Goal: Communication & Community: Answer question/provide support

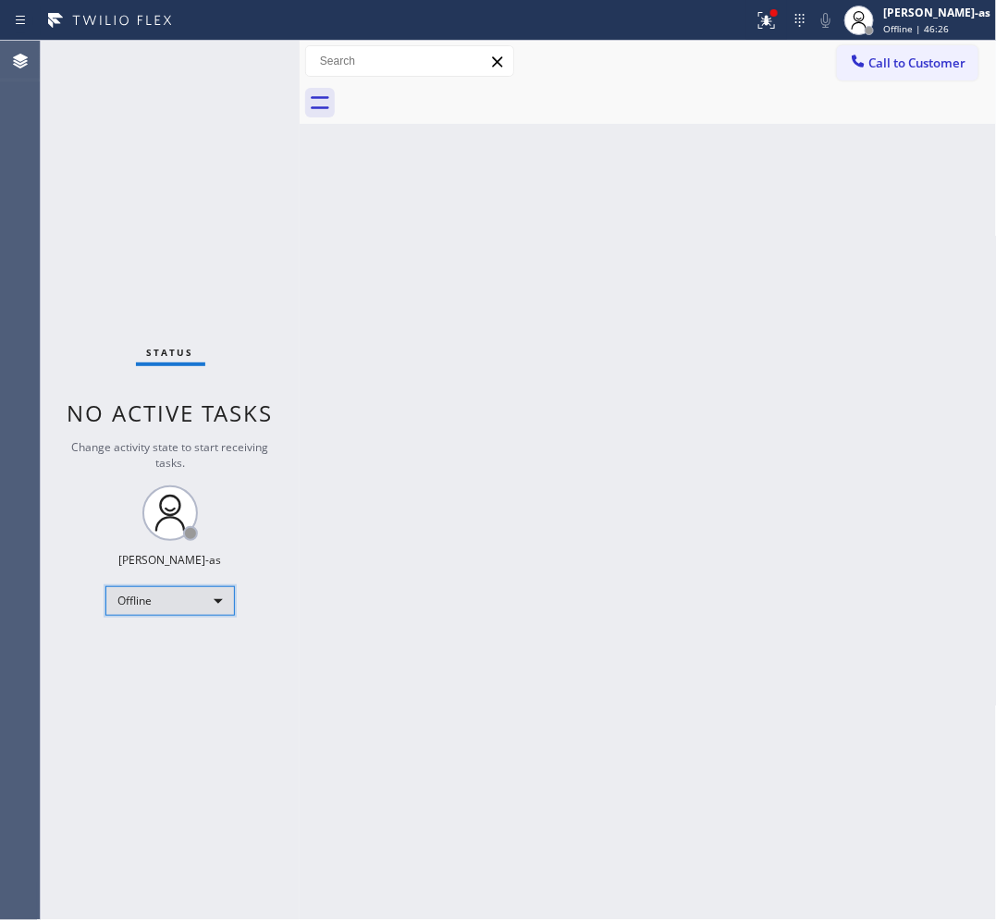
click at [182, 602] on div "Offline" at bounding box center [169, 601] width 129 height 30
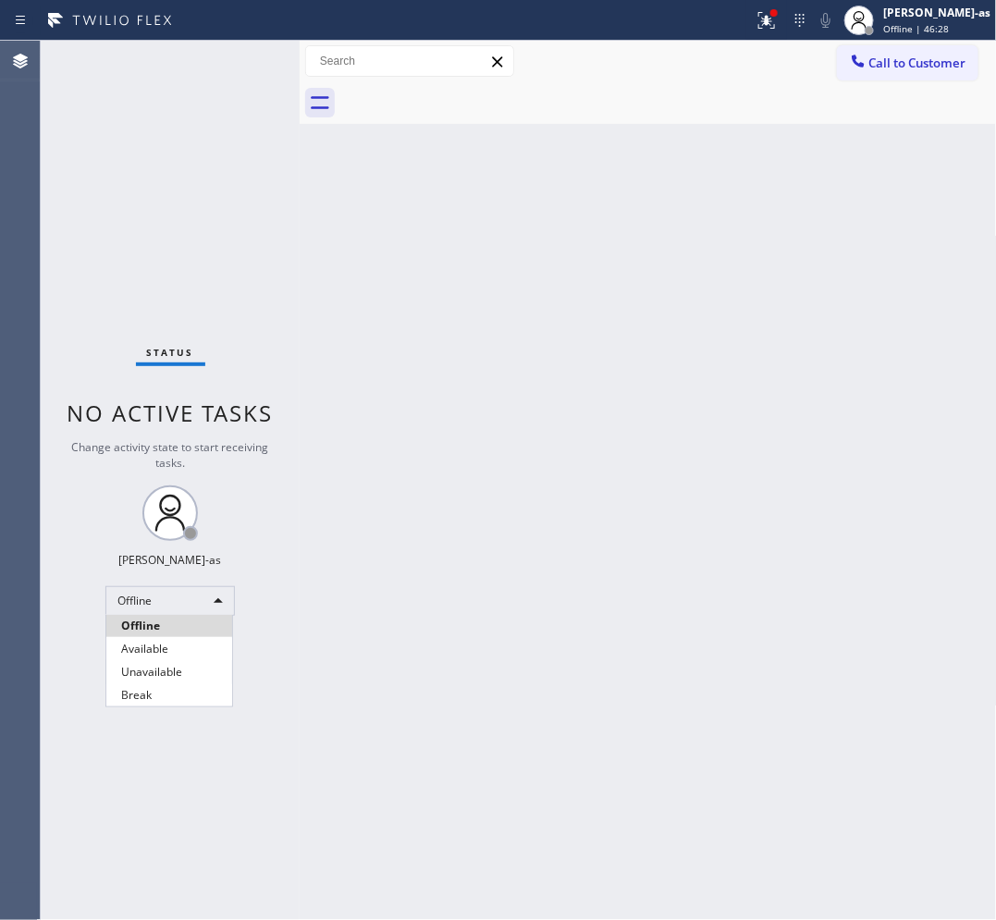
click at [181, 680] on li "Unavailable" at bounding box center [169, 672] width 126 height 22
click at [381, 467] on div "Back to Dashboard Change Sender ID Customers Technicians Select a contact Outbo…" at bounding box center [648, 480] width 697 height 879
click at [877, 56] on span "Call to Customer" at bounding box center [917, 63] width 97 height 17
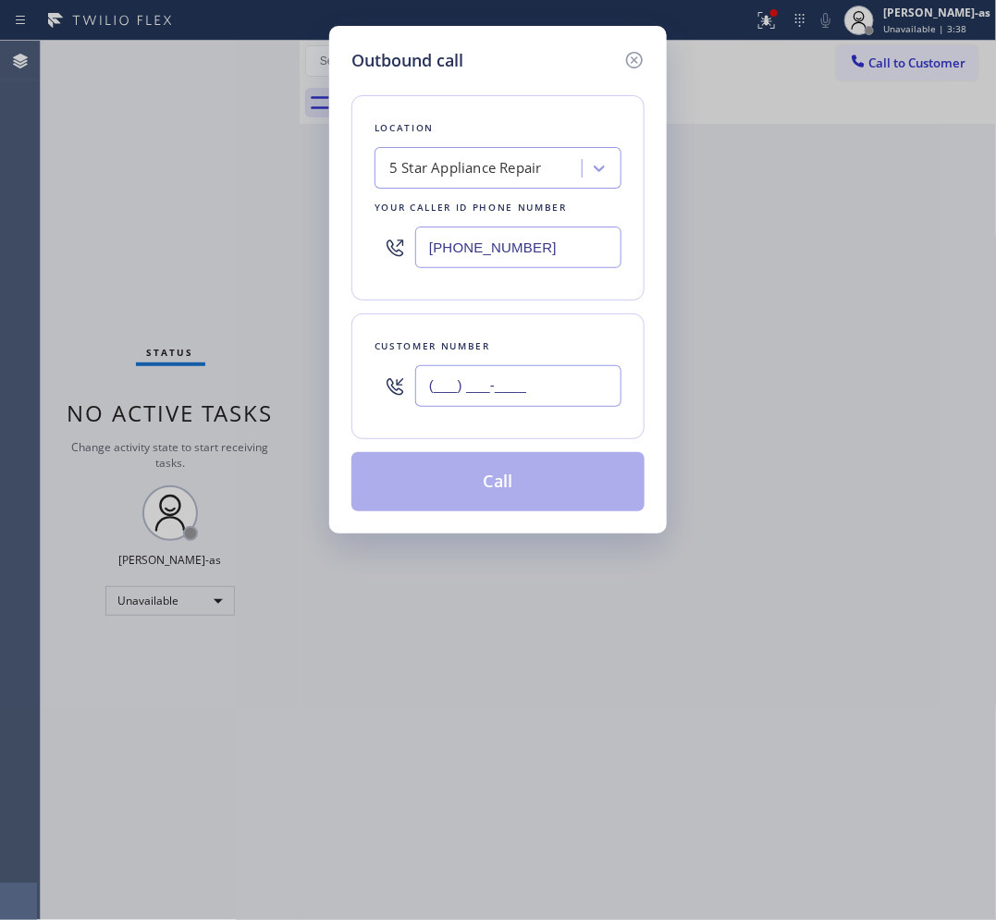
click at [576, 377] on input "(___) ___-____" at bounding box center [518, 386] width 206 height 42
paste input "619) 913-9442"
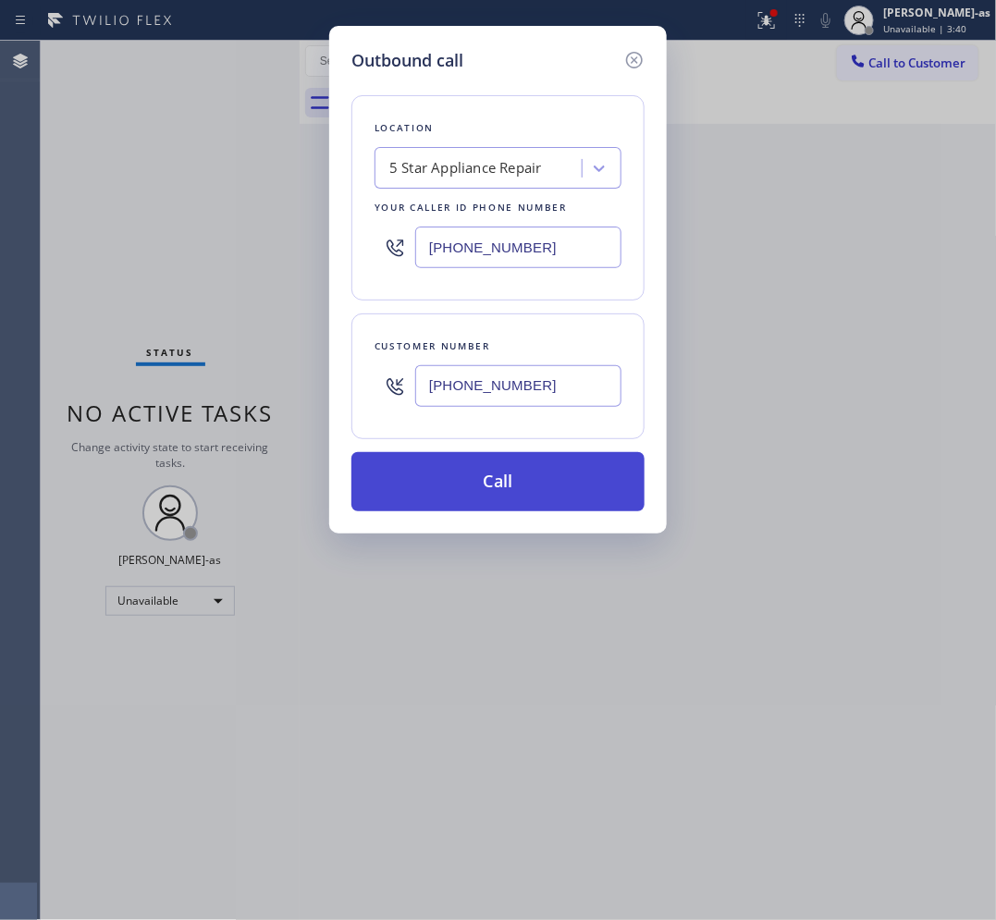
type input "[PHONE_NUMBER]"
click at [454, 493] on button "Call" at bounding box center [497, 481] width 293 height 59
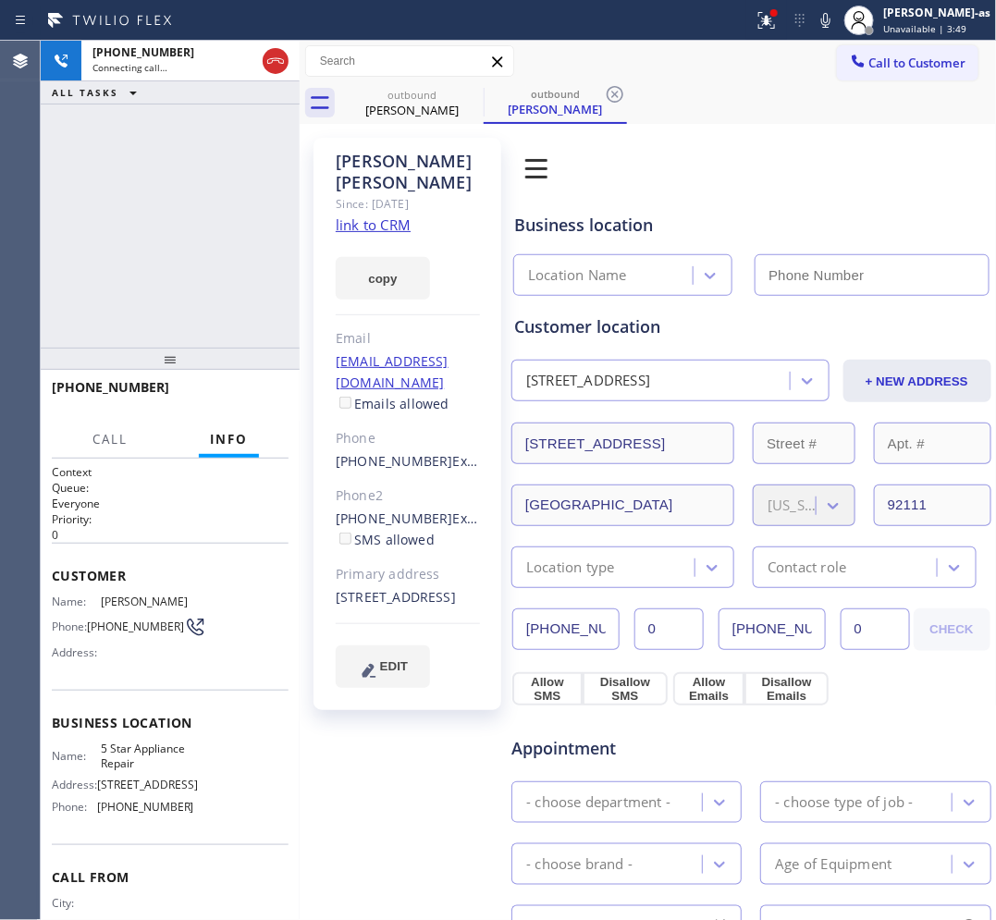
type input "[PHONE_NUMBER]"
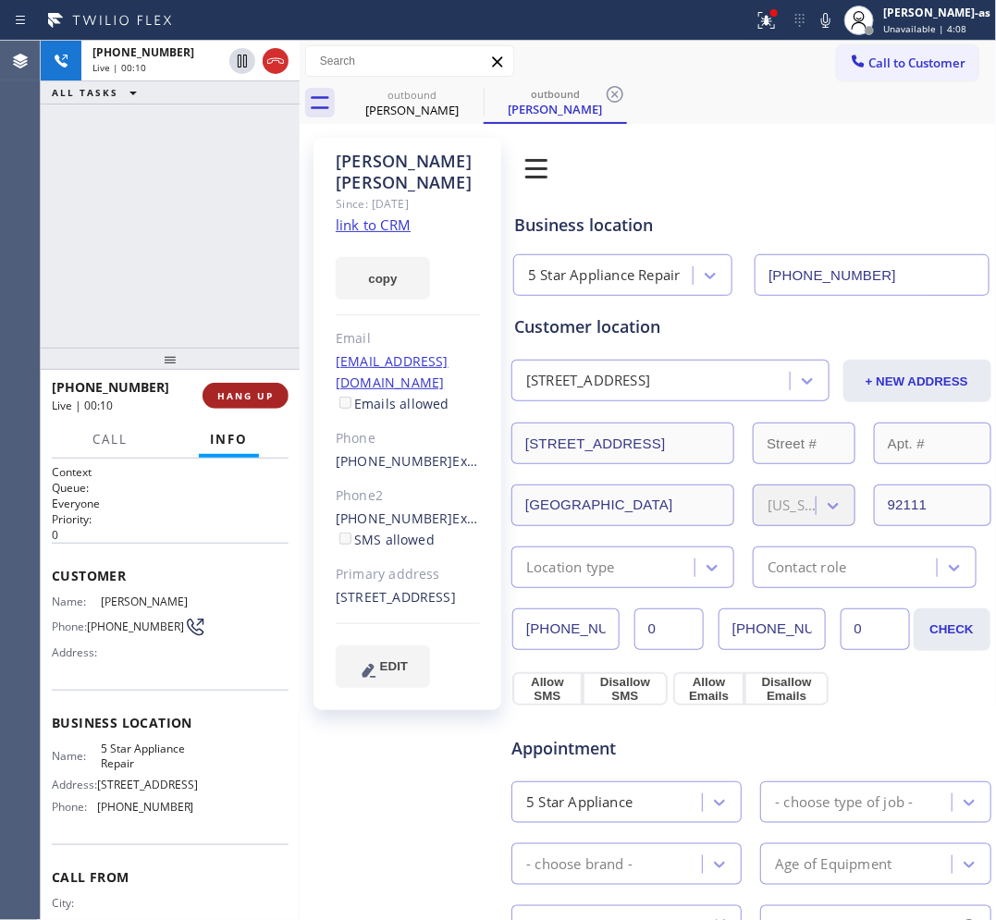
click at [248, 402] on button "HANG UP" at bounding box center [245, 396] width 86 height 26
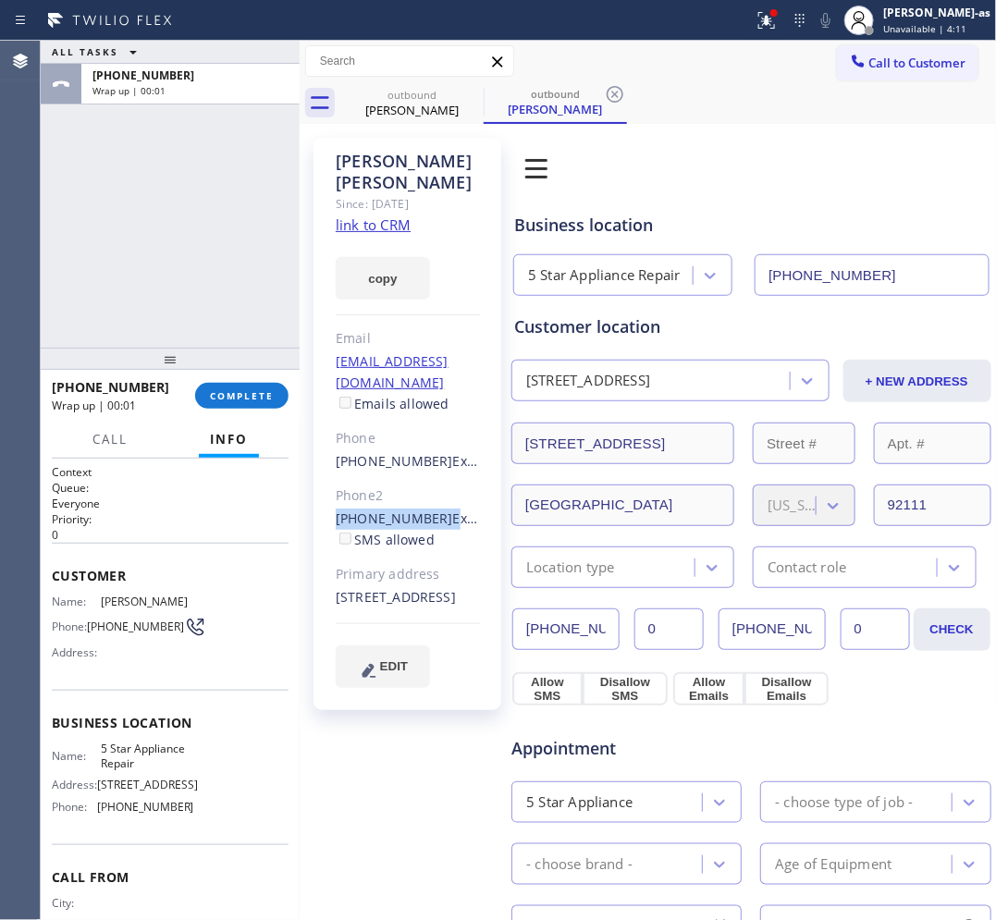
drag, startPoint x: 334, startPoint y: 492, endPoint x: 430, endPoint y: 504, distance: 96.9
click at [430, 504] on div "[PERSON_NAME] Since: [DATE] link to CRM copy Email [EMAIL_ADDRESS][DOMAIN_NAME]…" at bounding box center [407, 424] width 188 height 572
copy div "[PHONE_NUMBER]"
click at [229, 389] on span "COMPLETE" at bounding box center [242, 395] width 64 height 13
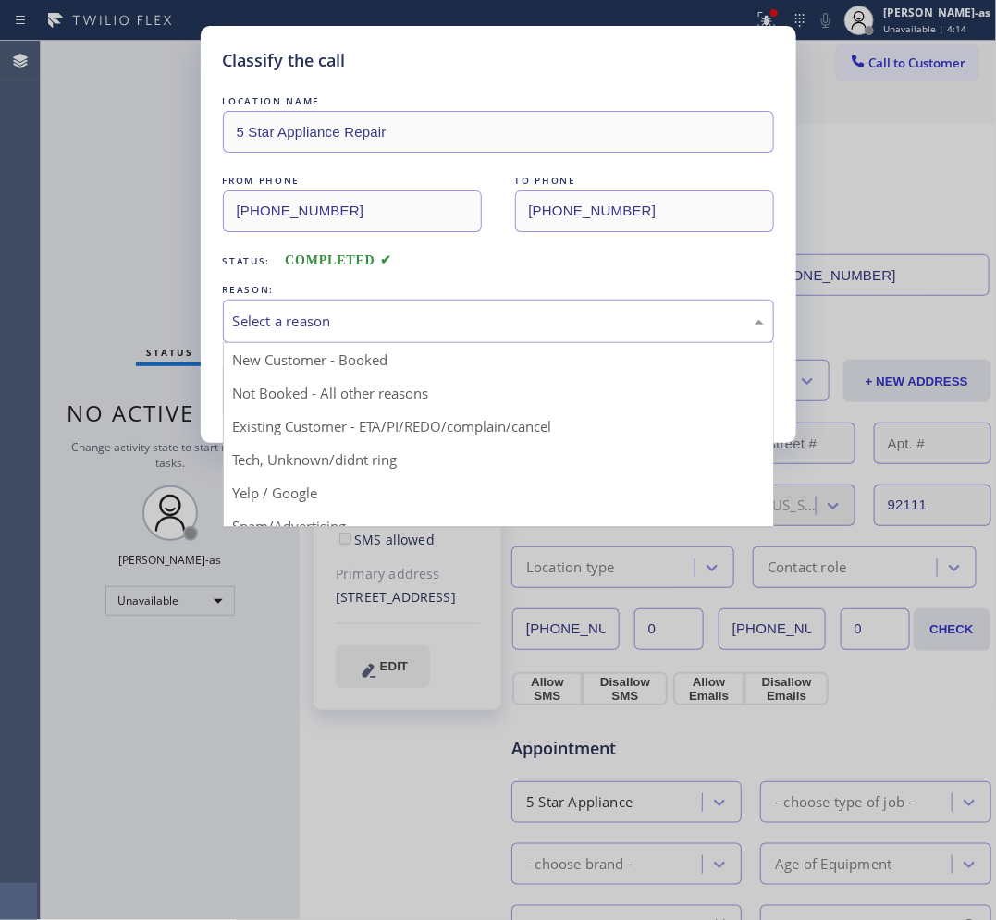
click at [405, 335] on div "Select a reason" at bounding box center [498, 321] width 551 height 43
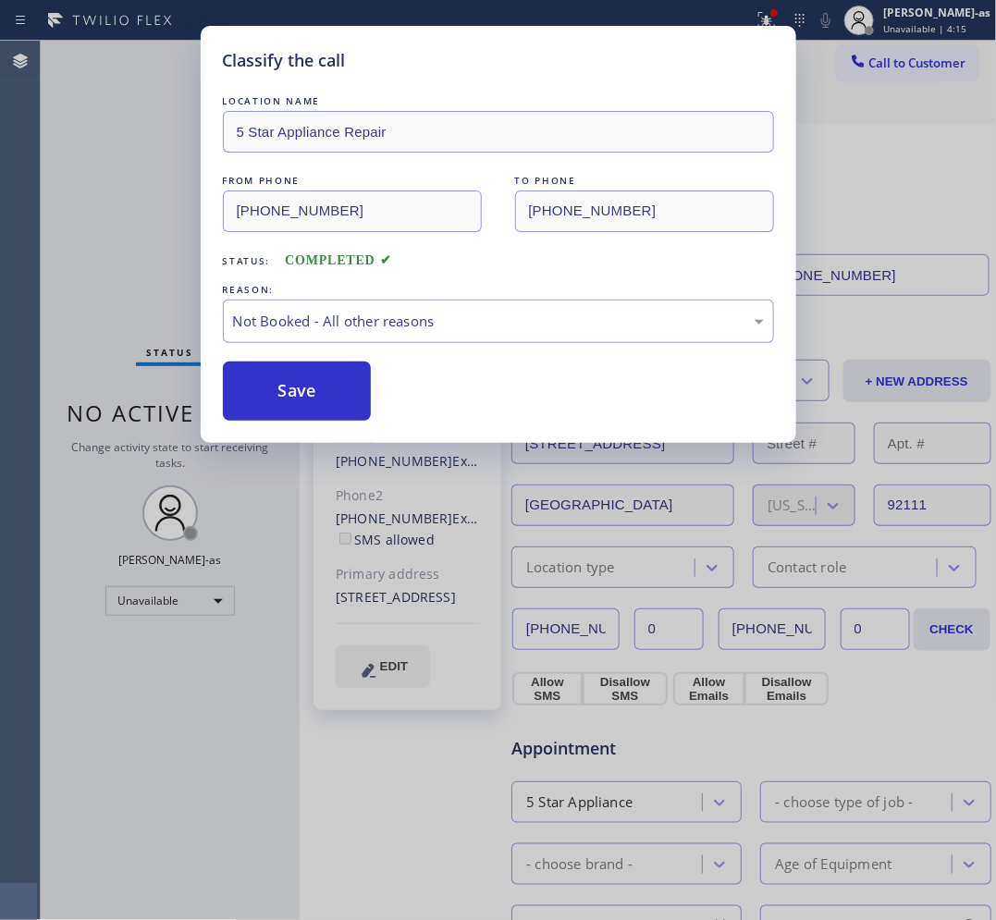
click at [278, 398] on button "Save" at bounding box center [297, 391] width 149 height 59
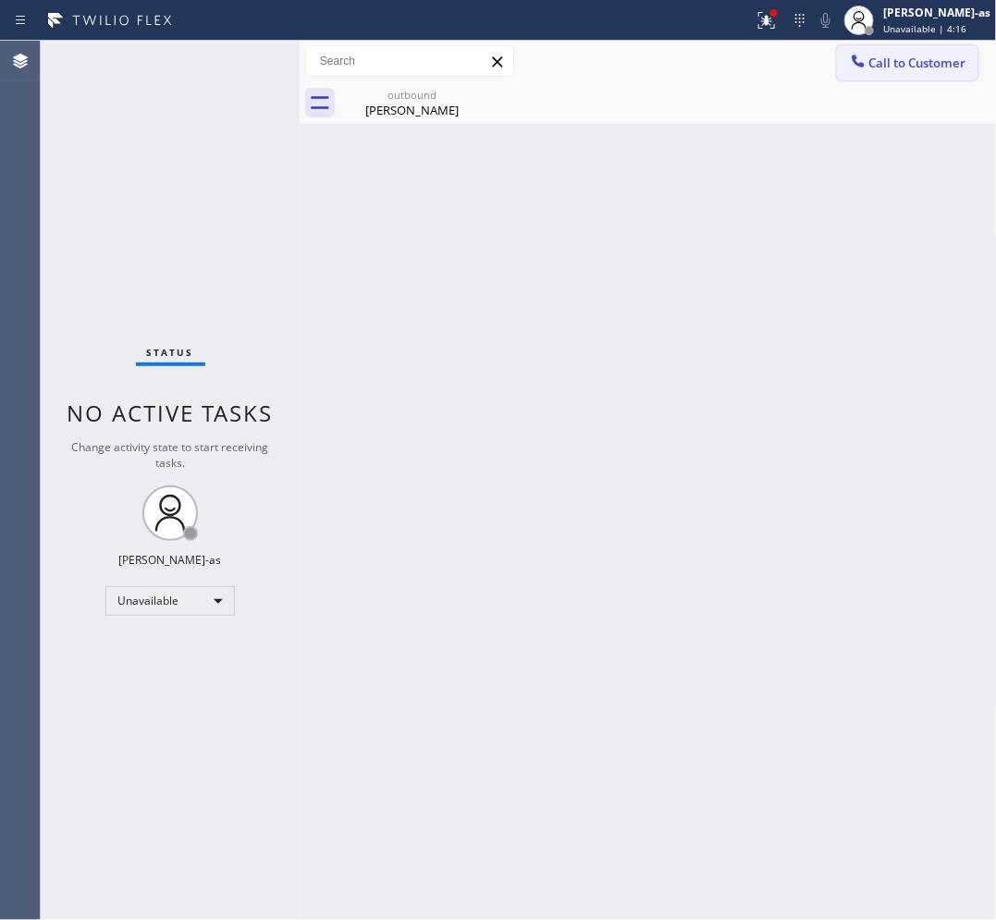
click at [892, 63] on span "Call to Customer" at bounding box center [917, 63] width 97 height 17
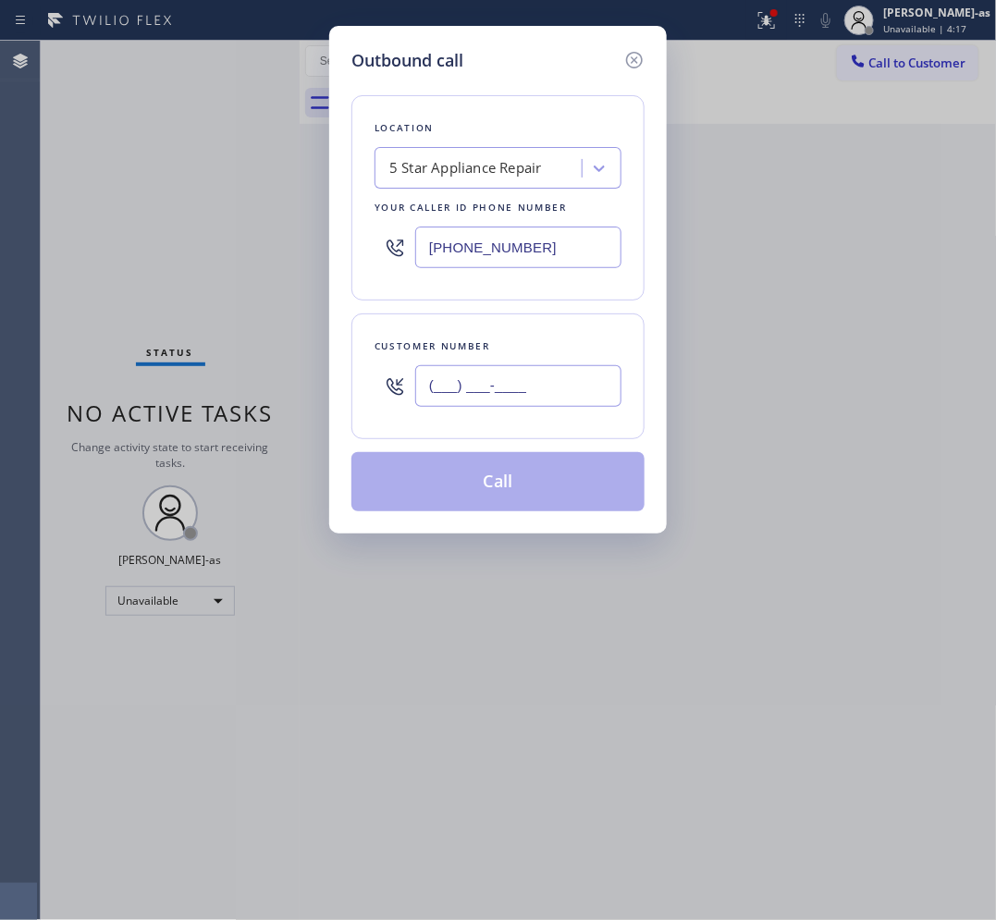
click at [530, 379] on input "(___) ___-____" at bounding box center [518, 386] width 206 height 42
paste input "858) 292-4004"
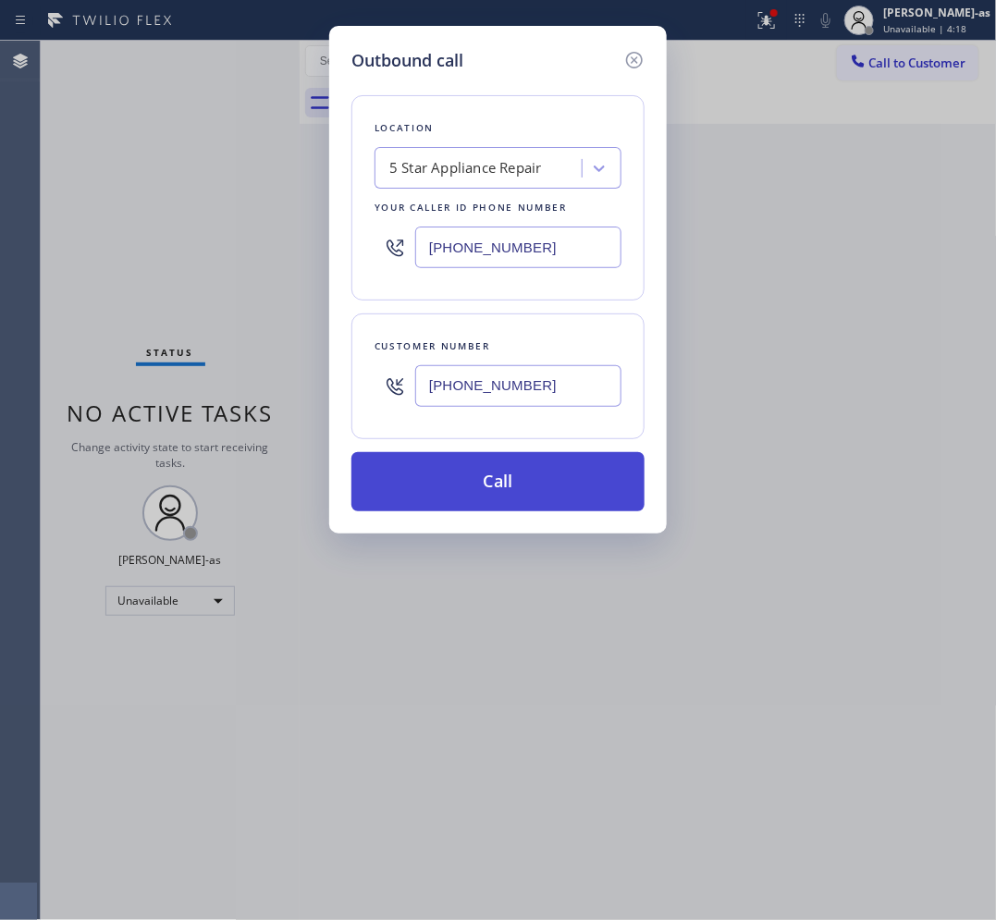
type input "[PHONE_NUMBER]"
click at [536, 477] on button "Call" at bounding box center [497, 481] width 293 height 59
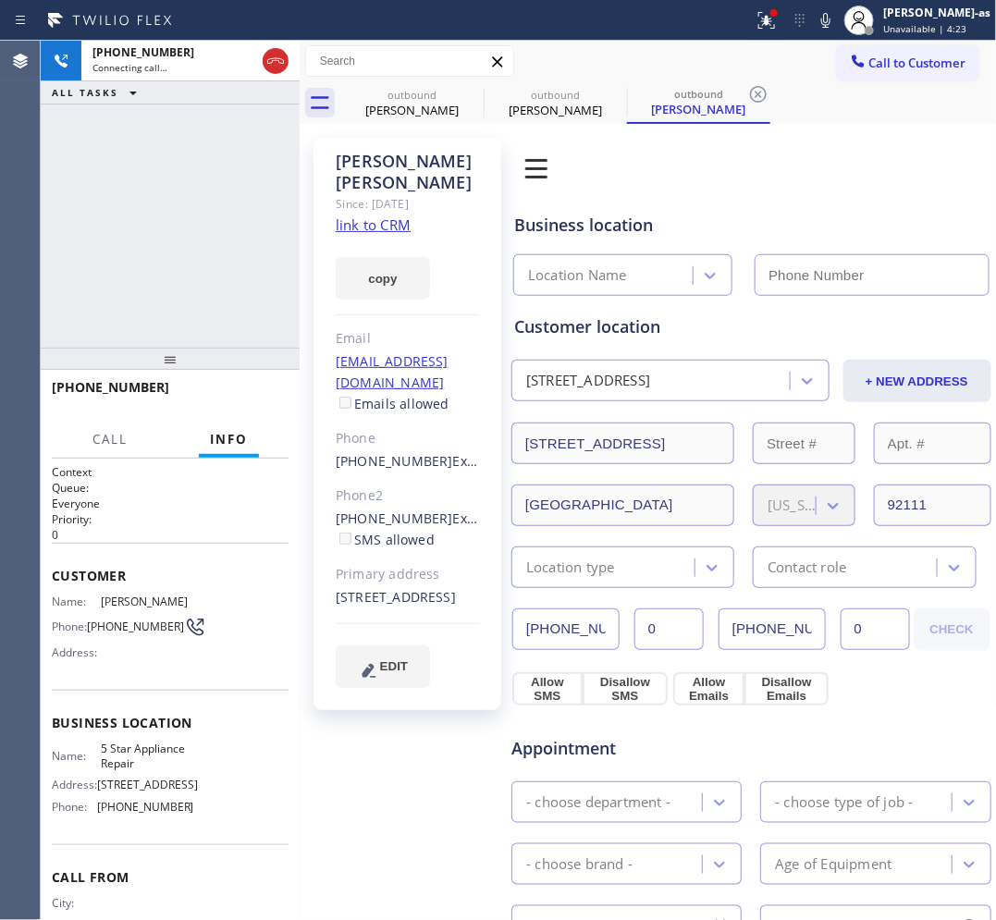
type input "[PHONE_NUMBER]"
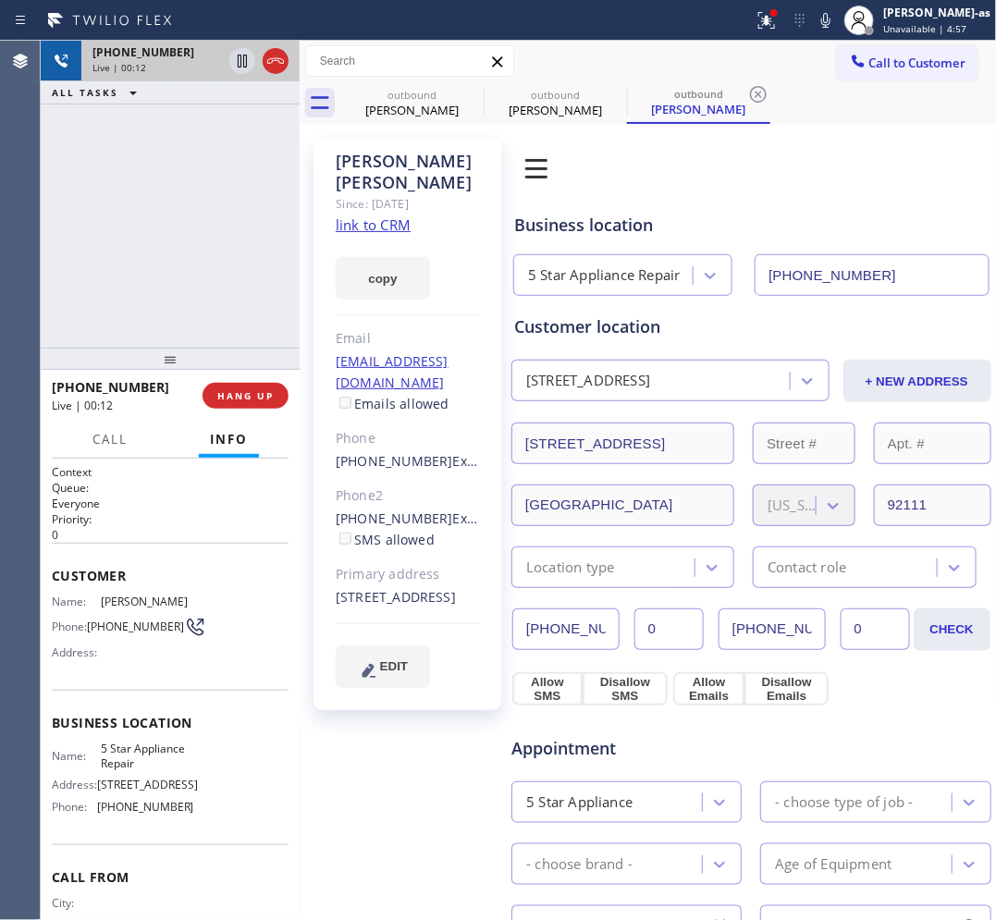
click at [276, 75] on div at bounding box center [259, 61] width 67 height 41
click at [236, 363] on div at bounding box center [170, 359] width 259 height 22
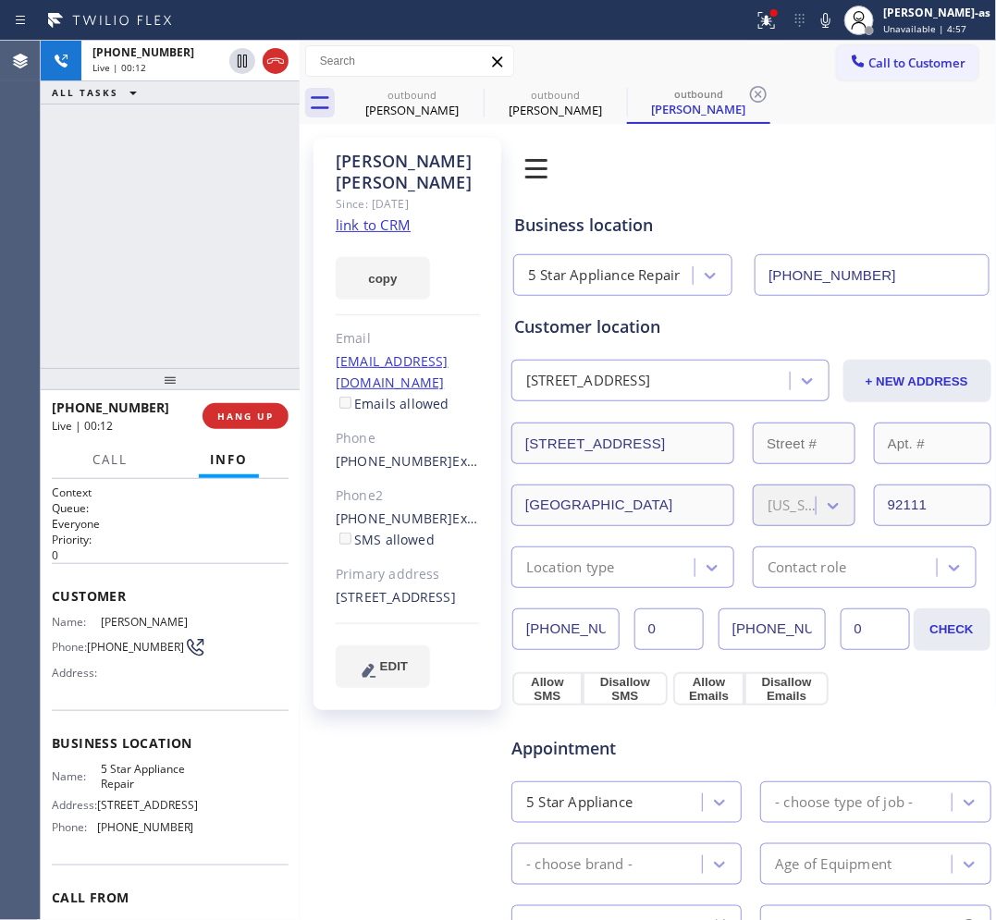
click at [243, 437] on div "[PHONE_NUMBER] Live | 00:12 HANG UP" at bounding box center [170, 416] width 237 height 48
click at [243, 436] on div "[PHONE_NUMBER] Live | 00:12 HANG UP" at bounding box center [170, 416] width 237 height 48
click at [240, 425] on button "HANG UP" at bounding box center [245, 416] width 86 height 26
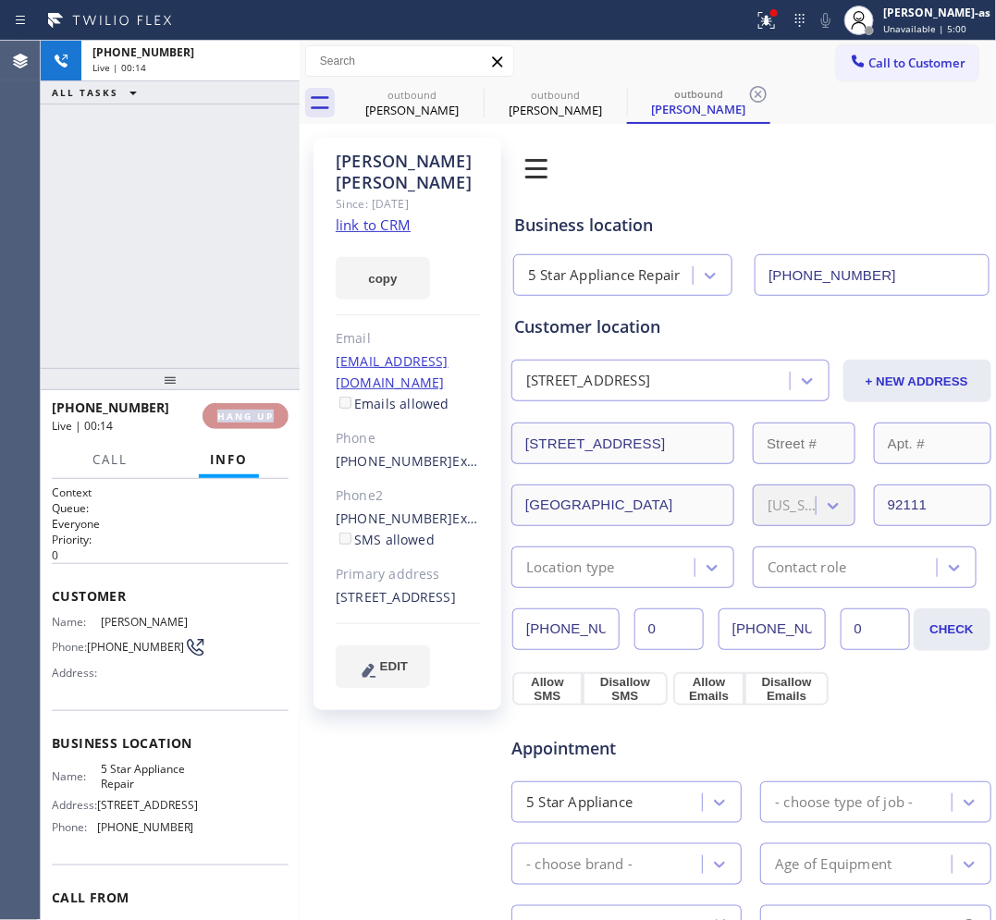
click at [240, 425] on button "HANG UP" at bounding box center [245, 416] width 86 height 26
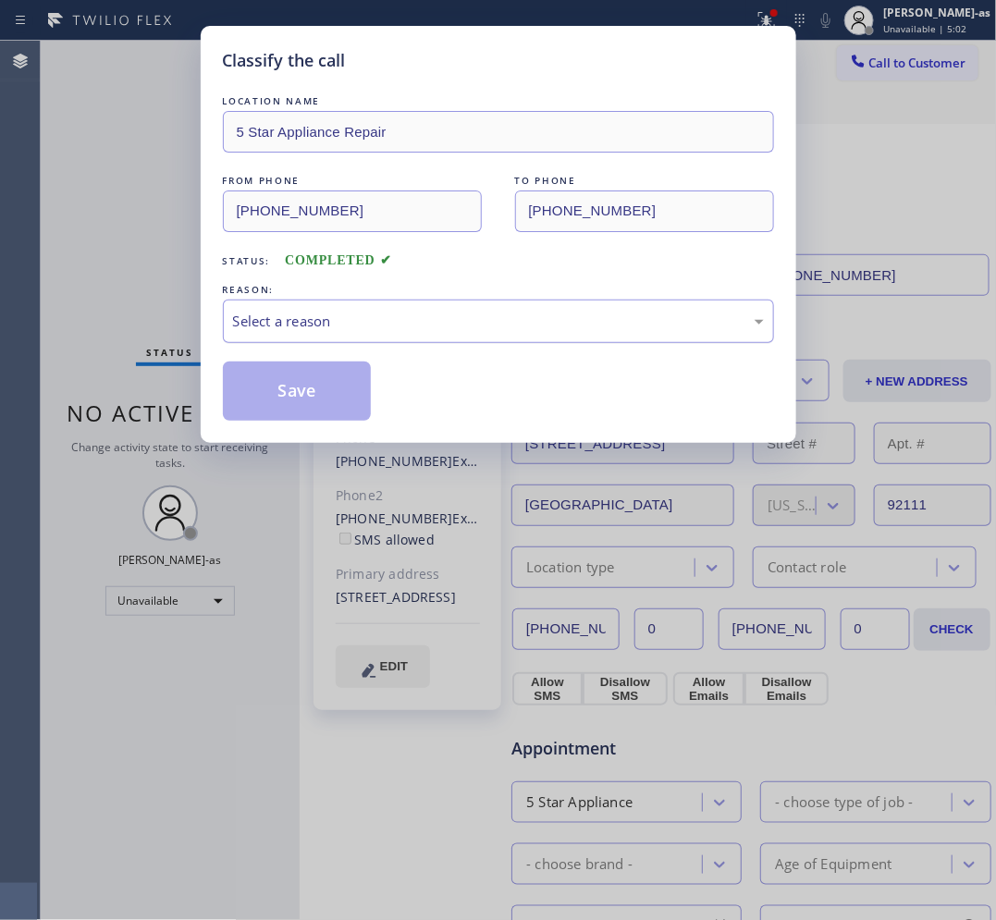
click at [376, 329] on div "Select a reason" at bounding box center [498, 321] width 531 height 21
click at [308, 399] on button "Save" at bounding box center [297, 391] width 149 height 59
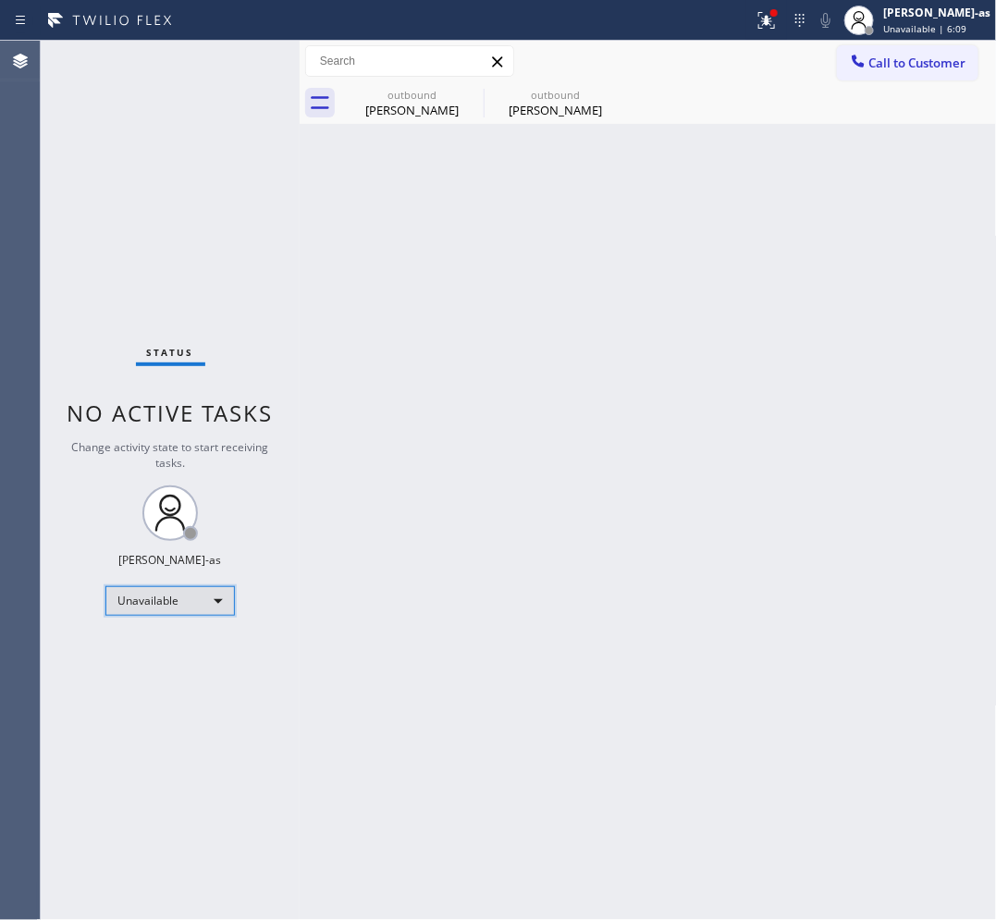
click at [178, 595] on div "Unavailable" at bounding box center [169, 601] width 129 height 30
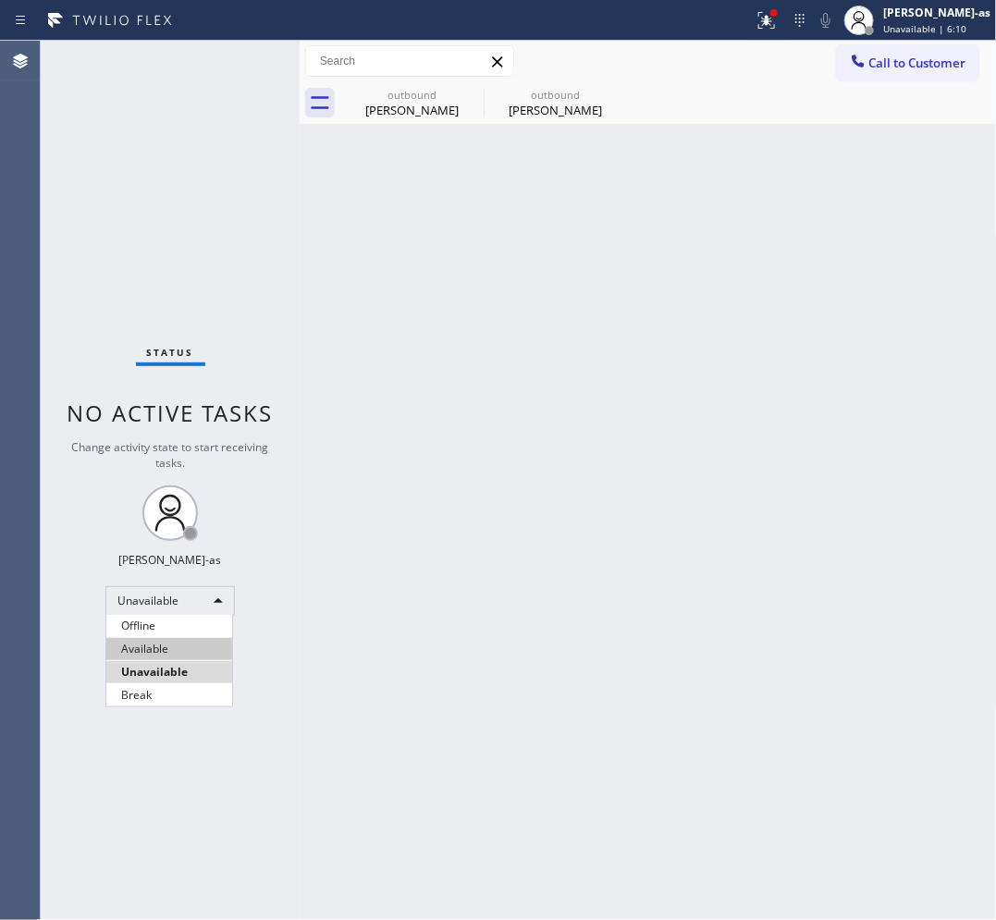
click at [165, 653] on li "Available" at bounding box center [169, 649] width 126 height 22
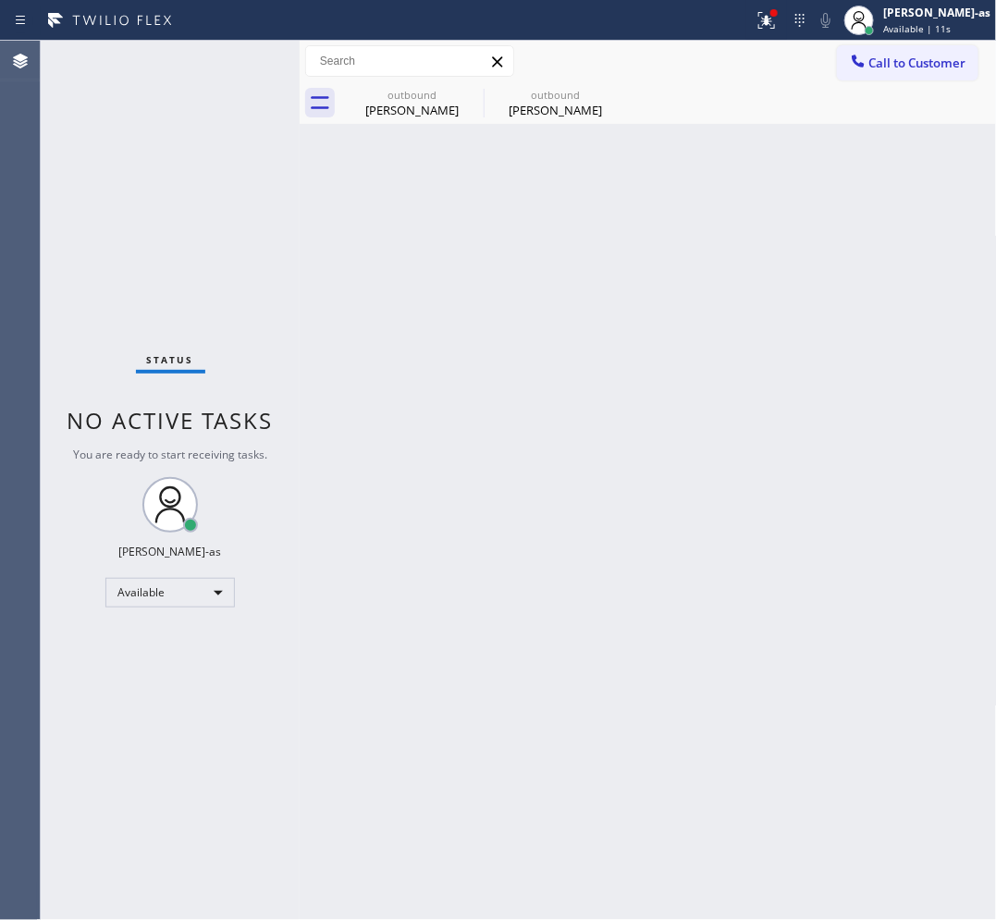
click at [322, 454] on div "Back to Dashboard Change Sender ID Customers Technicians Select a contact Outbo…" at bounding box center [648, 480] width 697 height 879
drag, startPoint x: 375, startPoint y: 107, endPoint x: 449, endPoint y: 92, distance: 75.4
click at [386, 107] on div "[PERSON_NAME]" at bounding box center [412, 110] width 140 height 17
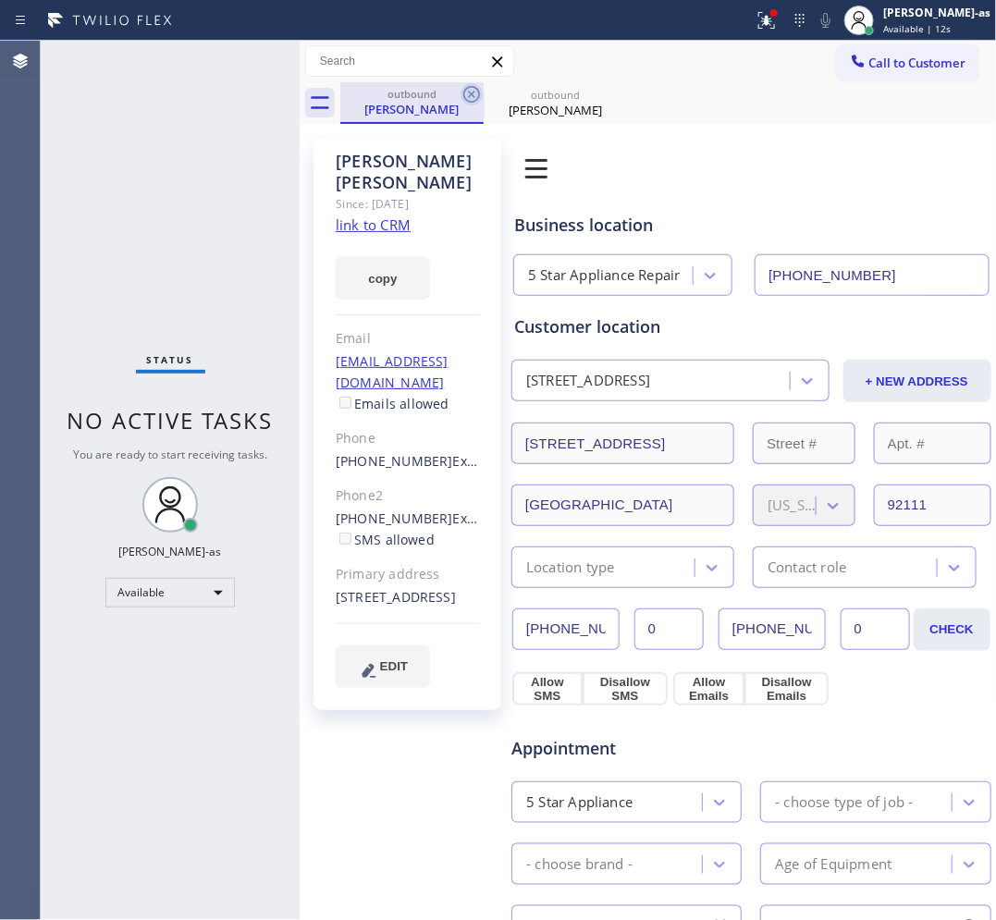
click at [465, 83] on icon at bounding box center [471, 94] width 22 height 22
click at [0, 0] on icon at bounding box center [0, 0] width 0 height 0
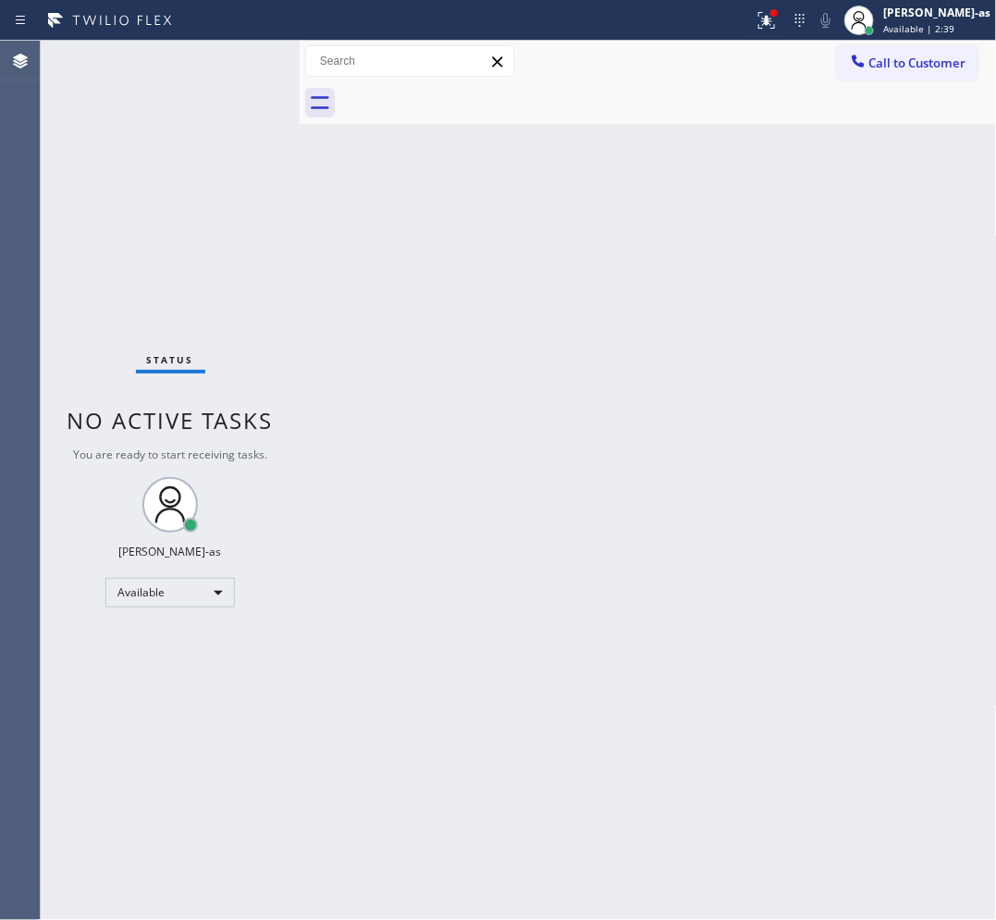
click at [358, 368] on div "Back to Dashboard Change Sender ID Customers Technicians Select a contact Outbo…" at bounding box center [648, 480] width 697 height 879
click at [134, 593] on div "Available" at bounding box center [169, 593] width 129 height 30
click at [150, 658] on li "Unavailable" at bounding box center [169, 665] width 126 height 22
click at [408, 603] on div "Back to Dashboard Change Sender ID Customers Technicians Select a contact Outbo…" at bounding box center [648, 480] width 697 height 879
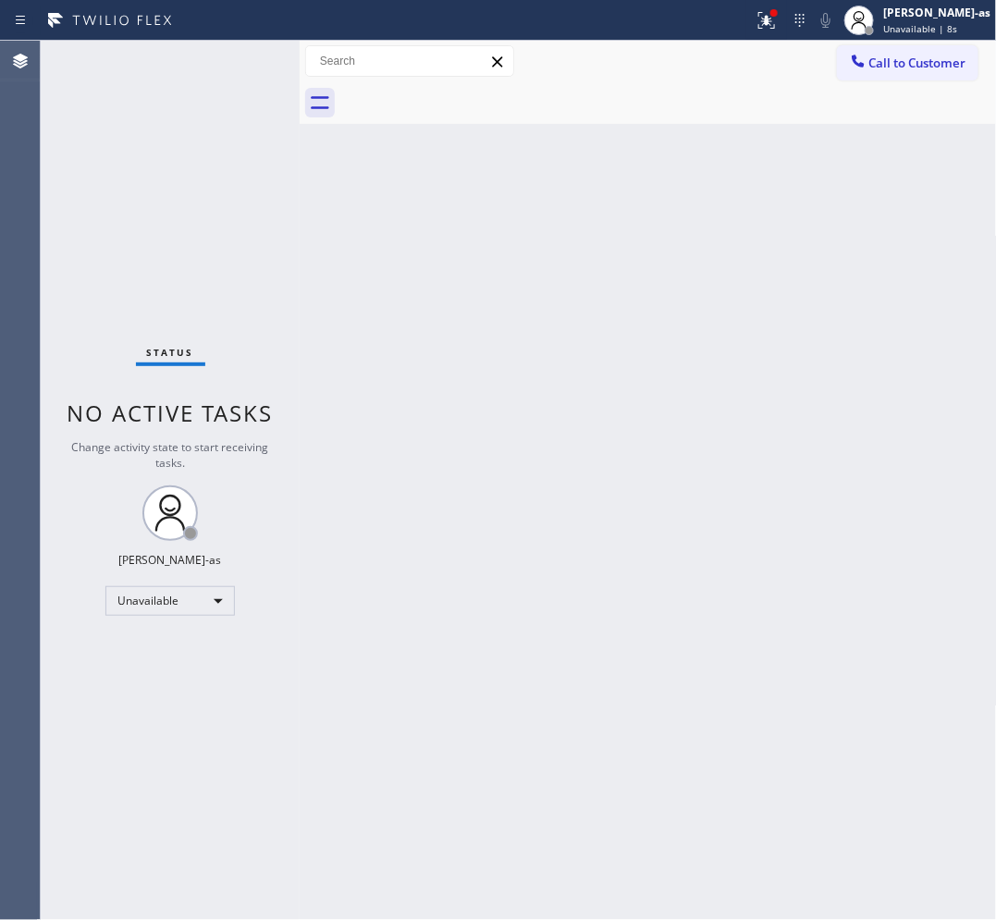
drag, startPoint x: 872, startPoint y: 54, endPoint x: 787, endPoint y: 149, distance: 127.7
click at [874, 58] on span "Call to Customer" at bounding box center [917, 63] width 97 height 17
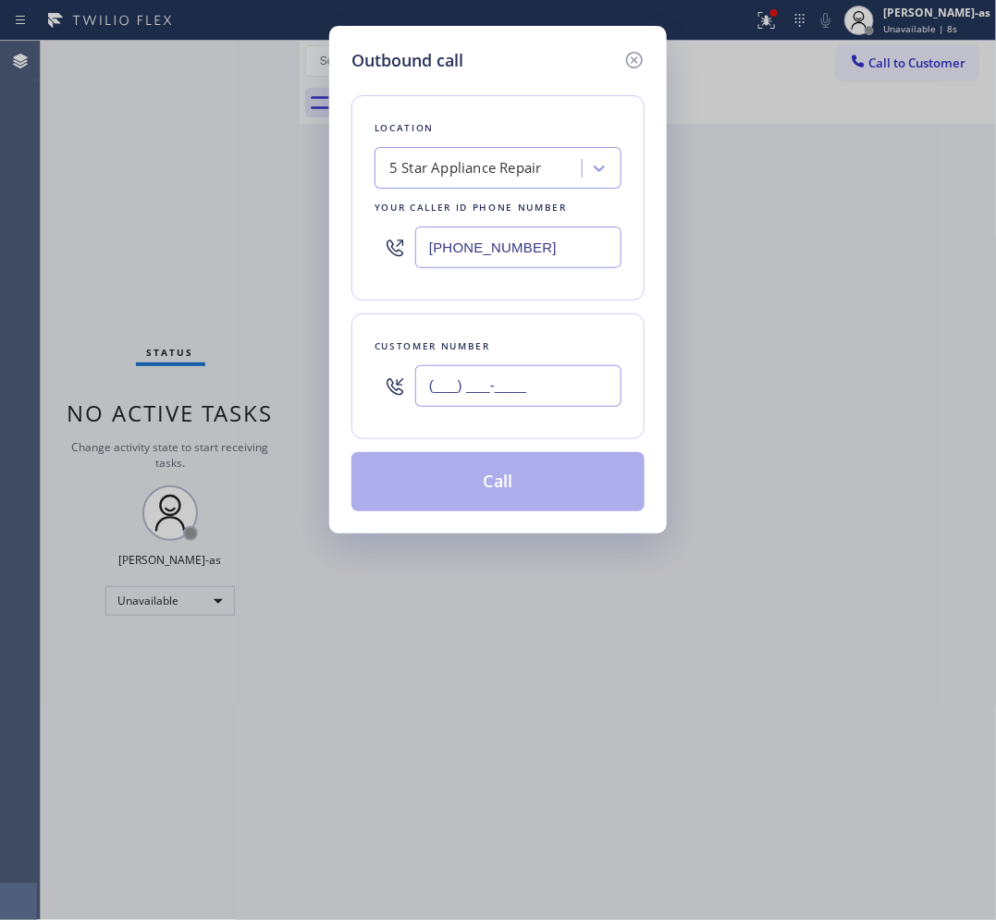
click at [550, 390] on input "(___) ___-____" at bounding box center [518, 386] width 206 height 42
paste input "213) 369-1440"
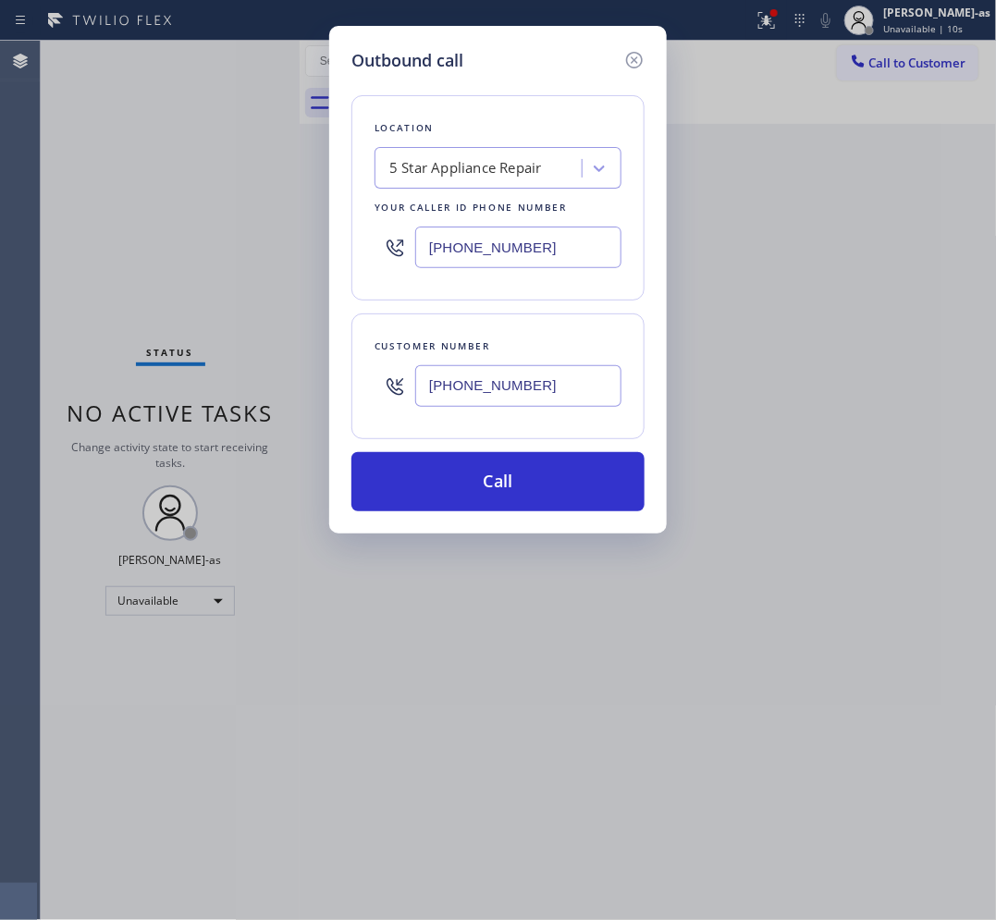
type input "[PHONE_NUMBER]"
click at [529, 252] on input "[PHONE_NUMBER]" at bounding box center [518, 248] width 206 height 42
paste input "323) 991-9198"
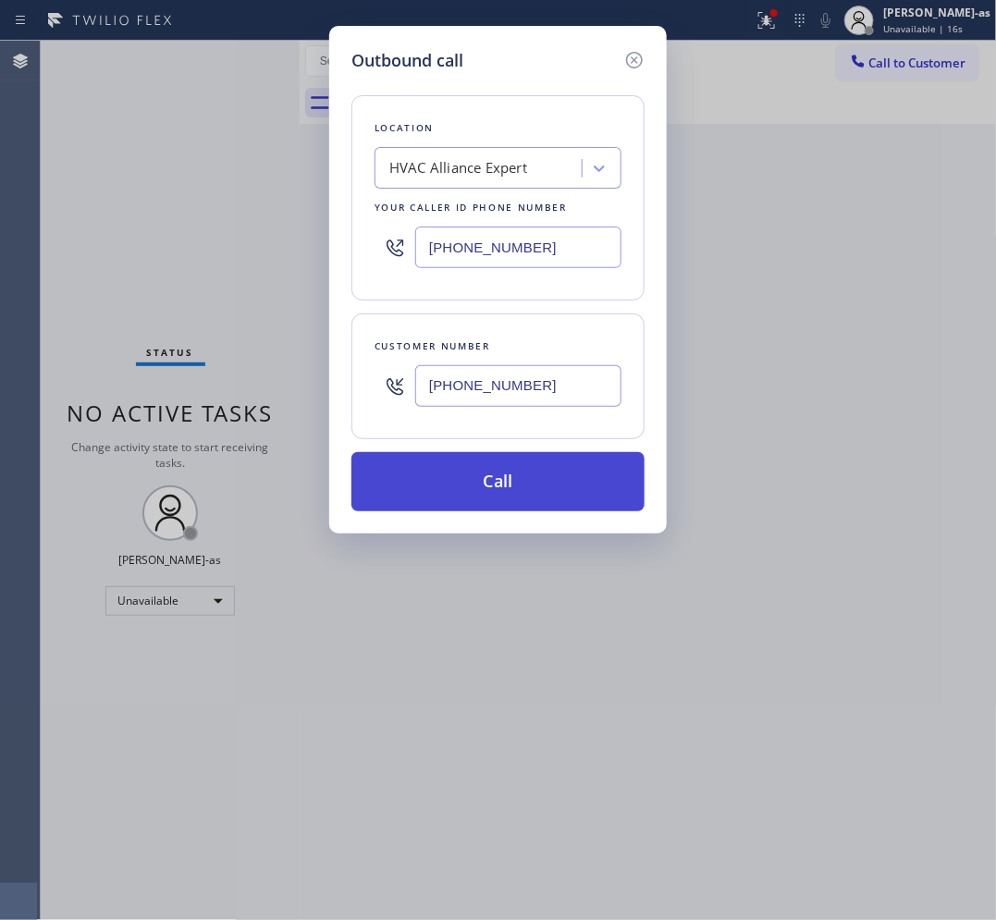
type input "[PHONE_NUMBER]"
click at [522, 478] on button "Call" at bounding box center [497, 481] width 293 height 59
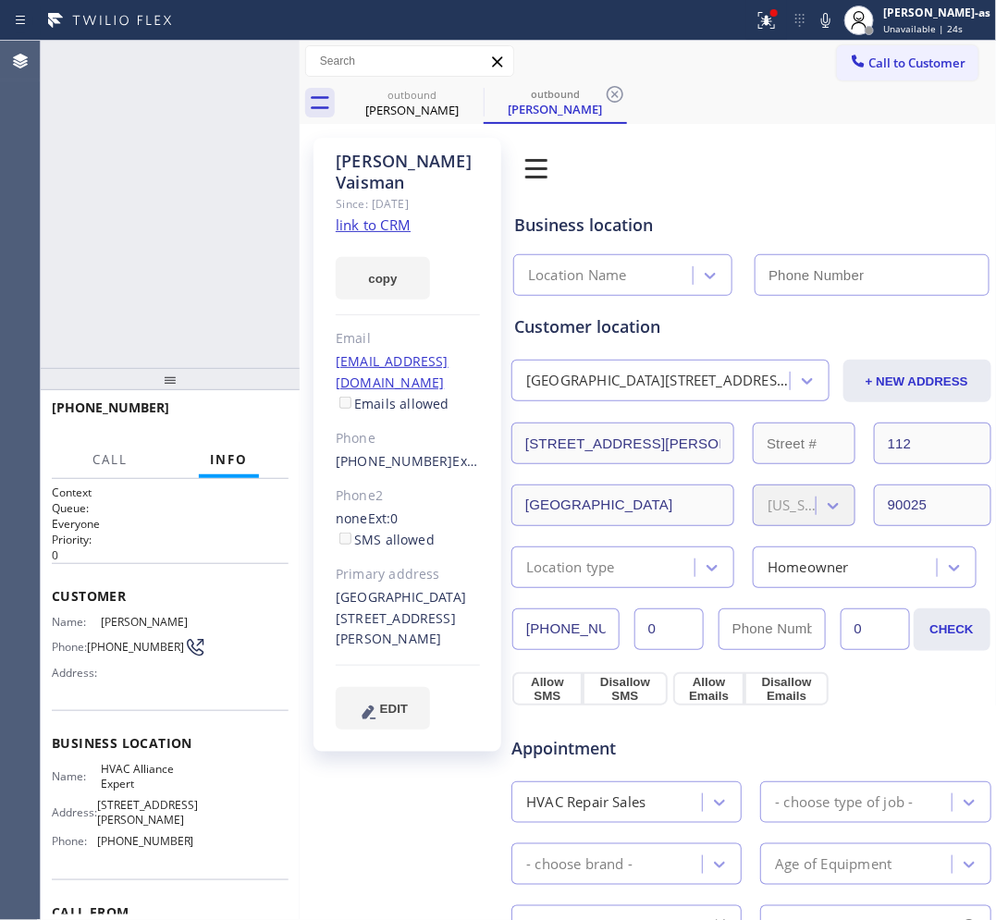
type input "[PHONE_NUMBER]"
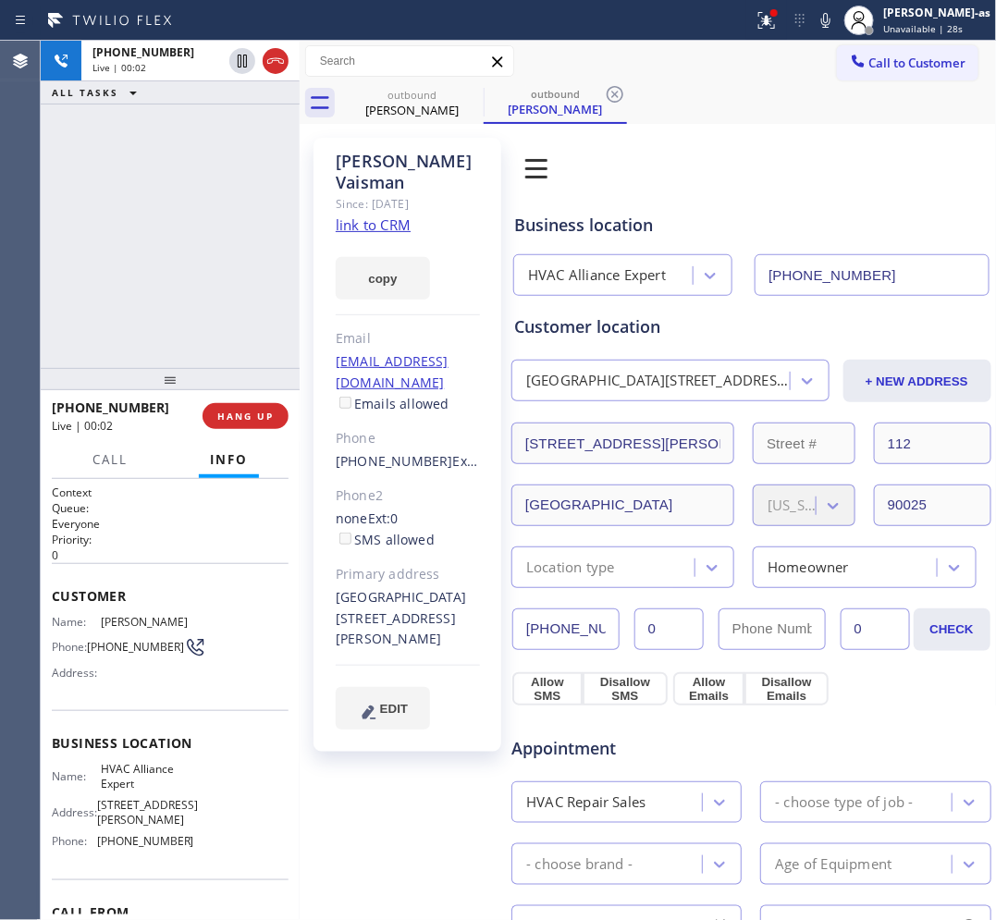
drag, startPoint x: 229, startPoint y: 294, endPoint x: 297, endPoint y: 347, distance: 85.6
click at [228, 294] on div "[PHONE_NUMBER] Live | 00:02 ALL TASKS ALL TASKS ACTIVE TASKS TASKS IN WRAP UP" at bounding box center [170, 204] width 259 height 327
drag, startPoint x: 326, startPoint y: 418, endPoint x: 428, endPoint y: 423, distance: 101.8
click at [428, 423] on div "[PERSON_NAME] Since: [DATE] link to CRM copy Email [EMAIL_ADDRESS][DOMAIN_NAME]…" at bounding box center [407, 445] width 188 height 614
copy link "[PHONE_NUMBER]"
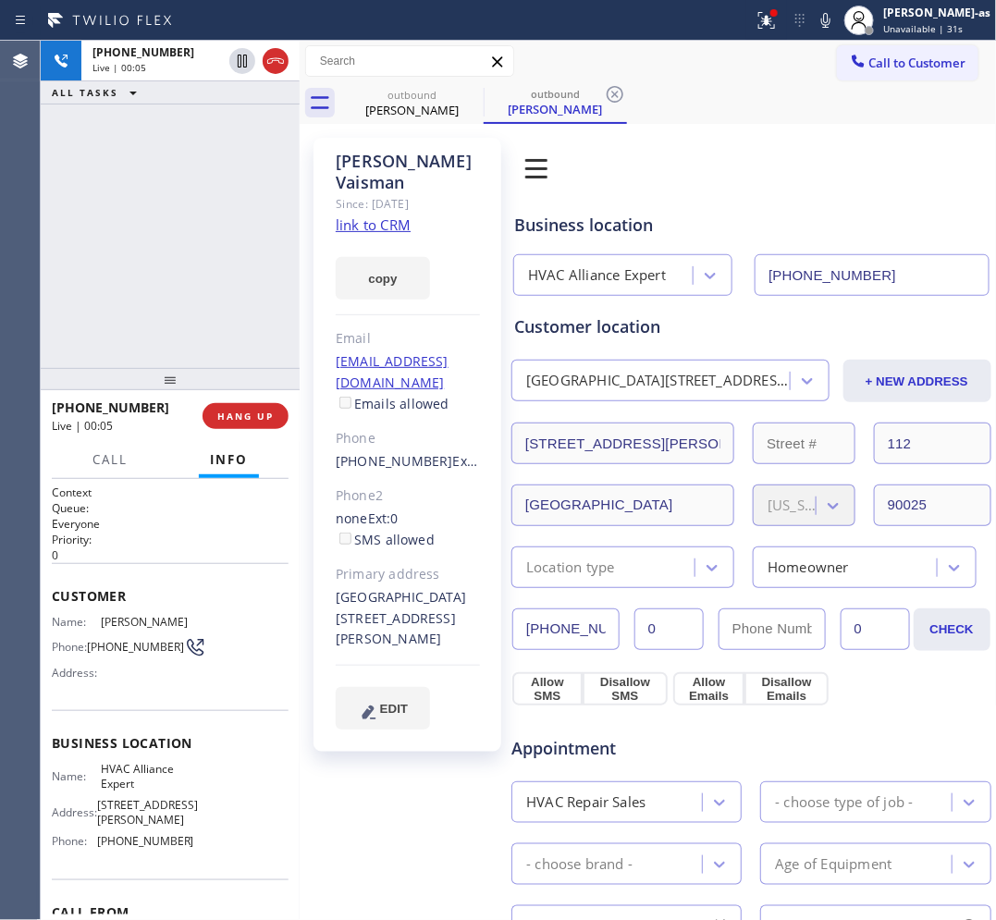
drag, startPoint x: 190, startPoint y: 291, endPoint x: 229, endPoint y: 389, distance: 105.8
click at [200, 306] on div "[PHONE_NUMBER] Live | 00:05 ALL TASKS ALL TASKS ACTIVE TASKS TASKS IN WRAP UP" at bounding box center [170, 204] width 259 height 327
drag, startPoint x: 251, startPoint y: 413, endPoint x: 200, endPoint y: 298, distance: 126.3
click at [251, 414] on span "HANG UP" at bounding box center [245, 416] width 56 height 13
drag, startPoint x: 200, startPoint y: 298, endPoint x: 228, endPoint y: 319, distance: 35.7
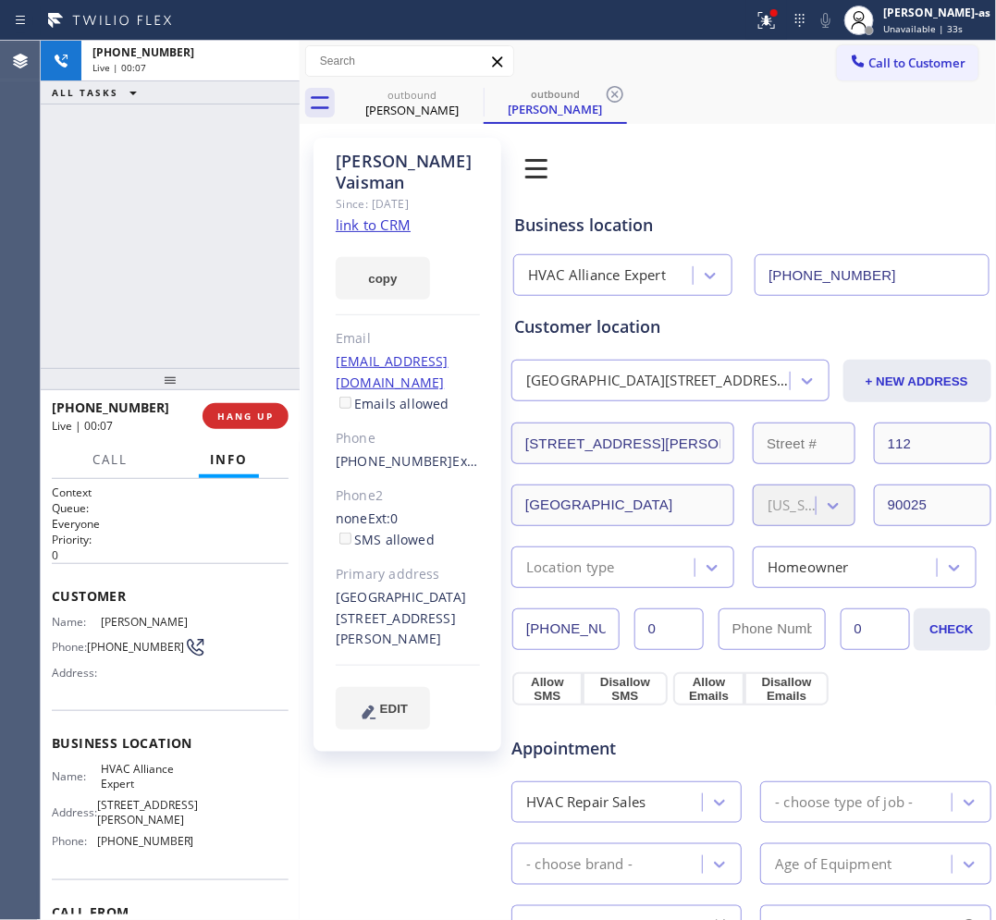
click at [202, 301] on div "[PHONE_NUMBER] Live | 00:07 ALL TASKS ALL TASKS ACTIVE TASKS TASKS IN WRAP UP" at bounding box center [170, 204] width 259 height 327
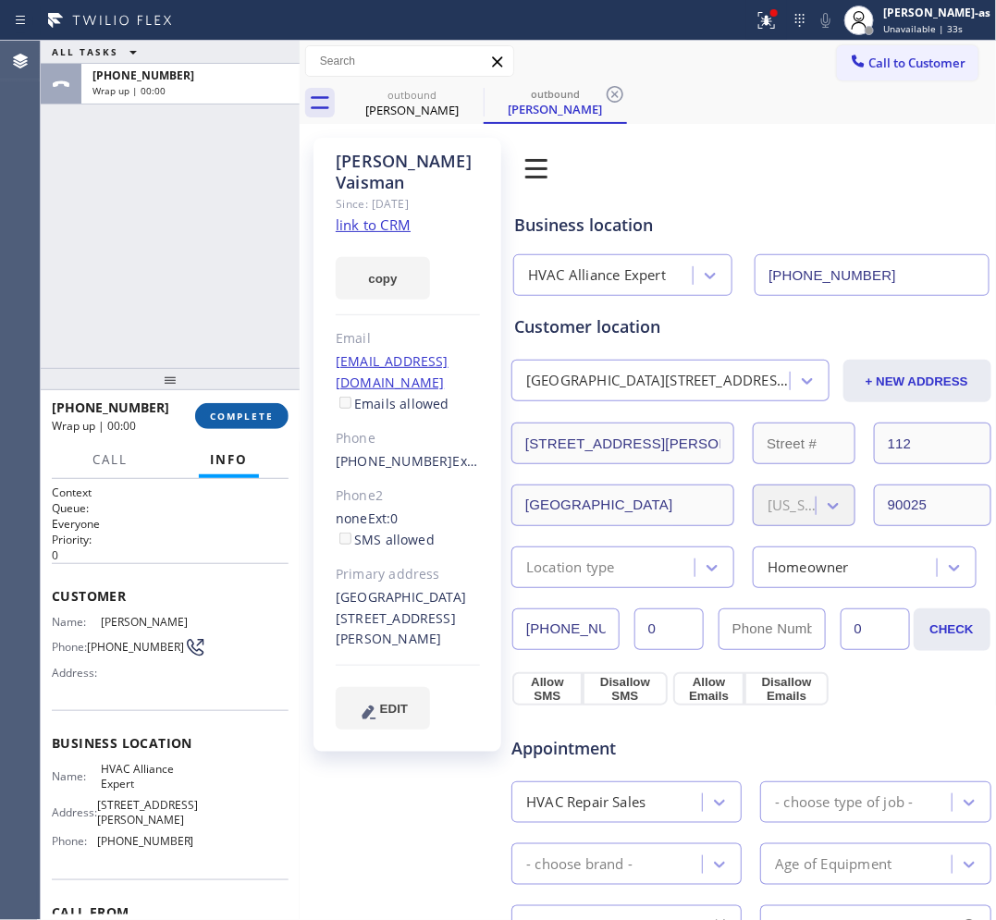
drag, startPoint x: 215, startPoint y: 402, endPoint x: 227, endPoint y: 402, distance: 12.9
click at [215, 403] on button "COMPLETE" at bounding box center [241, 416] width 93 height 26
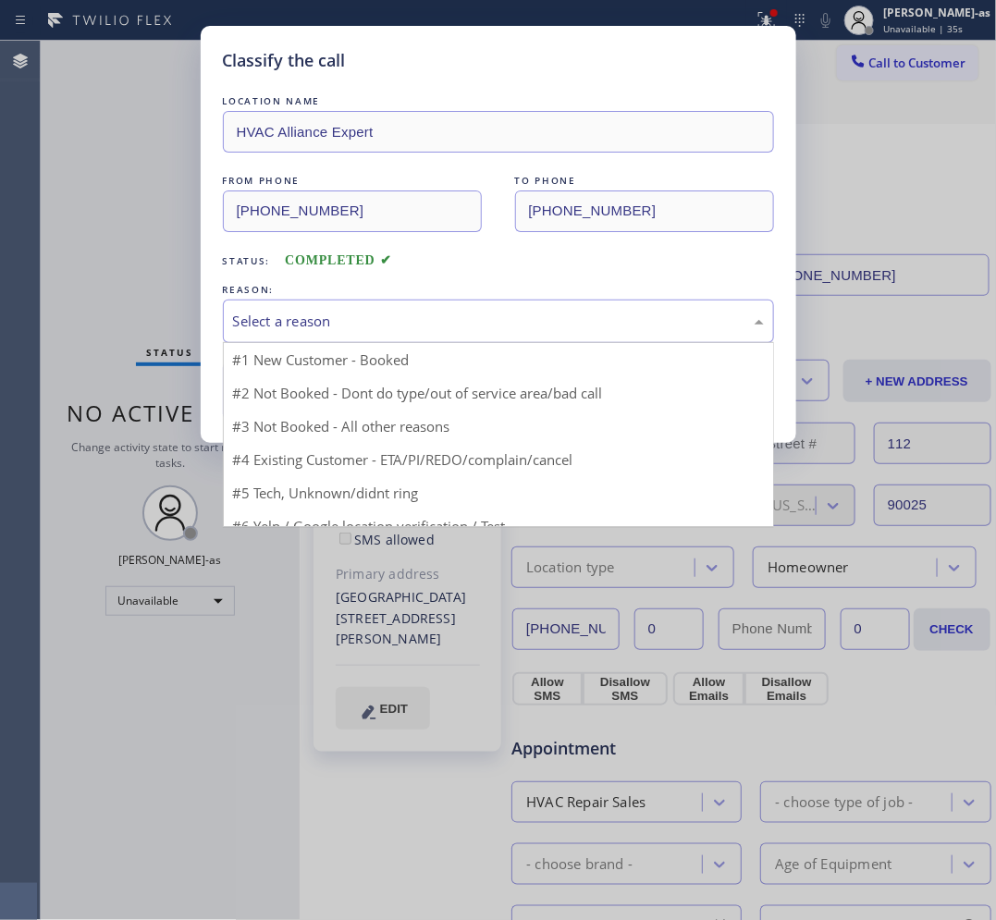
click at [384, 329] on div "Select a reason" at bounding box center [498, 321] width 531 height 21
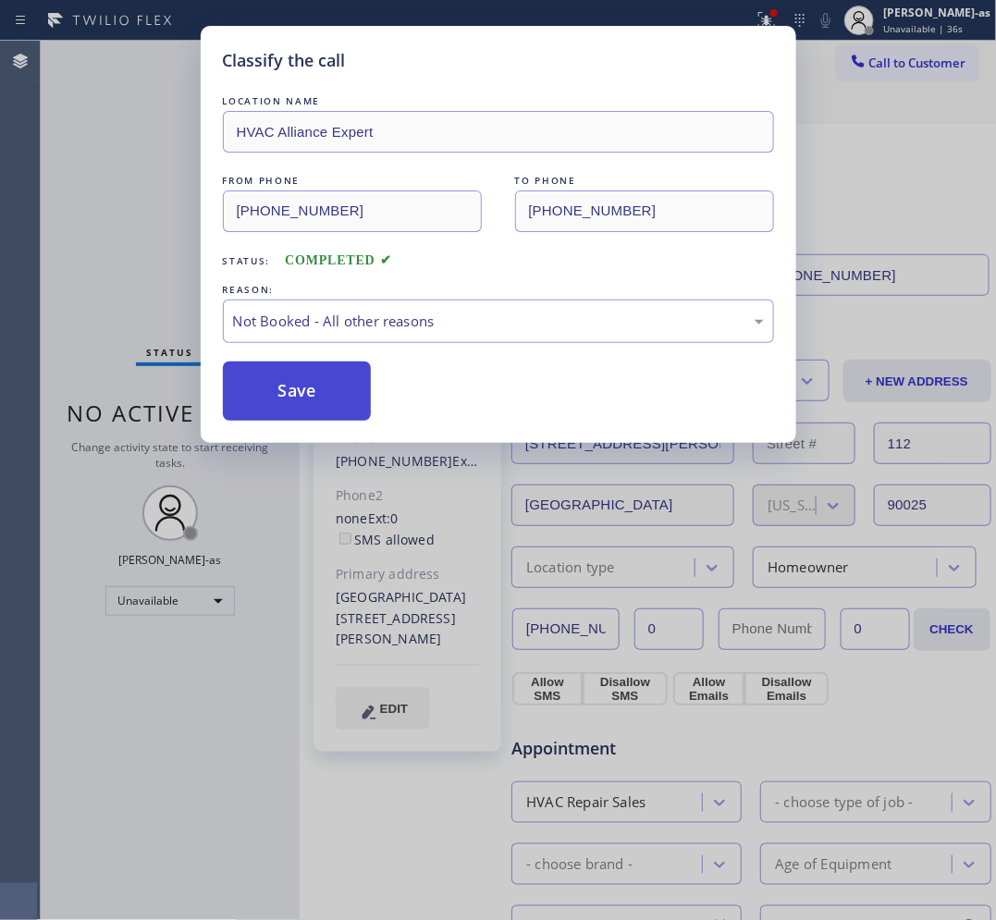
click at [336, 398] on button "Save" at bounding box center [297, 391] width 149 height 59
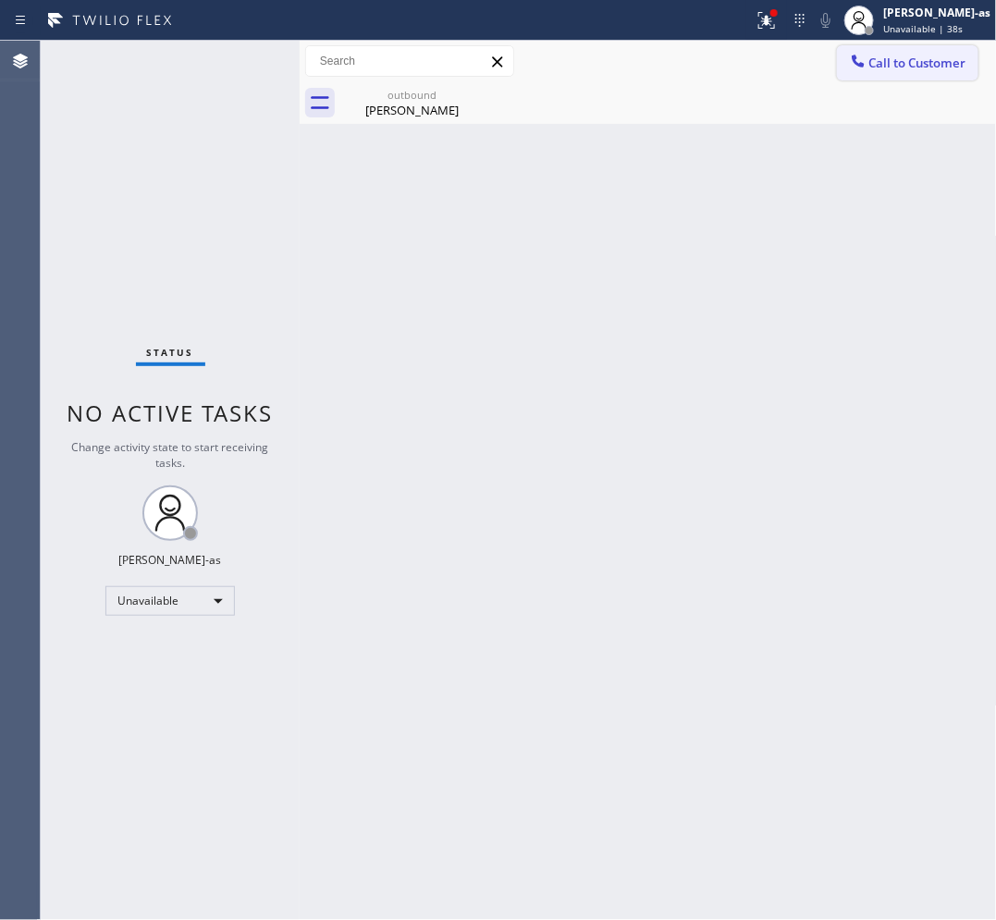
click at [918, 65] on span "Call to Customer" at bounding box center [917, 63] width 97 height 17
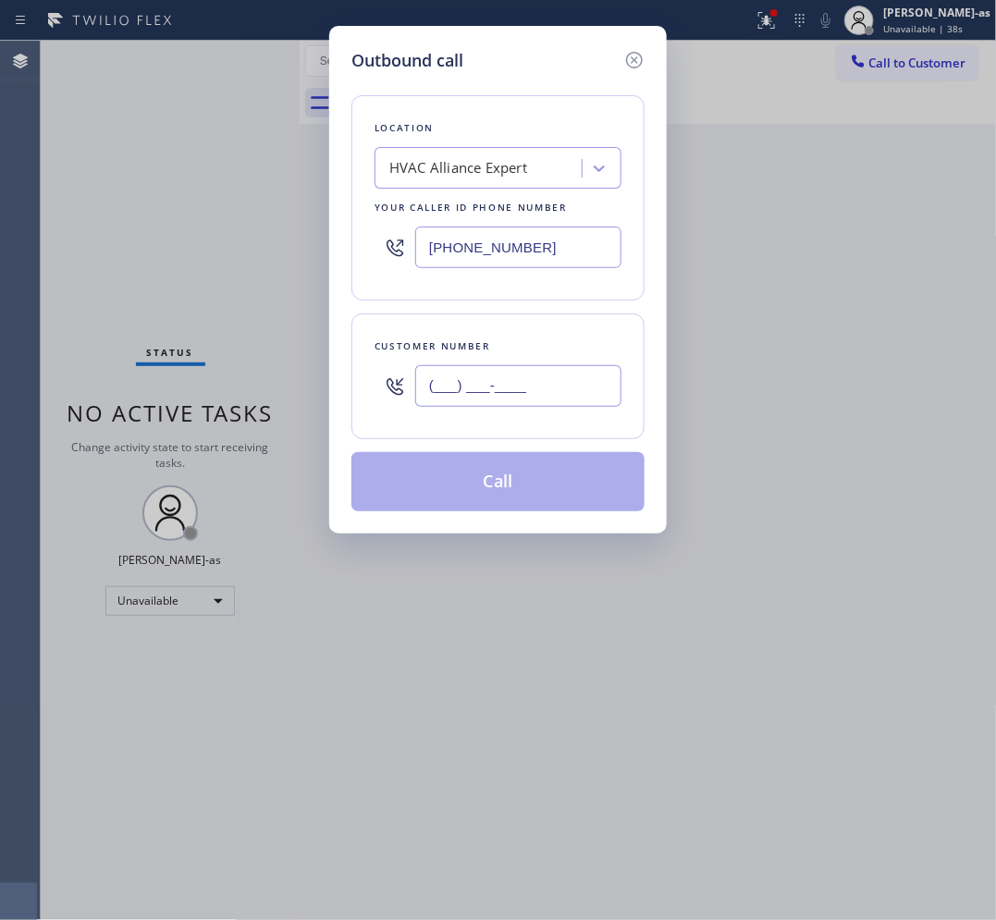
click at [539, 381] on input "(___) ___-____" at bounding box center [518, 386] width 206 height 42
paste input "213) 369-1440"
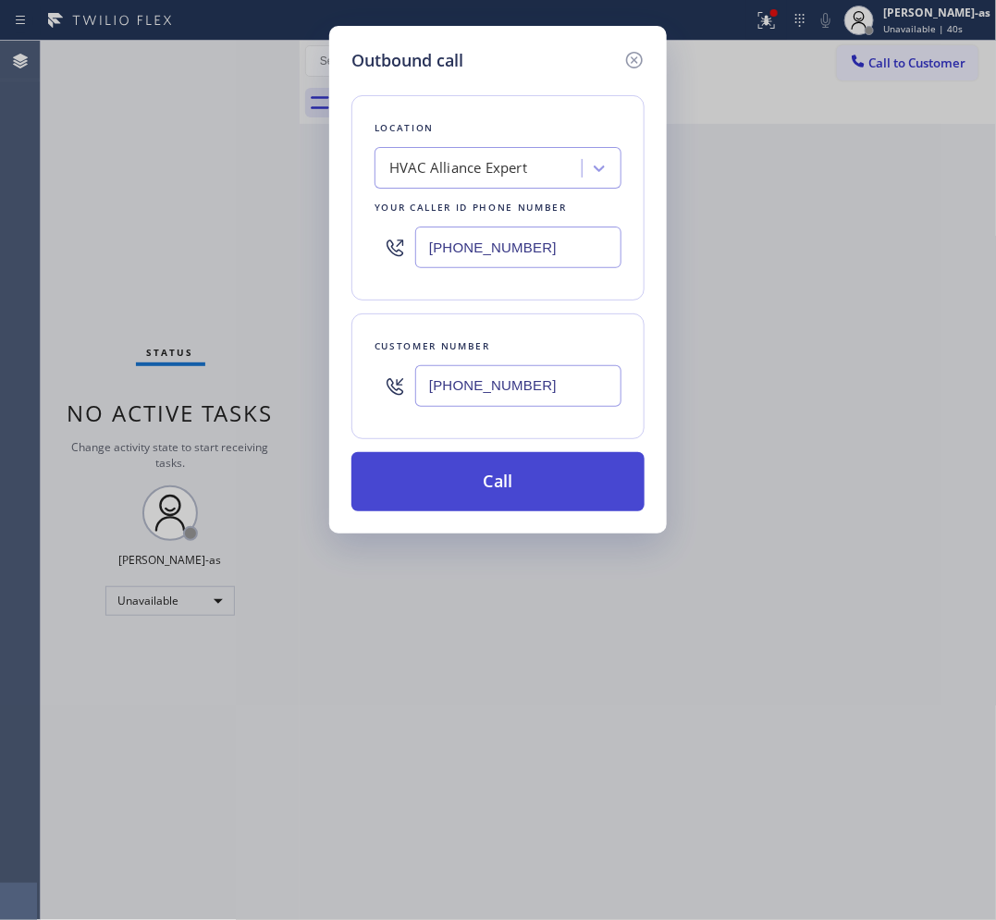
type input "[PHONE_NUMBER]"
click at [474, 496] on button "Call" at bounding box center [497, 481] width 293 height 59
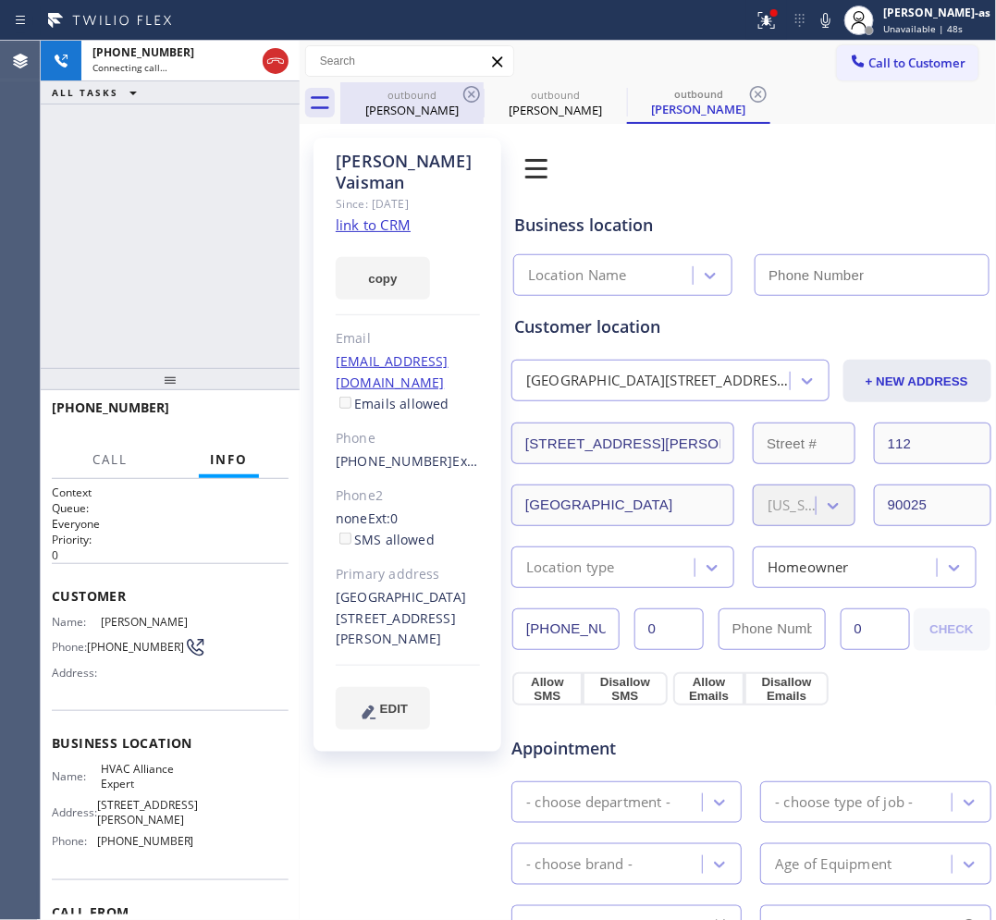
type input "[PHONE_NUMBER]"
click at [417, 103] on div "[PERSON_NAME]" at bounding box center [412, 110] width 140 height 17
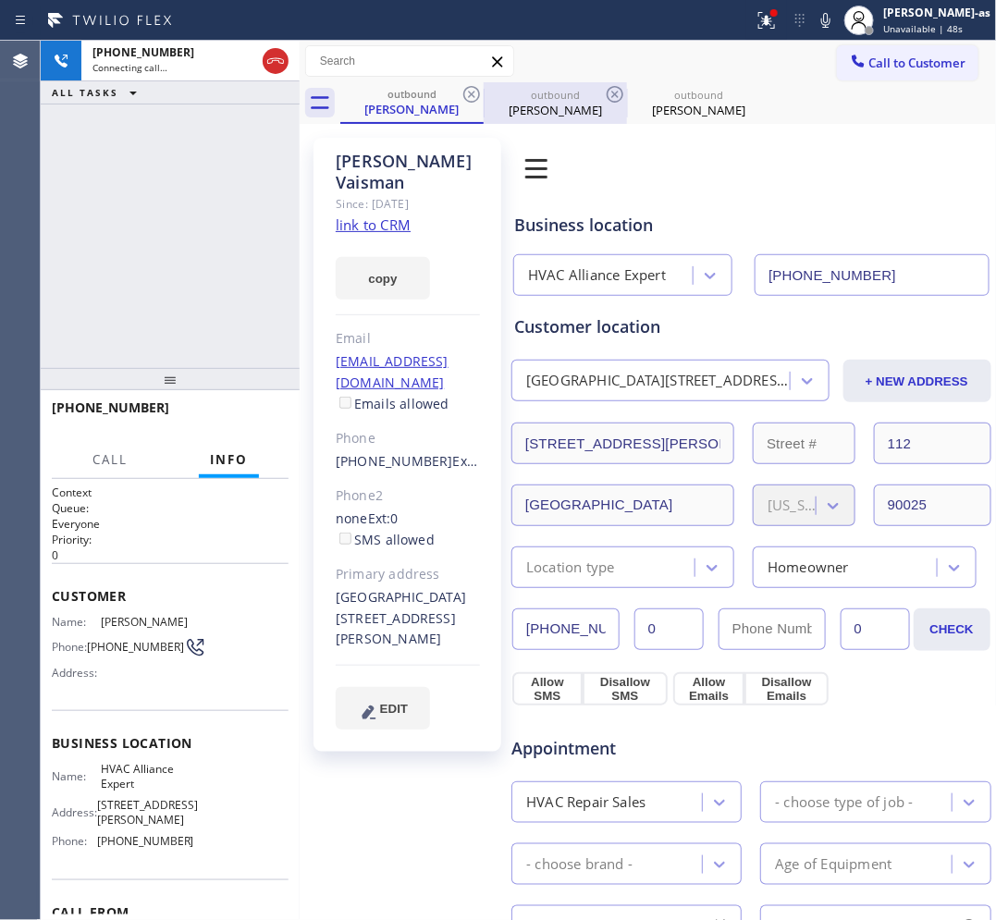
click at [485, 89] on div "outbound" at bounding box center [555, 95] width 140 height 14
click at [467, 95] on icon at bounding box center [471, 94] width 22 height 22
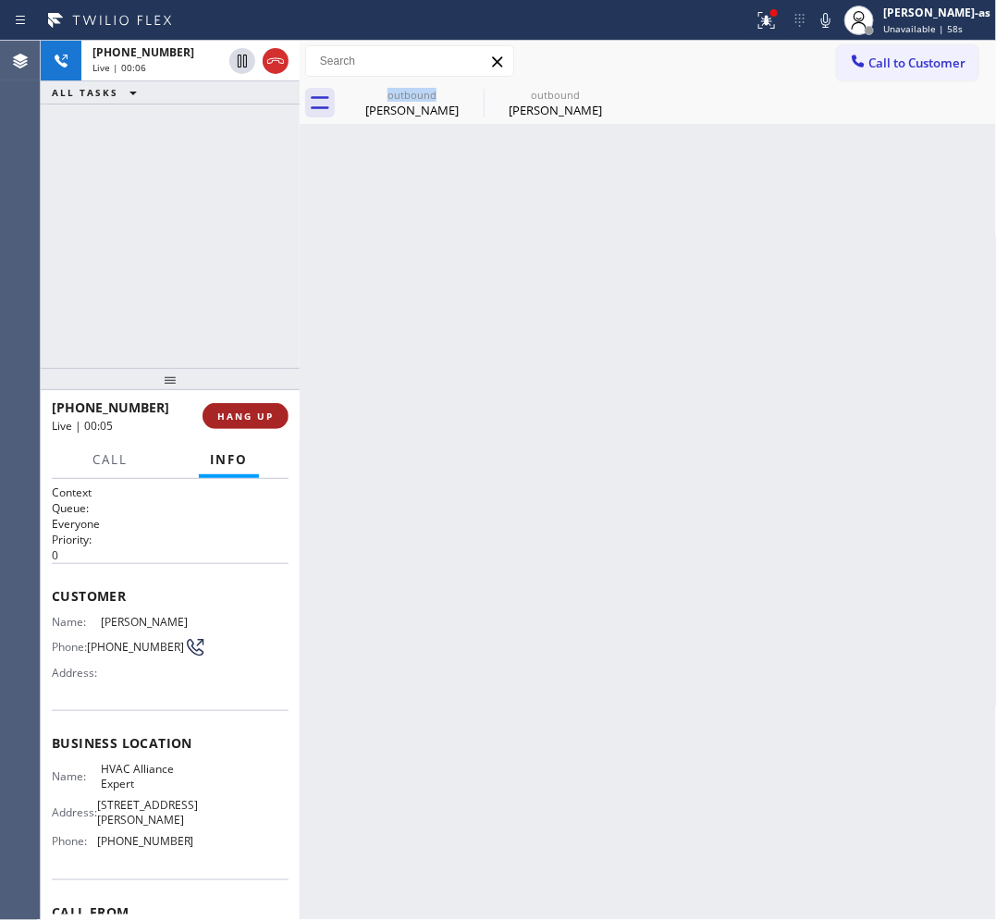
click at [251, 423] on button "HANG UP" at bounding box center [245, 416] width 86 height 26
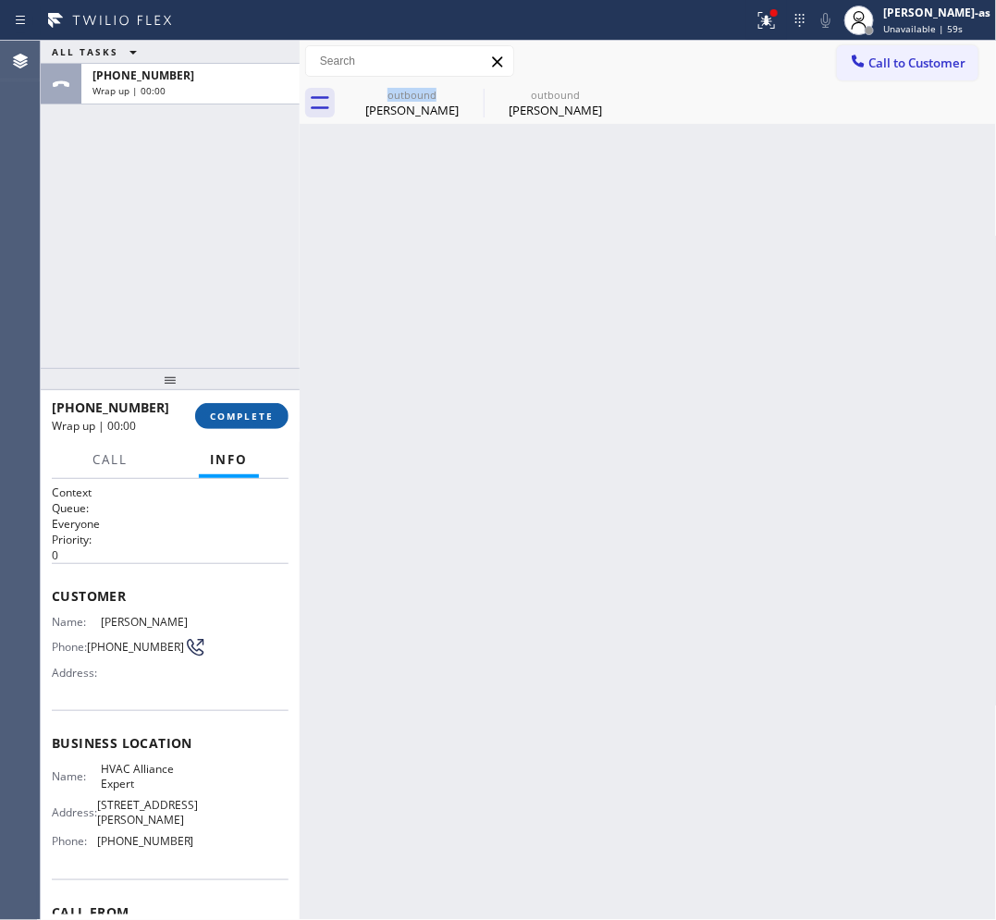
click at [268, 410] on span "COMPLETE" at bounding box center [242, 416] width 64 height 13
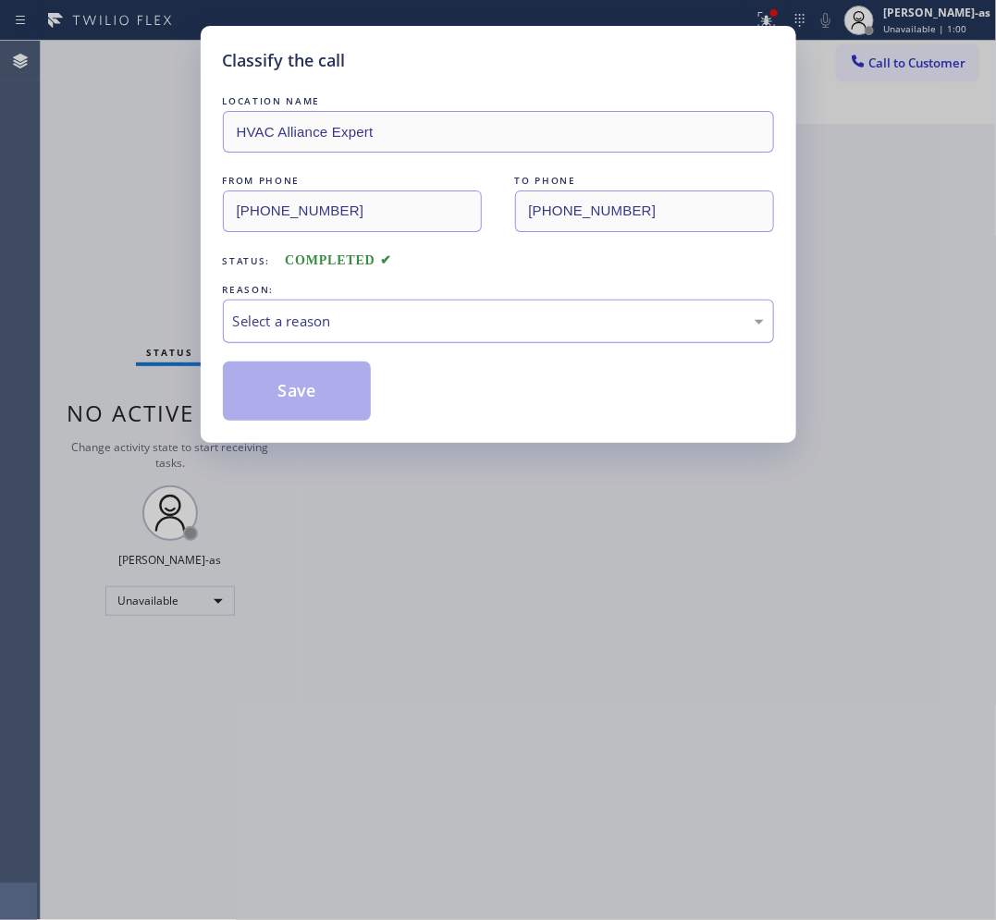
drag, startPoint x: 371, startPoint y: 321, endPoint x: 352, endPoint y: 340, distance: 26.8
click at [371, 322] on div "Select a reason" at bounding box center [498, 321] width 531 height 21
click at [320, 394] on button "Save" at bounding box center [297, 391] width 149 height 59
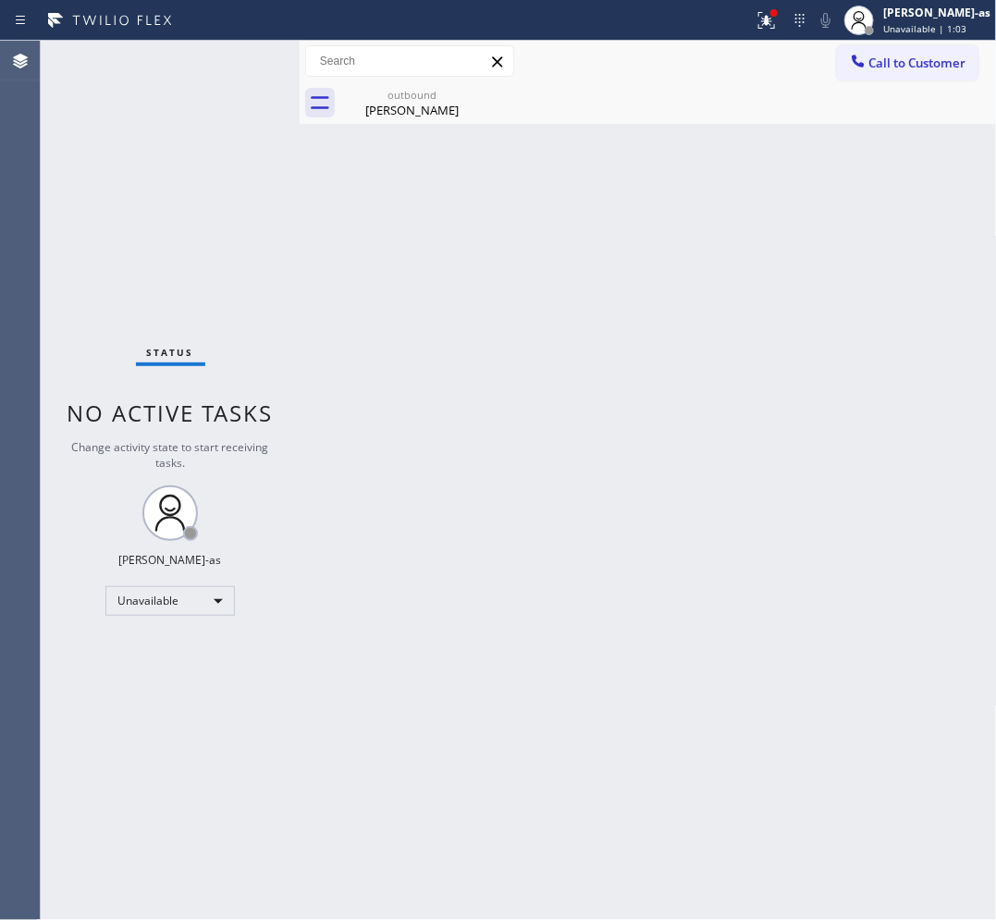
click at [926, 76] on button "Call to Customer" at bounding box center [907, 62] width 141 height 35
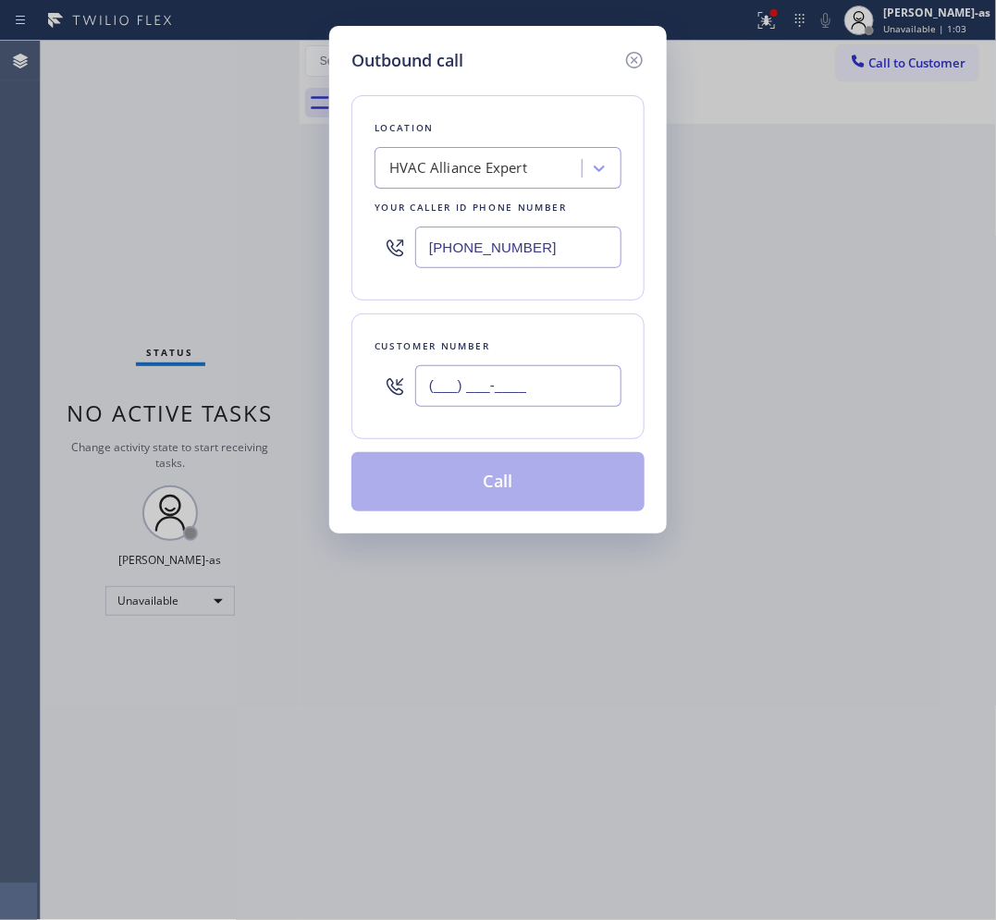
click at [559, 375] on input "(___) ___-____" at bounding box center [518, 386] width 206 height 42
paste input "213) 369-1440"
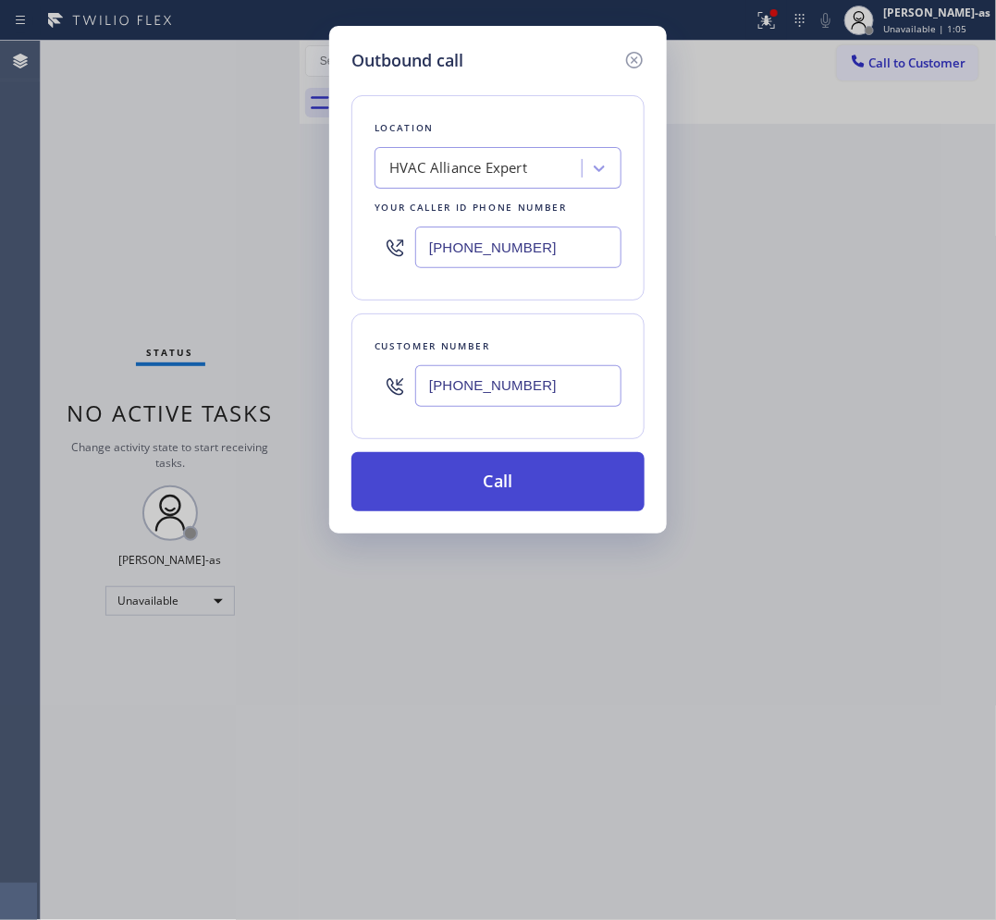
type input "[PHONE_NUMBER]"
click at [533, 482] on button "Call" at bounding box center [497, 481] width 293 height 59
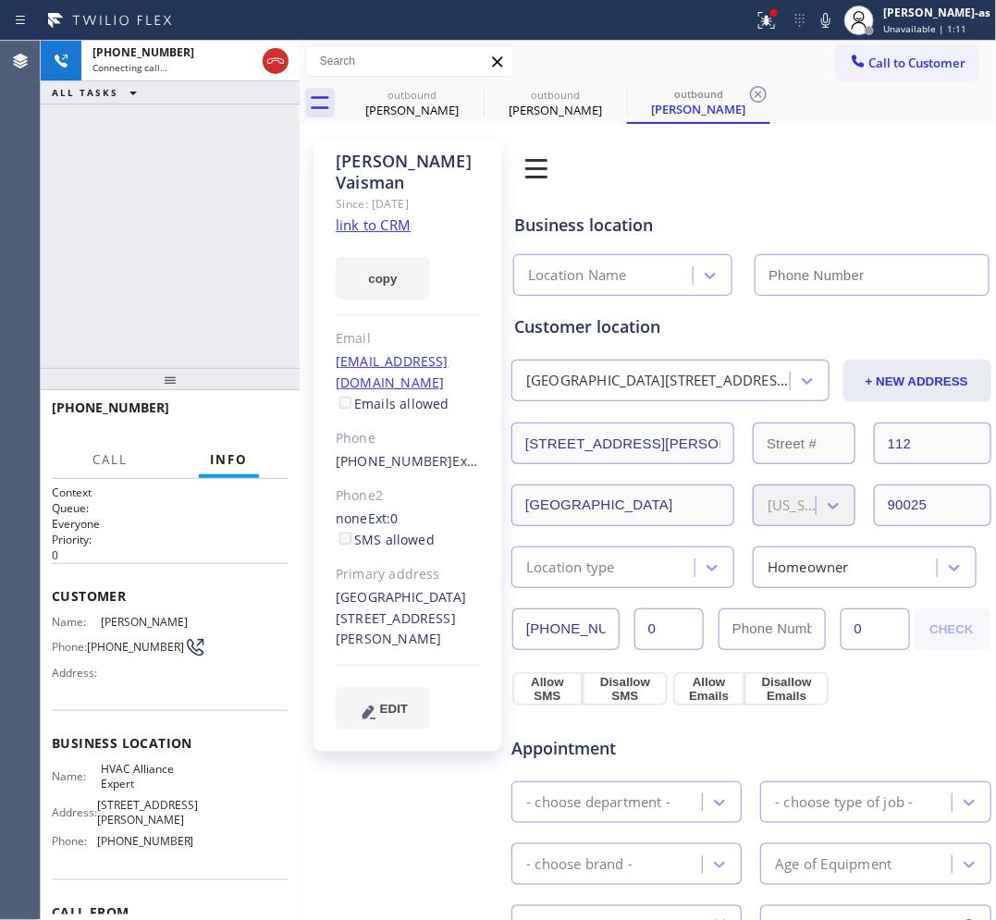
type input "[PHONE_NUMBER]"
click at [412, 82] on div "outbound [PERSON_NAME]" at bounding box center [412, 103] width 140 height 42
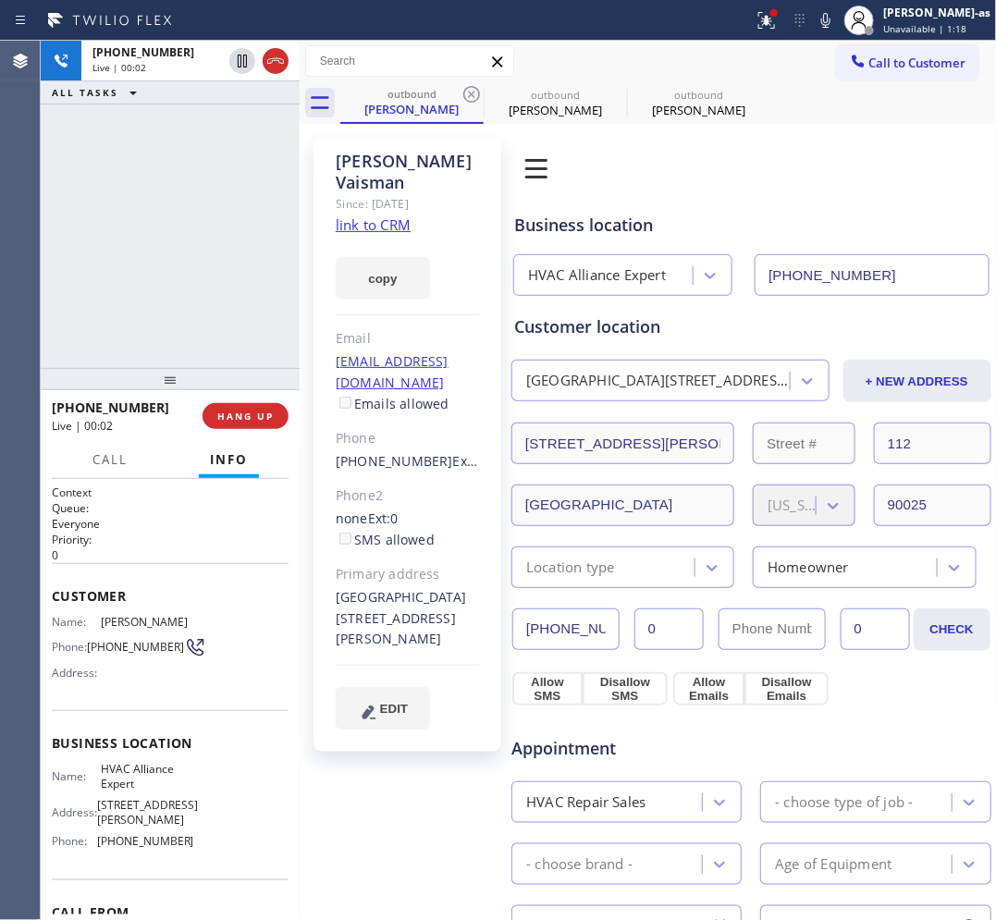
click at [202, 306] on div "[PHONE_NUMBER] Live | 00:02 ALL TASKS ALL TASKS ACTIVE TASKS TASKS IN WRAP UP" at bounding box center [170, 204] width 259 height 327
drag, startPoint x: 344, startPoint y: 425, endPoint x: 428, endPoint y: 422, distance: 84.2
click at [428, 422] on div "[PERSON_NAME] Since: [DATE] link to CRM copy Email [EMAIL_ADDRESS][DOMAIN_NAME]…" at bounding box center [407, 445] width 188 height 614
copy link "[PHONE_NUMBER]"
click at [246, 419] on span "HANG UP" at bounding box center [245, 416] width 56 height 13
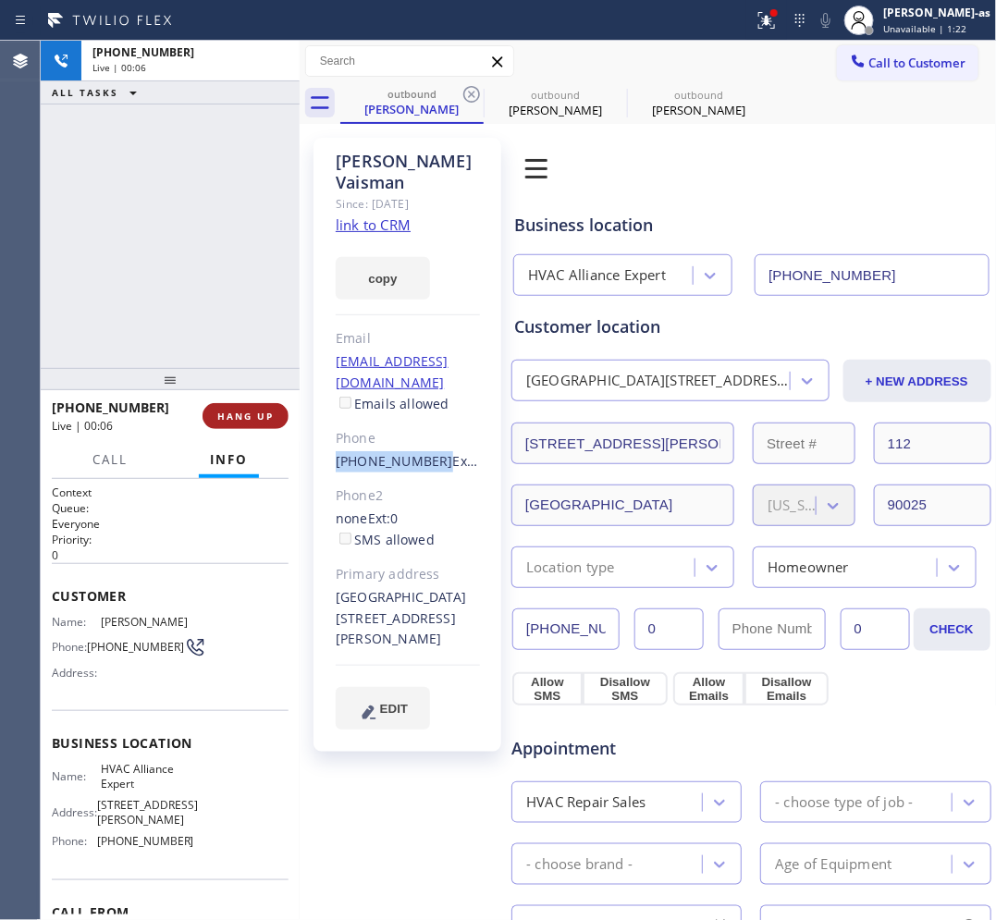
click at [246, 419] on span "HANG UP" at bounding box center [245, 416] width 56 height 13
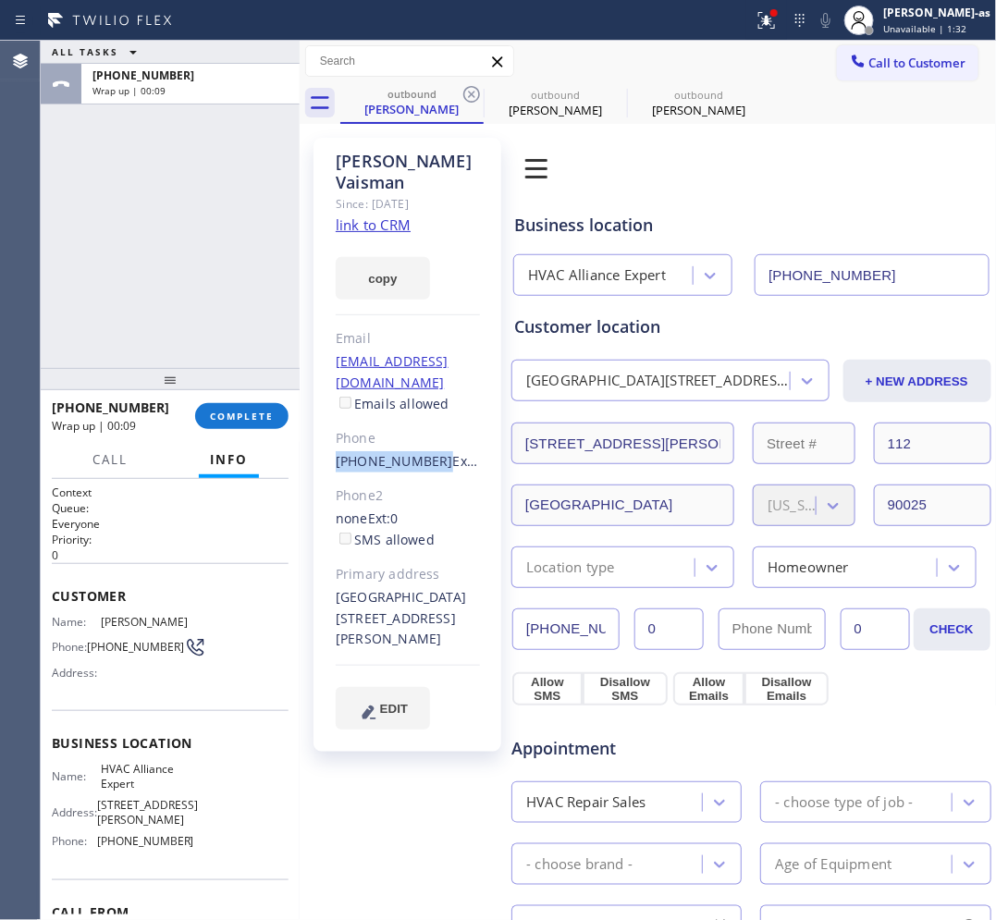
click at [236, 403] on button "COMPLETE" at bounding box center [241, 416] width 93 height 26
click at [215, 310] on div "ALL TASKS ALL TASKS ACTIVE TASKS TASKS IN WRAP UP [PHONE_NUMBER] Wrap up | 00:09" at bounding box center [170, 204] width 259 height 327
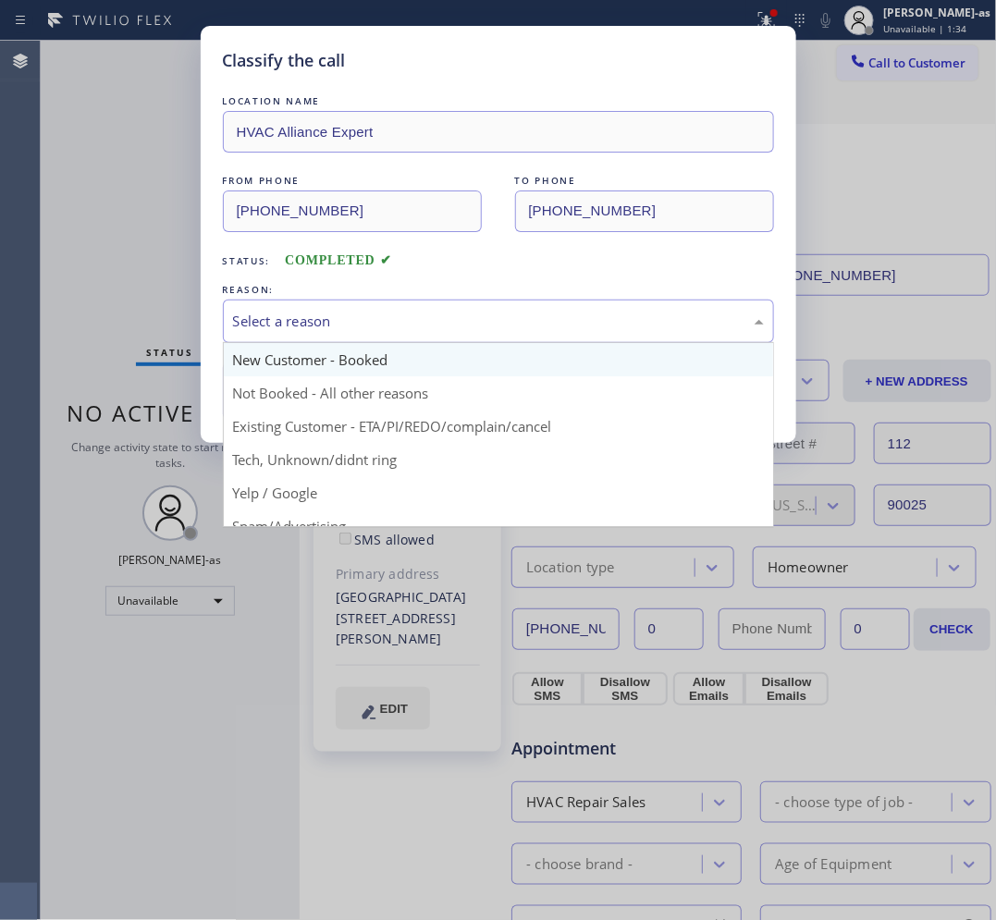
drag, startPoint x: 296, startPoint y: 301, endPoint x: 282, endPoint y: 351, distance: 52.7
click at [296, 301] on div "Select a reason" at bounding box center [498, 321] width 551 height 43
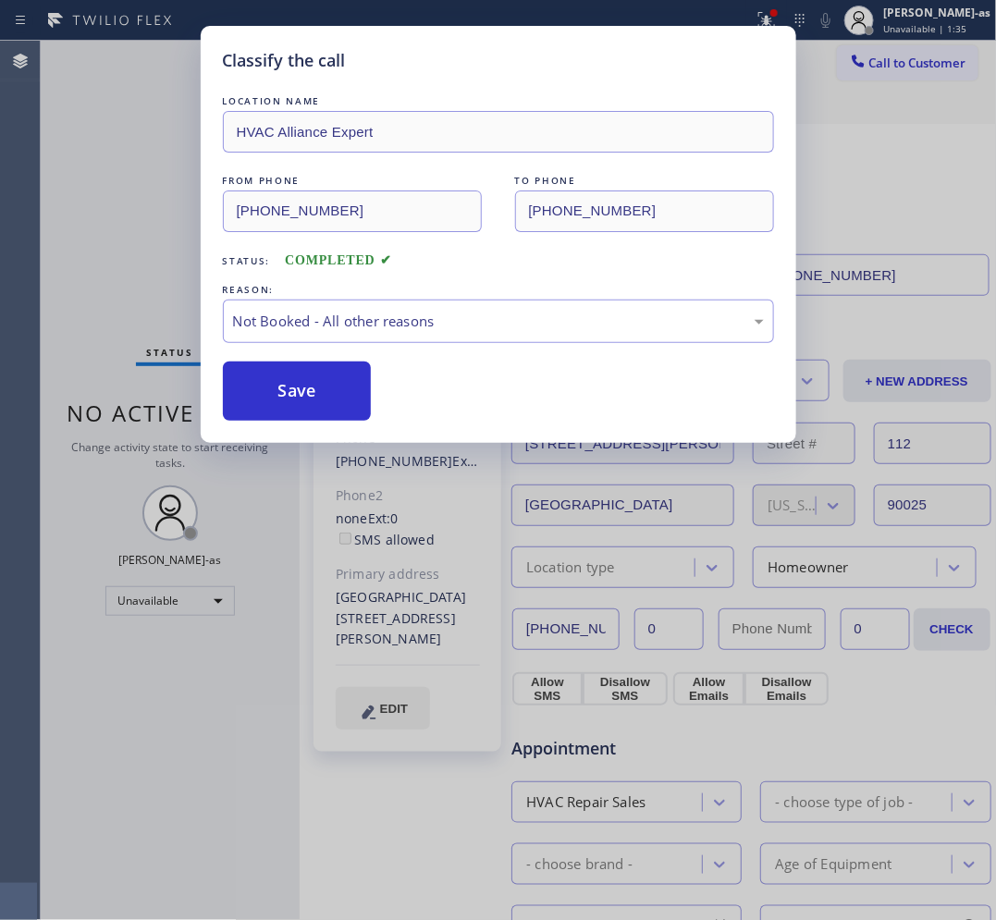
click at [301, 386] on button "Save" at bounding box center [297, 391] width 149 height 59
click at [40, 159] on div "Classify the call LOCATION NAME HVAC Alliance Expert FROM PHONE [PHONE_NUMBER] …" at bounding box center [498, 460] width 996 height 920
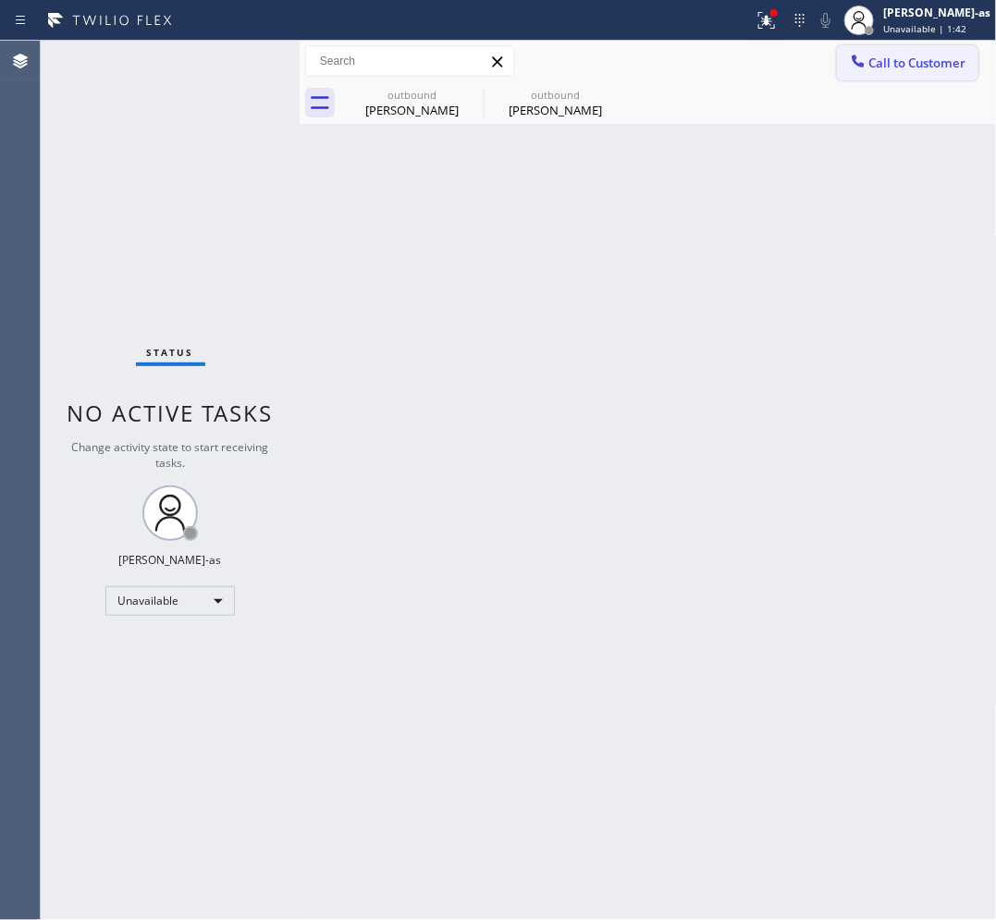
click at [870, 70] on span "Call to Customer" at bounding box center [917, 63] width 97 height 17
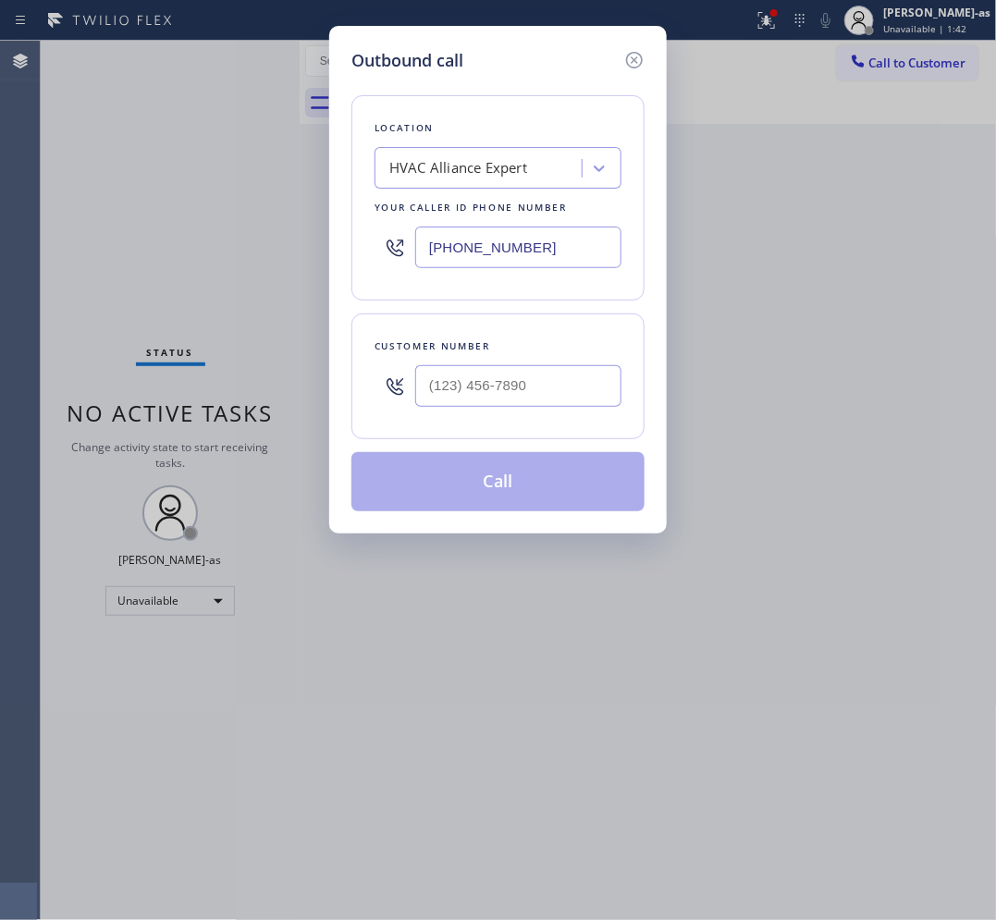
click at [523, 367] on div at bounding box center [518, 386] width 206 height 60
click at [552, 389] on input "(___) ___-____" at bounding box center [518, 386] width 206 height 42
paste input "213) 369-1440"
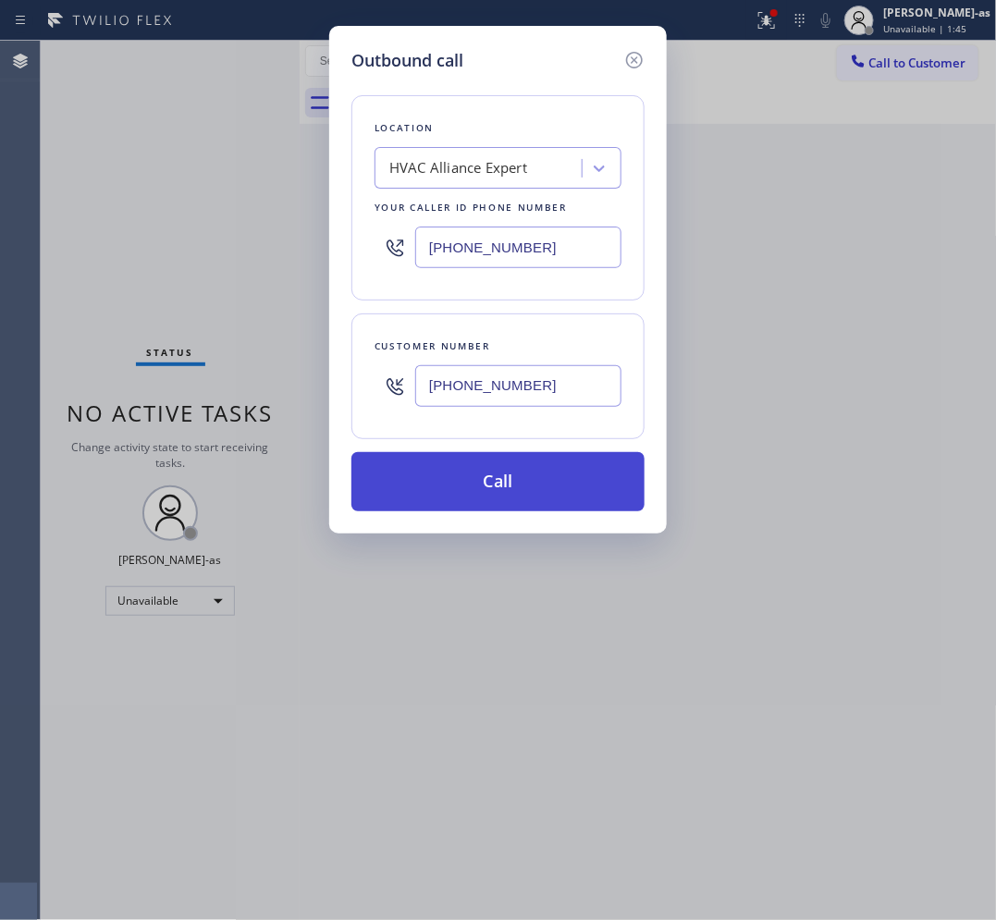
type input "[PHONE_NUMBER]"
click at [547, 465] on button "Call" at bounding box center [497, 481] width 293 height 59
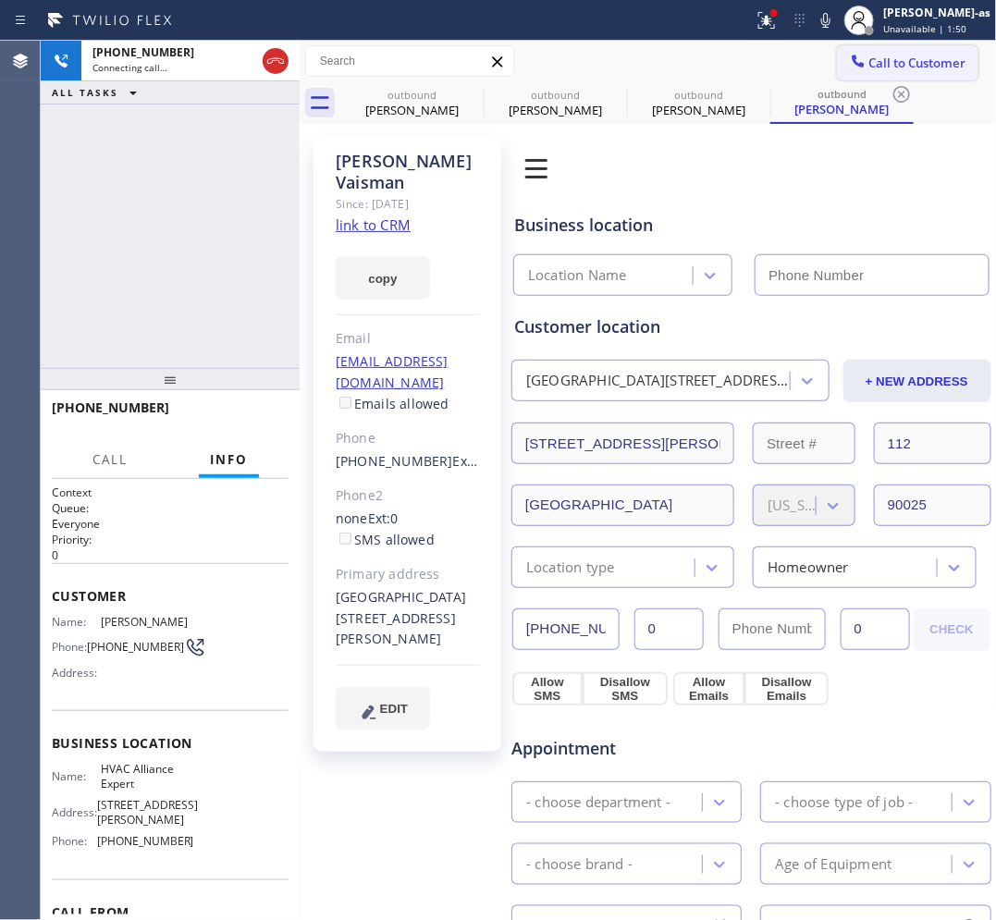
type input "[PHONE_NUMBER]"
click at [134, 182] on div "[PHONE_NUMBER] Live | 00:20 ALL TASKS ALL TASKS ACTIVE TASKS TASKS IN WRAP UP" at bounding box center [170, 204] width 259 height 327
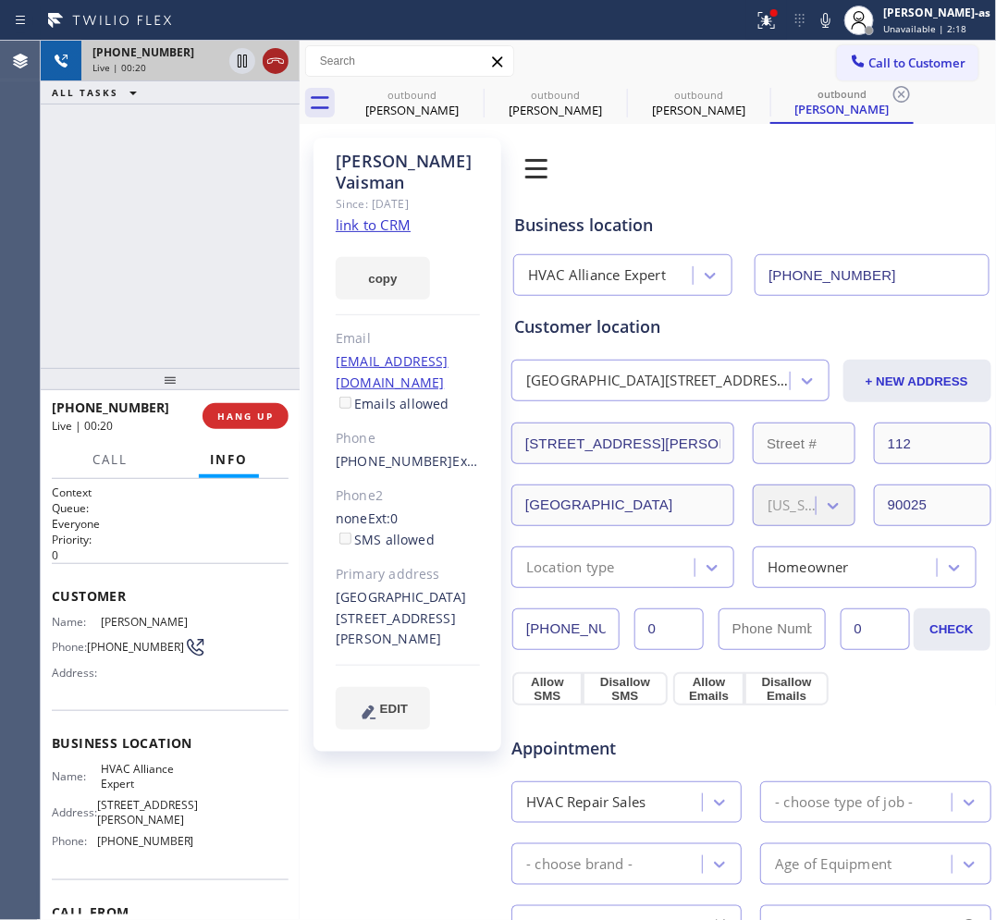
click at [285, 57] on icon at bounding box center [275, 61] width 22 height 22
click at [206, 285] on div "[PHONE_NUMBER] Live | 00:21 ALL TASKS ALL TASKS ACTIVE TASKS TASKS IN WRAP UP" at bounding box center [170, 204] width 259 height 327
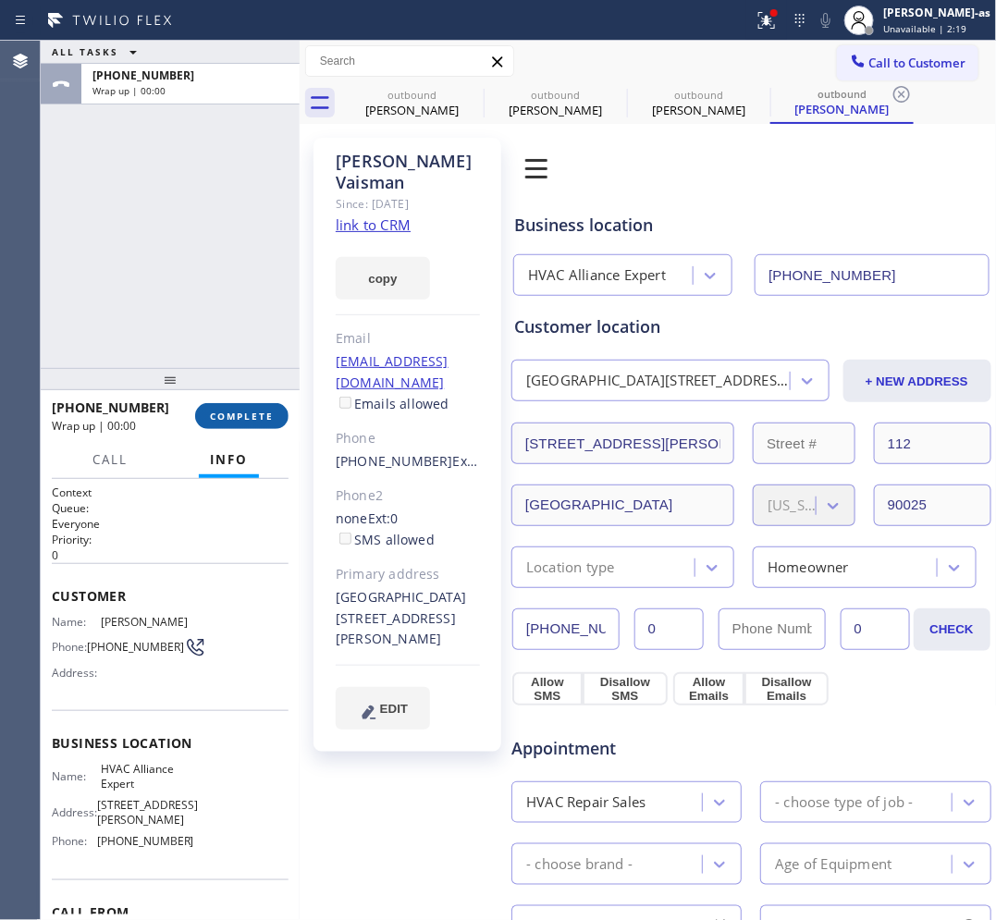
click at [232, 423] on button "COMPLETE" at bounding box center [241, 416] width 93 height 26
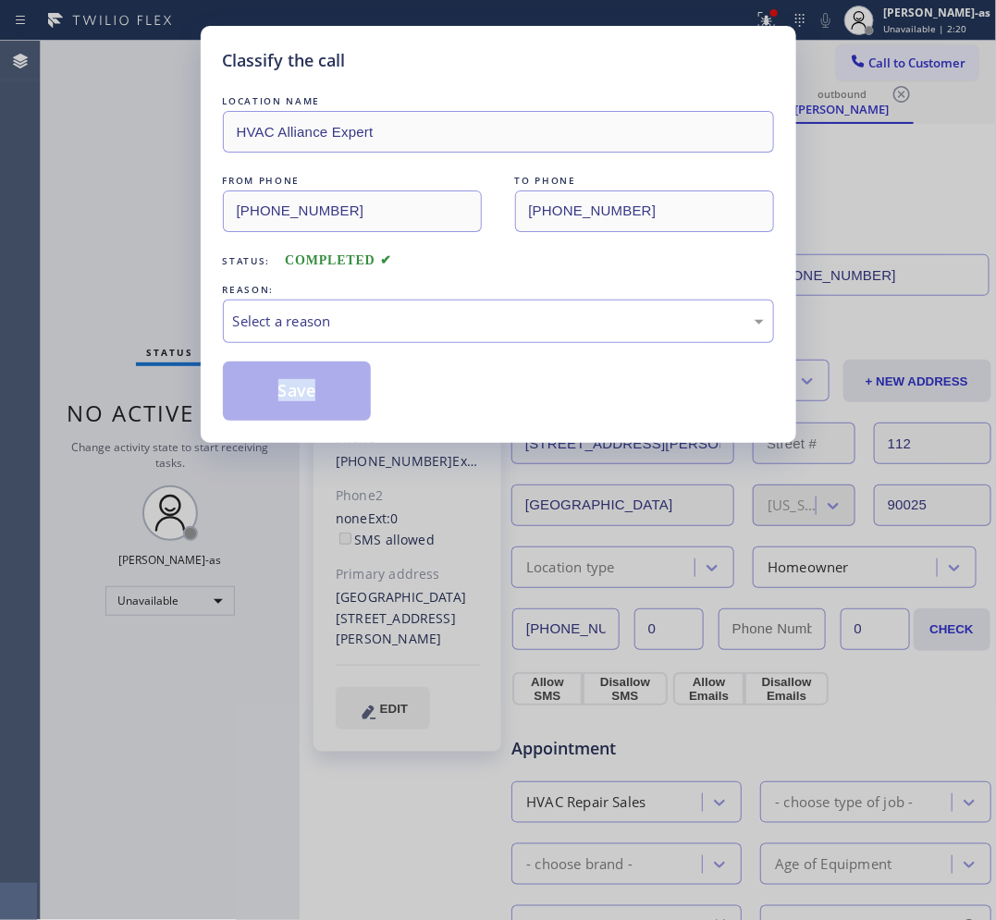
click at [232, 423] on div "Classify the call LOCATION NAME HVAC Alliance Expert FROM PHONE [PHONE_NUMBER] …" at bounding box center [498, 234] width 595 height 417
click at [352, 311] on div "Select a reason" at bounding box center [498, 321] width 531 height 21
click at [312, 400] on button "Save" at bounding box center [297, 391] width 149 height 59
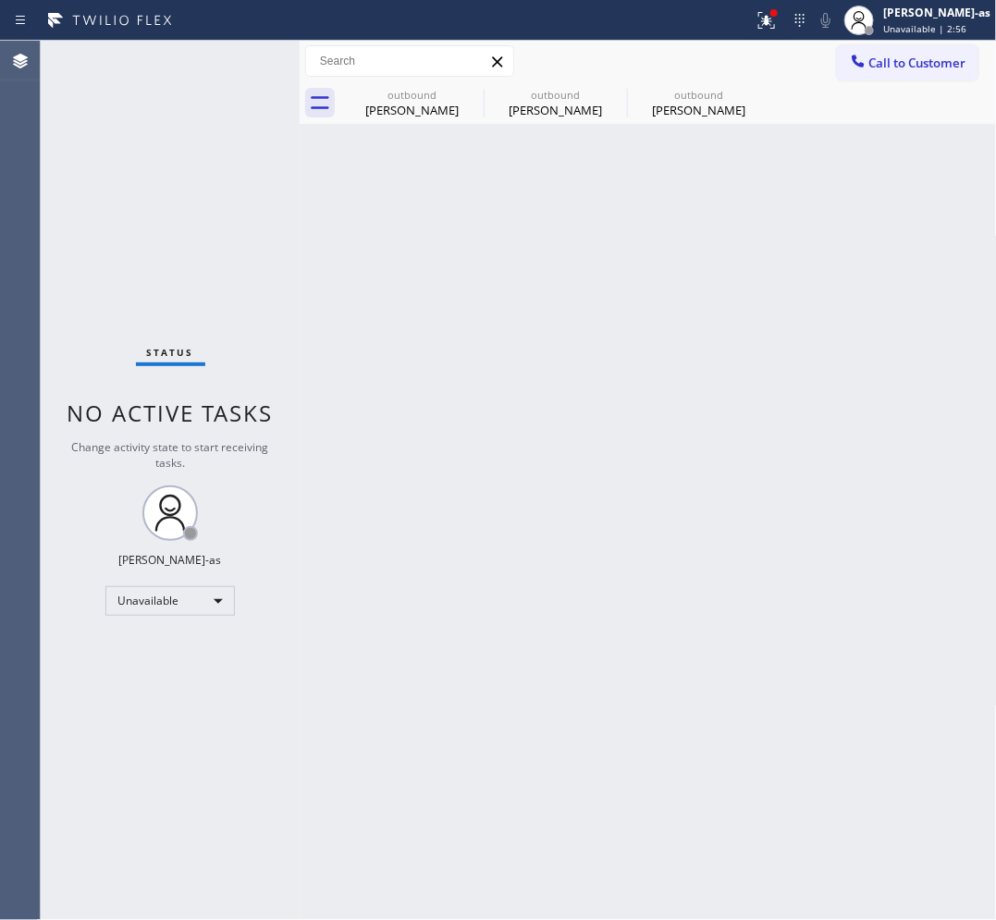
click at [911, 74] on button "Call to Customer" at bounding box center [907, 62] width 141 height 35
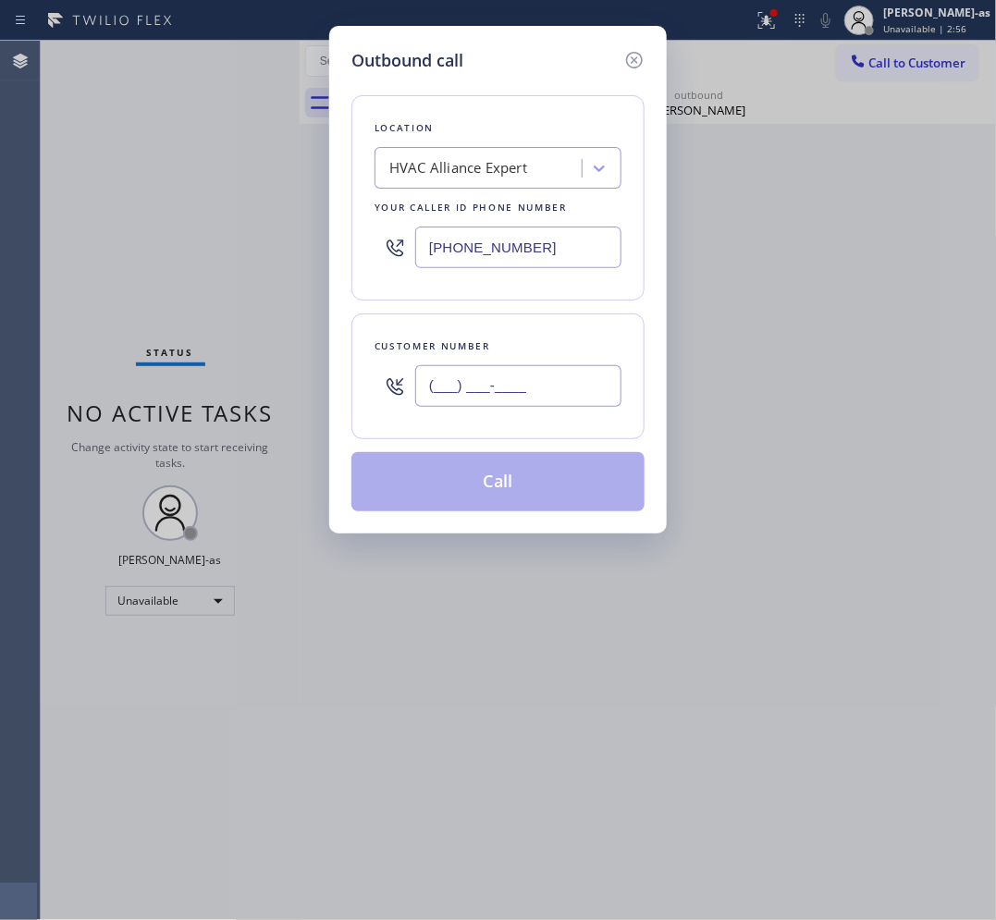
click at [570, 398] on input "(___) ___-____" at bounding box center [518, 386] width 206 height 42
paste input "626) 319-7298"
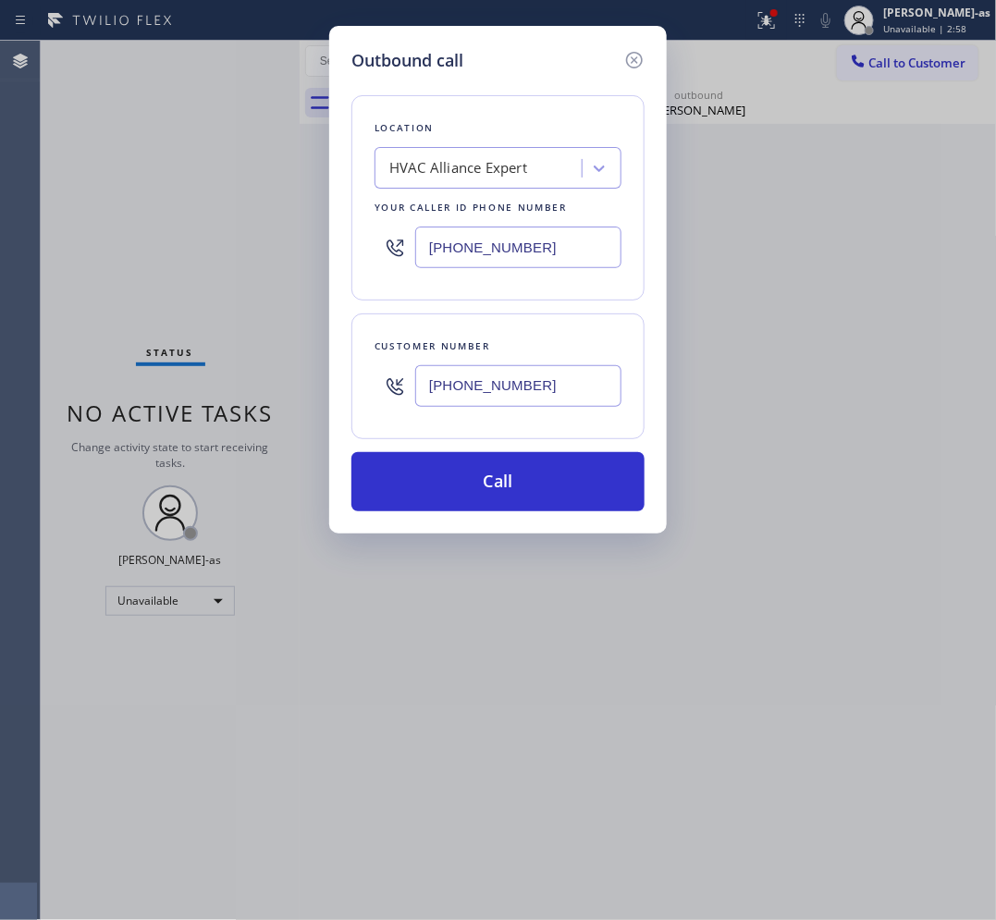
type input "[PHONE_NUMBER]"
click at [562, 238] on input "[PHONE_NUMBER]" at bounding box center [518, 248] width 206 height 42
paste input "626) 548-3326"
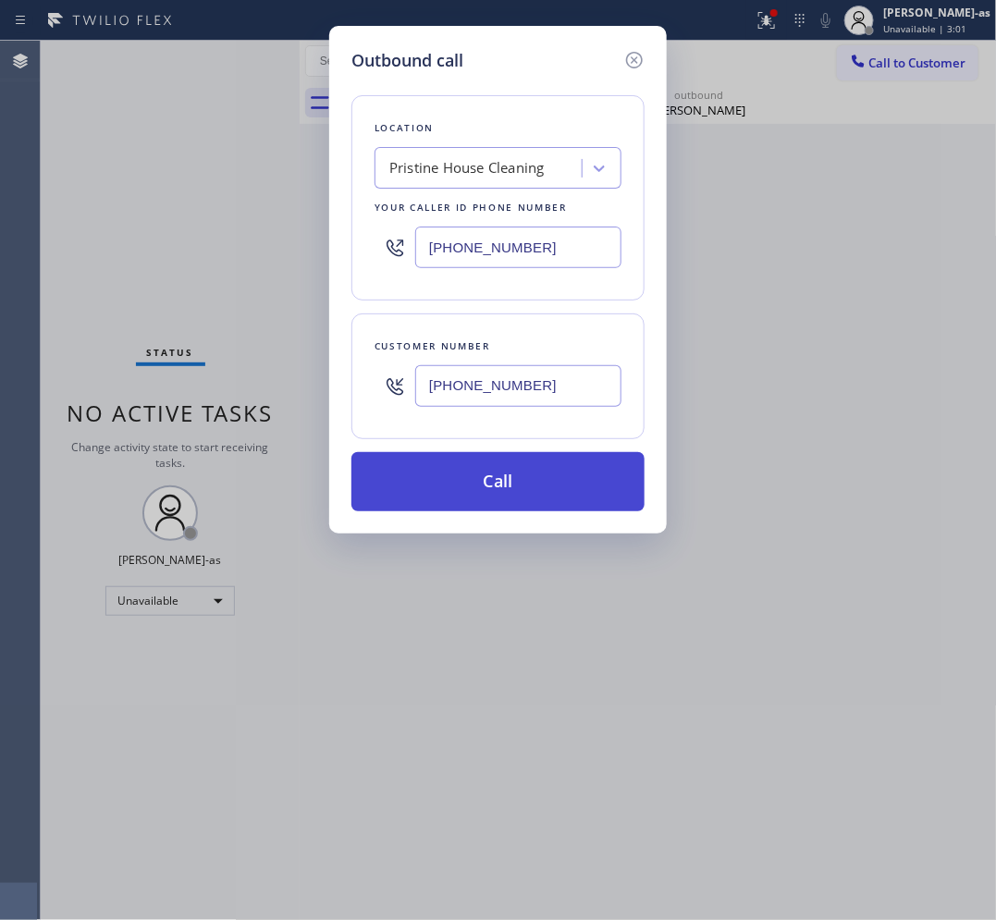
type input "[PHONE_NUMBER]"
click at [547, 472] on button "Call" at bounding box center [497, 481] width 293 height 59
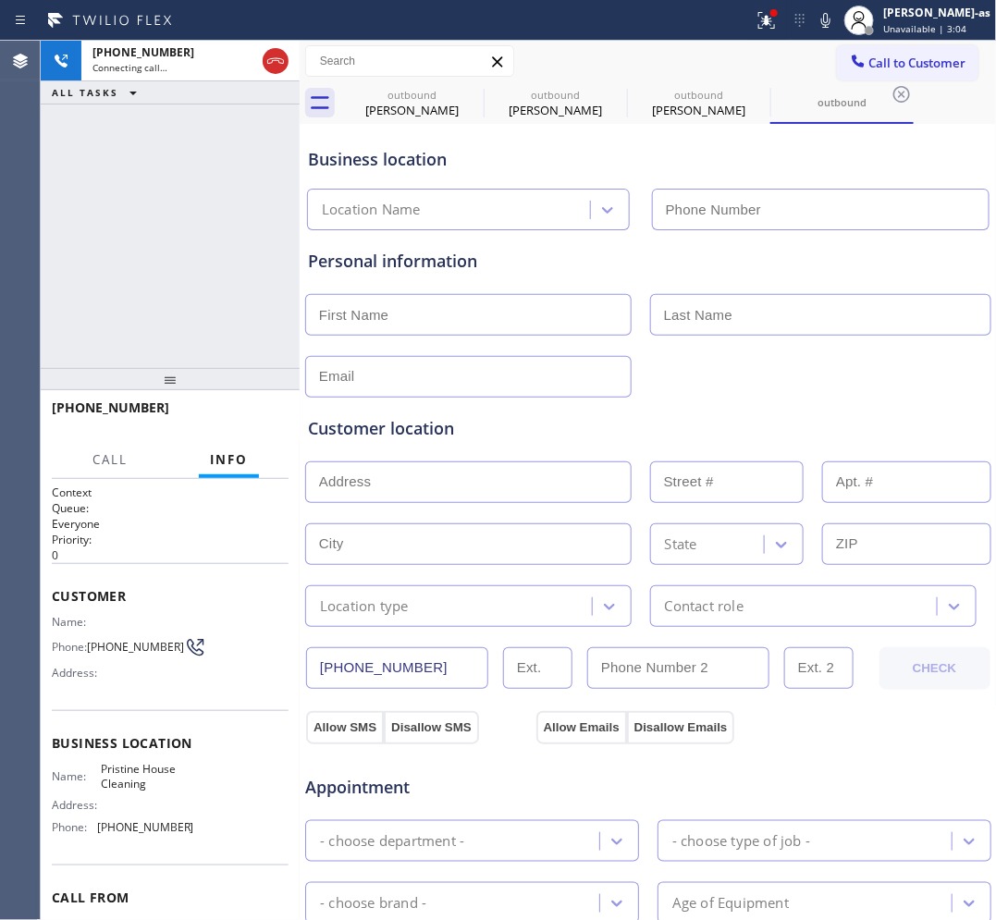
type input "[PHONE_NUMBER]"
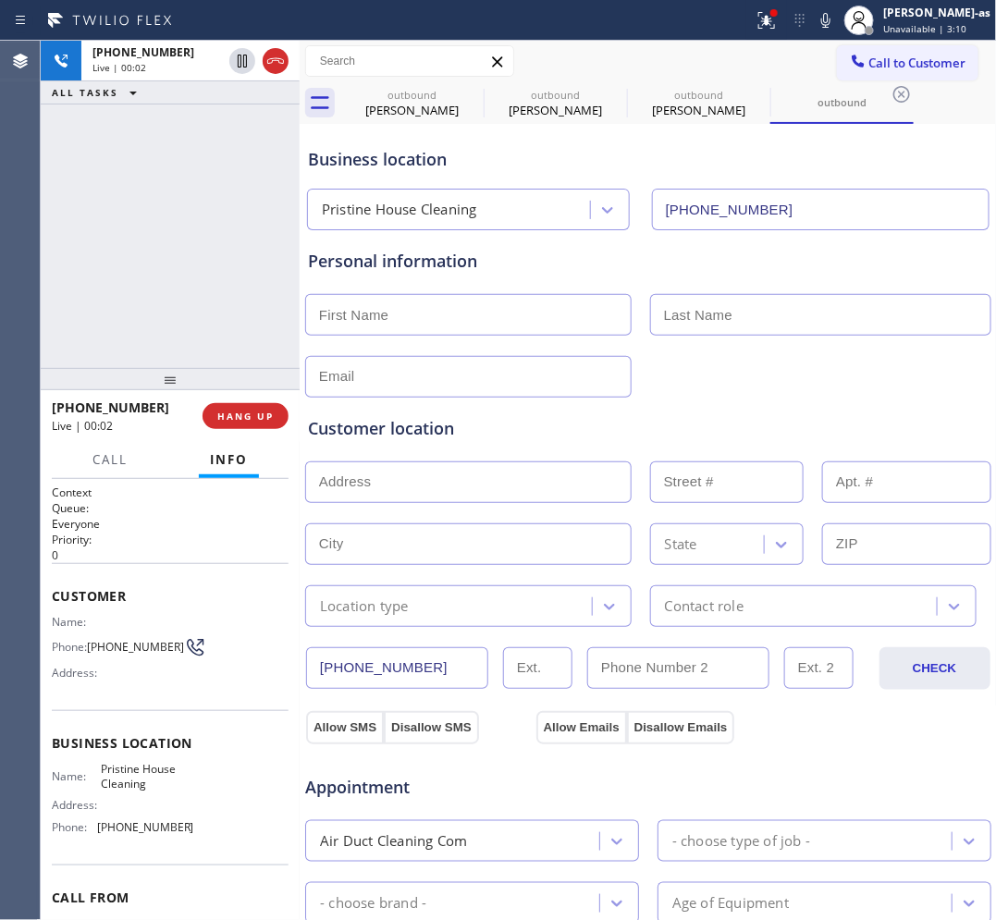
click at [180, 260] on div "[PHONE_NUMBER] Live | 00:02 ALL TASKS ALL TASKS ACTIVE TASKS TASKS IN WRAP UP" at bounding box center [170, 204] width 259 height 327
click at [234, 408] on button "HANG UP" at bounding box center [245, 416] width 86 height 26
click at [160, 262] on div "[PHONE_NUMBER] Live | 00:02 ALL TASKS ALL TASKS ACTIVE TASKS TASKS IN WRAP UP" at bounding box center [170, 204] width 259 height 327
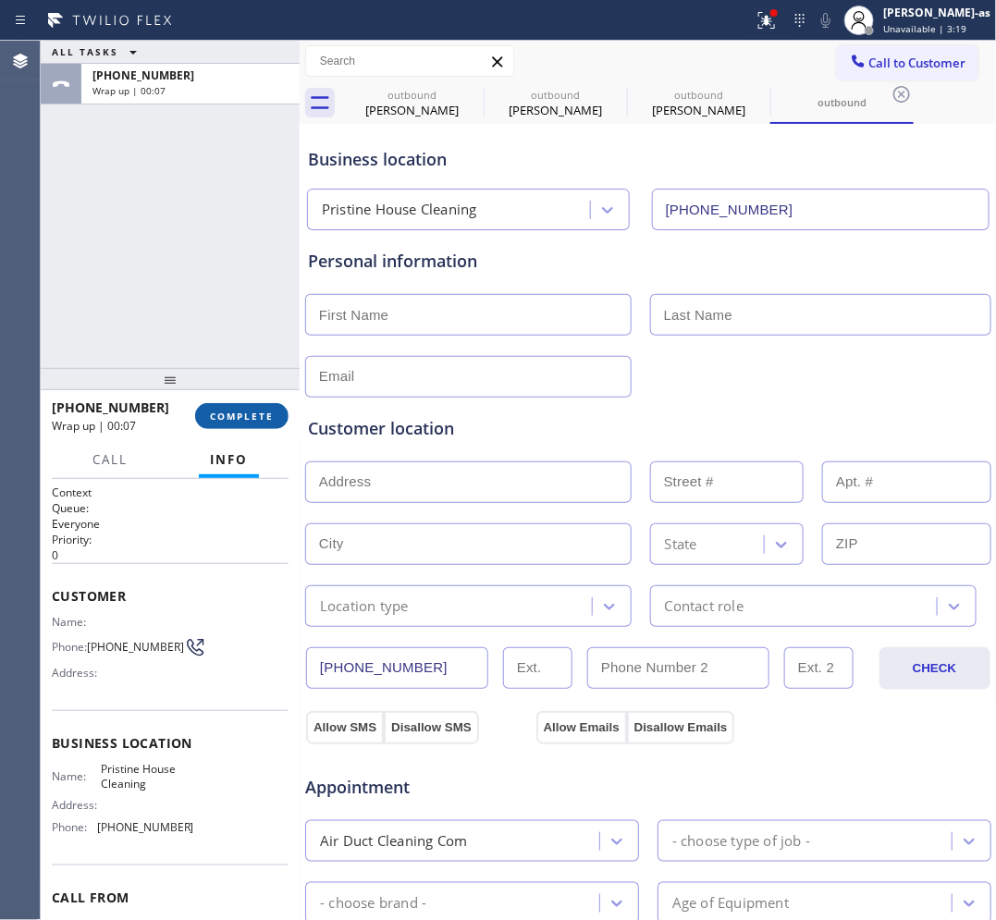
click at [224, 416] on span "COMPLETE" at bounding box center [242, 416] width 64 height 13
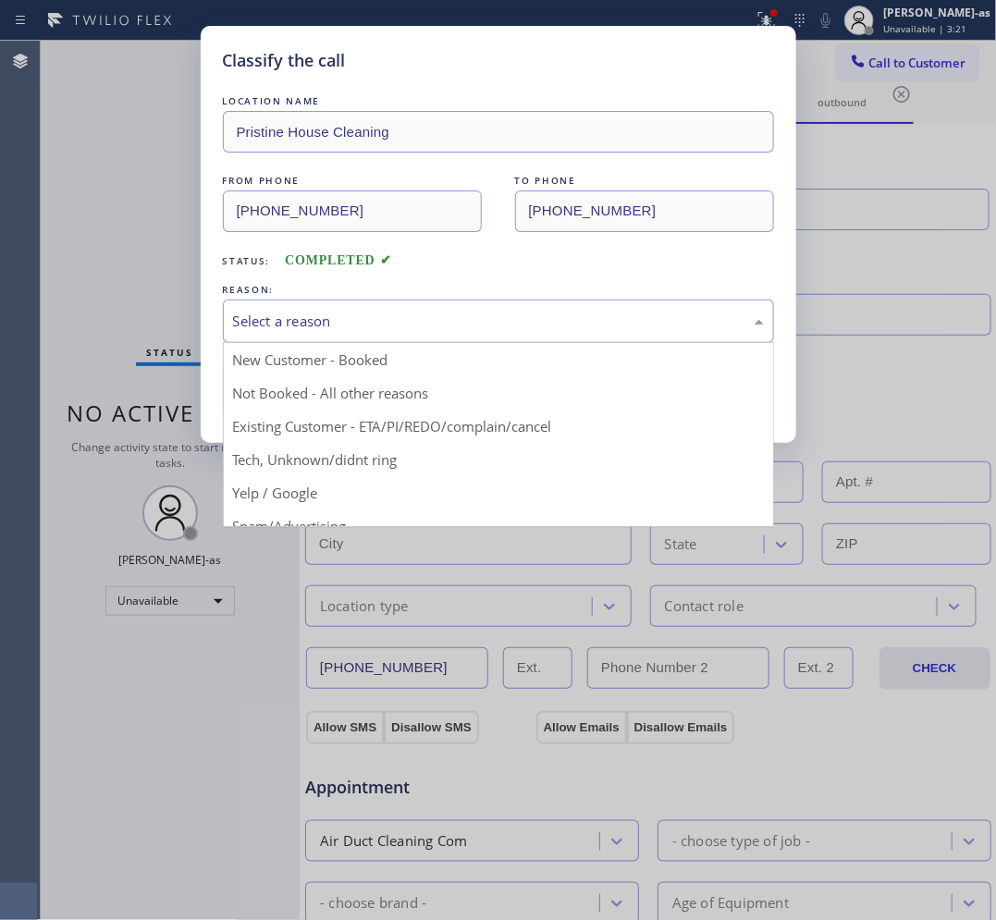
drag, startPoint x: 291, startPoint y: 321, endPoint x: 301, endPoint y: 381, distance: 61.0
click at [291, 328] on div "Select a reason" at bounding box center [498, 321] width 531 height 21
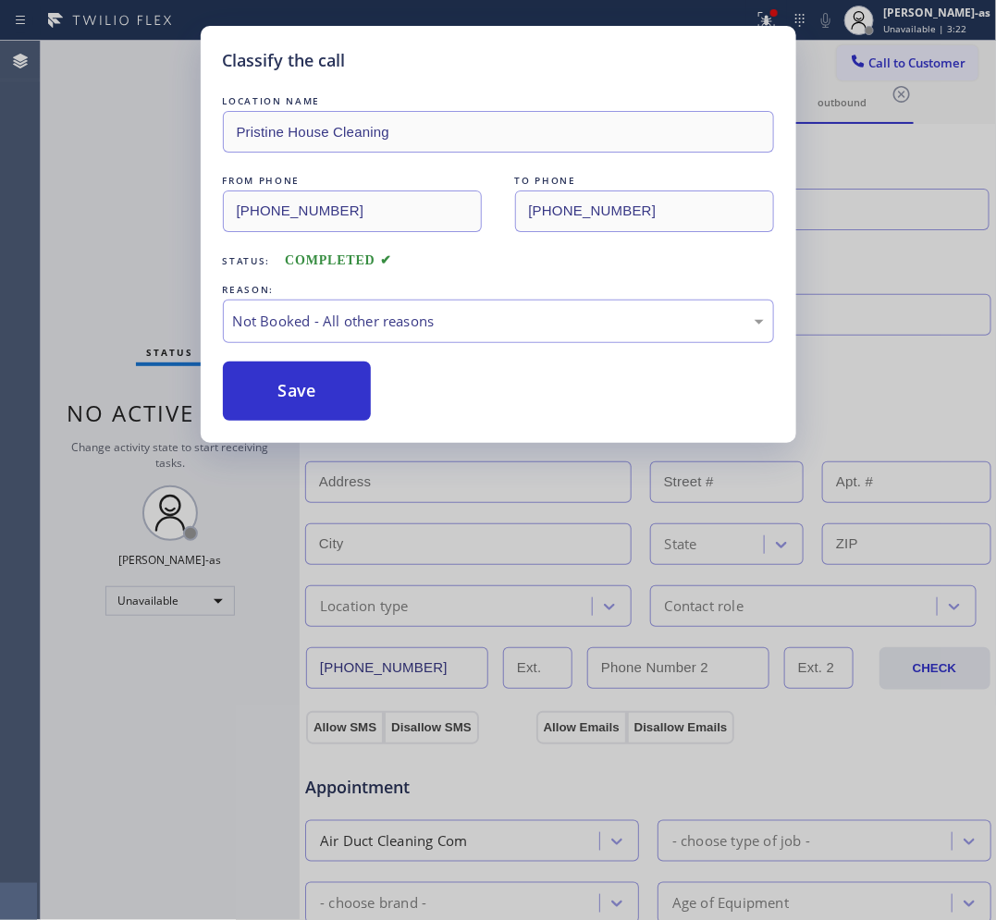
click at [301, 390] on button "Save" at bounding box center [297, 391] width 149 height 59
type input "[PHONE_NUMBER]"
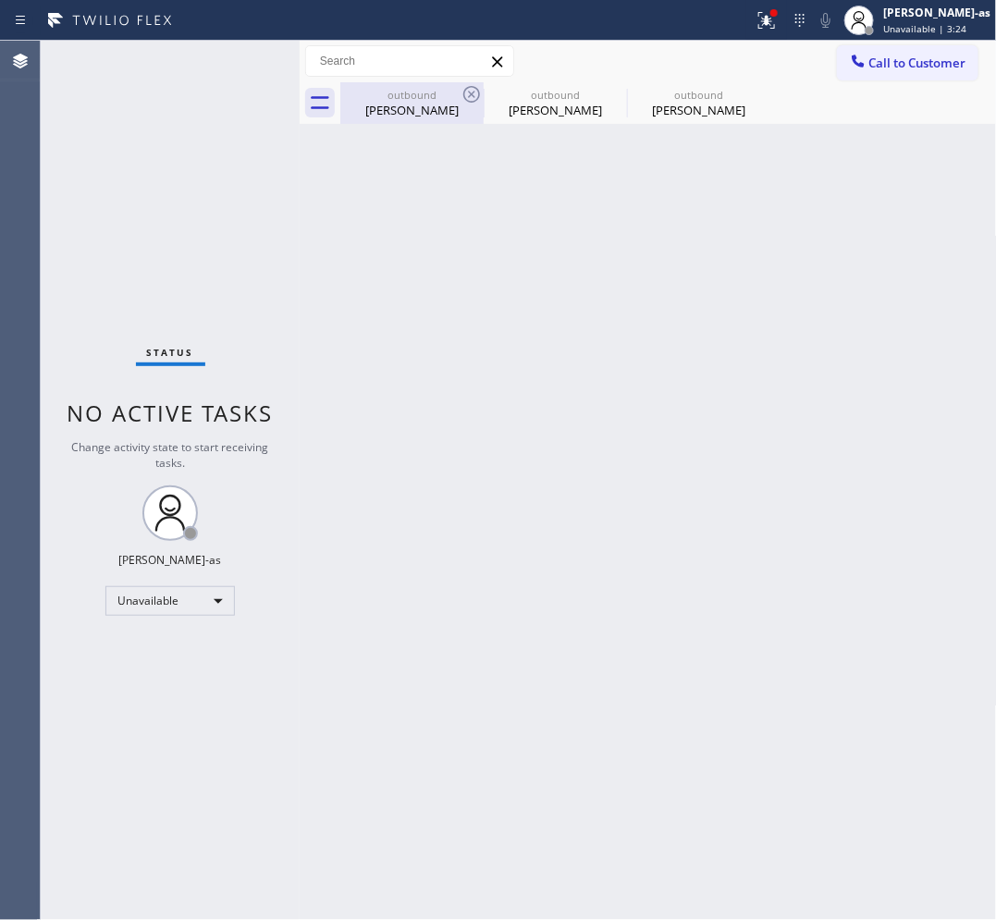
click at [421, 102] on div "[PERSON_NAME]" at bounding box center [412, 110] width 140 height 17
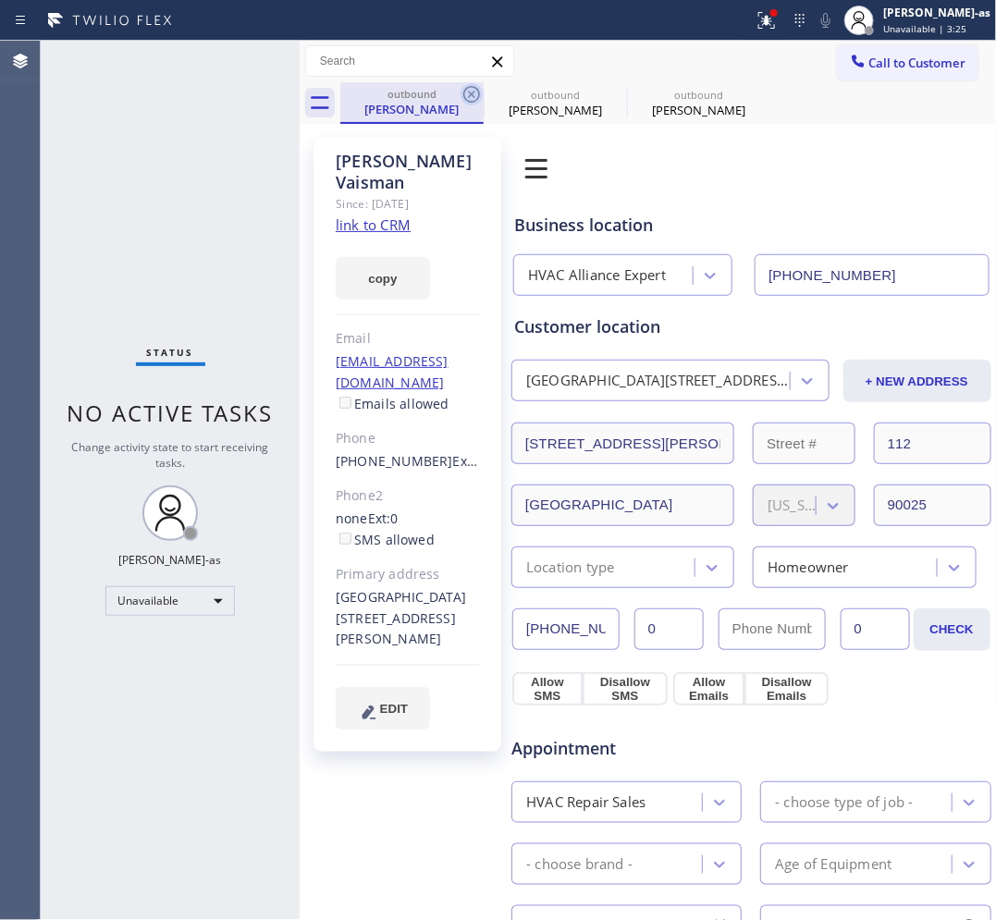
click at [473, 97] on icon at bounding box center [471, 94] width 17 height 17
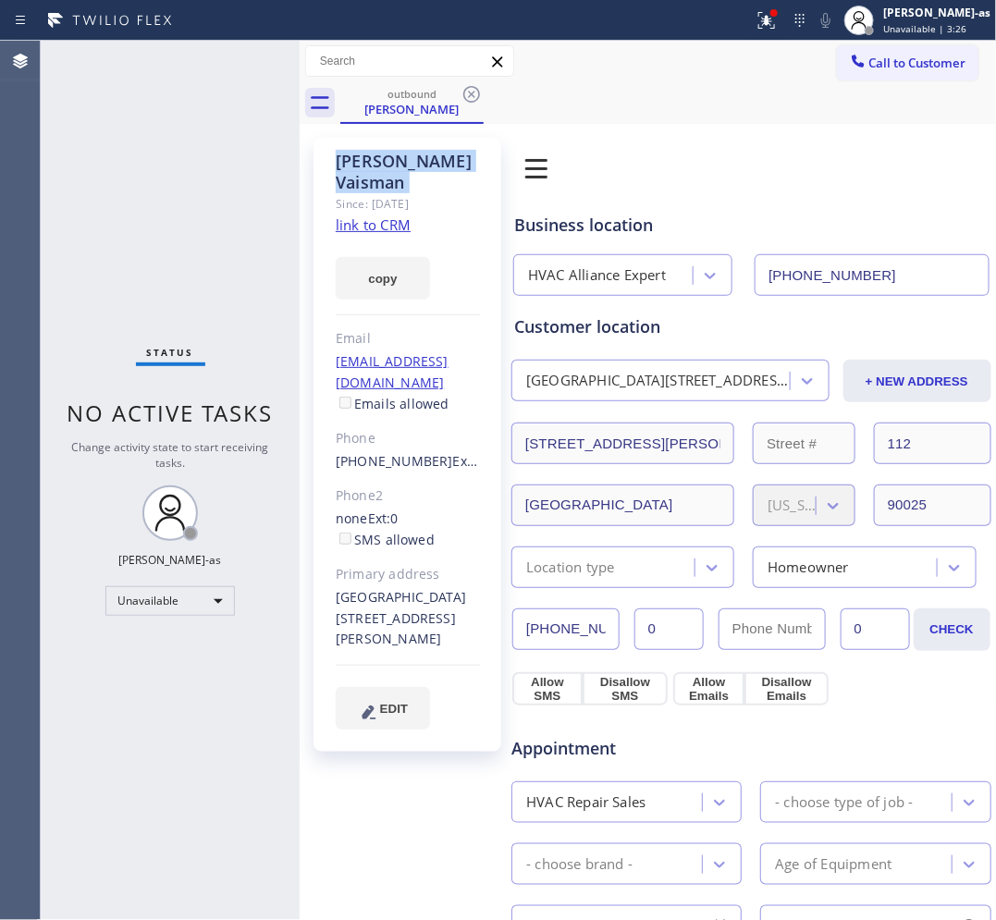
click at [473, 97] on icon at bounding box center [471, 94] width 17 height 17
click at [473, 97] on div "outbound [PERSON_NAME]" at bounding box center [668, 103] width 656 height 42
click at [606, 509] on div "Back to Dashboard Change Sender ID Customers Technicians Select a contact Outbo…" at bounding box center [648, 480] width 697 height 879
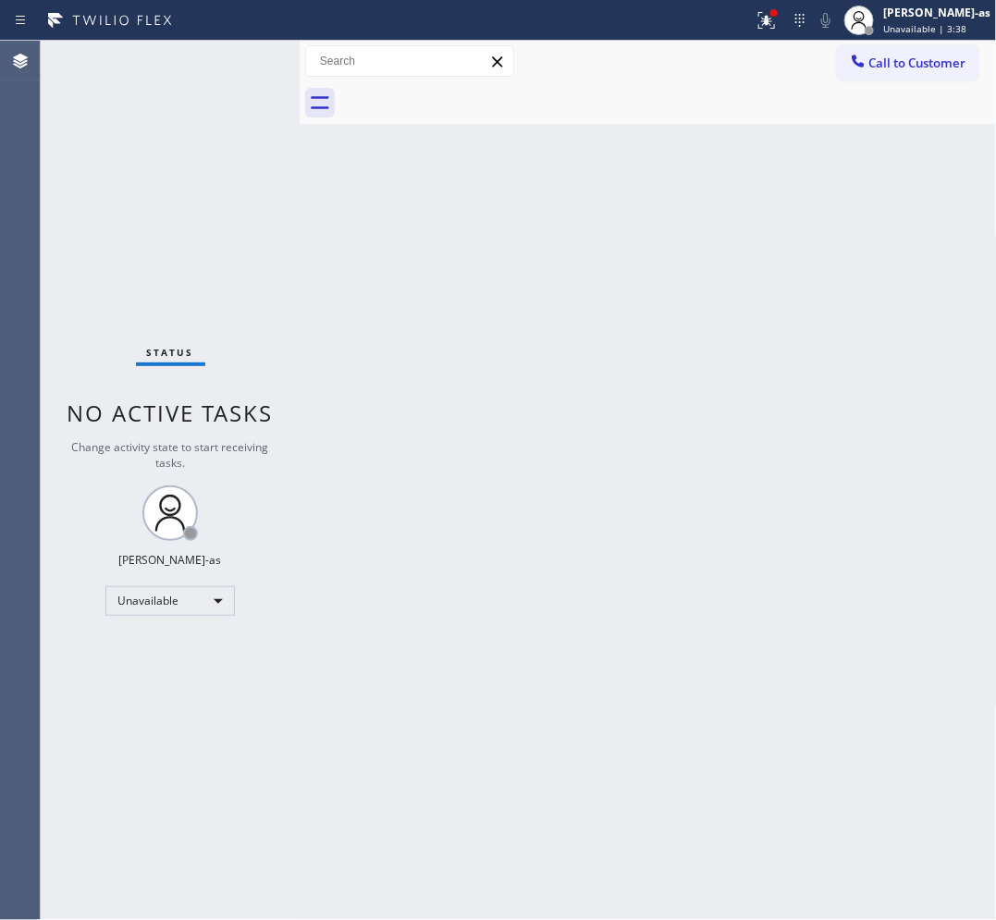
drag, startPoint x: 921, startPoint y: 71, endPoint x: 892, endPoint y: 86, distance: 32.3
click at [920, 71] on button "Call to Customer" at bounding box center [907, 62] width 141 height 35
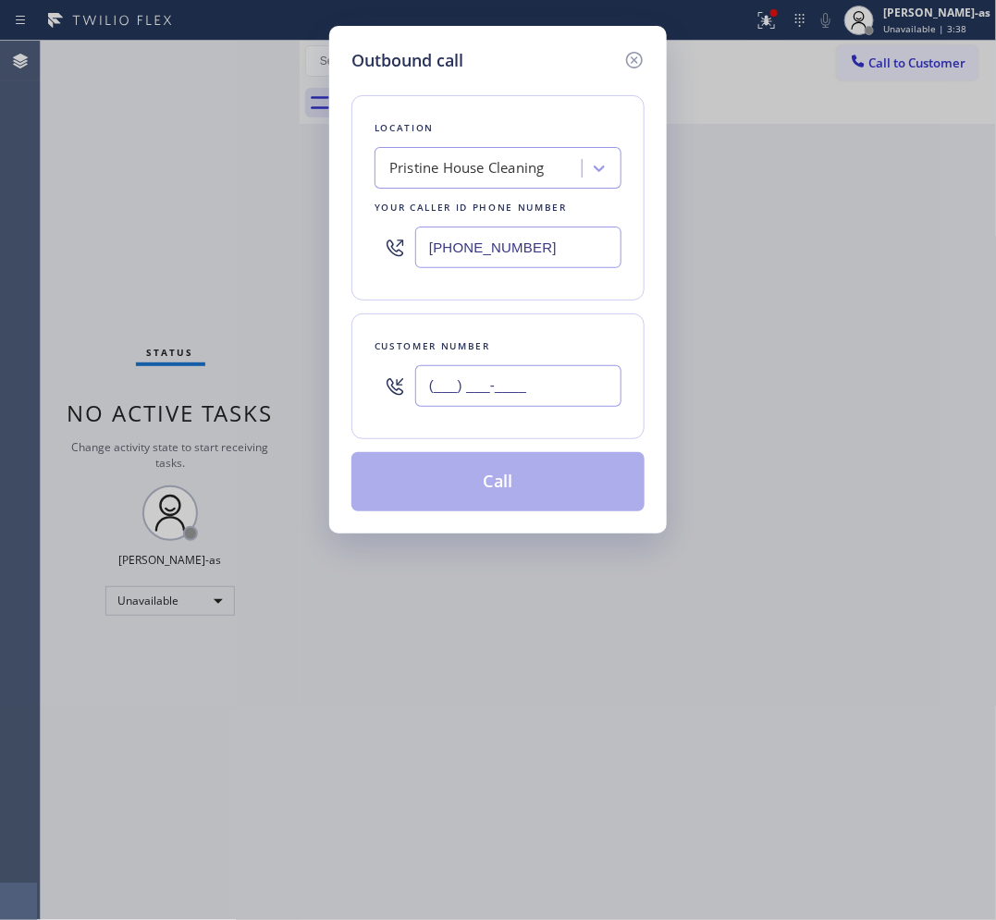
click at [539, 402] on input "(___) ___-____" at bounding box center [518, 386] width 206 height 42
paste input "626) 319-7298"
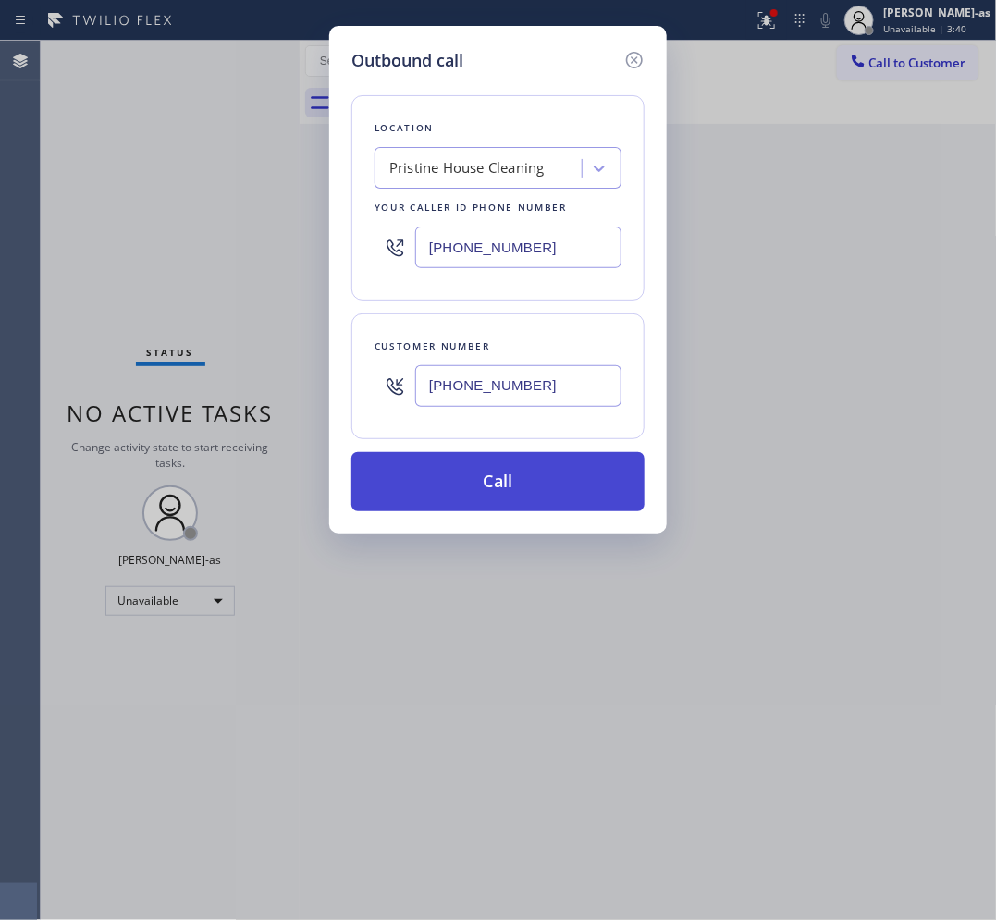
type input "[PHONE_NUMBER]"
click at [534, 483] on button "Call" at bounding box center [497, 481] width 293 height 59
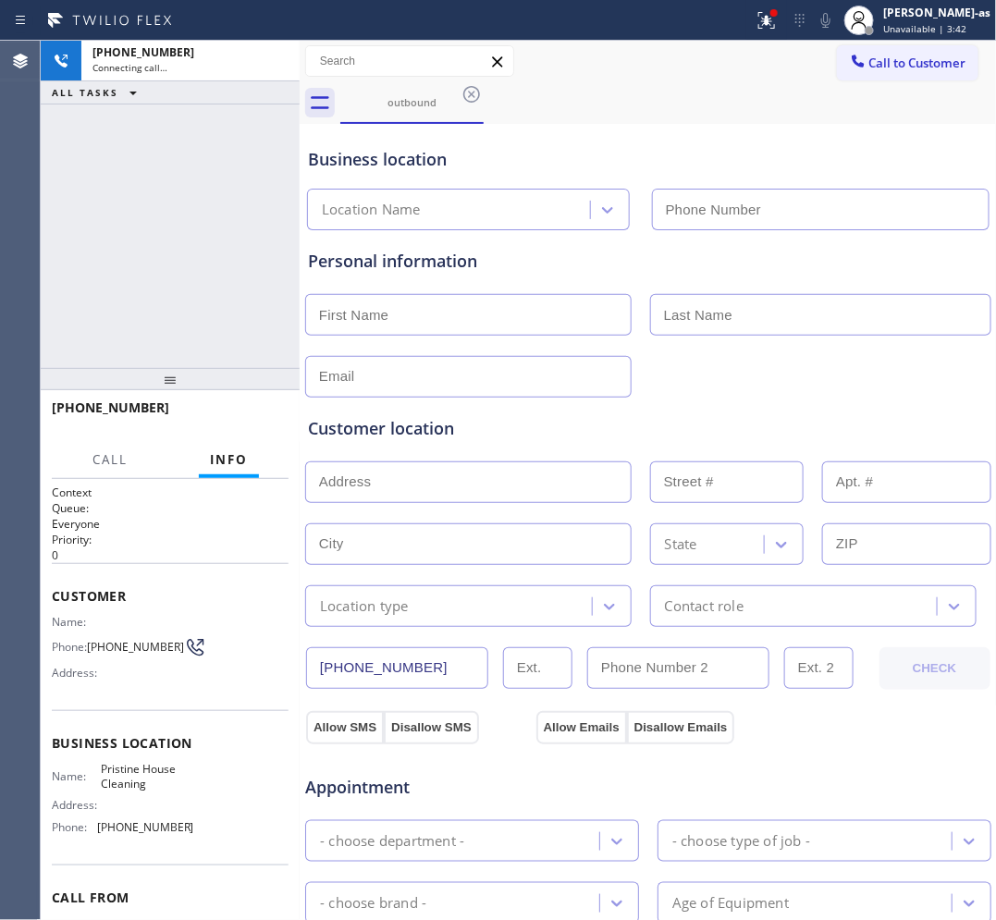
type input "[PHONE_NUMBER]"
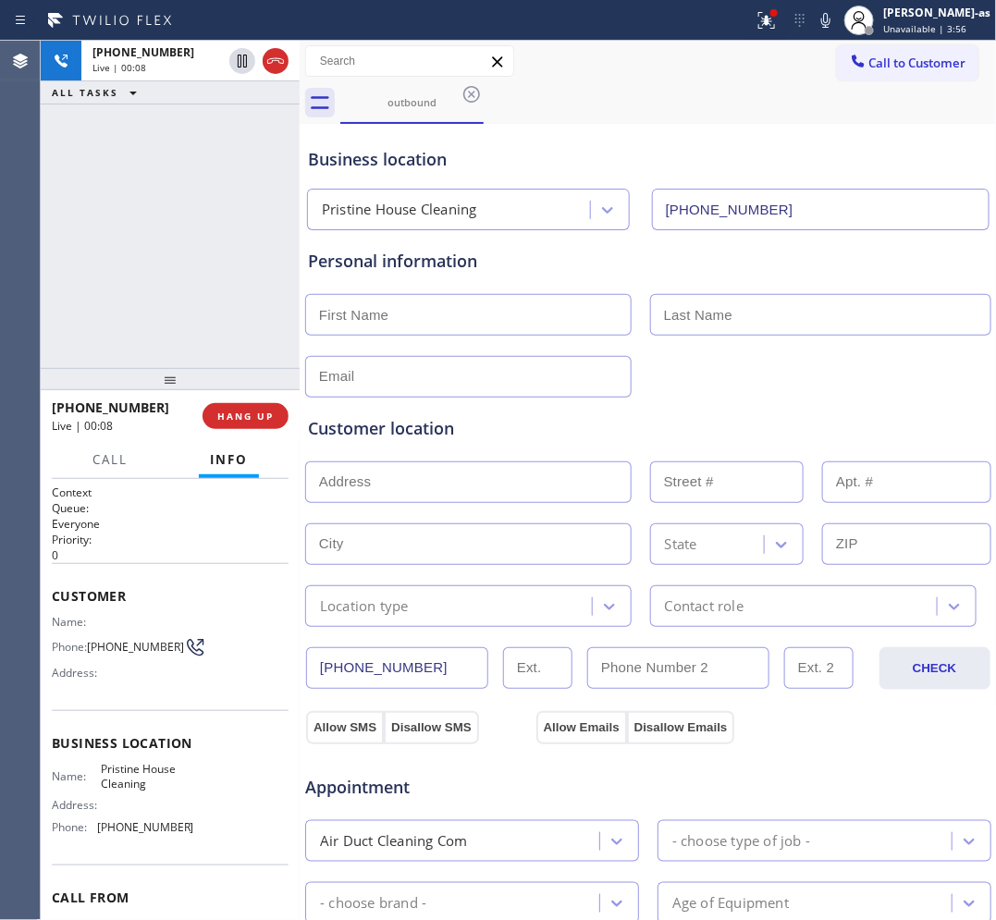
drag, startPoint x: 158, startPoint y: 264, endPoint x: 173, endPoint y: 368, distance: 104.6
click at [159, 274] on div "[PHONE_NUMBER] Live | 00:08 ALL TASKS ALL TASKS ACTIVE TASKS TASKS IN WRAP UP" at bounding box center [170, 204] width 259 height 327
click at [252, 410] on span "HANG UP" at bounding box center [245, 416] width 56 height 13
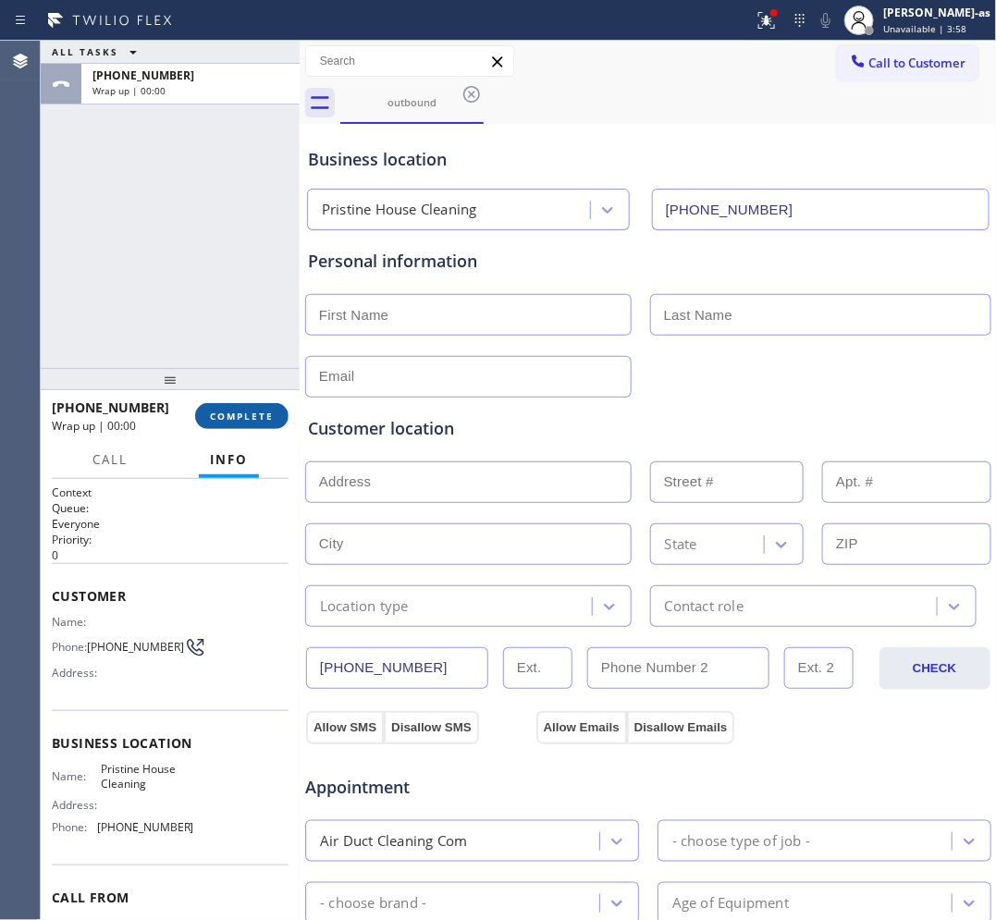
click at [252, 410] on span "COMPLETE" at bounding box center [242, 416] width 64 height 13
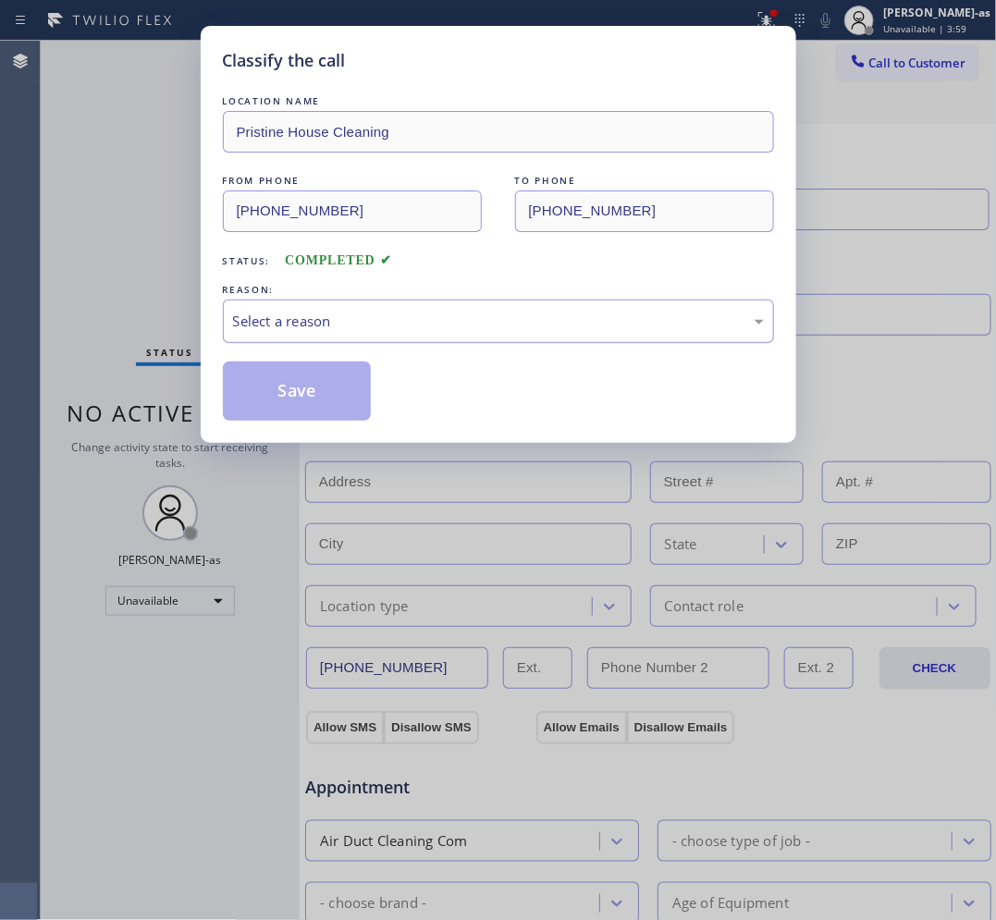
click at [329, 330] on div "Select a reason" at bounding box center [498, 321] width 531 height 21
click at [308, 405] on button "Save" at bounding box center [297, 391] width 149 height 59
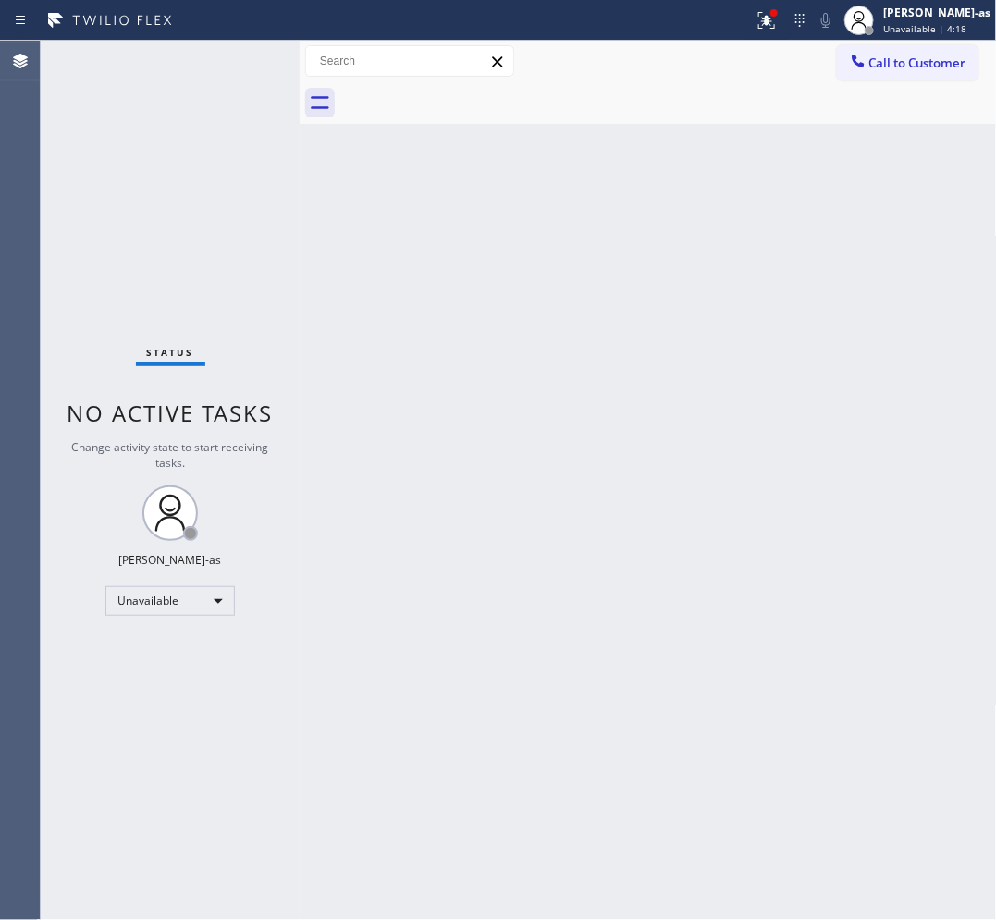
click at [861, 77] on button "Call to Customer" at bounding box center [907, 62] width 141 height 35
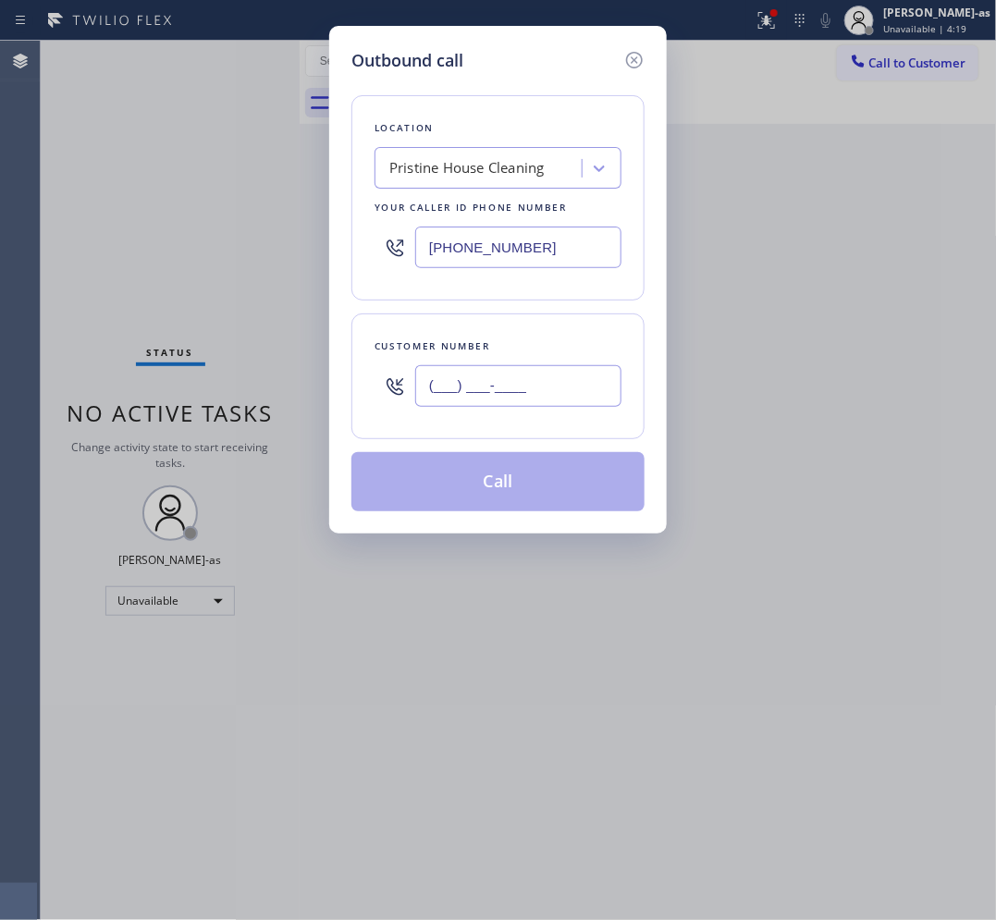
click at [532, 390] on input "(___) ___-____" at bounding box center [518, 386] width 206 height 42
paste input "213) 369-1440"
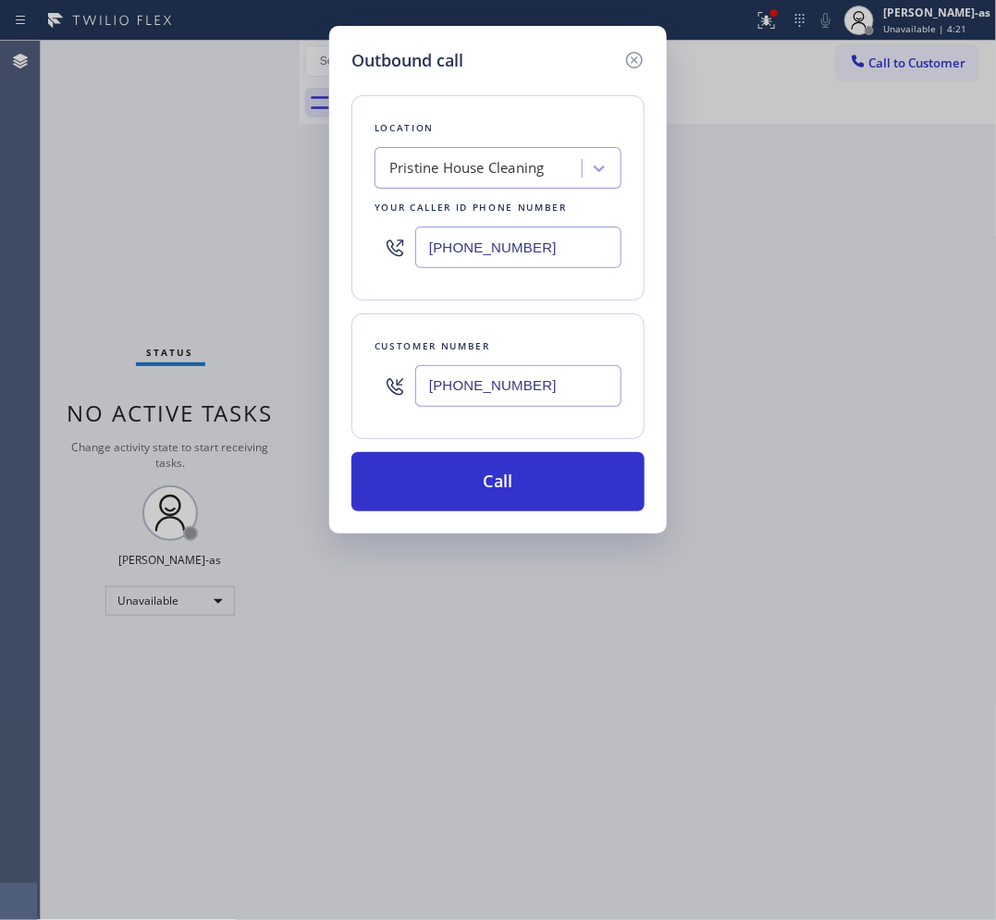
type input "[PHONE_NUMBER]"
click at [552, 255] on input "[PHONE_NUMBER]" at bounding box center [518, 248] width 206 height 42
paste input "323) 991-9198"
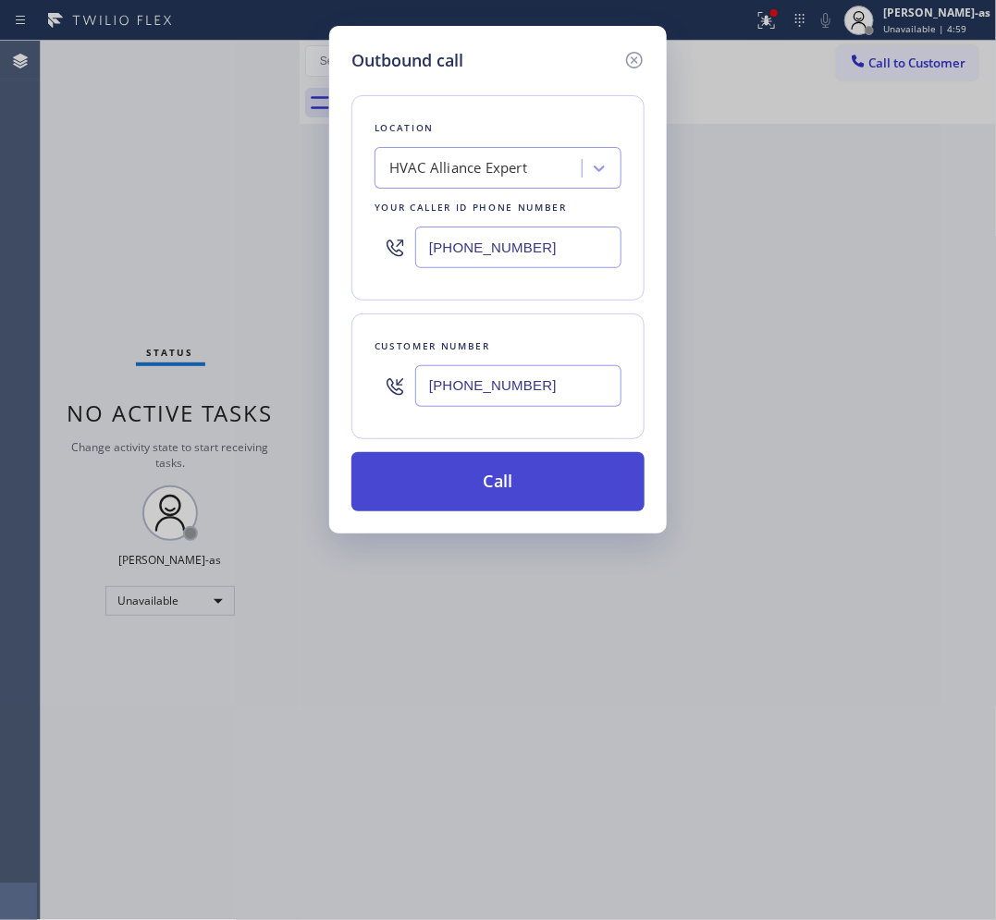
type input "[PHONE_NUMBER]"
click at [515, 472] on button "Call" at bounding box center [497, 481] width 293 height 59
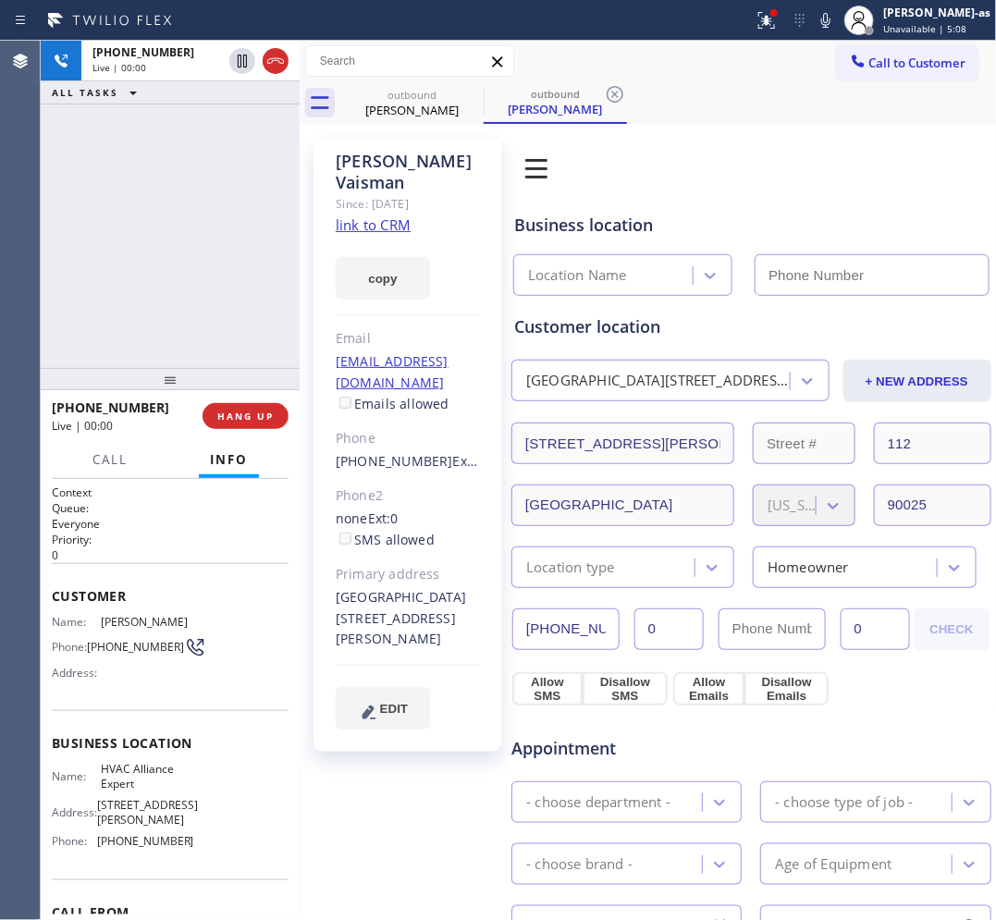
type input "[PHONE_NUMBER]"
click at [264, 422] on span "HANG UP" at bounding box center [245, 416] width 56 height 13
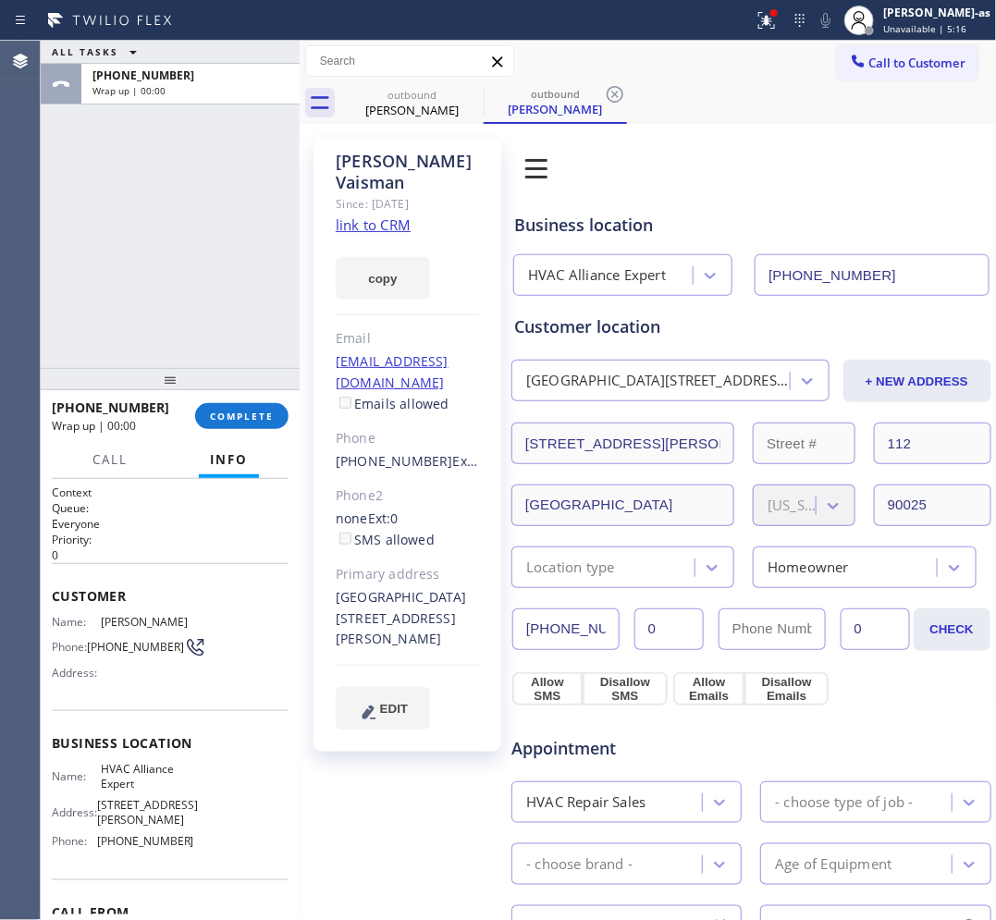
click at [181, 306] on div "ALL TASKS ALL TASKS ACTIVE TASKS TASKS IN WRAP UP [PHONE_NUMBER] Wrap up | 00:00" at bounding box center [170, 204] width 259 height 327
click at [233, 418] on span "COMPLETE" at bounding box center [242, 416] width 64 height 13
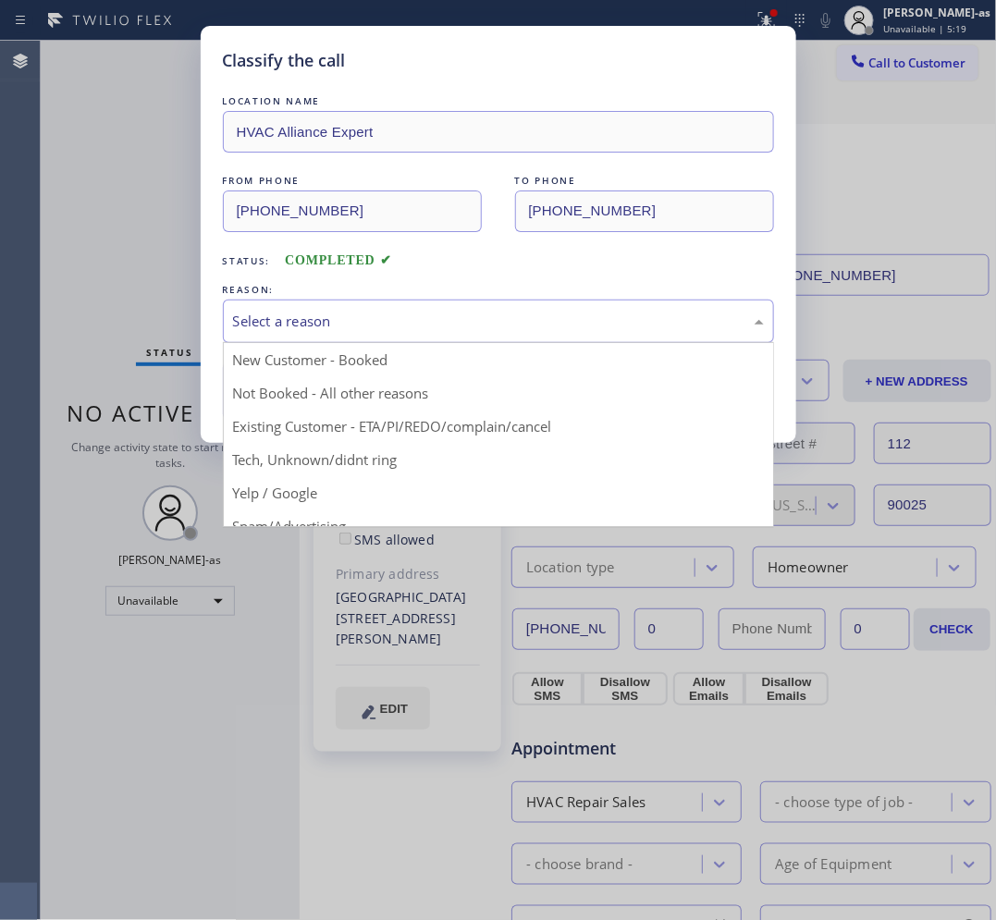
drag, startPoint x: 344, startPoint y: 339, endPoint x: 320, endPoint y: 357, distance: 29.8
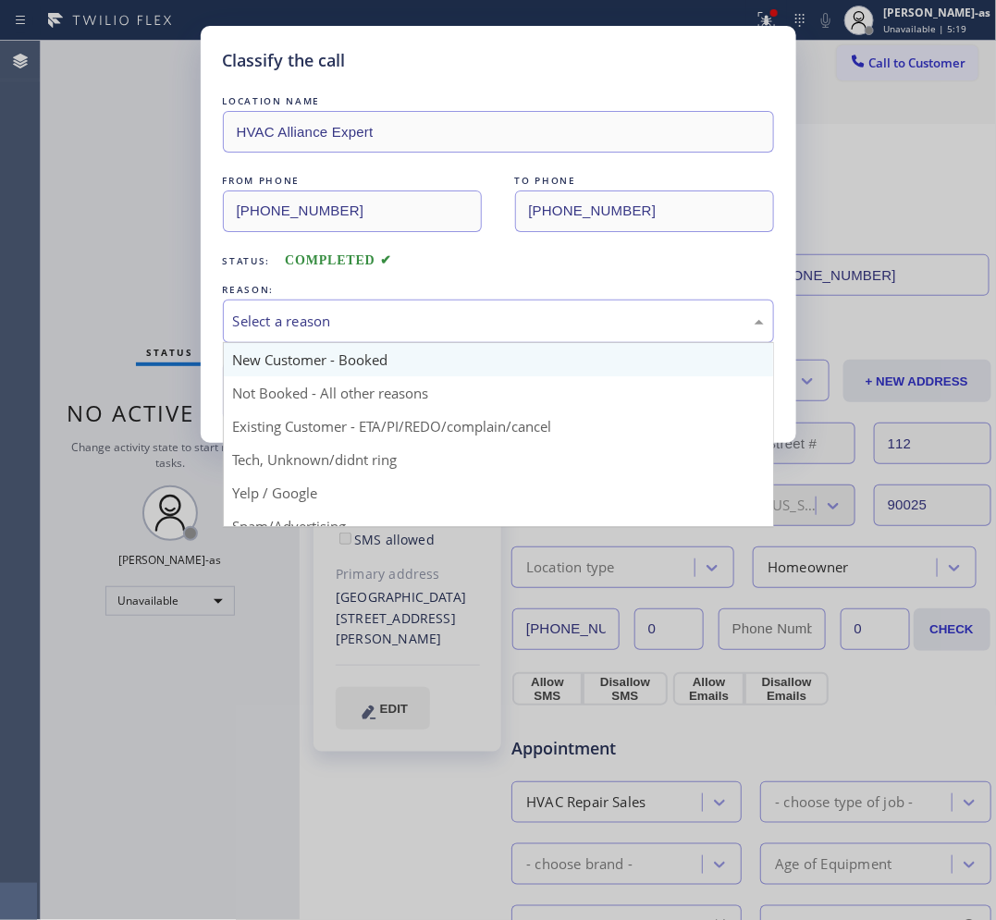
click at [343, 339] on div "Select a reason" at bounding box center [498, 321] width 551 height 43
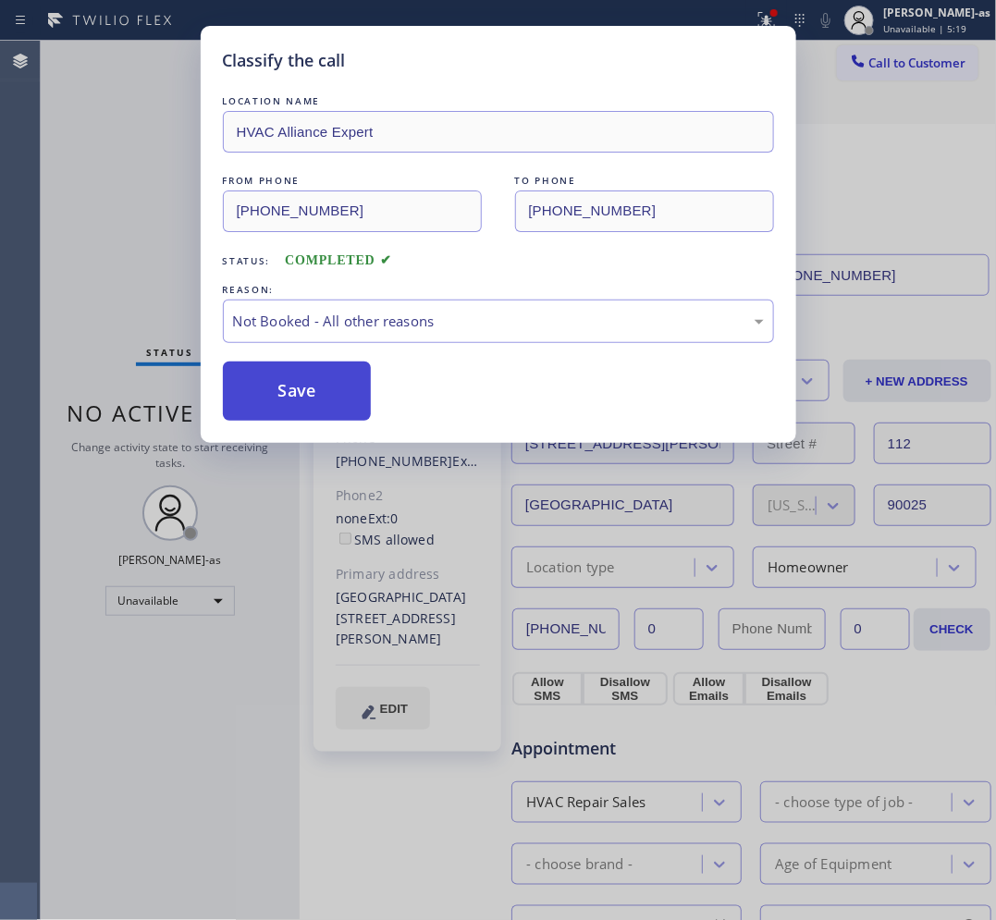
click at [297, 393] on button "Save" at bounding box center [297, 391] width 149 height 59
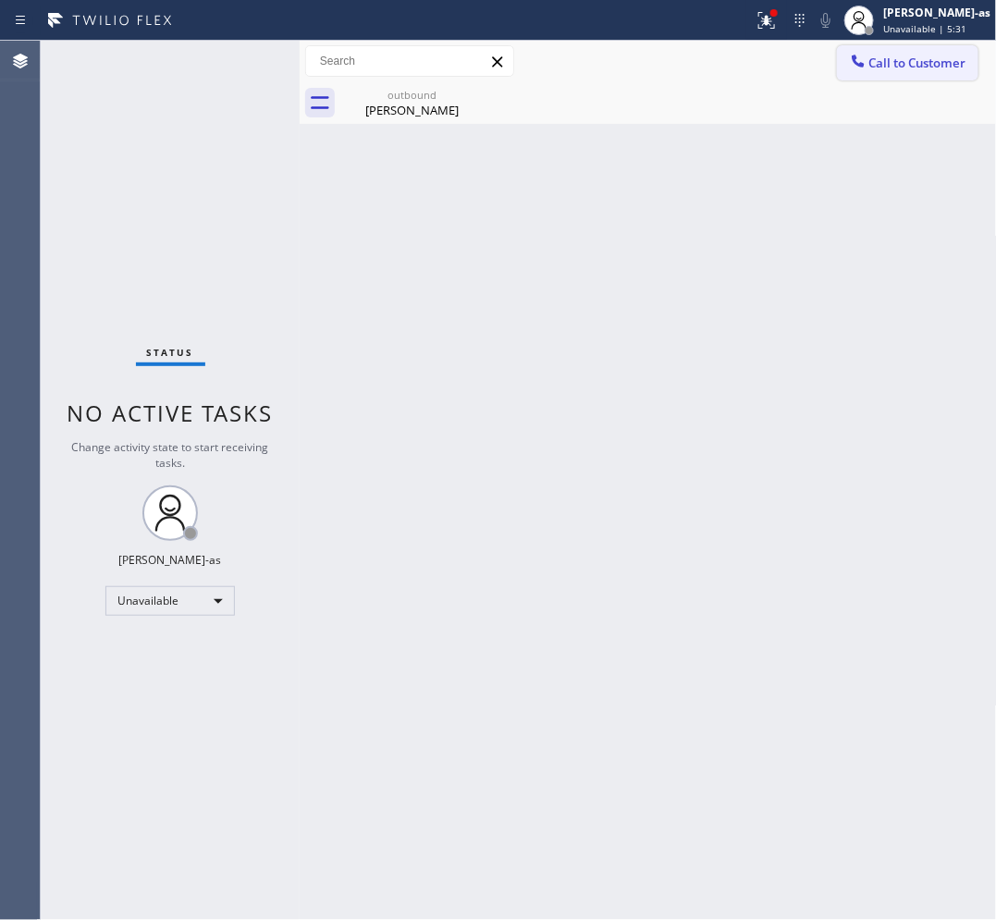
click at [904, 56] on span "Call to Customer" at bounding box center [917, 63] width 97 height 17
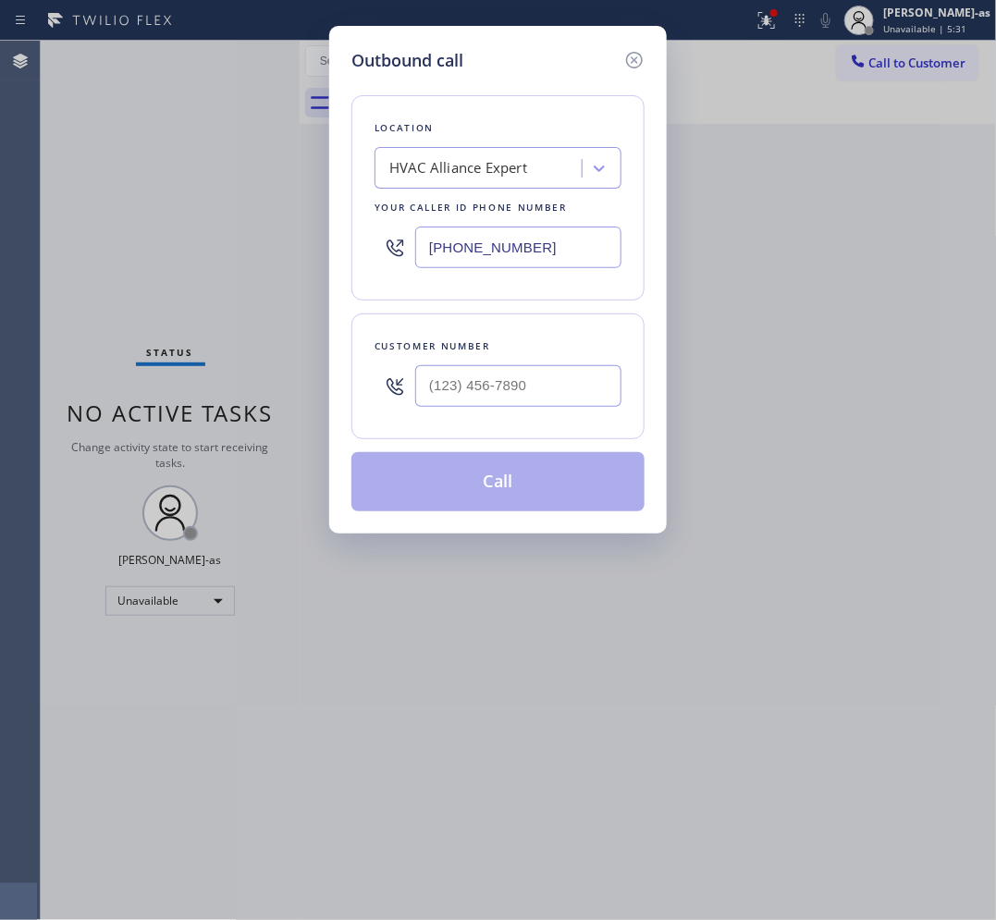
drag, startPoint x: 532, startPoint y: 359, endPoint x: 594, endPoint y: 372, distance: 63.3
click at [534, 362] on div at bounding box center [518, 386] width 206 height 60
drag, startPoint x: 594, startPoint y: 372, endPoint x: 569, endPoint y: 384, distance: 27.7
click at [592, 376] on input "text" at bounding box center [518, 386] width 206 height 42
paste input "619) 913-9442"
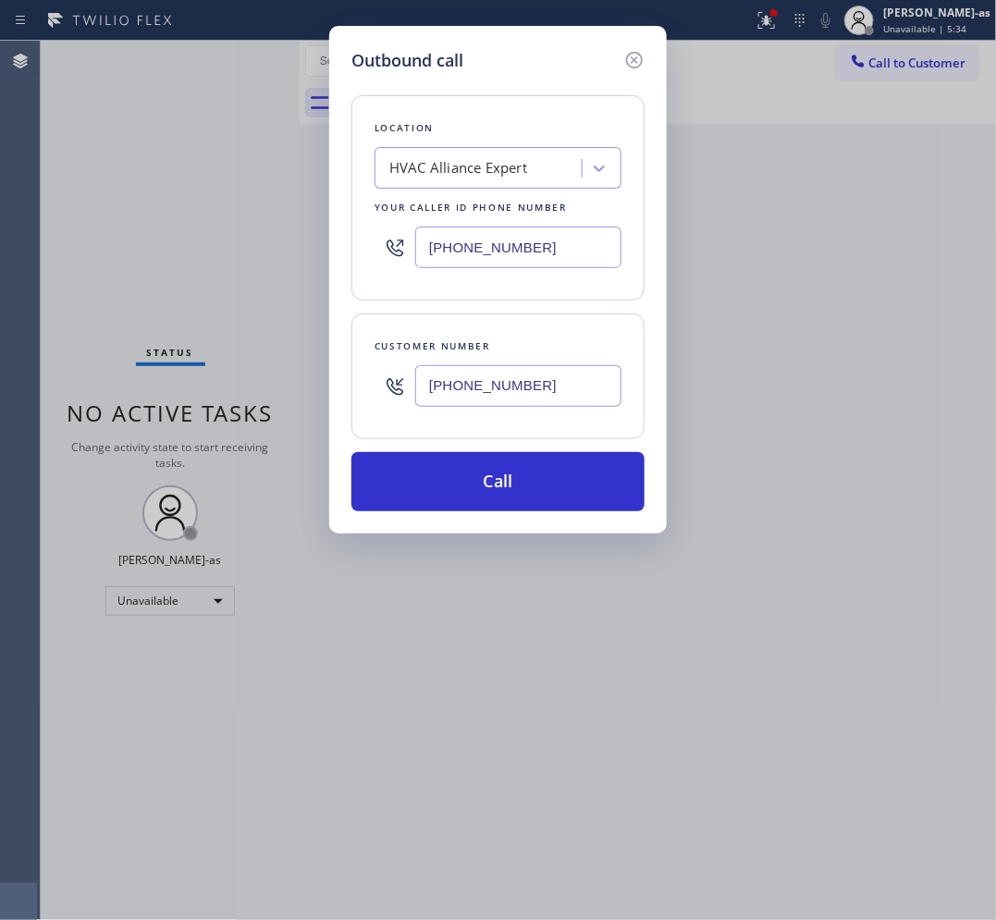
type input "[PHONE_NUMBER]"
click at [547, 248] on input "[PHONE_NUMBER]" at bounding box center [518, 248] width 206 height 42
click at [547, 250] on input "[PHONE_NUMBER]" at bounding box center [518, 248] width 206 height 42
paste input "855) 731-4952"
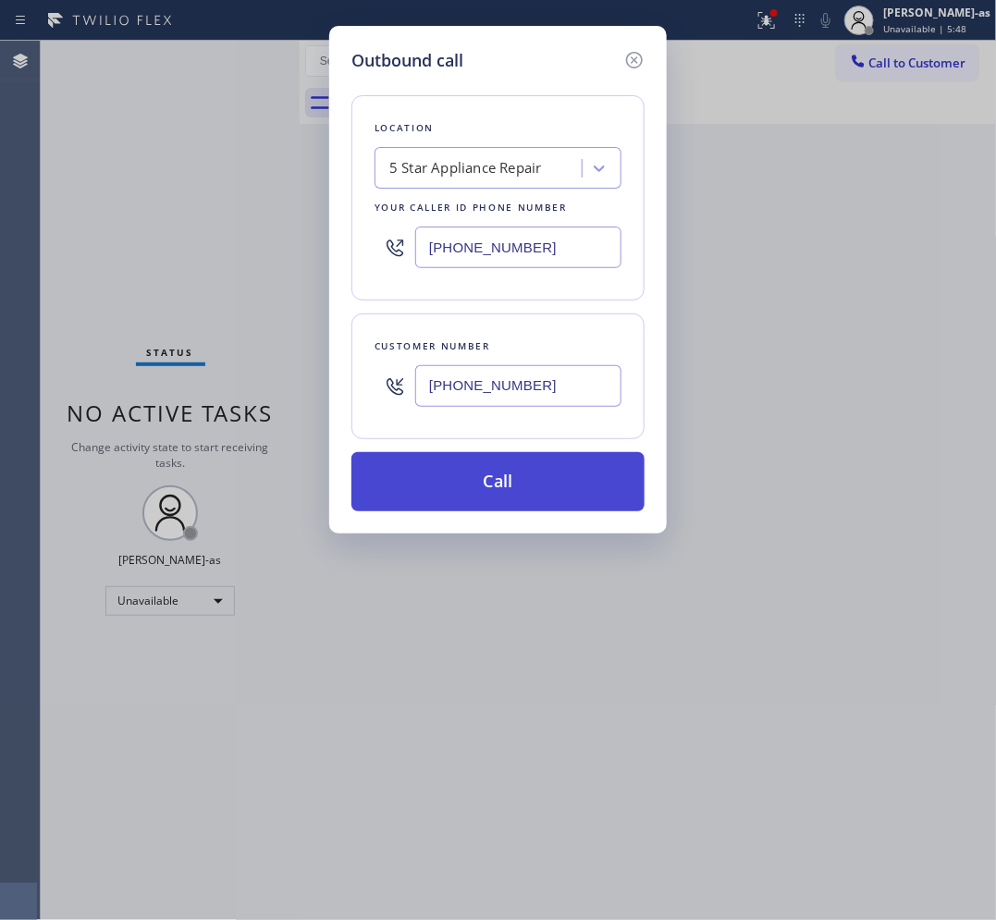
type input "[PHONE_NUMBER]"
click at [470, 486] on button "Call" at bounding box center [497, 481] width 293 height 59
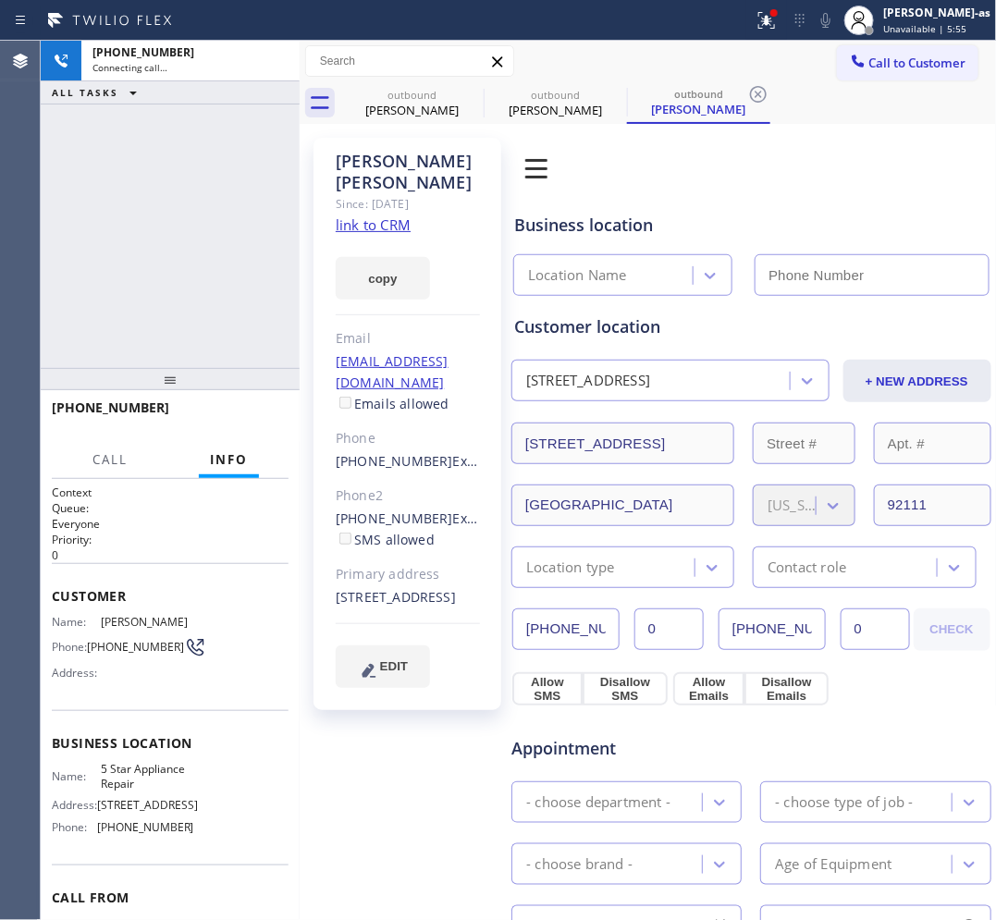
type input "[PHONE_NUMBER]"
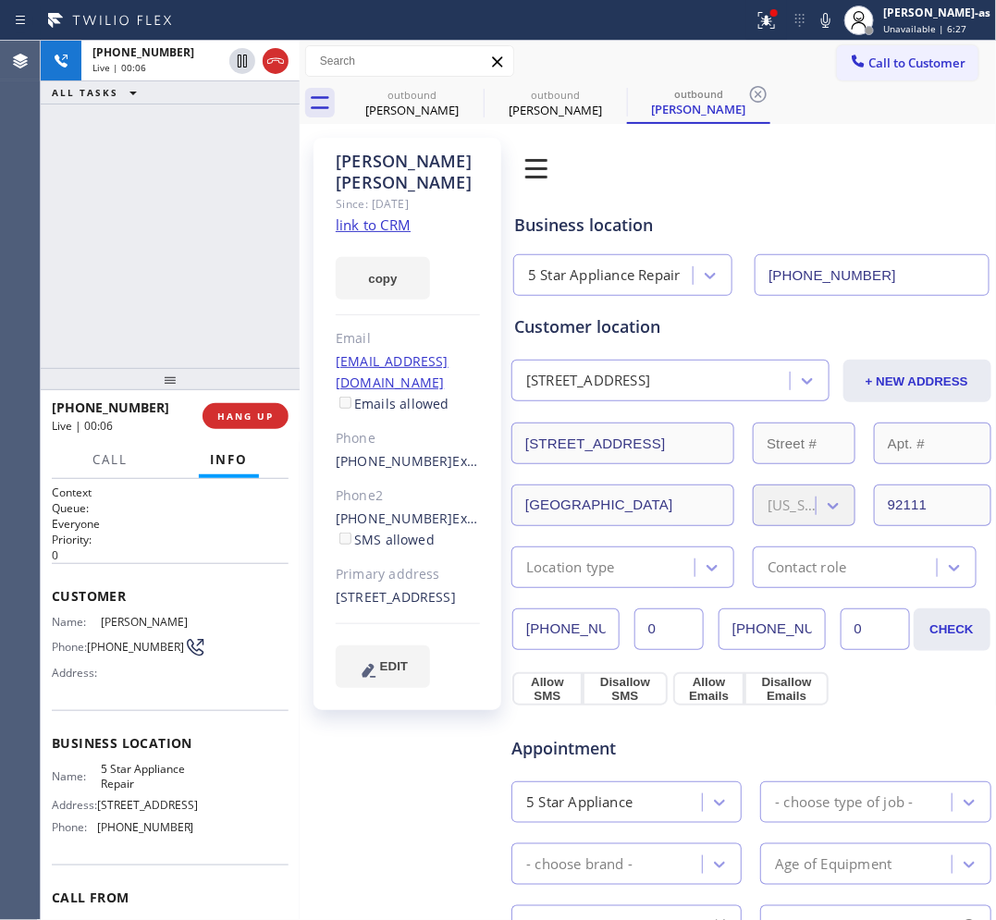
click at [135, 282] on div "[PHONE_NUMBER] Live | 00:06 ALL TASKS ALL TASKS ACTIVE TASKS TASKS IN WRAP UP" at bounding box center [170, 204] width 259 height 327
drag, startPoint x: 227, startPoint y: 404, endPoint x: 237, endPoint y: 410, distance: 11.6
click at [232, 408] on button "HANG UP" at bounding box center [245, 416] width 86 height 26
click at [237, 410] on span "HANG UP" at bounding box center [245, 416] width 56 height 13
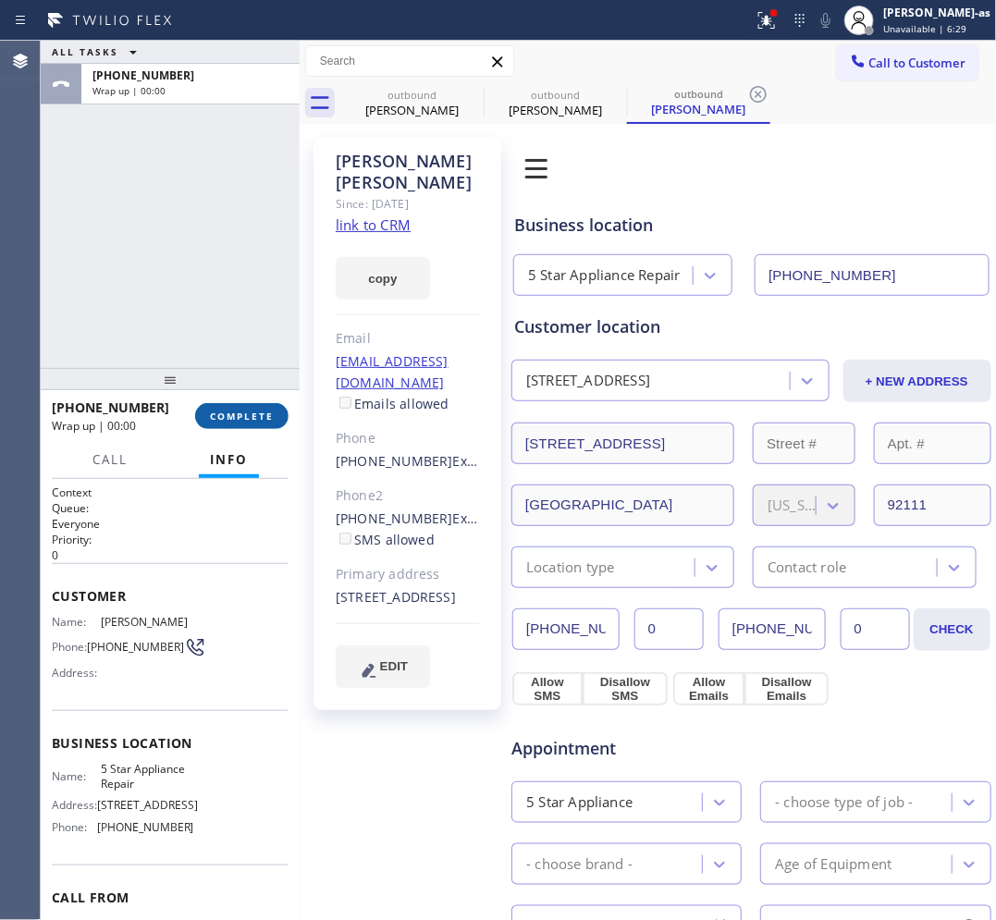
click at [237, 410] on span "COMPLETE" at bounding box center [242, 416] width 64 height 13
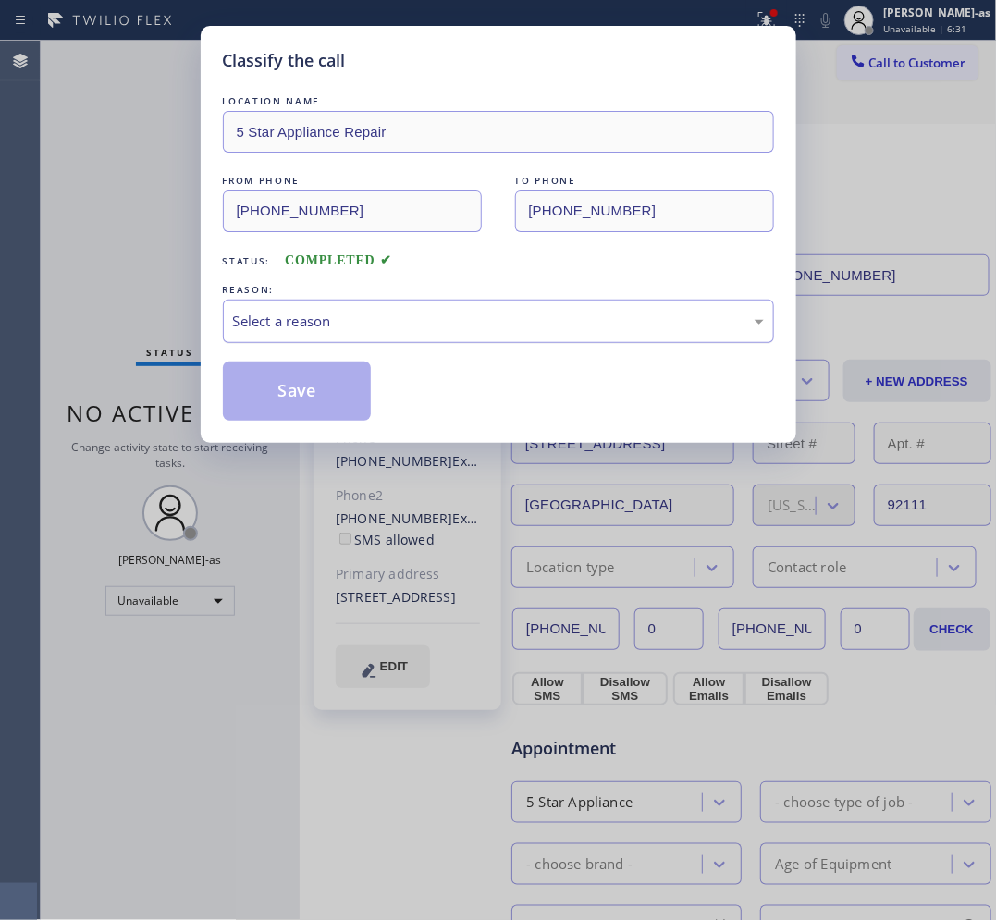
drag, startPoint x: 307, startPoint y: 321, endPoint x: 310, endPoint y: 338, distance: 17.8
click at [308, 322] on div "Select a reason" at bounding box center [498, 321] width 531 height 21
click at [301, 400] on button "Save" at bounding box center [297, 391] width 149 height 59
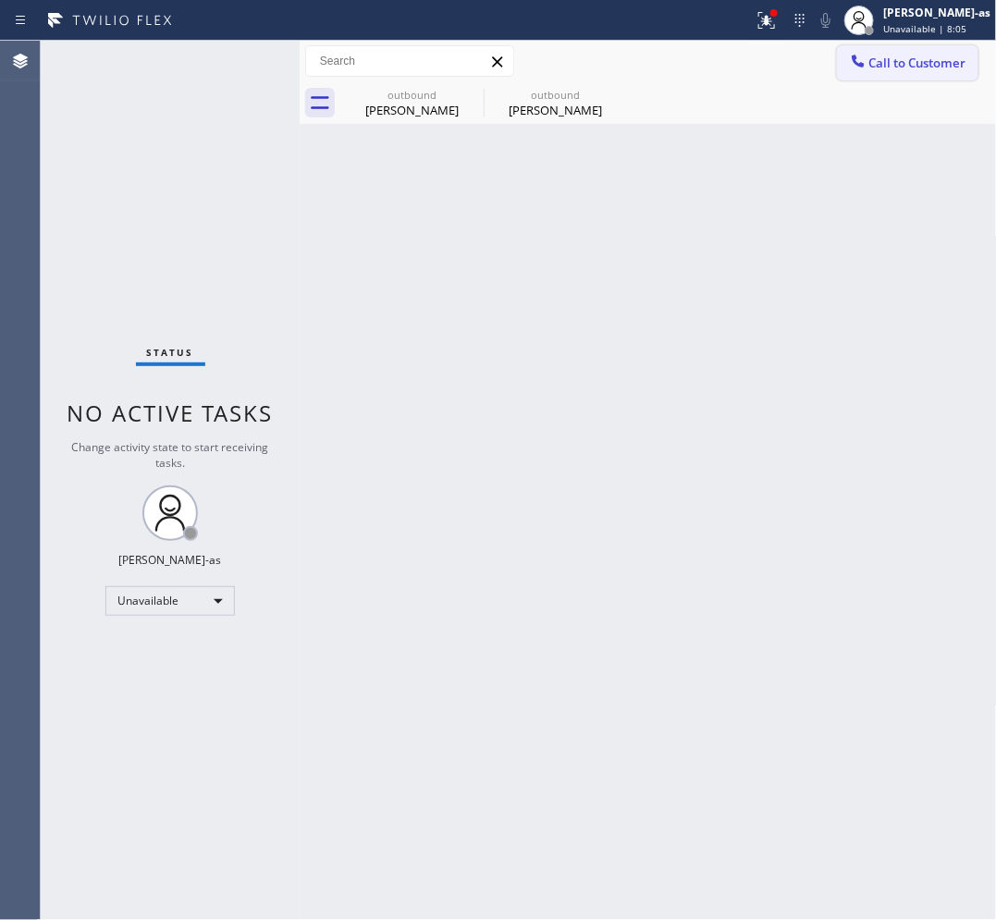
click at [939, 62] on span "Call to Customer" at bounding box center [917, 63] width 97 height 17
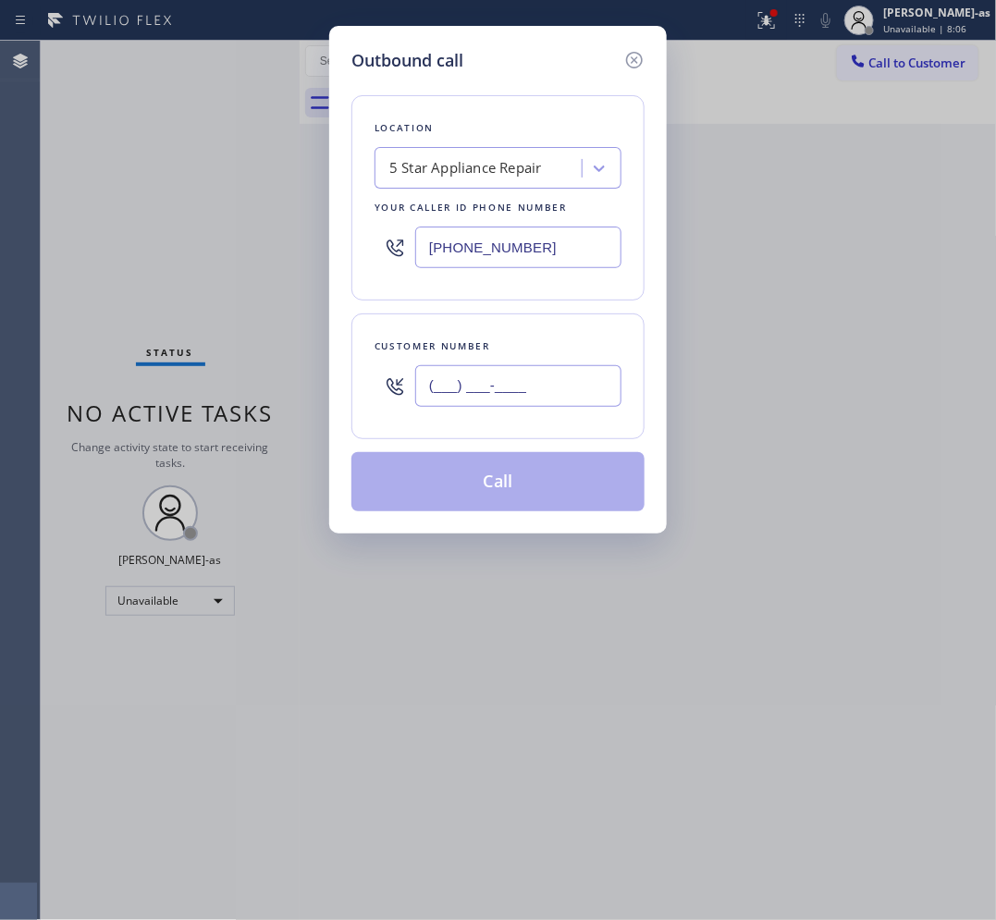
click at [544, 381] on input "(___) ___-____" at bounding box center [518, 386] width 206 height 42
paste input "407) 682-7647"
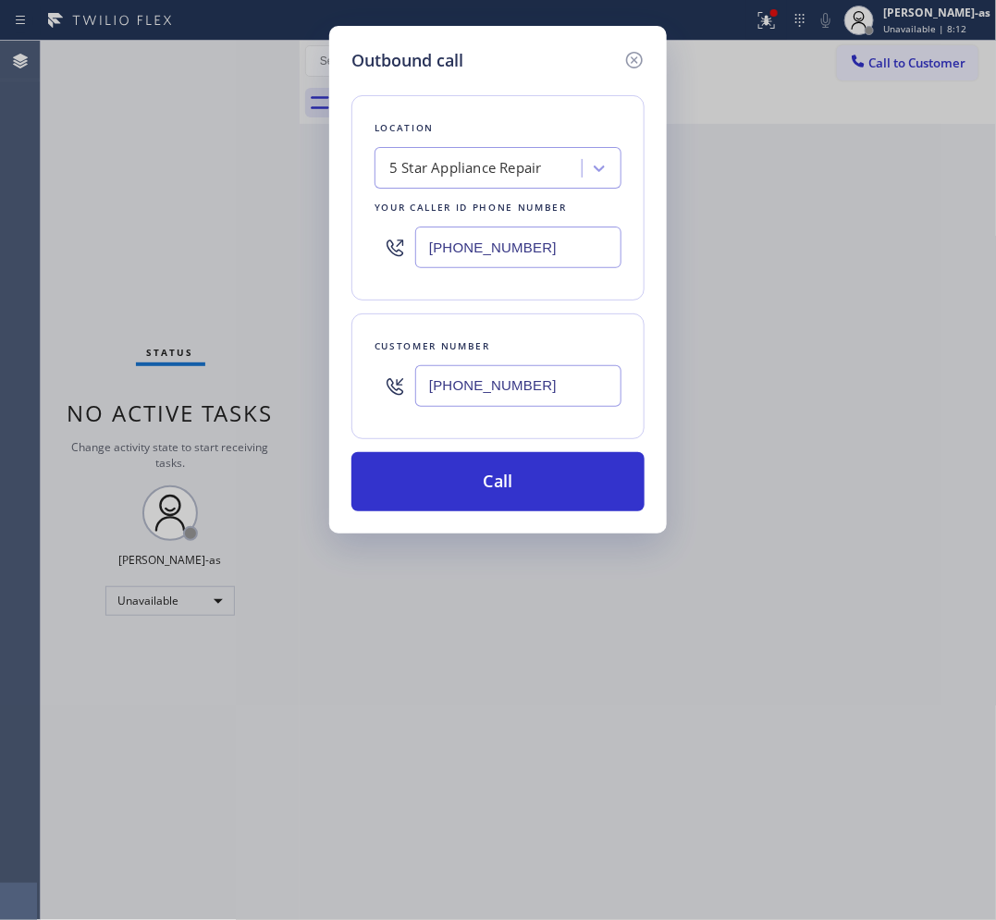
type input "[PHONE_NUMBER]"
click at [538, 240] on input "[PHONE_NUMBER]" at bounding box center [518, 248] width 206 height 42
paste input "44) 735-4685"
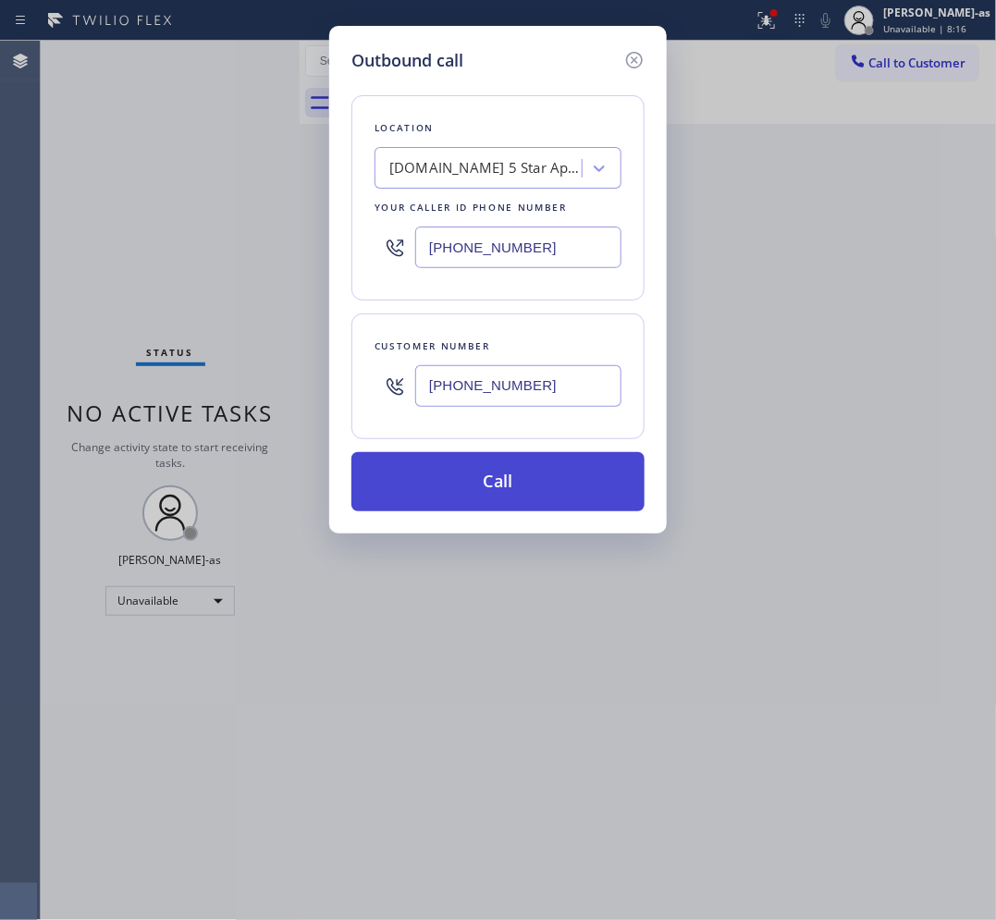
type input "[PHONE_NUMBER]"
click at [530, 467] on button "Call" at bounding box center [497, 481] width 293 height 59
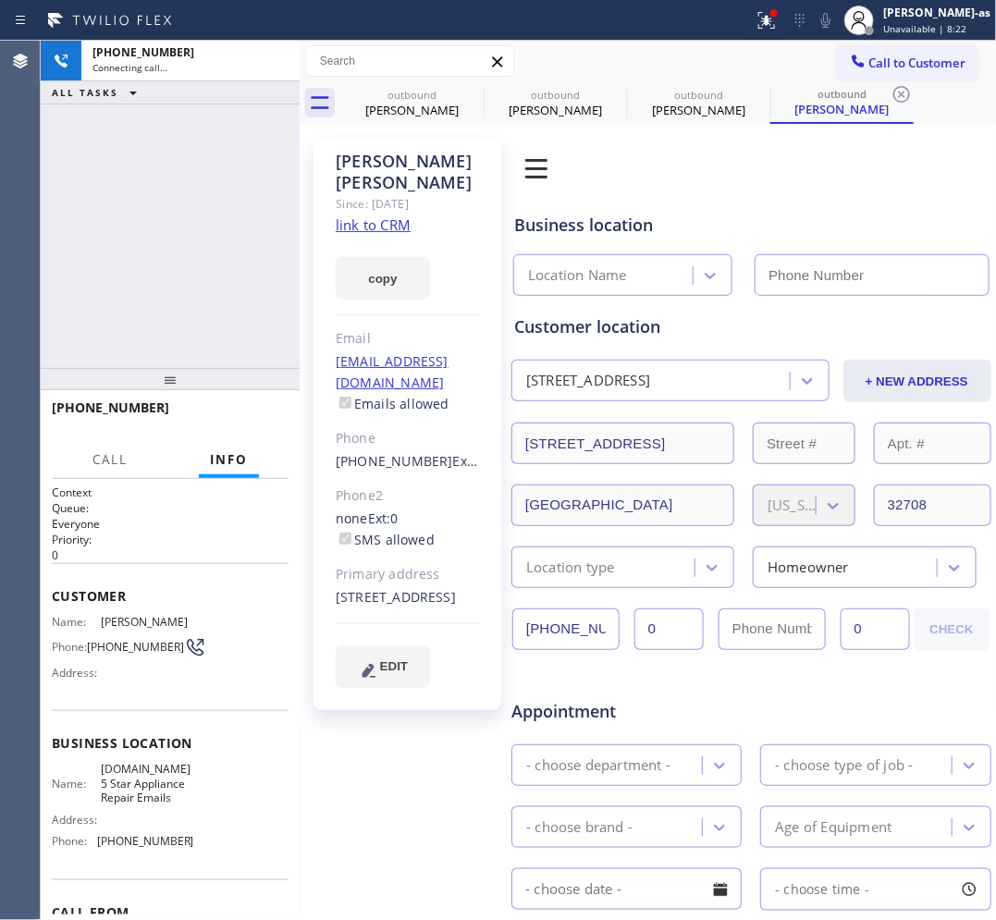
click at [386, 215] on link "link to CRM" at bounding box center [373, 224] width 75 height 18
type input "[PHONE_NUMBER]"
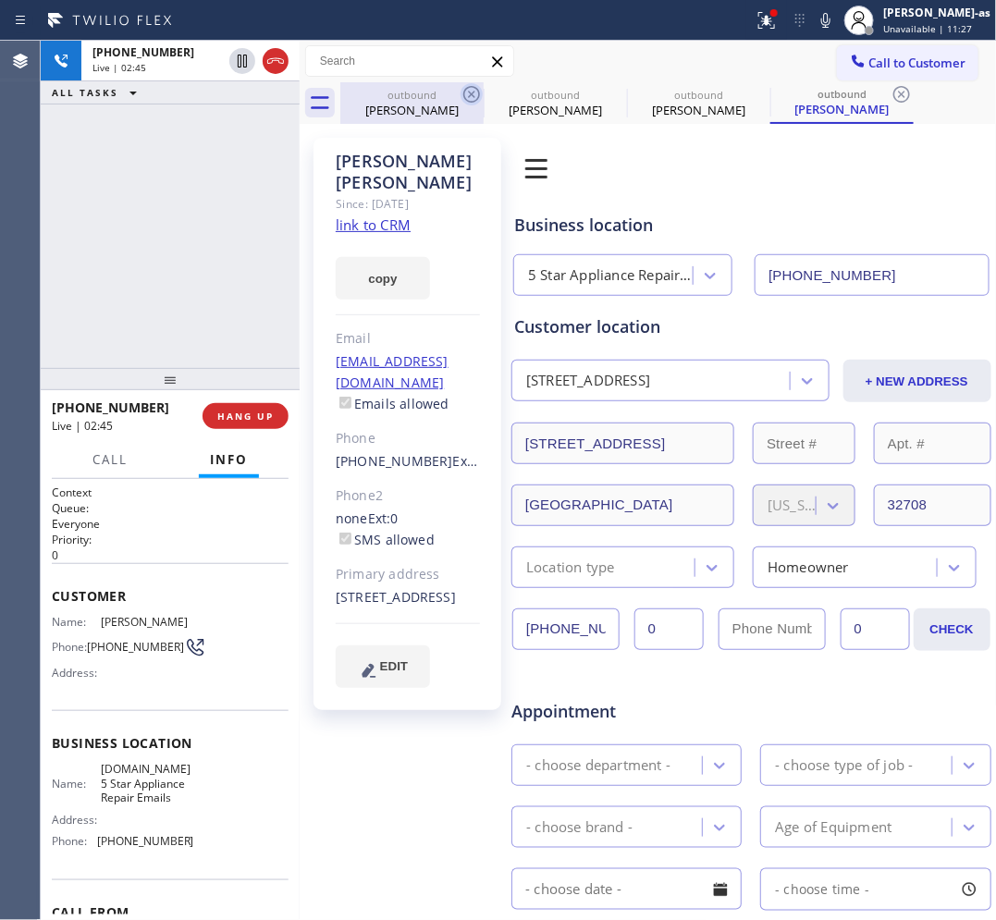
drag, startPoint x: 435, startPoint y: 111, endPoint x: 472, endPoint y: 92, distance: 42.2
click at [435, 112] on div "[PERSON_NAME]" at bounding box center [412, 110] width 140 height 17
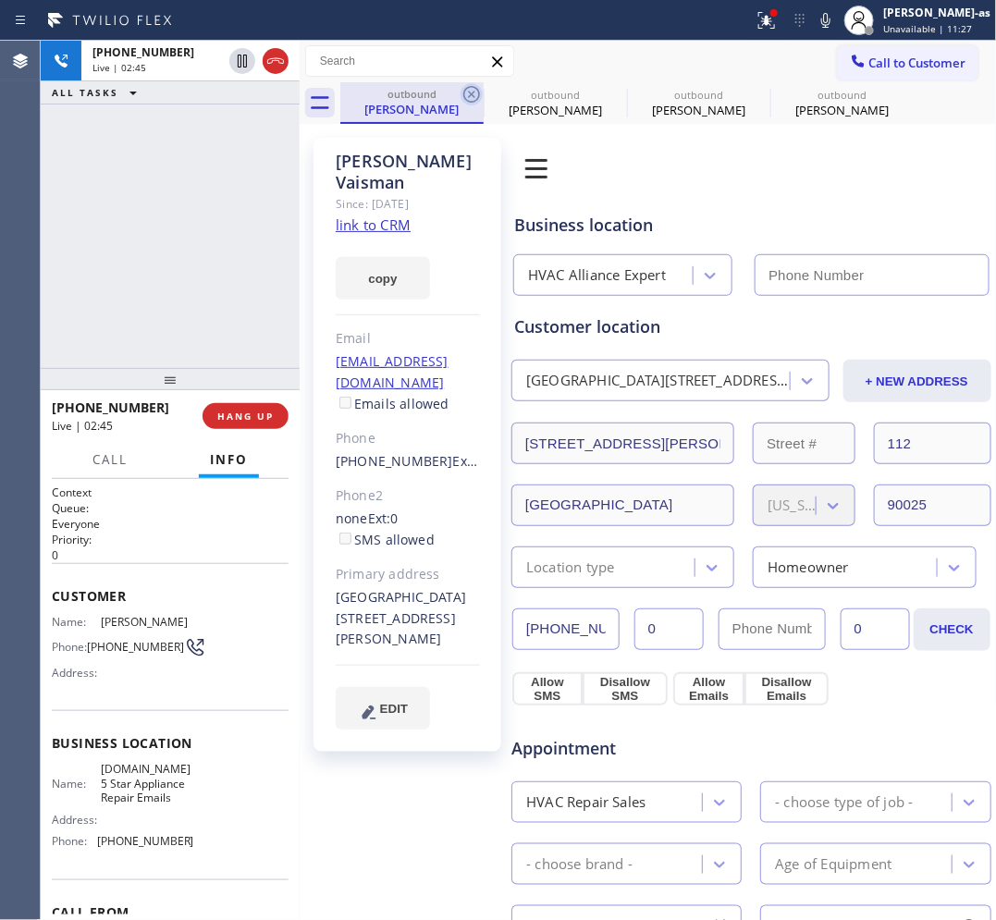
type input "[PHONE_NUMBER]"
click at [472, 92] on icon at bounding box center [471, 94] width 22 height 22
type input "[PHONE_NUMBER]"
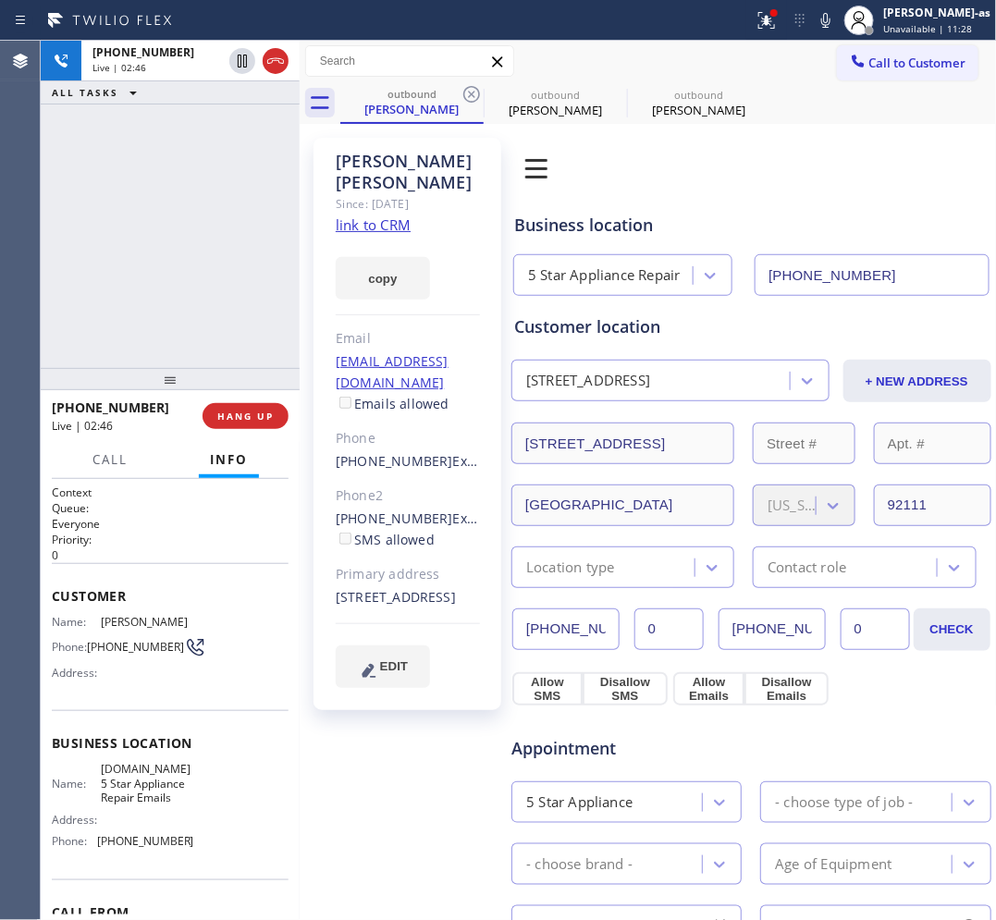
click at [472, 92] on icon at bounding box center [471, 94] width 22 height 22
type input "[PHONE_NUMBER]"
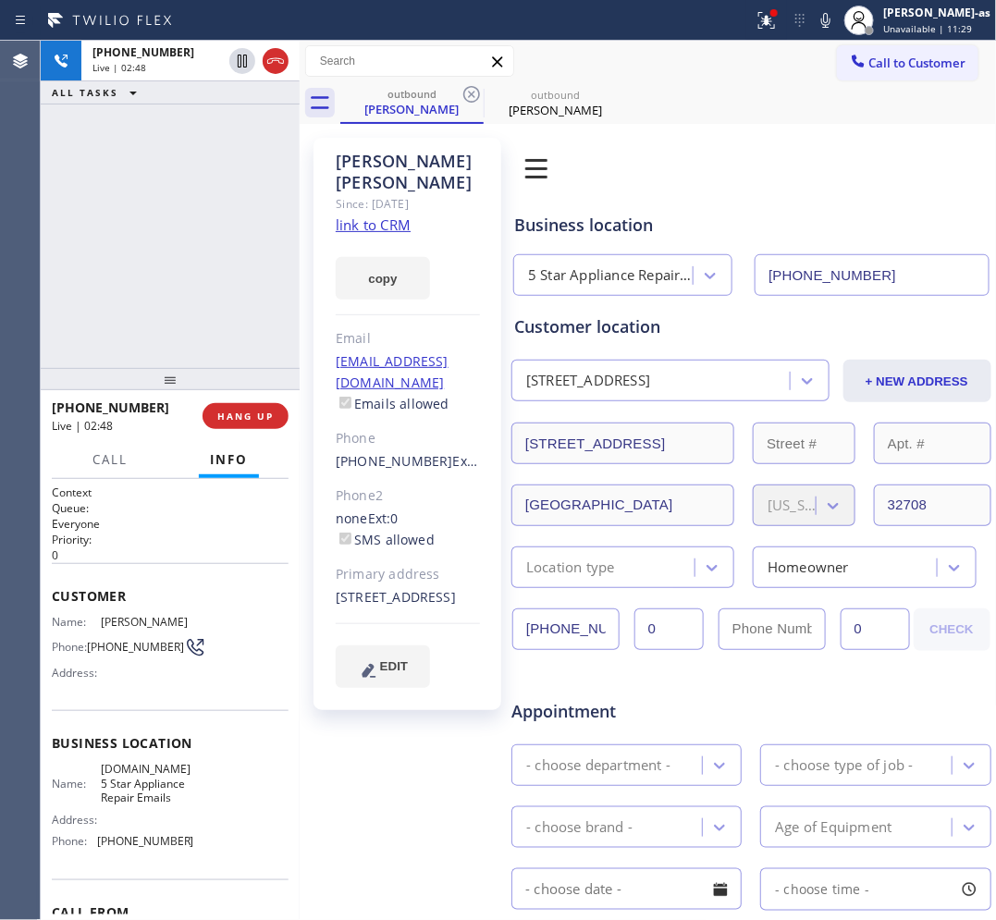
click at [130, 274] on div "[PHONE_NUMBER] Live | 02:48 ALL TASKS ALL TASKS ACTIVE TASKS TASKS IN WRAP UP" at bounding box center [170, 204] width 259 height 327
click at [180, 316] on div "[PHONE_NUMBER] Live | 03:01 ALL TASKS ALL TASKS ACTIVE TASKS TASKS IN WRAP UP" at bounding box center [170, 204] width 259 height 327
click at [182, 284] on div "[PHONE_NUMBER] Live | 03:05 ALL TASKS ALL TASKS ACTIVE TASKS TASKS IN WRAP UP" at bounding box center [170, 204] width 259 height 327
click at [201, 289] on div "[PHONE_NUMBER] Live | 03:29 ALL TASKS ALL TASKS ACTIVE TASKS TASKS IN WRAP UP" at bounding box center [170, 204] width 259 height 327
click at [201, 287] on div "[PHONE_NUMBER] Live | 03:30 ALL TASKS ALL TASKS ACTIVE TASKS TASKS IN WRAP UP" at bounding box center [170, 204] width 259 height 327
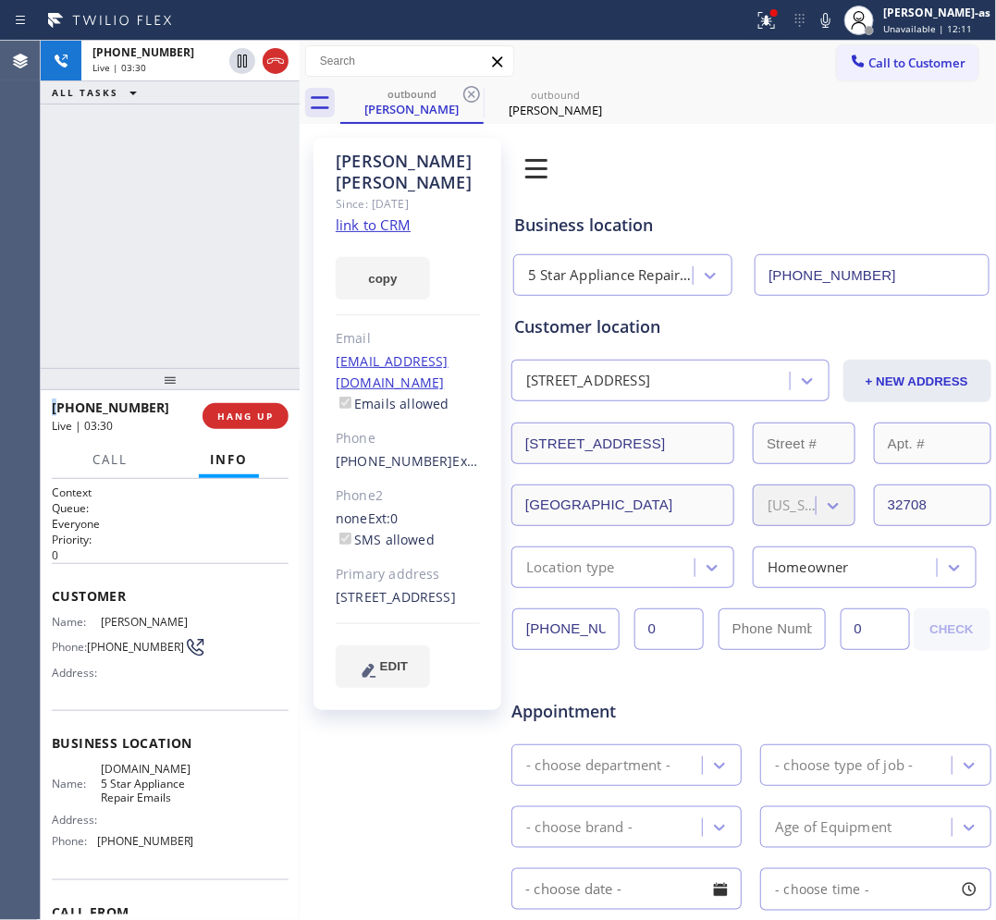
click at [203, 287] on div "[PHONE_NUMBER] Live | 03:30 ALL TASKS ALL TASKS ACTIVE TASKS TASKS IN WRAP UP" at bounding box center [170, 204] width 259 height 327
click at [203, 285] on div "[PHONE_NUMBER] Live | 03:30 ALL TASKS ALL TASKS ACTIVE TASKS TASKS IN WRAP UP" at bounding box center [170, 204] width 259 height 327
click at [202, 283] on div "[PHONE_NUMBER] Live | 03:31 ALL TASKS ALL TASKS ACTIVE TASKS TASKS IN WRAP UP" at bounding box center [170, 204] width 259 height 327
click at [196, 285] on div "[PHONE_NUMBER] Live | 03:31 ALL TASKS ALL TASKS ACTIVE TASKS TASKS IN WRAP UP" at bounding box center [170, 204] width 259 height 327
click at [190, 305] on div "[PHONE_NUMBER] Live | 03:32 ALL TASKS ALL TASKS ACTIVE TASKS TASKS IN WRAP UP" at bounding box center [170, 204] width 259 height 327
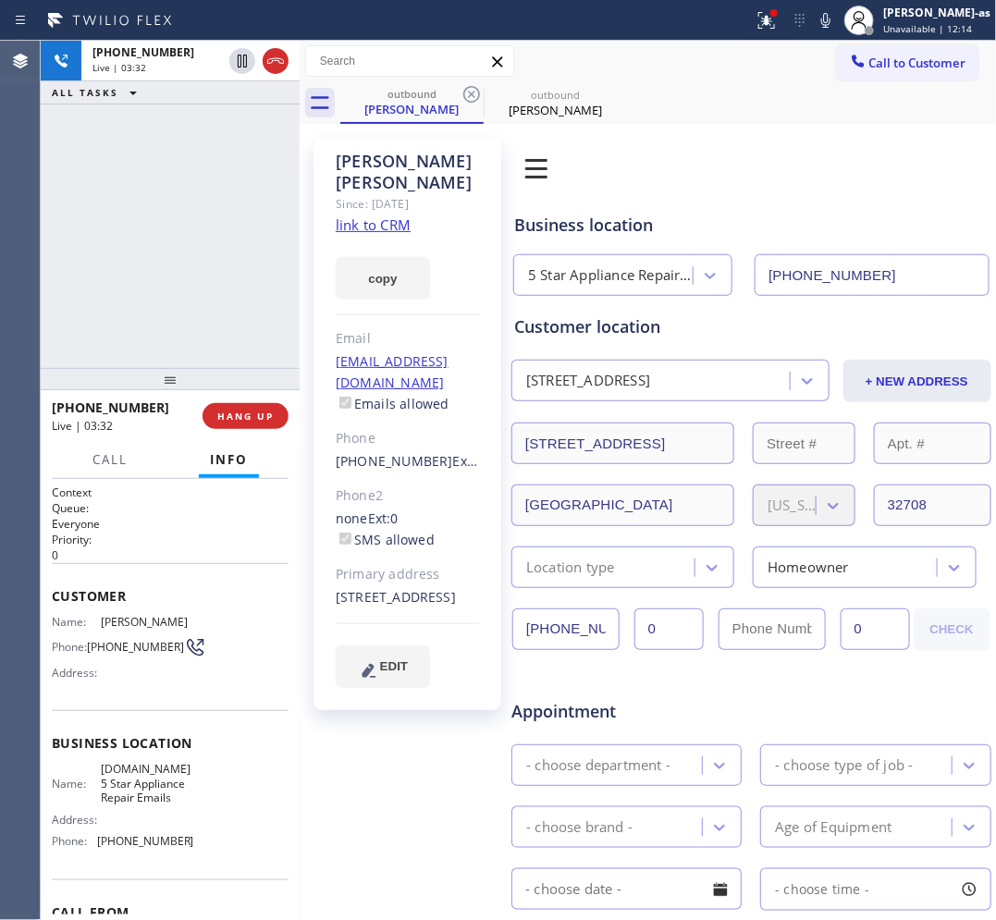
click at [213, 313] on div "[PHONE_NUMBER] Live | 03:32 ALL TASKS ALL TASKS ACTIVE TASKS TASKS IN WRAP UP" at bounding box center [170, 204] width 259 height 327
drag, startPoint x: 187, startPoint y: 338, endPoint x: 271, endPoint y: 396, distance: 101.8
click at [188, 336] on div "[PHONE_NUMBER] Live | 03:34 ALL TASKS ALL TASKS ACTIVE TASKS TASKS IN WRAP UP" at bounding box center [170, 204] width 259 height 327
click at [243, 411] on span "HANG UP" at bounding box center [245, 416] width 56 height 13
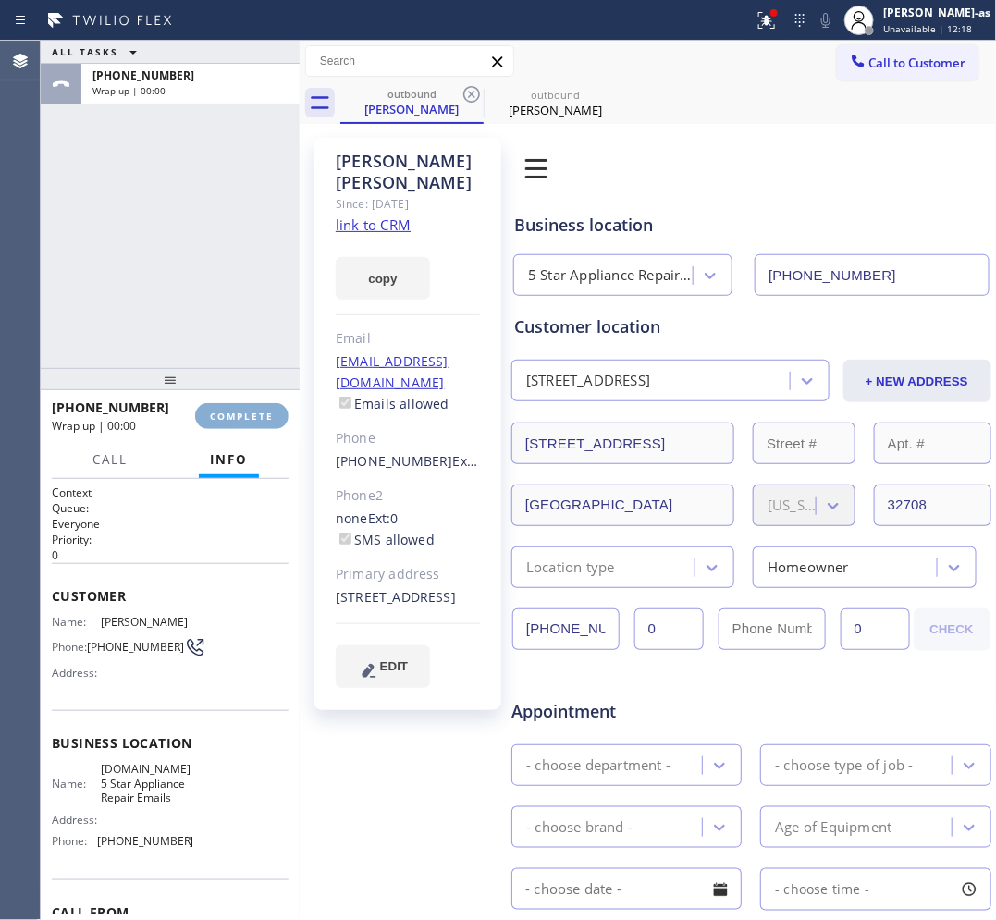
click at [242, 411] on span "COMPLETE" at bounding box center [242, 416] width 64 height 13
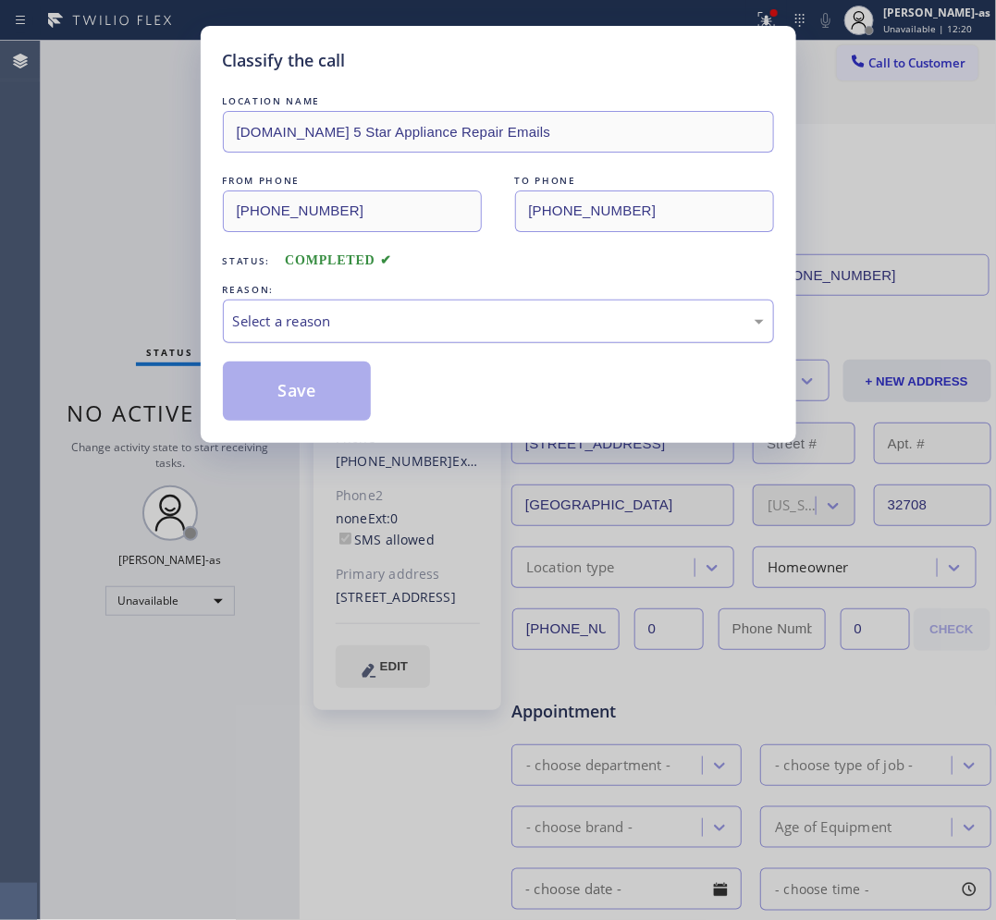
click at [325, 324] on div "Select a reason" at bounding box center [498, 321] width 531 height 21
drag, startPoint x: 293, startPoint y: 398, endPoint x: 190, endPoint y: 0, distance: 410.6
click at [293, 396] on button "Save" at bounding box center [297, 391] width 149 height 59
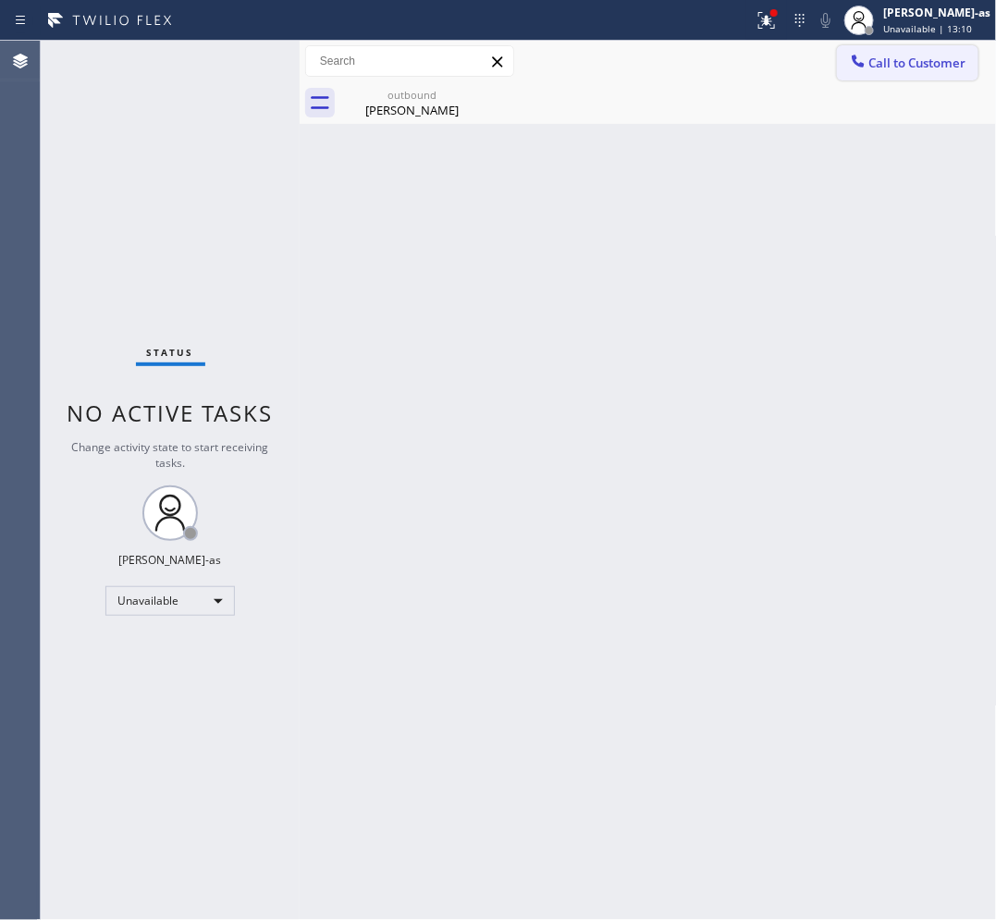
click at [926, 69] on span "Call to Customer" at bounding box center [917, 63] width 97 height 17
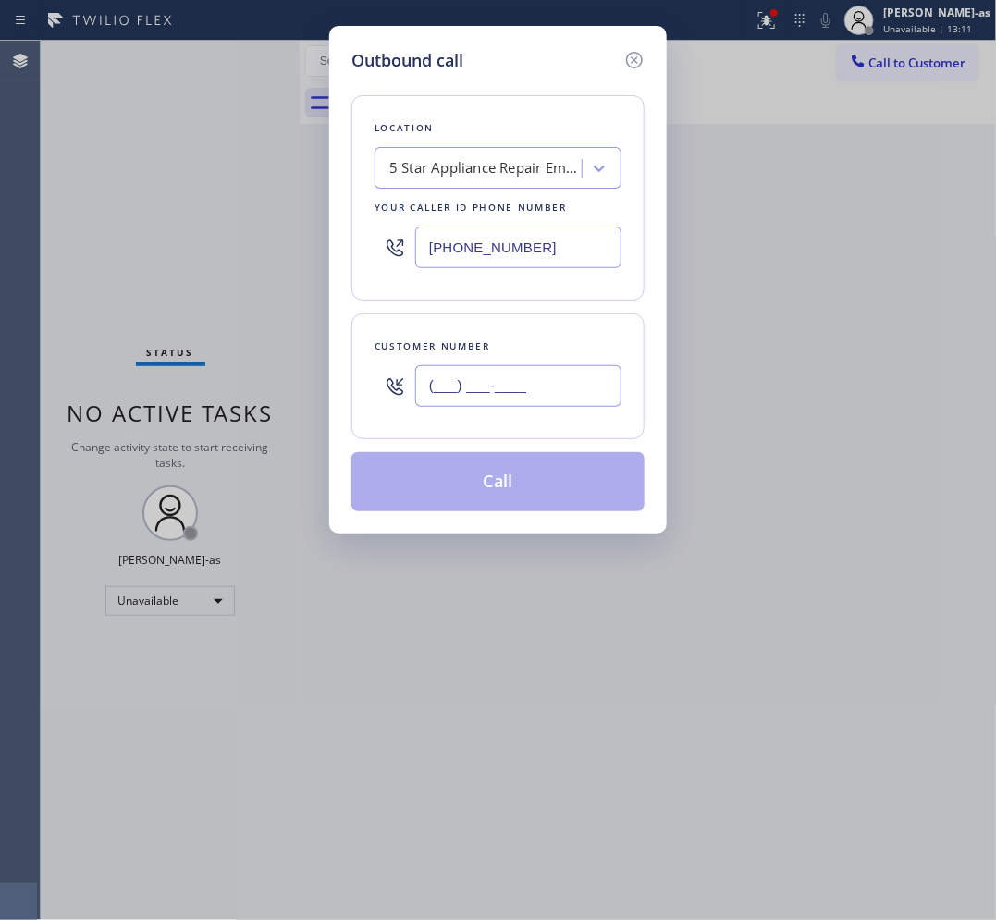
click at [525, 391] on input "(___) ___-____" at bounding box center [518, 386] width 206 height 42
paste input "323) 381-9116"
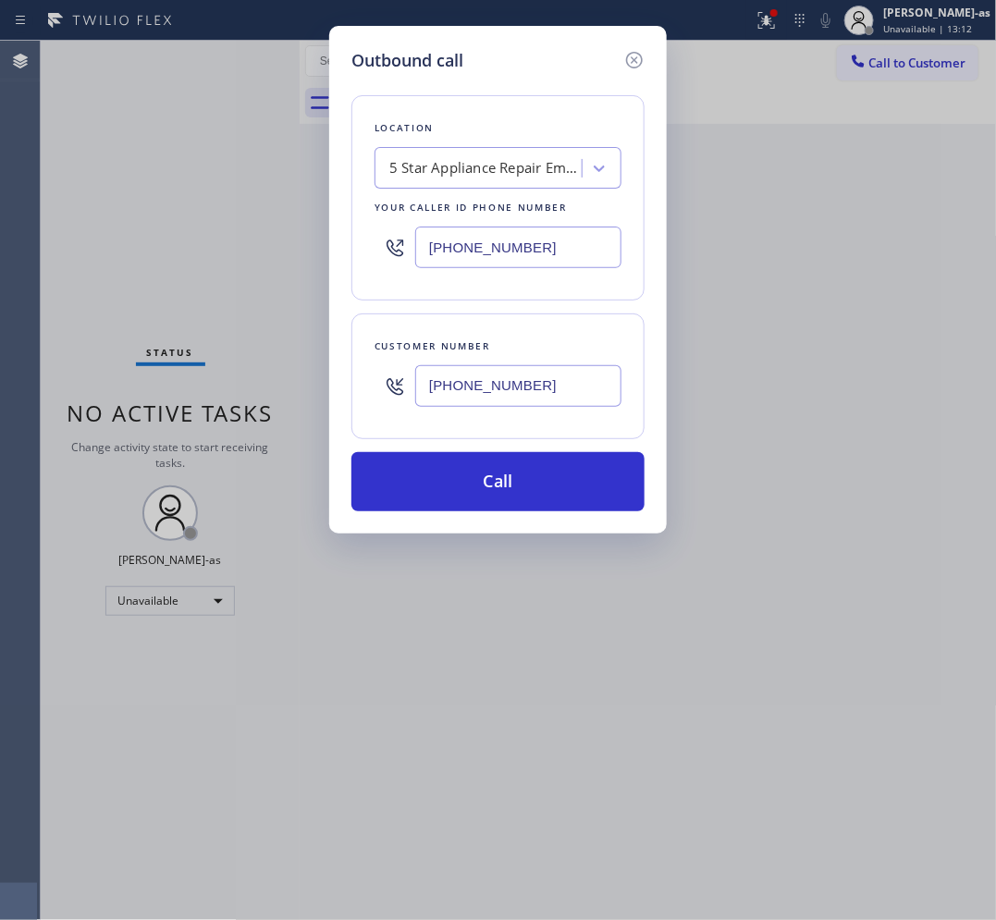
type input "[PHONE_NUMBER]"
click at [486, 180] on div "5 Star Appliance Repair Emails" at bounding box center [481, 169] width 202 height 32
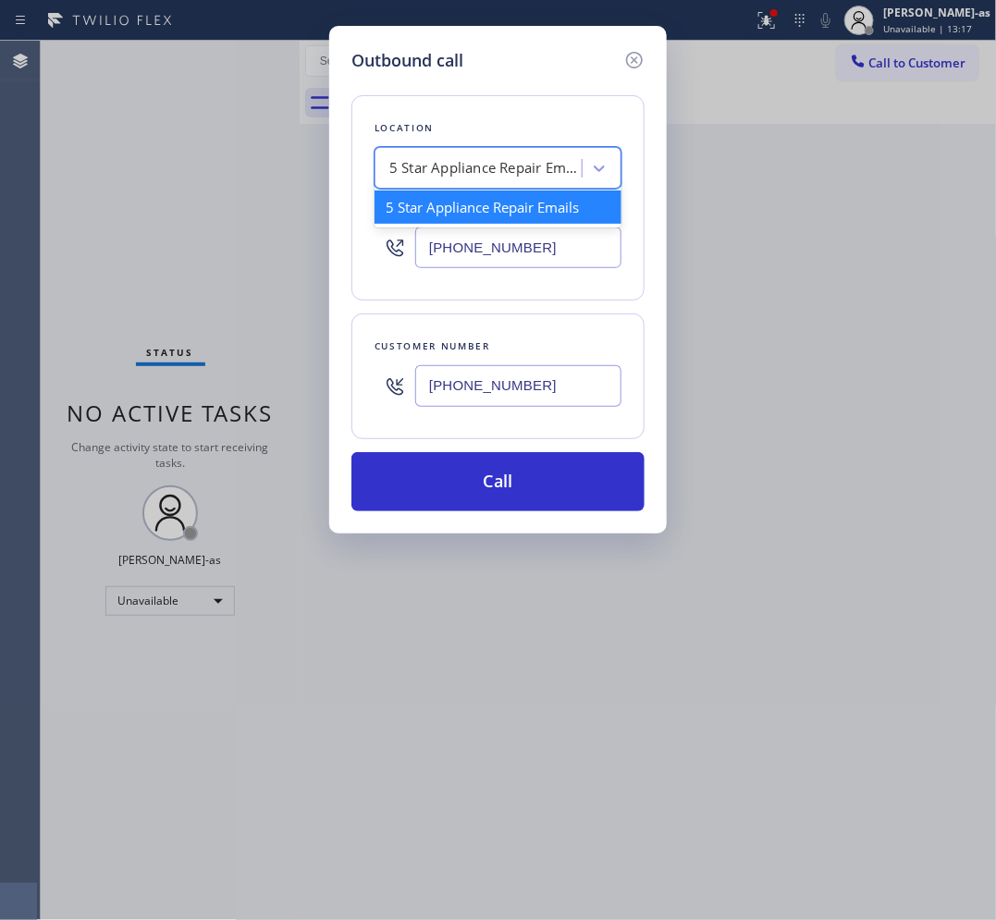
paste input "Fast Water Heater"
type input "Fast Water Heater"
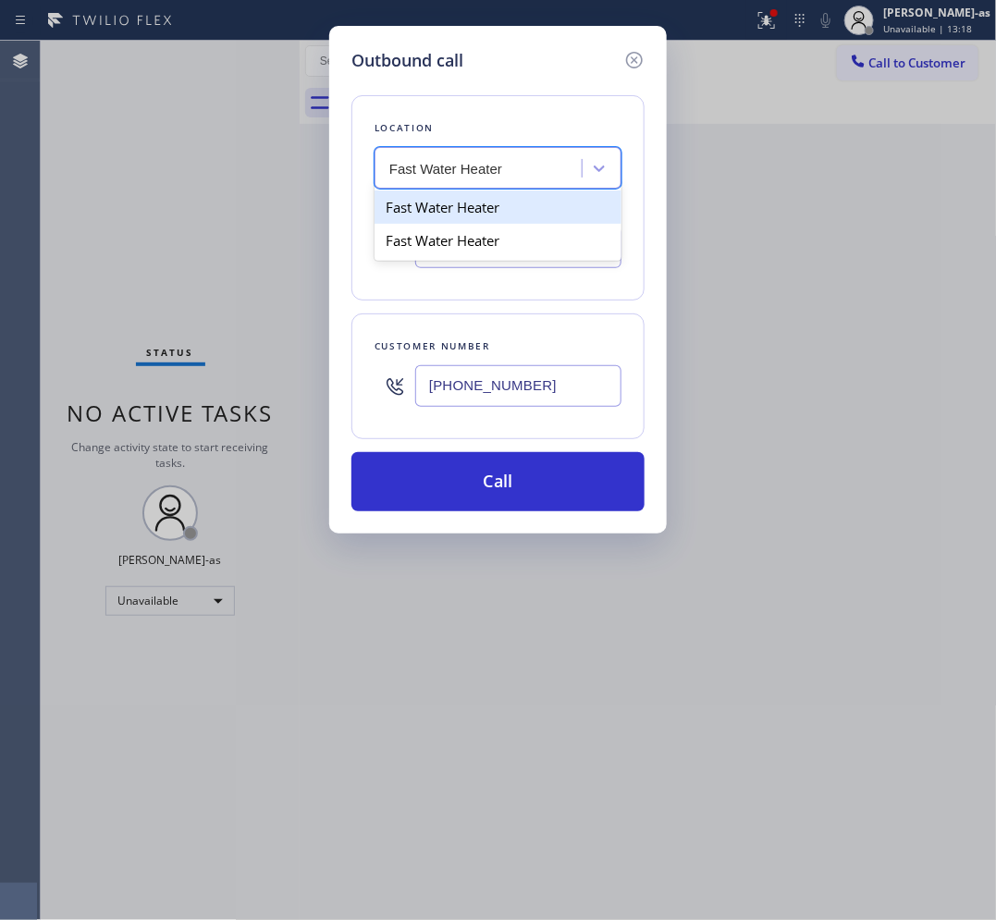
click at [456, 208] on div "Fast Water Heater" at bounding box center [497, 206] width 247 height 33
type input "[PHONE_NUMBER]"
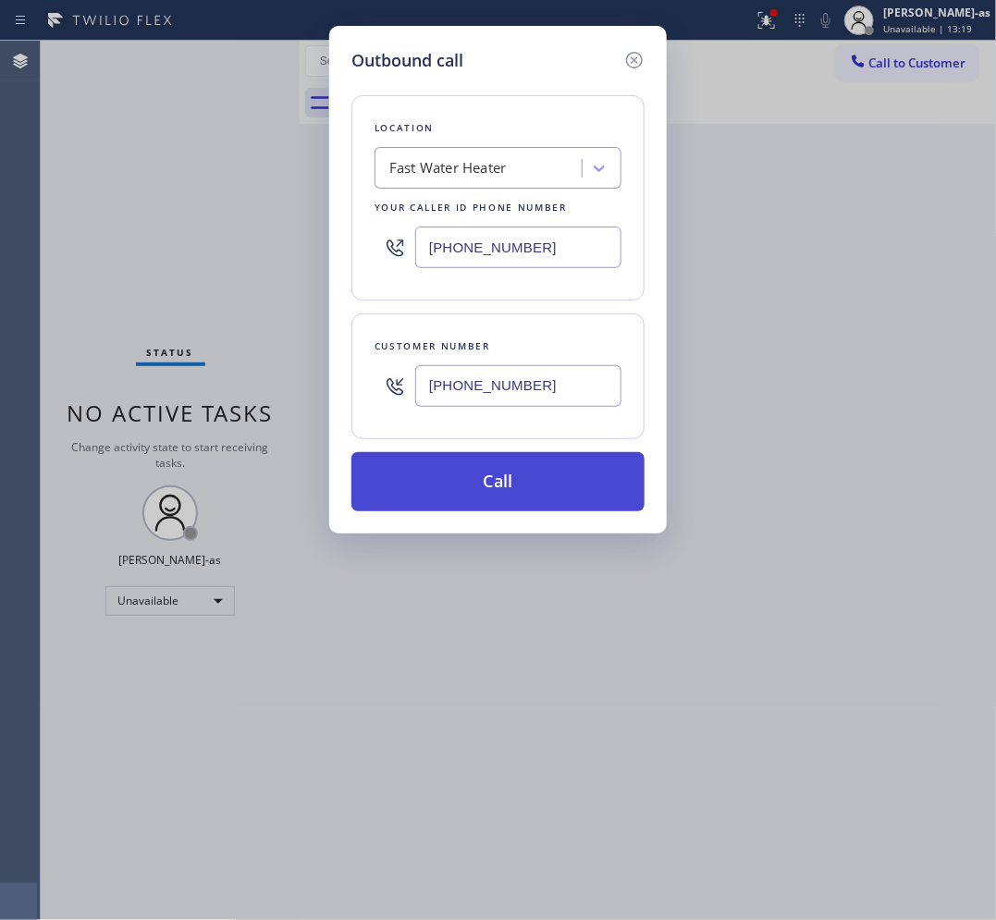
drag, startPoint x: 523, startPoint y: 473, endPoint x: 710, endPoint y: 162, distance: 363.3
click at [525, 473] on button "Call" at bounding box center [497, 481] width 293 height 59
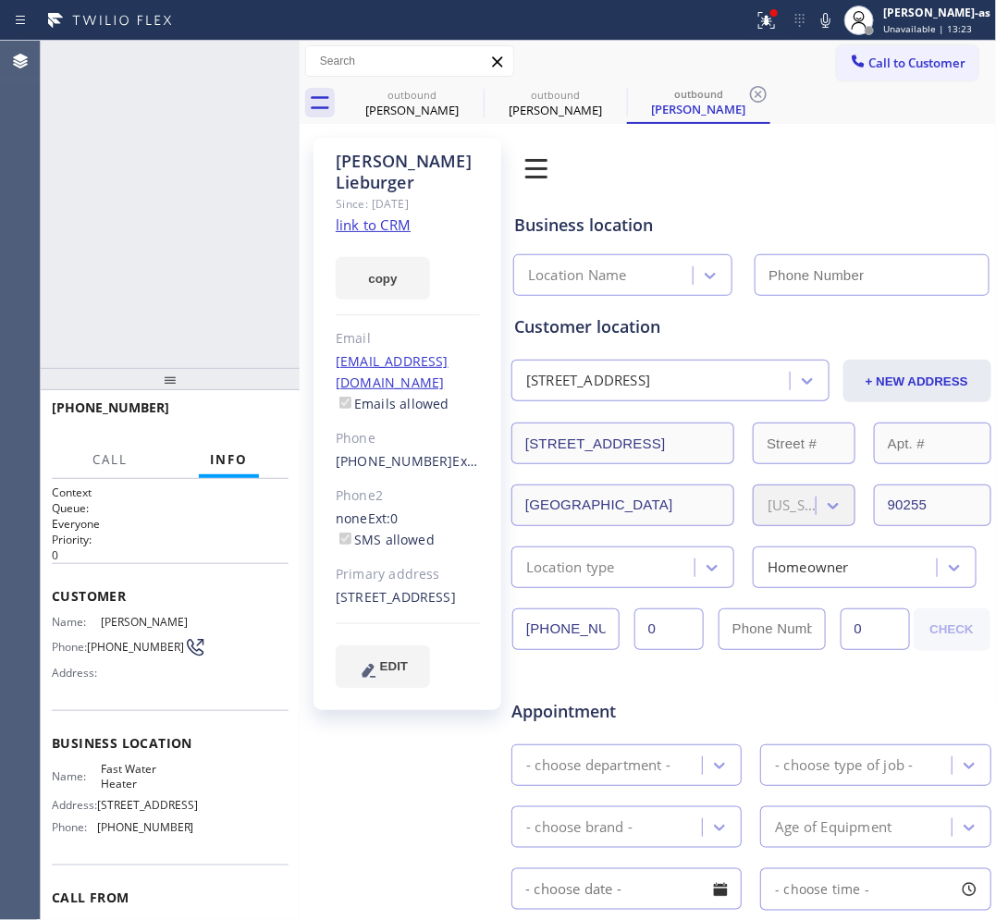
type input "[PHONE_NUMBER]"
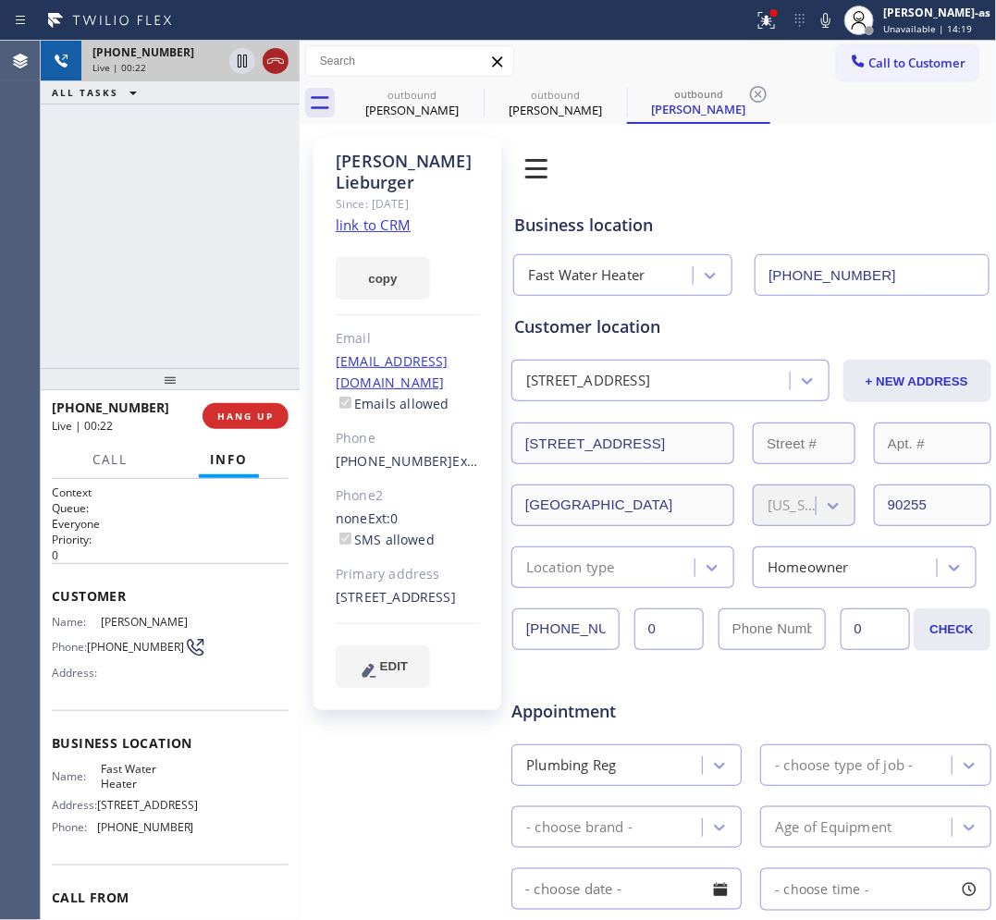
click at [276, 60] on icon at bounding box center [275, 61] width 22 height 22
click at [264, 227] on div "[PHONE_NUMBER] Live | 00:22 ALL TASKS ALL TASKS ACTIVE TASKS TASKS IN WRAP UP" at bounding box center [170, 204] width 259 height 327
click at [247, 410] on span "HANG UP" at bounding box center [245, 416] width 56 height 13
click at [206, 288] on div "[PHONE_NUMBER] Live | 00:23 ALL TASKS ALL TASKS ACTIVE TASKS TASKS IN WRAP UP" at bounding box center [170, 204] width 259 height 327
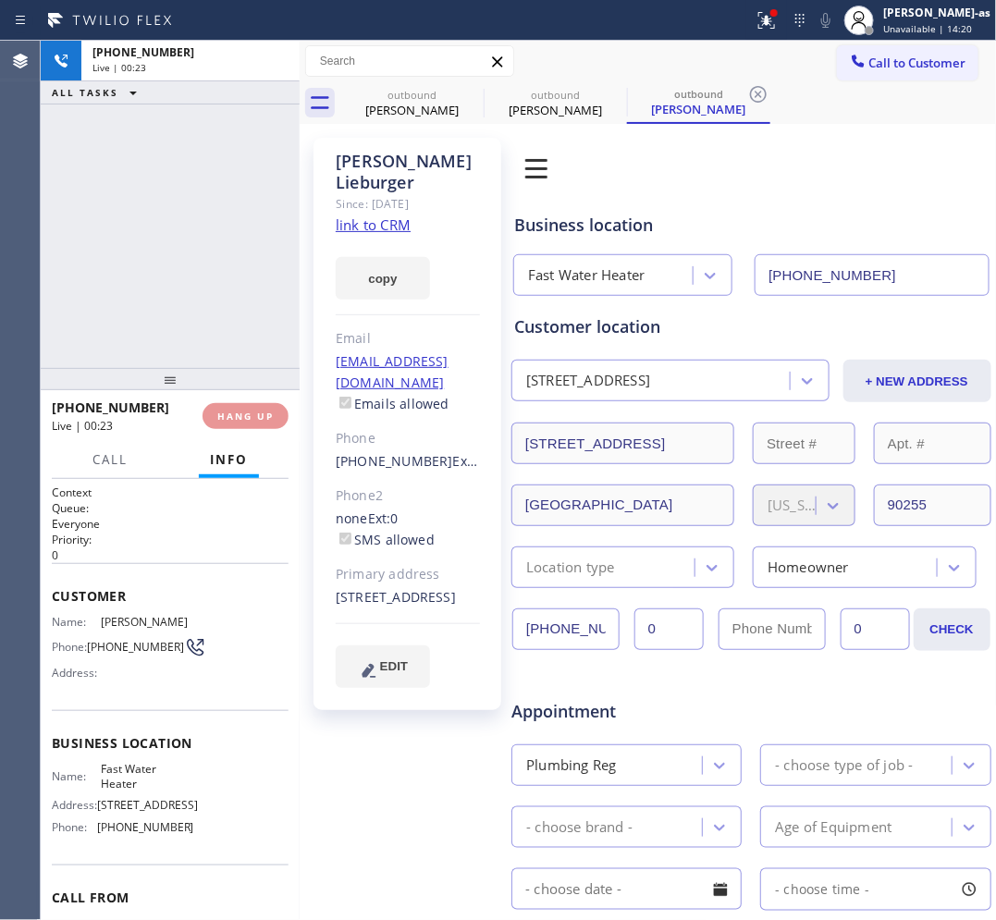
click at [236, 399] on div "[PHONE_NUMBER] Live | 00:23 HANG UP" at bounding box center [170, 416] width 237 height 48
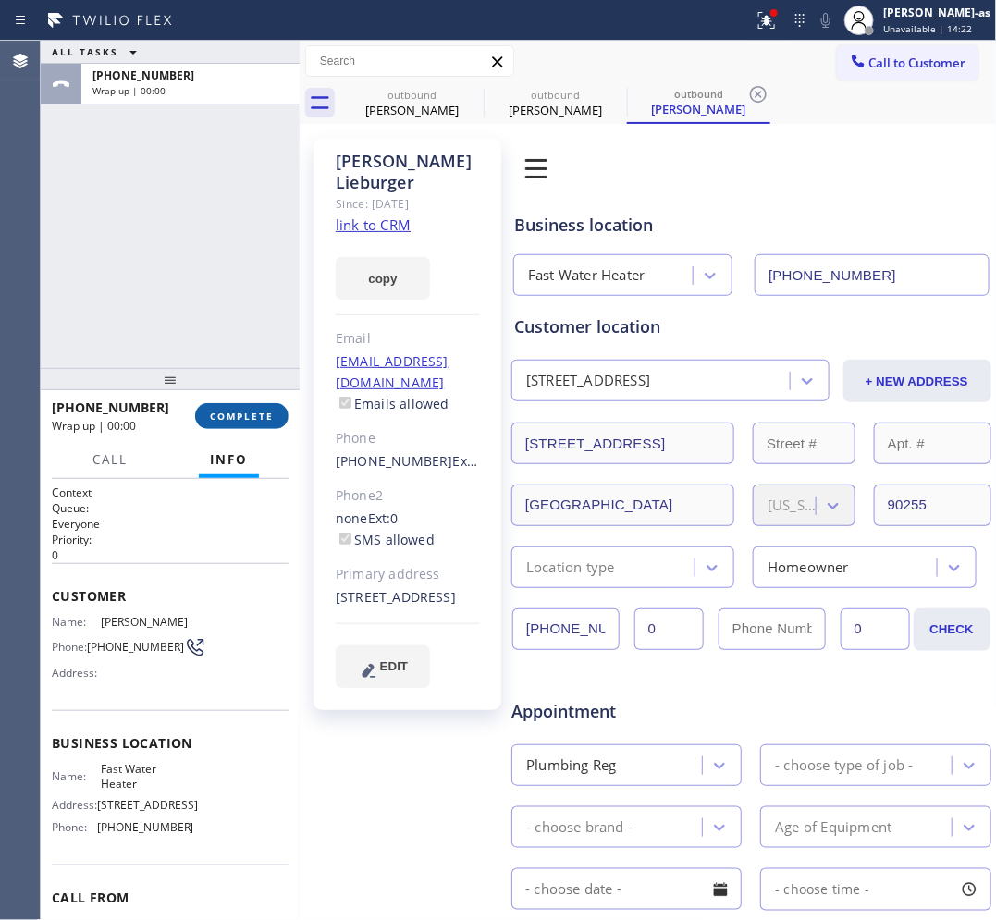
click at [266, 419] on span "COMPLETE" at bounding box center [242, 416] width 64 height 13
click at [218, 325] on div "ALL TASKS ALL TASKS ACTIVE TASKS TASKS IN WRAP UP [PHONE_NUMBER] Wrap up | 00:01" at bounding box center [170, 204] width 259 height 327
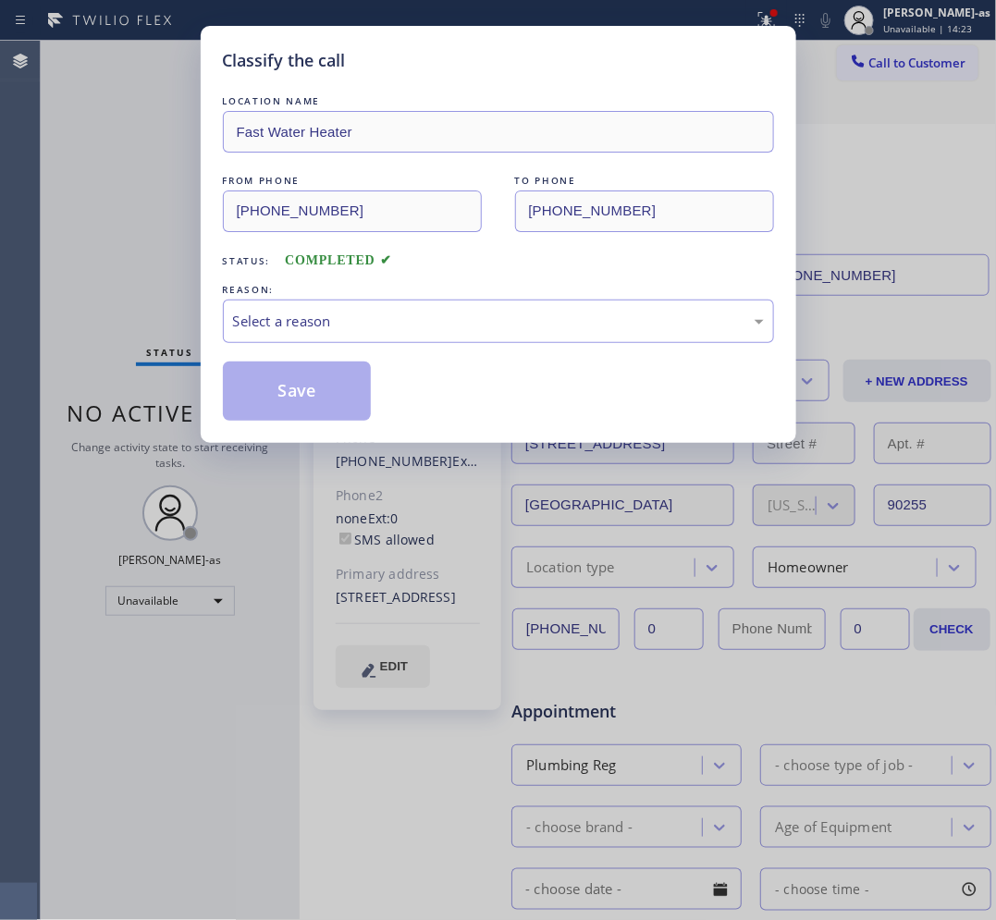
click at [379, 319] on div "Select a reason" at bounding box center [498, 321] width 531 height 21
click at [270, 393] on button "Save" at bounding box center [297, 391] width 149 height 59
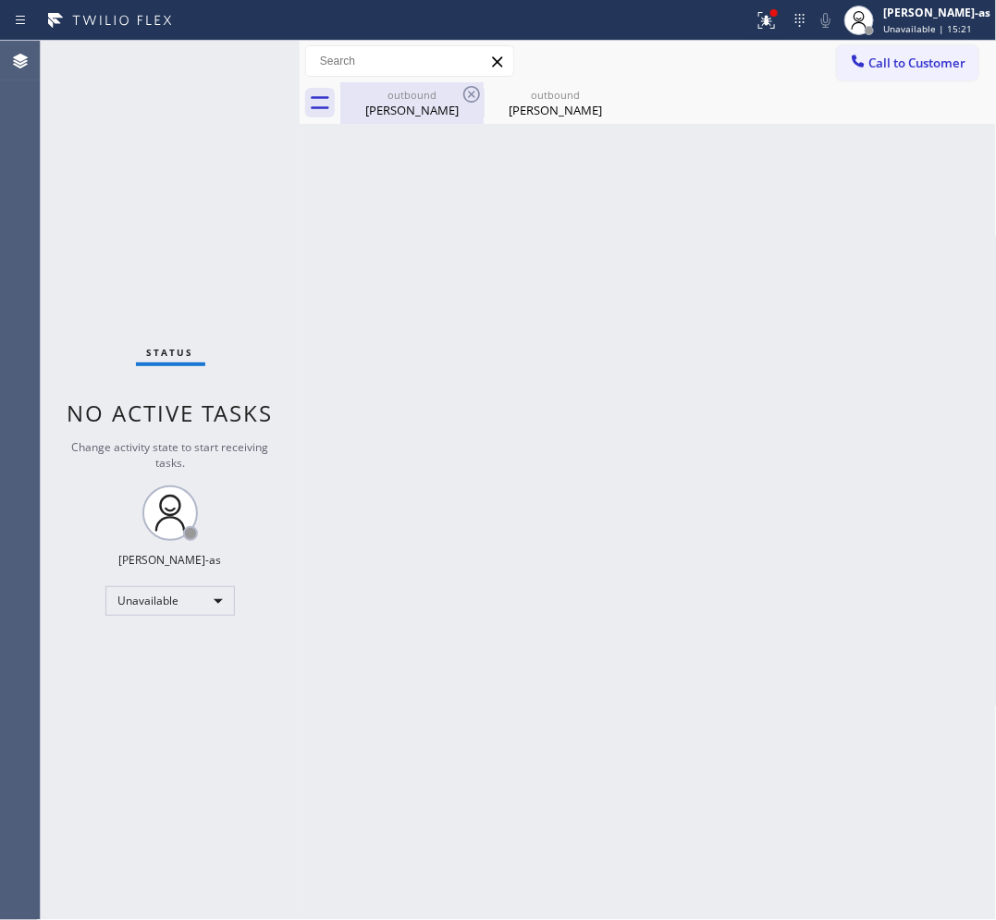
drag, startPoint x: 376, startPoint y: 120, endPoint x: 477, endPoint y: 95, distance: 103.8
click at [380, 120] on div "outbound [PERSON_NAME]" at bounding box center [412, 103] width 140 height 42
type input "[PHONE_NUMBER]"
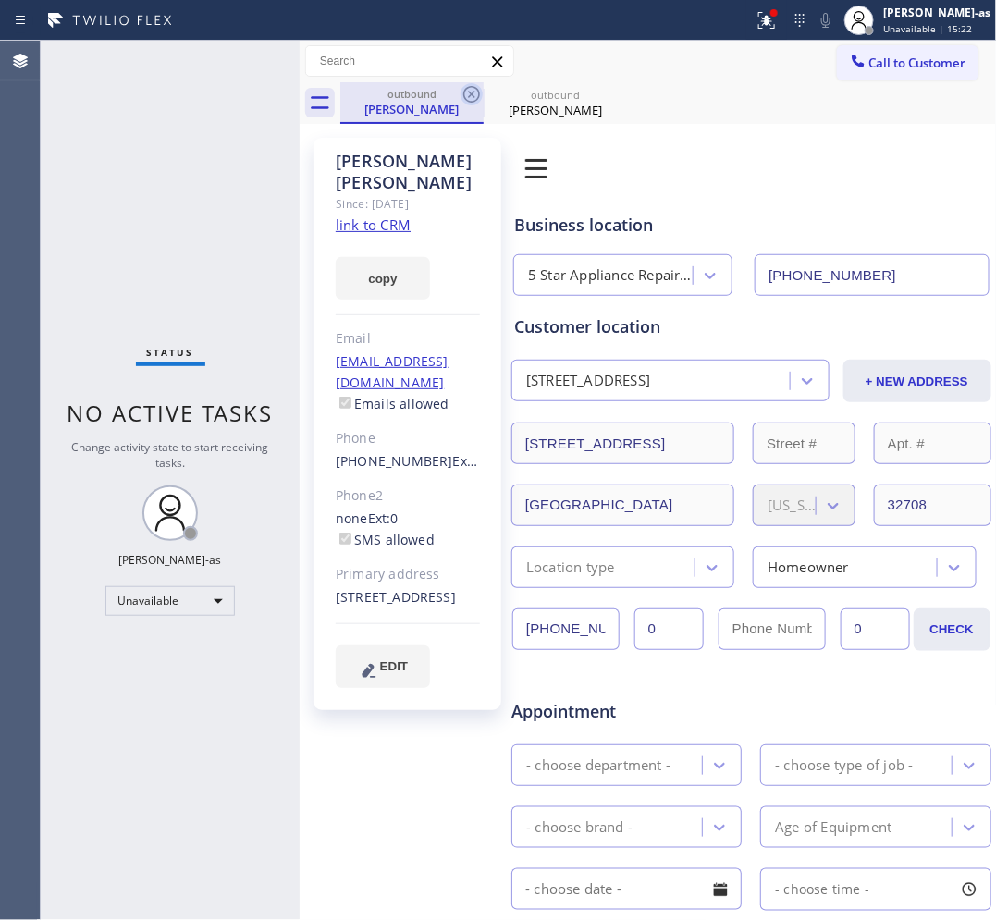
click at [477, 94] on icon at bounding box center [471, 94] width 22 height 22
type input "[PHONE_NUMBER]"
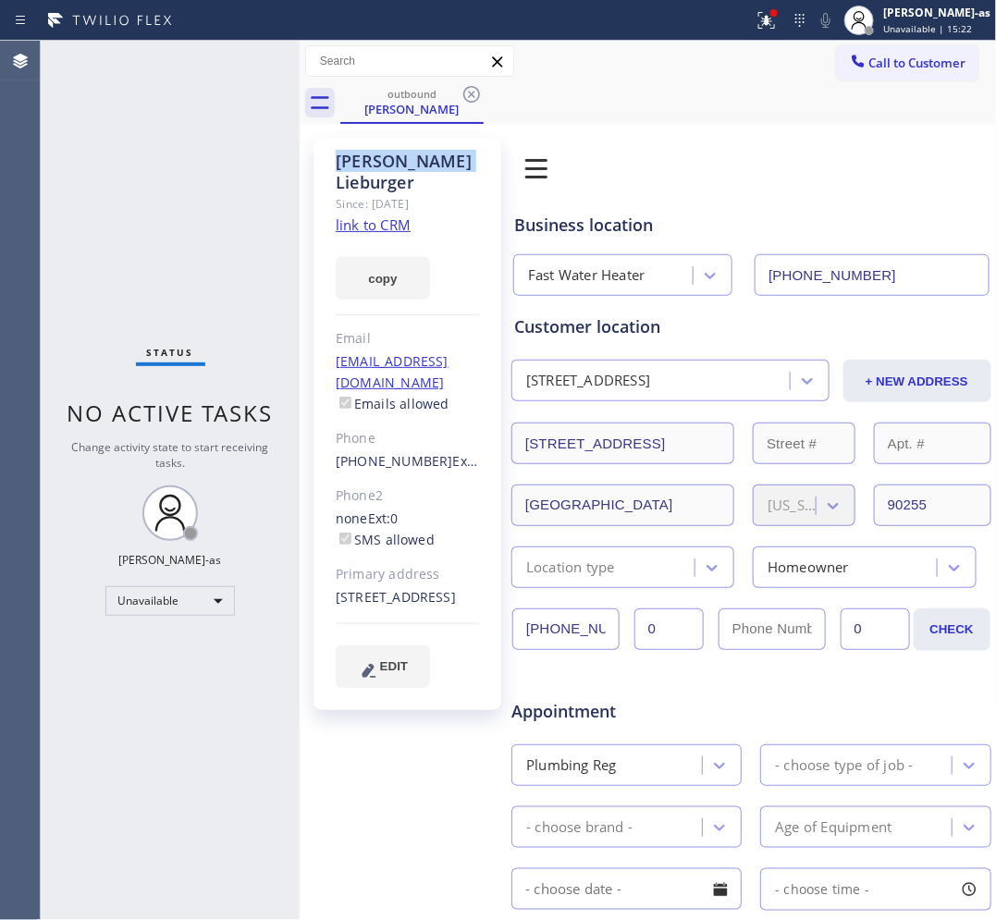
click at [477, 94] on icon at bounding box center [471, 94] width 22 height 22
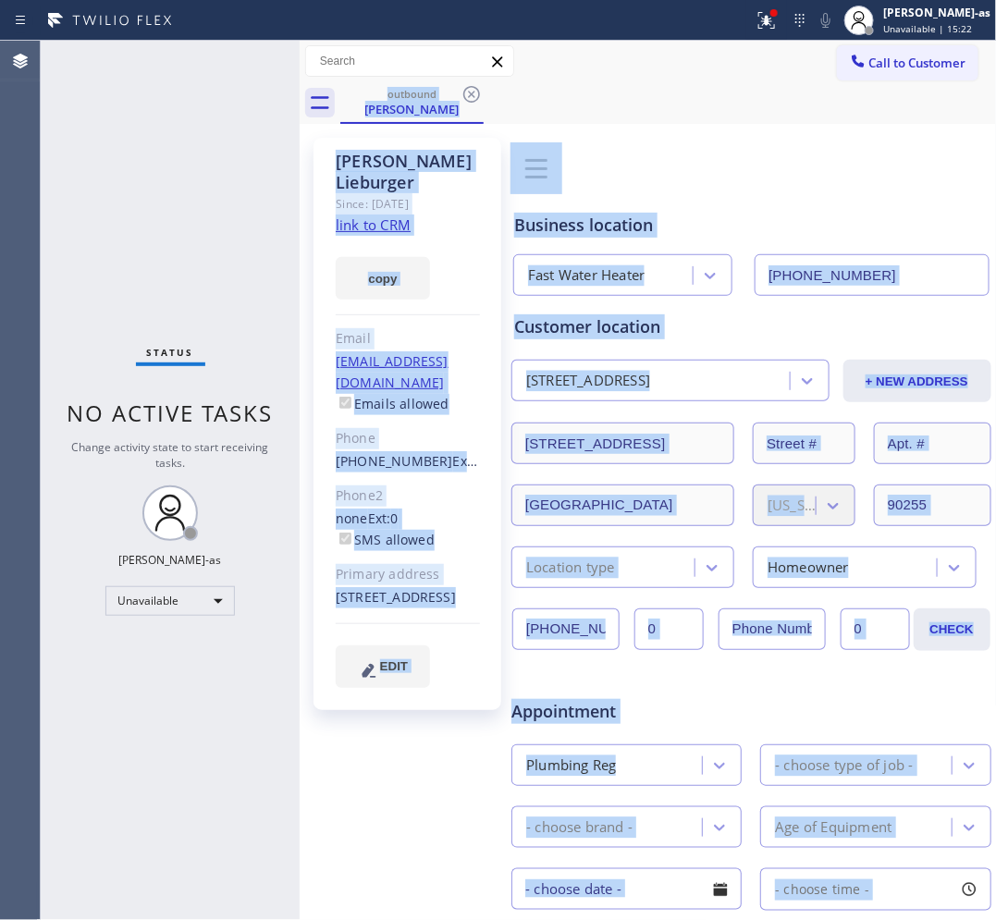
click at [477, 94] on div "outbound [PERSON_NAME]" at bounding box center [668, 103] width 656 height 42
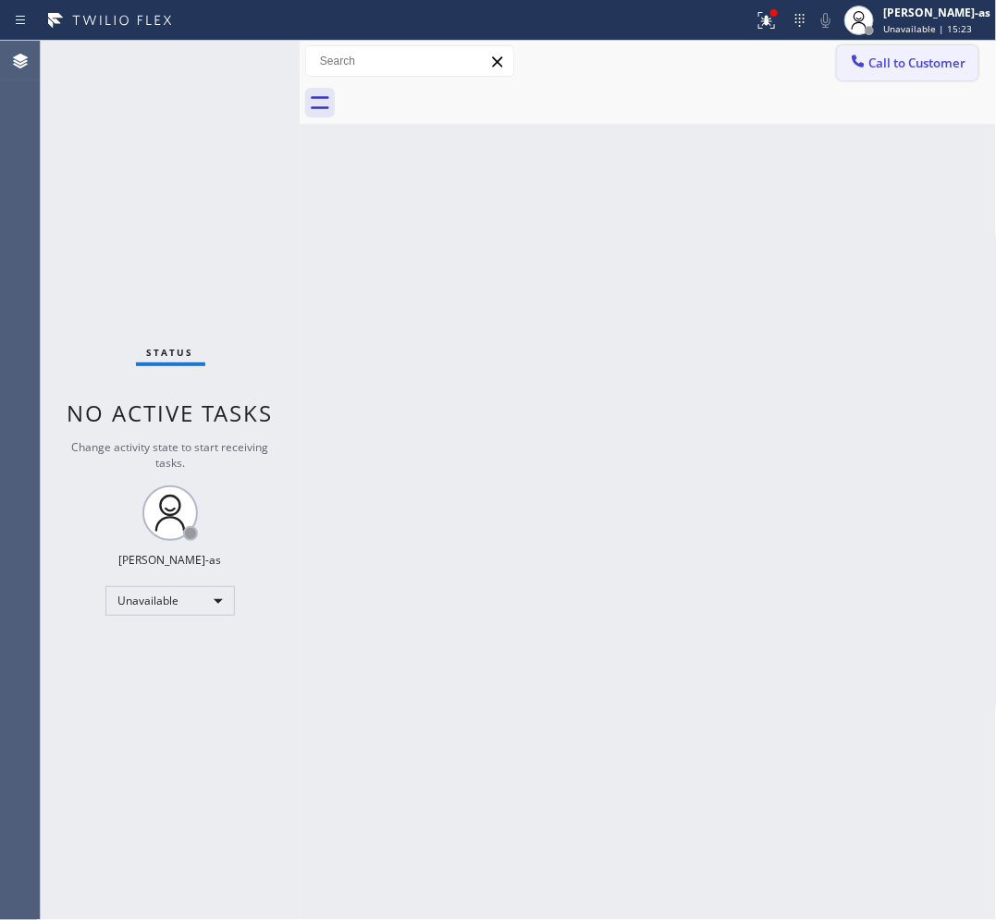
click at [874, 67] on span "Call to Customer" at bounding box center [917, 63] width 97 height 17
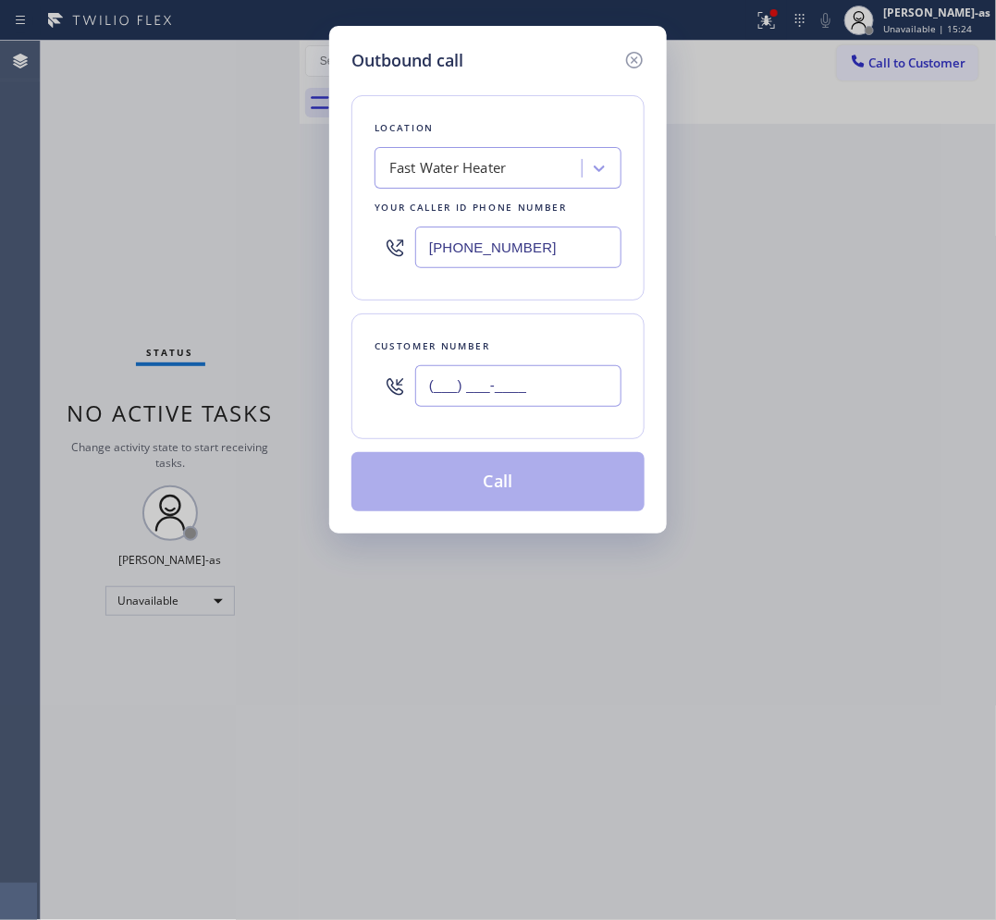
click at [551, 395] on input "(___) ___-____" at bounding box center [518, 386] width 206 height 42
paste input "323) 442-9111"
type input "[PHONE_NUMBER]"
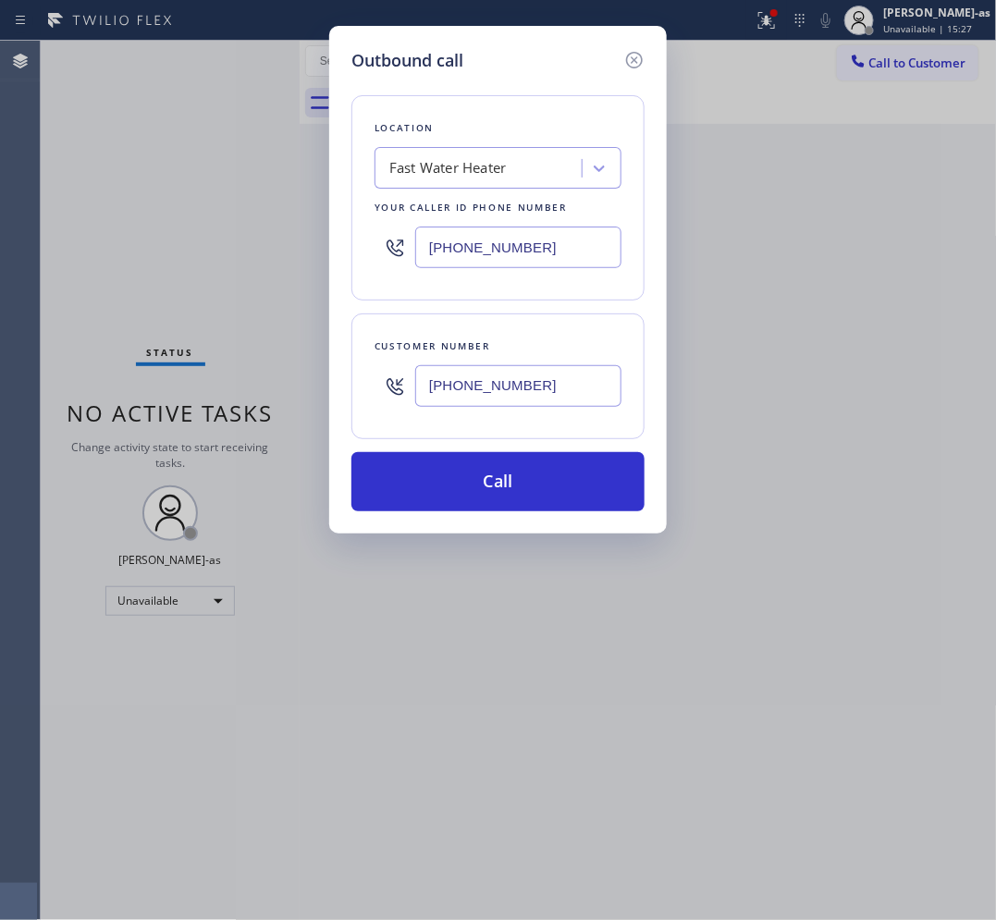
click at [515, 254] on input "[PHONE_NUMBER]" at bounding box center [518, 248] width 206 height 42
click at [516, 254] on input "[PHONE_NUMBER]" at bounding box center [518, 248] width 206 height 42
paste input "323) 639-756"
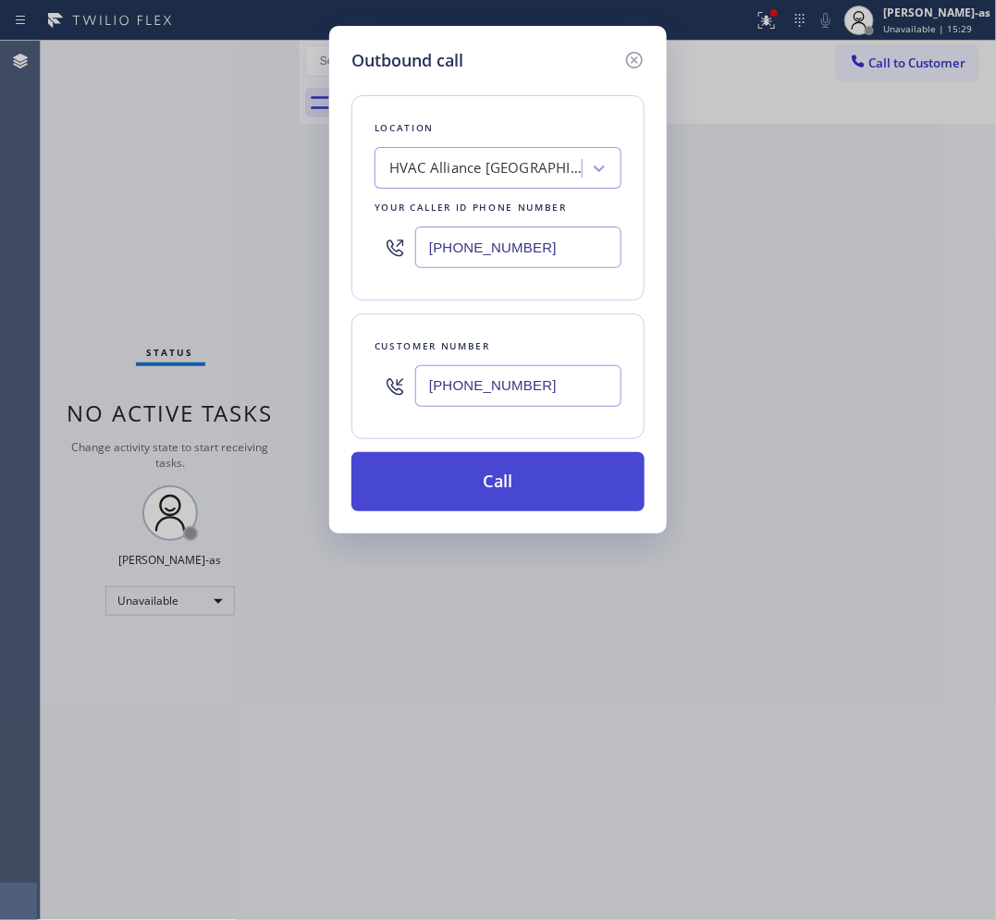
type input "[PHONE_NUMBER]"
click at [533, 490] on button "Call" at bounding box center [497, 481] width 293 height 59
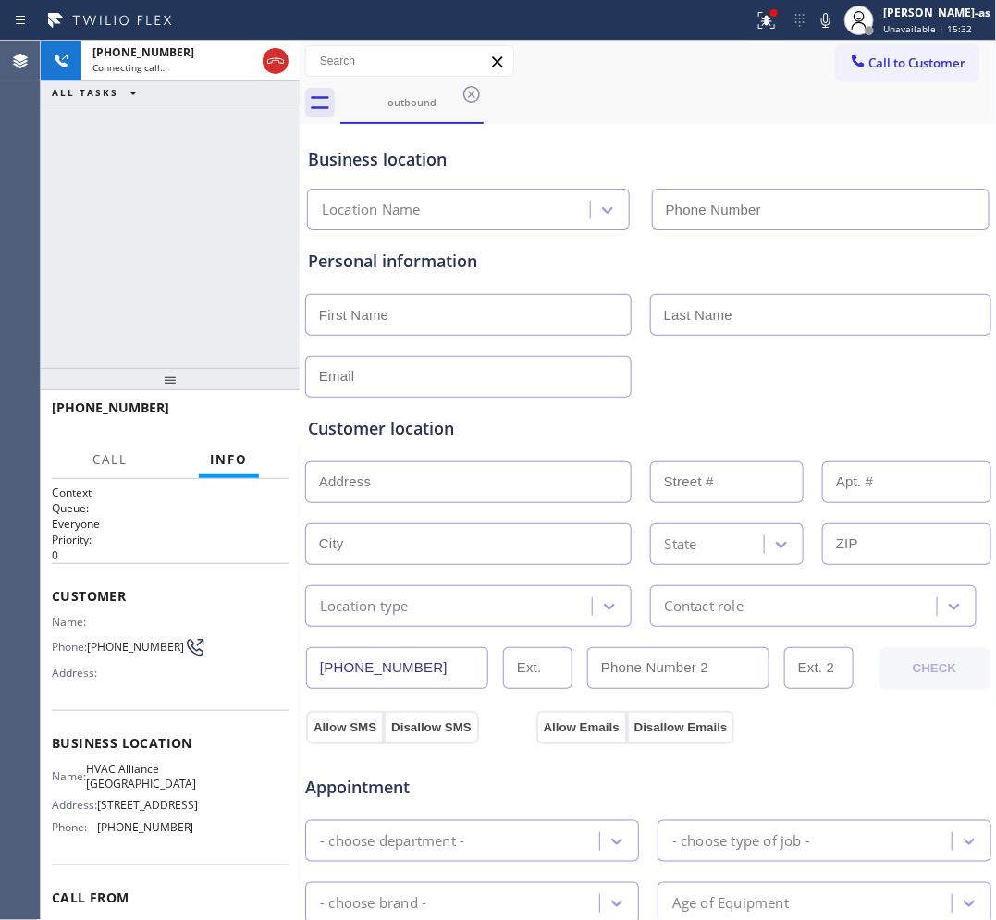
type input "[PHONE_NUMBER]"
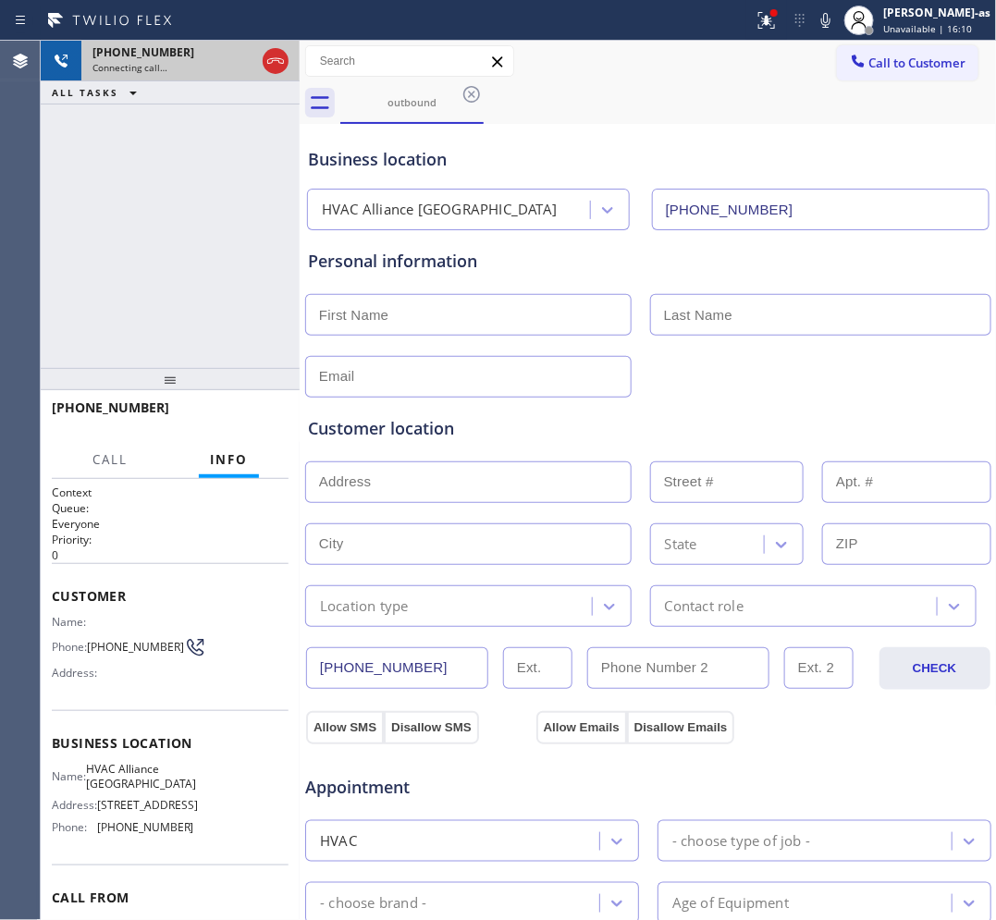
drag, startPoint x: 174, startPoint y: 231, endPoint x: 261, endPoint y: 62, distance: 190.2
click at [191, 219] on div "[PHONE_NUMBER] Connecting call… ALL TASKS ALL TASKS ACTIVE TASKS TASKS IN WRAP …" at bounding box center [170, 204] width 259 height 327
click at [263, 55] on div at bounding box center [276, 61] width 26 height 22
drag, startPoint x: 404, startPoint y: 106, endPoint x: 486, endPoint y: 89, distance: 84.1
click at [423, 104] on div "outbound" at bounding box center [412, 102] width 140 height 14
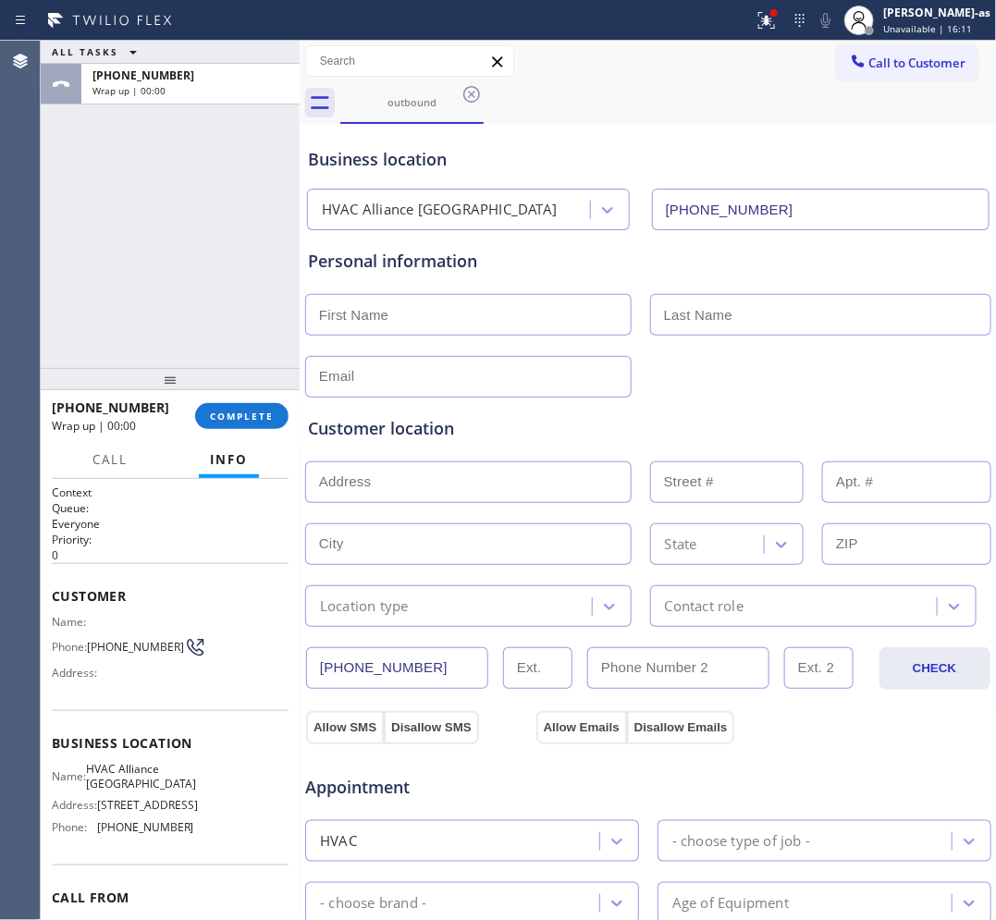
click at [463, 93] on icon at bounding box center [471, 94] width 22 height 22
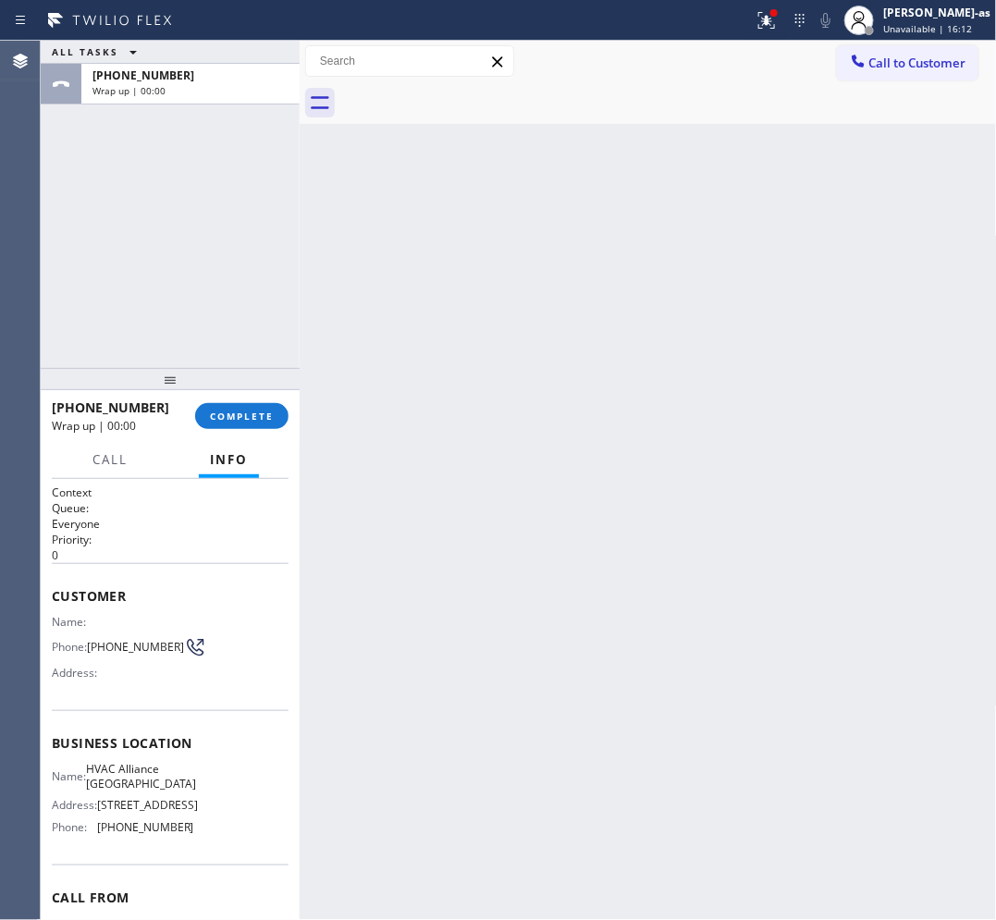
drag, startPoint x: 238, startPoint y: 211, endPoint x: 232, endPoint y: 338, distance: 127.7
click at [237, 237] on div "ALL TASKS ALL TASKS ACTIVE TASKS TASKS IN WRAP UP [PHONE_NUMBER] Wrap up | 00:00" at bounding box center [170, 204] width 259 height 327
drag, startPoint x: 251, startPoint y: 411, endPoint x: 250, endPoint y: 345, distance: 66.6
click at [252, 411] on span "COMPLETE" at bounding box center [242, 416] width 64 height 13
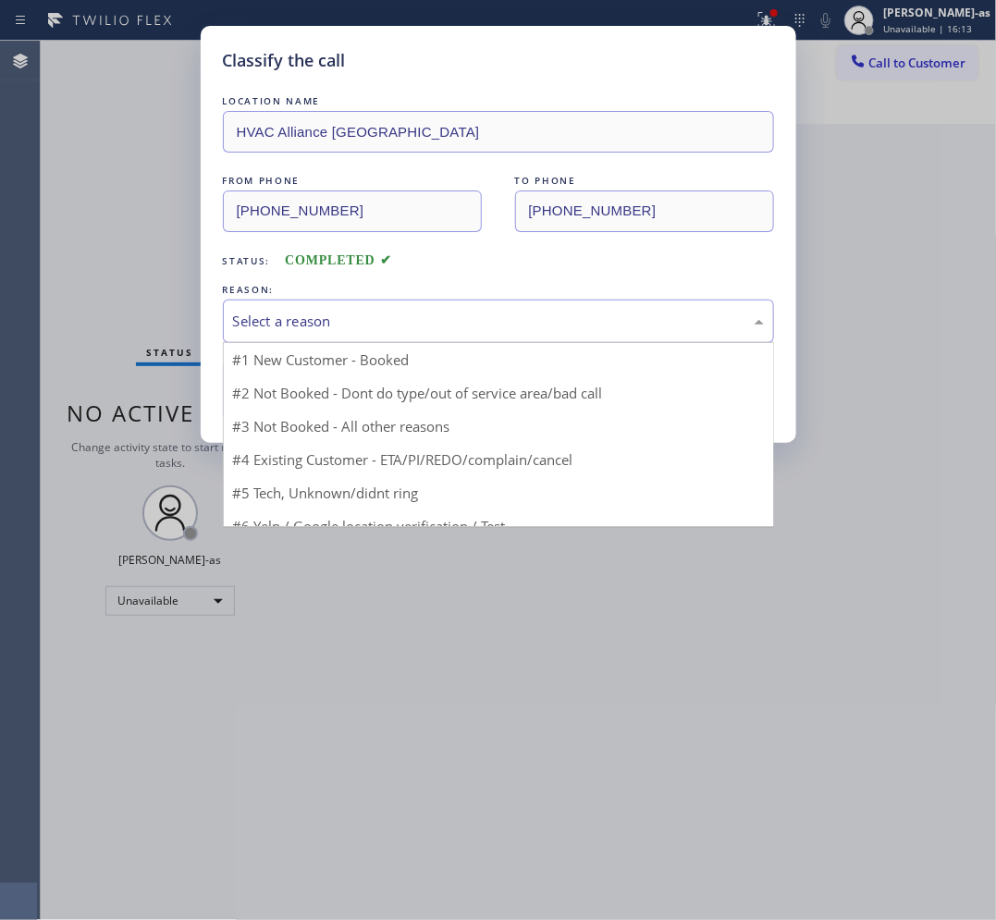
drag, startPoint x: 456, startPoint y: 317, endPoint x: 365, endPoint y: 399, distance: 122.4
click at [455, 321] on div "Select a reason" at bounding box center [498, 321] width 531 height 21
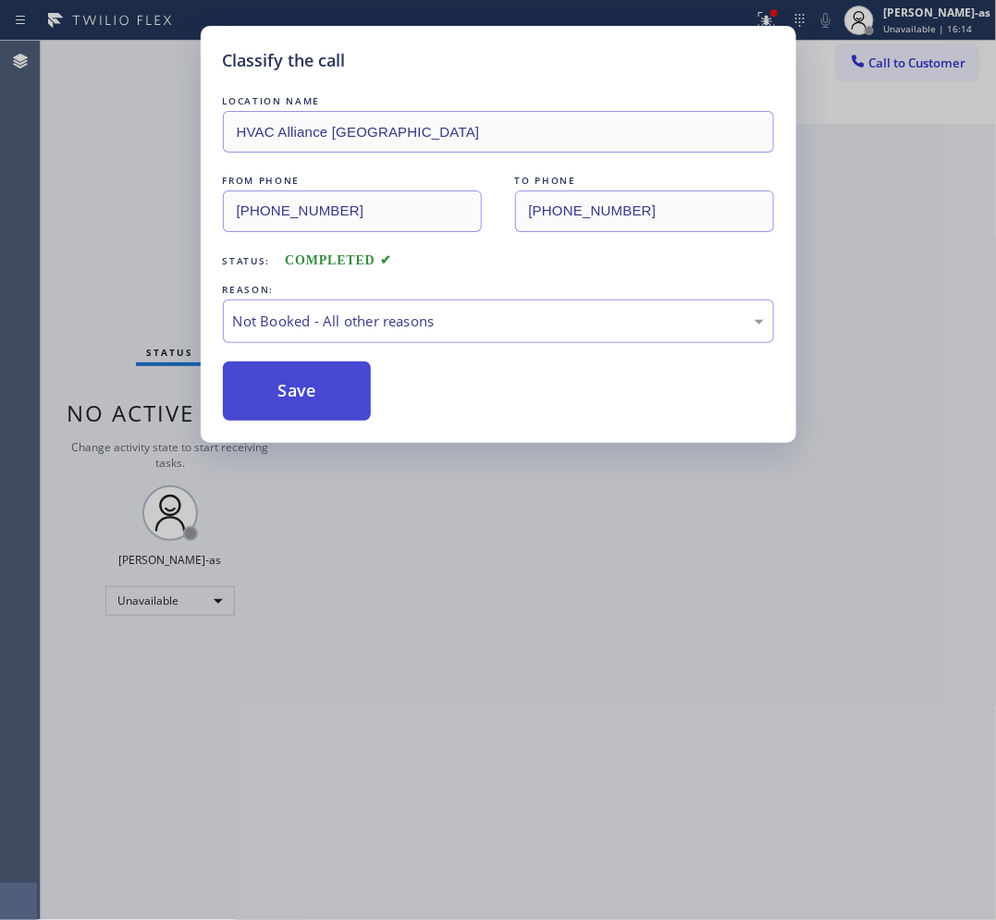
click at [336, 396] on button "Save" at bounding box center [297, 391] width 149 height 59
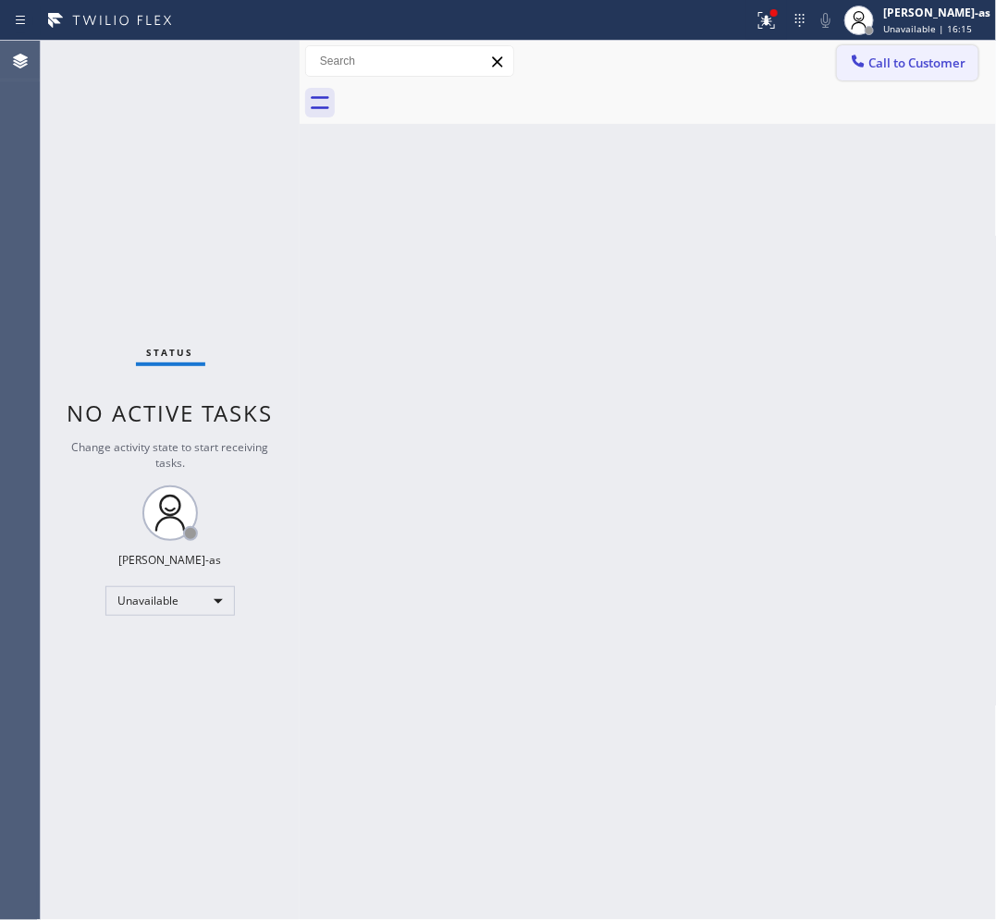
click at [921, 67] on span "Call to Customer" at bounding box center [917, 63] width 97 height 17
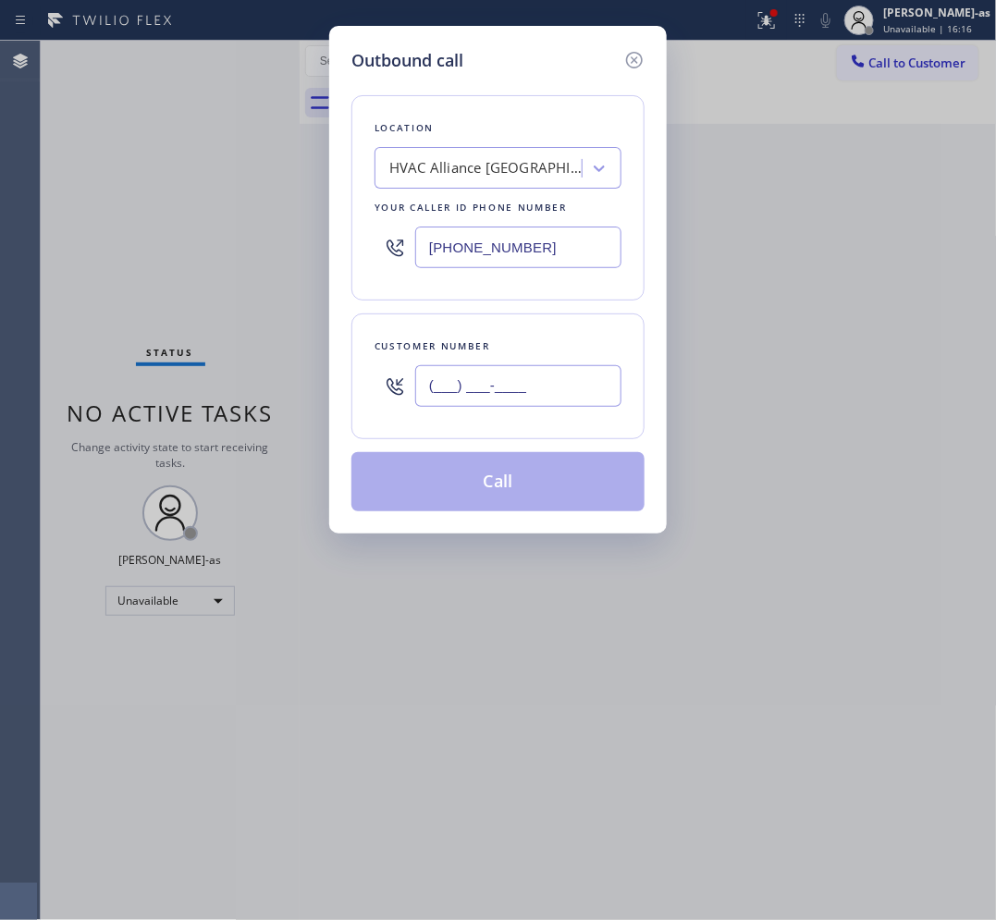
click at [583, 394] on input "(___) ___-____" at bounding box center [518, 386] width 206 height 42
paste input "323) 442-9111"
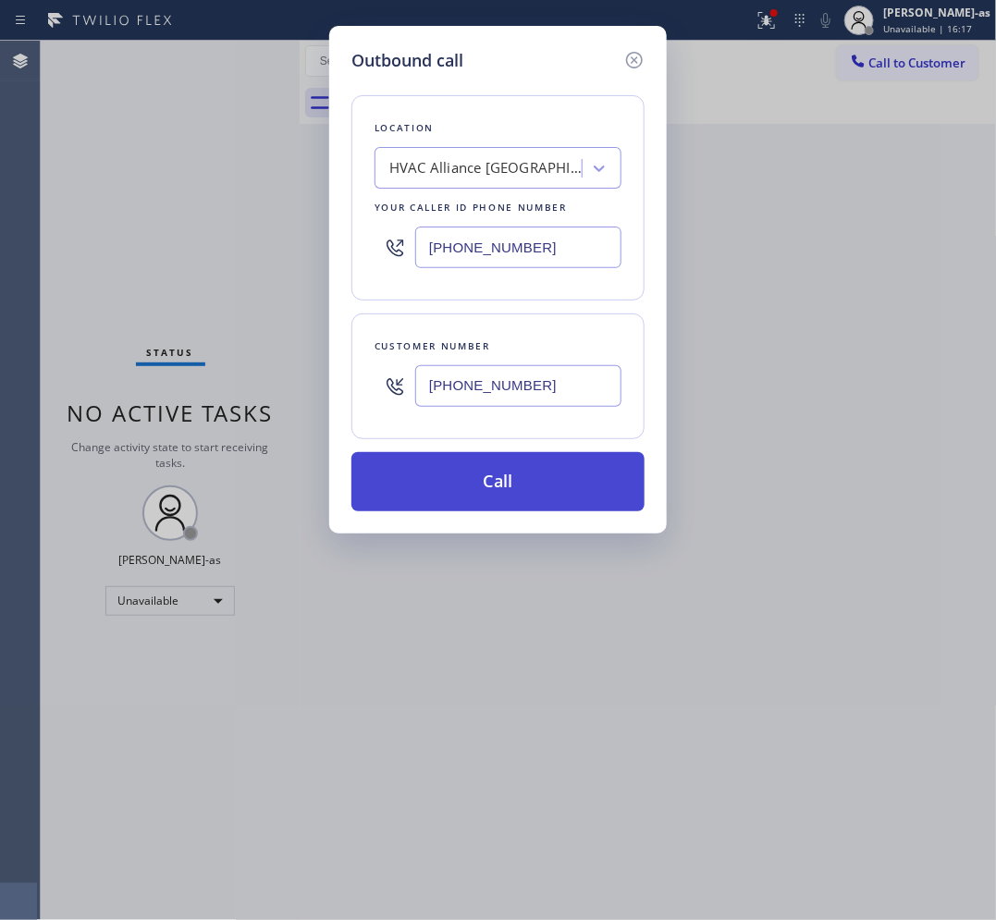
type input "[PHONE_NUMBER]"
click at [518, 472] on button "Call" at bounding box center [497, 481] width 293 height 59
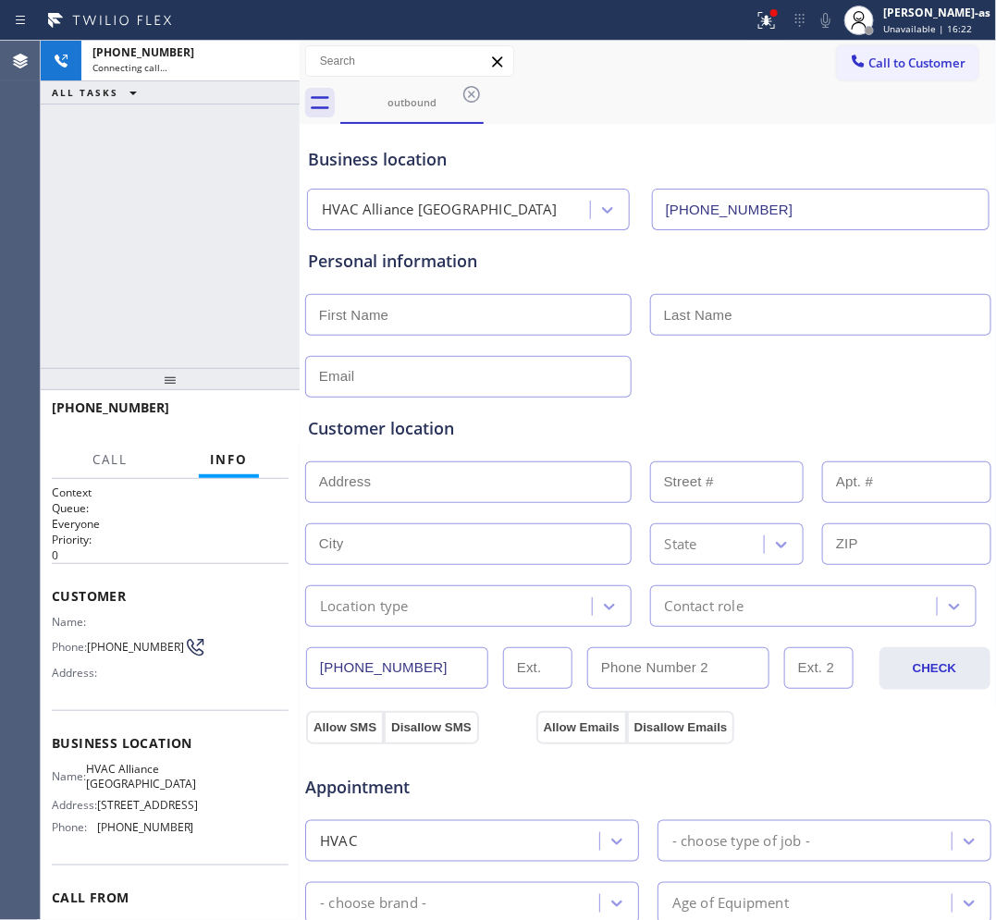
type input "[PHONE_NUMBER]"
click at [274, 72] on button at bounding box center [276, 61] width 26 height 26
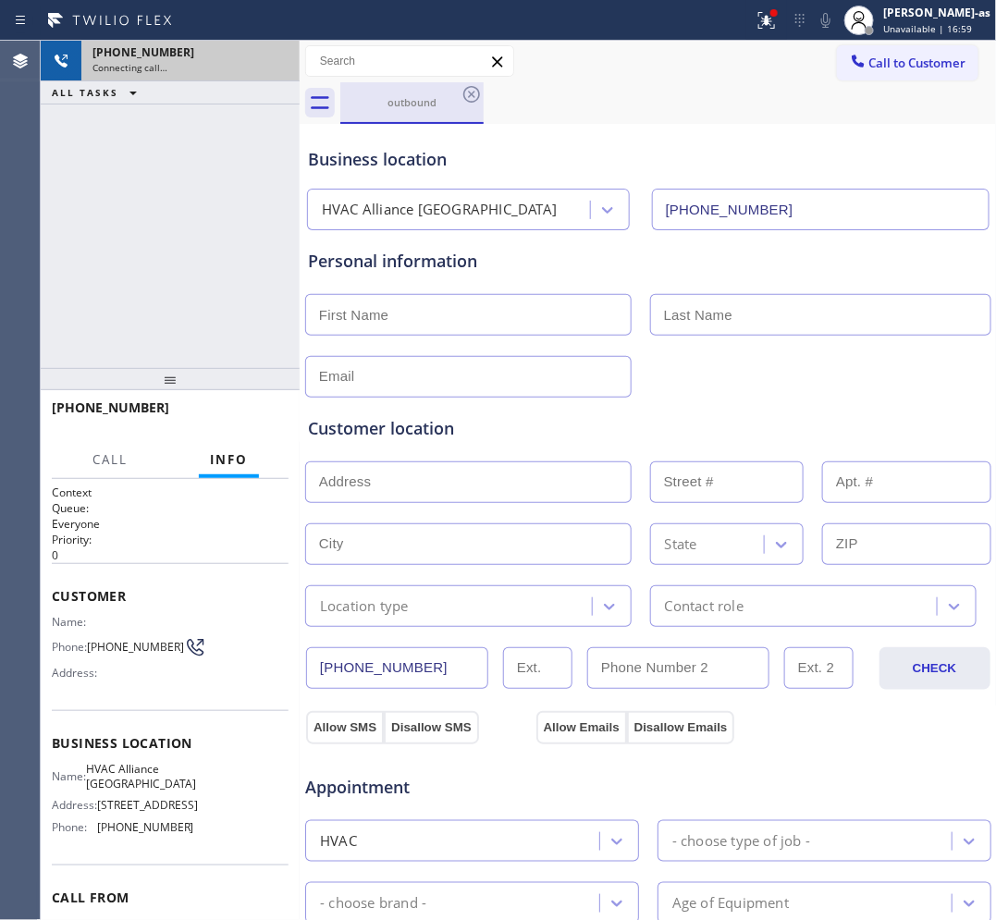
drag, startPoint x: 348, startPoint y: 79, endPoint x: 450, endPoint y: 93, distance: 103.7
click at [356, 84] on div "Call to Customer Outbound call Location HVAC Alliance [GEOGRAPHIC_DATA] Your ca…" at bounding box center [648, 82] width 697 height 83
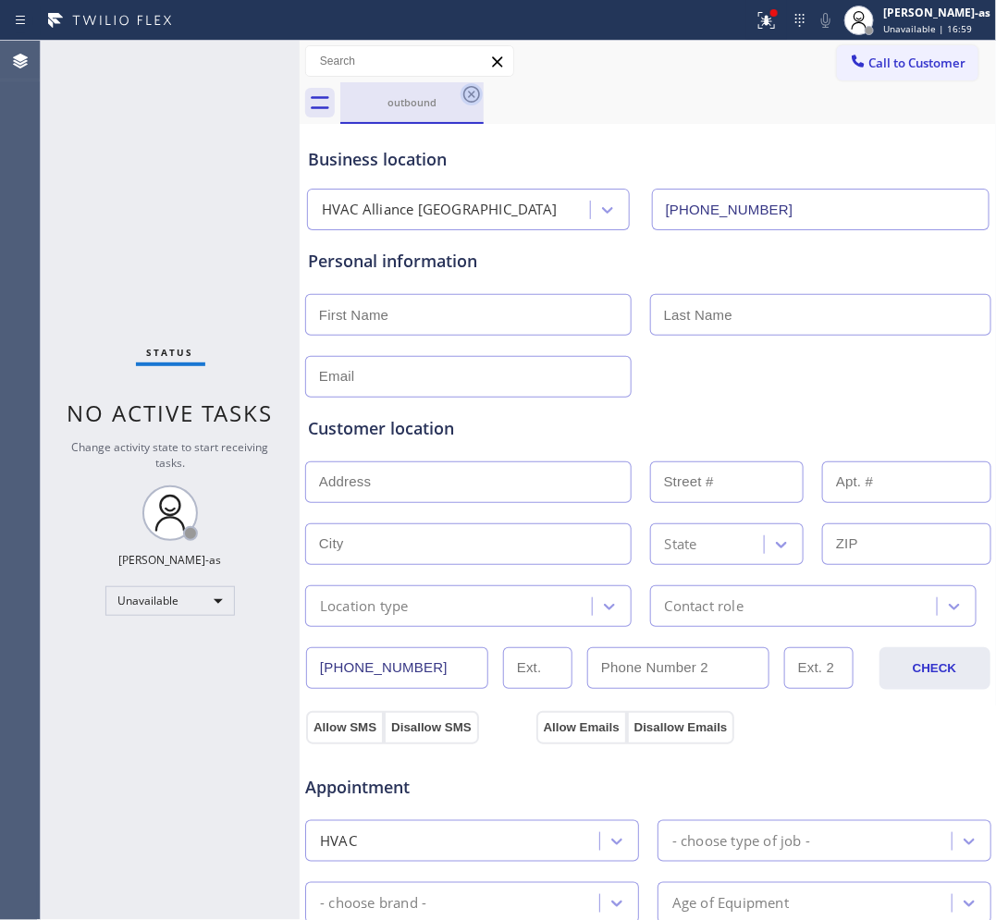
click at [479, 93] on icon at bounding box center [471, 94] width 17 height 17
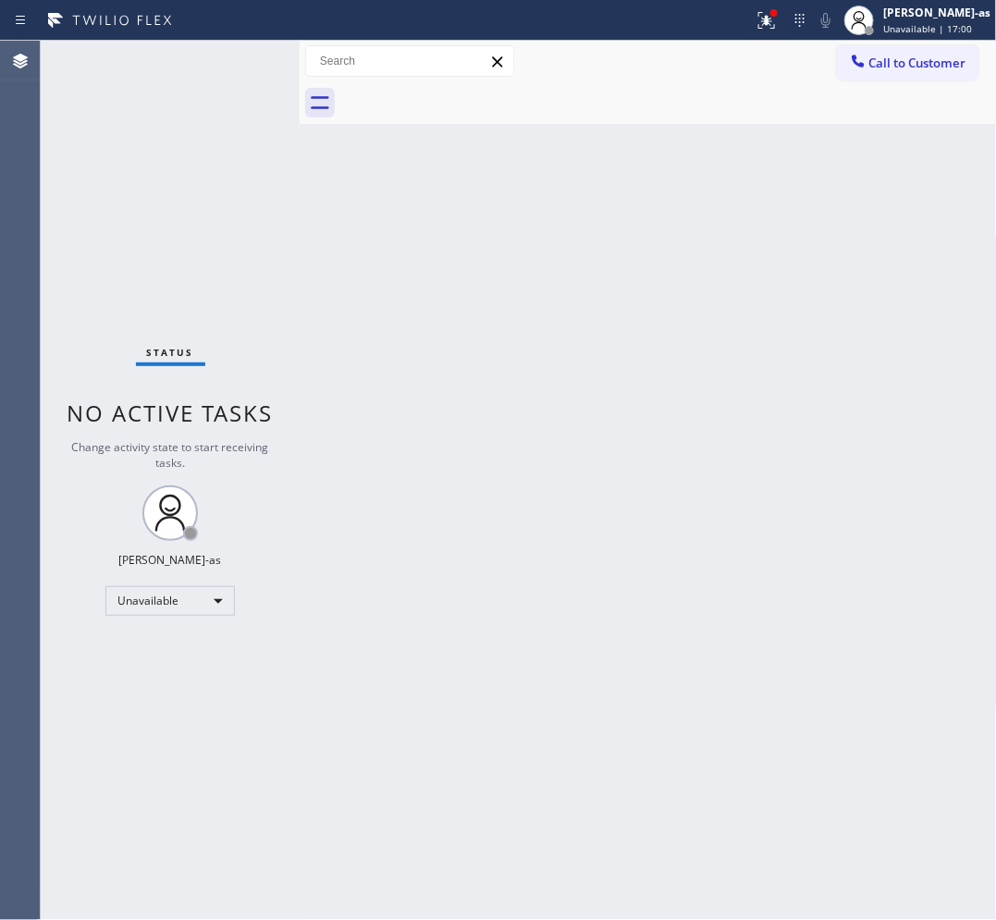
click at [479, 93] on div at bounding box center [668, 103] width 656 height 42
click at [749, 476] on div "Back to Dashboard Change Sender ID Customers Technicians Select a contact Outbo…" at bounding box center [648, 480] width 697 height 879
click at [916, 58] on span "Call to Customer" at bounding box center [917, 63] width 97 height 17
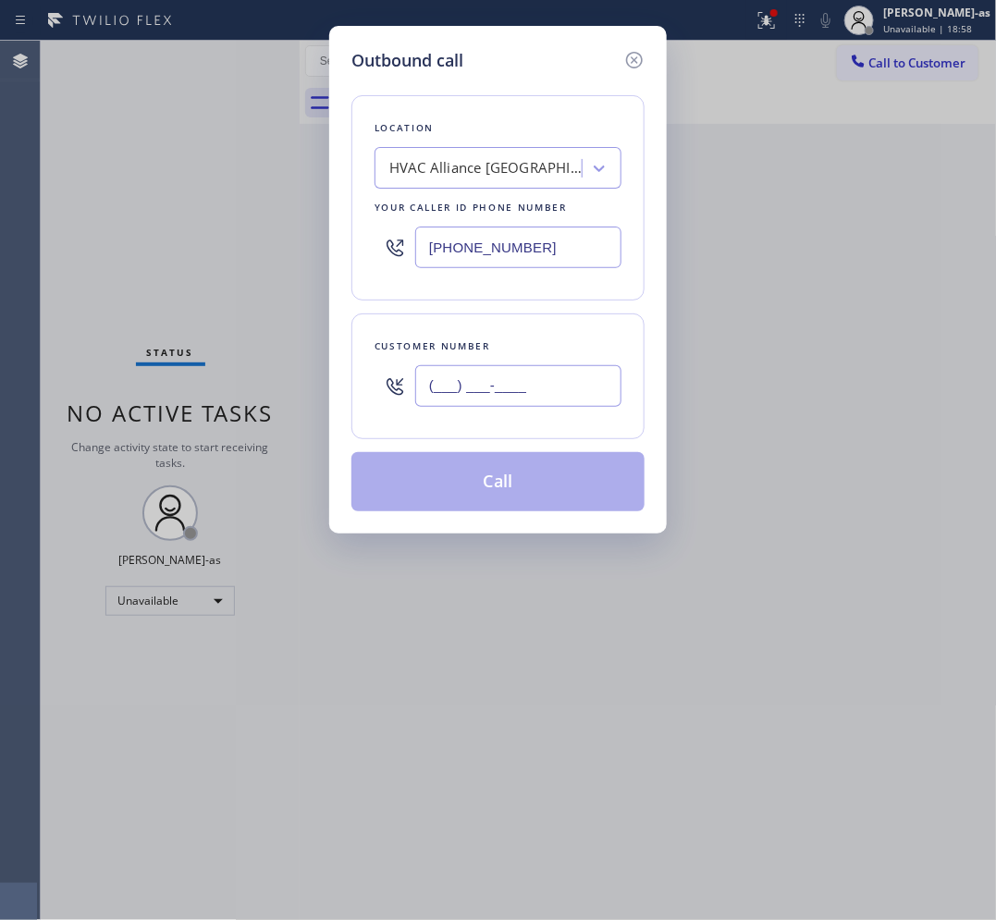
click at [561, 384] on input "(___) ___-____" at bounding box center [518, 386] width 206 height 42
paste input "630) 779-7593"
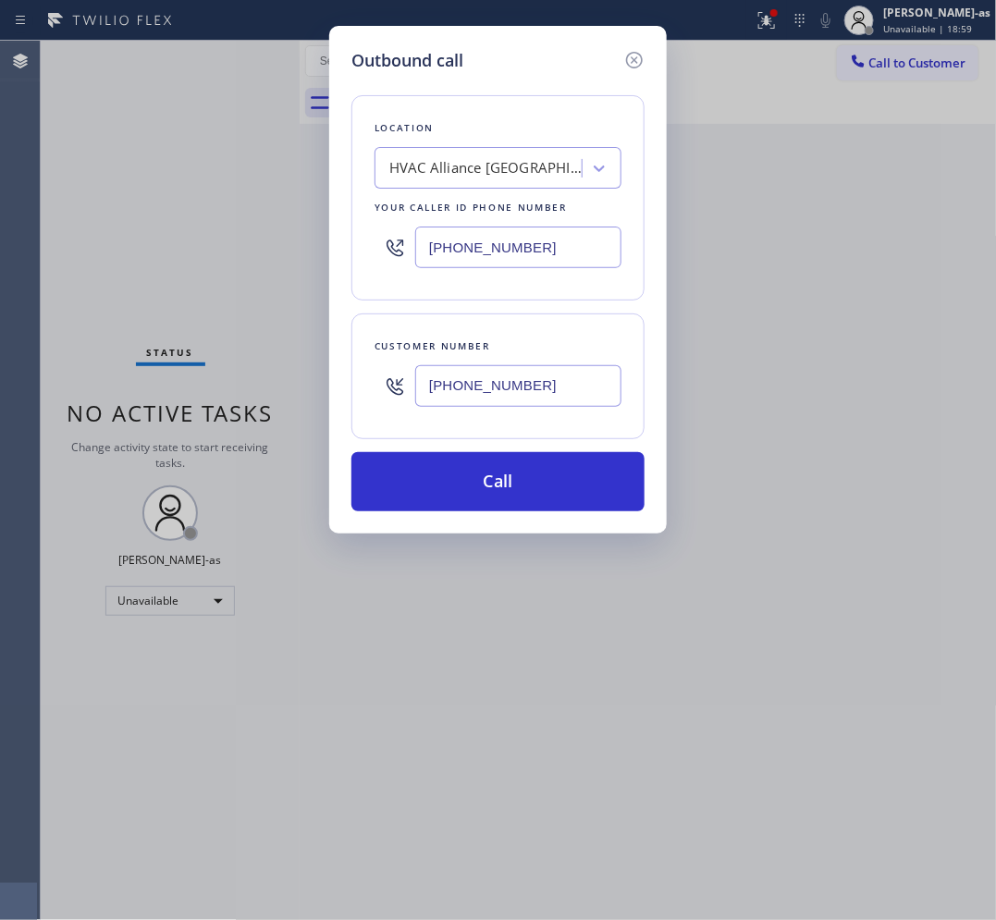
type input "[PHONE_NUMBER]"
click at [456, 160] on div "HVAC Alliance [GEOGRAPHIC_DATA]" at bounding box center [486, 168] width 194 height 21
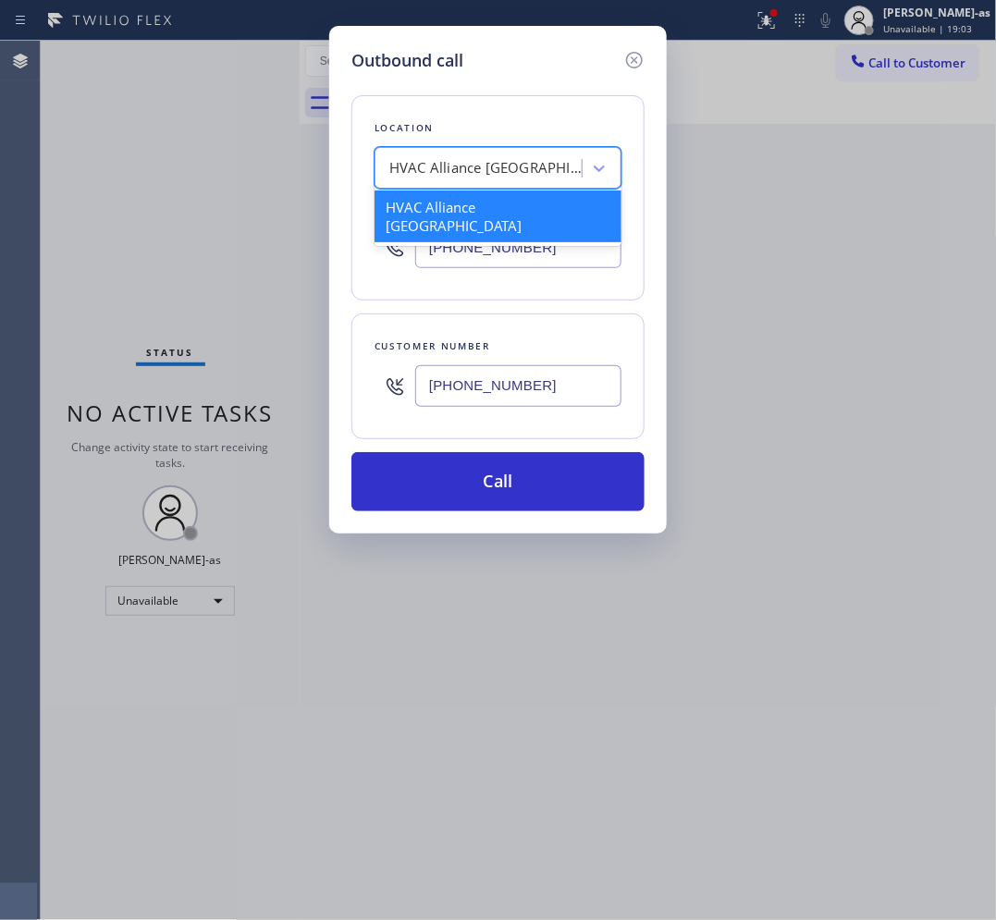
paste input "Subzero Repair Professionals"
type input "Subzero Repair Professionals"
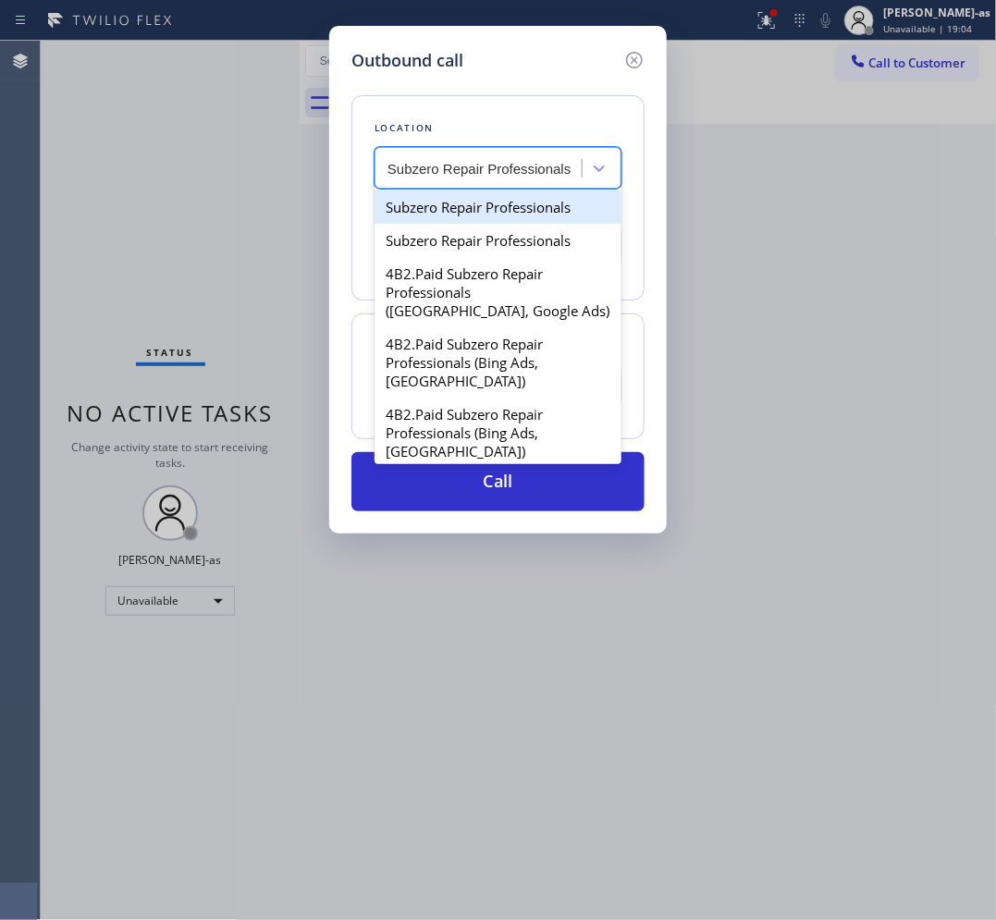
click at [447, 203] on div "Subzero Repair Professionals" at bounding box center [497, 206] width 247 height 33
type input "[PHONE_NUMBER]"
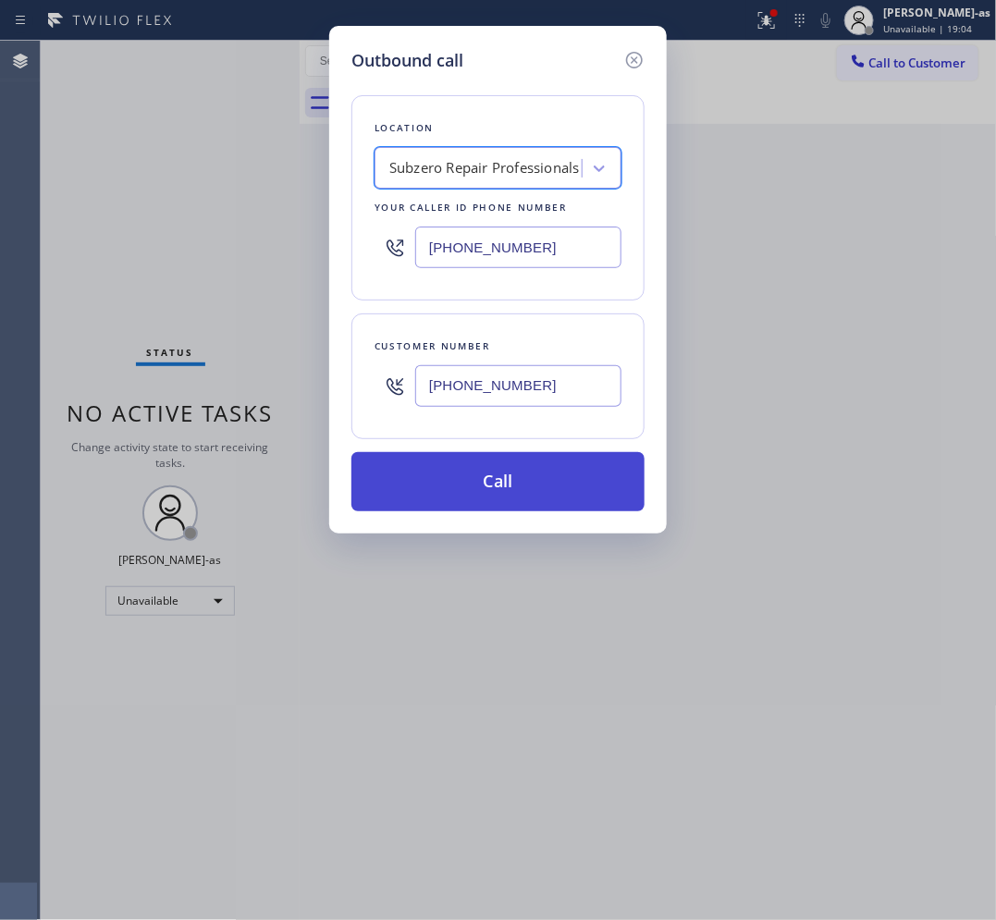
scroll to position [0, 1]
click at [532, 504] on button "Call" at bounding box center [497, 481] width 293 height 59
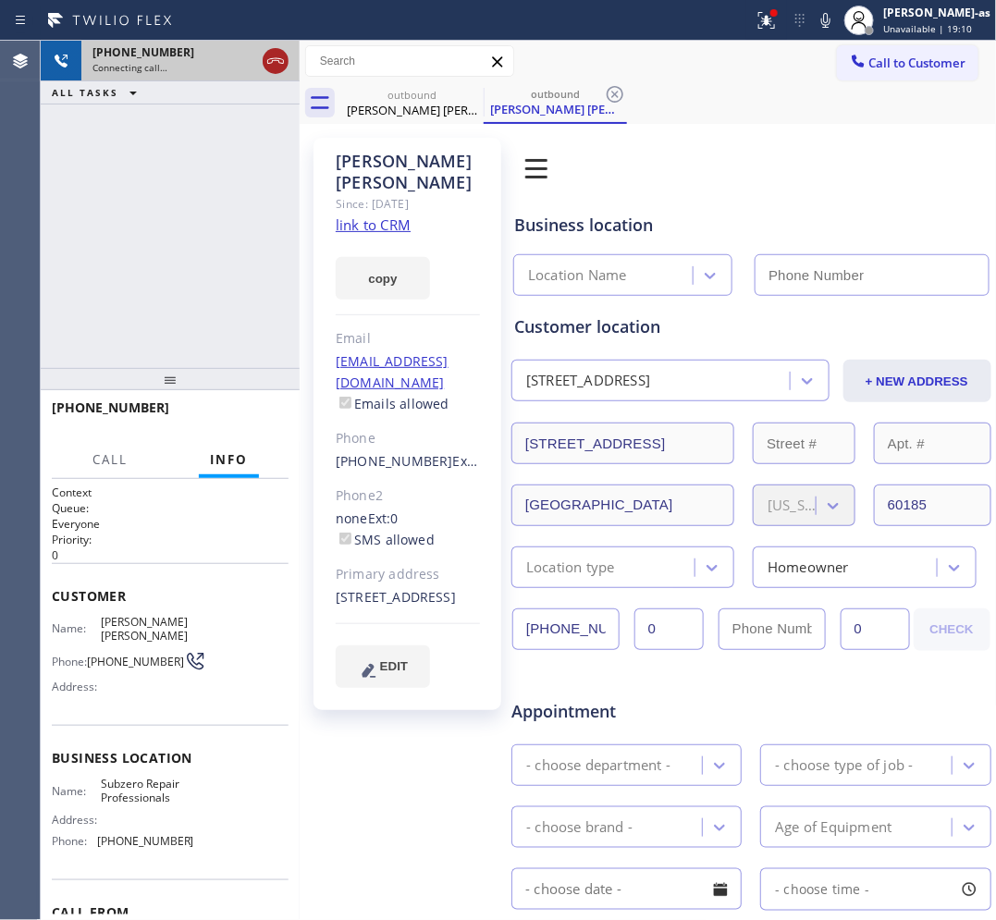
click at [265, 57] on icon at bounding box center [275, 61] width 22 height 22
click at [398, 215] on link "link to CRM" at bounding box center [373, 224] width 75 height 18
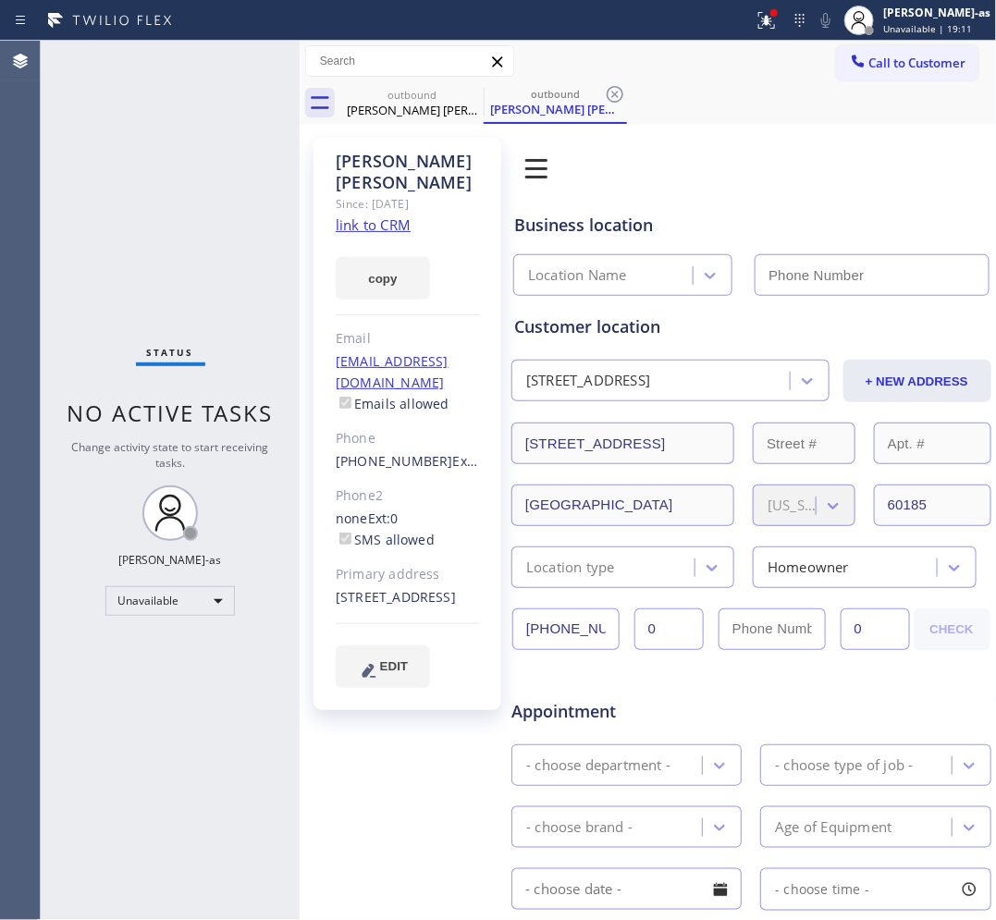
type input "[PHONE_NUMBER]"
click at [884, 74] on button "Call to Customer" at bounding box center [907, 62] width 141 height 35
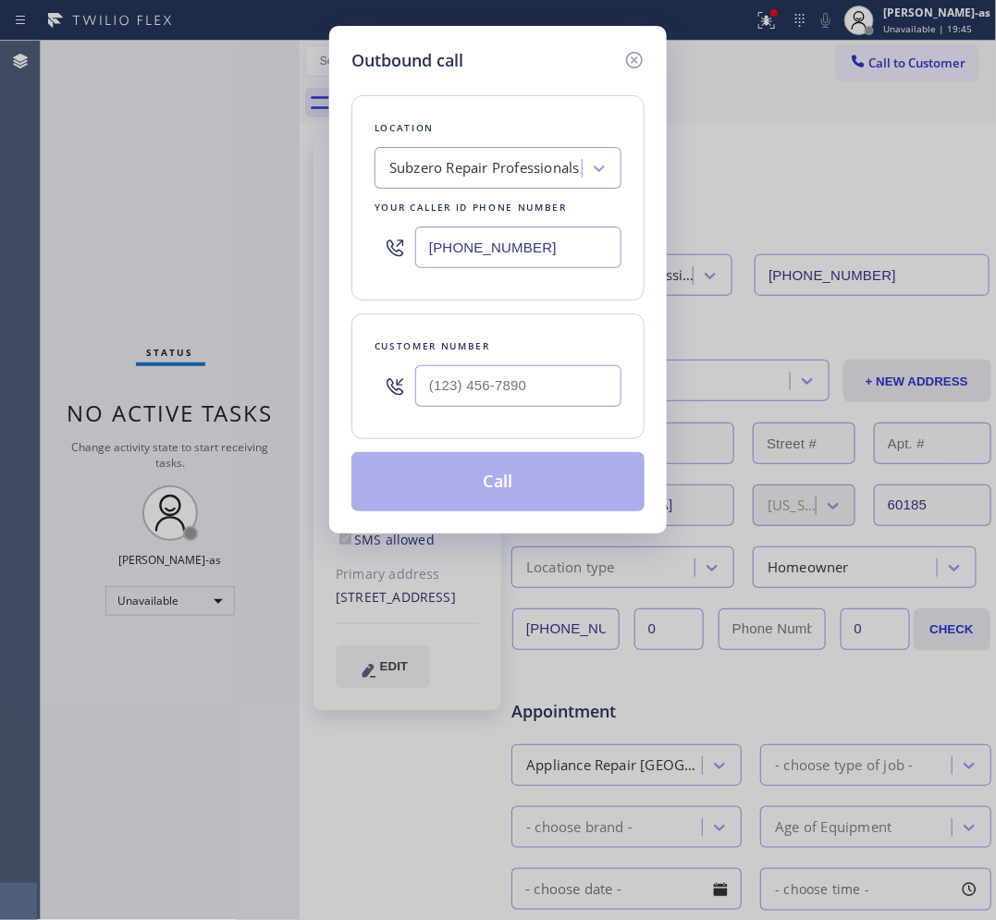
click at [487, 416] on div at bounding box center [518, 386] width 206 height 60
click at [504, 399] on input "(___) ___-____" at bounding box center [518, 386] width 206 height 42
paste input "630) 779-7593"
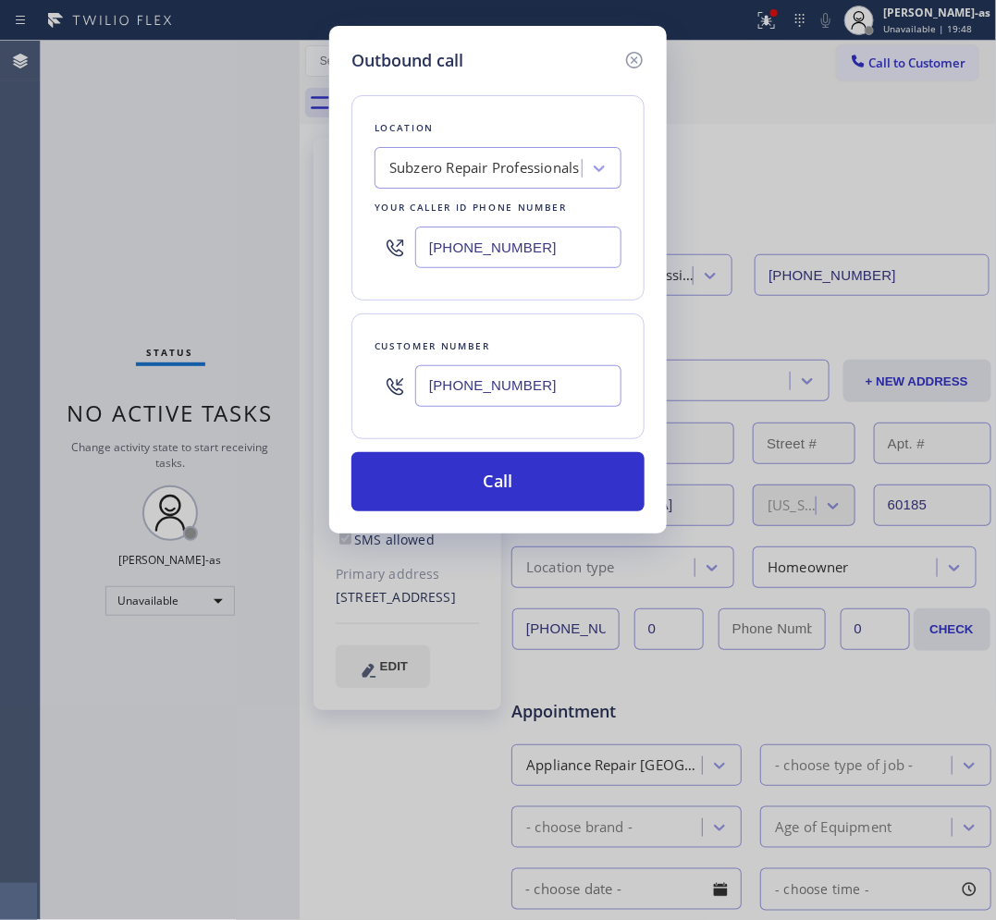
type input "[PHONE_NUMBER]"
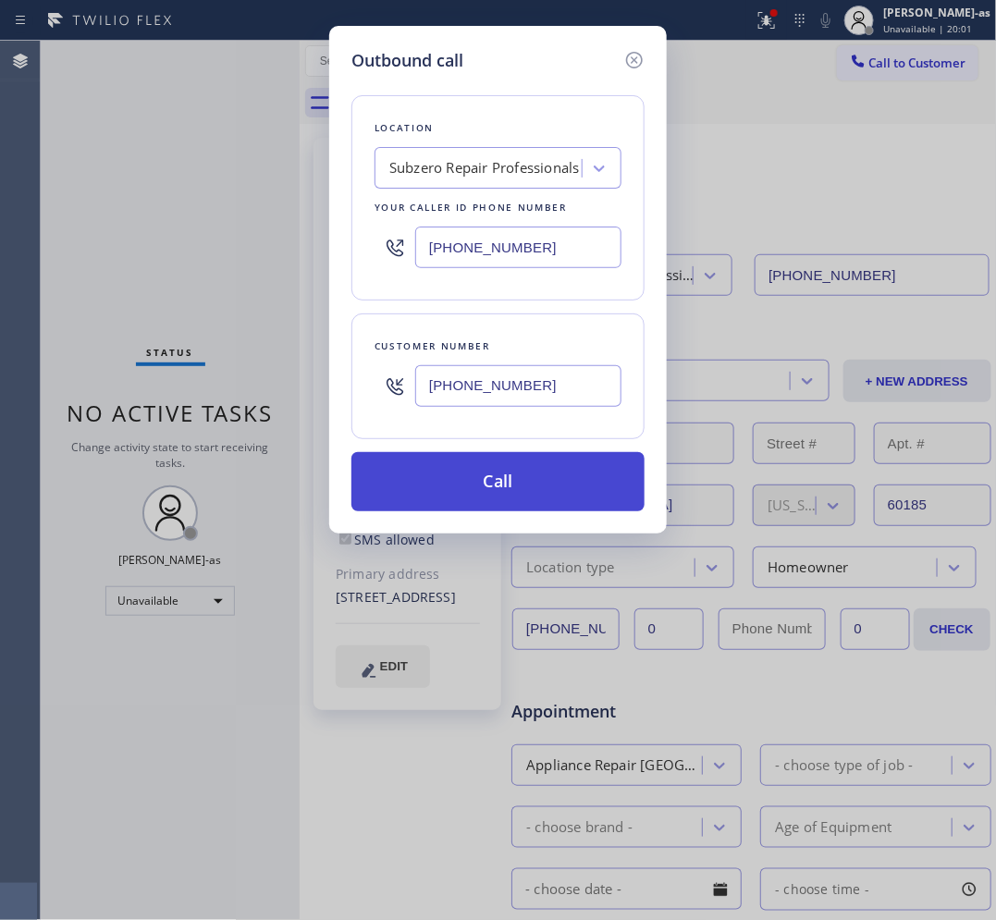
click at [507, 492] on button "Call" at bounding box center [497, 481] width 293 height 59
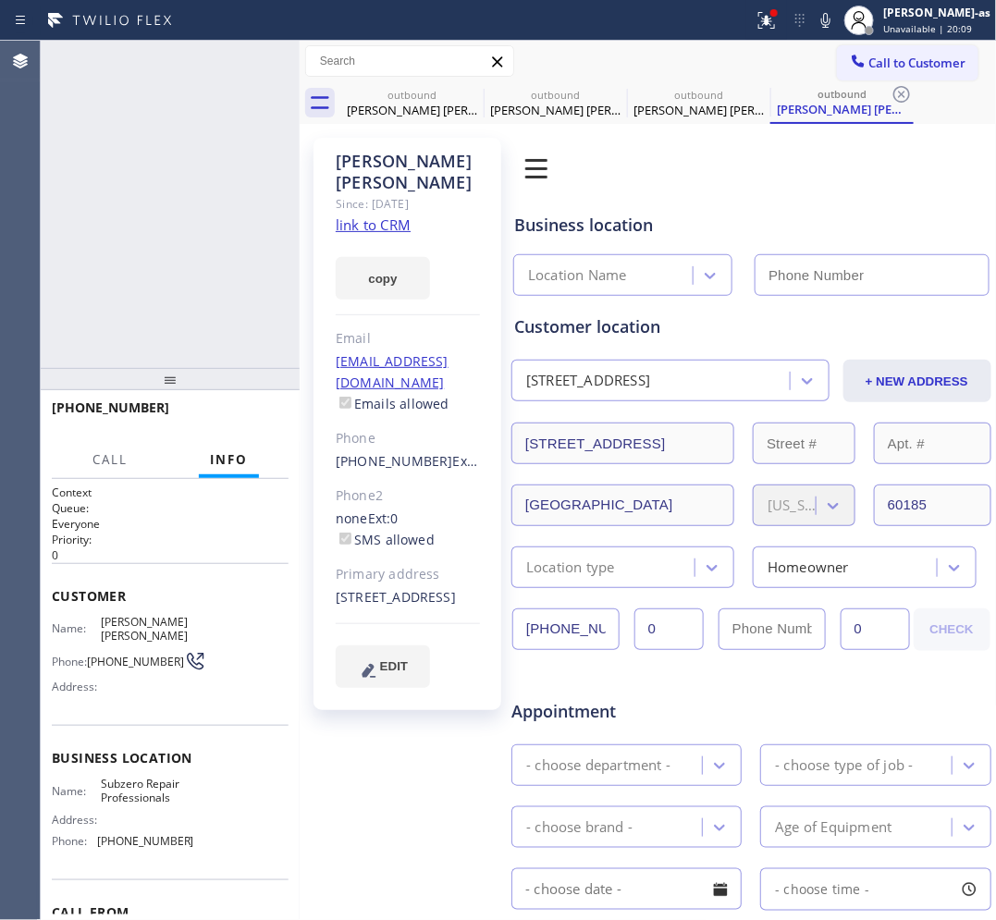
type input "[PHONE_NUMBER]"
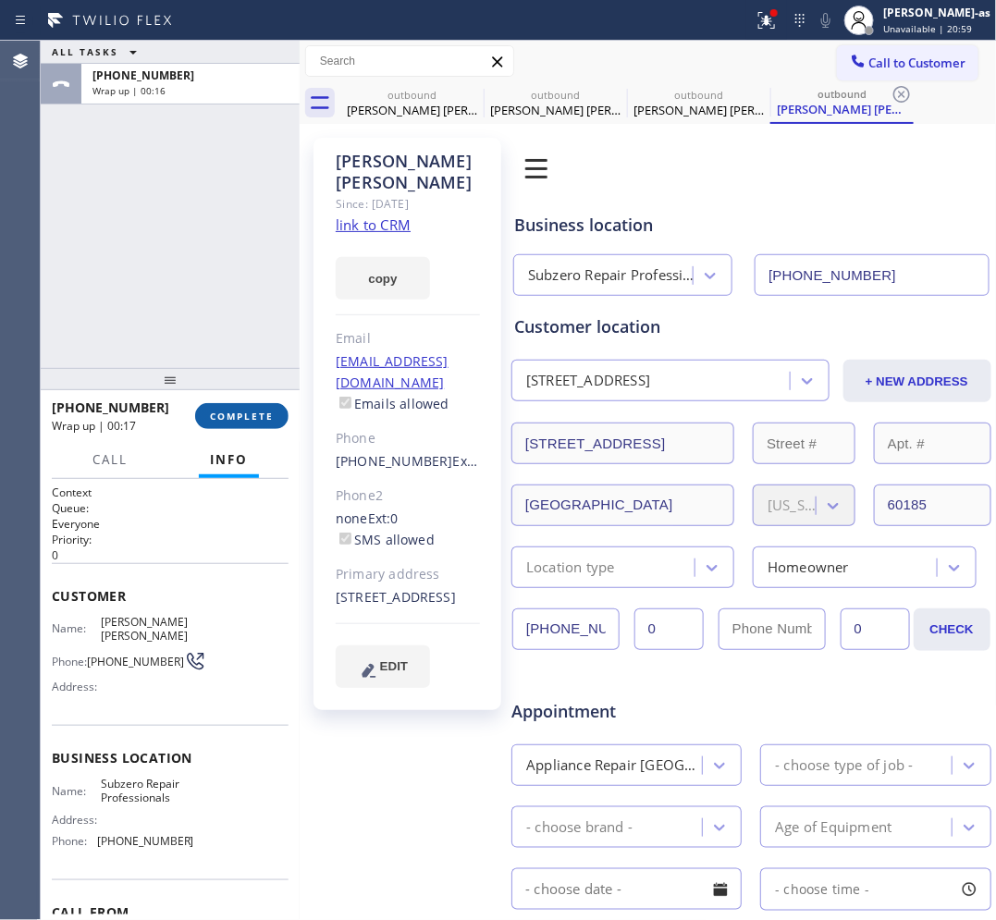
click at [255, 413] on span "COMPLETE" at bounding box center [242, 416] width 64 height 13
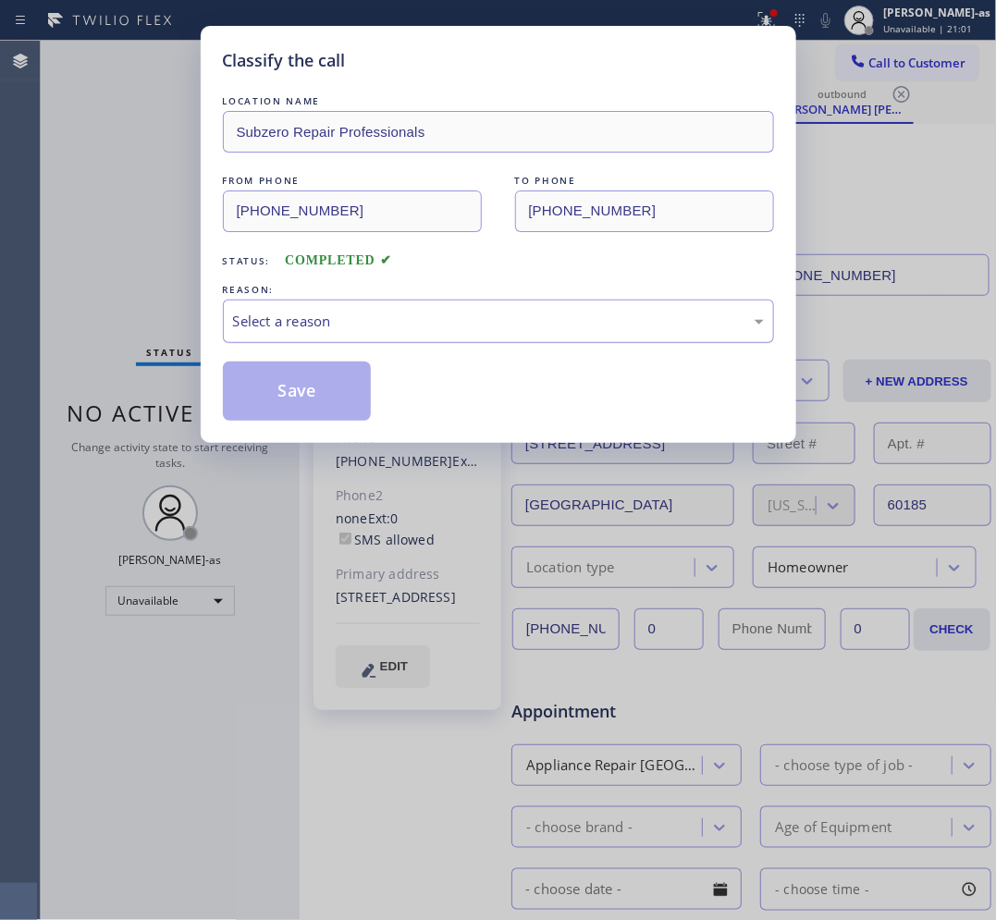
click at [386, 331] on div "Select a reason" at bounding box center [498, 321] width 531 height 21
click at [317, 354] on div "LOCATION NAME Subzero Repair Professionals FROM PHONE [PHONE_NUMBER] TO PHONE […" at bounding box center [498, 256] width 551 height 329
drag, startPoint x: 311, startPoint y: 385, endPoint x: 766, endPoint y: 162, distance: 506.6
click at [311, 385] on button "Save" at bounding box center [297, 391] width 149 height 59
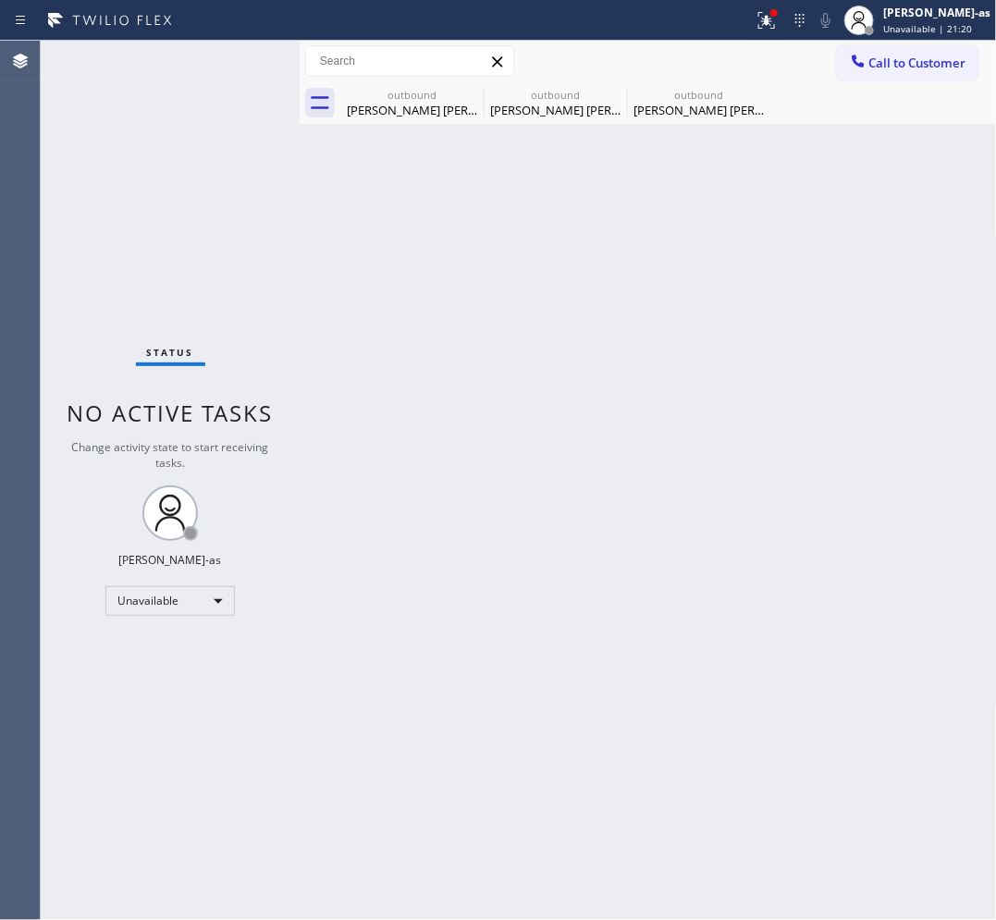
click at [883, 61] on span "Call to Customer" at bounding box center [917, 63] width 97 height 17
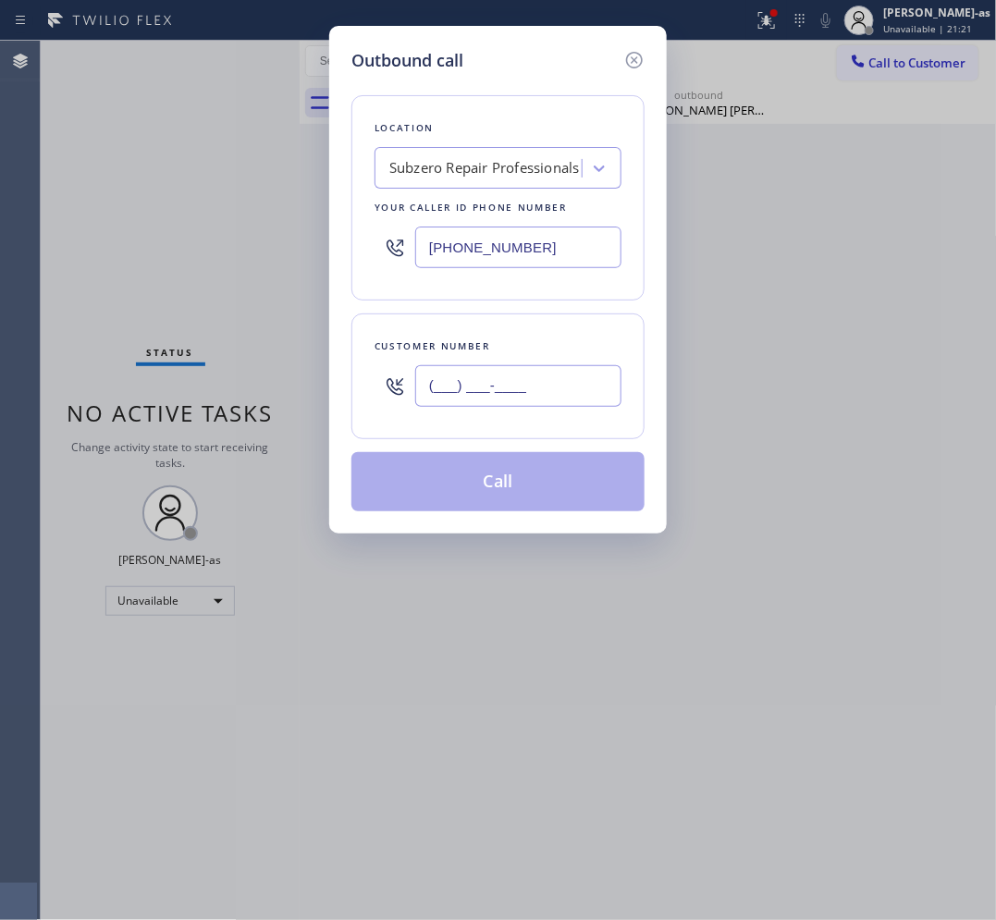
click at [561, 399] on input "(___) ___-____" at bounding box center [518, 386] width 206 height 42
paste input "626) 786-1611"
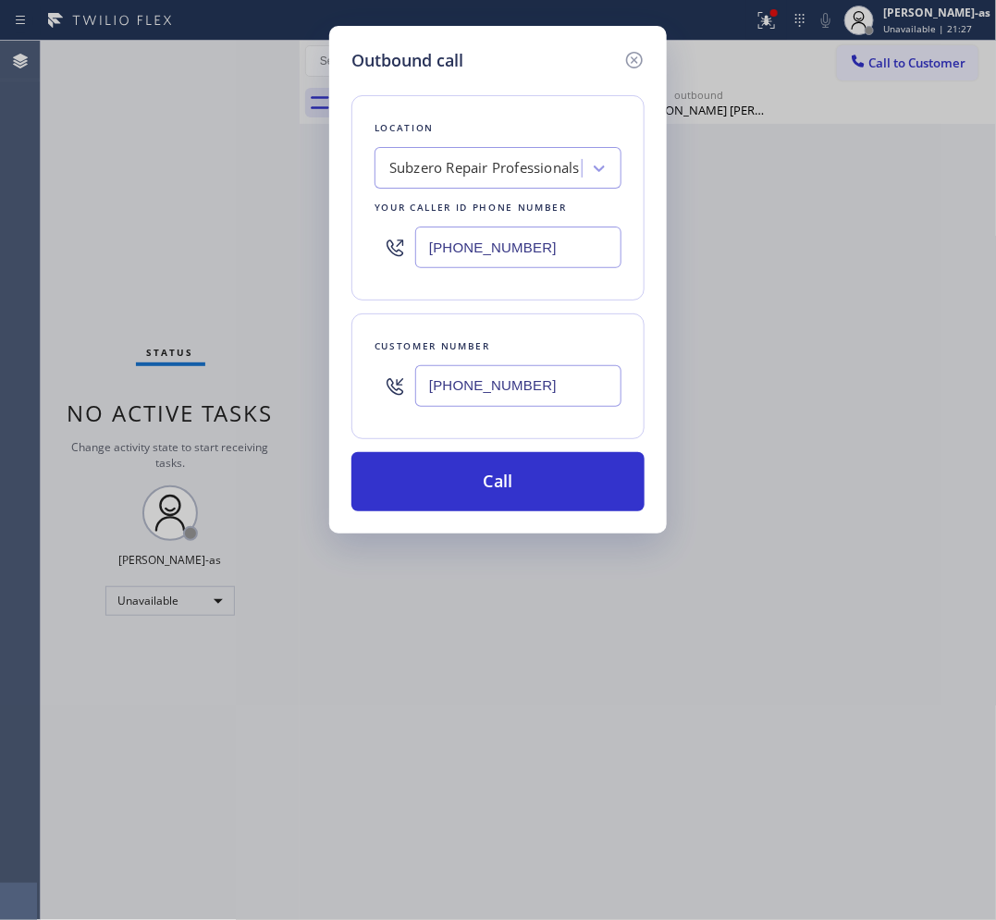
type input "[PHONE_NUMBER]"
click at [477, 169] on div "Subzero Repair Professionals" at bounding box center [484, 168] width 190 height 21
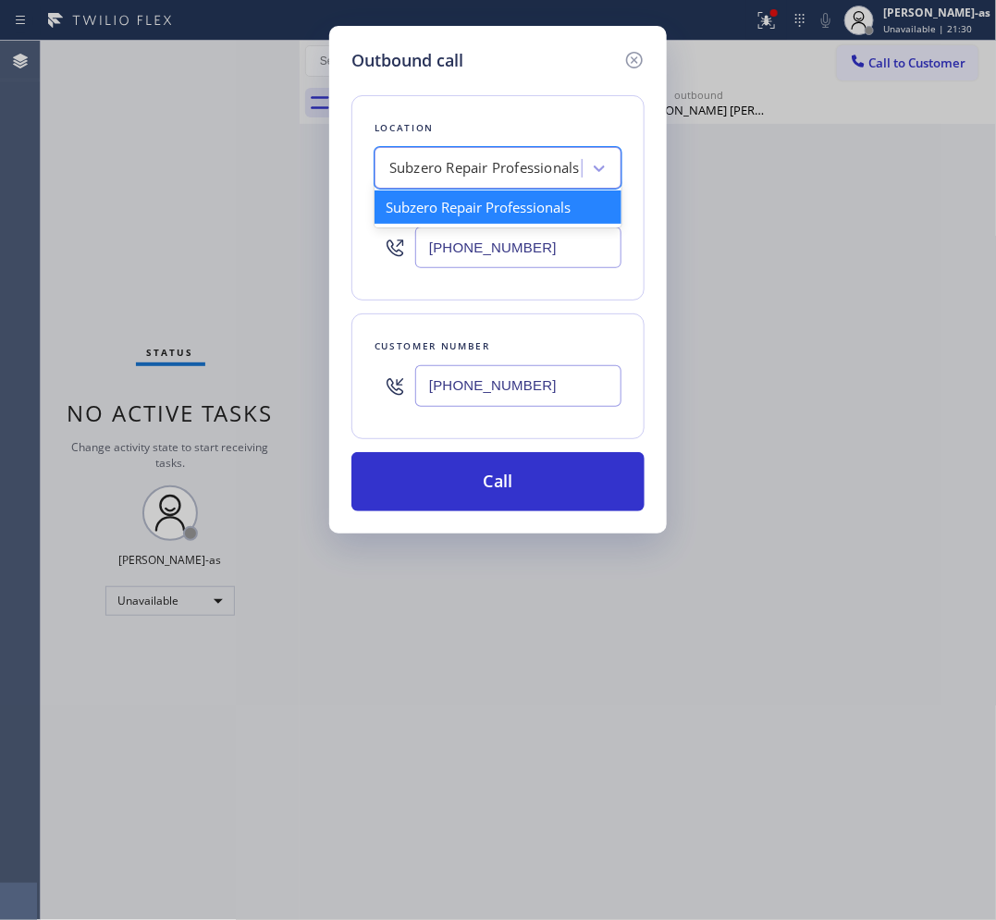
paste input "5 Star Air"
type input "5 Star Air"
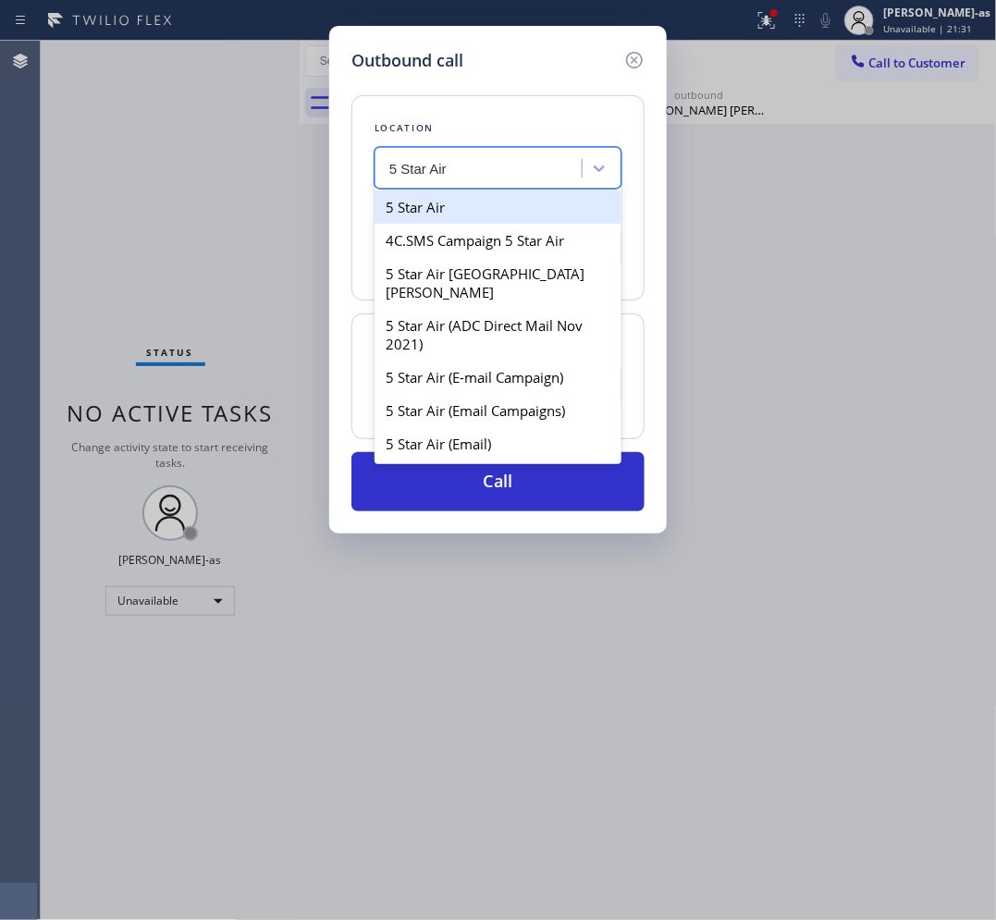
click at [419, 209] on div "5 Star Air" at bounding box center [497, 206] width 247 height 33
type input "[PHONE_NUMBER]"
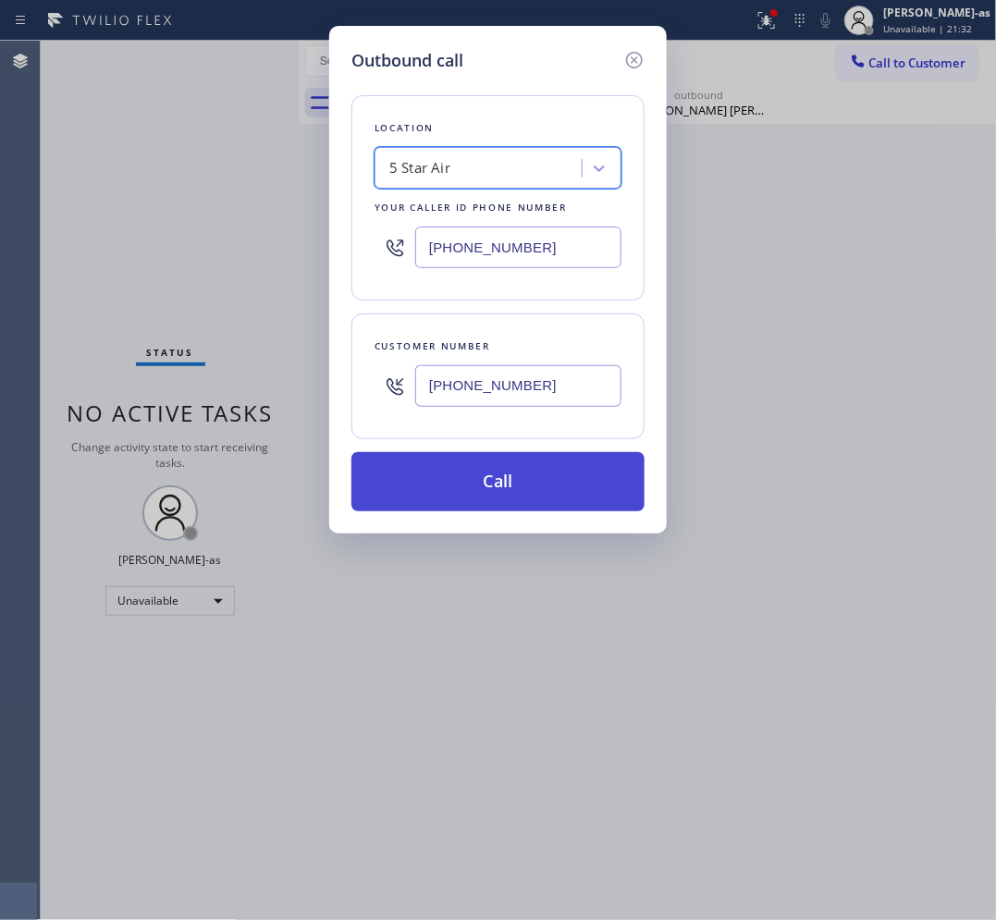
click at [519, 477] on button "Call" at bounding box center [497, 481] width 293 height 59
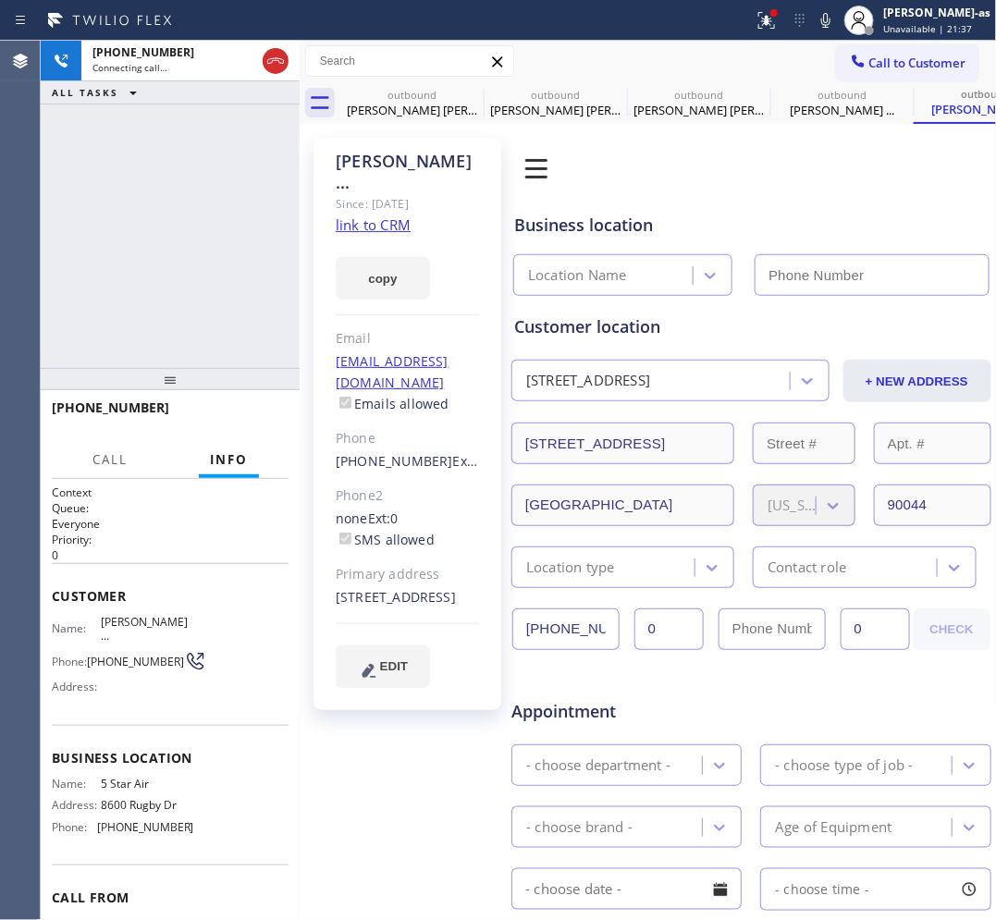
click at [384, 193] on div "Since: [DATE]" at bounding box center [408, 203] width 144 height 21
click at [388, 215] on link "link to CRM" at bounding box center [373, 224] width 75 height 18
type input "[PHONE_NUMBER]"
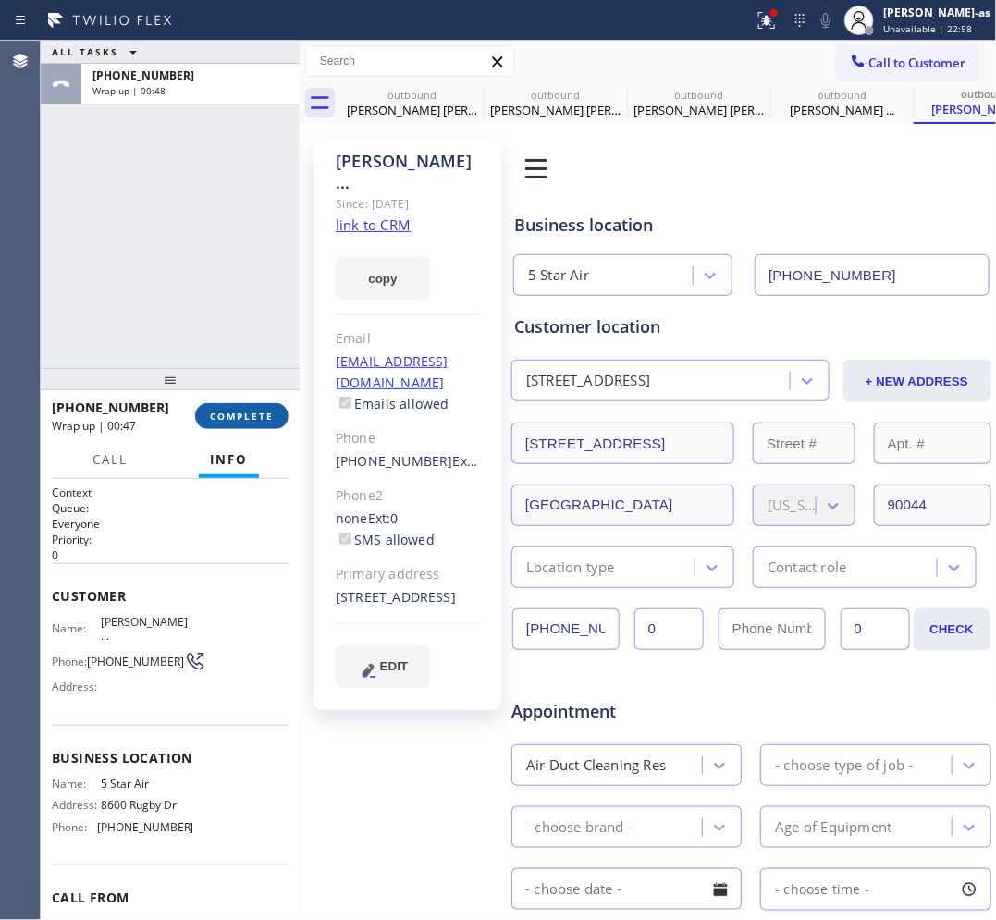
click at [238, 404] on button "COMPLETE" at bounding box center [241, 416] width 93 height 26
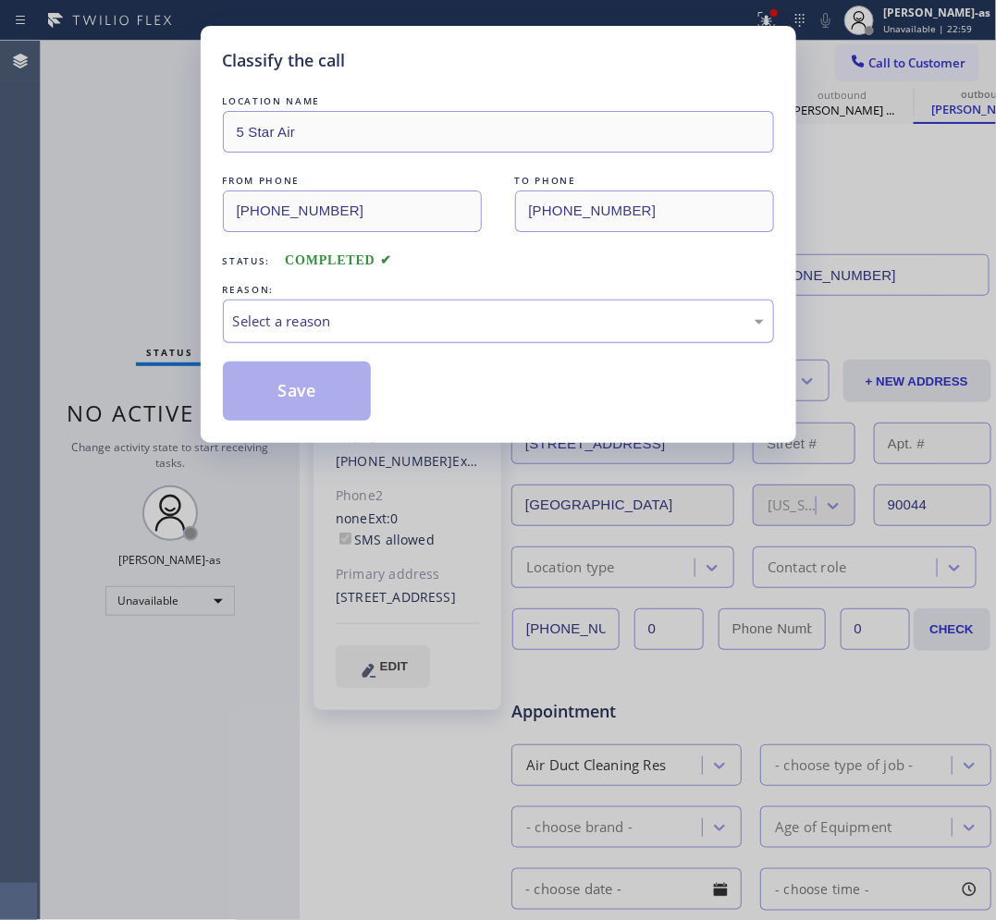
click at [353, 312] on div "Select a reason" at bounding box center [498, 321] width 531 height 21
click at [288, 385] on button "Save" at bounding box center [297, 391] width 149 height 59
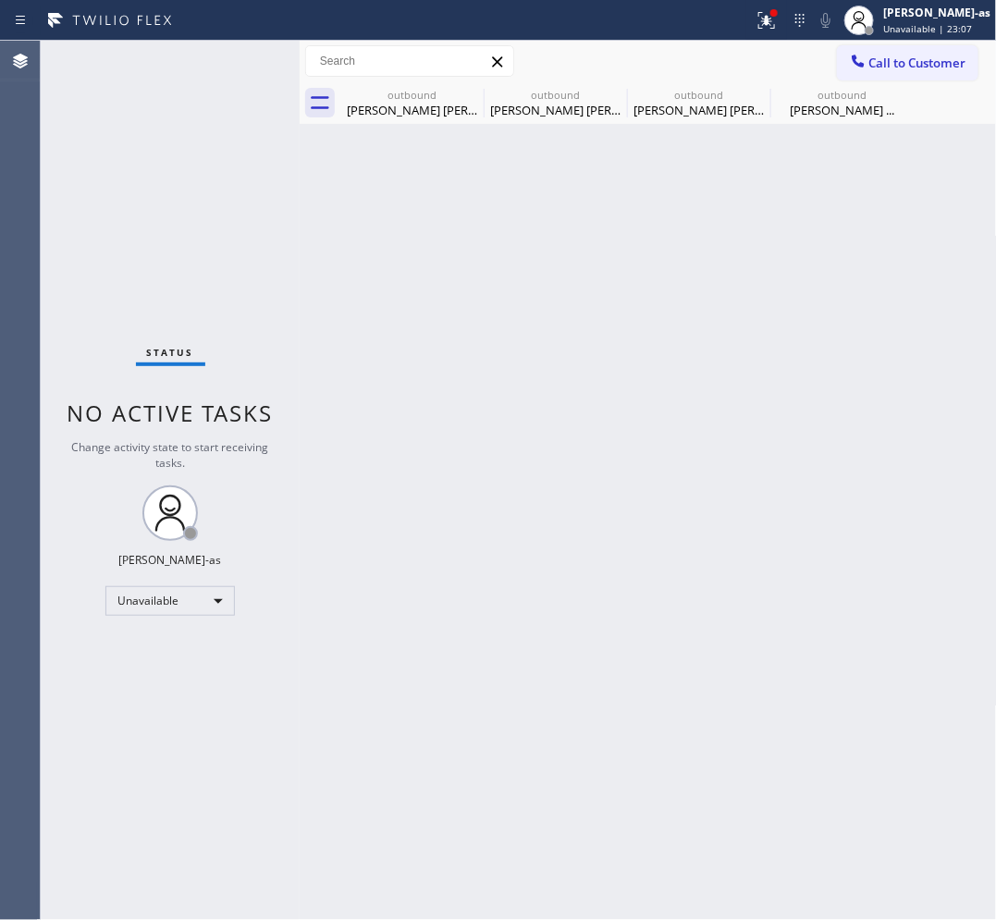
drag, startPoint x: 140, startPoint y: 246, endPoint x: 715, endPoint y: 178, distance: 579.2
click at [201, 260] on div "Status No active tasks Change activity state to start receiving tasks. [PERSON_…" at bounding box center [170, 480] width 259 height 879
click at [430, 93] on div "outbound" at bounding box center [412, 95] width 140 height 14
click at [0, 0] on icon at bounding box center [0, 0] width 0 height 0
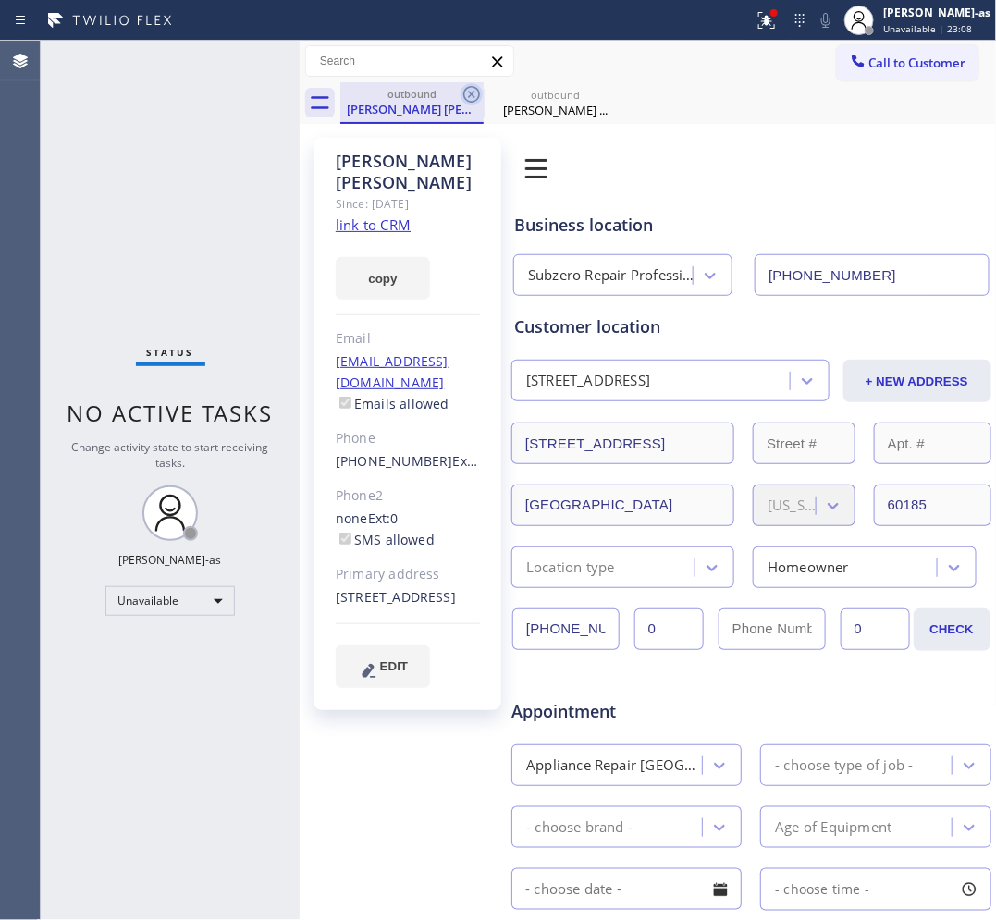
click at [477, 92] on icon at bounding box center [471, 94] width 22 height 22
type input "[PHONE_NUMBER]"
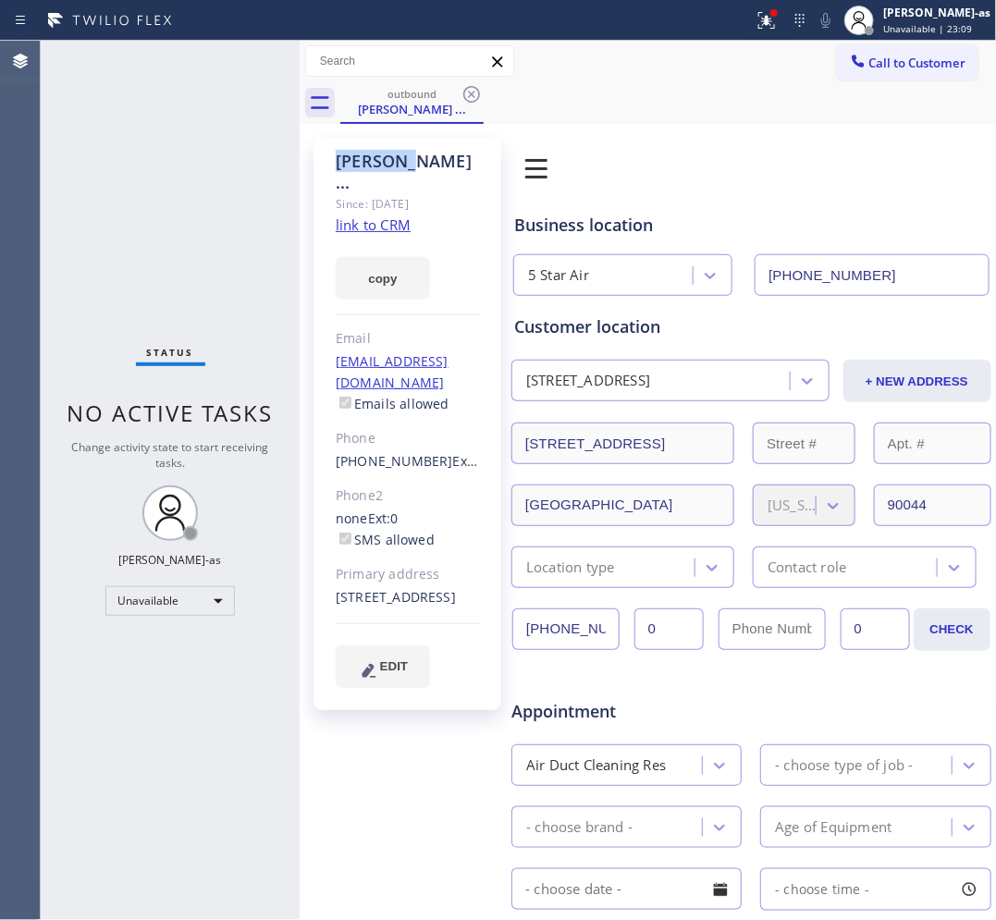
click at [477, 92] on icon at bounding box center [471, 94] width 22 height 22
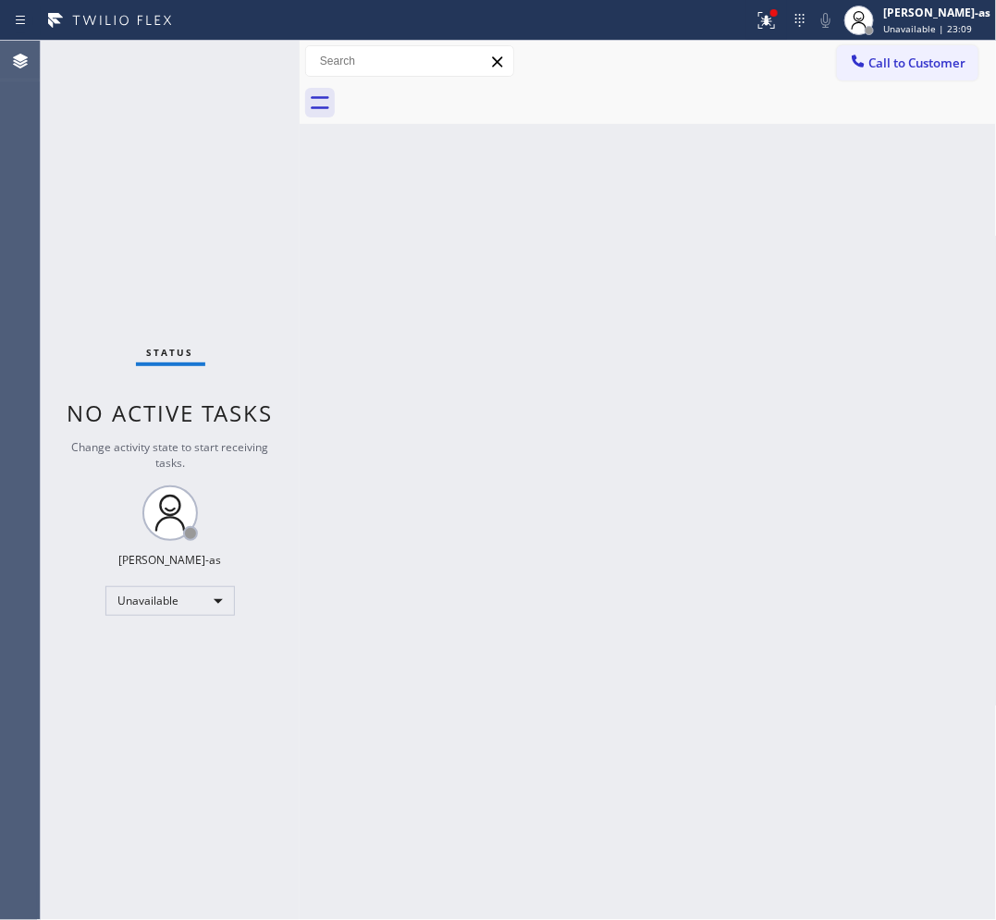
click at [477, 92] on div at bounding box center [668, 103] width 656 height 42
click at [906, 55] on span "Call to Customer" at bounding box center [917, 63] width 97 height 17
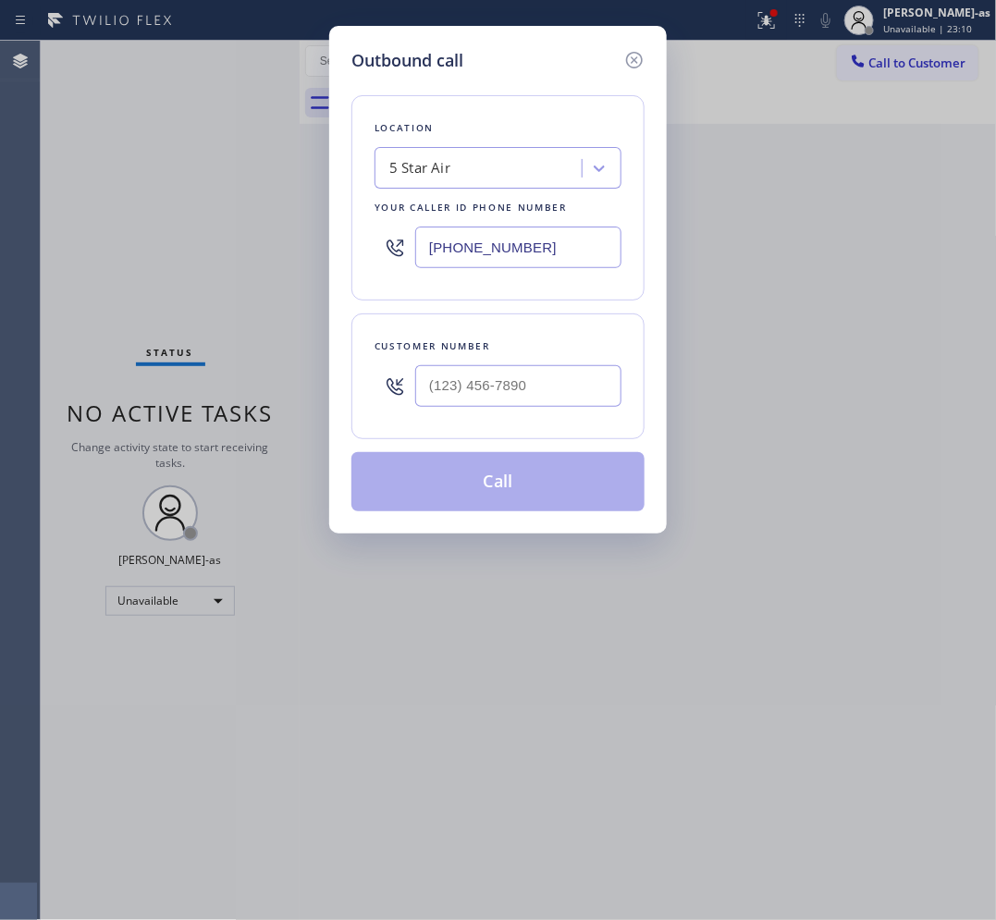
click at [504, 411] on div at bounding box center [518, 386] width 206 height 60
click at [570, 400] on input "(___) ___-____" at bounding box center [518, 386] width 206 height 42
paste input "818) 331-9049"
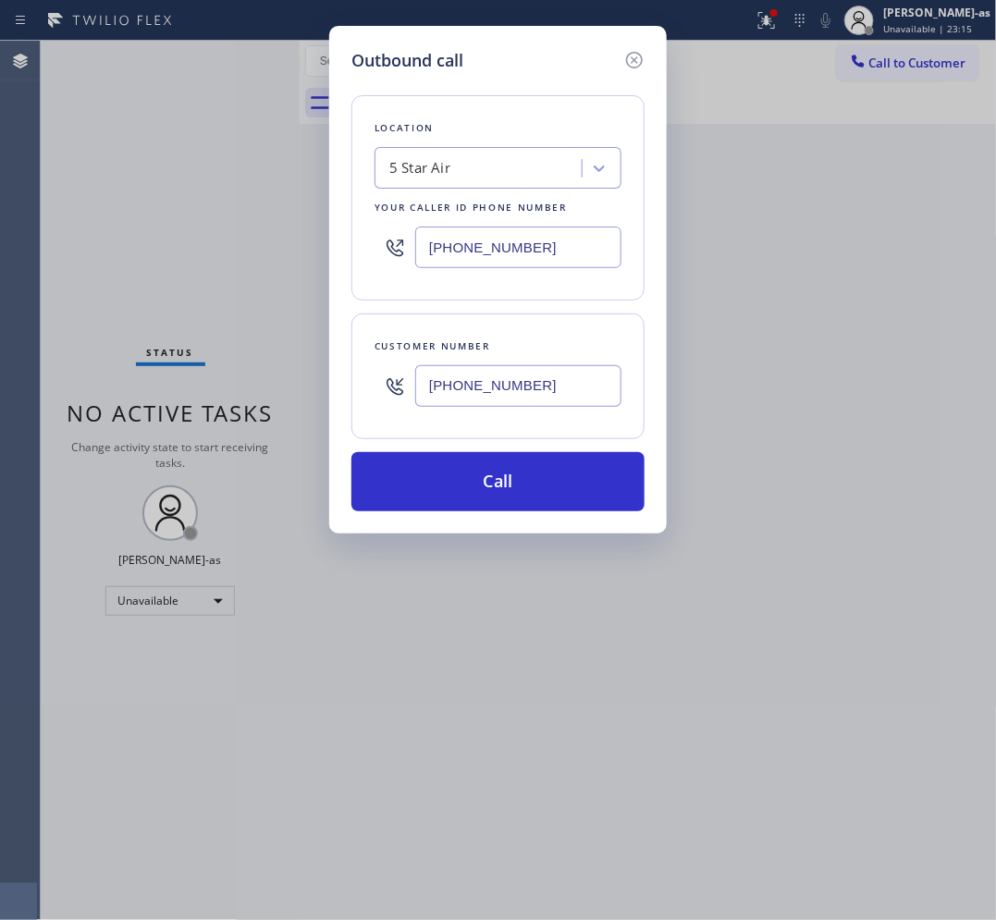
type input "[PHONE_NUMBER]"
click at [570, 239] on input "[PHONE_NUMBER]" at bounding box center [518, 248] width 206 height 42
click at [570, 240] on input "[PHONE_NUMBER]" at bounding box center [518, 248] width 206 height 42
paste input "213) 238-6352"
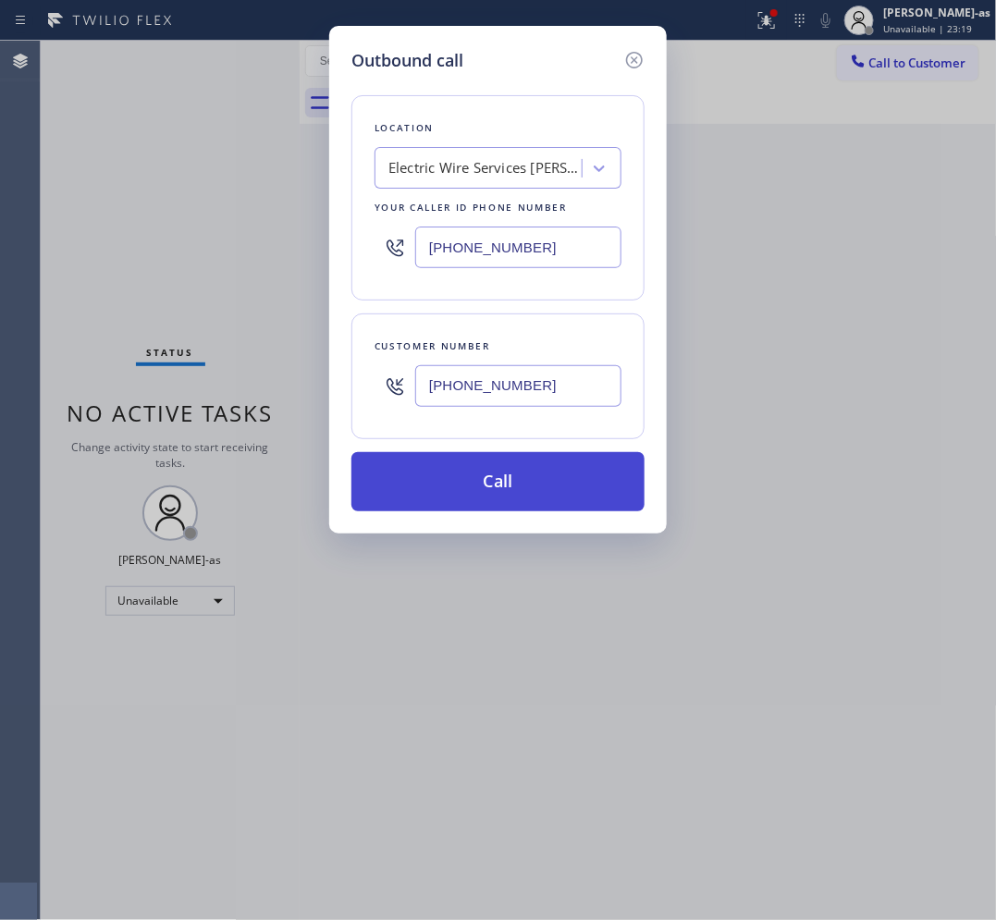
type input "[PHONE_NUMBER]"
click at [524, 483] on button "Call" at bounding box center [497, 481] width 293 height 59
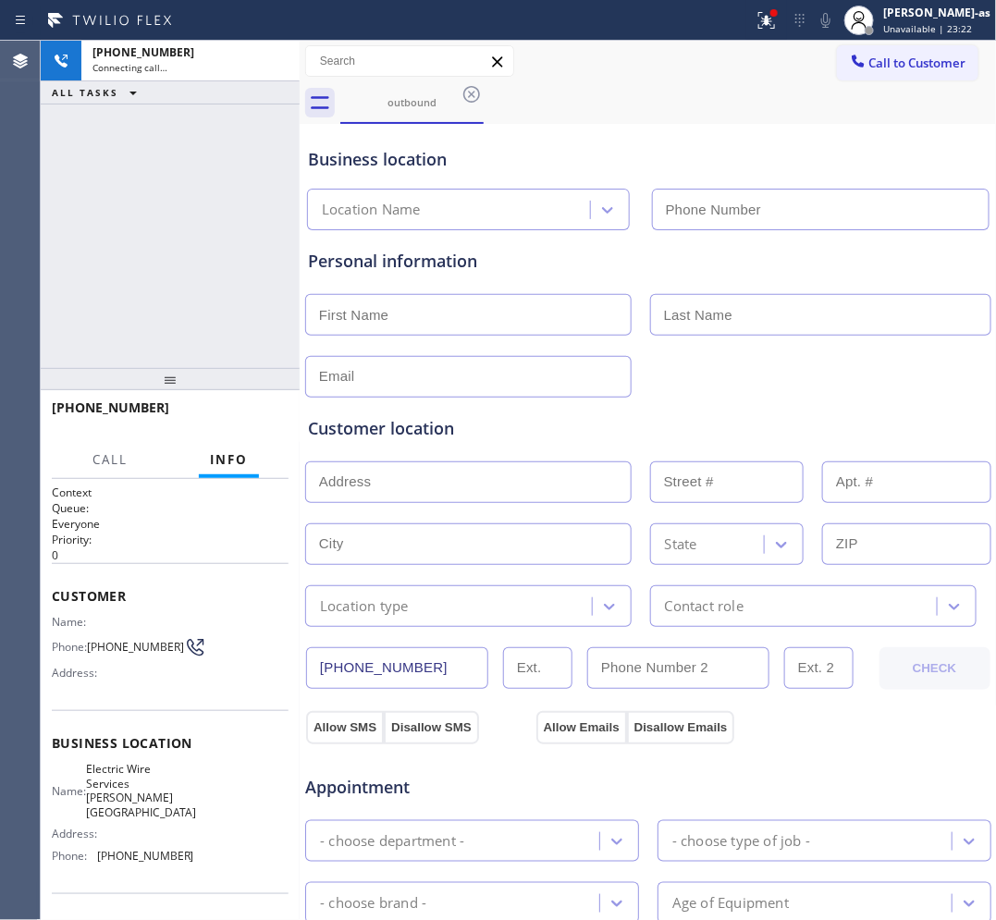
type input "[PHONE_NUMBER]"
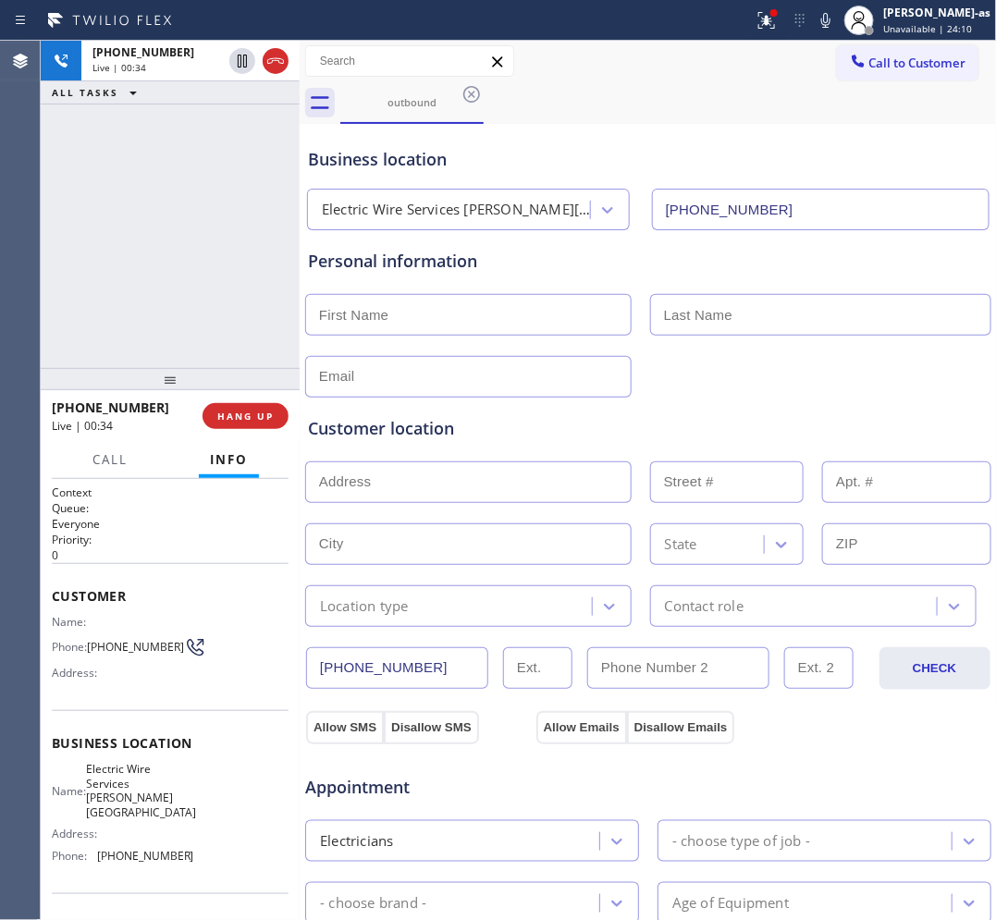
click at [57, 245] on div "[PHONE_NUMBER] Live | 00:34 ALL TASKS ALL TASKS ACTIVE TASKS TASKS IN WRAP UP" at bounding box center [170, 204] width 259 height 327
click at [165, 358] on div "[PHONE_NUMBER] Live | 00:35 ALL TASKS ALL TASKS ACTIVE TASKS TASKS IN WRAP UP" at bounding box center [170, 204] width 259 height 327
click at [252, 427] on button "HANG UP" at bounding box center [245, 416] width 86 height 26
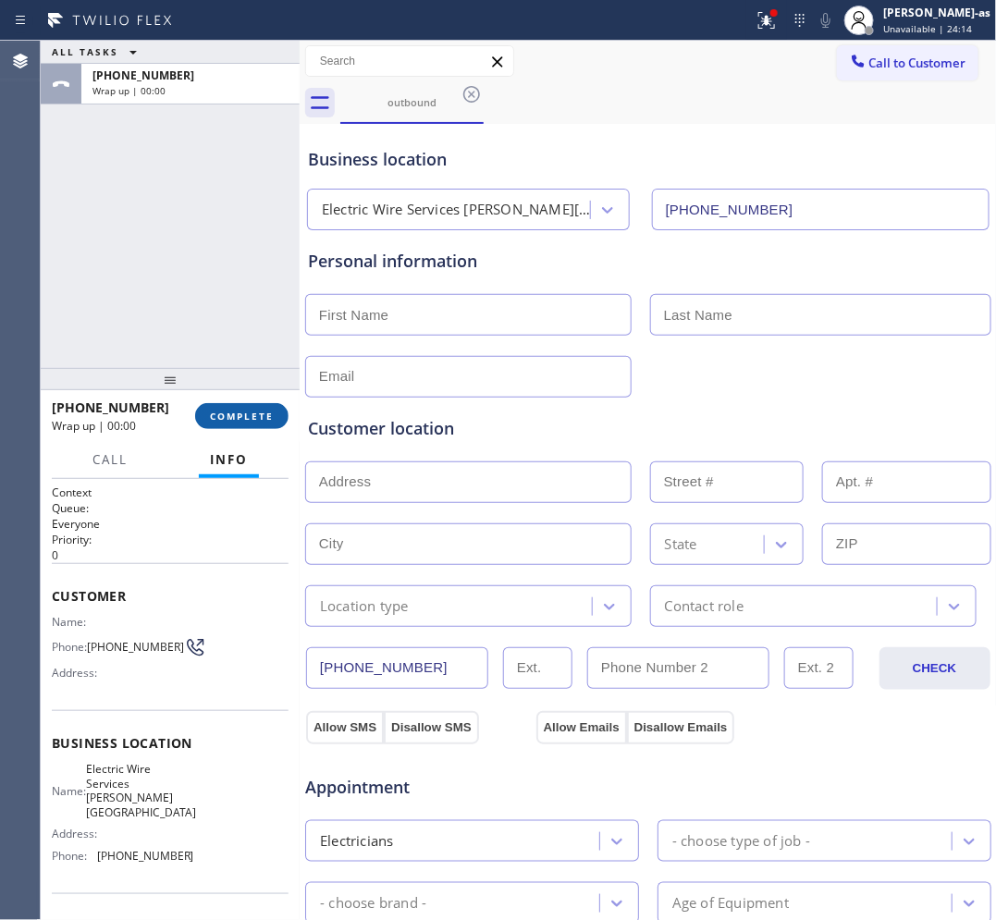
click at [217, 425] on button "COMPLETE" at bounding box center [241, 416] width 93 height 26
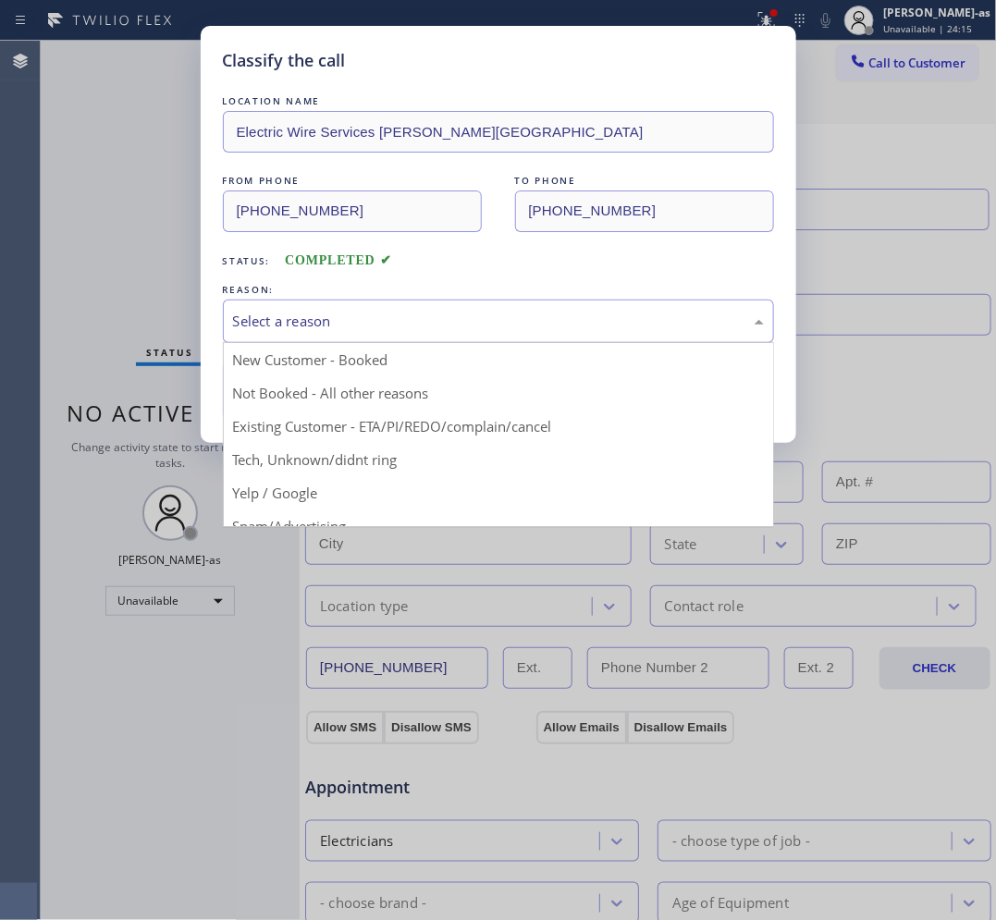
click at [380, 335] on div "Select a reason" at bounding box center [498, 321] width 551 height 43
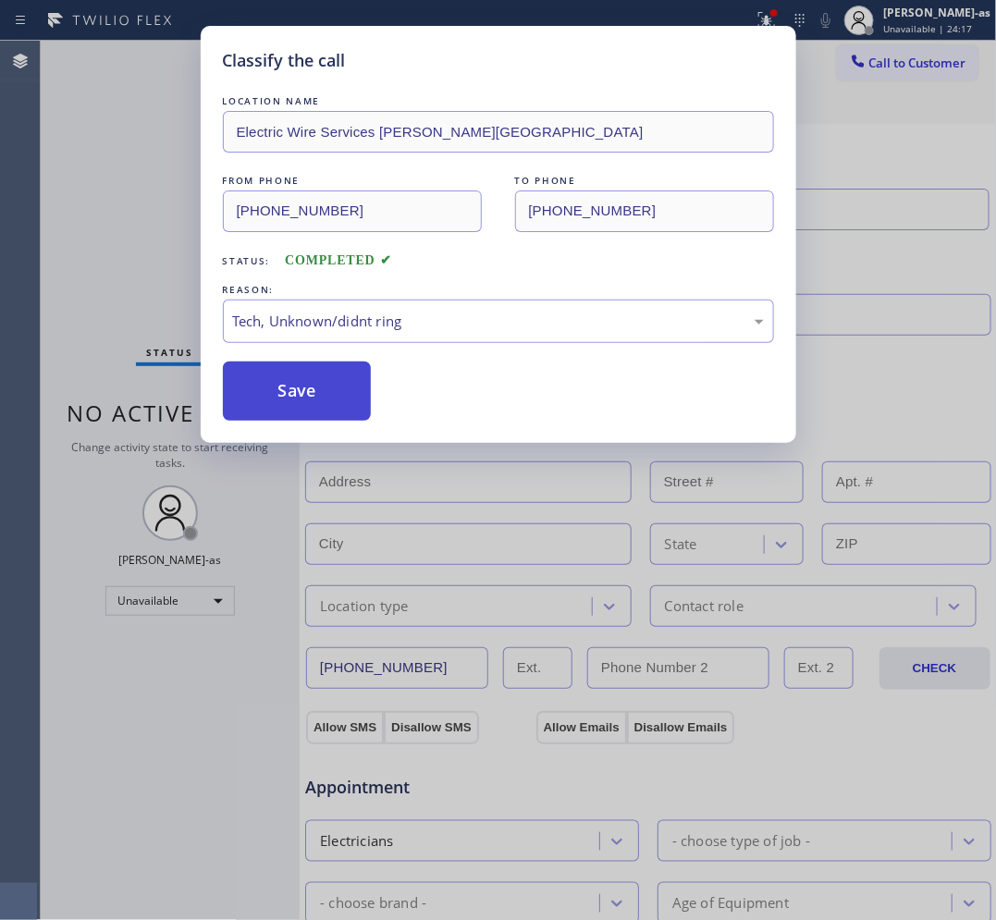
click at [266, 382] on button "Save" at bounding box center [297, 391] width 149 height 59
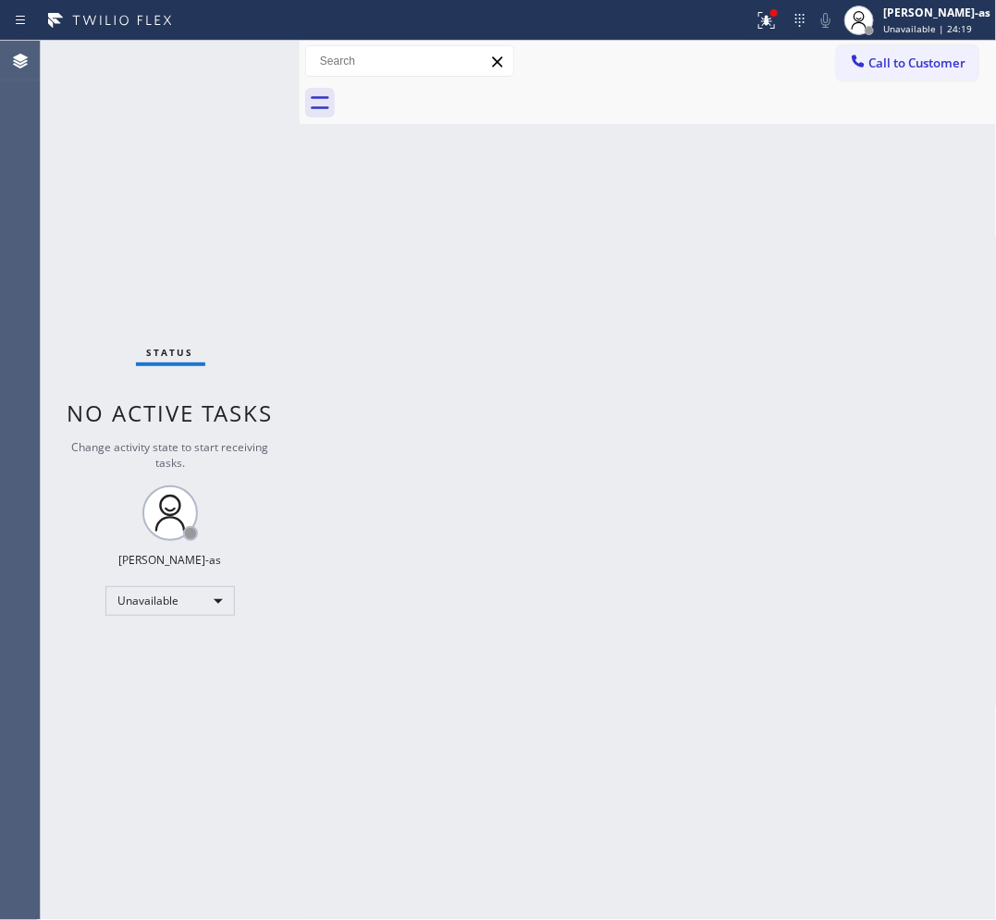
click at [944, 55] on span "Call to Customer" at bounding box center [917, 63] width 97 height 17
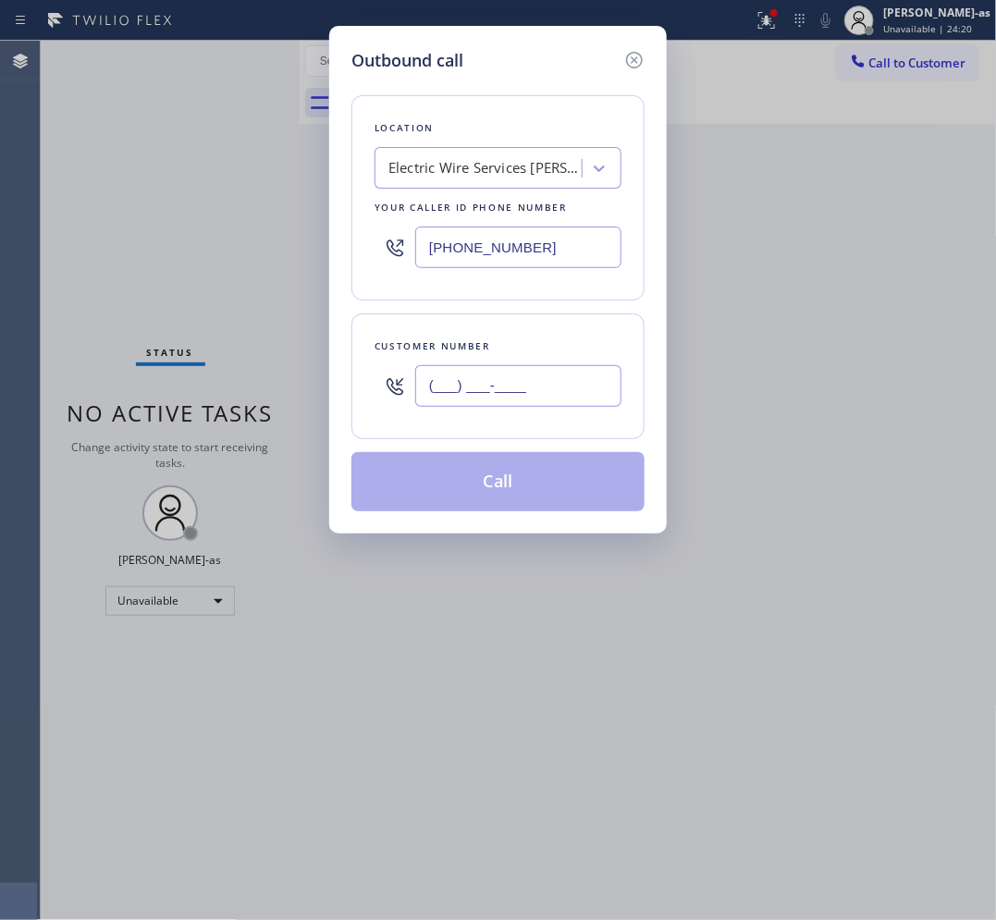
click at [518, 391] on input "(___) ___-____" at bounding box center [518, 386] width 206 height 42
paste input "323) 740-8767"
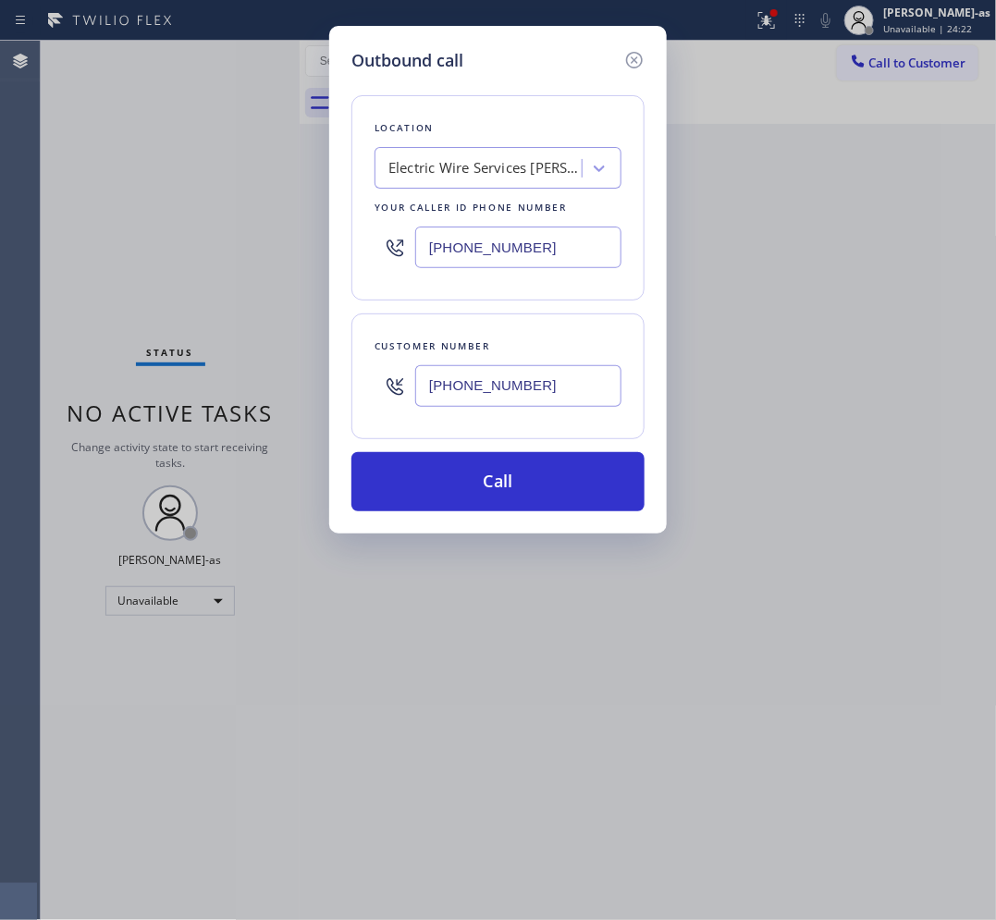
type input "[PHONE_NUMBER]"
click at [532, 250] on input "[PHONE_NUMBER]" at bounding box center [518, 248] width 206 height 42
paste input "562) 414-4415"
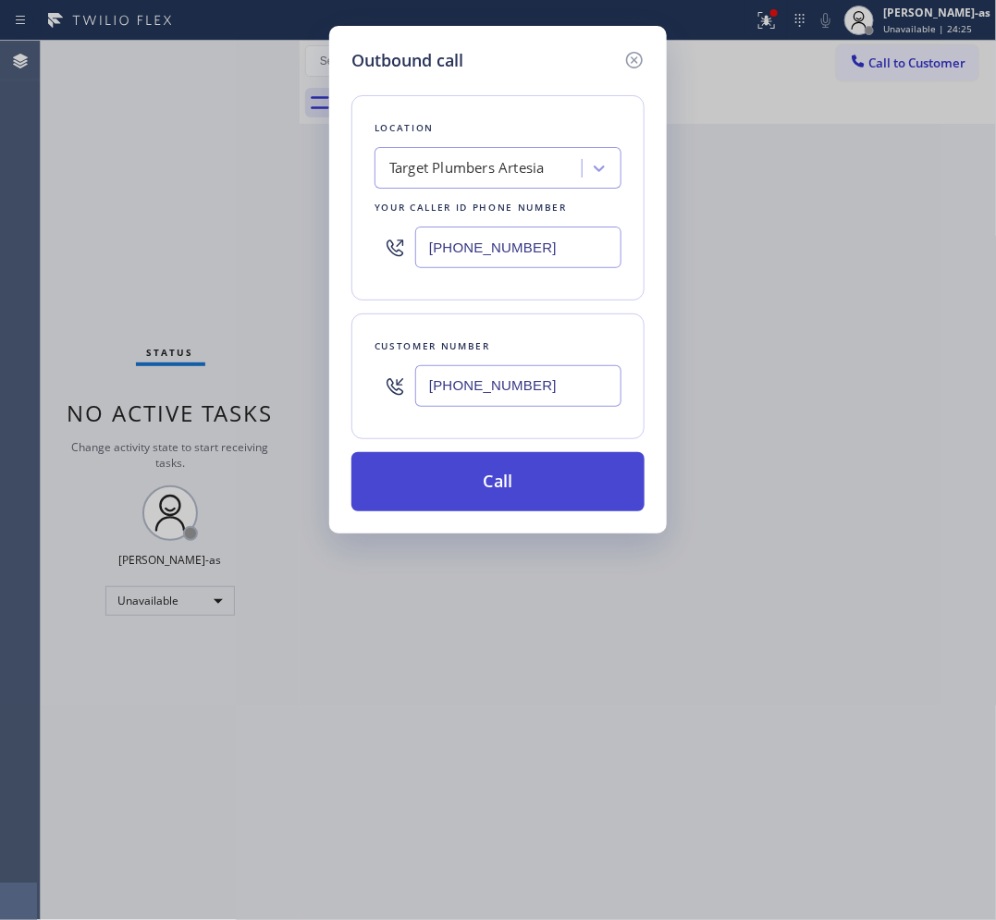
type input "[PHONE_NUMBER]"
click at [456, 470] on button "Call" at bounding box center [497, 481] width 293 height 59
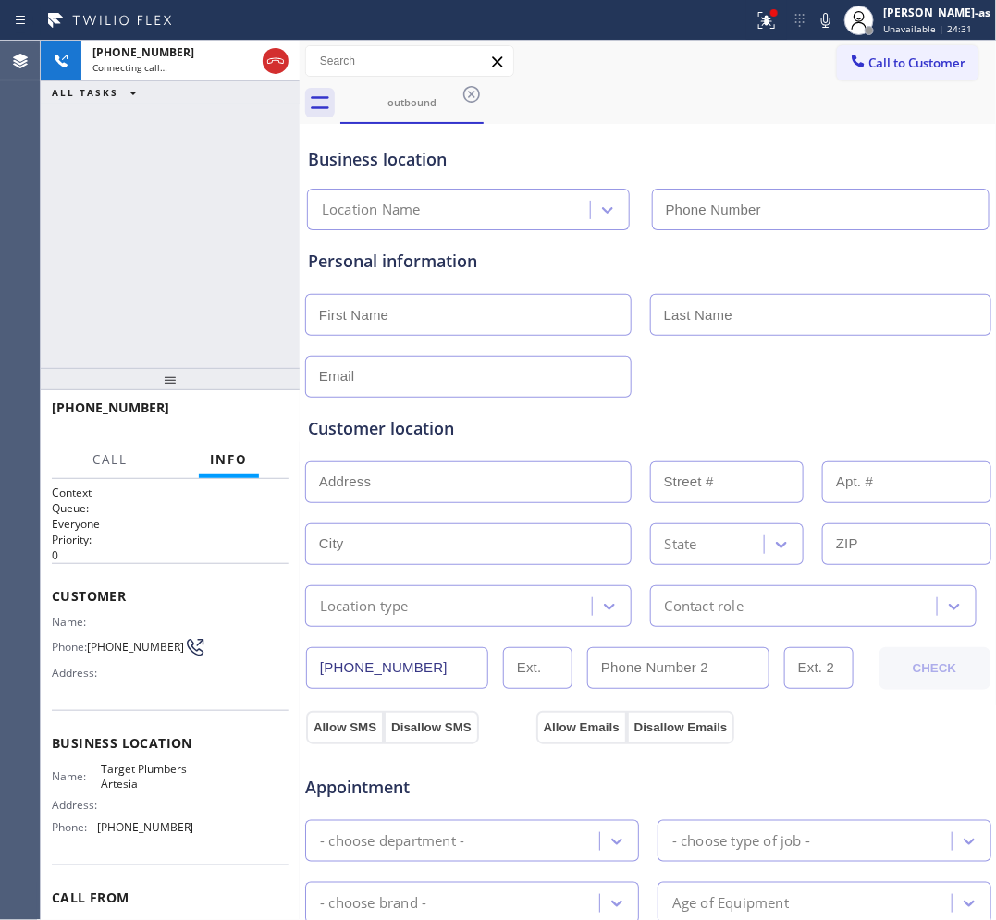
type input "[PHONE_NUMBER]"
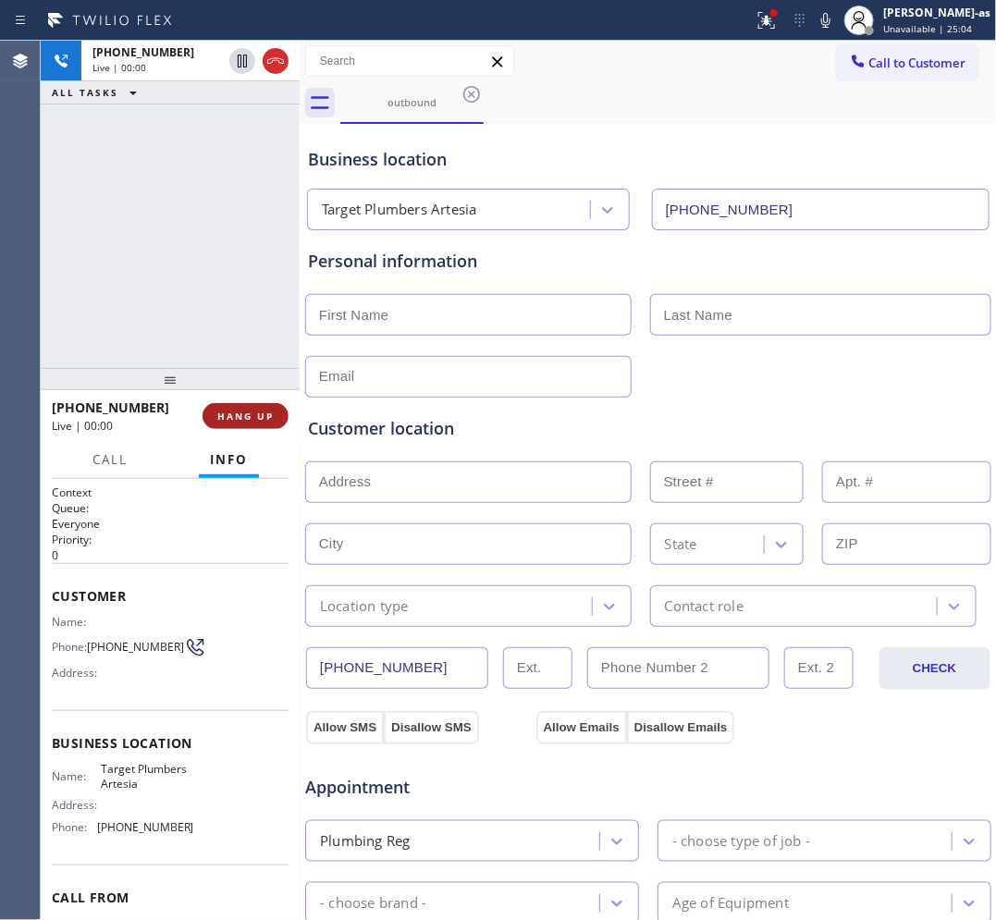
drag, startPoint x: 248, startPoint y: 393, endPoint x: 248, endPoint y: 414, distance: 21.3
click at [250, 390] on div at bounding box center [170, 379] width 259 height 22
click at [247, 414] on span "HANG UP" at bounding box center [245, 417] width 56 height 13
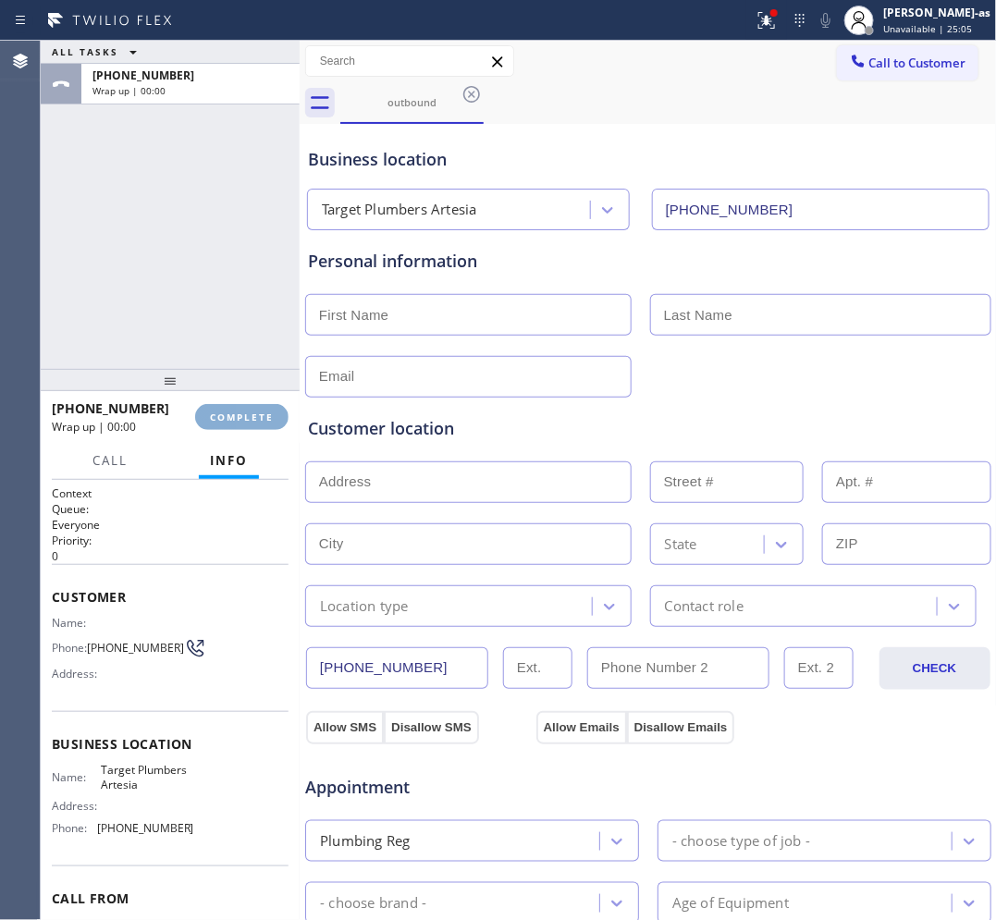
click at [247, 414] on span "COMPLETE" at bounding box center [242, 417] width 64 height 13
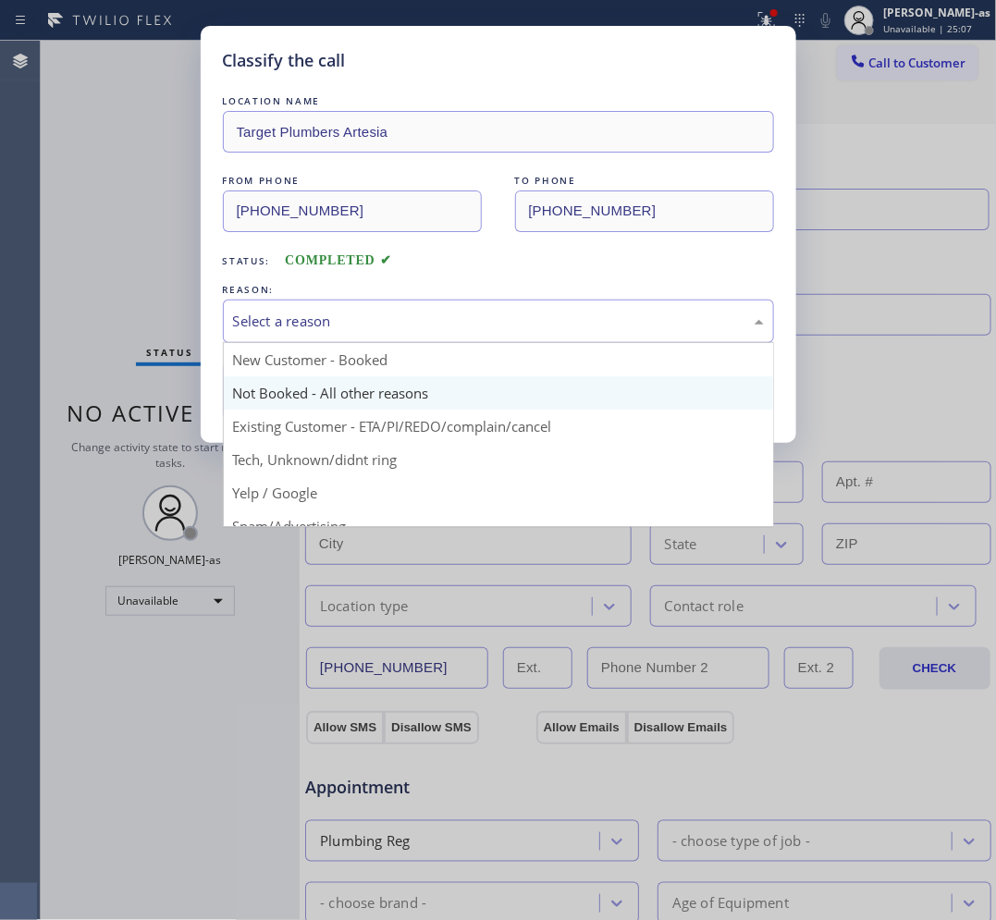
drag, startPoint x: 328, startPoint y: 314, endPoint x: 316, endPoint y: 385, distance: 71.3
click at [328, 320] on div "Select a reason" at bounding box center [498, 321] width 531 height 21
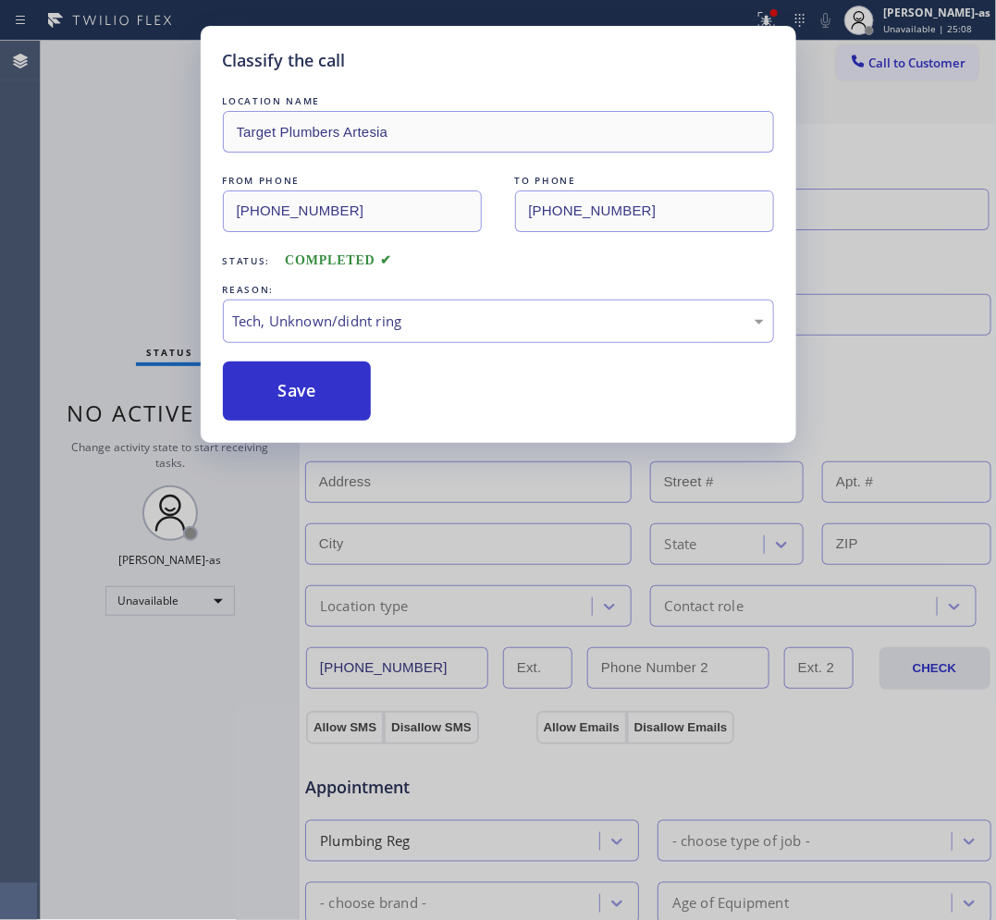
click at [276, 388] on button "Save" at bounding box center [297, 391] width 149 height 59
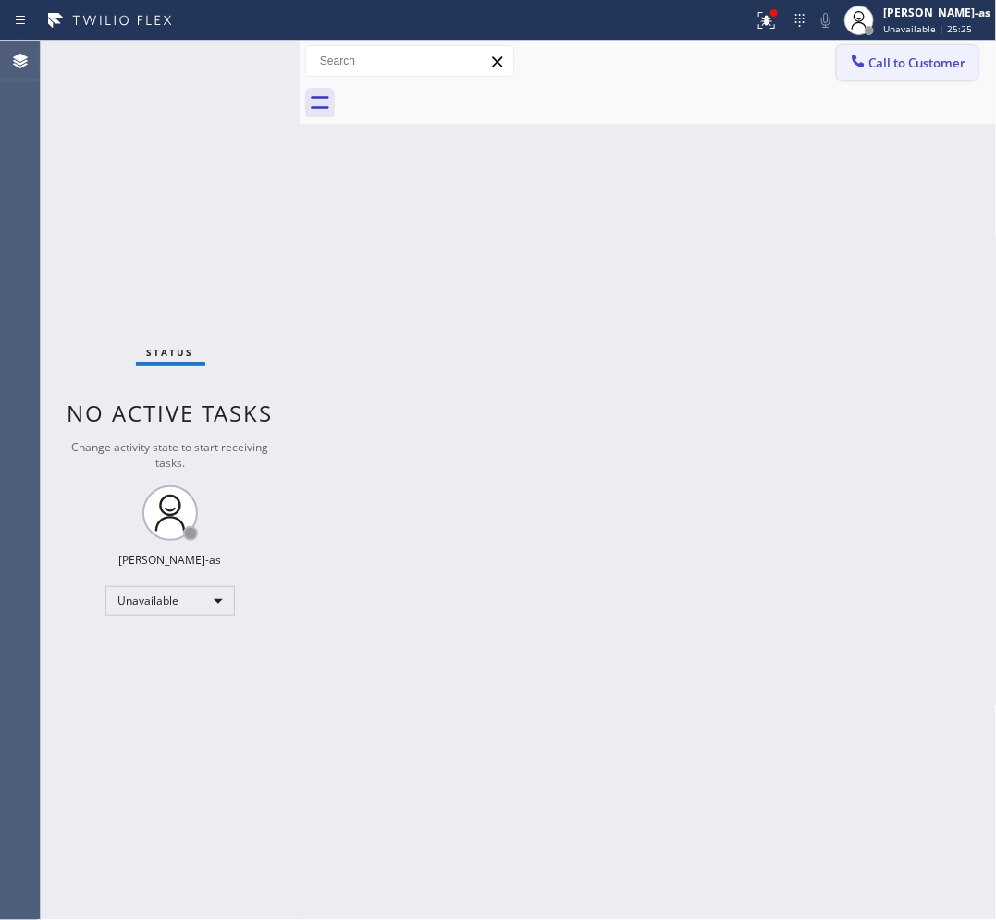
click at [918, 67] on span "Call to Customer" at bounding box center [917, 63] width 97 height 17
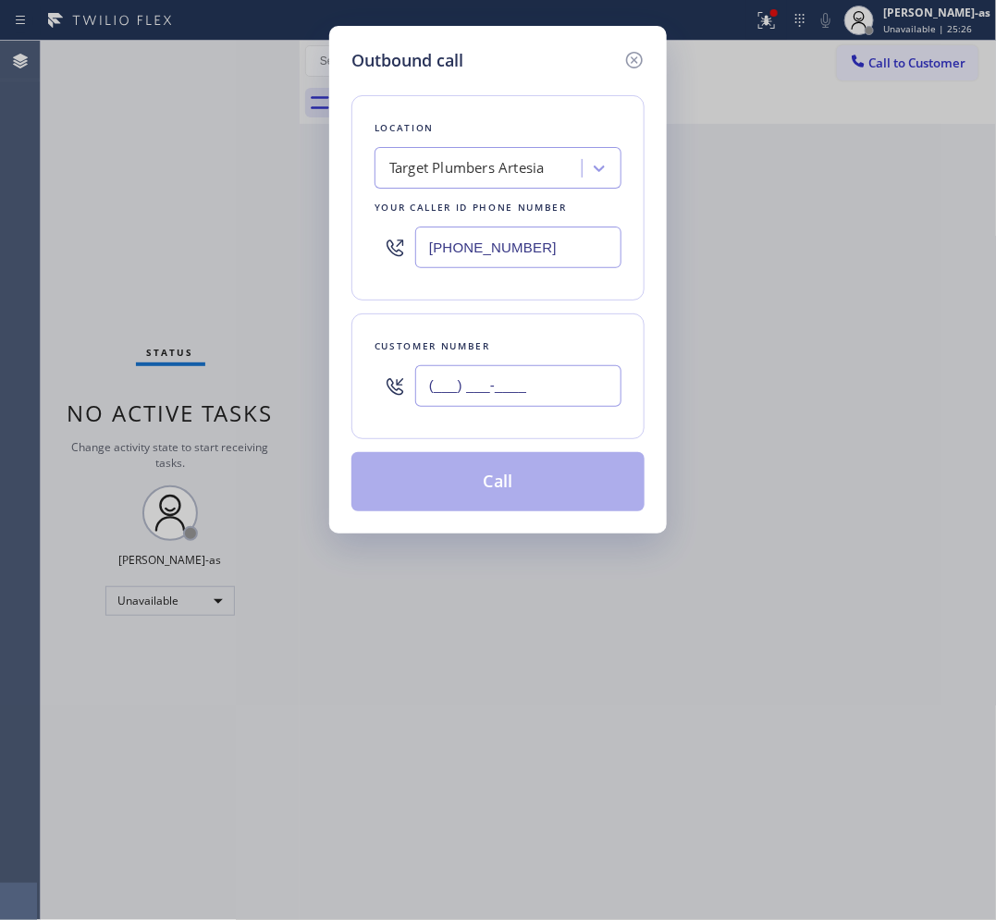
click at [556, 370] on input "(___) ___-____" at bounding box center [518, 386] width 206 height 42
paste input "561) 257-8879"
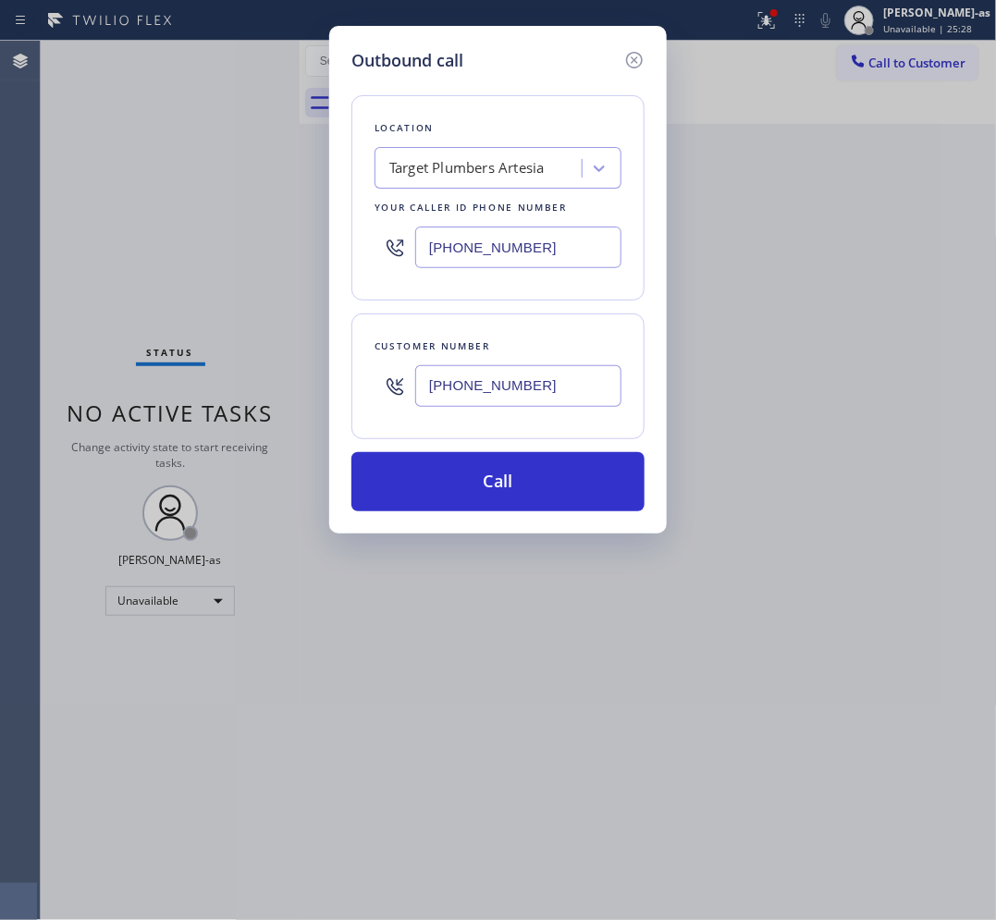
type input "[PHONE_NUMBER]"
click at [527, 259] on input "[PHONE_NUMBER]" at bounding box center [518, 248] width 206 height 42
paste input "305) 204-7551"
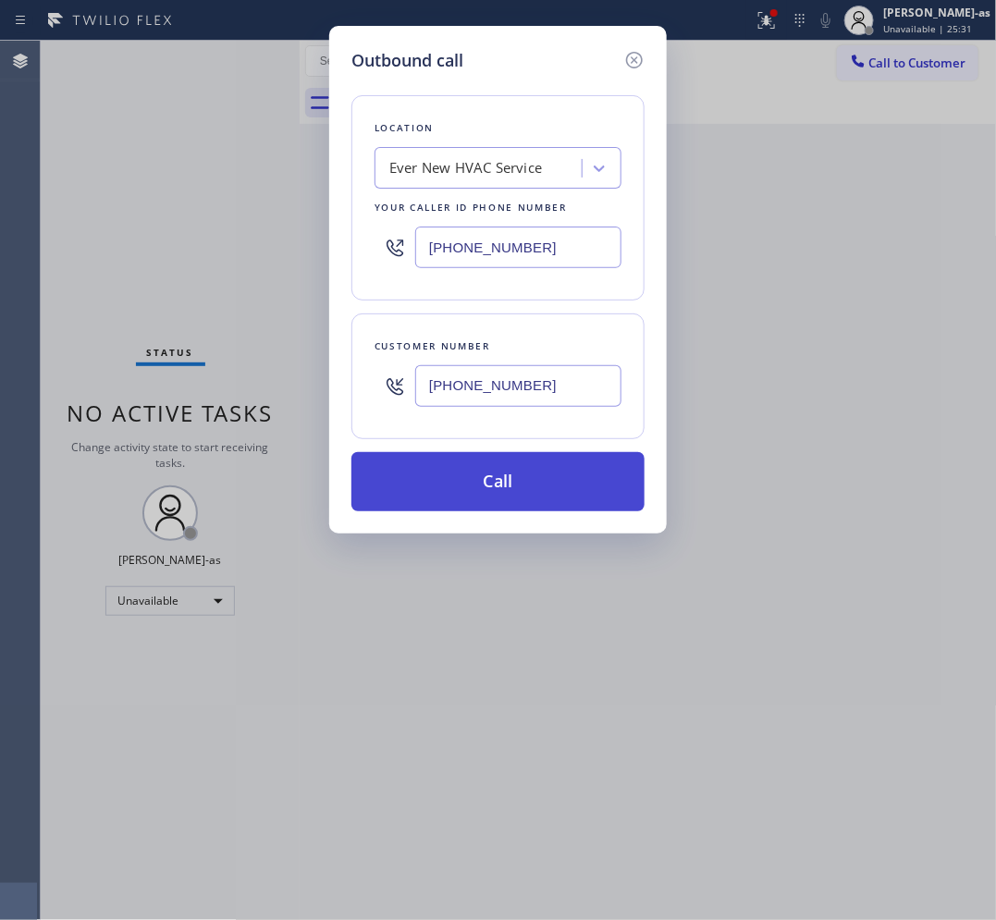
type input "[PHONE_NUMBER]"
click at [514, 485] on button "Call" at bounding box center [497, 481] width 293 height 59
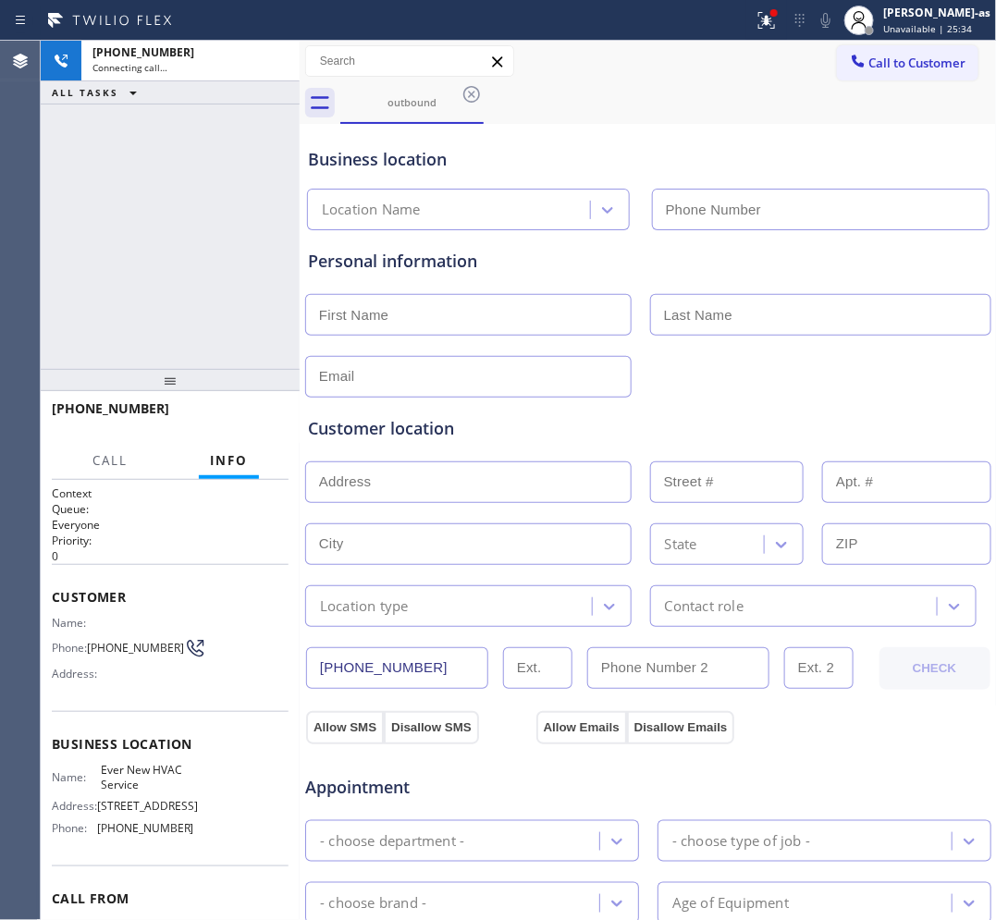
type input "[PHONE_NUMBER]"
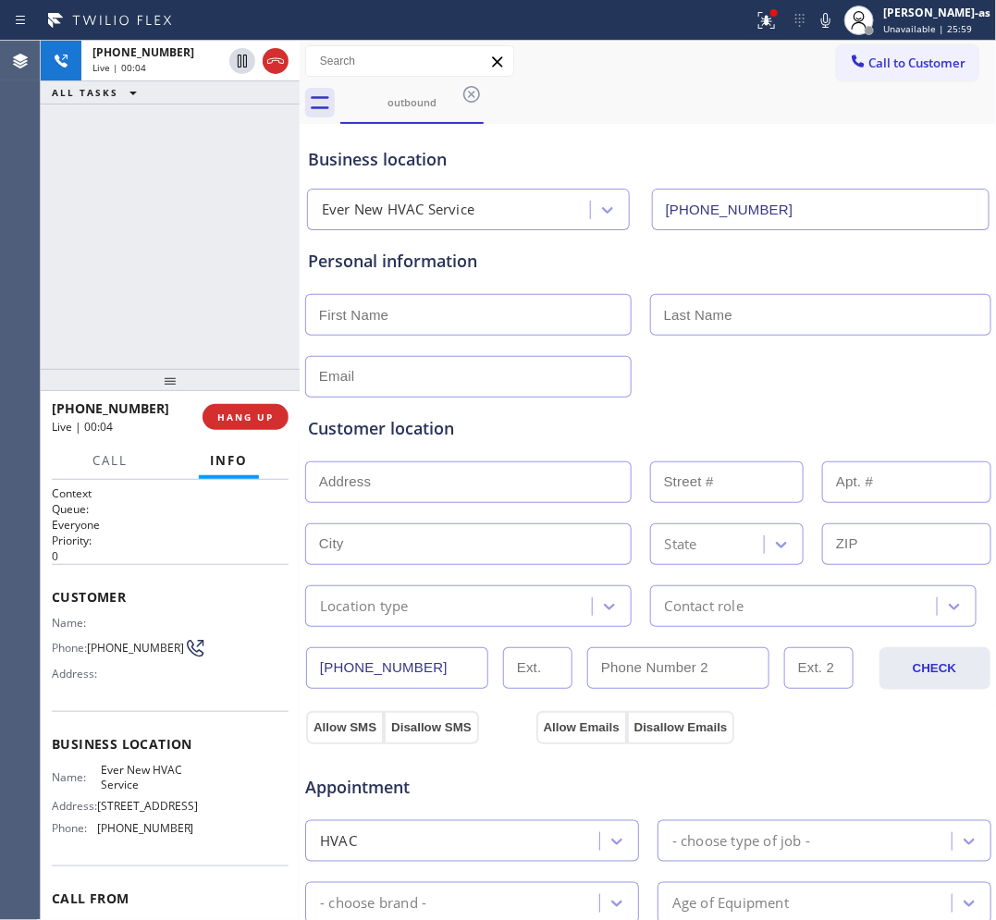
drag, startPoint x: 273, startPoint y: 70, endPoint x: 261, endPoint y: 333, distance: 262.9
click at [270, 72] on button at bounding box center [276, 61] width 26 height 26
click at [260, 428] on div "[PHONE_NUMBER] Live | 00:05 HANG UP" at bounding box center [170, 417] width 237 height 48
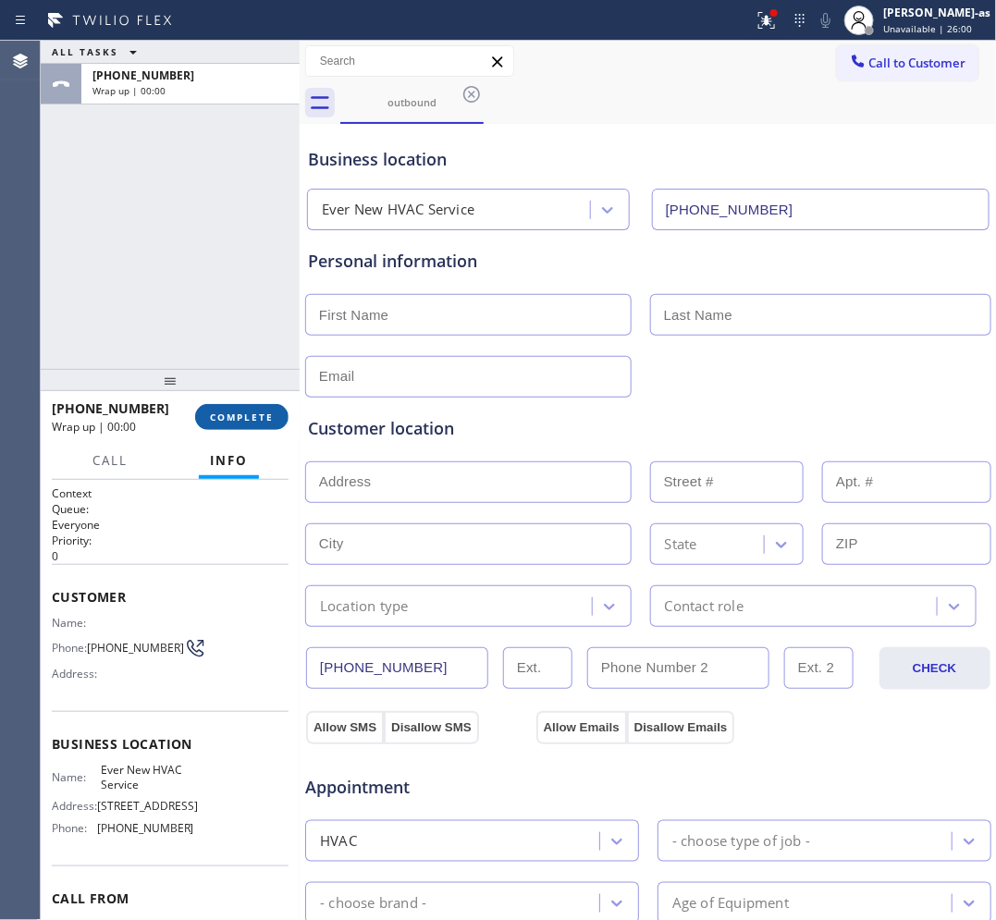
click at [260, 427] on button "COMPLETE" at bounding box center [241, 417] width 93 height 26
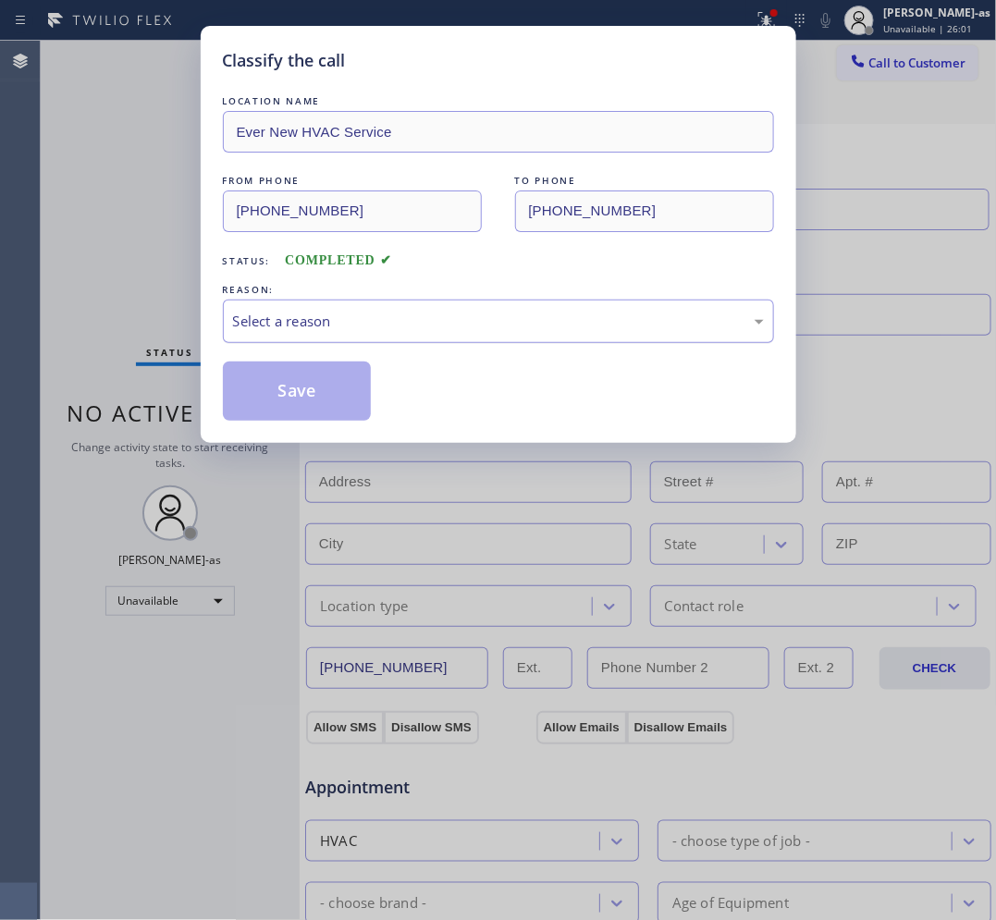
click at [382, 328] on div "Select a reason" at bounding box center [498, 321] width 531 height 21
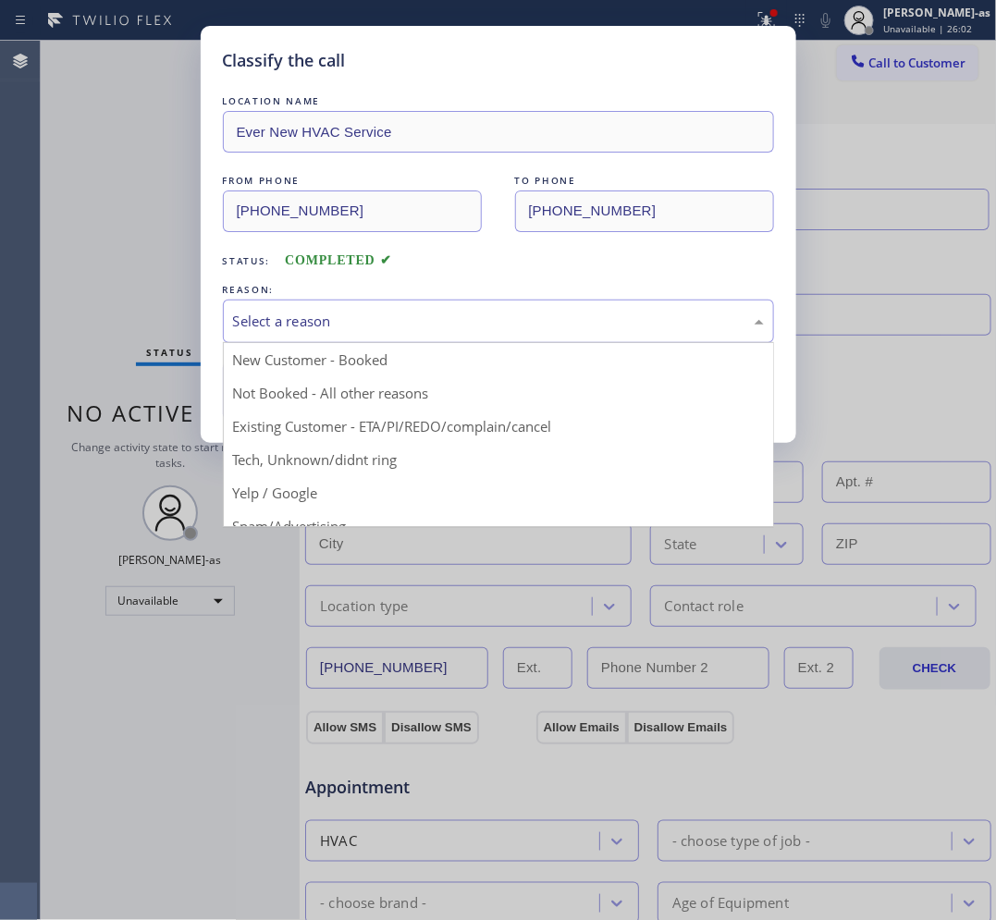
drag, startPoint x: 345, startPoint y: 464, endPoint x: 319, endPoint y: 445, distance: 32.4
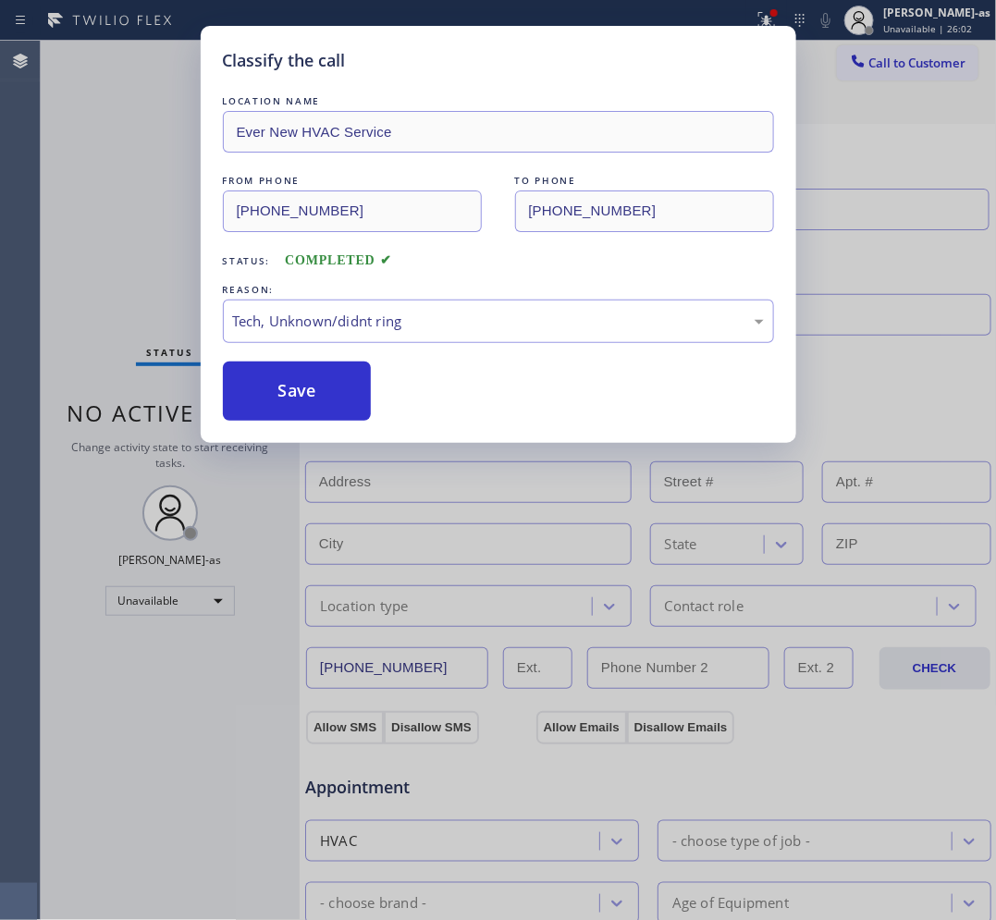
drag, startPoint x: 314, startPoint y: 384, endPoint x: 767, endPoint y: 219, distance: 482.0
click at [330, 380] on button "Save" at bounding box center [297, 391] width 149 height 59
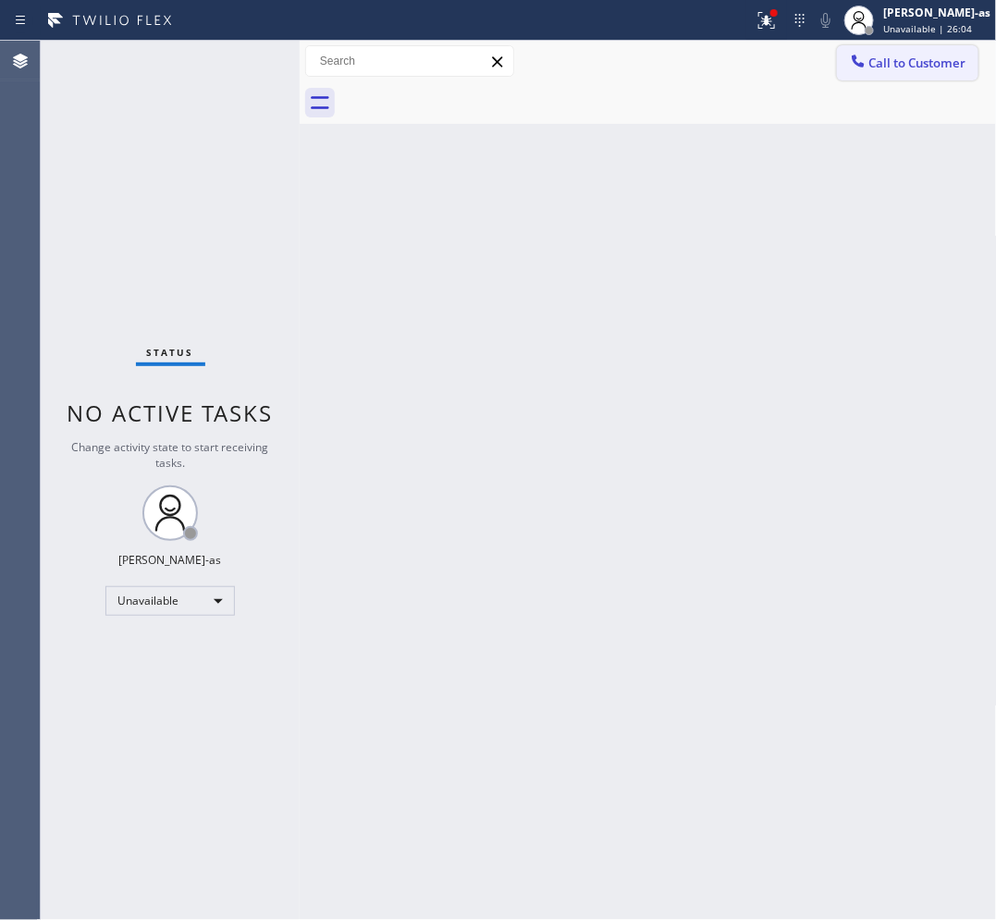
click at [885, 67] on span "Call to Customer" at bounding box center [917, 63] width 97 height 17
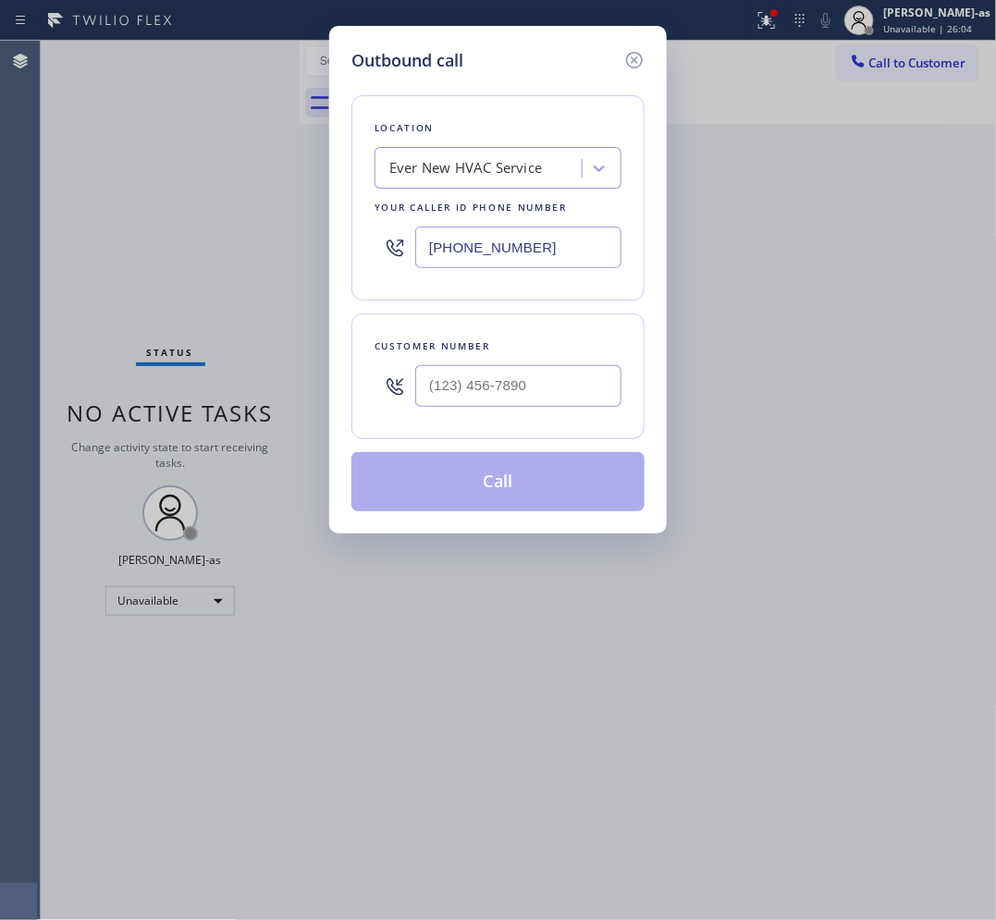
click at [546, 373] on div at bounding box center [518, 386] width 206 height 60
click at [566, 380] on input "(___) ___-____" at bounding box center [518, 386] width 206 height 42
paste input "415) 760-5617"
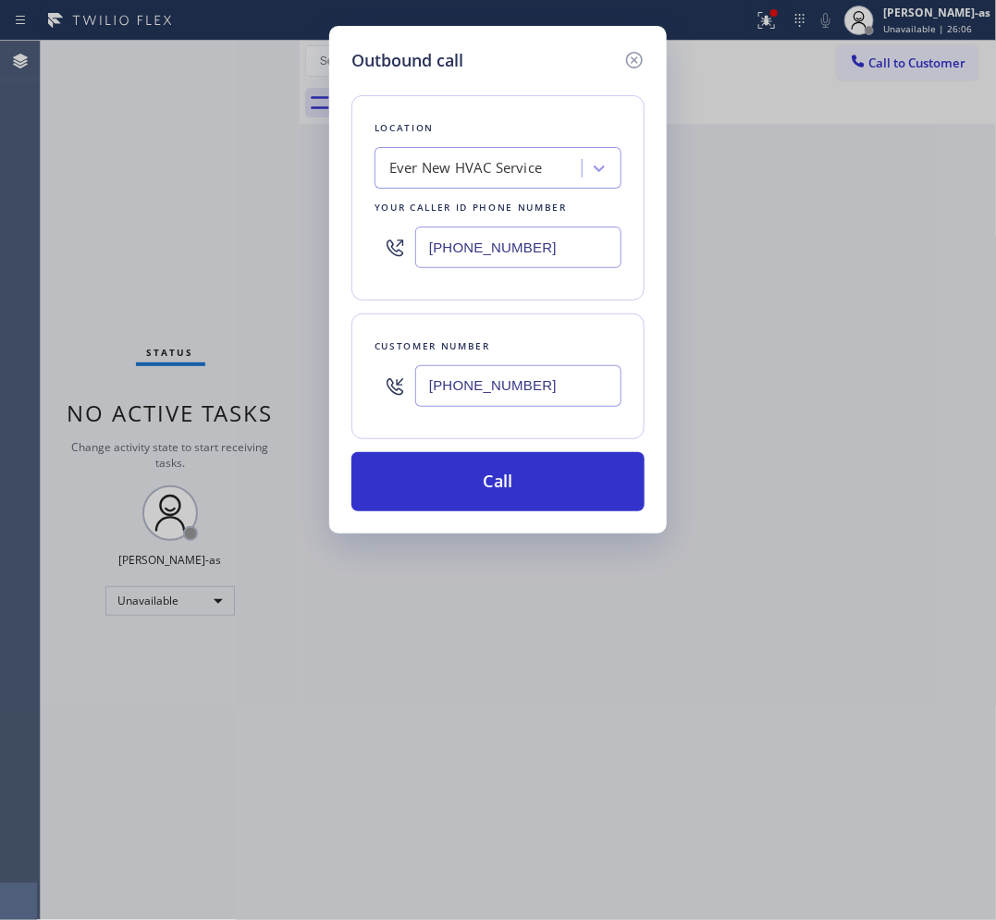
type input "[PHONE_NUMBER]"
click at [590, 251] on input "[PHONE_NUMBER]" at bounding box center [518, 248] width 206 height 42
click at [592, 251] on input "[PHONE_NUMBER]" at bounding box center [518, 248] width 206 height 42
paste input "23) 991-9198"
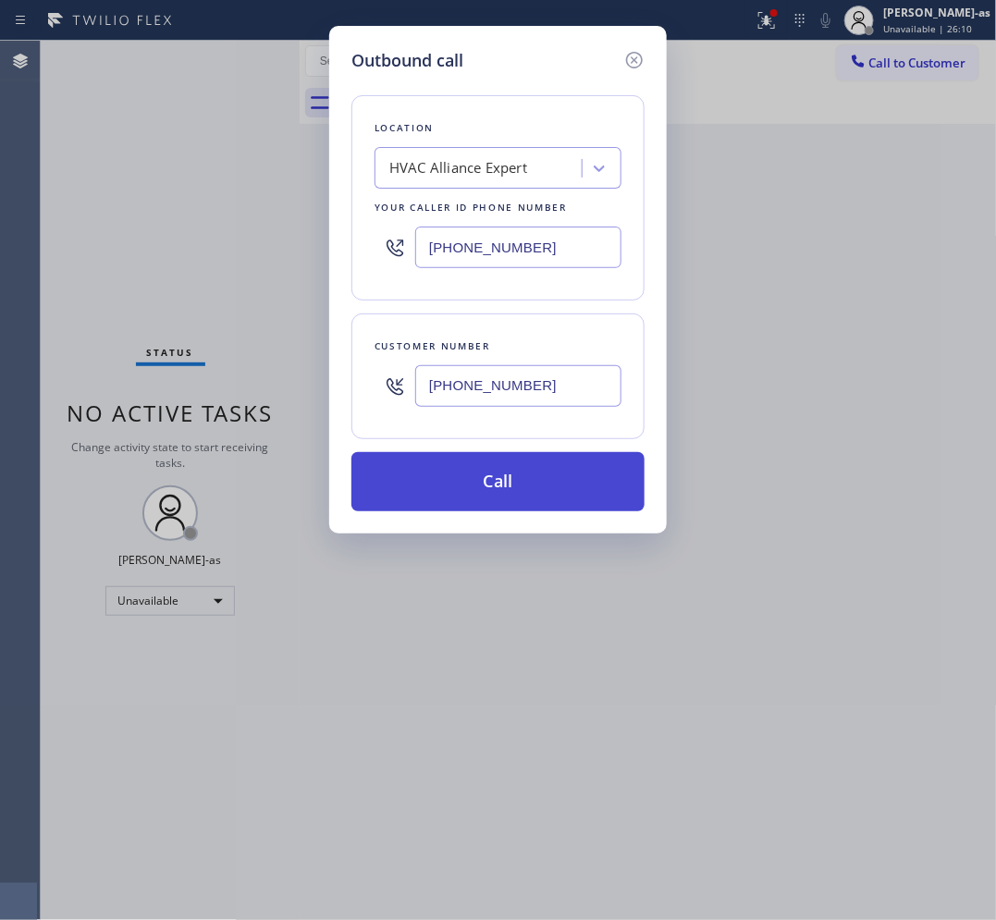
type input "[PHONE_NUMBER]"
click at [522, 481] on button "Call" at bounding box center [497, 481] width 293 height 59
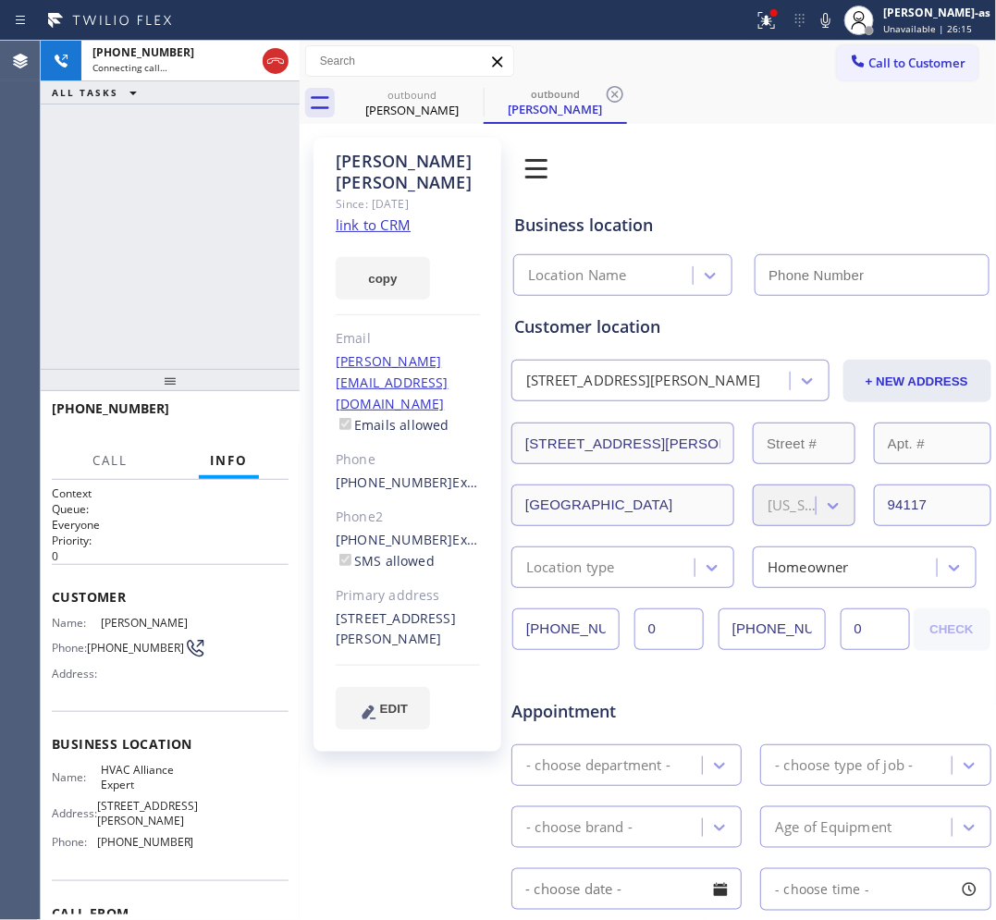
type input "[PHONE_NUMBER]"
click at [386, 215] on link "link to CRM" at bounding box center [373, 224] width 75 height 18
click at [174, 169] on div "[PHONE_NUMBER] Live | 00:35 ALL TASKS ALL TASKS ACTIVE TASKS TASKS IN WRAP UP" at bounding box center [170, 205] width 259 height 328
click at [182, 340] on div "[PHONE_NUMBER] Live | 00:36 ALL TASKS ALL TASKS ACTIVE TASKS TASKS IN WRAP UP" at bounding box center [170, 205] width 259 height 328
click at [269, 431] on div "[PHONE_NUMBER] Live | 00:36 HANG UP" at bounding box center [170, 417] width 237 height 48
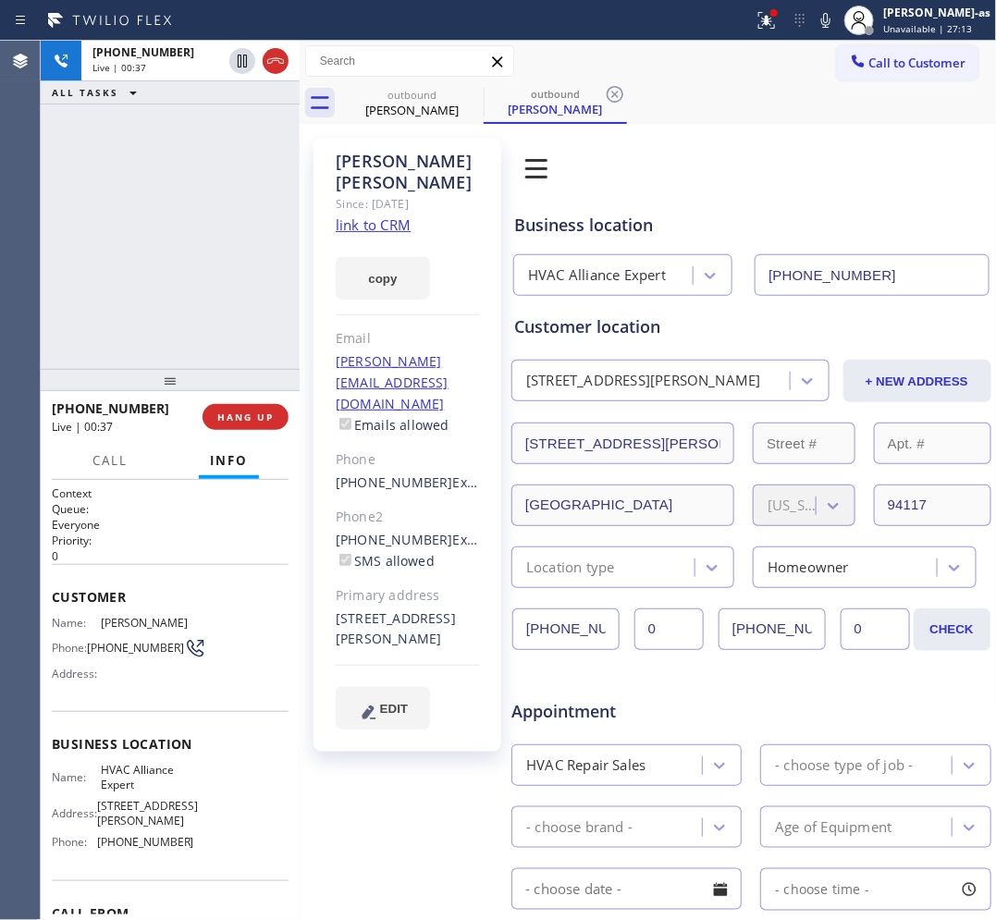
click at [251, 411] on span "HANG UP" at bounding box center [245, 417] width 56 height 13
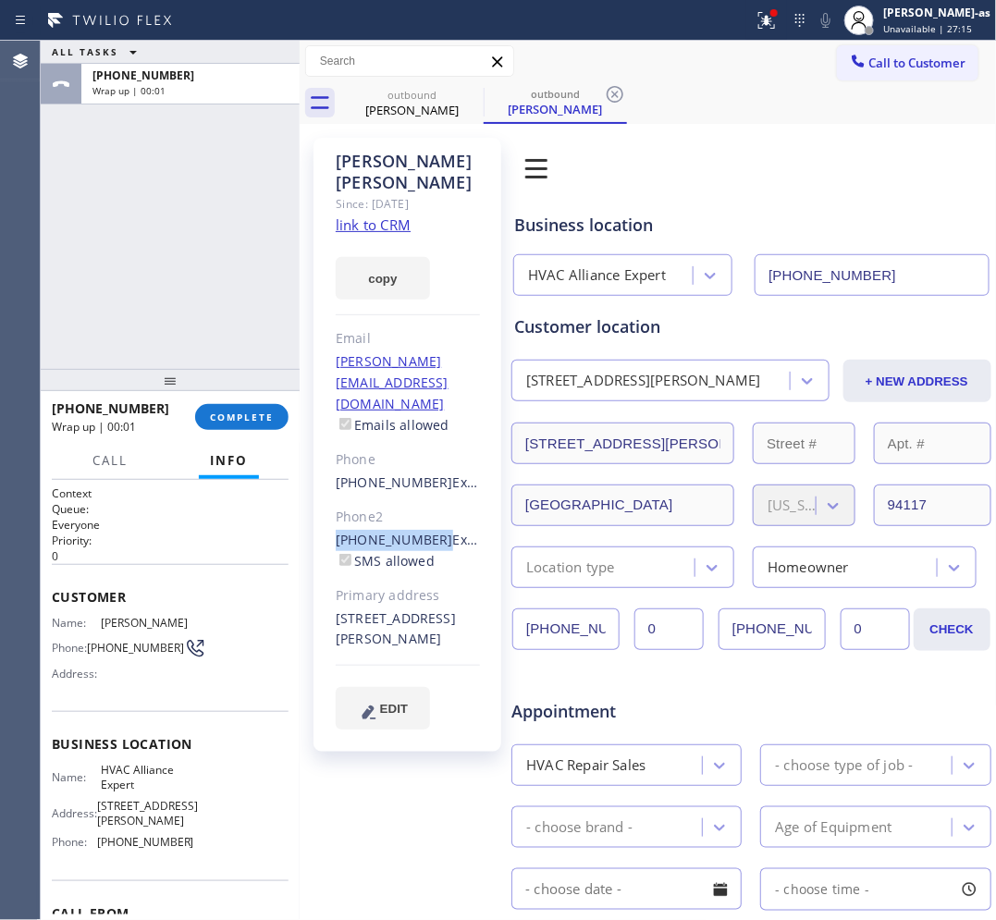
drag, startPoint x: 316, startPoint y: 478, endPoint x: 427, endPoint y: 473, distance: 111.1
click at [427, 473] on div "[PERSON_NAME] Since: [DATE] link to CRM copy Email [PERSON_NAME][EMAIL_ADDRESS]…" at bounding box center [407, 445] width 188 height 614
copy link "[PHONE_NUMBER]"
click at [225, 412] on span "COMPLETE" at bounding box center [242, 417] width 64 height 13
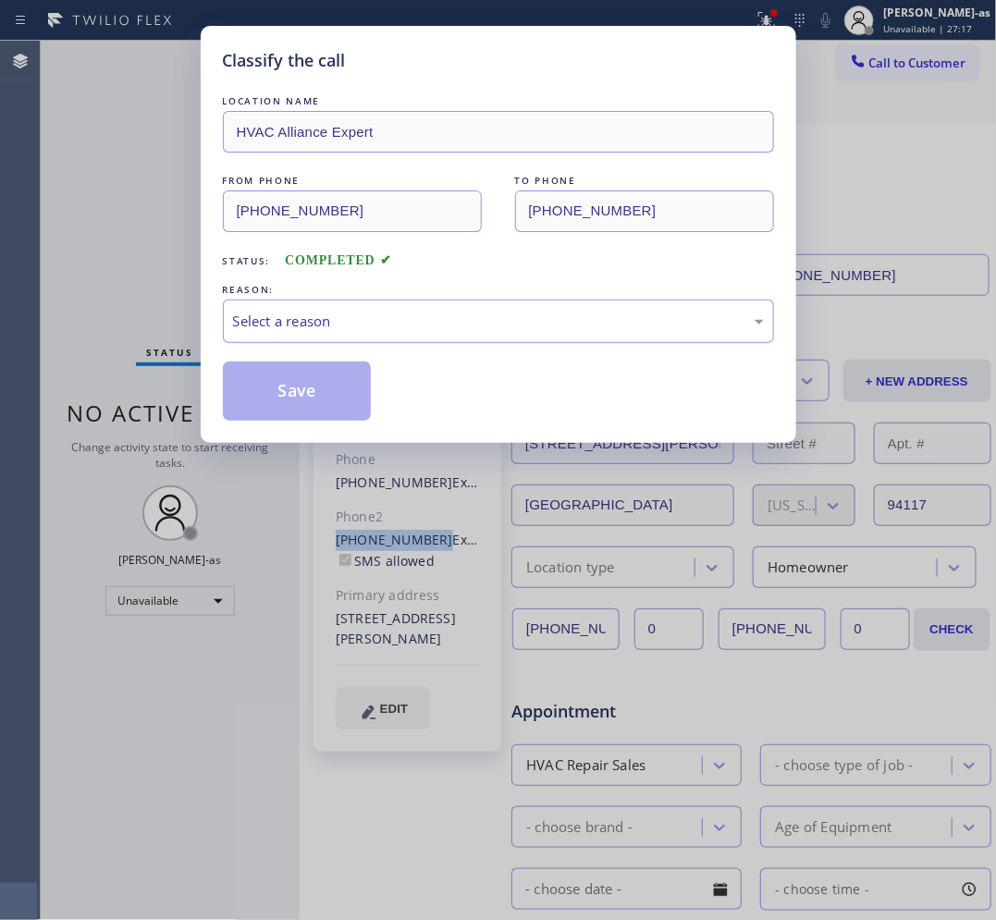
click at [268, 333] on div "Select a reason" at bounding box center [498, 321] width 551 height 43
drag, startPoint x: 307, startPoint y: 403, endPoint x: 372, endPoint y: 199, distance: 214.3
click at [307, 399] on button "Save" at bounding box center [297, 391] width 149 height 59
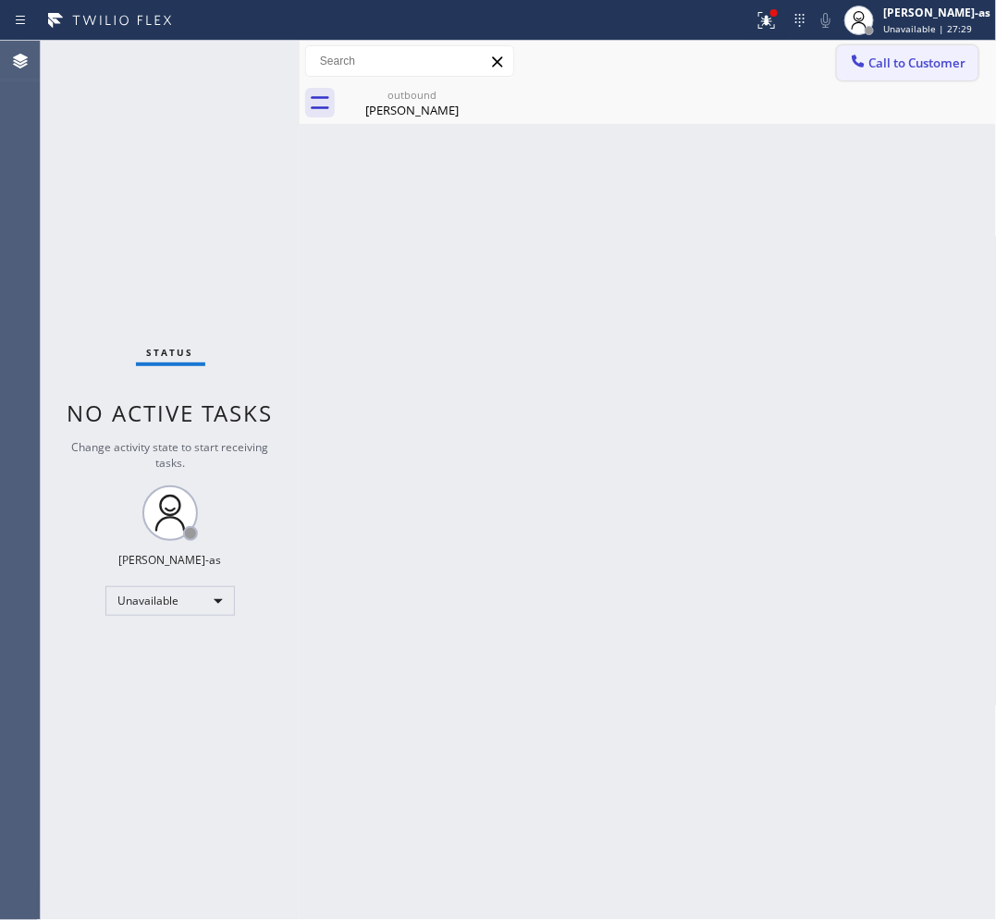
click at [888, 75] on button "Call to Customer" at bounding box center [907, 62] width 141 height 35
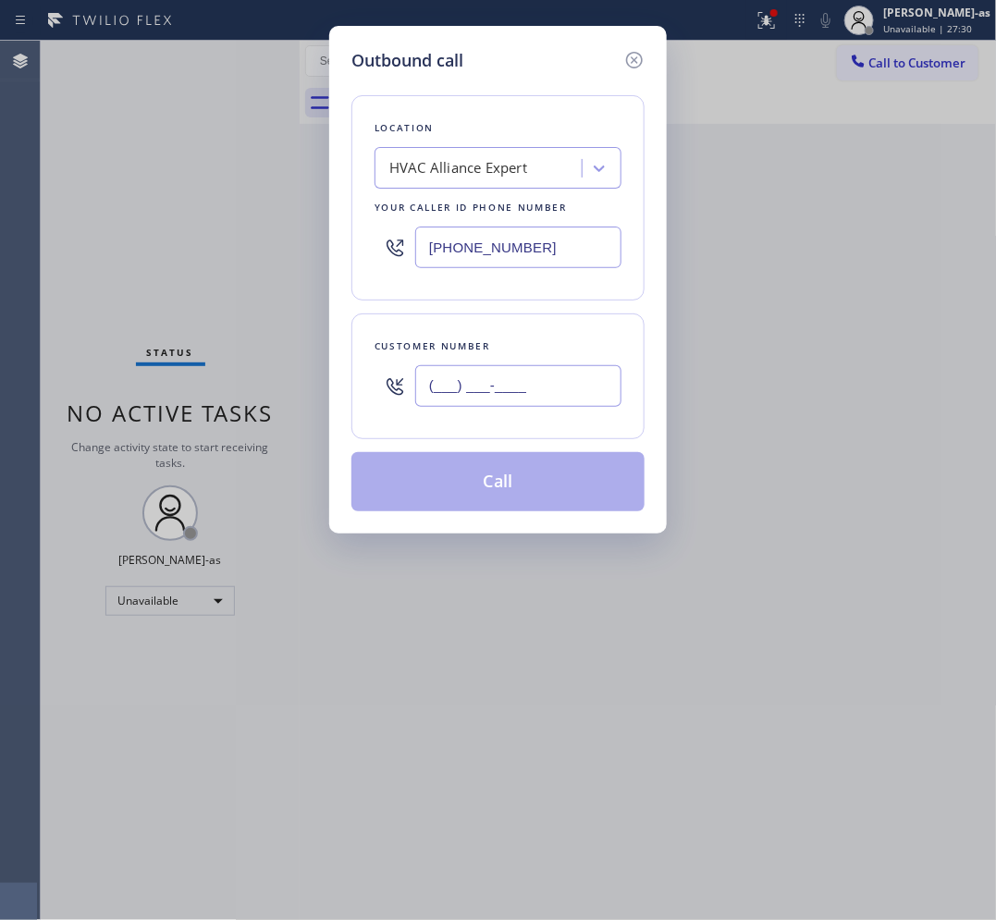
click at [534, 386] on input "(___) ___-____" at bounding box center [518, 386] width 206 height 42
paste input "415) 760-5599"
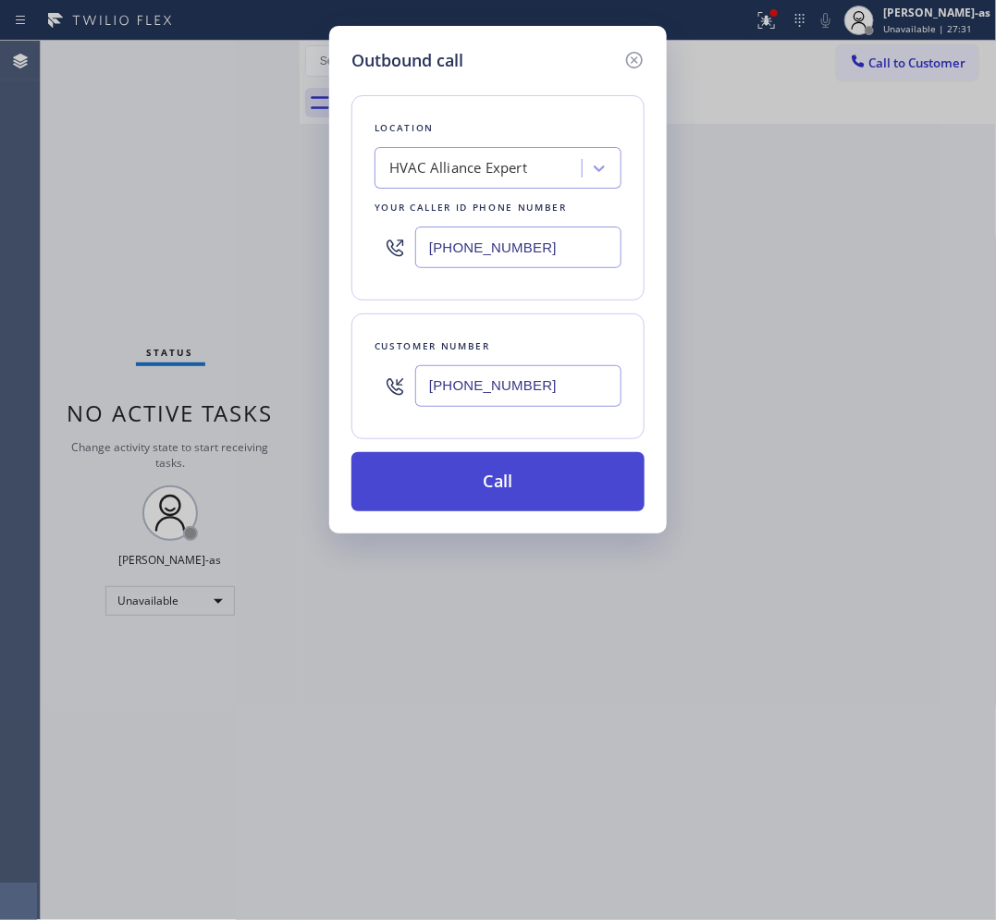
type input "[PHONE_NUMBER]"
click at [525, 486] on button "Call" at bounding box center [497, 481] width 293 height 59
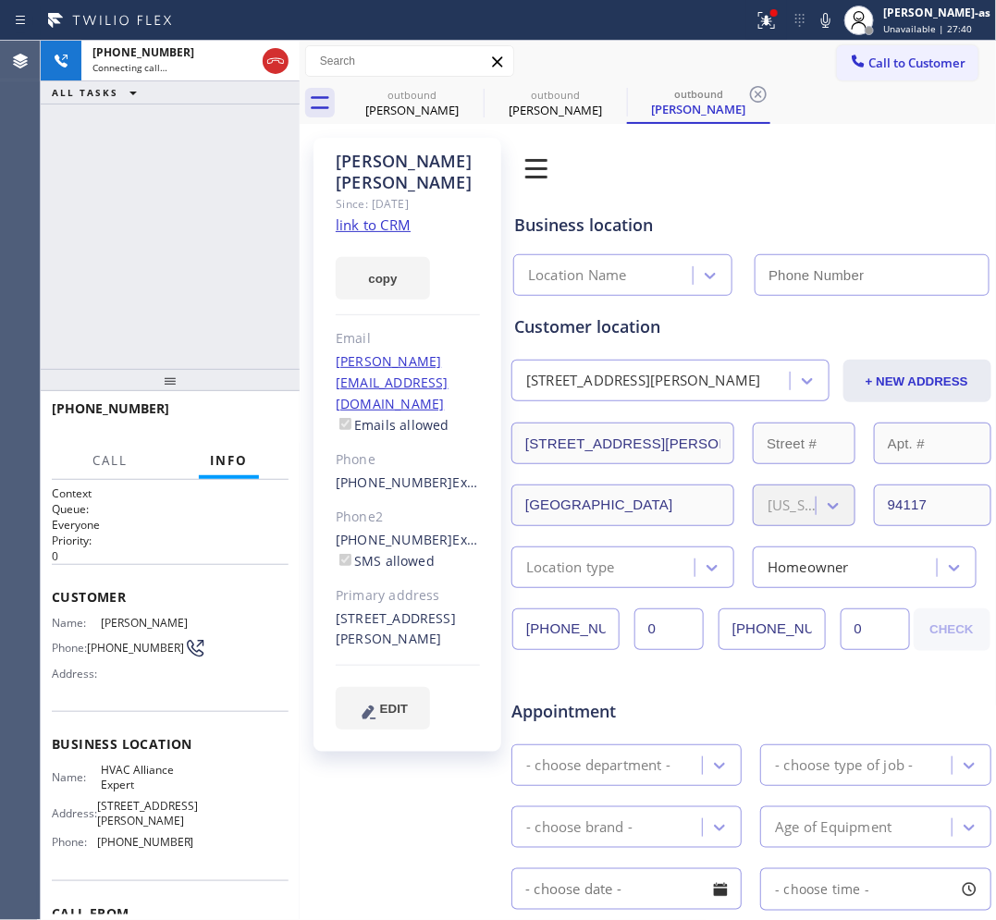
type input "[PHONE_NUMBER]"
click at [245, 411] on span "HANG UP" at bounding box center [245, 417] width 56 height 13
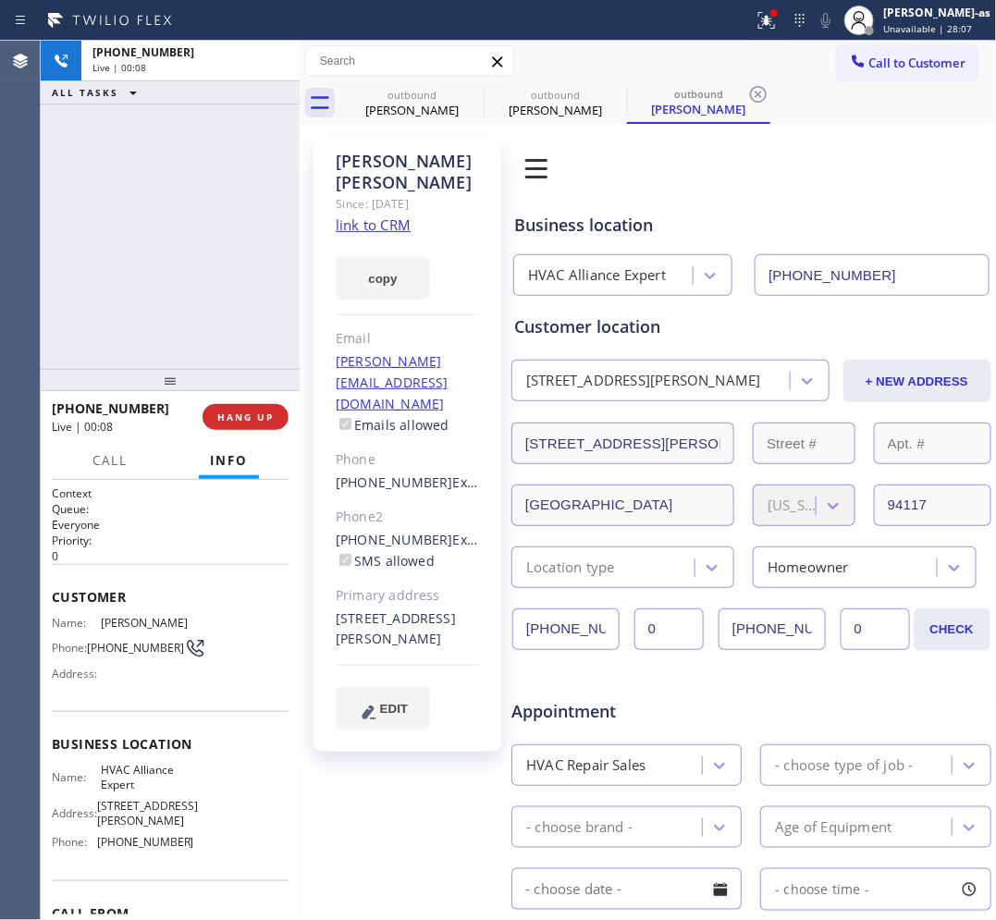
click at [176, 251] on div "[PHONE_NUMBER] Live | 00:08 ALL TASKS ALL TASKS ACTIVE TASKS TASKS IN WRAP UP" at bounding box center [170, 205] width 259 height 328
click at [237, 384] on div at bounding box center [170, 380] width 259 height 22
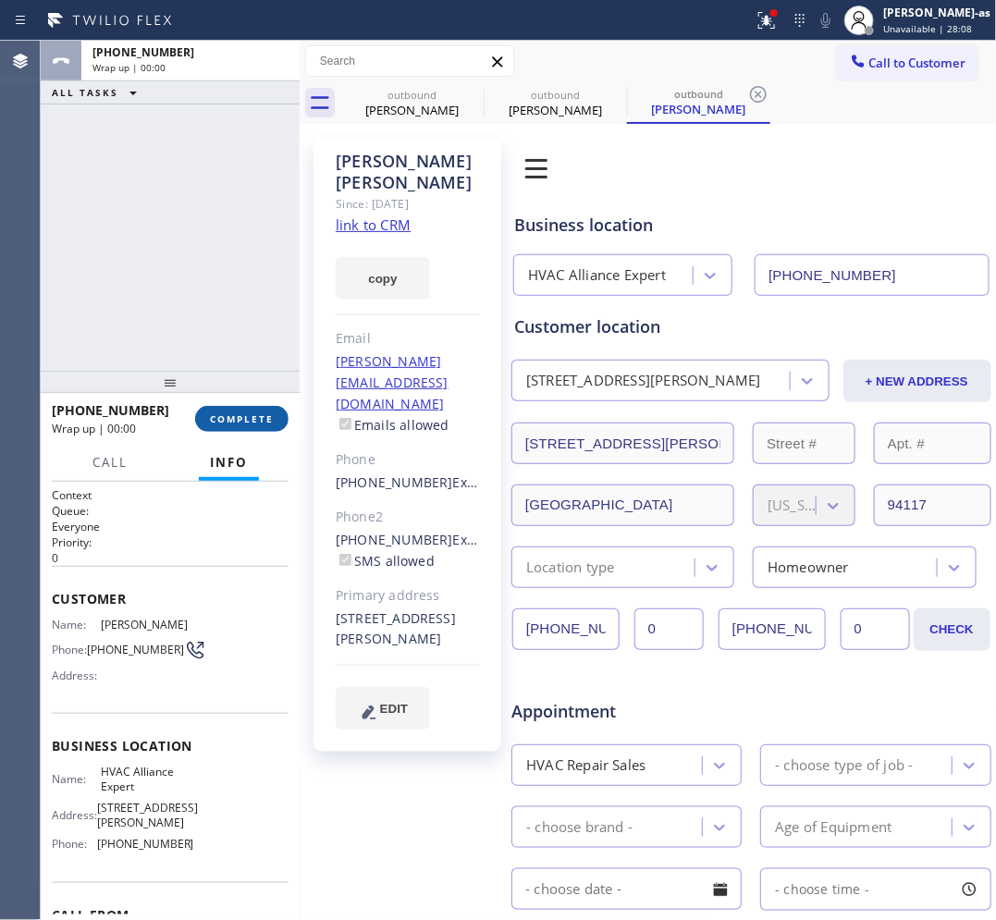
click at [234, 414] on span "COMPLETE" at bounding box center [242, 418] width 64 height 13
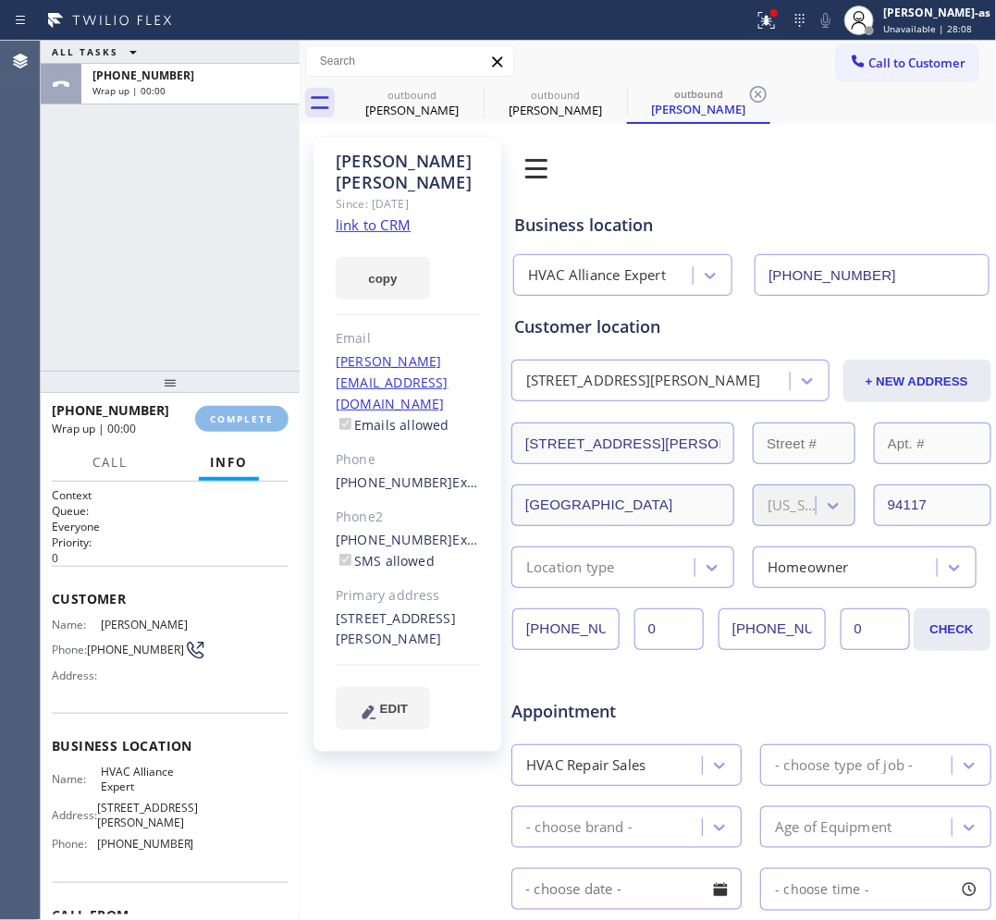
drag, startPoint x: 183, startPoint y: 307, endPoint x: 252, endPoint y: 375, distance: 96.8
click at [191, 308] on div "ALL TASKS ALL TASKS ACTIVE TASKS TASKS IN WRAP UP [PHONE_NUMBER] Wrap up | 00:00" at bounding box center [170, 206] width 259 height 330
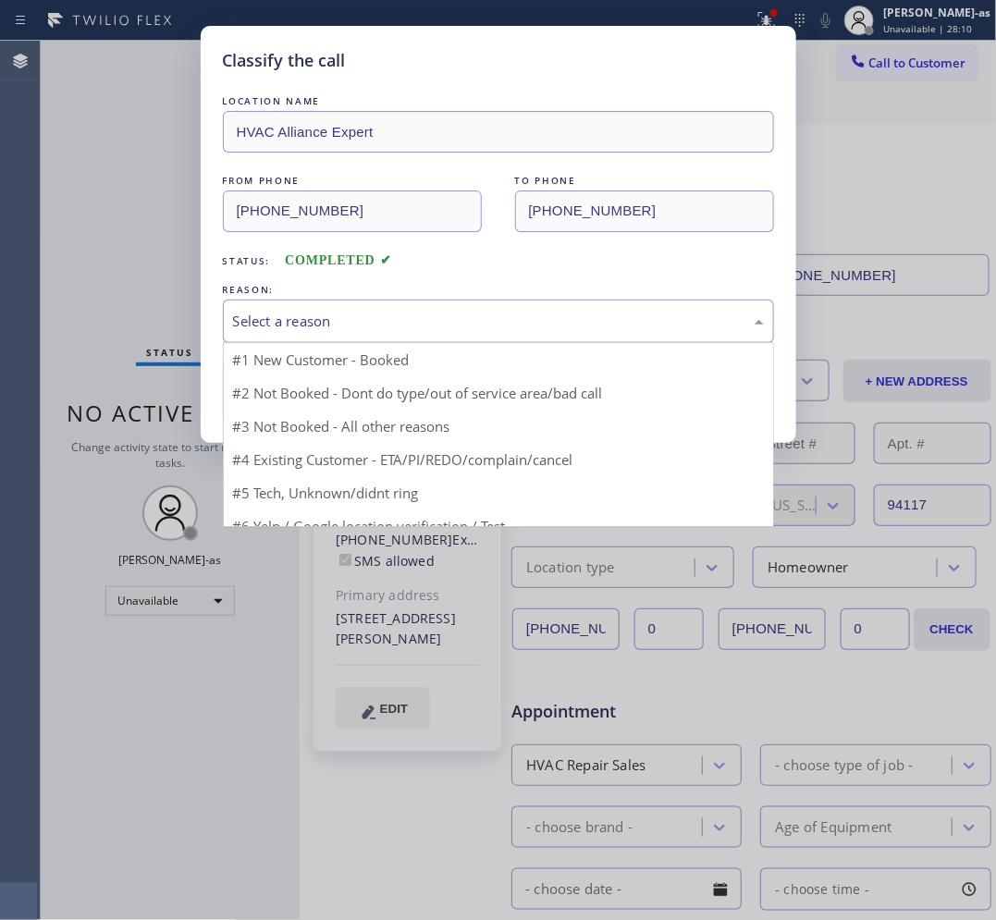
drag, startPoint x: 283, startPoint y: 325, endPoint x: 289, endPoint y: 423, distance: 98.2
click at [284, 325] on div "Select a reason" at bounding box center [498, 321] width 531 height 21
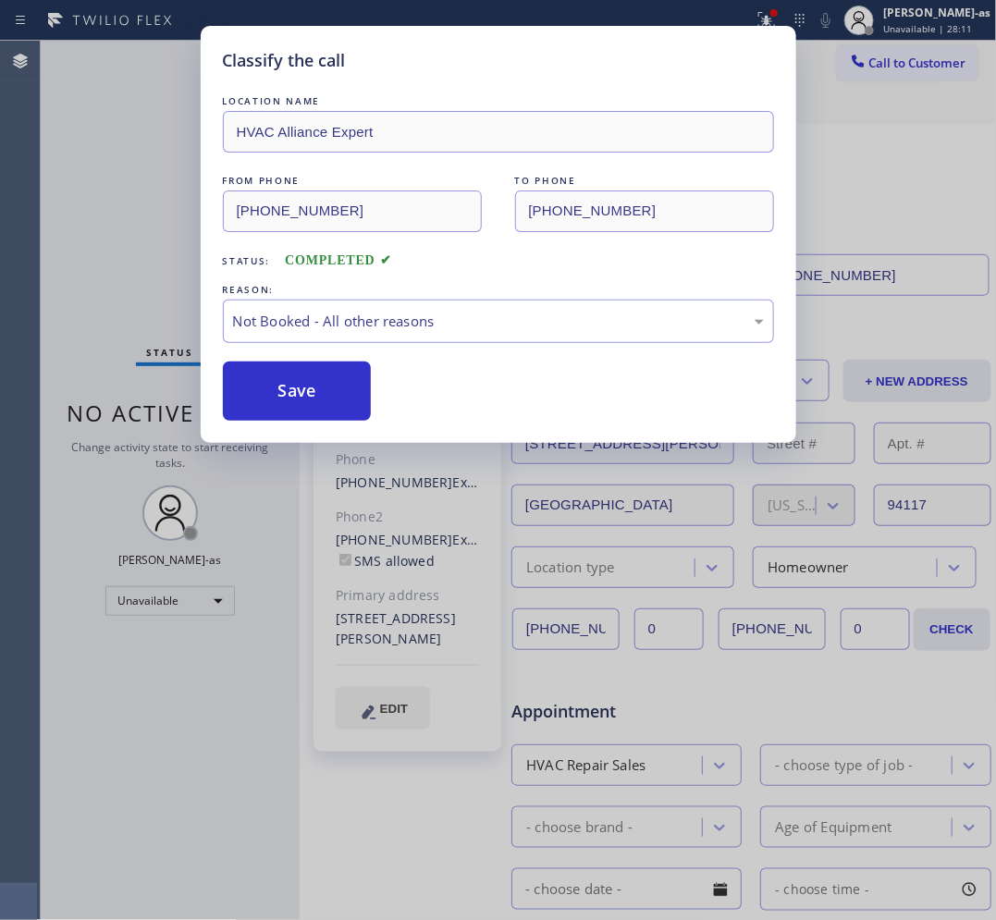
drag, startPoint x: 307, startPoint y: 393, endPoint x: 287, endPoint y: 448, distance: 59.1
click at [310, 393] on button "Save" at bounding box center [297, 391] width 149 height 59
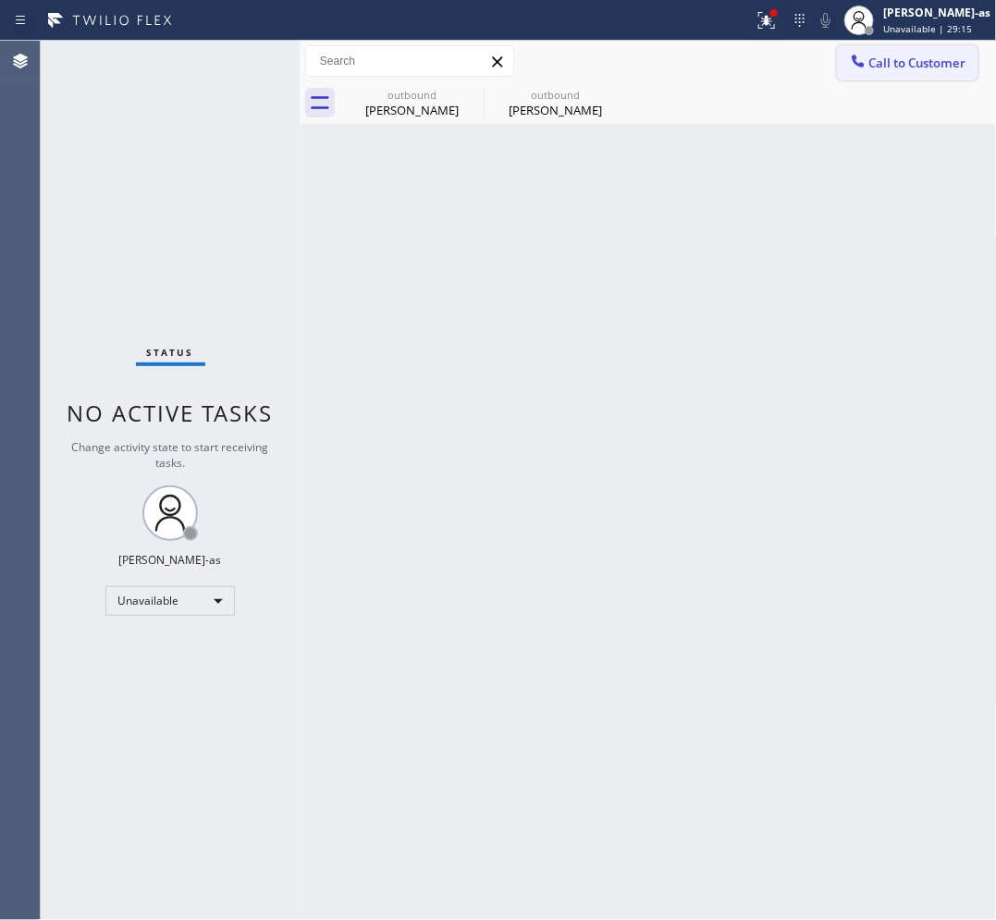
click at [898, 65] on span "Call to Customer" at bounding box center [917, 63] width 97 height 17
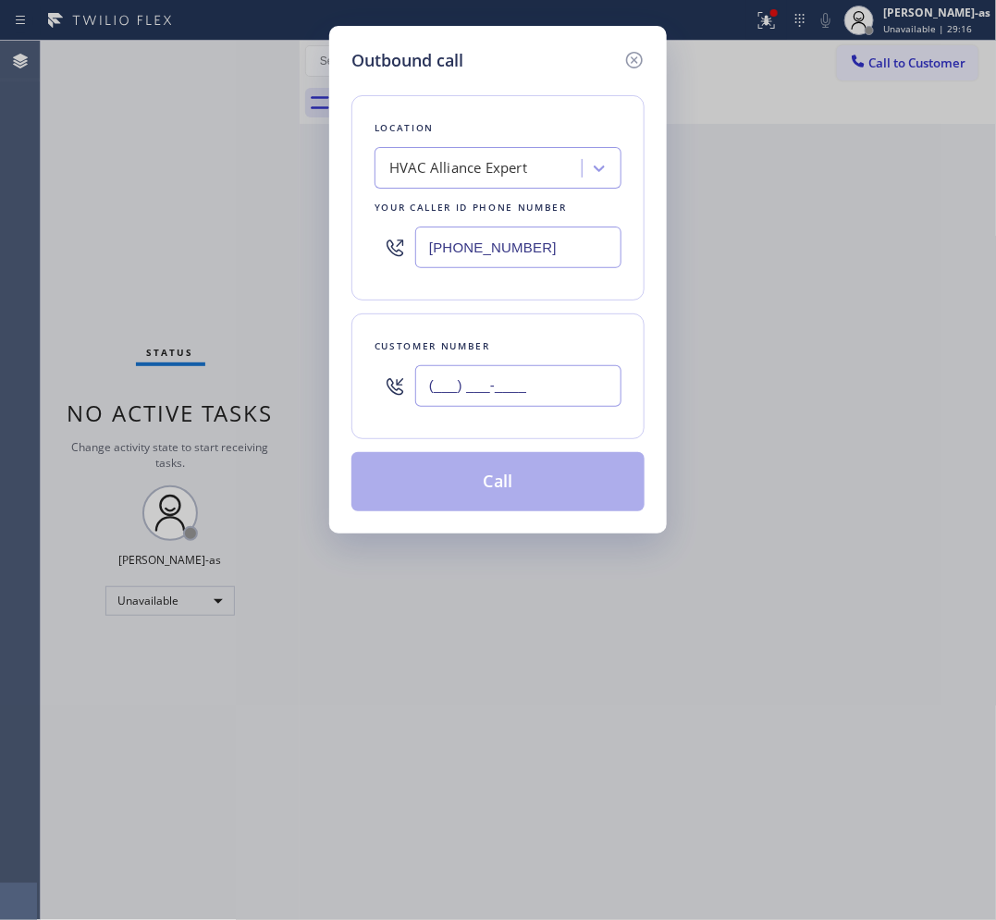
click at [530, 393] on input "(___) ___-____" at bounding box center [518, 386] width 206 height 42
paste input "831) 241-8393"
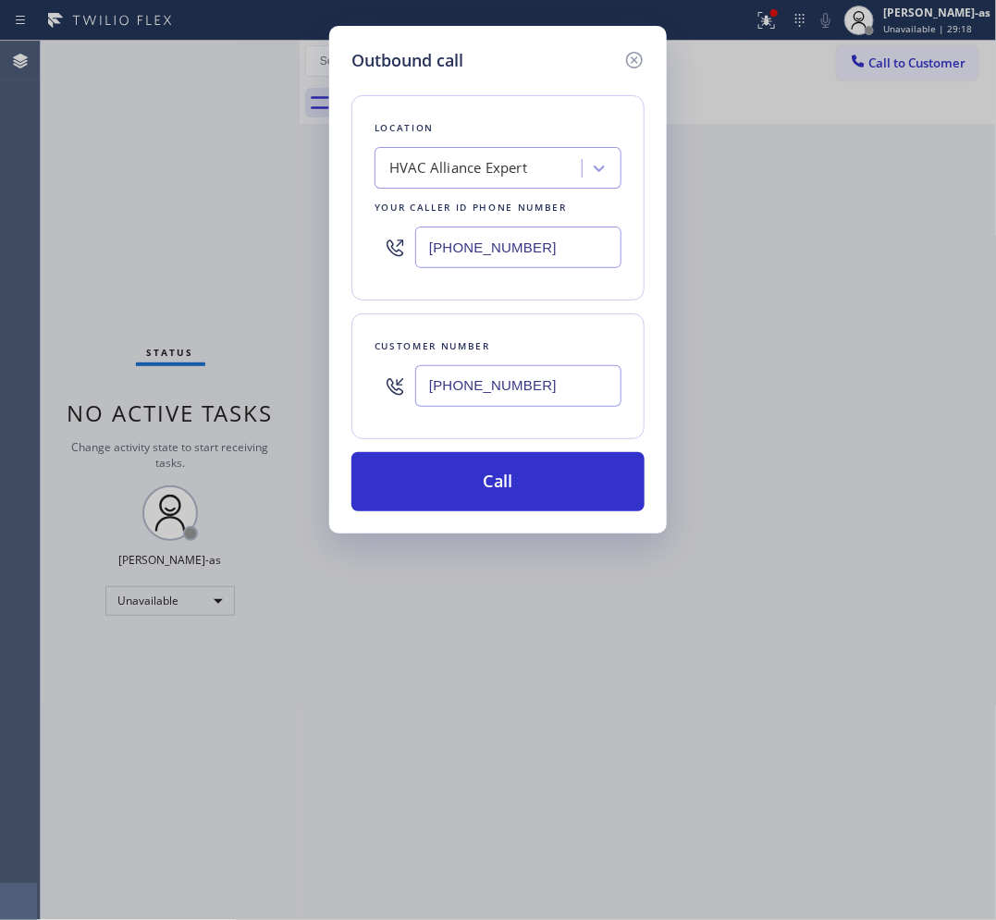
type input "[PHONE_NUMBER]"
click at [574, 239] on input "[PHONE_NUMBER]" at bounding box center [518, 248] width 206 height 42
paste input "10) 340-1547"
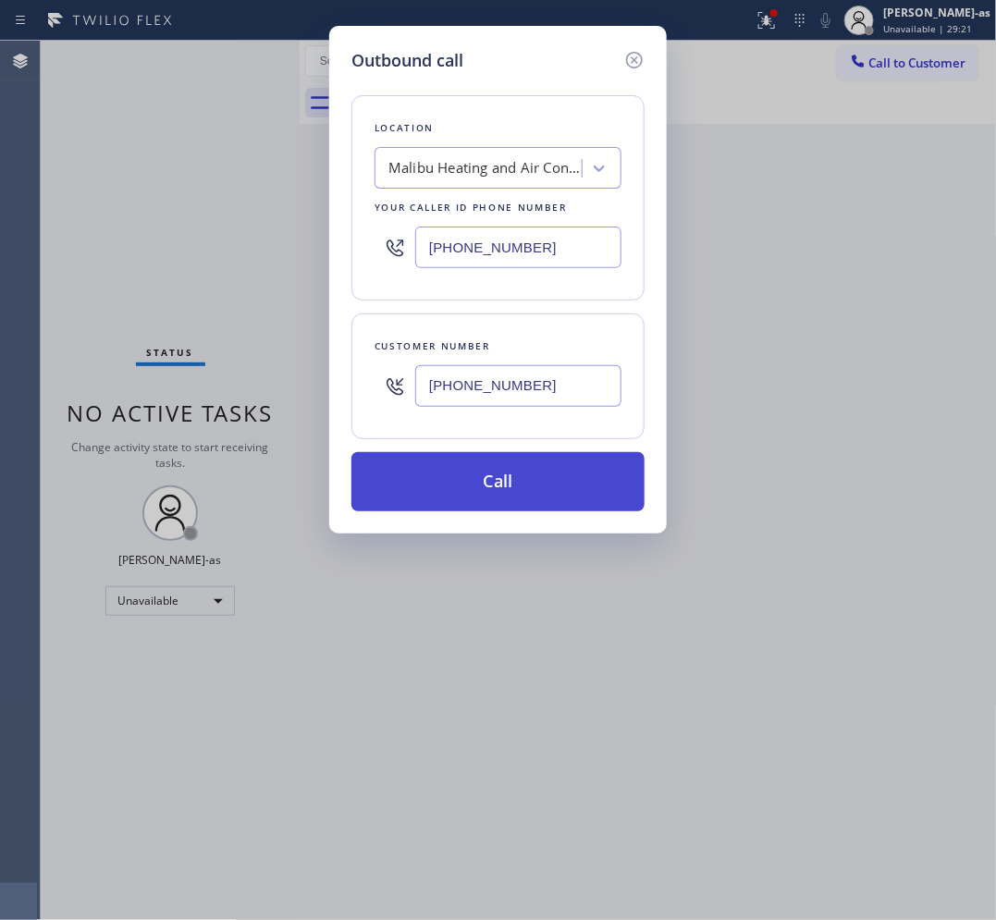
type input "[PHONE_NUMBER]"
click at [538, 479] on button "Call" at bounding box center [497, 481] width 293 height 59
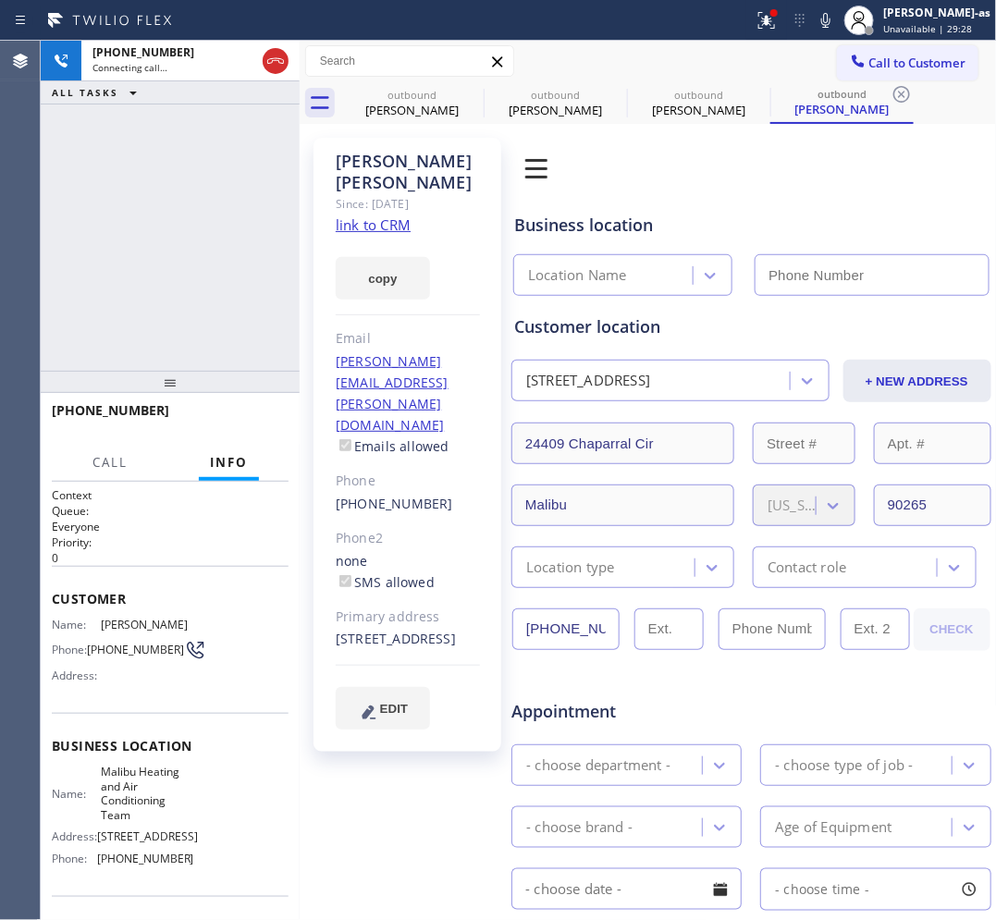
drag, startPoint x: 361, startPoint y: 200, endPoint x: 381, endPoint y: 197, distance: 20.5
click at [362, 215] on link "link to CRM" at bounding box center [373, 224] width 75 height 18
type input "[PHONE_NUMBER]"
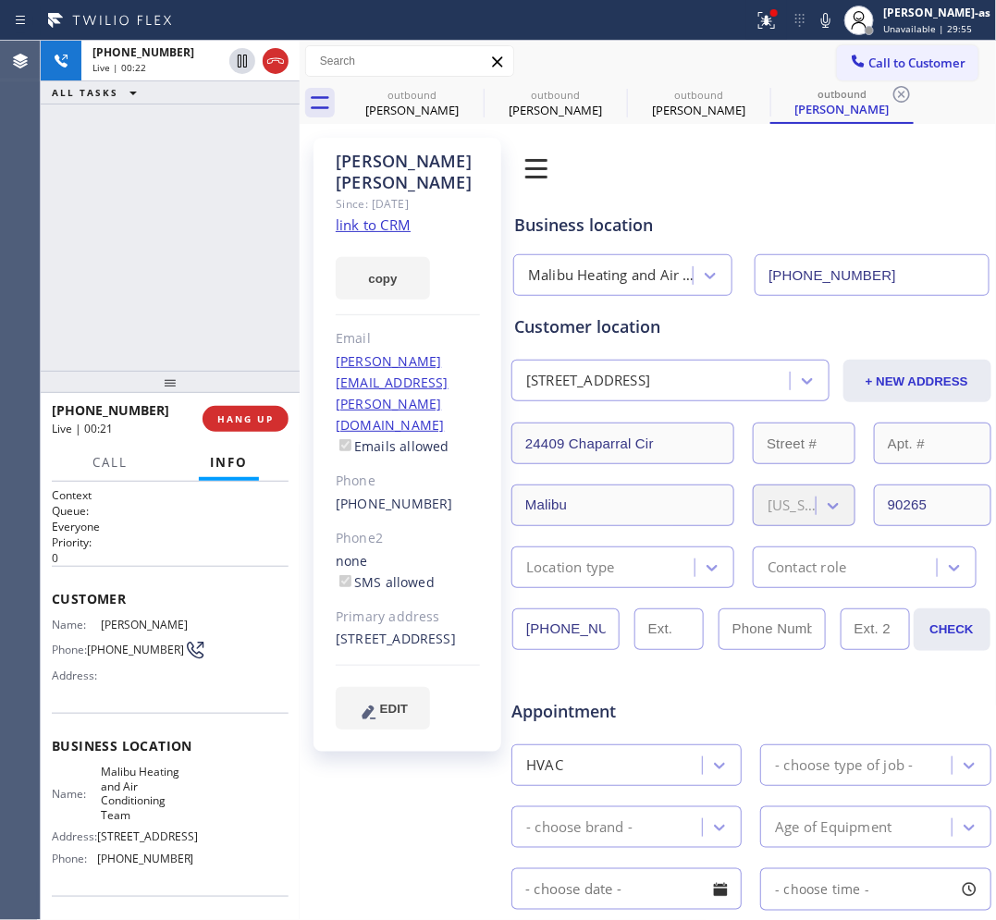
click at [257, 81] on div "ALL TASKS ALL TASKS ACTIVE TASKS TASKS IN WRAP UP" at bounding box center [170, 92] width 259 height 23
click at [265, 67] on icon at bounding box center [275, 61] width 22 height 22
click at [241, 413] on span "COMPLETE" at bounding box center [242, 418] width 64 height 13
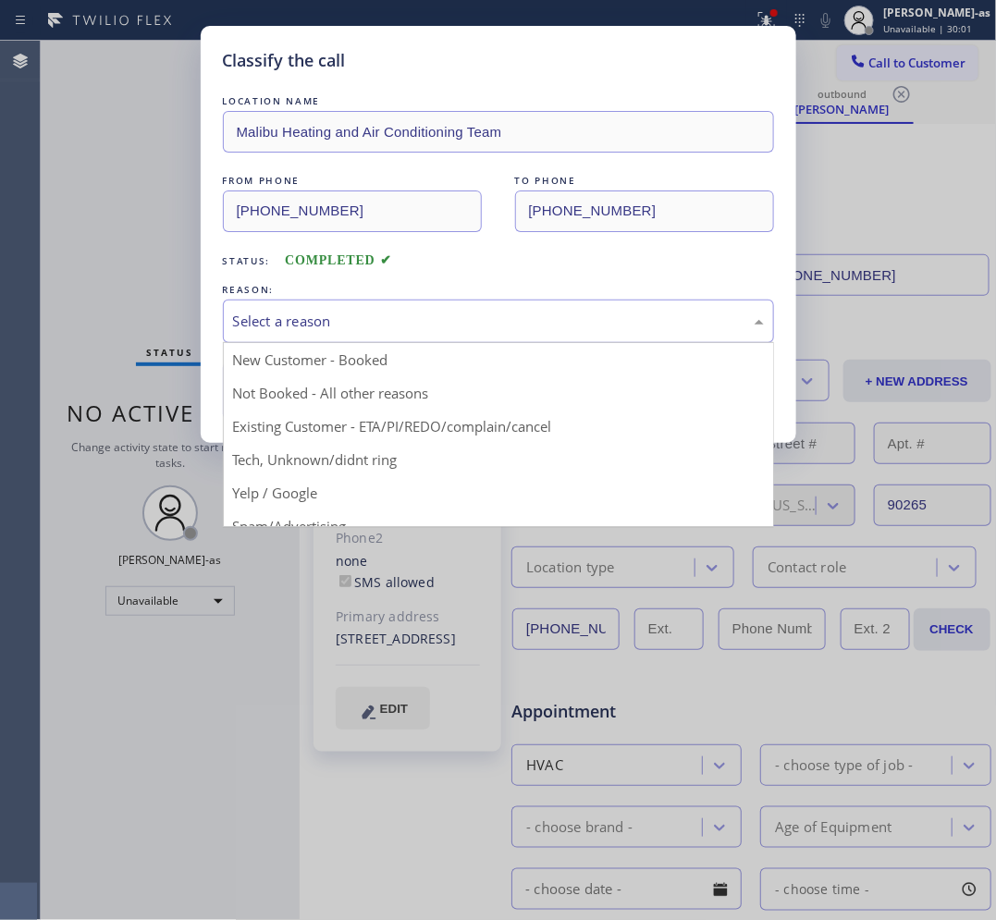
click at [356, 317] on div "Select a reason" at bounding box center [498, 321] width 531 height 21
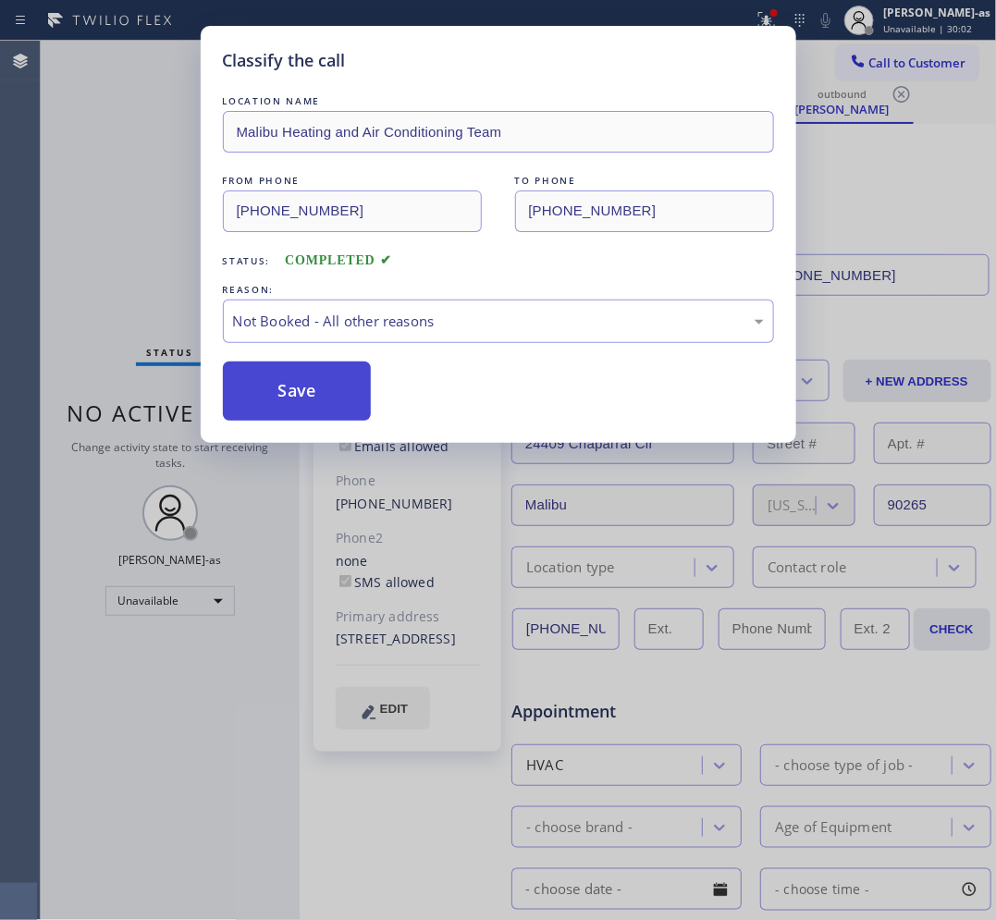
click at [288, 399] on button "Save" at bounding box center [297, 391] width 149 height 59
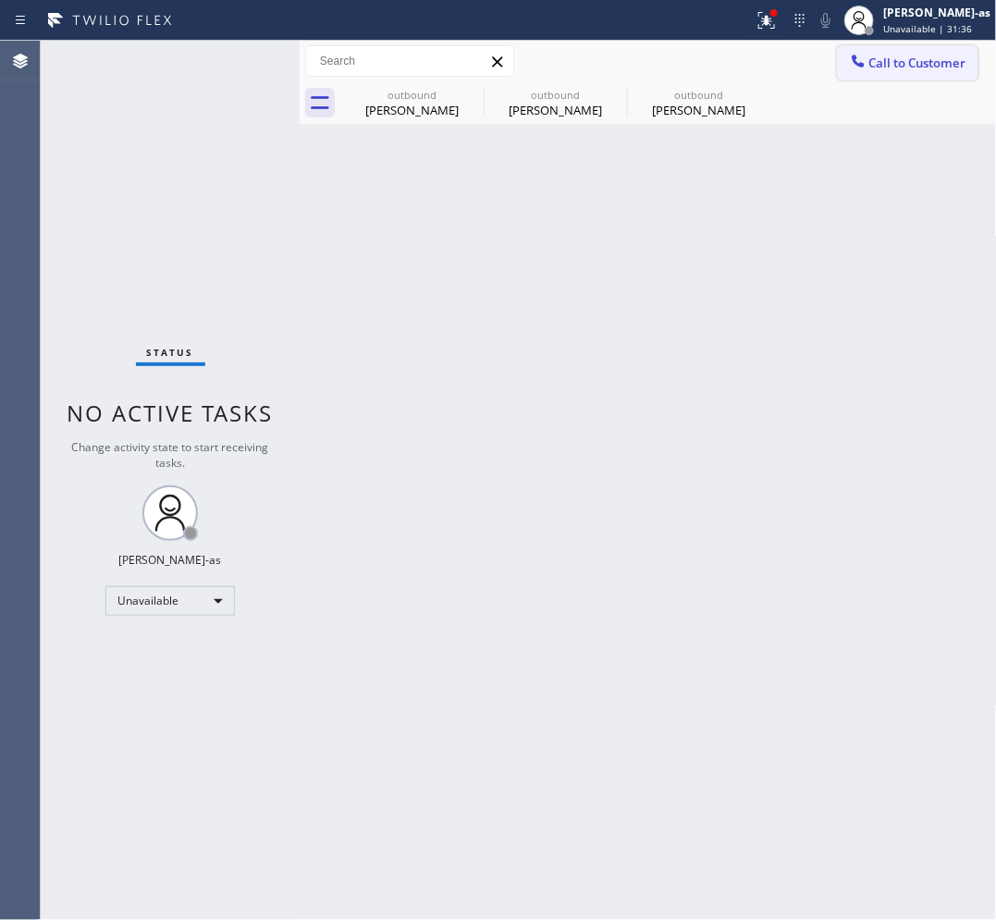
click at [895, 49] on button "Call to Customer" at bounding box center [907, 62] width 141 height 35
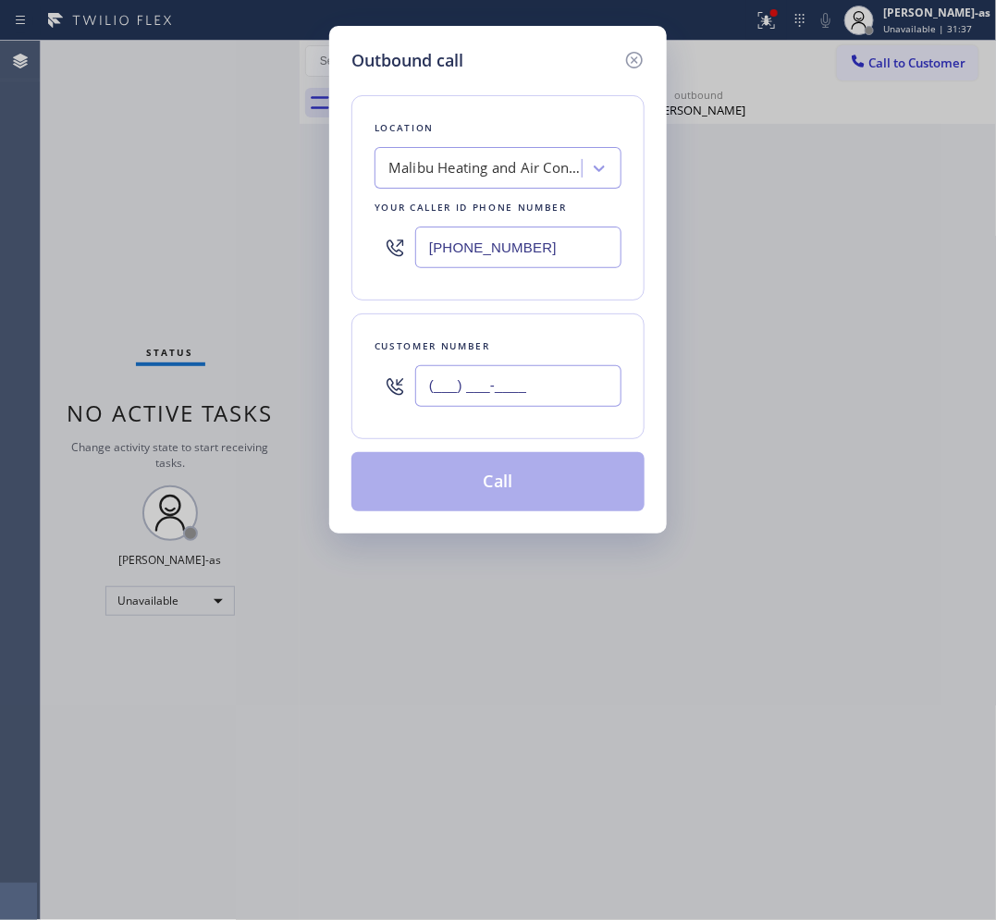
click at [574, 393] on input "(___) ___-____" at bounding box center [518, 386] width 206 height 42
paste input "929) 710-2795"
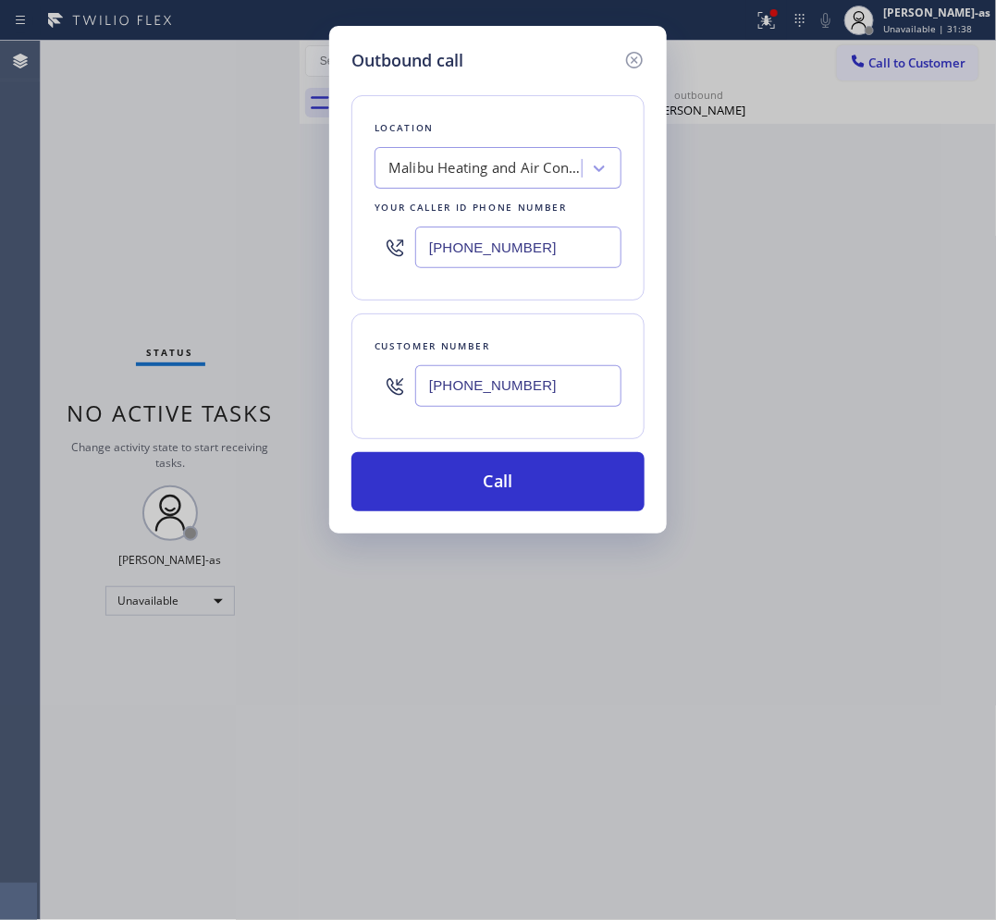
type input "[PHONE_NUMBER]"
click at [516, 237] on input "[PHONE_NUMBER]" at bounding box center [518, 248] width 206 height 42
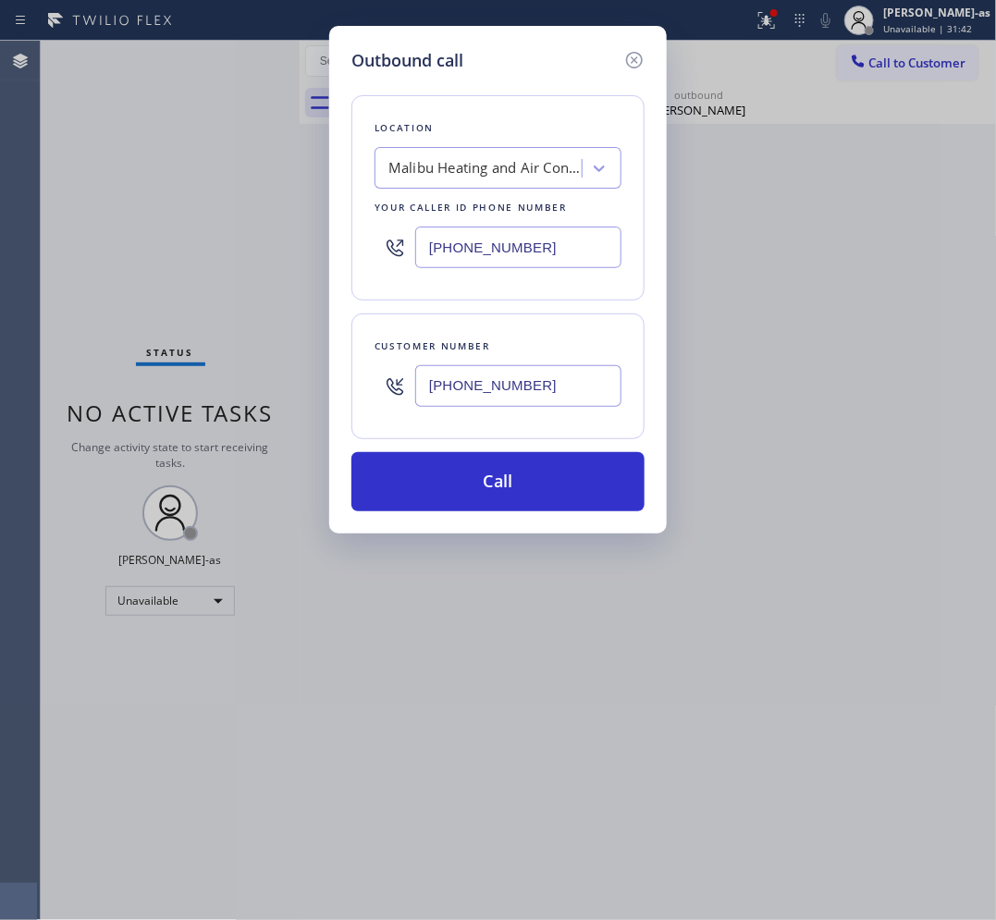
paste input "626) 283-5633"
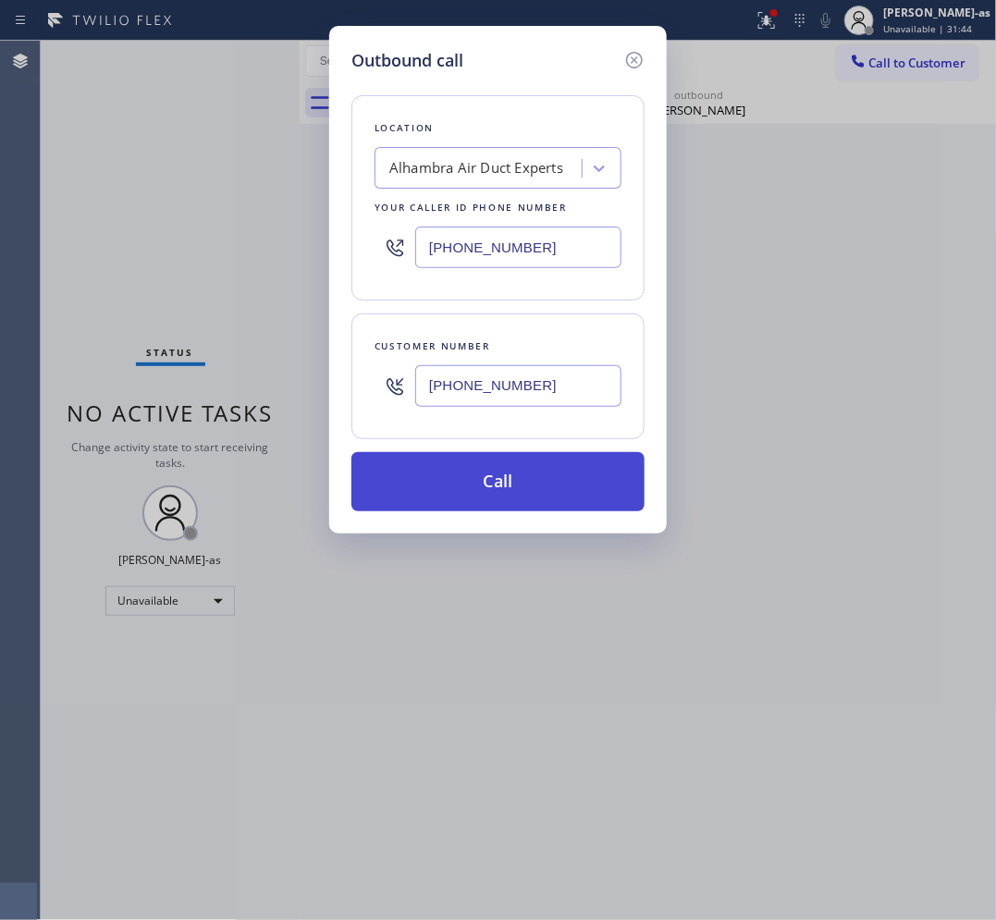
type input "[PHONE_NUMBER]"
click at [497, 472] on button "Call" at bounding box center [497, 481] width 293 height 59
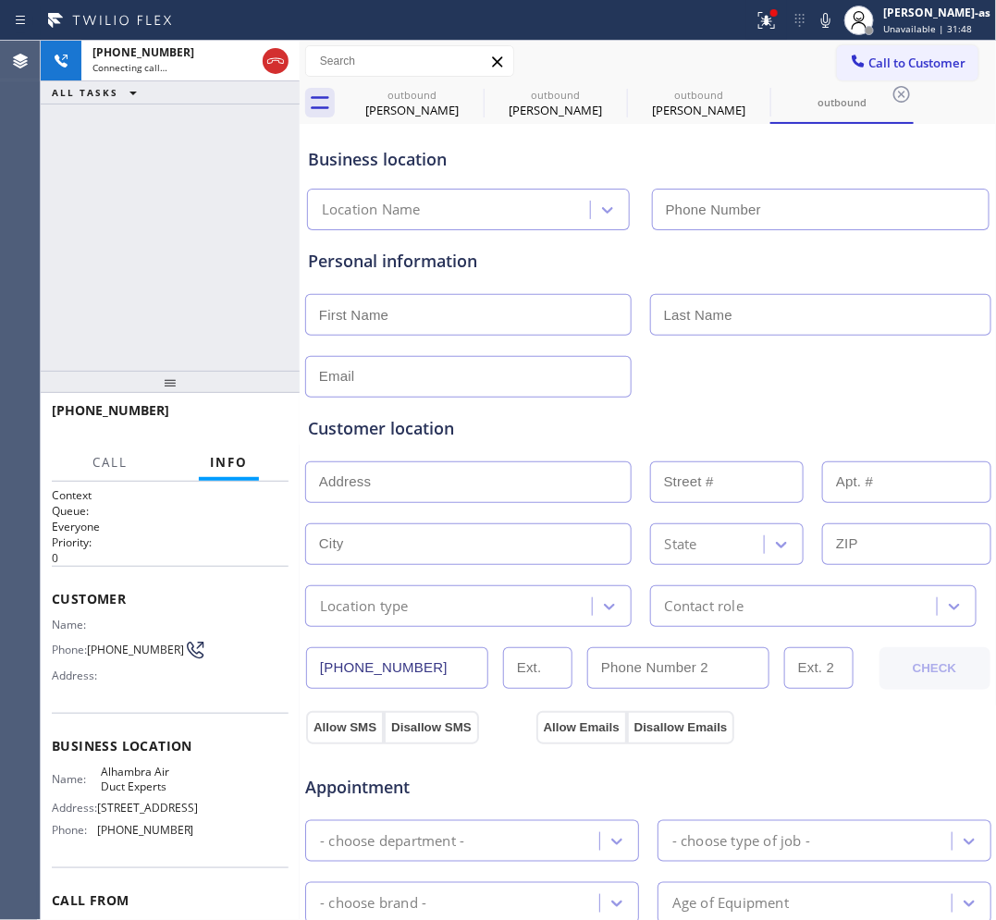
type input "[PHONE_NUMBER]"
click at [277, 65] on icon at bounding box center [275, 61] width 22 height 22
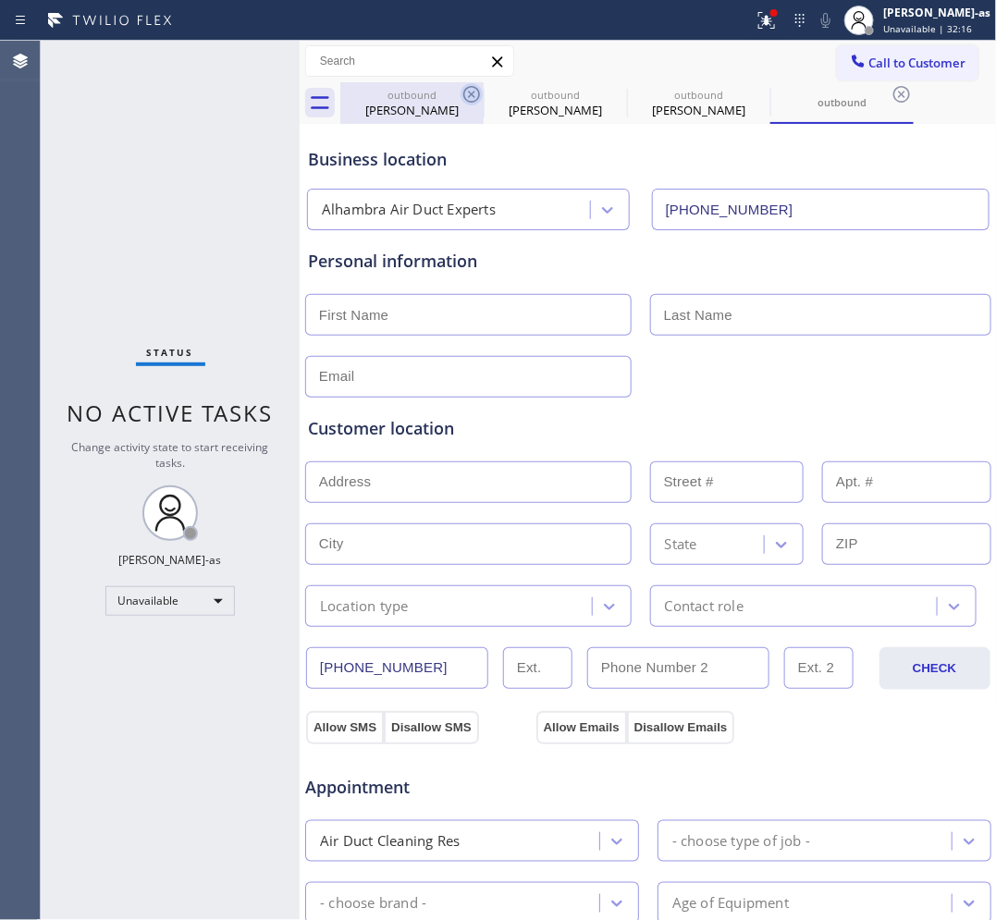
drag, startPoint x: 399, startPoint y: 99, endPoint x: 477, endPoint y: 92, distance: 77.9
click at [405, 99] on div "outbound" at bounding box center [412, 95] width 140 height 14
type input "[PHONE_NUMBER]"
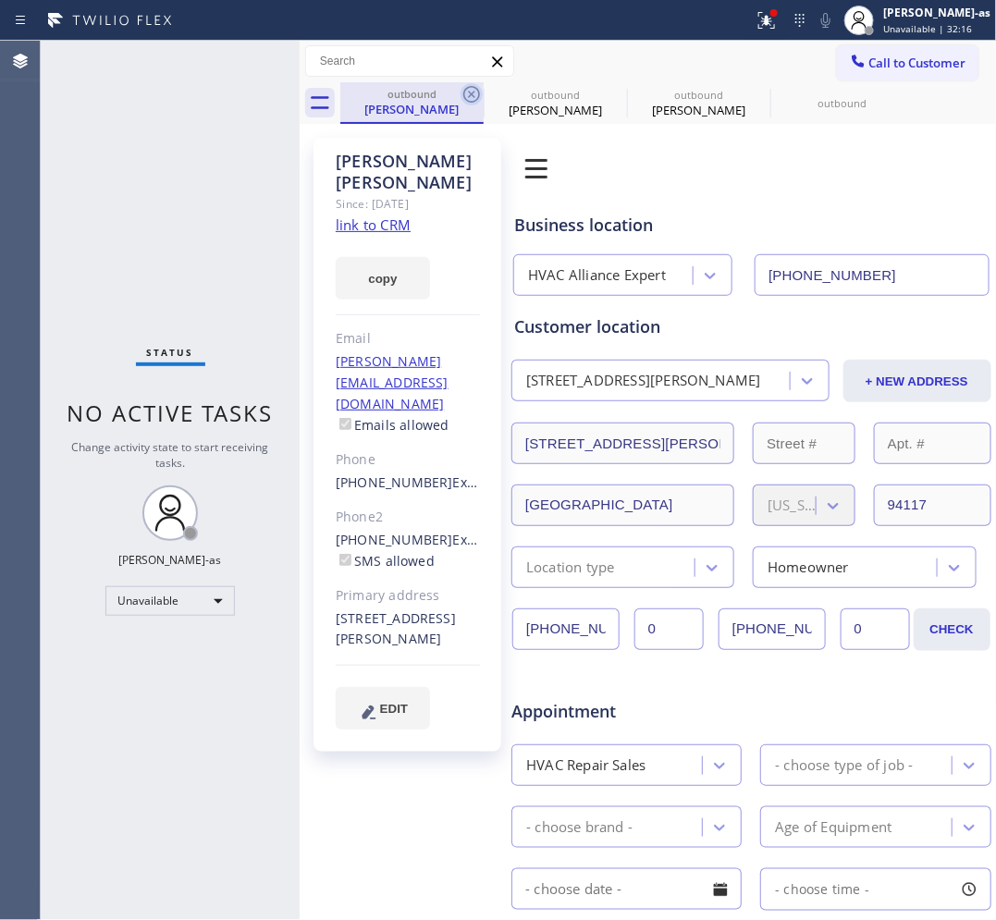
click at [477, 92] on icon at bounding box center [471, 94] width 22 height 22
click at [0, 0] on icon at bounding box center [0, 0] width 0 height 0
click at [476, 93] on div "outbound [PERSON_NAME] outbound [PERSON_NAME] outbound [PERSON_NAME] outbound" at bounding box center [668, 103] width 656 height 42
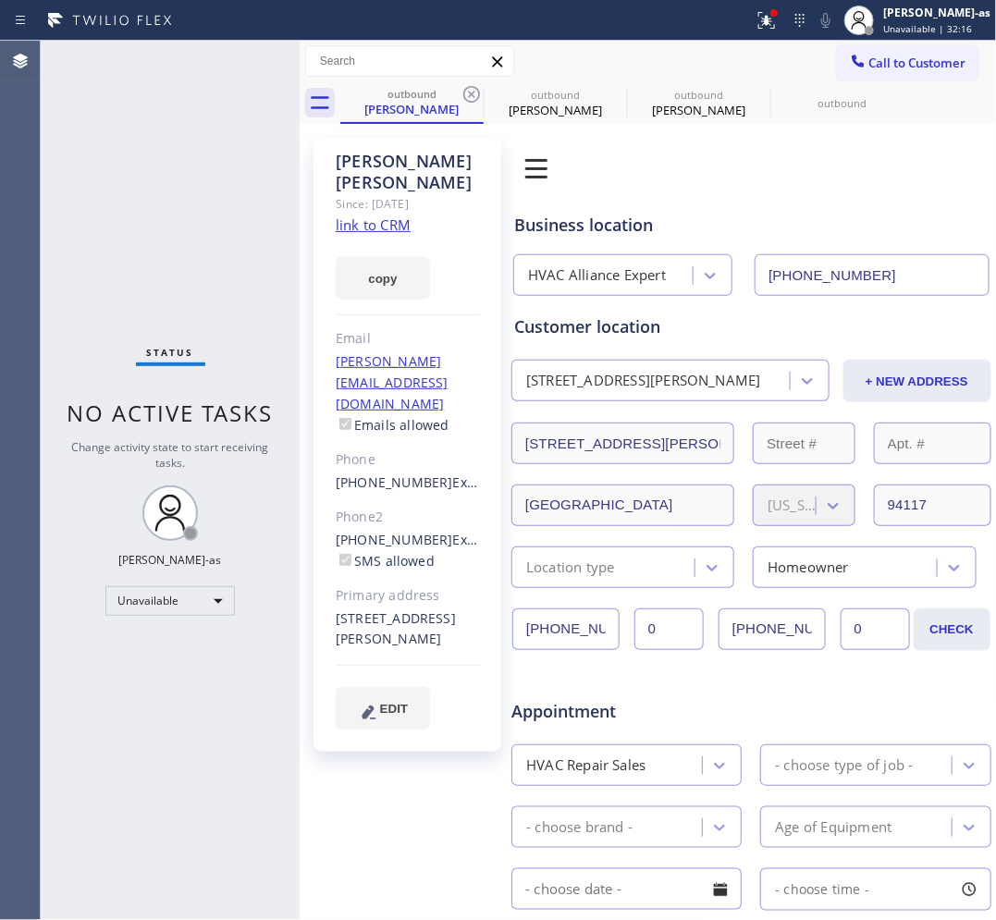
click at [474, 94] on div "outbound [PERSON_NAME] outbound [PERSON_NAME] outbound [PERSON_NAME] outbound" at bounding box center [668, 103] width 656 height 42
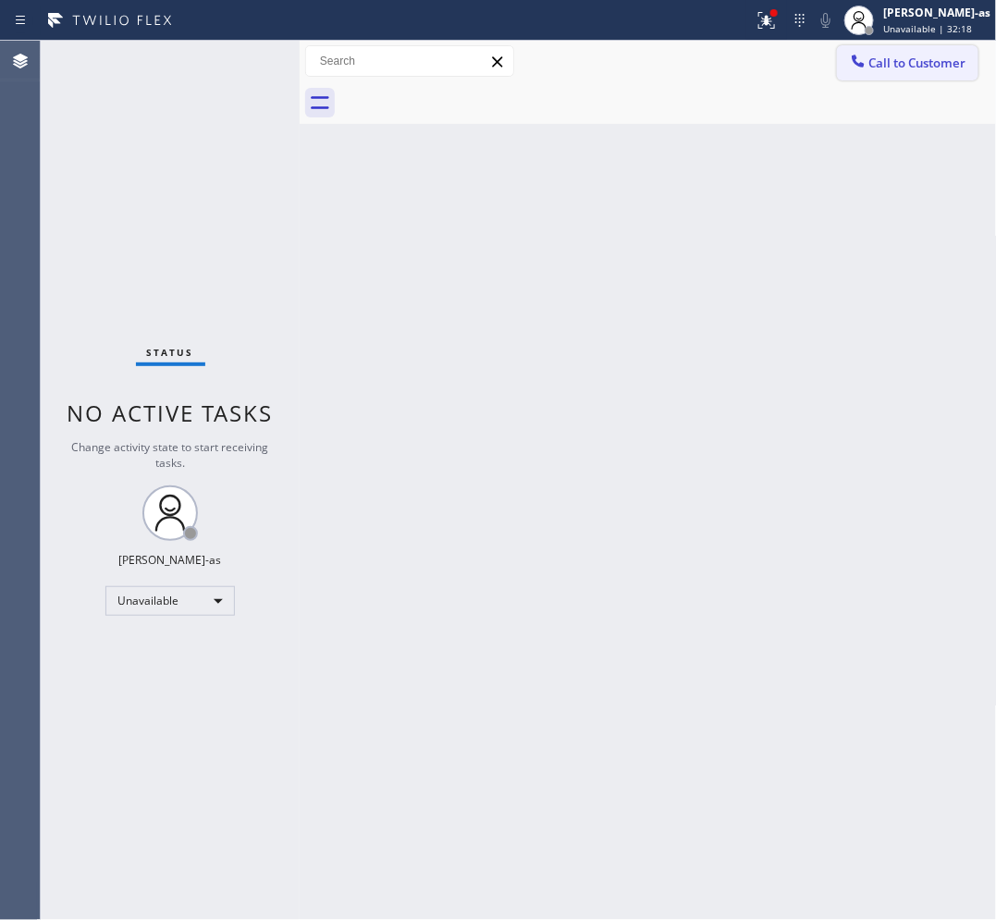
click at [894, 70] on span "Call to Customer" at bounding box center [917, 63] width 97 height 17
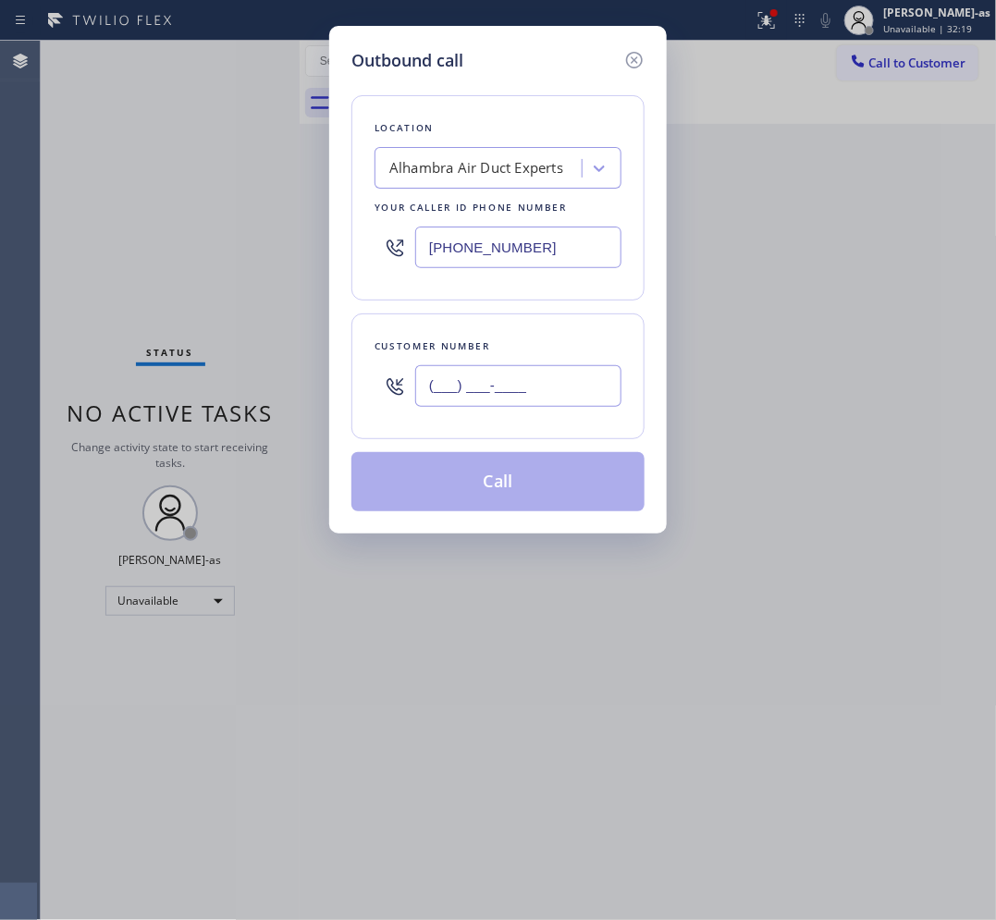
click at [593, 398] on input "(___) ___-____" at bounding box center [518, 386] width 206 height 42
paste input "714) 875-0597"
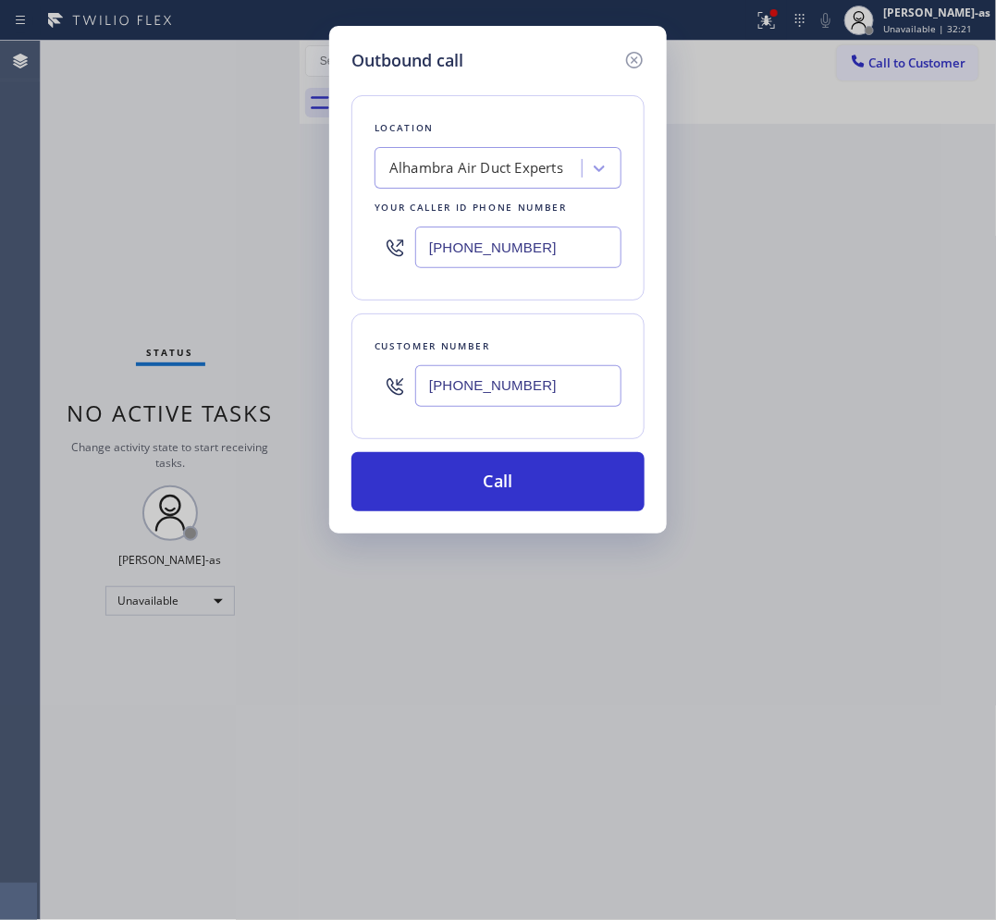
type input "[PHONE_NUMBER]"
click at [509, 254] on input "[PHONE_NUMBER]" at bounding box center [518, 248] width 206 height 42
click at [510, 252] on input "[PHONE_NUMBER]" at bounding box center [518, 248] width 206 height 42
paste input "57) 233-9124"
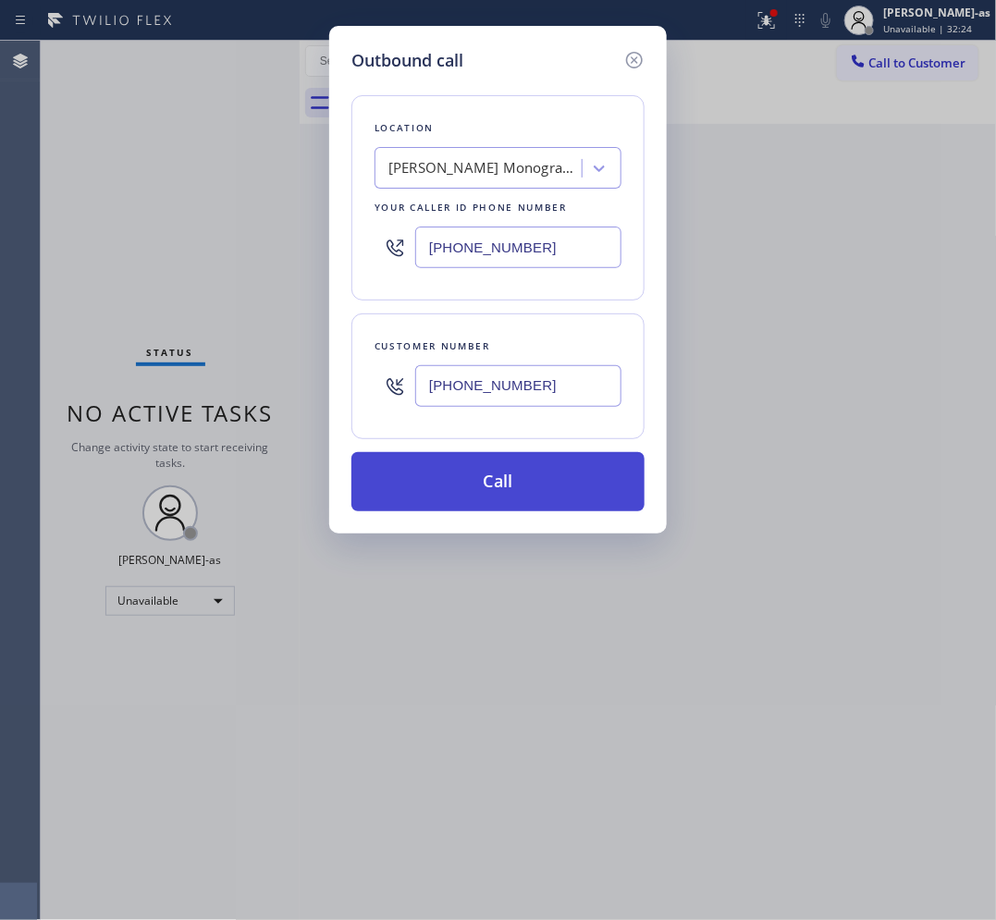
type input "[PHONE_NUMBER]"
click at [502, 487] on button "Call" at bounding box center [497, 481] width 293 height 59
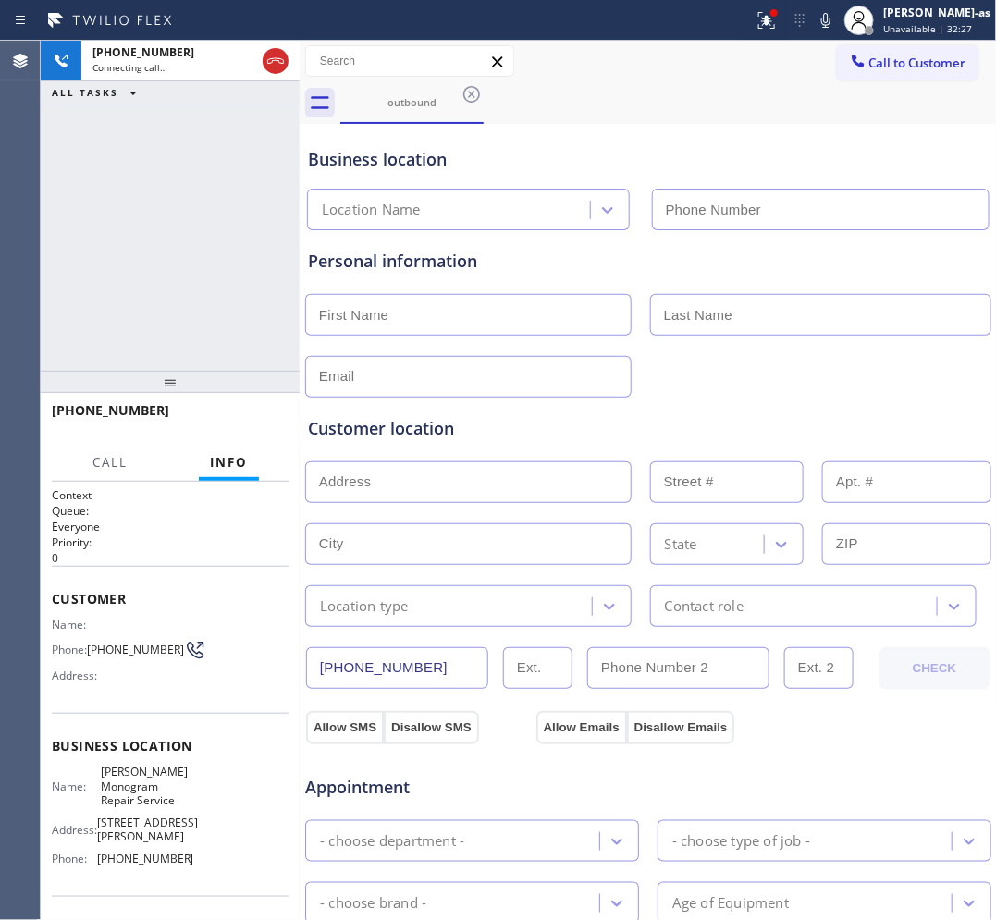
type input "[PHONE_NUMBER]"
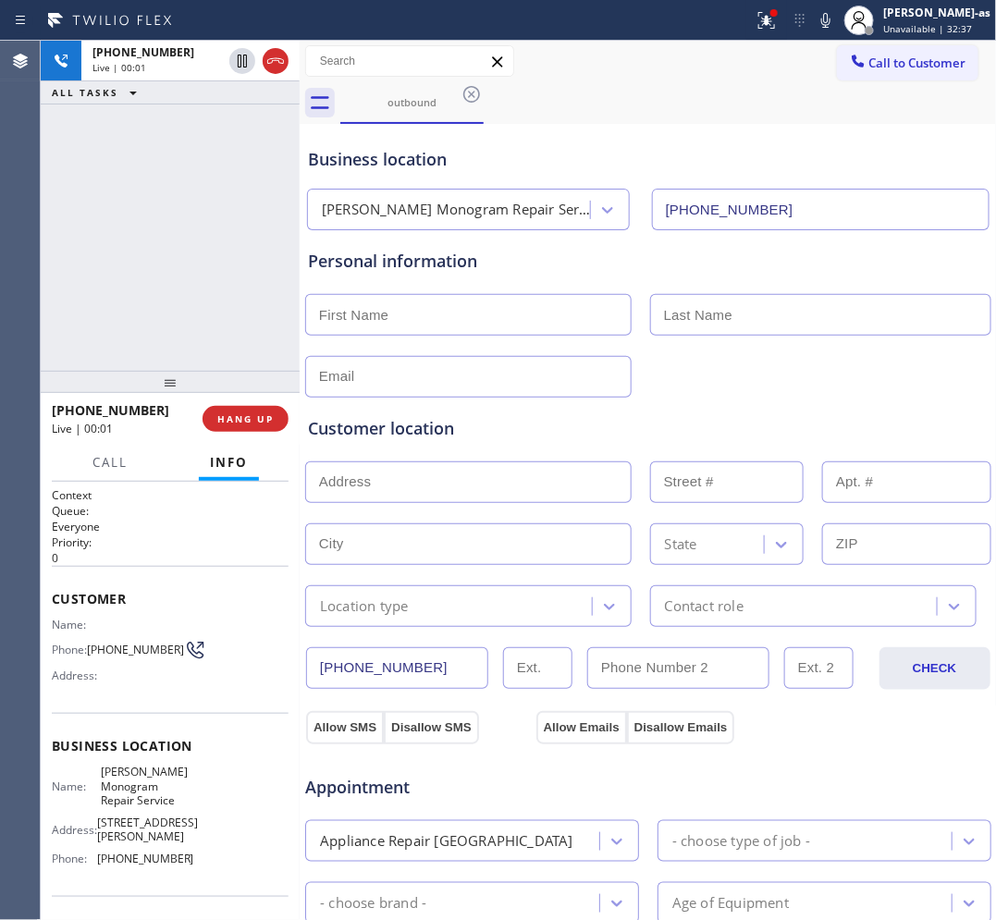
drag, startPoint x: 227, startPoint y: 373, endPoint x: 284, endPoint y: 190, distance: 191.6
click at [229, 371] on div at bounding box center [170, 382] width 259 height 22
drag, startPoint x: 276, startPoint y: 66, endPoint x: 260, endPoint y: 178, distance: 113.0
click at [276, 67] on icon at bounding box center [275, 61] width 22 height 22
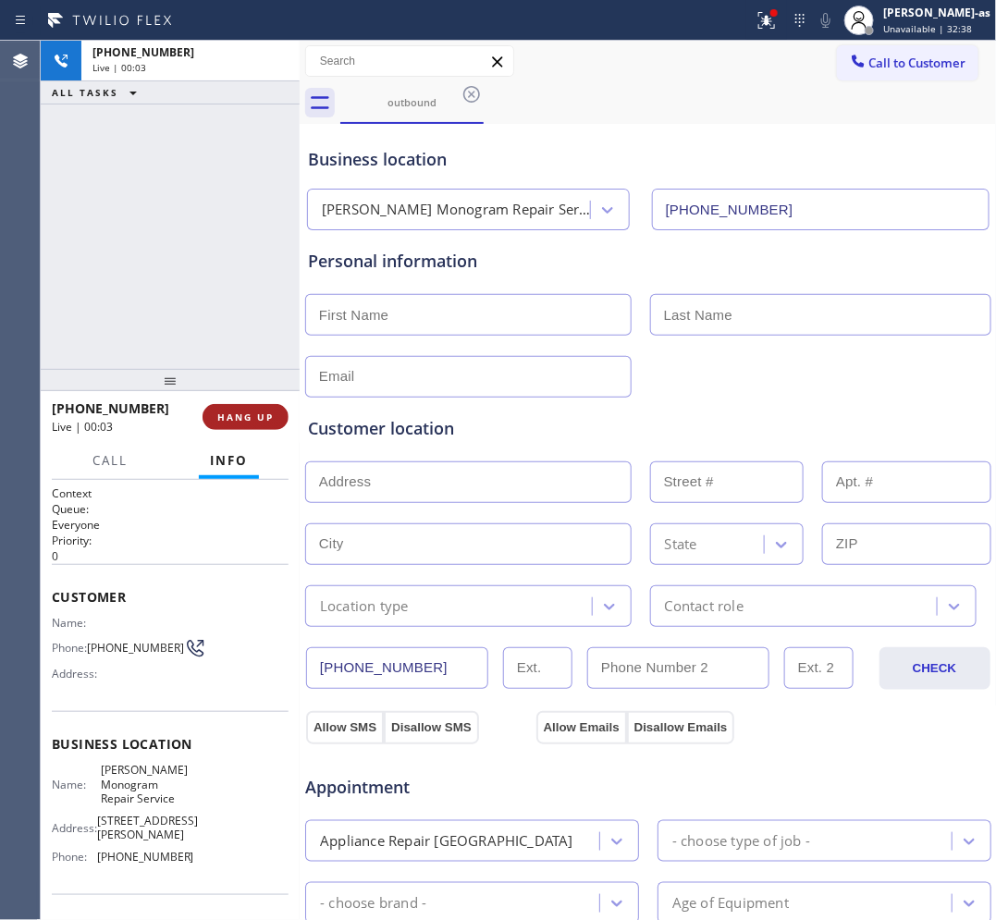
drag, startPoint x: 252, startPoint y: 394, endPoint x: 251, endPoint y: 408, distance: 14.0
click at [252, 391] on div at bounding box center [170, 380] width 259 height 22
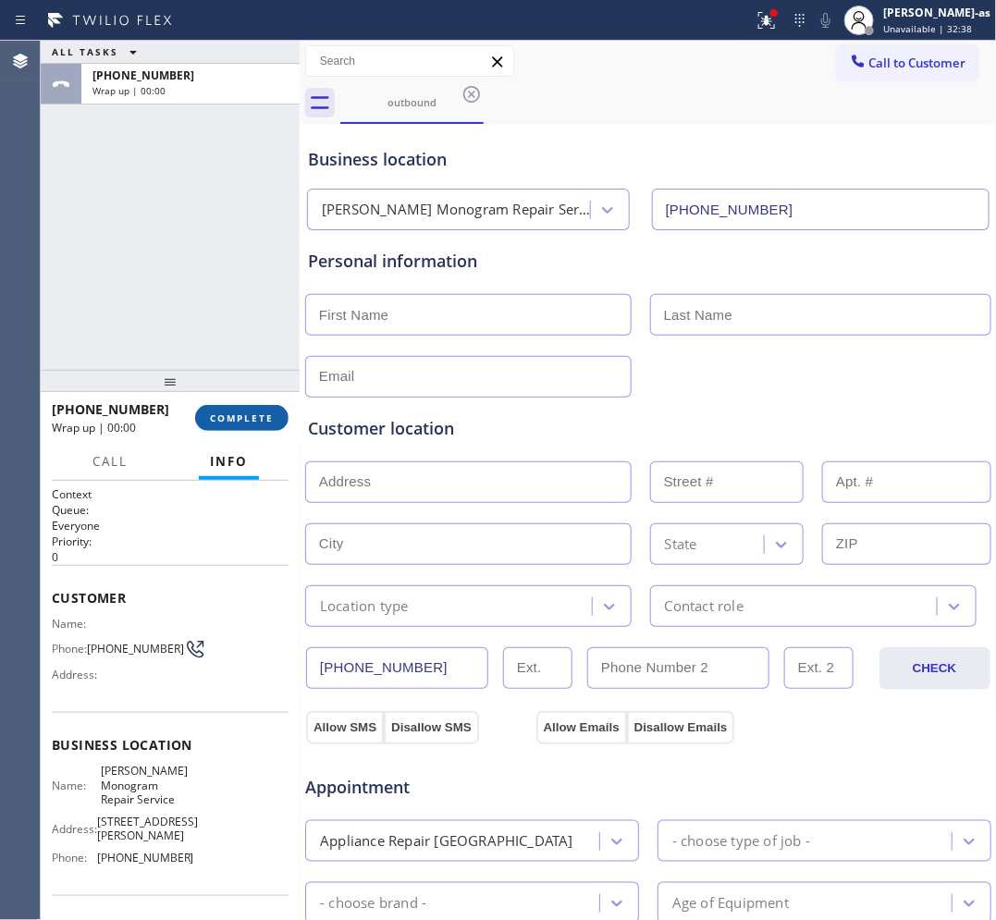
click at [251, 421] on span "COMPLETE" at bounding box center [242, 417] width 64 height 13
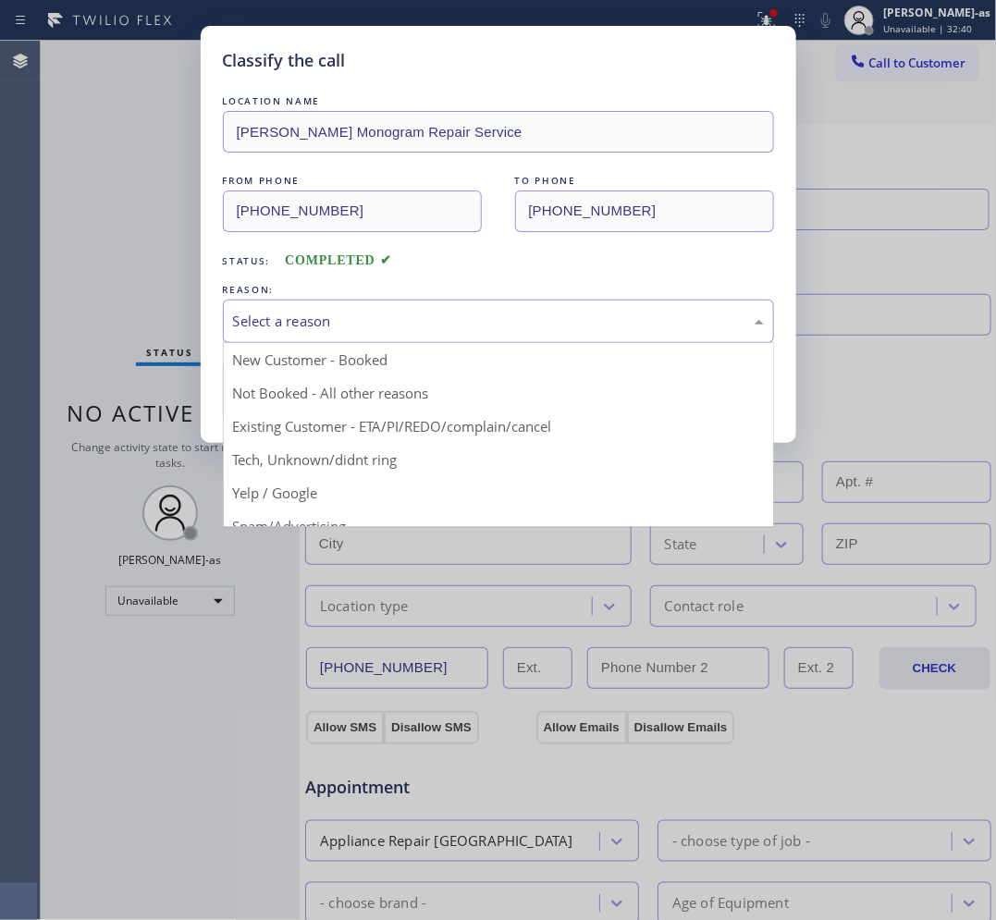
click at [413, 314] on div "Select a reason" at bounding box center [498, 321] width 531 height 21
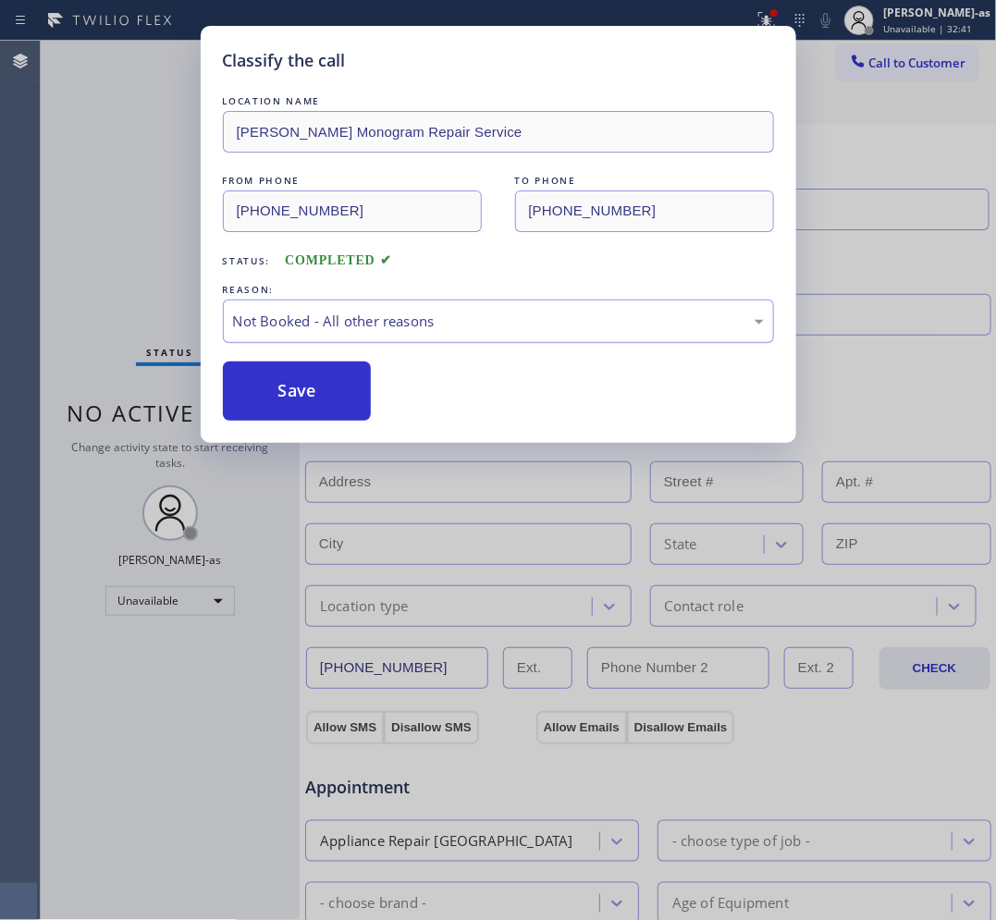
click at [353, 331] on div "Not Booked - All other reasons" at bounding box center [498, 321] width 531 height 21
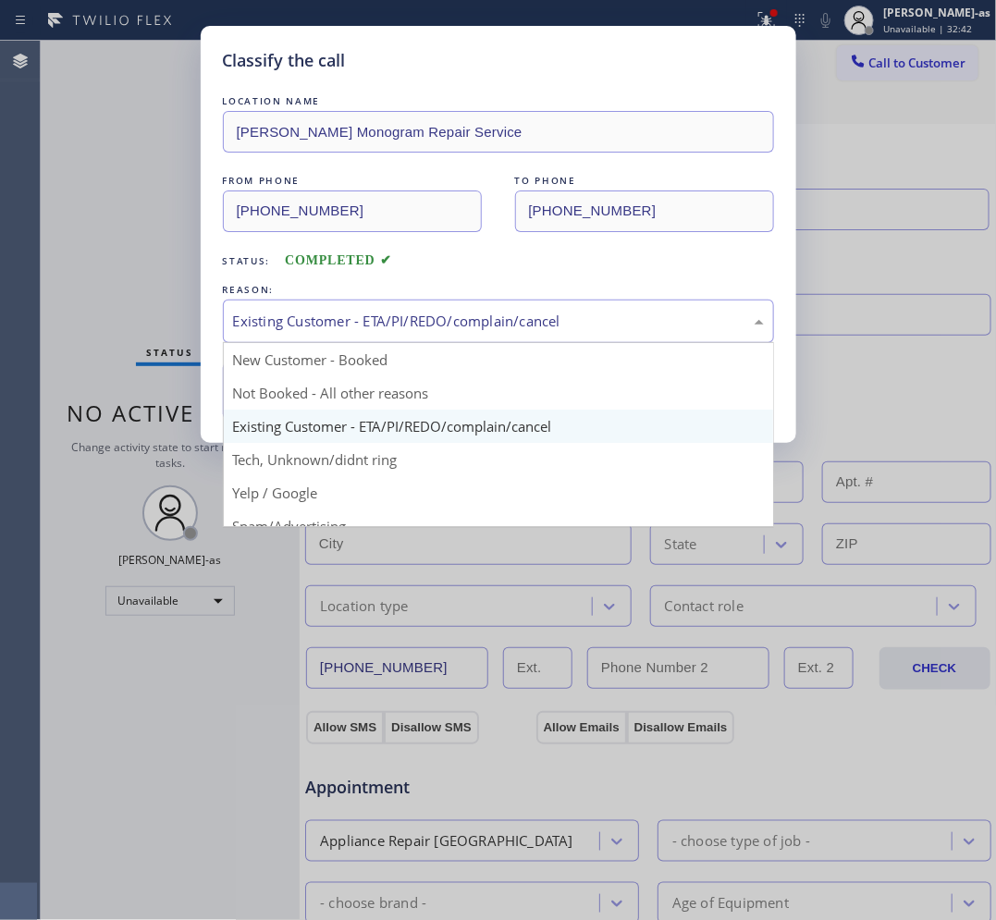
click at [336, 307] on div "Existing Customer - ETA/PI/REDO/complain/cancel" at bounding box center [498, 321] width 551 height 43
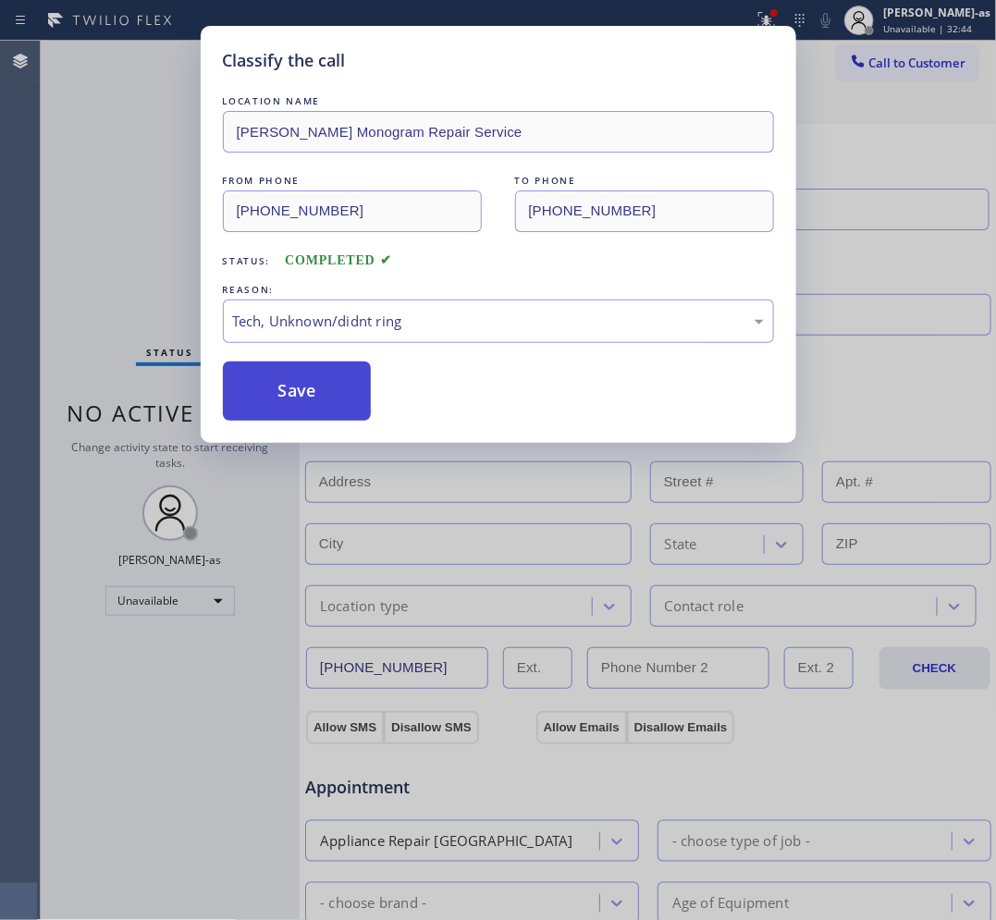
click at [294, 399] on button "Save" at bounding box center [297, 391] width 149 height 59
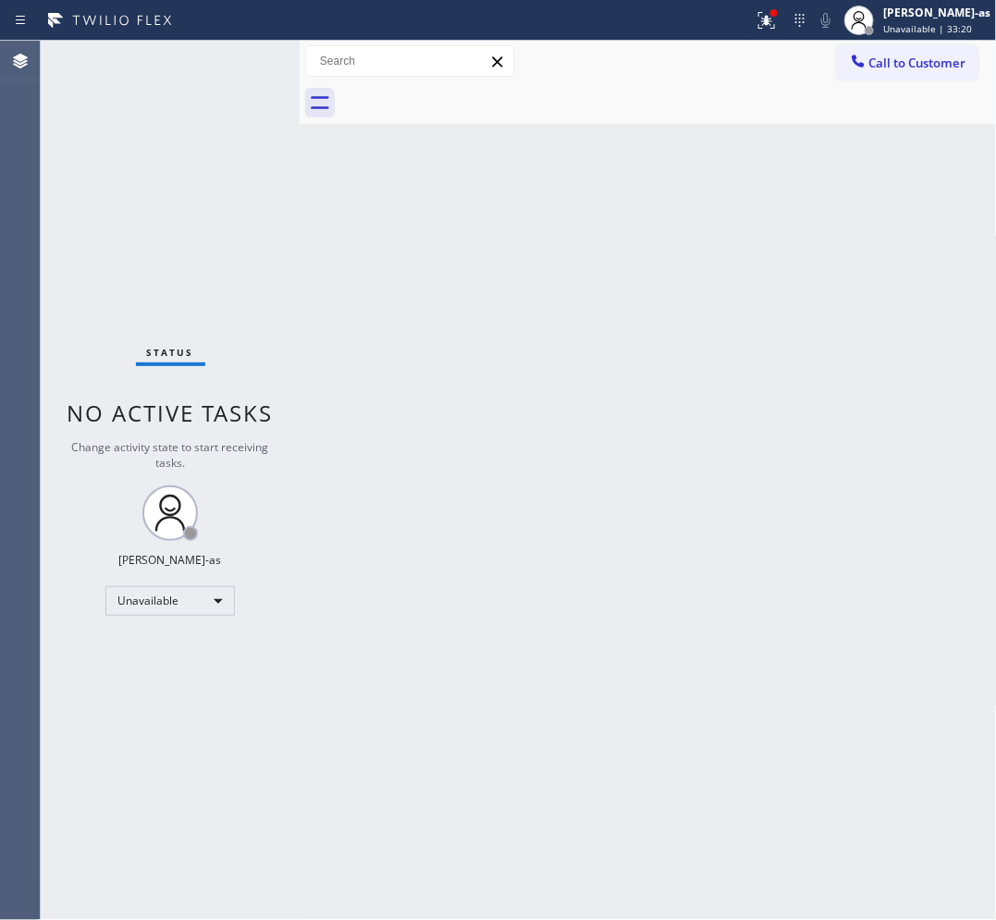
click at [883, 69] on span "Call to Customer" at bounding box center [917, 63] width 97 height 17
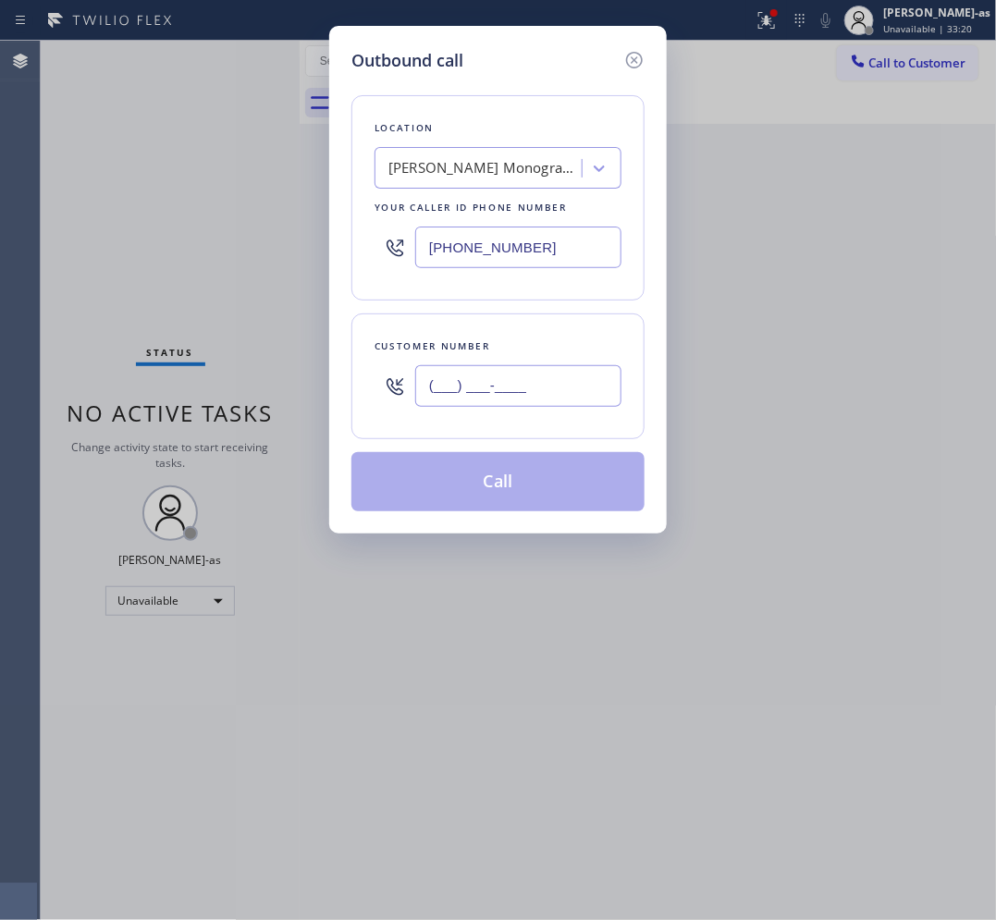
click at [569, 376] on input "(___) ___-____" at bounding box center [518, 386] width 206 height 42
paste input "347) 834-2225"
type input "[PHONE_NUMBER]"
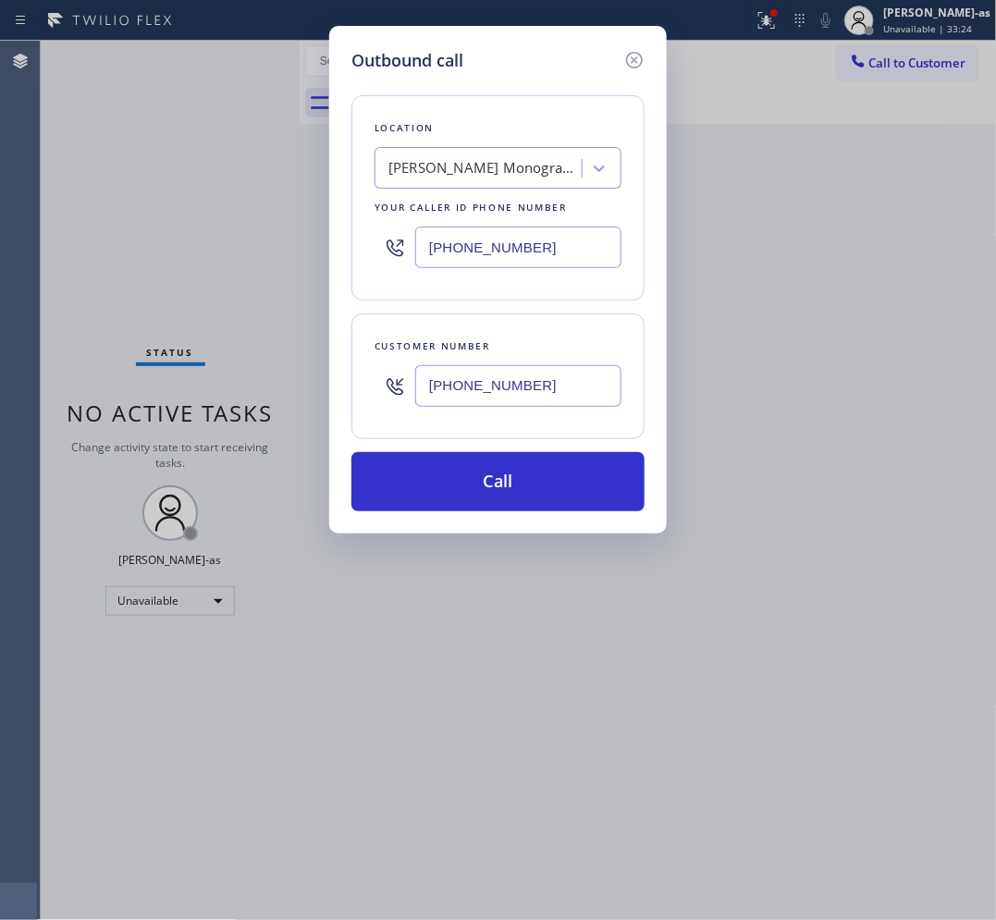
click at [458, 155] on div "[PERSON_NAME] Monogram Repair Service" at bounding box center [481, 169] width 202 height 32
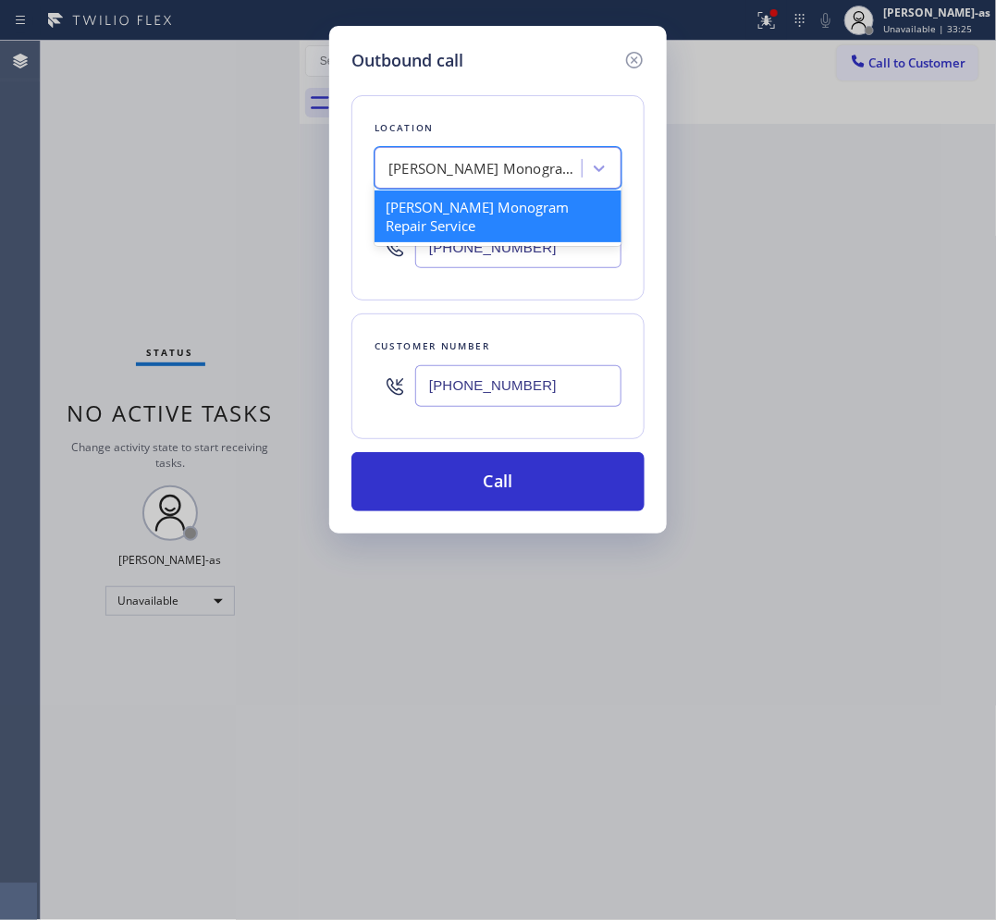
paste input "Elite Sub-Zero & Wolf Repair Service [US_STATE]"
type input "Elite Sub-Zero & Wolf Repair Service [US_STATE]"
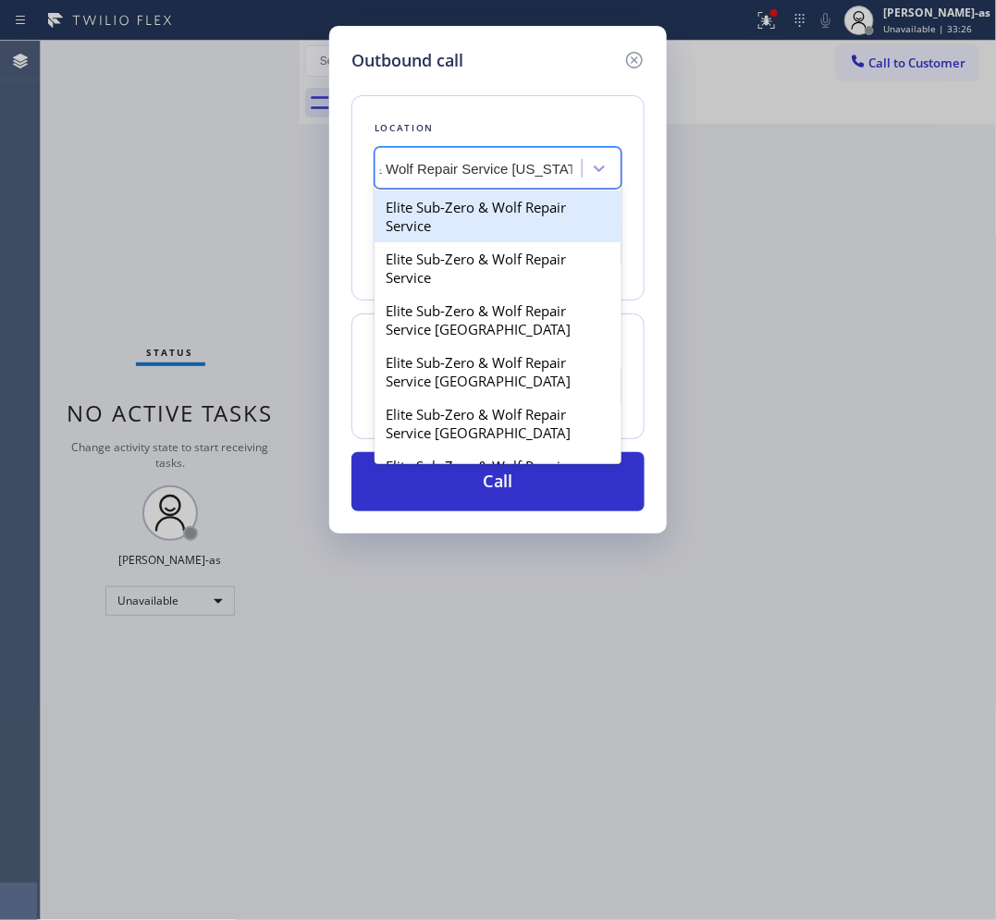
click at [467, 205] on div "Elite Sub-Zero & Wolf Repair Service" at bounding box center [497, 216] width 247 height 52
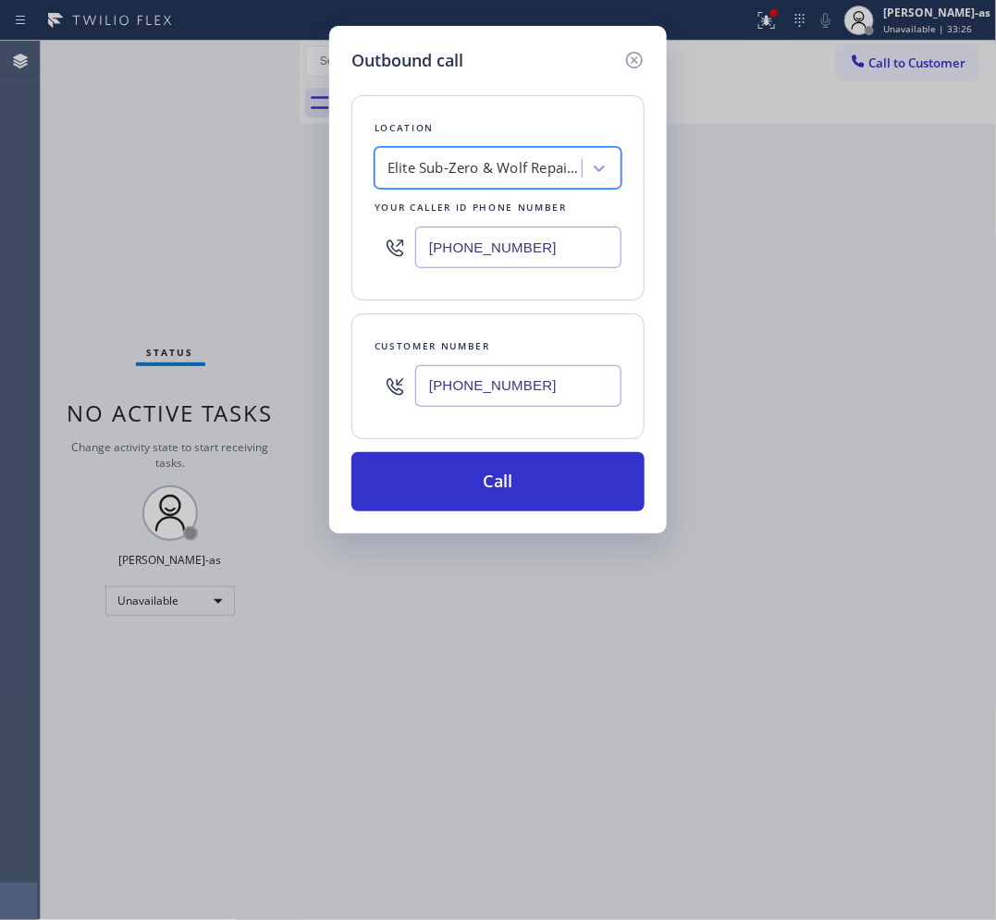
scroll to position [0, 1]
click at [570, 246] on input "[PHONE_NUMBER]" at bounding box center [518, 248] width 206 height 42
paste input "917) 920-95"
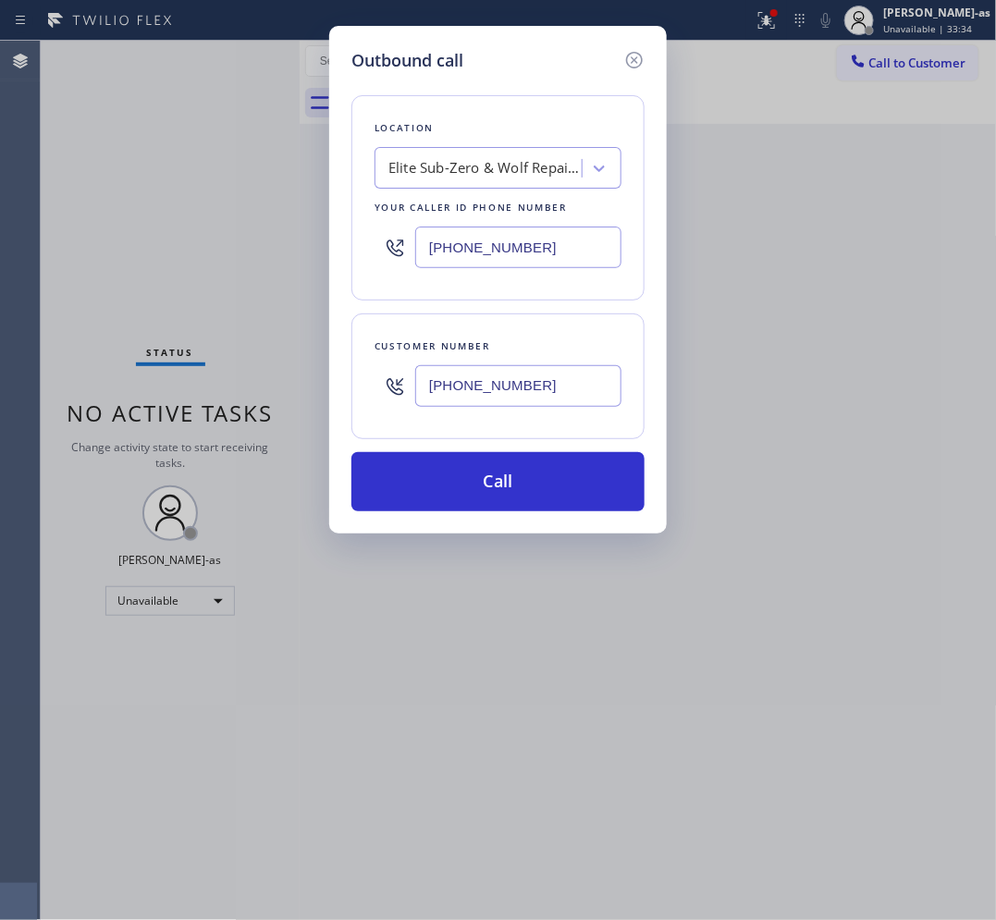
scroll to position [0, 0]
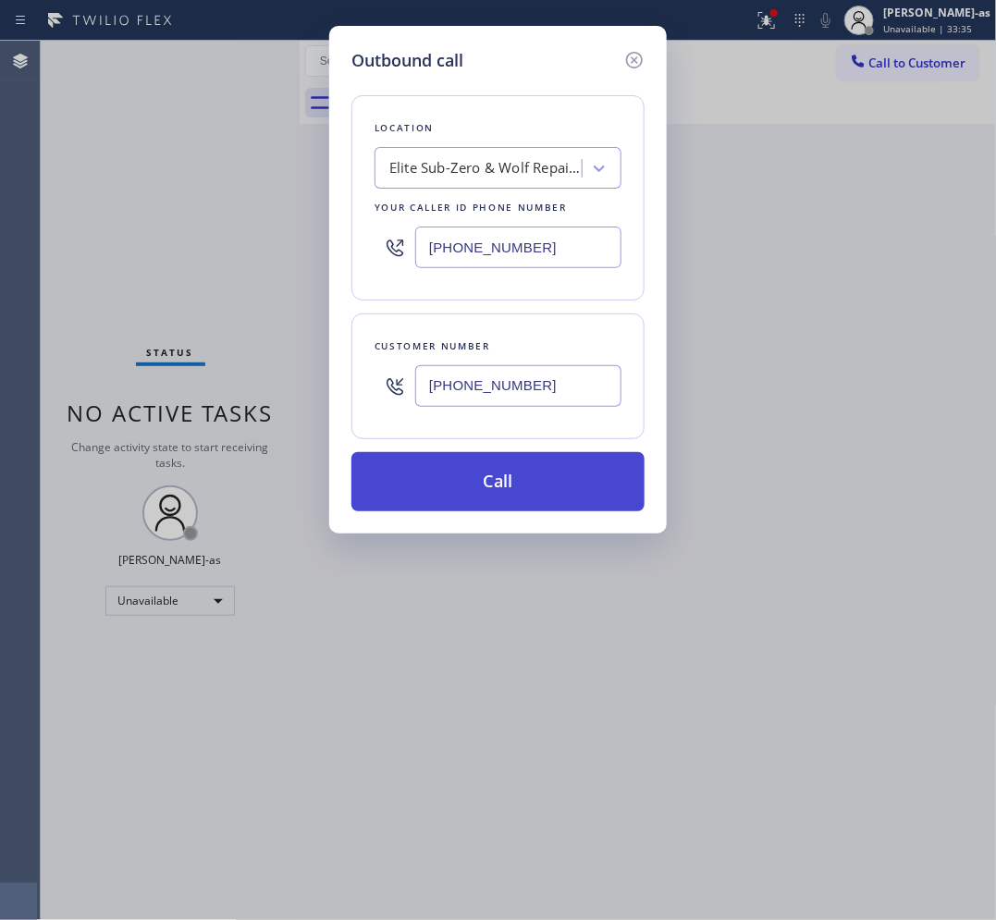
type input "[PHONE_NUMBER]"
click at [500, 476] on button "Call" at bounding box center [497, 481] width 293 height 59
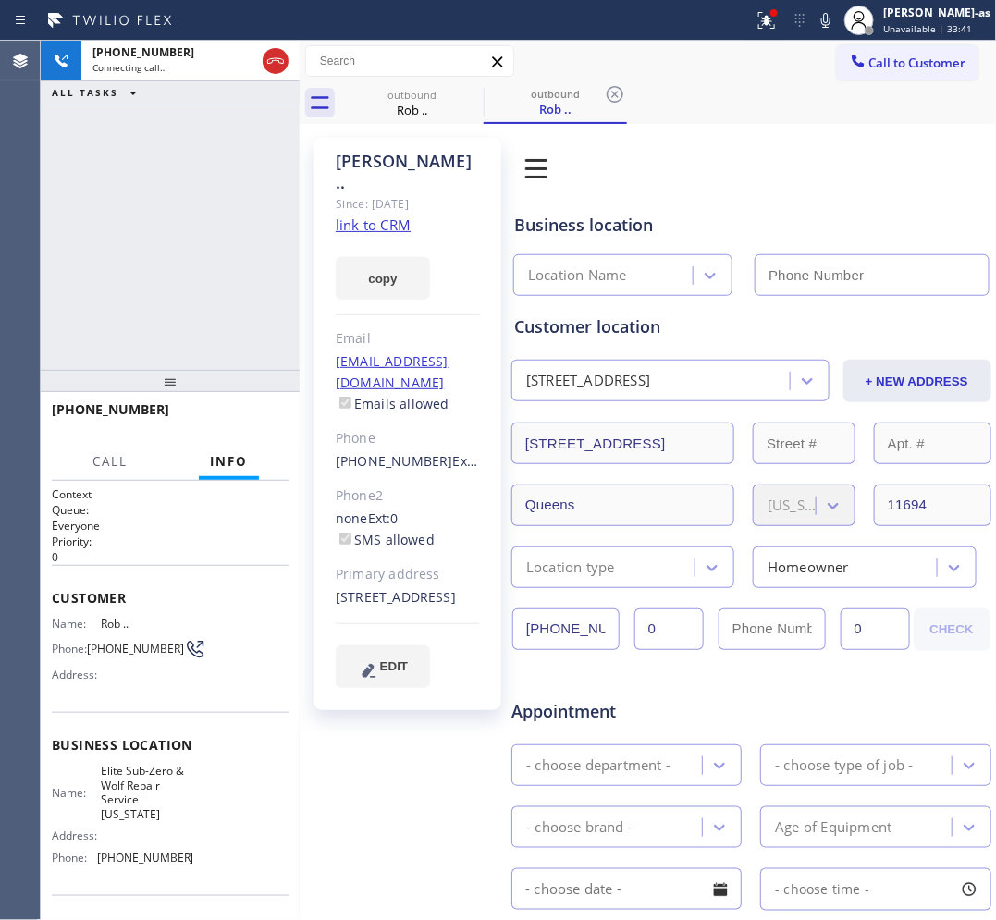
type input "[PHONE_NUMBER]"
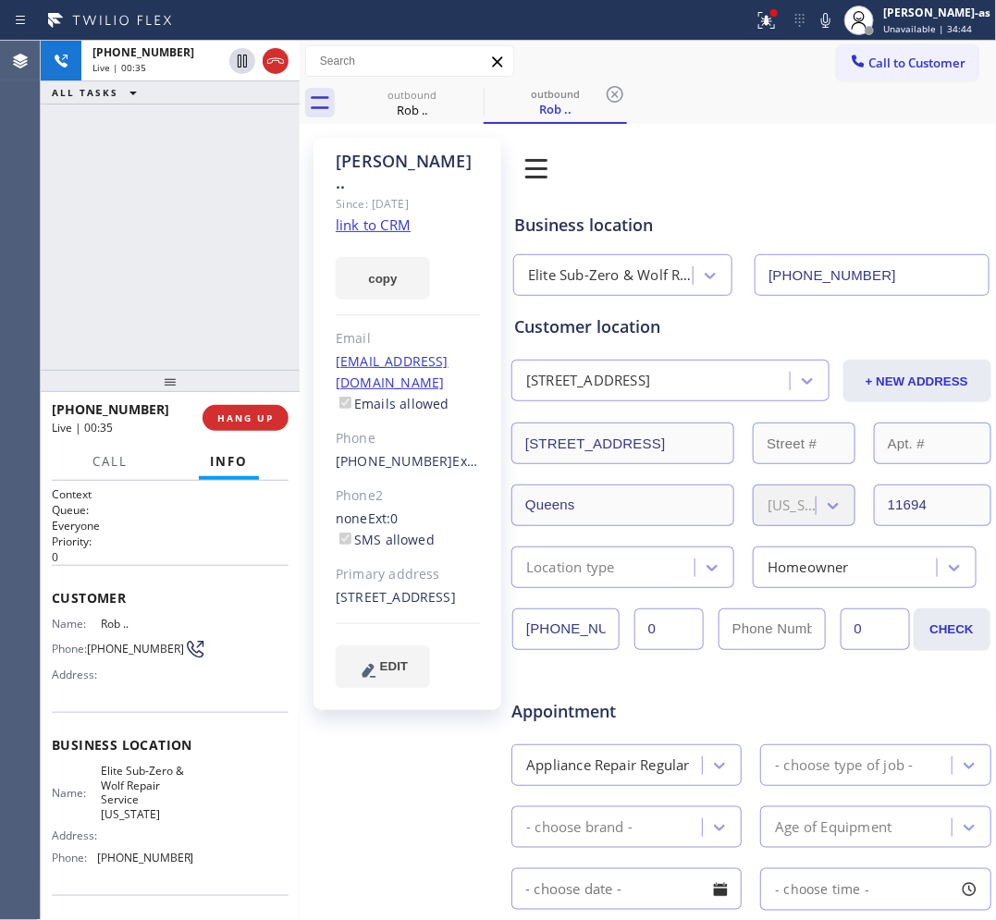
click at [128, 233] on div "[PHONE_NUMBER] Live | 00:35 ALL TASKS ALL TASKS ACTIVE TASKS TASKS IN WRAP UP" at bounding box center [170, 205] width 259 height 329
click at [250, 416] on span "HANG UP" at bounding box center [245, 417] width 56 height 13
click at [247, 414] on span "HANG UP" at bounding box center [245, 417] width 56 height 13
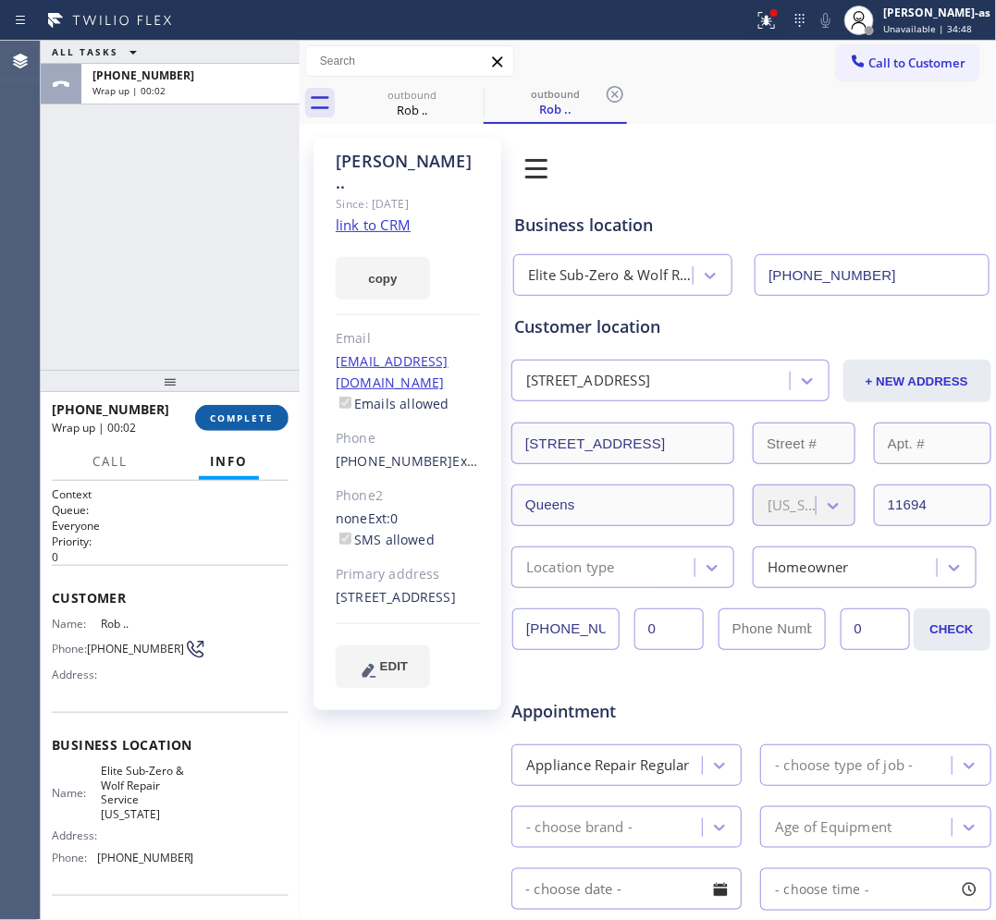
click at [262, 412] on span "COMPLETE" at bounding box center [242, 417] width 64 height 13
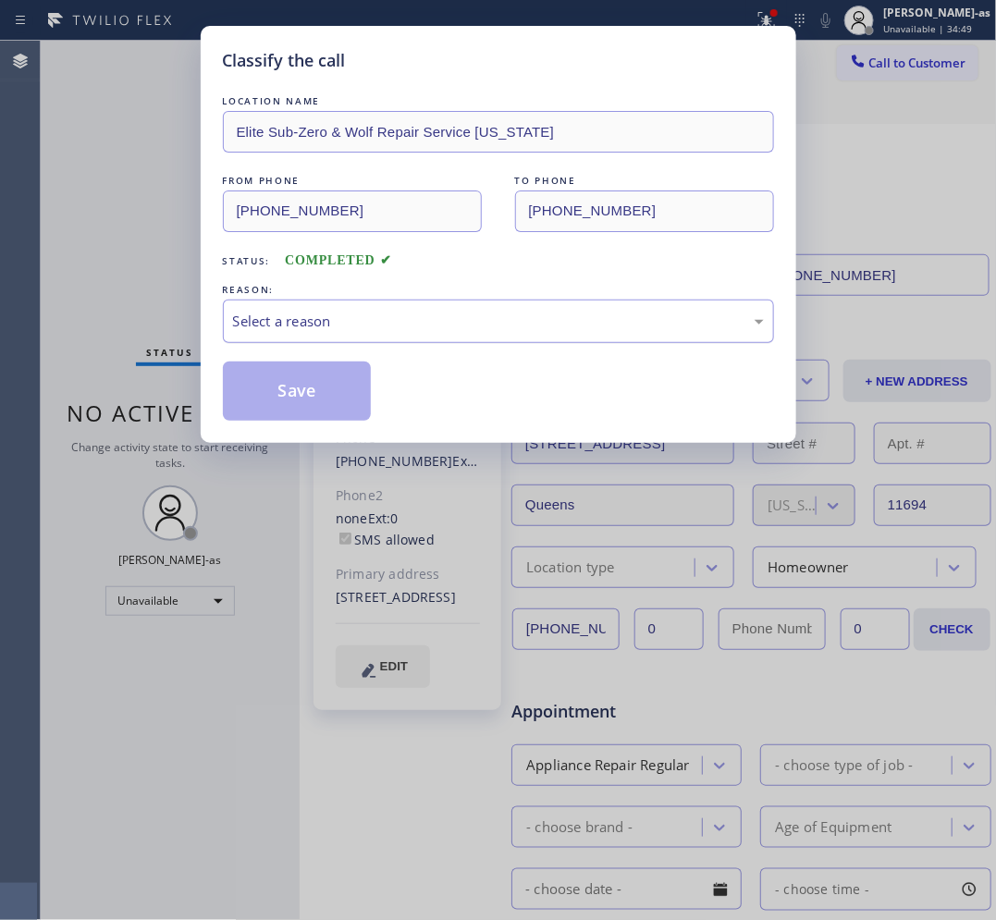
click at [394, 330] on div "Select a reason" at bounding box center [498, 321] width 531 height 21
click at [308, 393] on button "Save" at bounding box center [297, 391] width 149 height 59
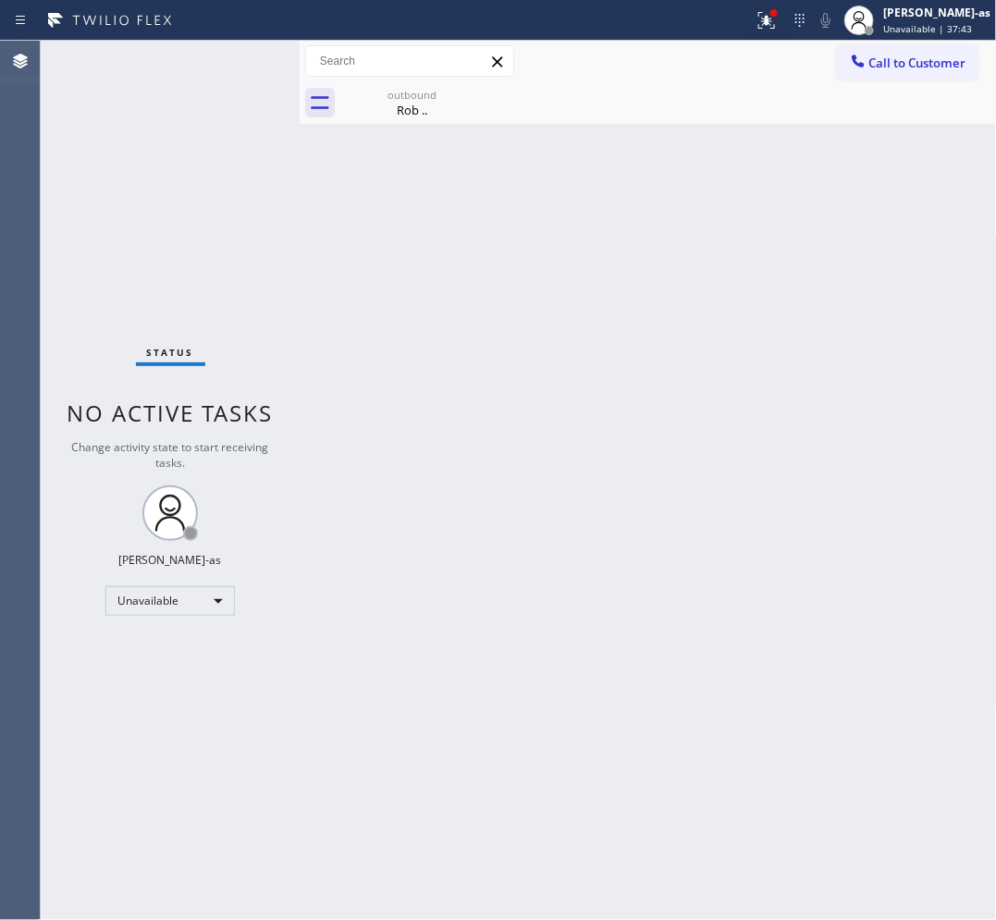
click at [849, 77] on button "Call to Customer" at bounding box center [907, 62] width 141 height 35
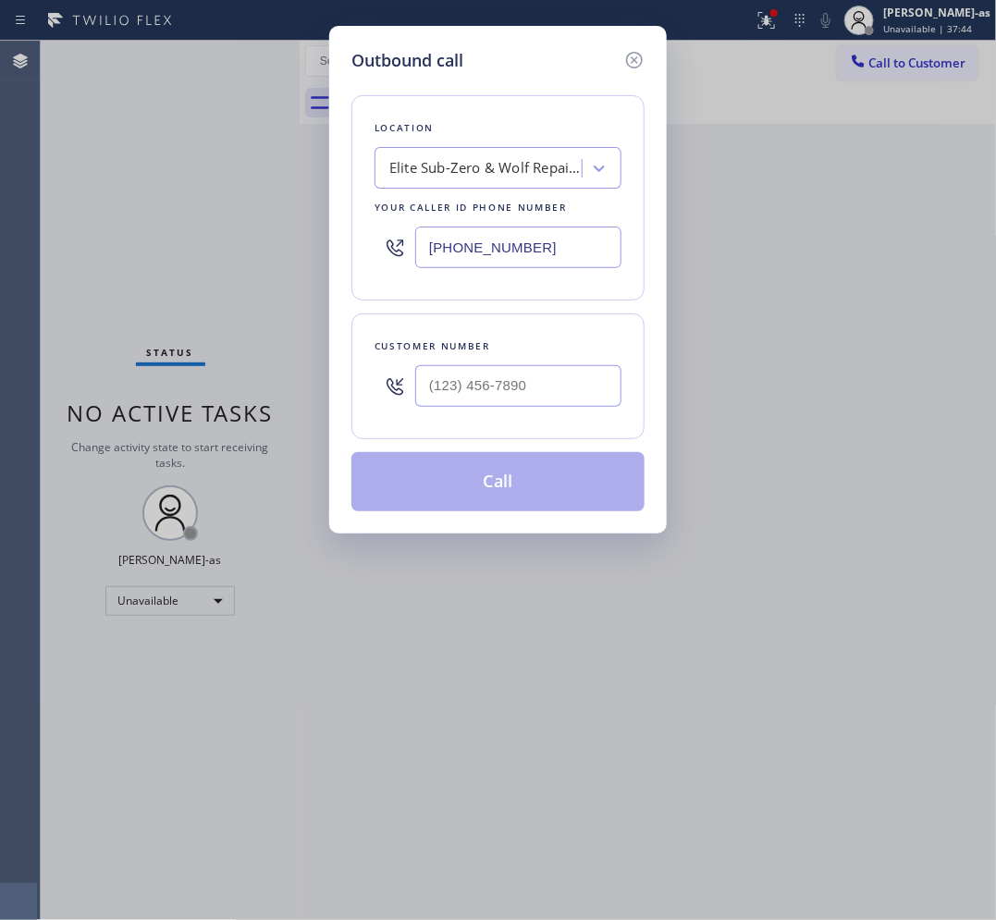
click at [493, 412] on div at bounding box center [518, 386] width 206 height 60
click at [497, 390] on input "(___) ___-____" at bounding box center [518, 386] width 206 height 42
paste input "480) 428-9033"
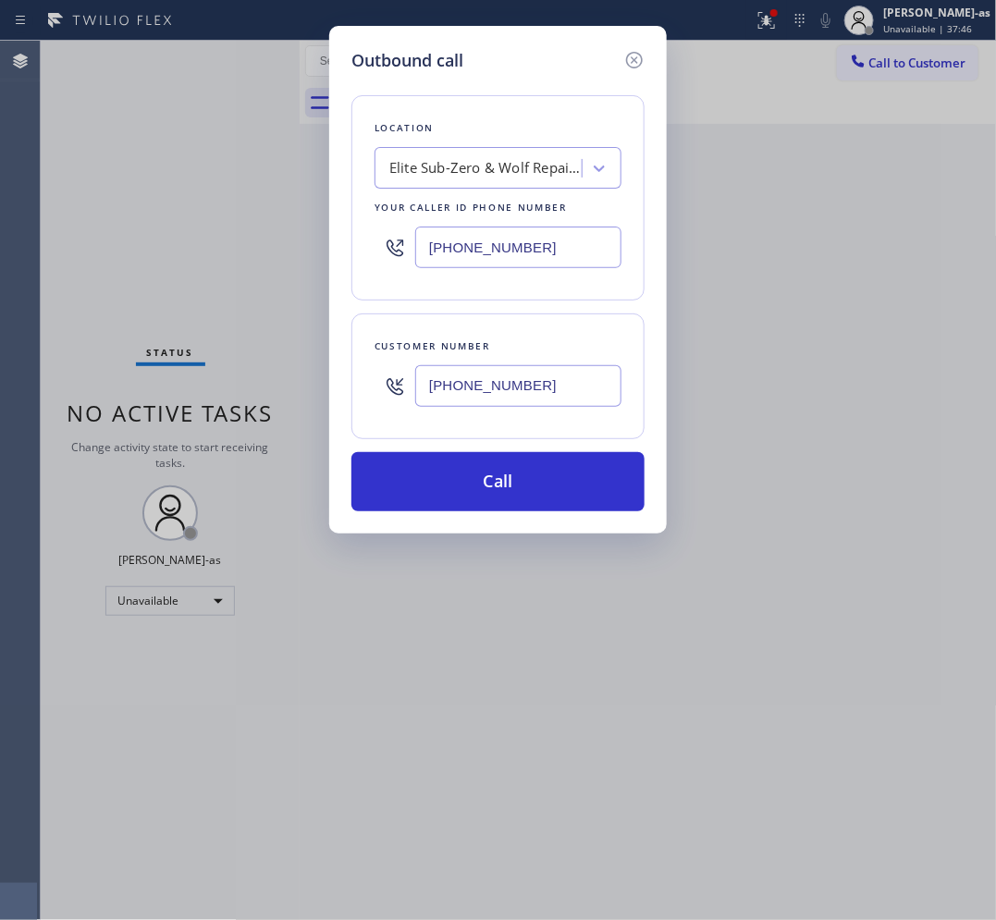
type input "[PHONE_NUMBER]"
click at [607, 264] on input "[PHONE_NUMBER]" at bounding box center [518, 248] width 206 height 42
paste input "602) 691-798"
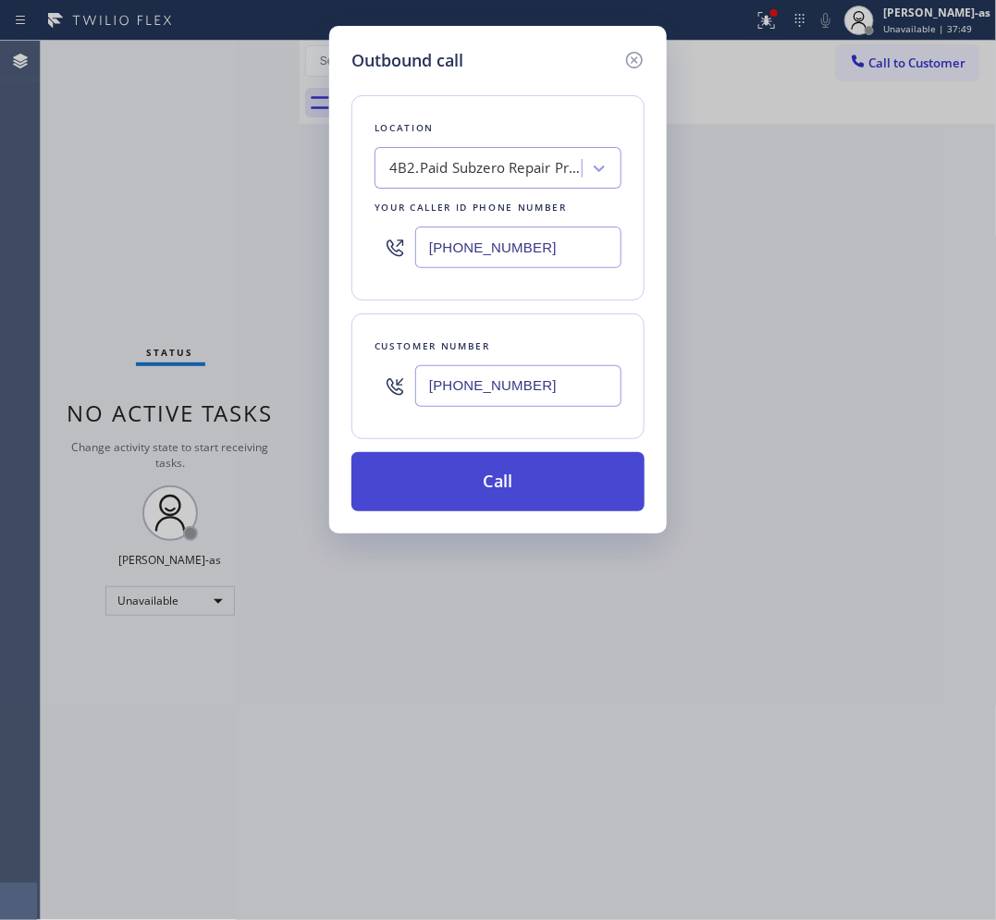
type input "[PHONE_NUMBER]"
click at [566, 477] on button "Call" at bounding box center [497, 481] width 293 height 59
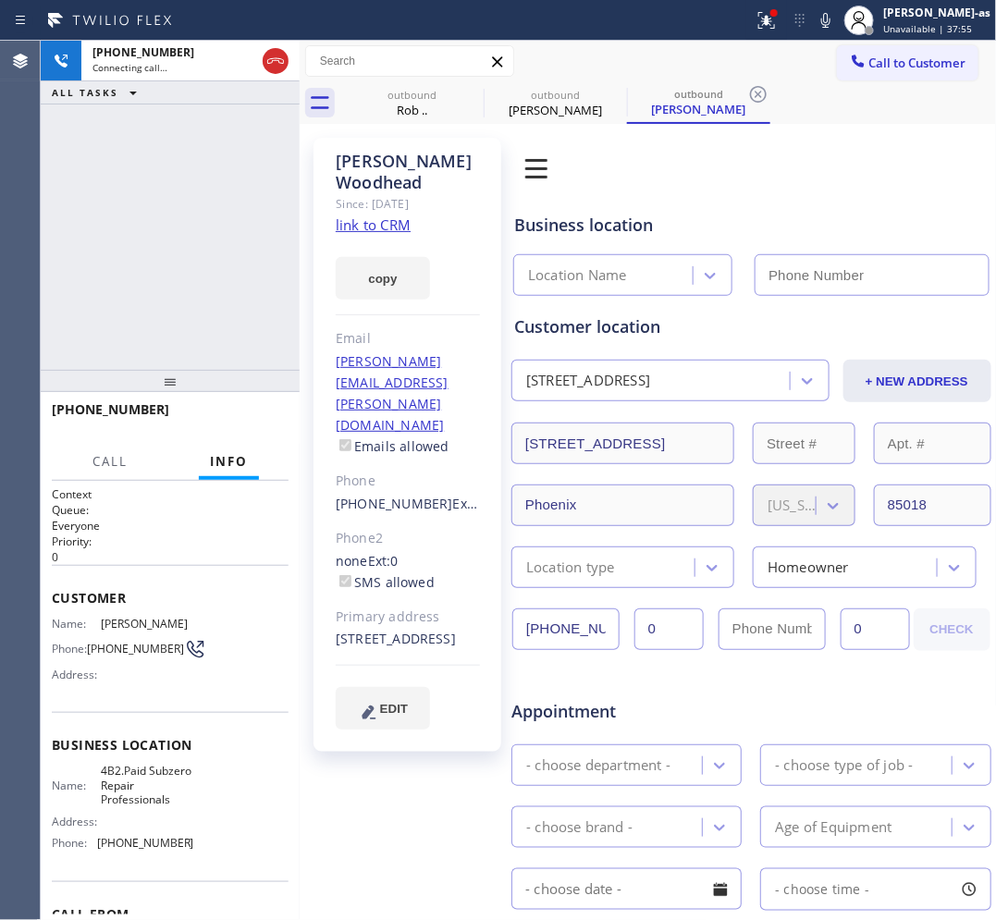
type input "[PHONE_NUMBER]"
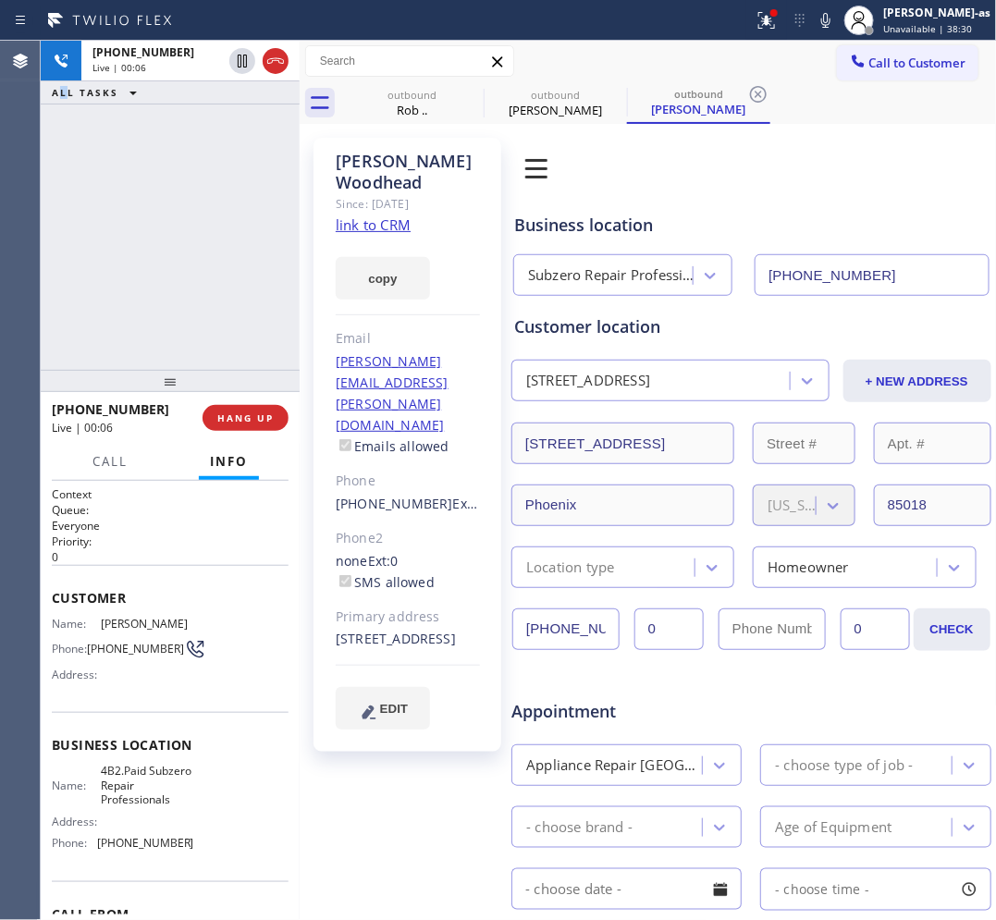
drag, startPoint x: 77, startPoint y: 294, endPoint x: 108, endPoint y: 287, distance: 32.3
click at [108, 287] on div "[PHONE_NUMBER] Live | 00:06 ALL TASKS ALL TASKS ACTIVE TASKS TASKS IN WRAP UP" at bounding box center [170, 205] width 259 height 329
click at [254, 417] on span "HANG UP" at bounding box center [245, 417] width 56 height 13
drag, startPoint x: 141, startPoint y: 241, endPoint x: 231, endPoint y: 359, distance: 148.3
click at [143, 242] on div "[PHONE_NUMBER] Live | 00:08 ALL TASKS ALL TASKS ACTIVE TASKS TASKS IN WRAP UP" at bounding box center [170, 205] width 259 height 329
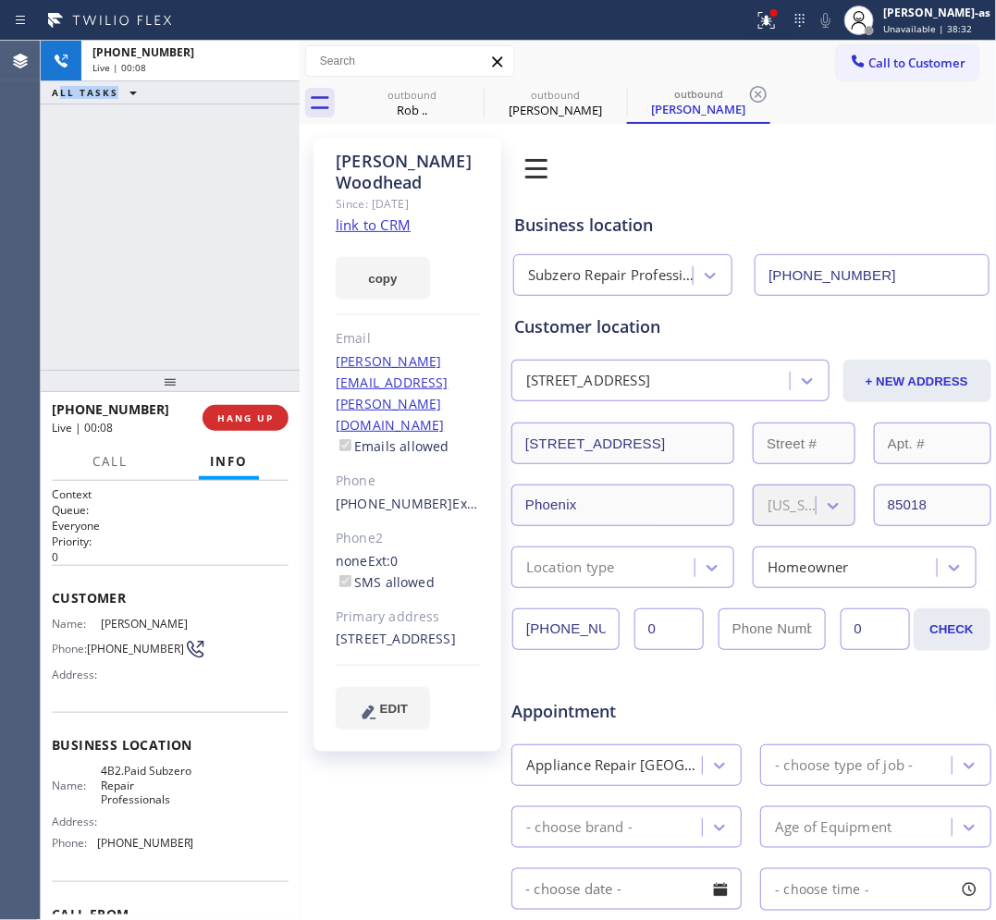
click at [260, 392] on div at bounding box center [170, 381] width 259 height 22
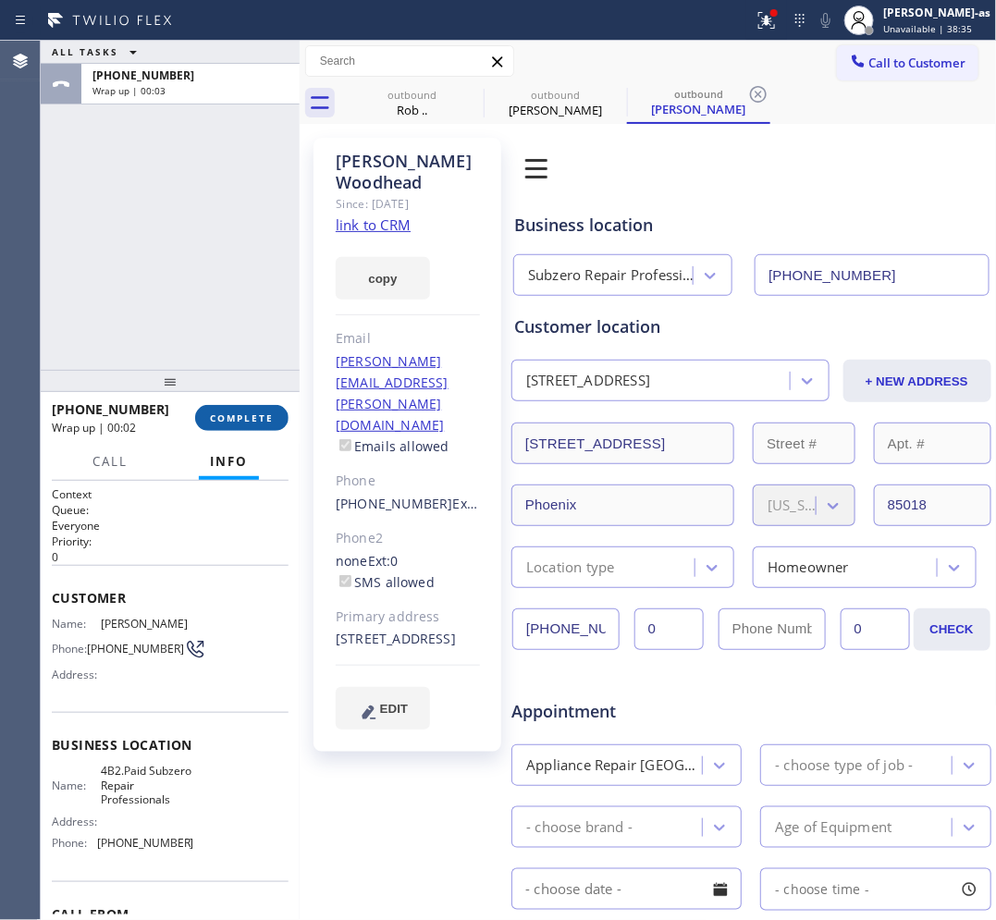
click at [251, 421] on span "COMPLETE" at bounding box center [242, 417] width 64 height 13
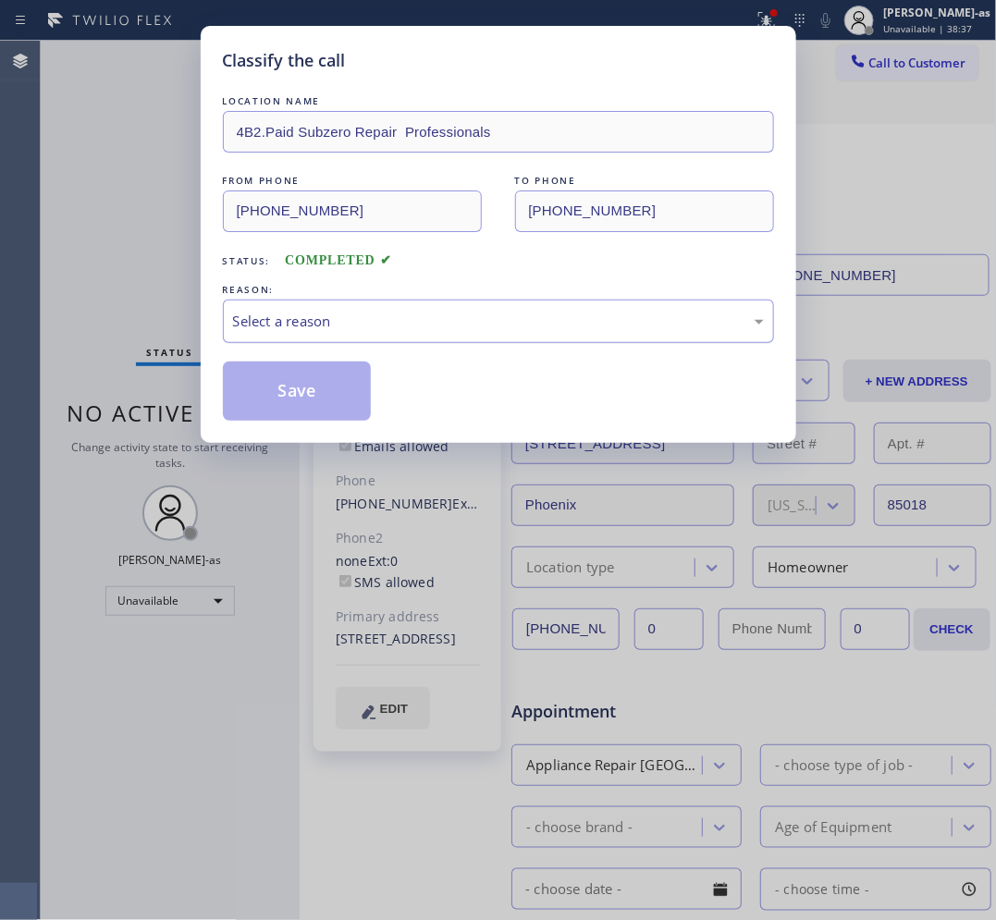
click at [347, 338] on div "Select a reason" at bounding box center [498, 321] width 551 height 43
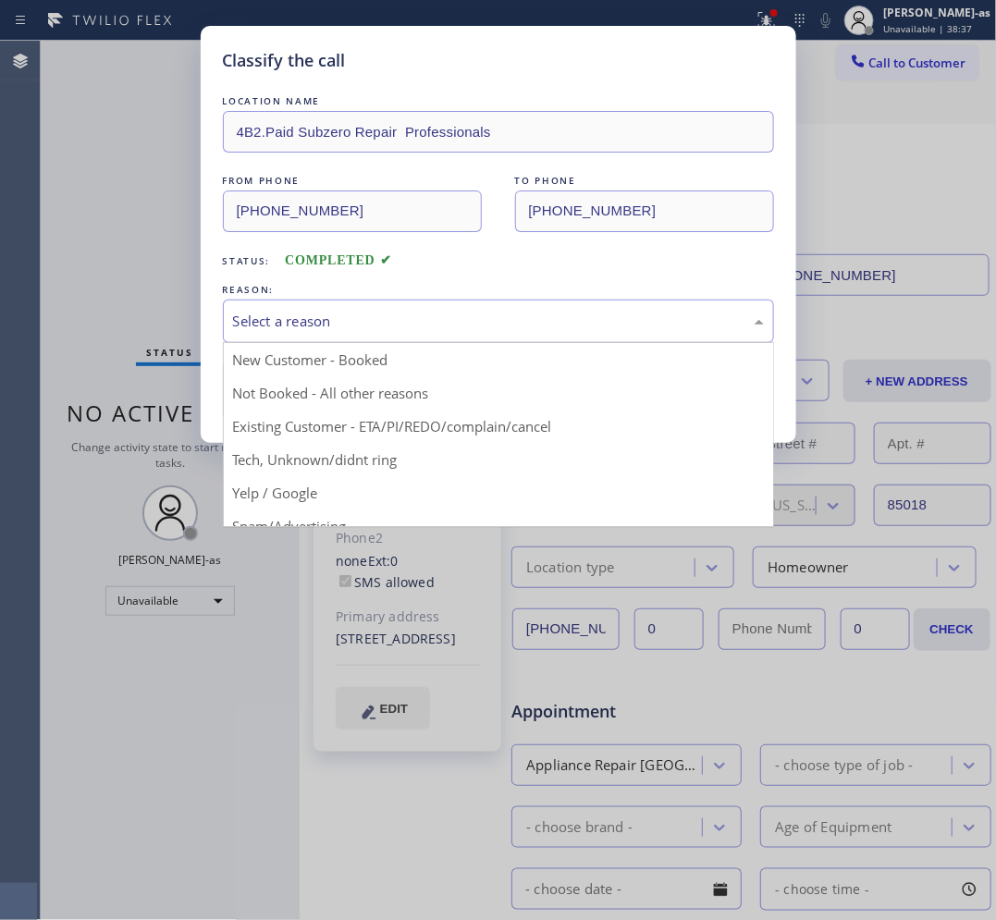
drag, startPoint x: 328, startPoint y: 394, endPoint x: 276, endPoint y: 395, distance: 52.7
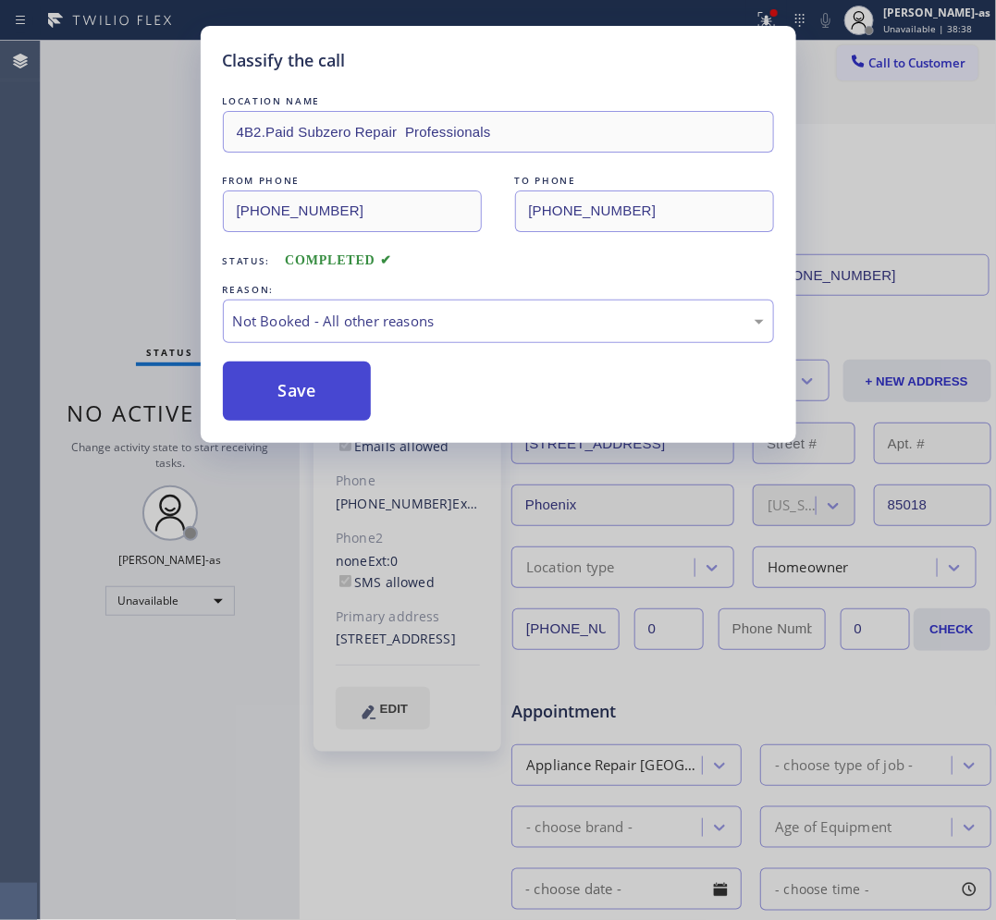
click at [276, 395] on button "Save" at bounding box center [297, 391] width 149 height 59
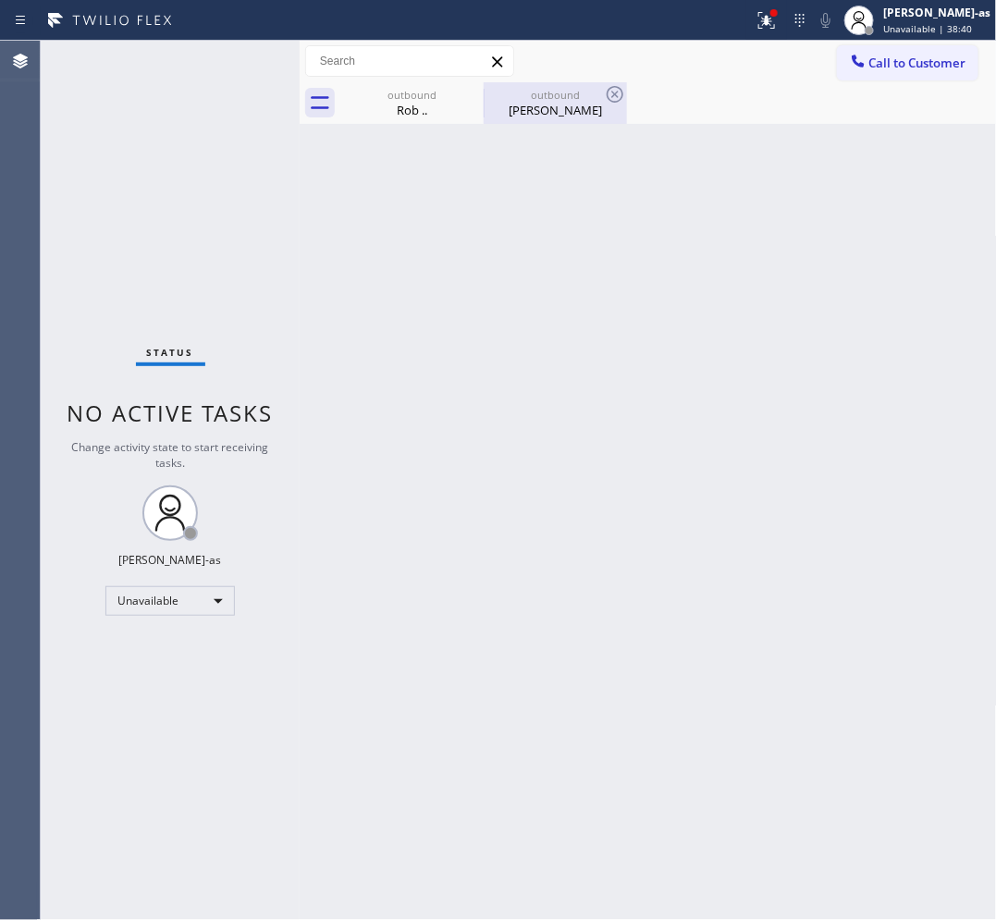
drag, startPoint x: 632, startPoint y: 117, endPoint x: 556, endPoint y: 109, distance: 76.3
click at [630, 117] on div "outbound Rob .. outbound [PERSON_NAME]" at bounding box center [668, 103] width 656 height 42
click at [550, 109] on div "[PERSON_NAME]" at bounding box center [555, 110] width 140 height 17
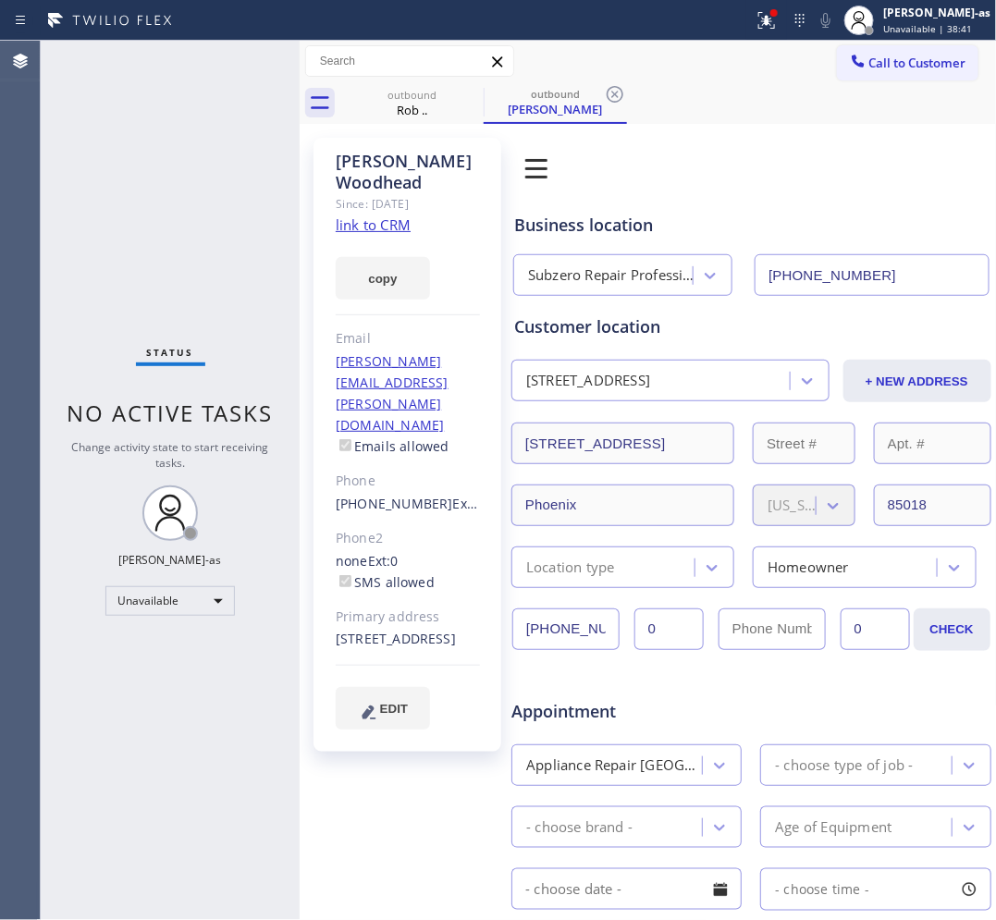
click at [367, 224] on link "link to CRM" at bounding box center [373, 224] width 75 height 18
click at [898, 79] on button "Call to Customer" at bounding box center [907, 62] width 141 height 35
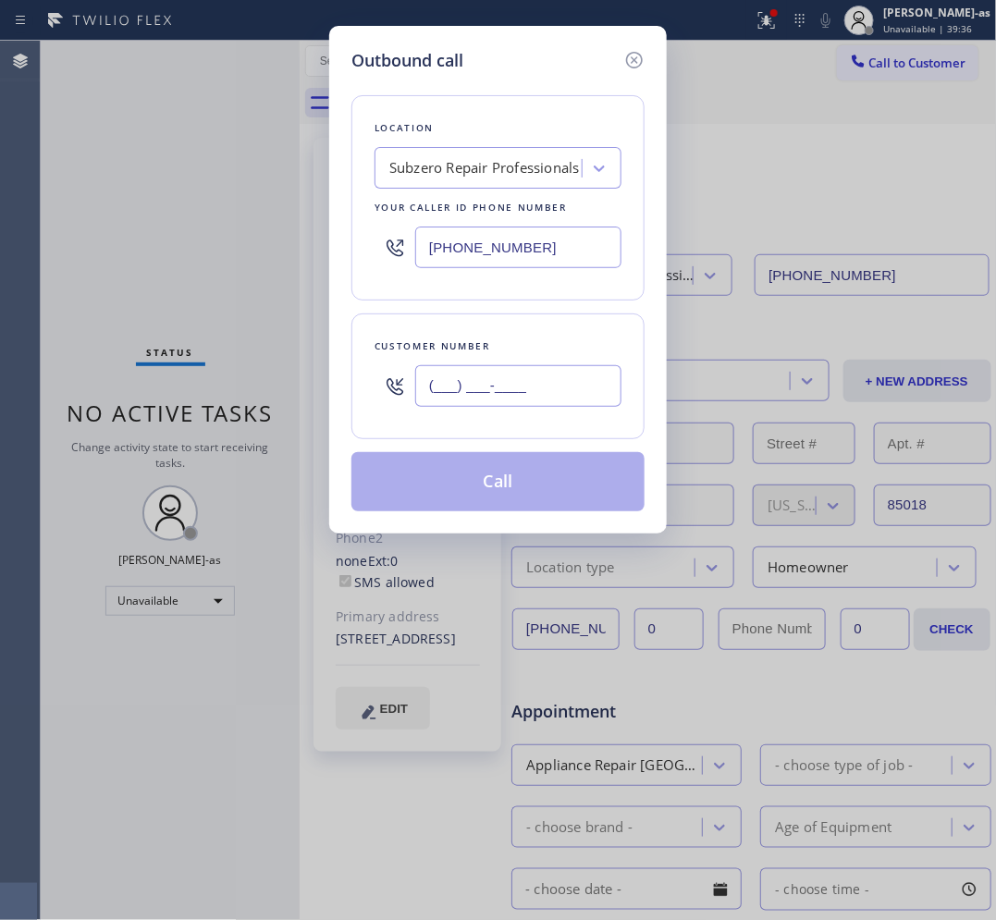
click at [507, 370] on input "(___) ___-____" at bounding box center [518, 386] width 206 height 42
paste input "979) 402-6183"
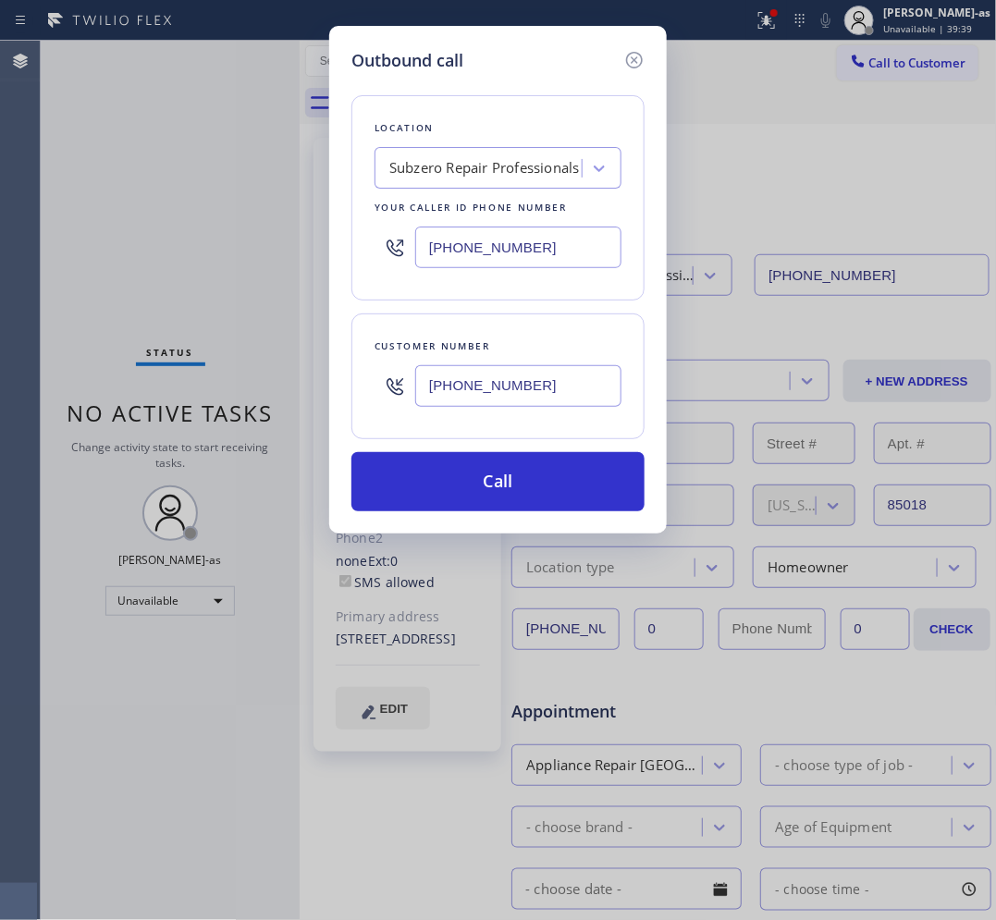
type input "[PHONE_NUMBER]"
click at [408, 158] on div "Subzero Repair Professionals" at bounding box center [484, 168] width 190 height 21
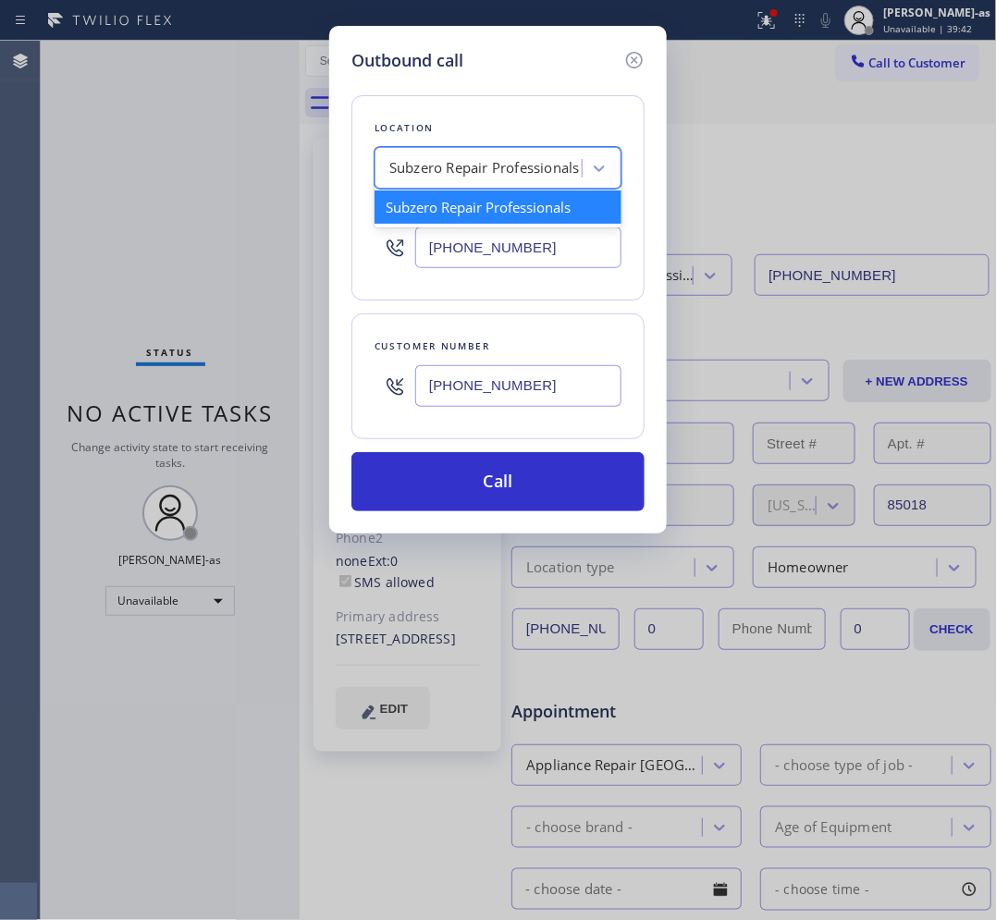
paste input "Local Trusted Electricians Placentia"
type input "Local Trusted Electricians Placentia"
click at [442, 205] on div "Local Trusted Electricians Placentia" at bounding box center [497, 206] width 247 height 33
type input "[PHONE_NUMBER]"
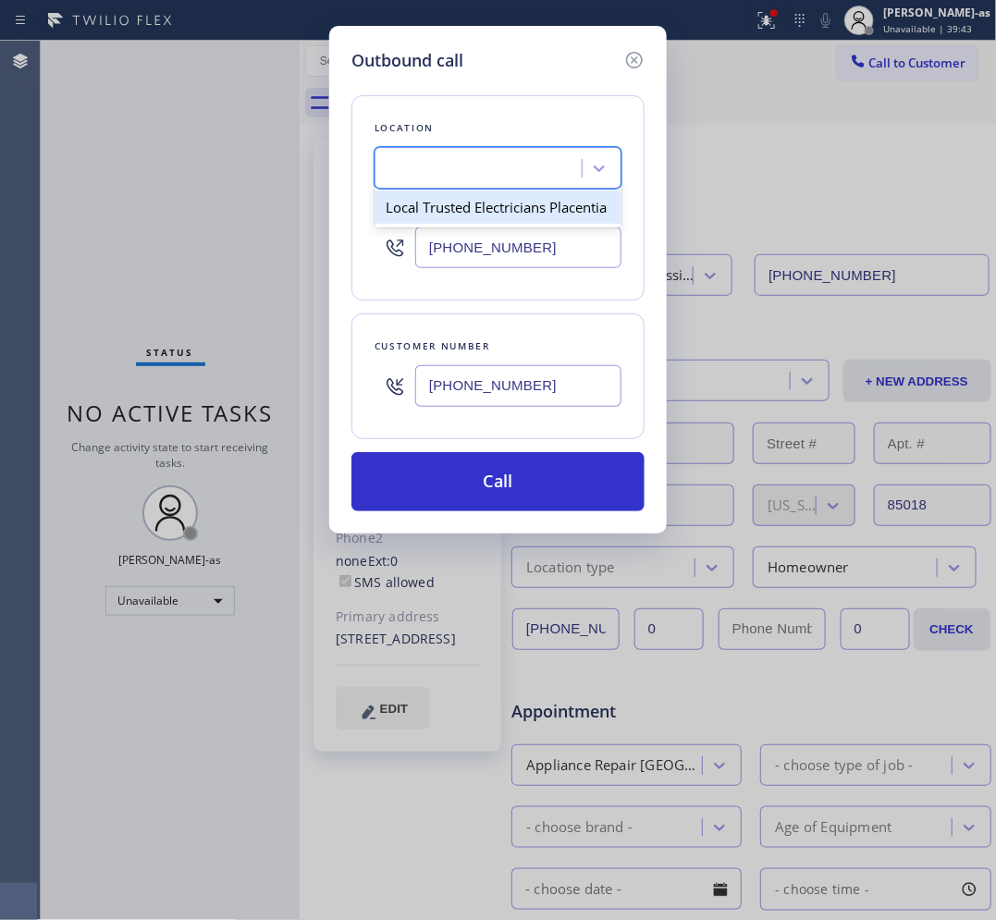
scroll to position [0, 1]
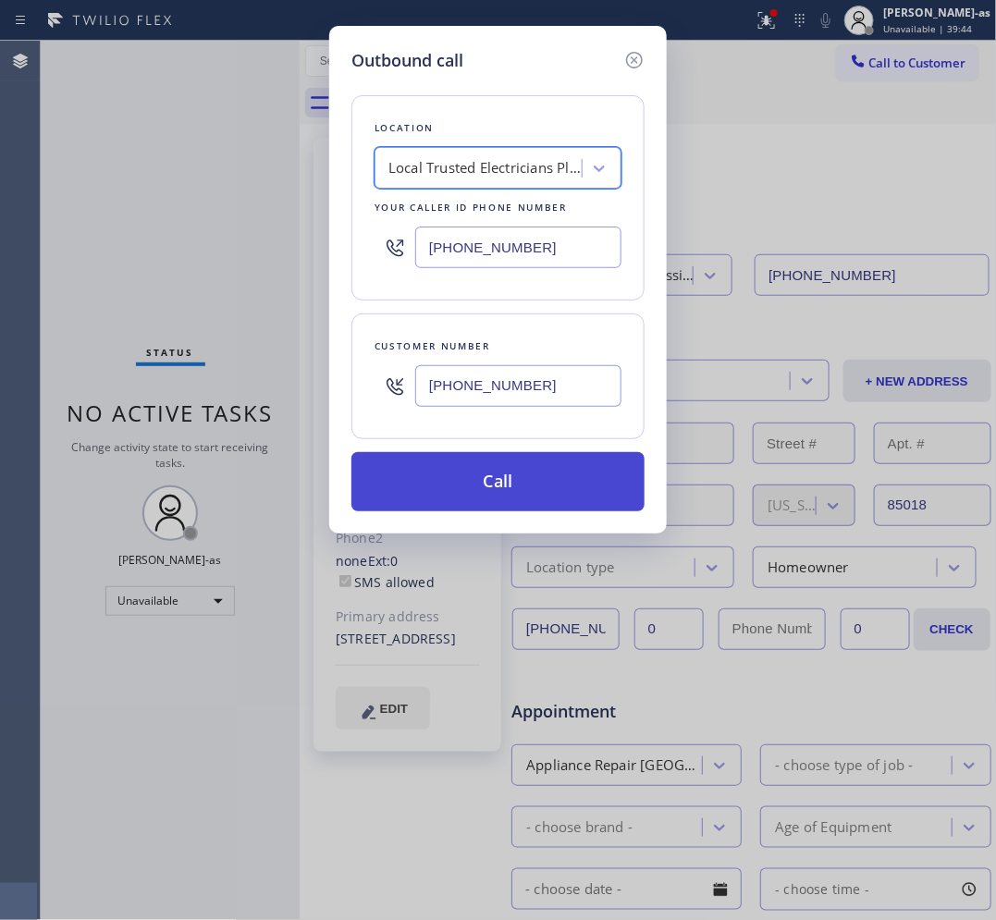
click at [497, 491] on button "Call" at bounding box center [497, 481] width 293 height 59
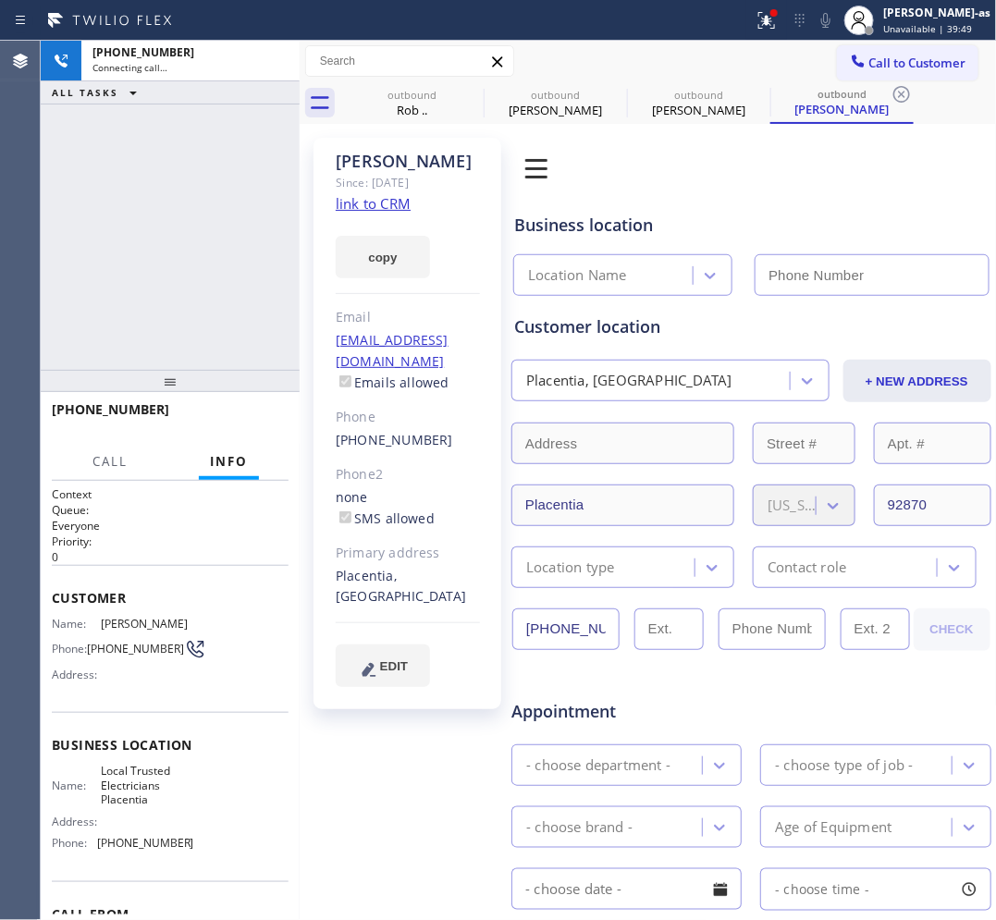
drag, startPoint x: 391, startPoint y: 85, endPoint x: 145, endPoint y: 260, distance: 301.7
click at [393, 86] on div "outbound Rob .." at bounding box center [412, 103] width 140 height 42
click at [0, 0] on icon at bounding box center [0, 0] width 0 height 0
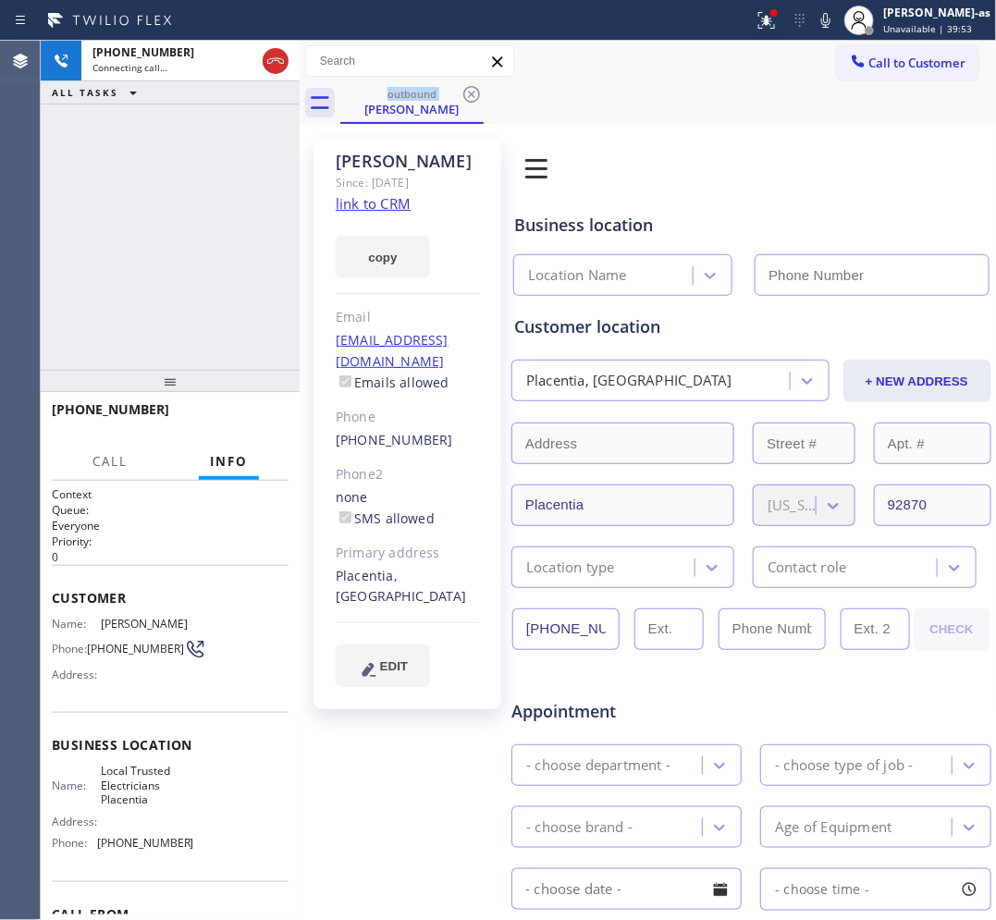
type input "[PHONE_NUMBER]"
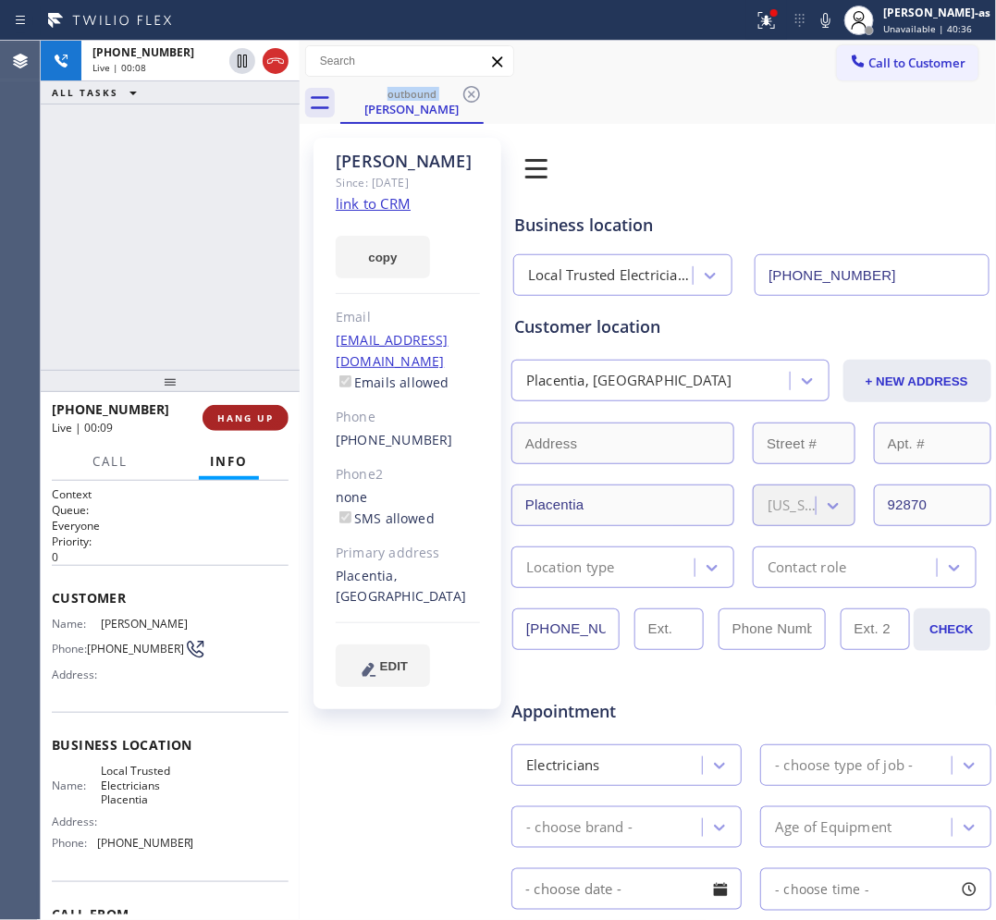
click at [264, 409] on button "HANG UP" at bounding box center [245, 418] width 86 height 26
click at [262, 411] on span "HANG UP" at bounding box center [245, 417] width 56 height 13
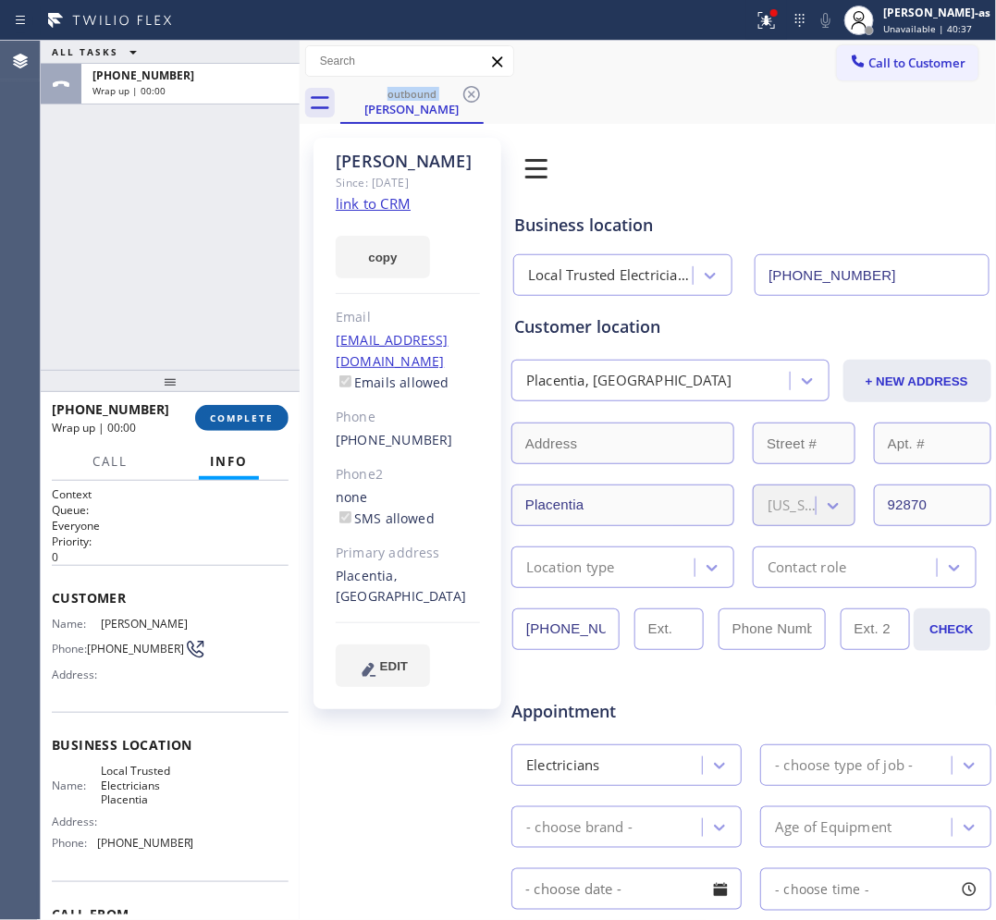
click at [259, 411] on span "COMPLETE" at bounding box center [242, 417] width 64 height 13
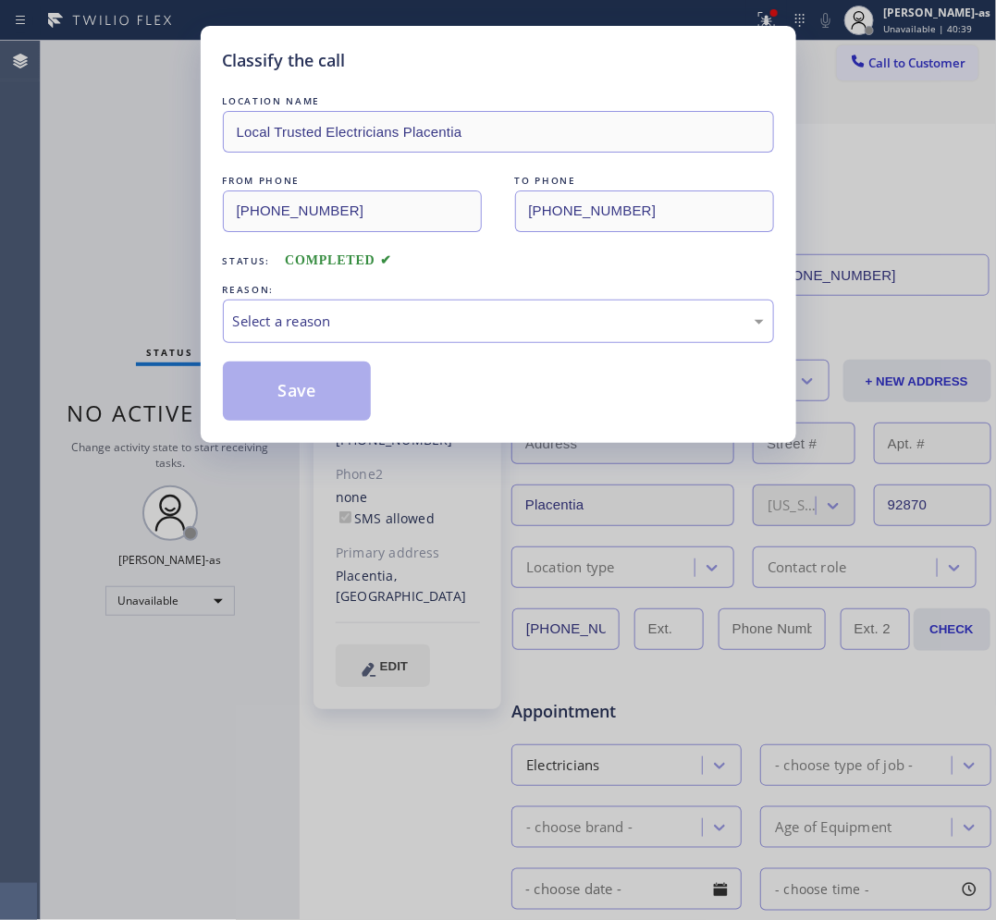
click at [396, 284] on div "REASON:" at bounding box center [498, 289] width 551 height 19
click at [418, 306] on div "Select a reason" at bounding box center [498, 321] width 551 height 43
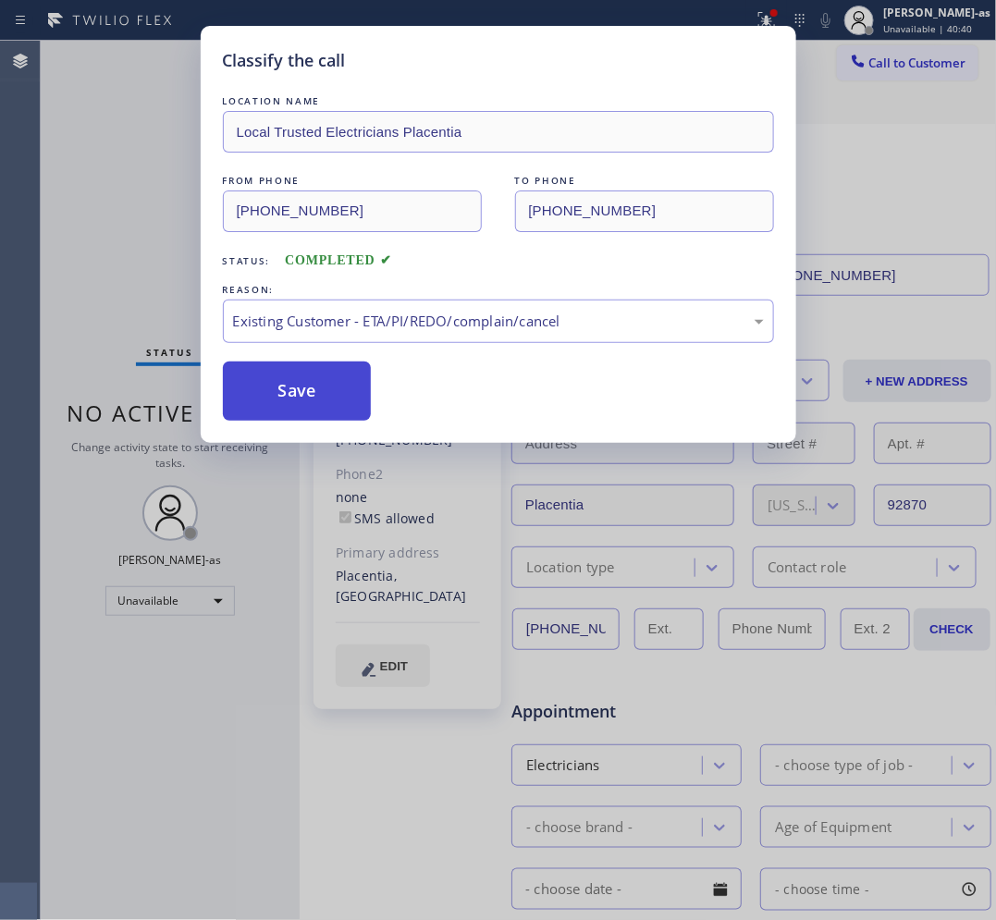
click at [325, 393] on button "Save" at bounding box center [297, 391] width 149 height 59
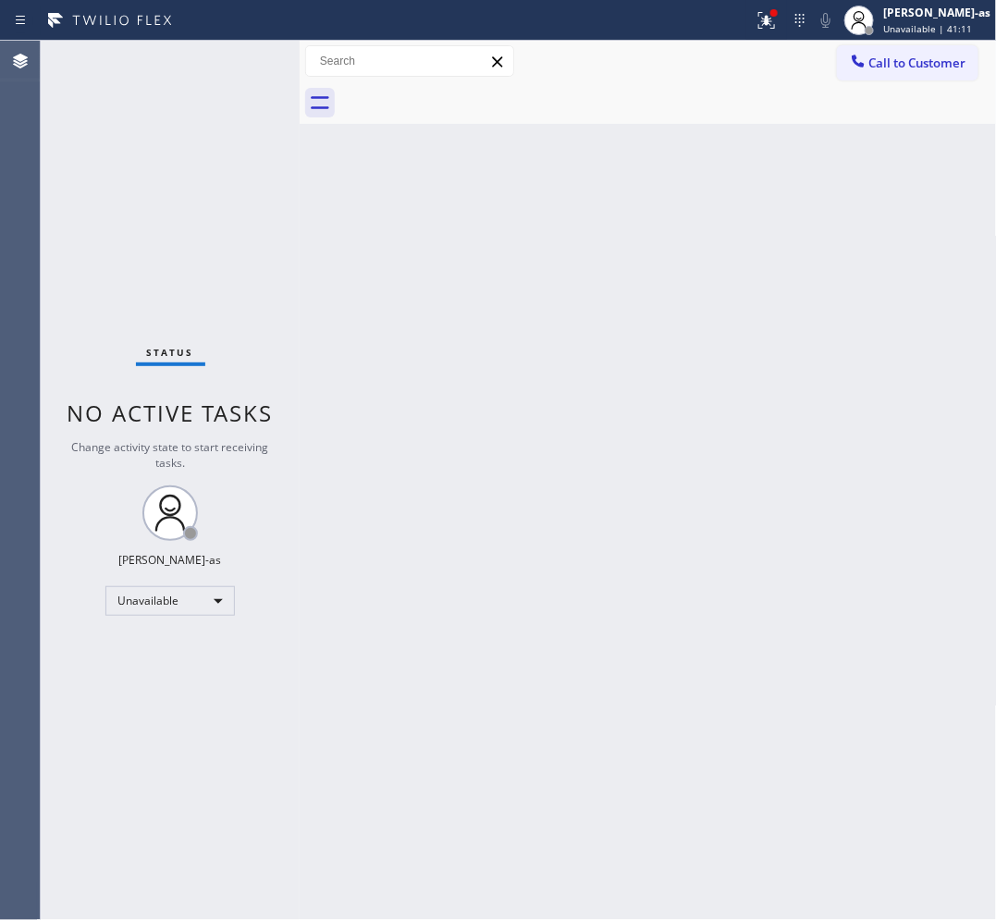
click at [412, 143] on div "Back to Dashboard Change Sender ID Customers Technicians Select a contact Outbo…" at bounding box center [648, 480] width 697 height 879
click at [886, 55] on span "Call to Customer" at bounding box center [917, 63] width 97 height 17
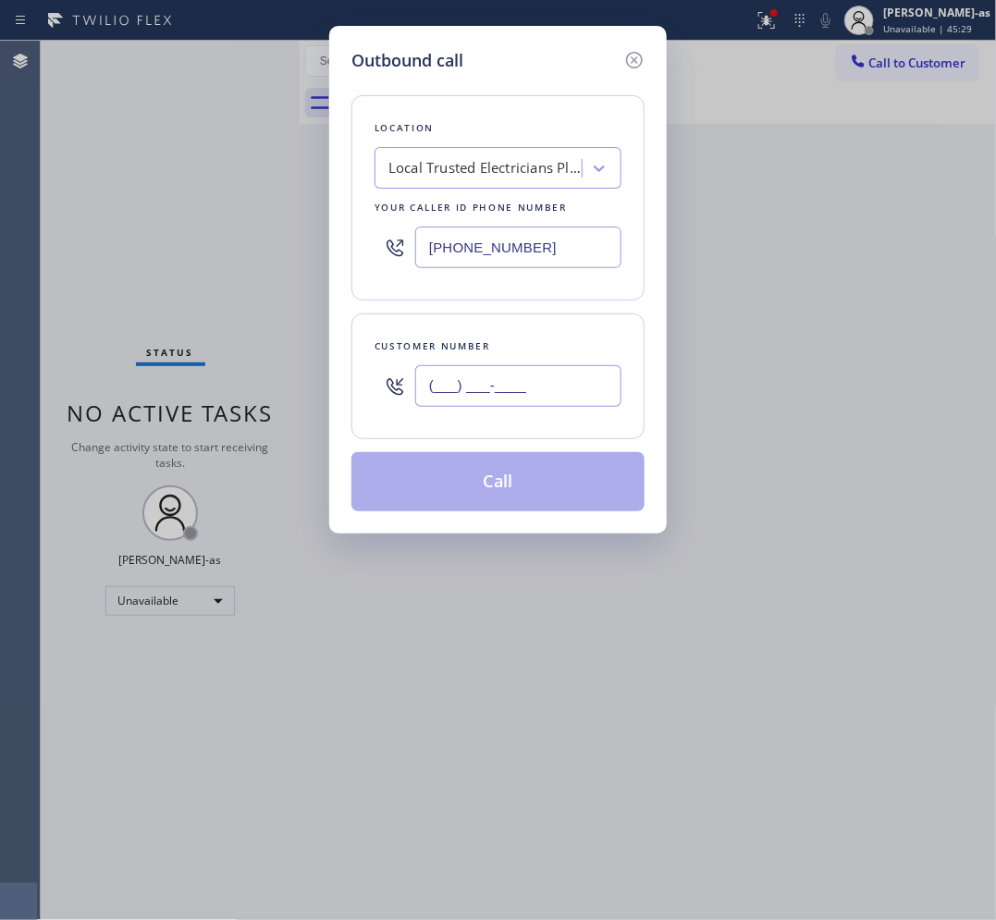
click at [515, 380] on input "(___) ___-____" at bounding box center [518, 386] width 206 height 42
paste input "818) 220-7119"
type input "[PHONE_NUMBER]"
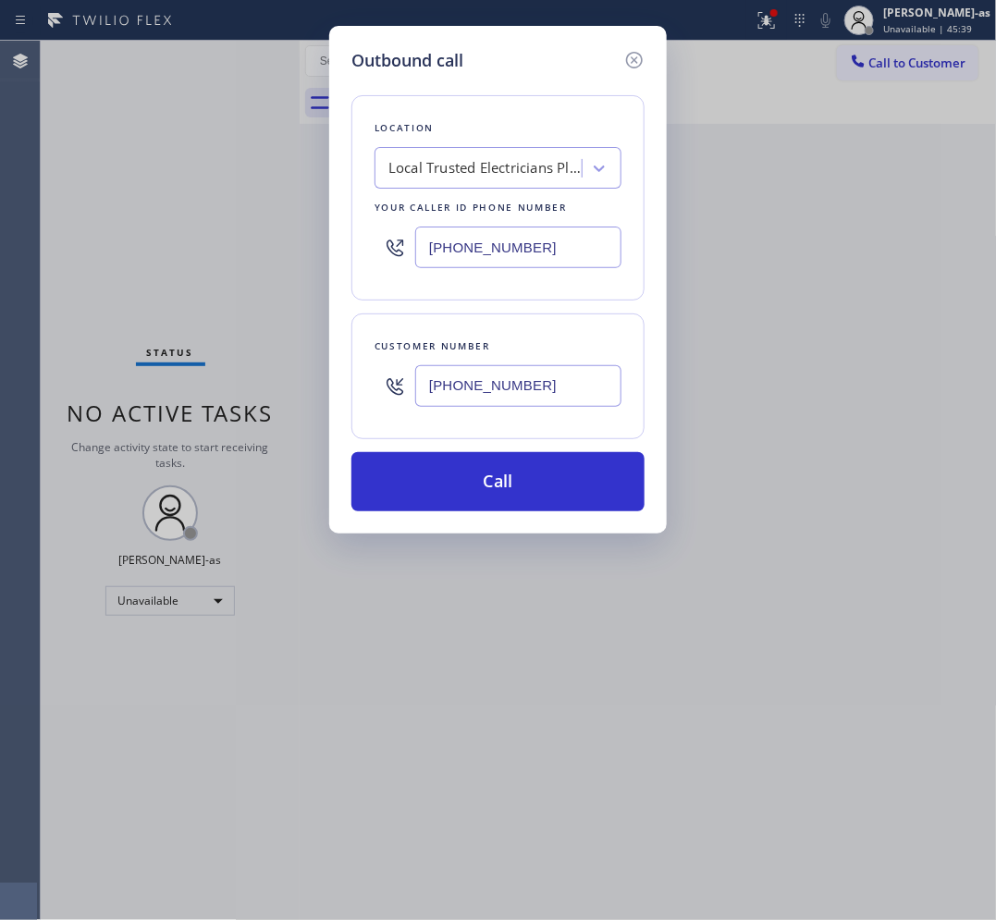
click at [504, 243] on input "[PHONE_NUMBER]" at bounding box center [518, 248] width 206 height 42
paste input "855) 731-4952"
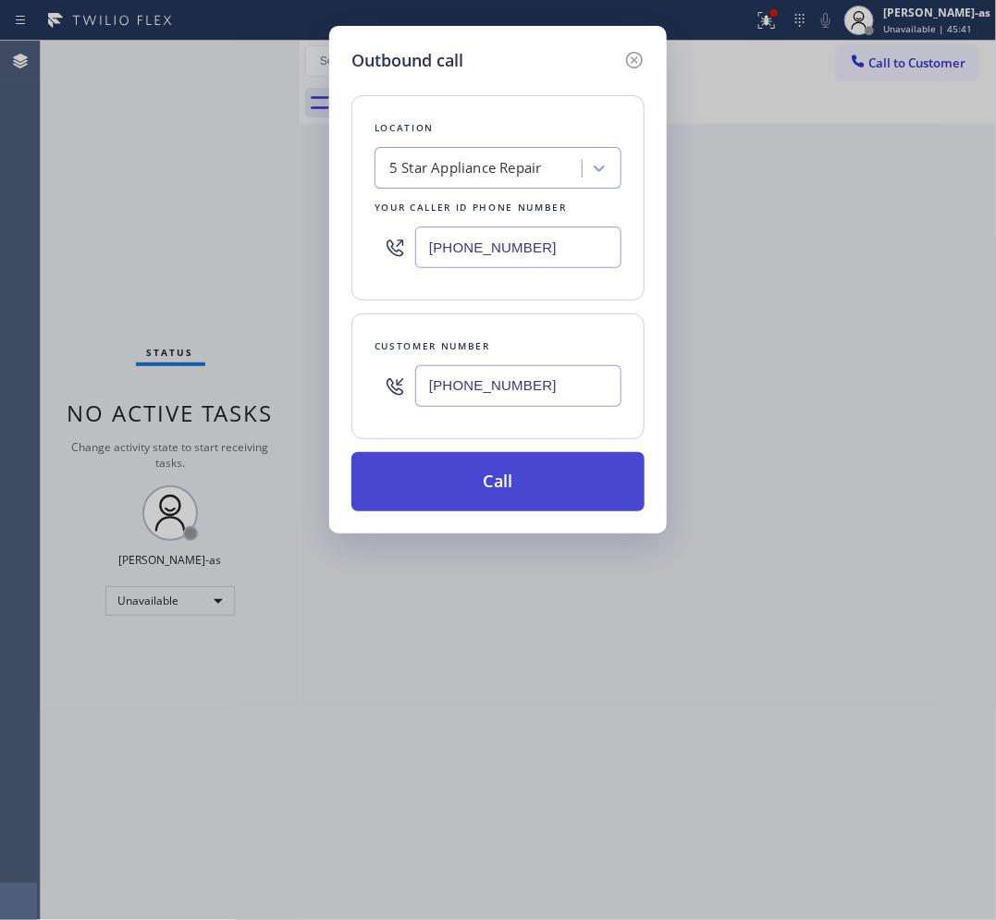
type input "[PHONE_NUMBER]"
click at [564, 460] on button "Call" at bounding box center [497, 481] width 293 height 59
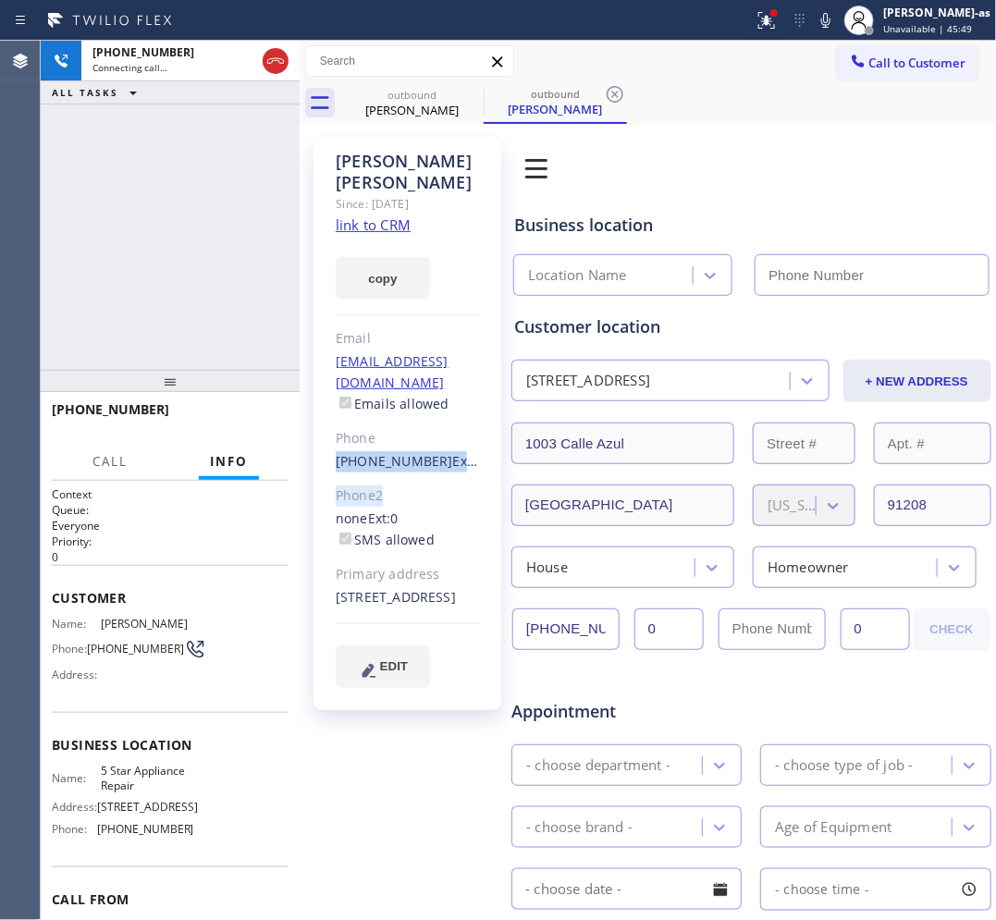
type input "[PHONE_NUMBER]"
drag, startPoint x: 324, startPoint y: 418, endPoint x: 423, endPoint y: 428, distance: 100.4
click at [423, 428] on div "[PERSON_NAME] Since: [DATE] link to CRM copy Email [EMAIL_ADDRESS][DOMAIN_NAME]…" at bounding box center [407, 424] width 188 height 572
copy link "[PHONE_NUMBER]"
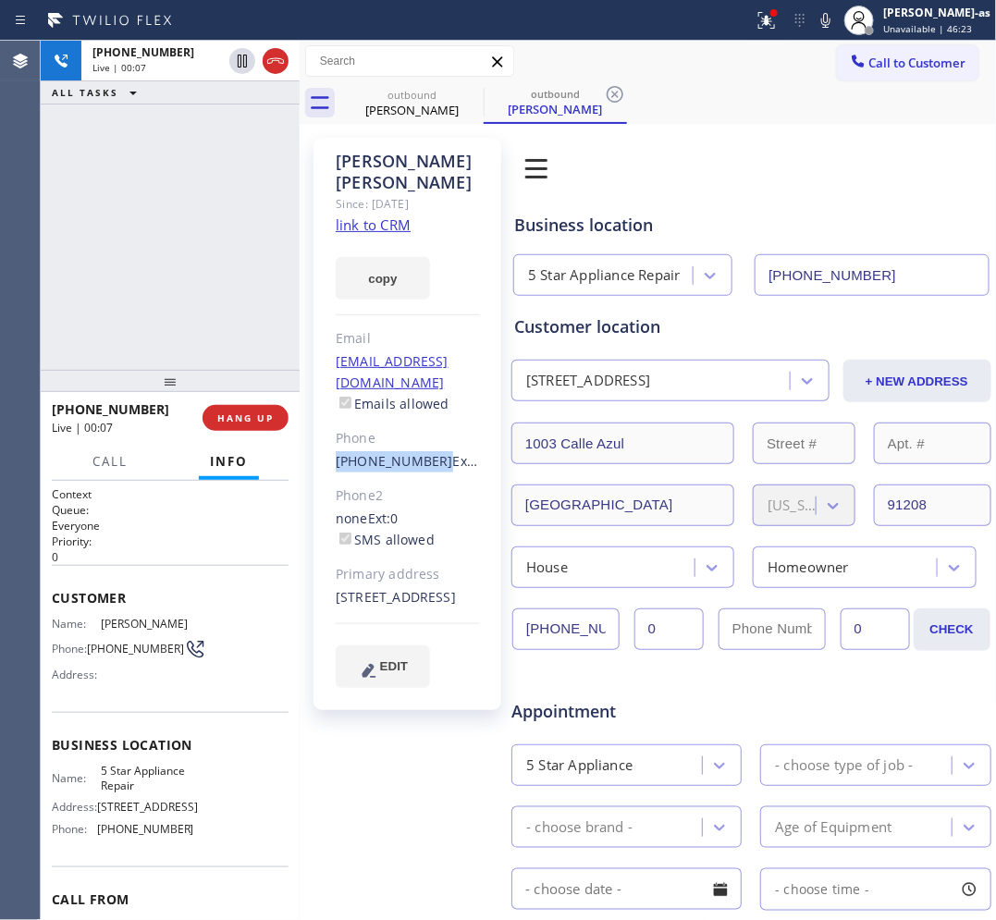
drag, startPoint x: 264, startPoint y: 63, endPoint x: 217, endPoint y: 324, distance: 265.0
click at [264, 65] on icon at bounding box center [275, 61] width 22 height 22
click at [203, 370] on div at bounding box center [170, 381] width 259 height 22
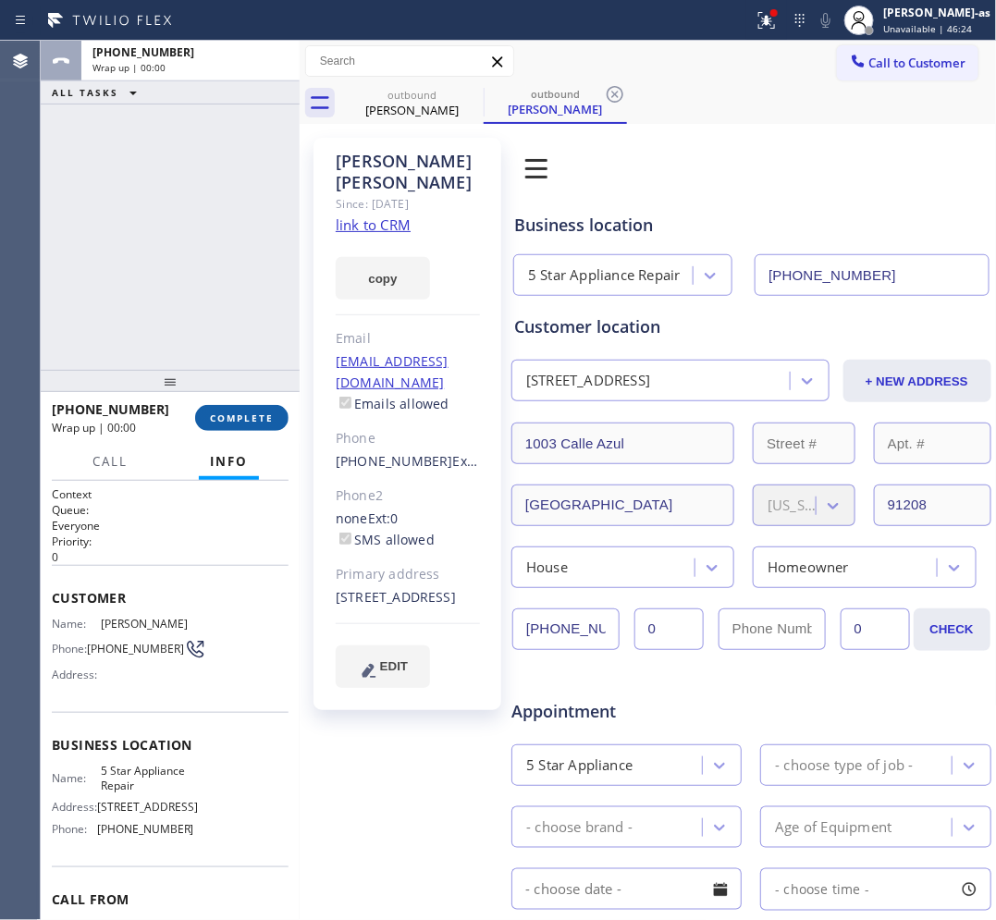
click at [234, 418] on span "COMPLETE" at bounding box center [242, 417] width 64 height 13
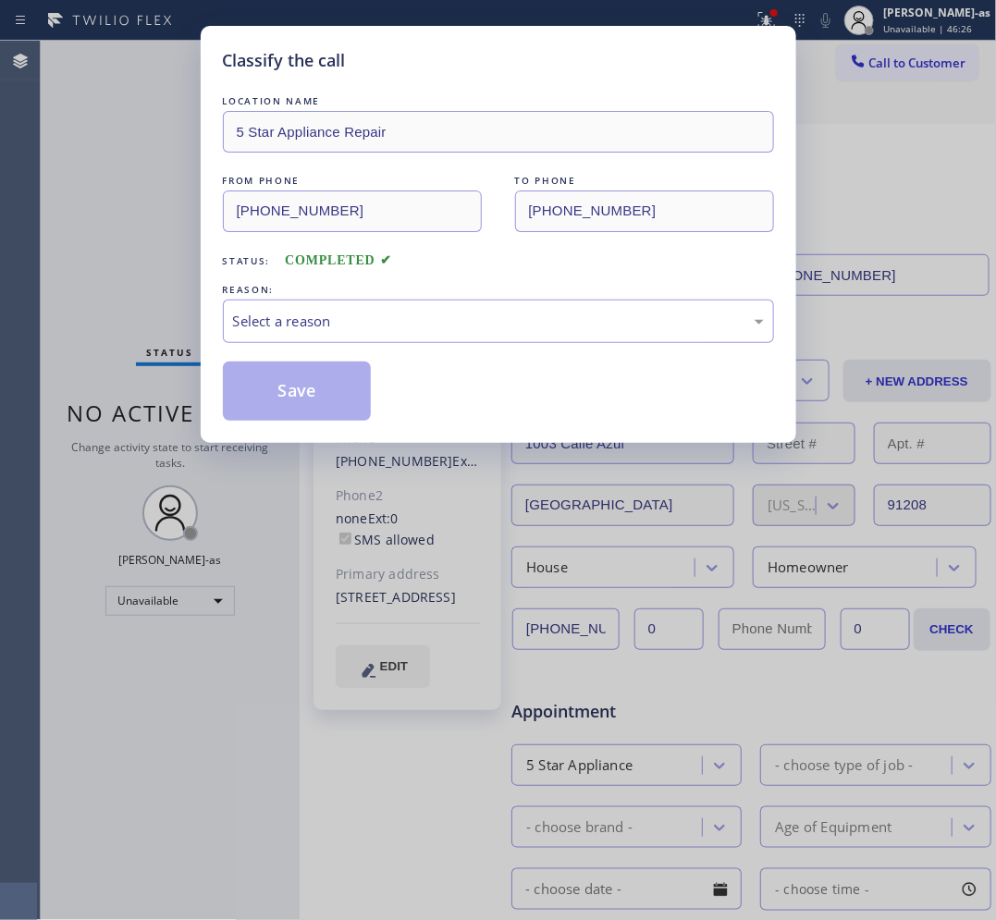
click at [140, 296] on div "Classify the call LOCATION NAME 5 Star Appliance Repair FROM PHONE [PHONE_NUMBE…" at bounding box center [498, 460] width 996 height 920
drag, startPoint x: 316, startPoint y: 315, endPoint x: 317, endPoint y: 338, distance: 23.1
click at [316, 317] on div "Select a reason" at bounding box center [498, 321] width 531 height 21
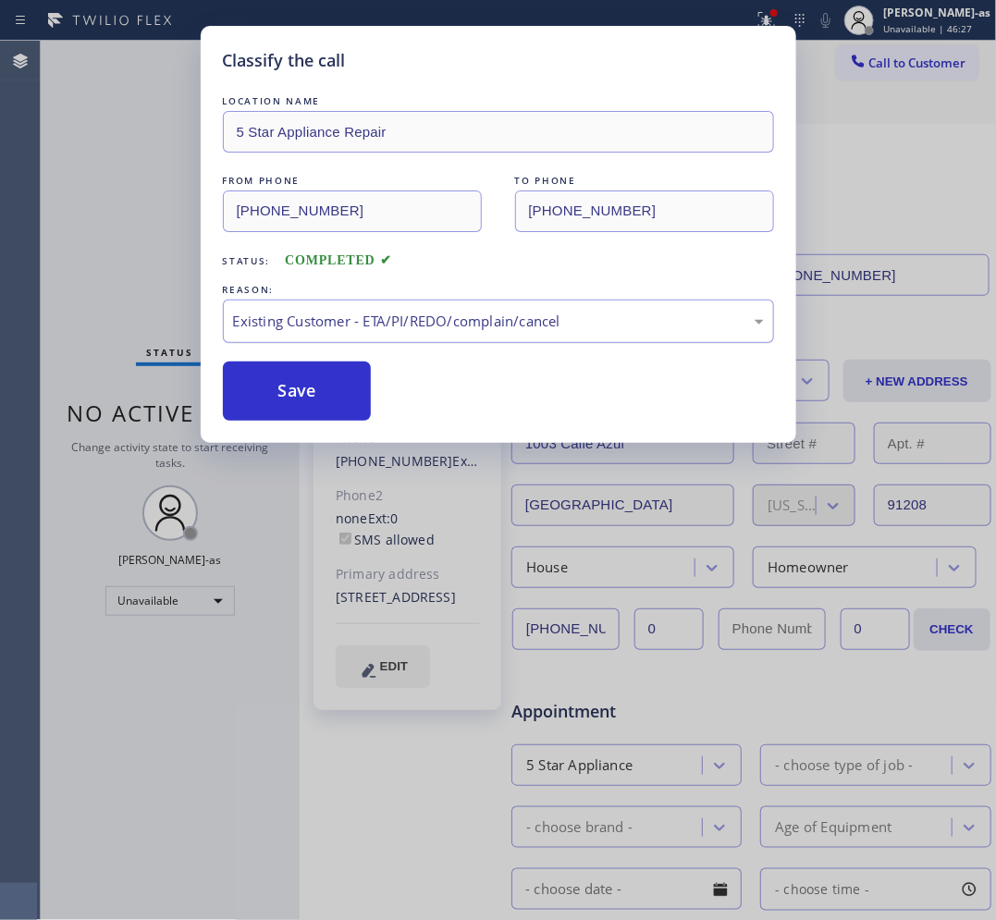
drag, startPoint x: 280, startPoint y: 361, endPoint x: 335, endPoint y: 314, distance: 71.5
click at [282, 361] on div "LOCATION NAME 5 Star Appliance Repair FROM PHONE [PHONE_NUMBER] TO PHONE [PHONE…" at bounding box center [498, 256] width 551 height 329
click at [311, 393] on button "Save" at bounding box center [297, 391] width 149 height 59
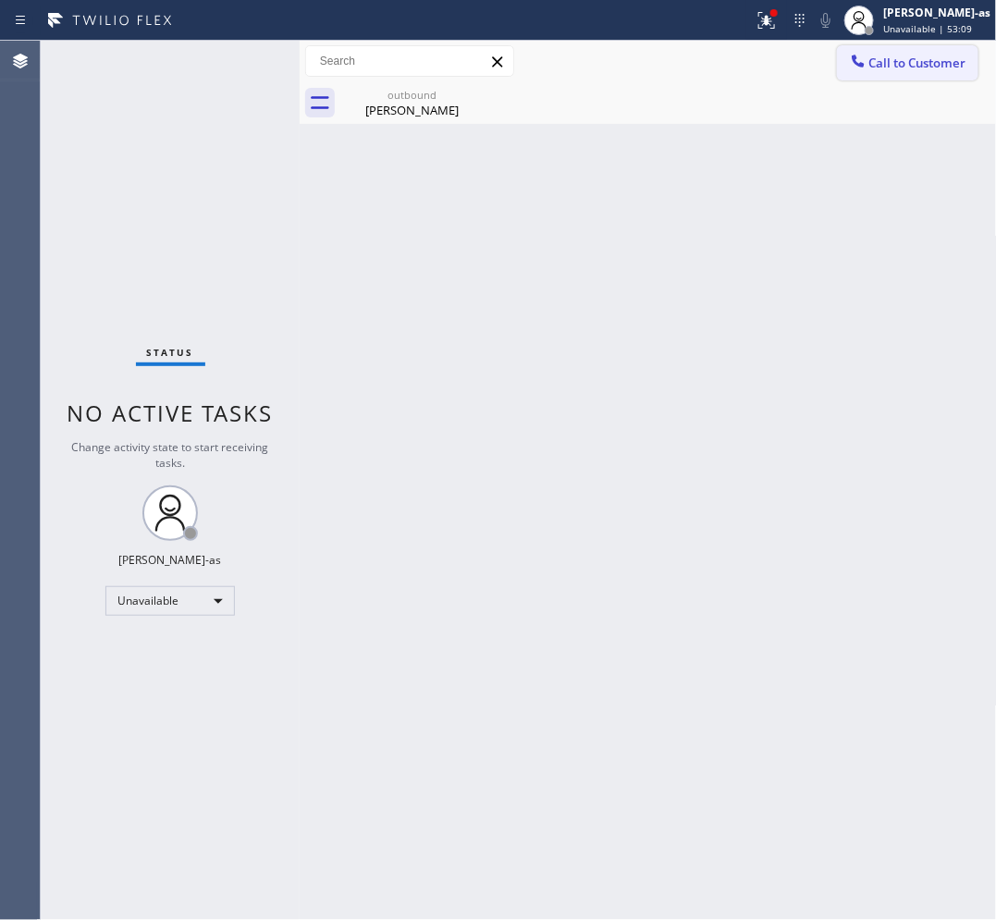
click at [914, 67] on span "Call to Customer" at bounding box center [917, 63] width 97 height 17
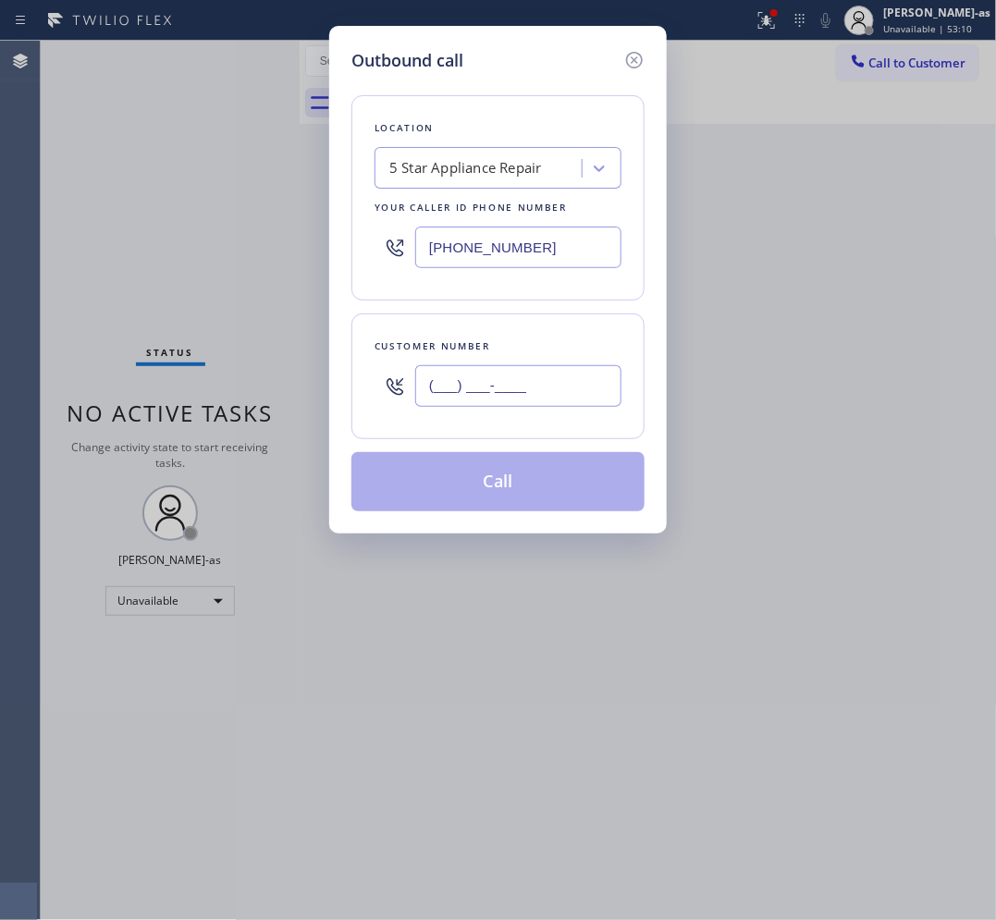
click at [525, 375] on input "(___) ___-____" at bounding box center [518, 386] width 206 height 42
paste input "850) 251-3440"
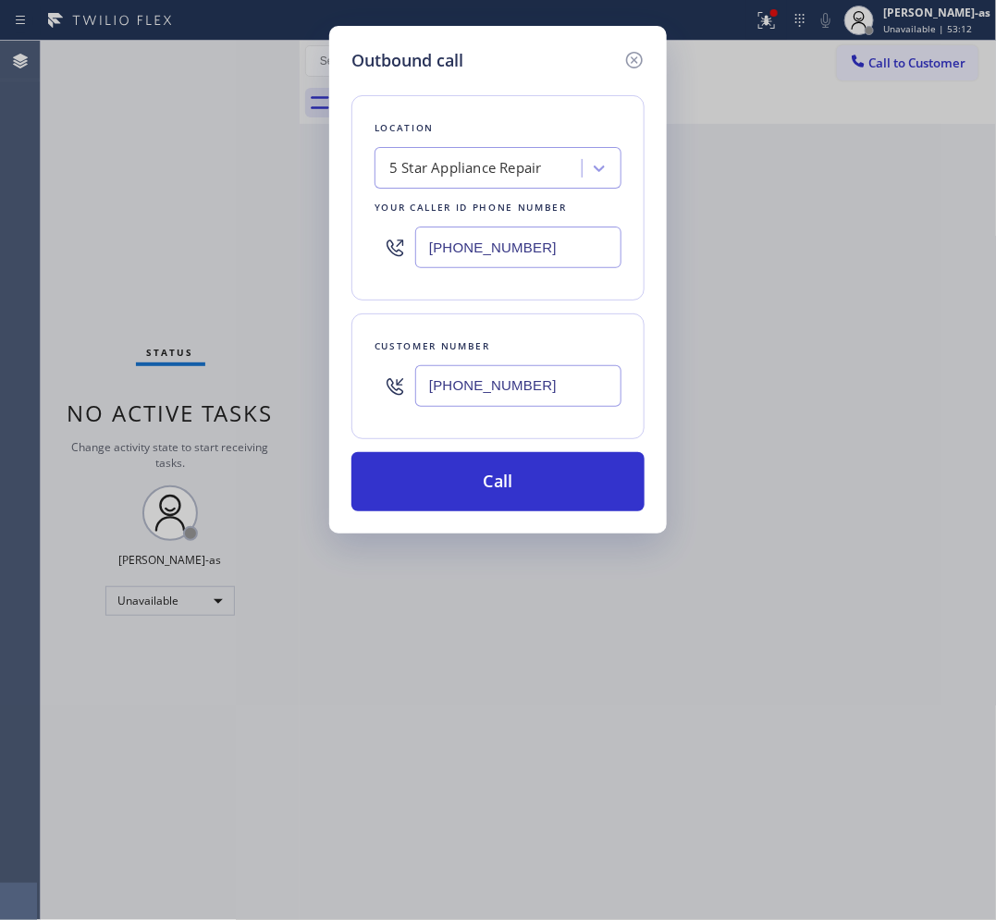
type input "[PHONE_NUMBER]"
click at [571, 252] on input "[PHONE_NUMBER]" at bounding box center [518, 248] width 206 height 42
click at [570, 252] on input "[PHONE_NUMBER]" at bounding box center [518, 248] width 206 height 42
paste input "786) 565-6096"
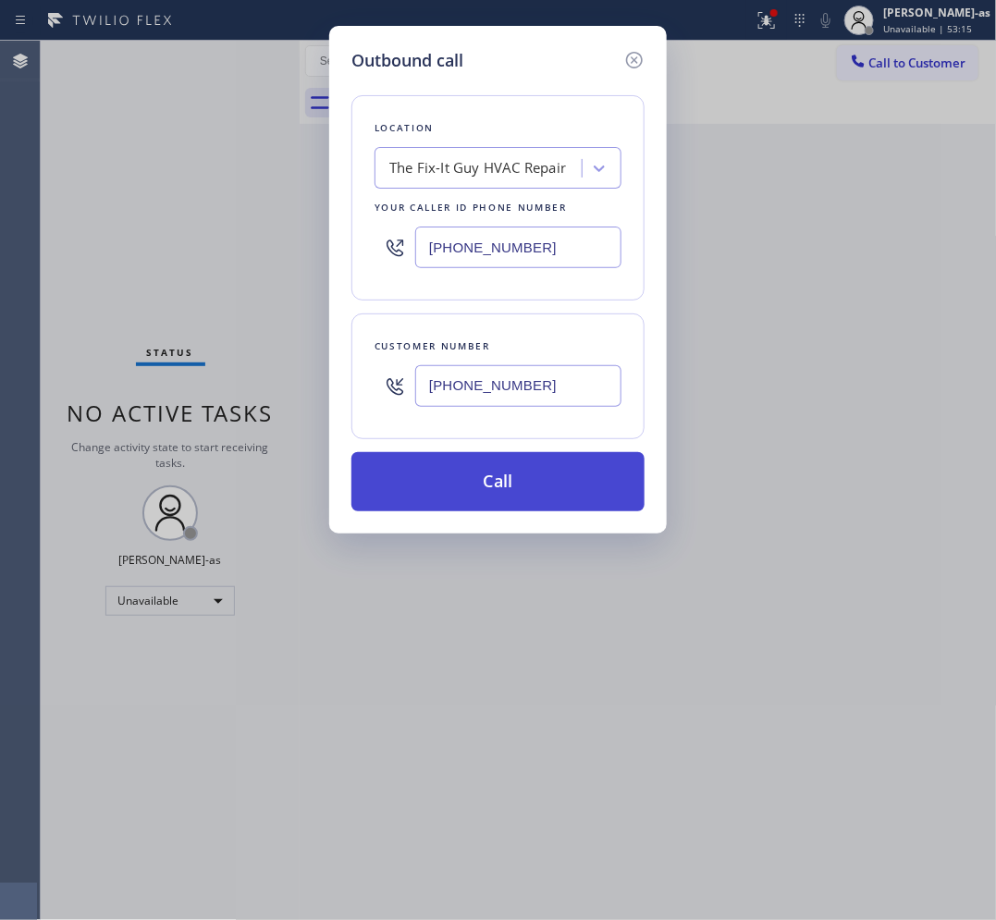
type input "[PHONE_NUMBER]"
click at [546, 484] on button "Call" at bounding box center [497, 481] width 293 height 59
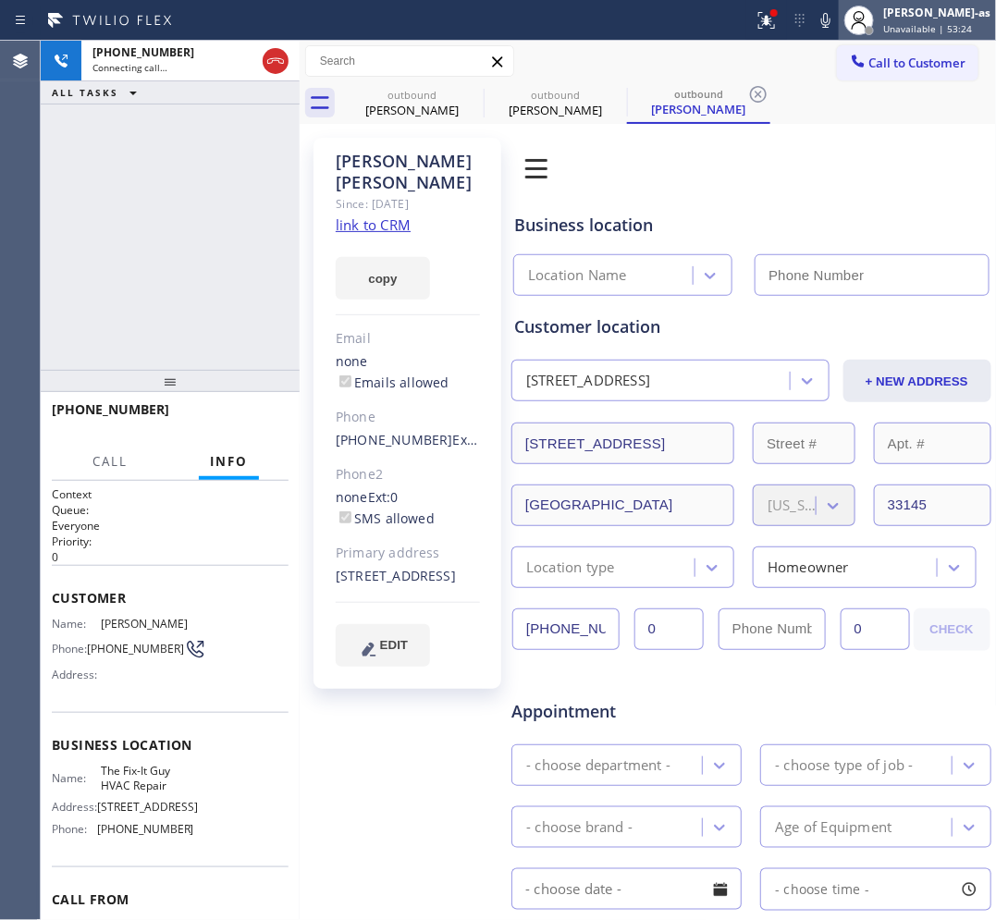
type input "[PHONE_NUMBER]"
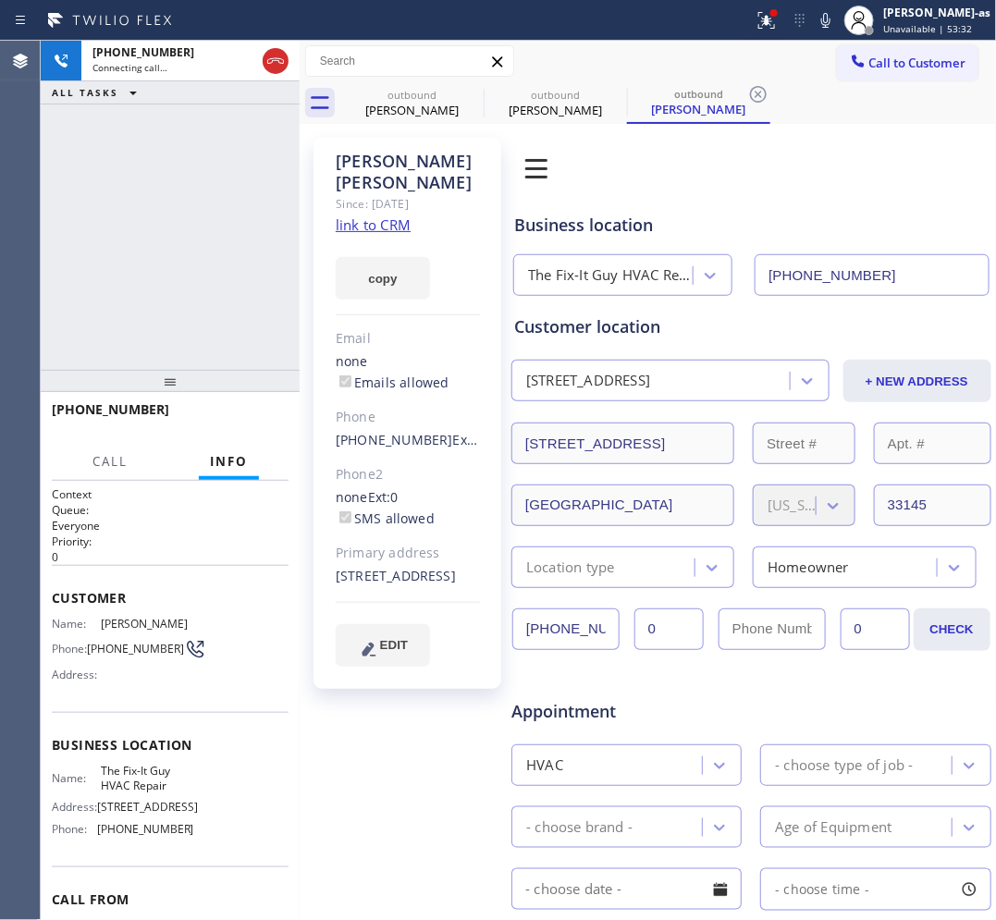
click at [368, 215] on link "link to CRM" at bounding box center [373, 224] width 75 height 18
drag, startPoint x: 91, startPoint y: 182, endPoint x: 122, endPoint y: 190, distance: 32.5
click at [104, 196] on div "[PHONE_NUMBER] Live | 00:05 ALL TASKS ALL TASKS ACTIVE TASKS TASKS IN WRAP UP" at bounding box center [170, 205] width 259 height 329
click at [270, 53] on icon at bounding box center [275, 61] width 22 height 22
click at [242, 426] on button "HANG UP" at bounding box center [245, 418] width 86 height 26
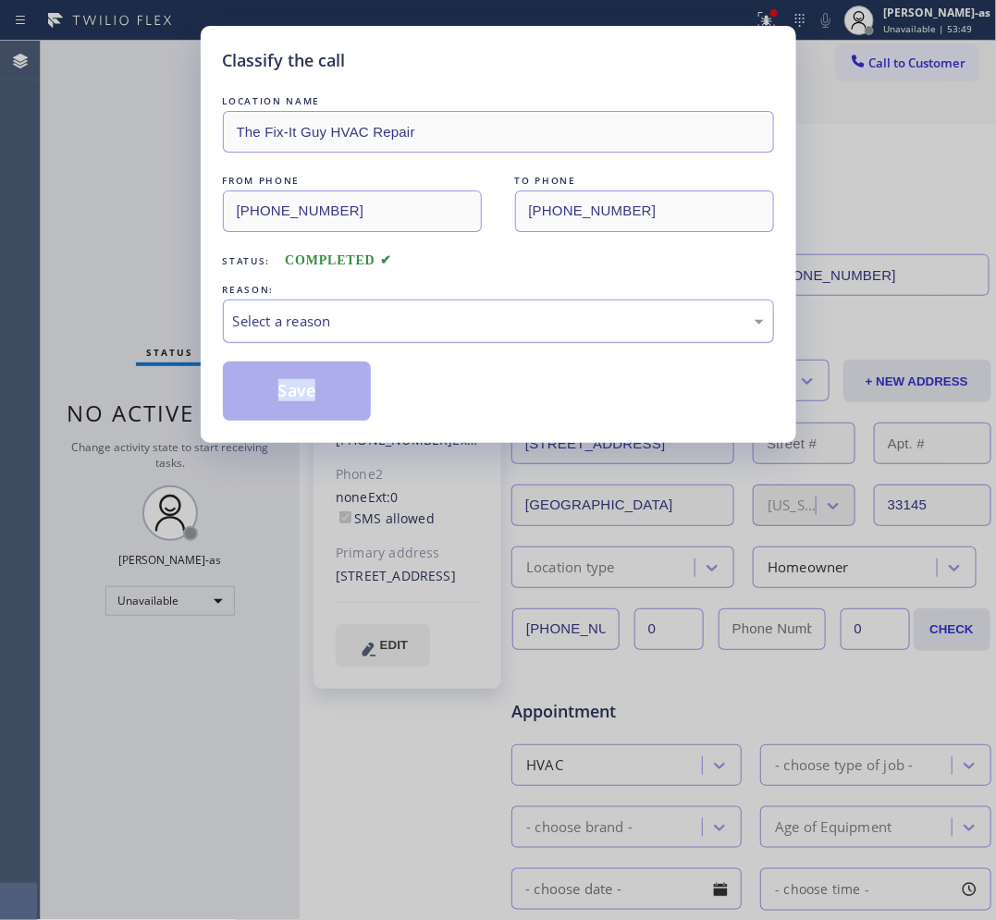
click at [386, 328] on div "Select a reason" at bounding box center [498, 321] width 531 height 21
click at [308, 403] on button "Save" at bounding box center [297, 391] width 149 height 59
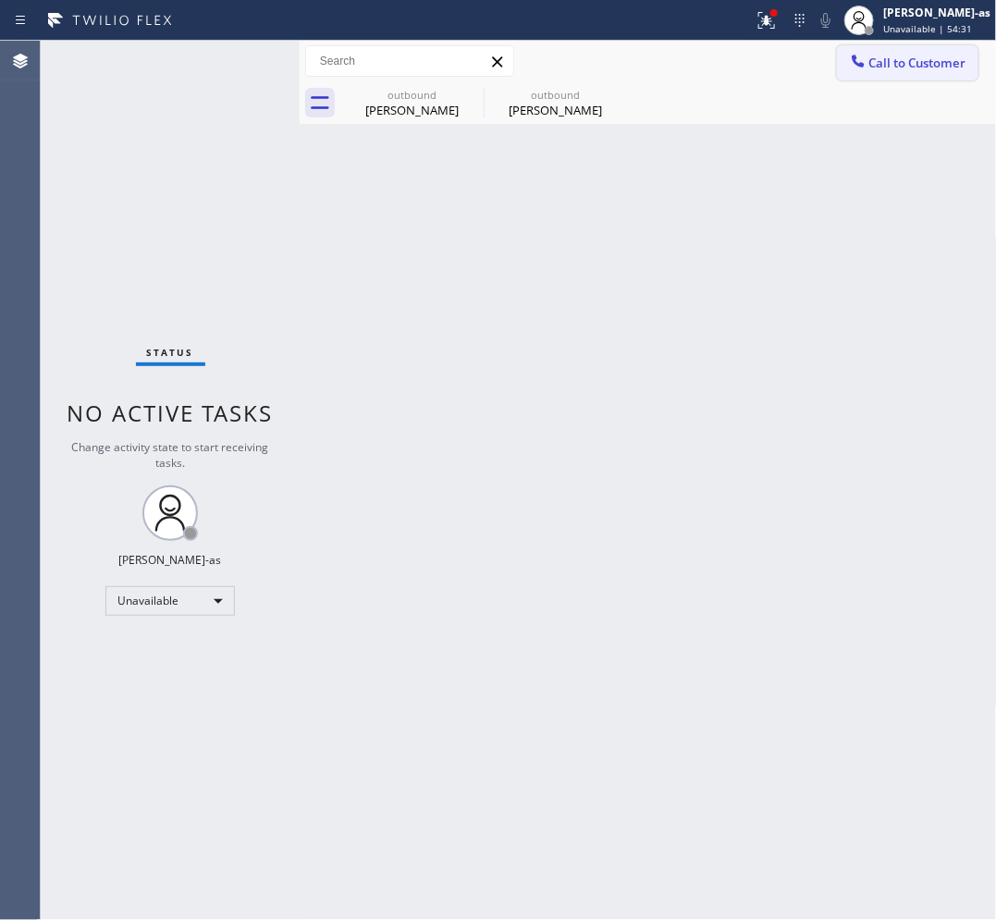
click at [940, 52] on button "Call to Customer" at bounding box center [907, 62] width 141 height 35
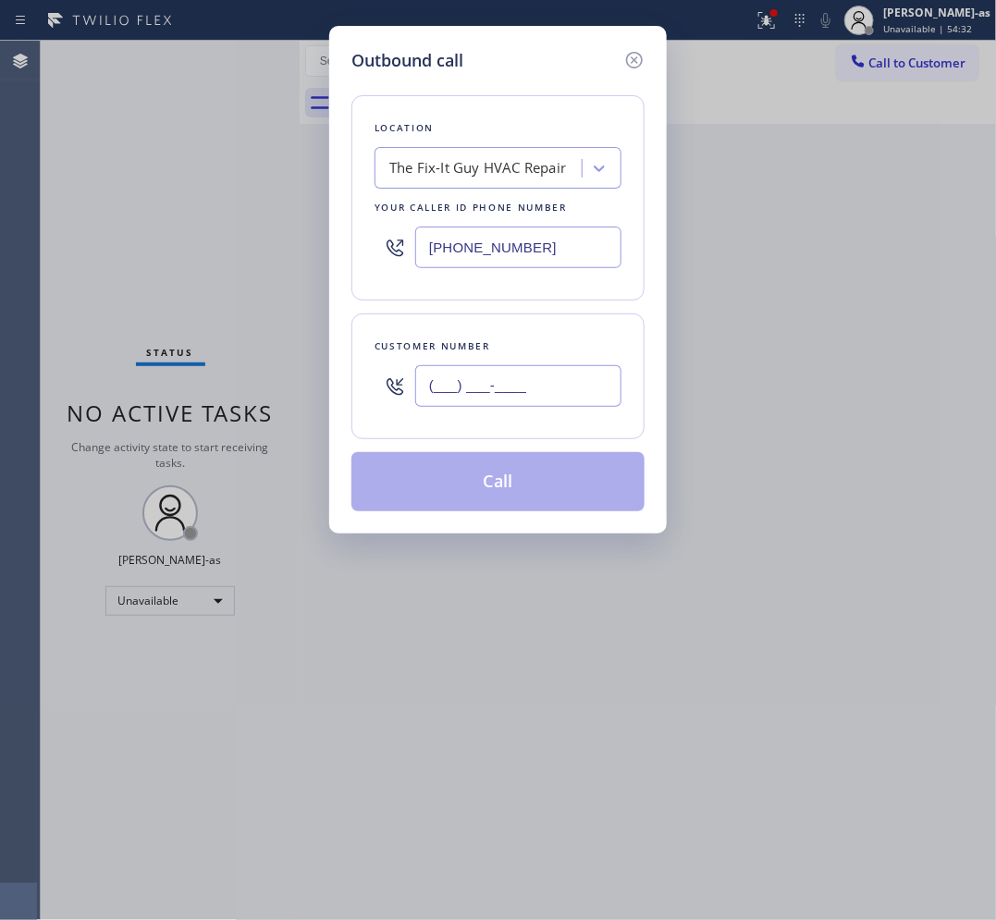
click at [519, 402] on input "(___) ___-____" at bounding box center [518, 386] width 206 height 42
paste input "240) 247-2365"
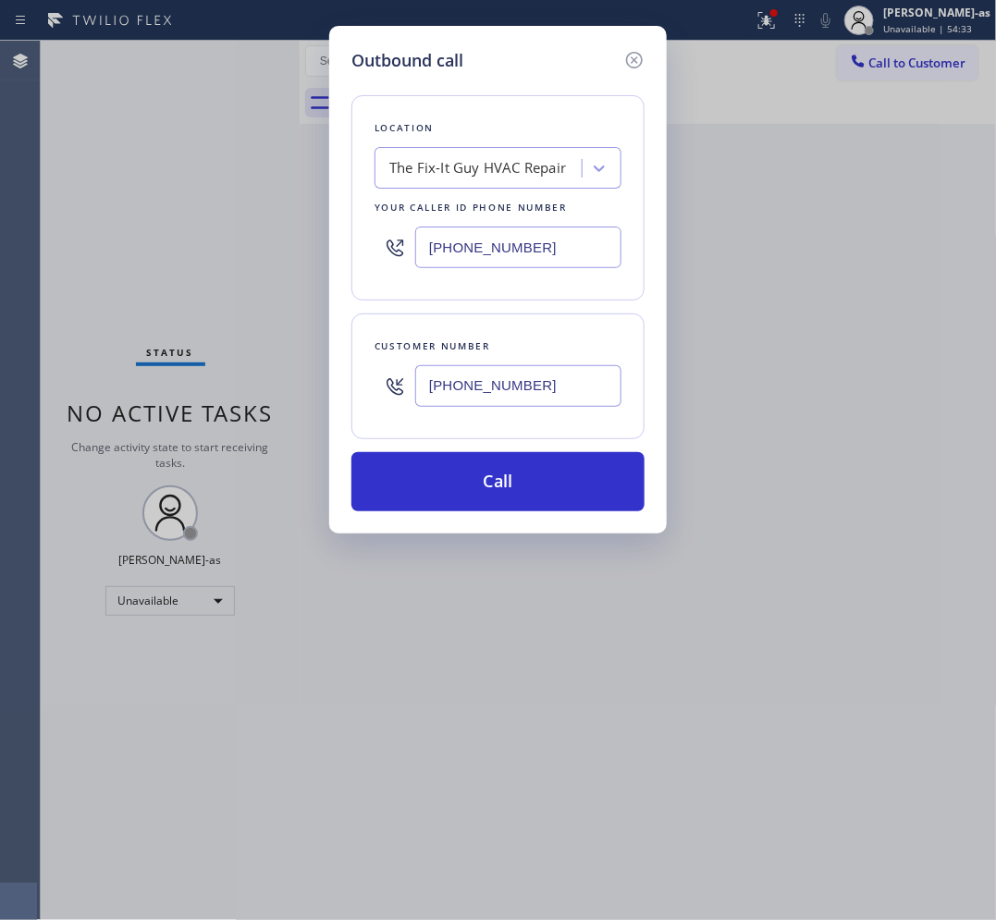
type input "[PHONE_NUMBER]"
click at [518, 251] on input "[PHONE_NUMBER]" at bounding box center [518, 248] width 206 height 42
paste input "240) 540-4141"
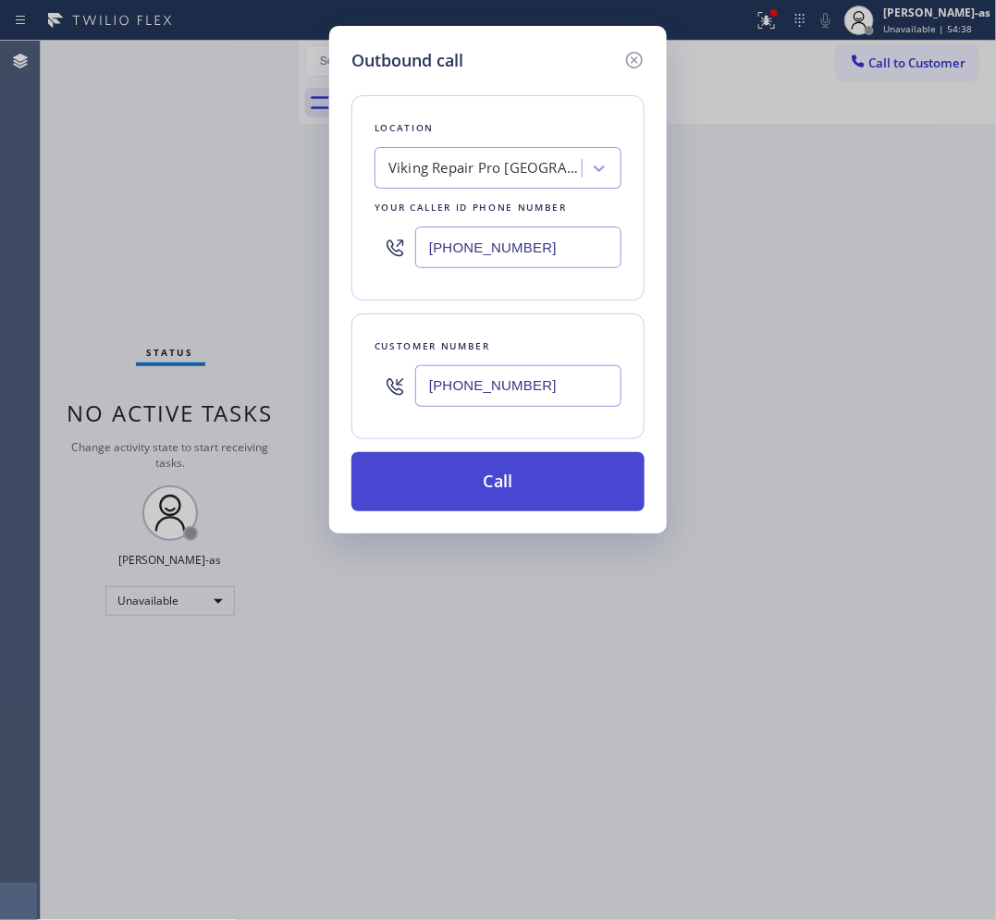
type input "[PHONE_NUMBER]"
click at [555, 483] on button "Call" at bounding box center [497, 481] width 293 height 59
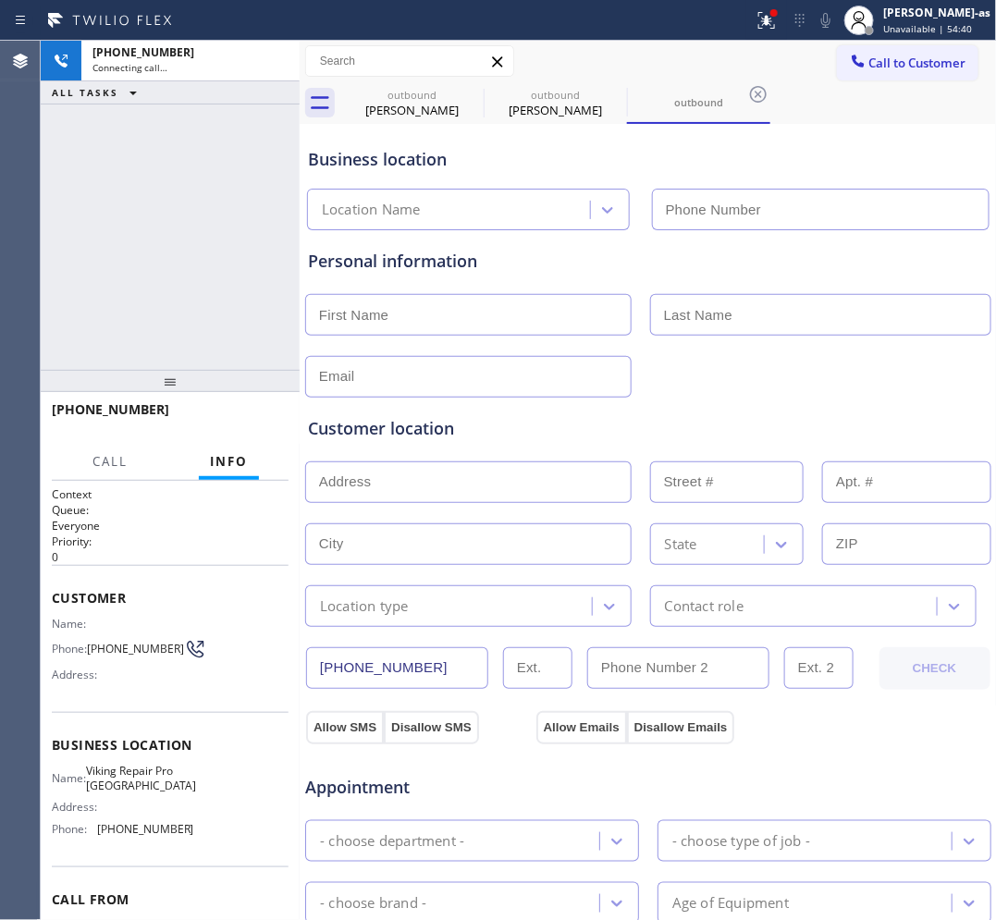
type input "[PHONE_NUMBER]"
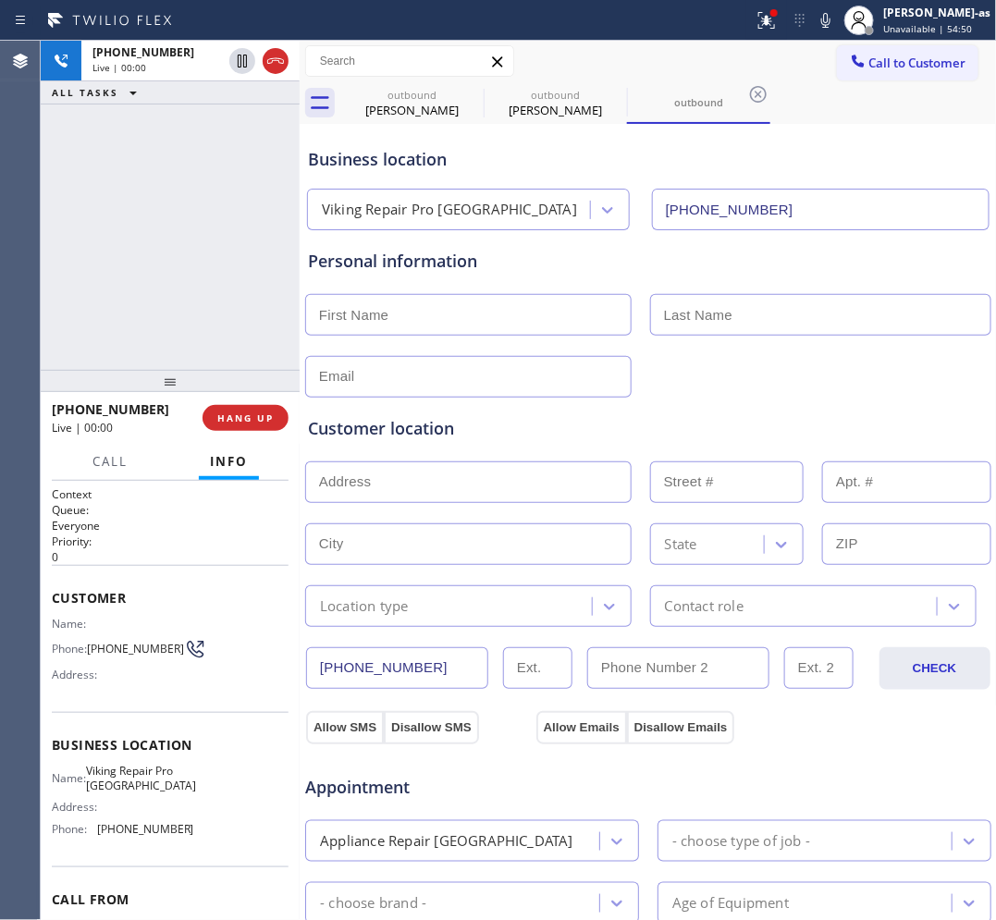
click at [74, 320] on div "[PHONE_NUMBER] Live | 00:00 ALL TASKS ALL TASKS ACTIVE TASKS TASKS IN WRAP UP" at bounding box center [170, 205] width 259 height 329
click at [251, 392] on div at bounding box center [170, 381] width 259 height 22
click at [250, 421] on span "HANG UP" at bounding box center [245, 417] width 56 height 13
click at [247, 418] on span "HANG UP" at bounding box center [245, 417] width 56 height 13
click at [246, 417] on span "HANG UP" at bounding box center [245, 417] width 56 height 13
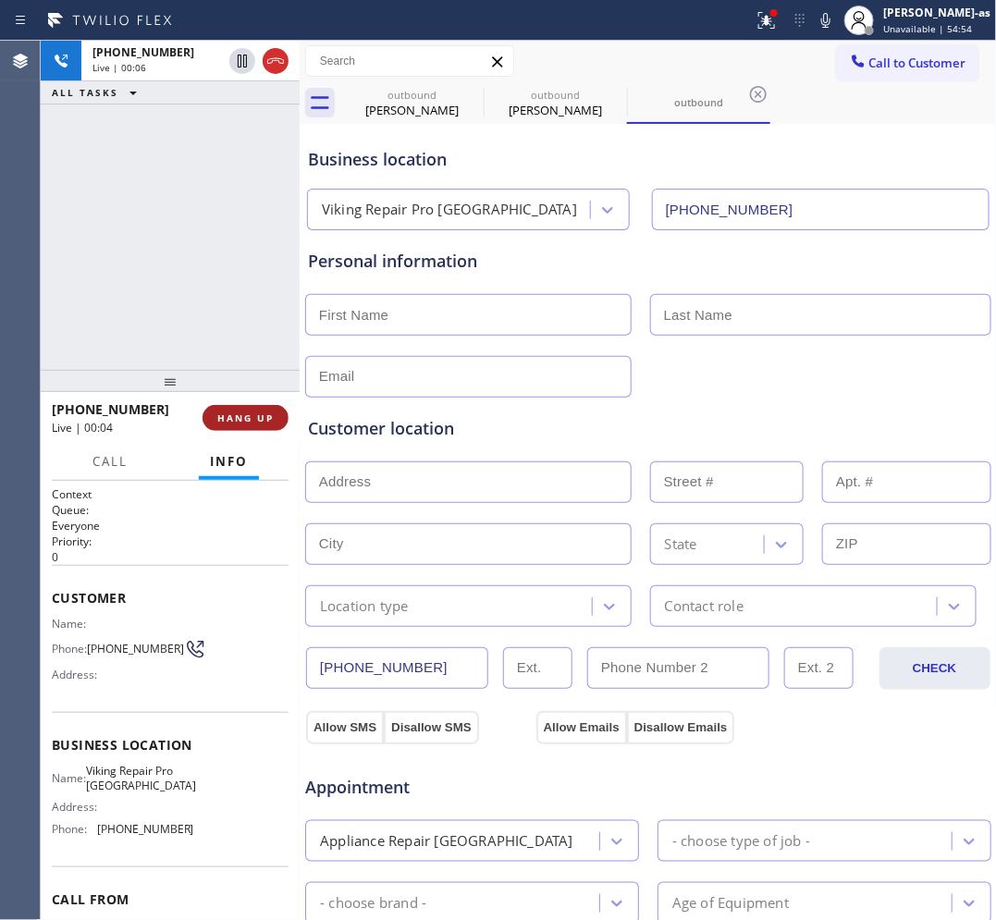
click at [246, 417] on span "HANG UP" at bounding box center [245, 417] width 56 height 13
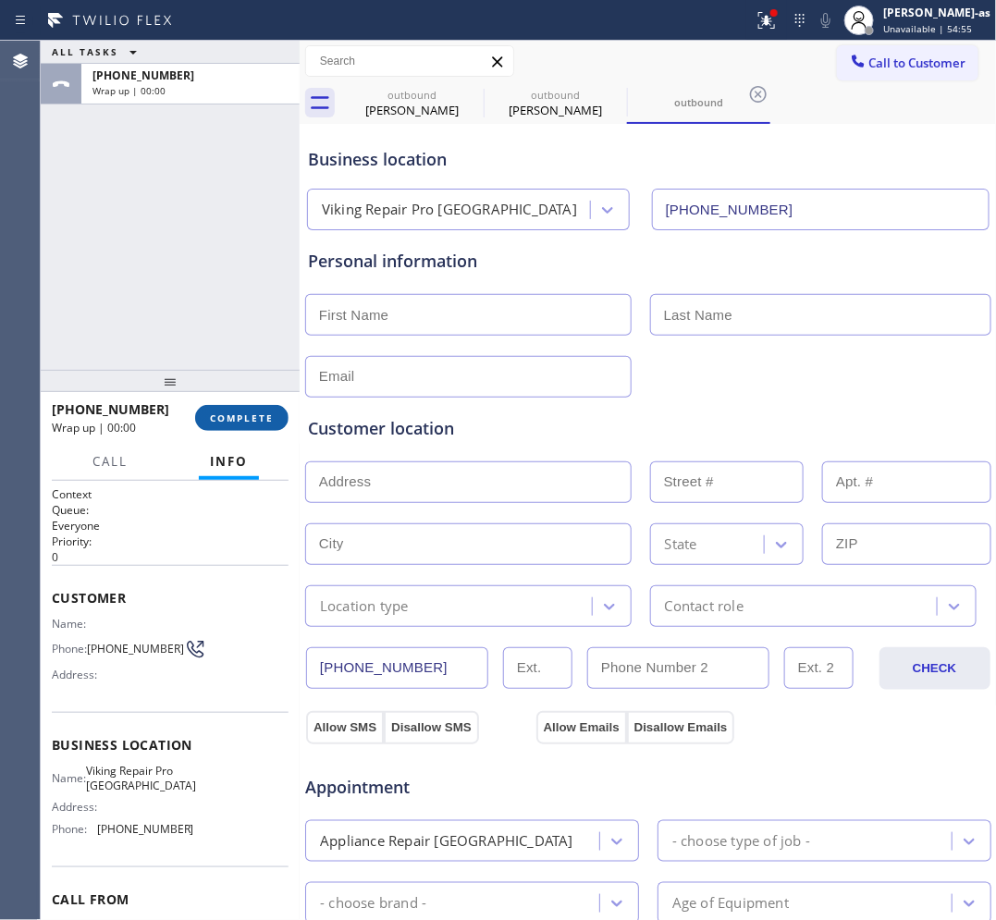
click at [246, 417] on span "COMPLETE" at bounding box center [242, 417] width 64 height 13
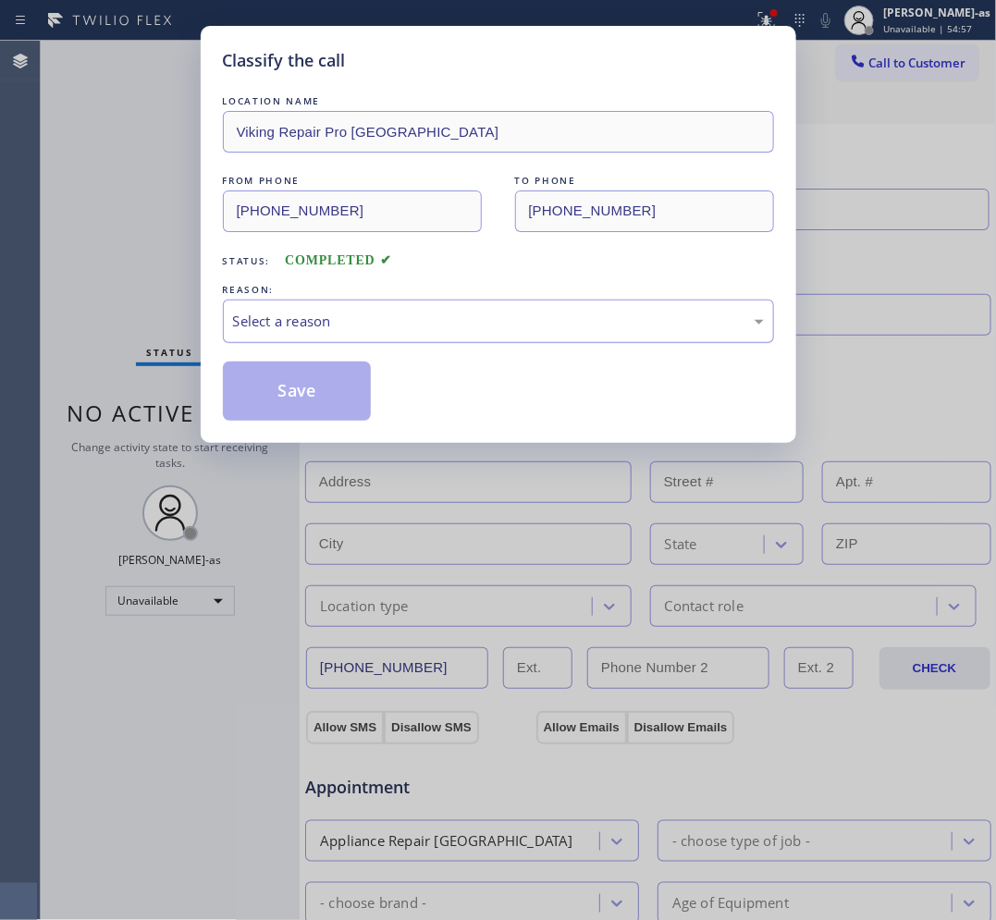
click at [310, 326] on div "Select a reason" at bounding box center [498, 321] width 531 height 21
click at [274, 386] on button "Save" at bounding box center [297, 391] width 149 height 59
type input "[PHONE_NUMBER]"
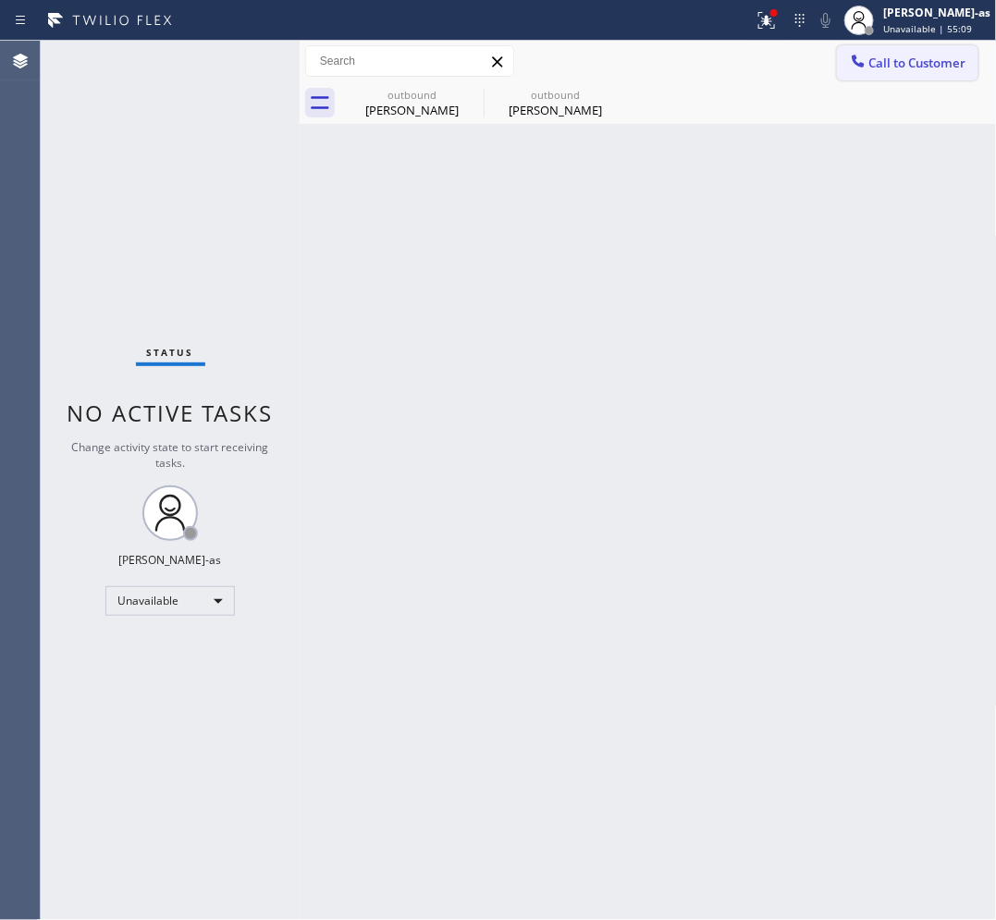
click at [879, 77] on button "Call to Customer" at bounding box center [907, 62] width 141 height 35
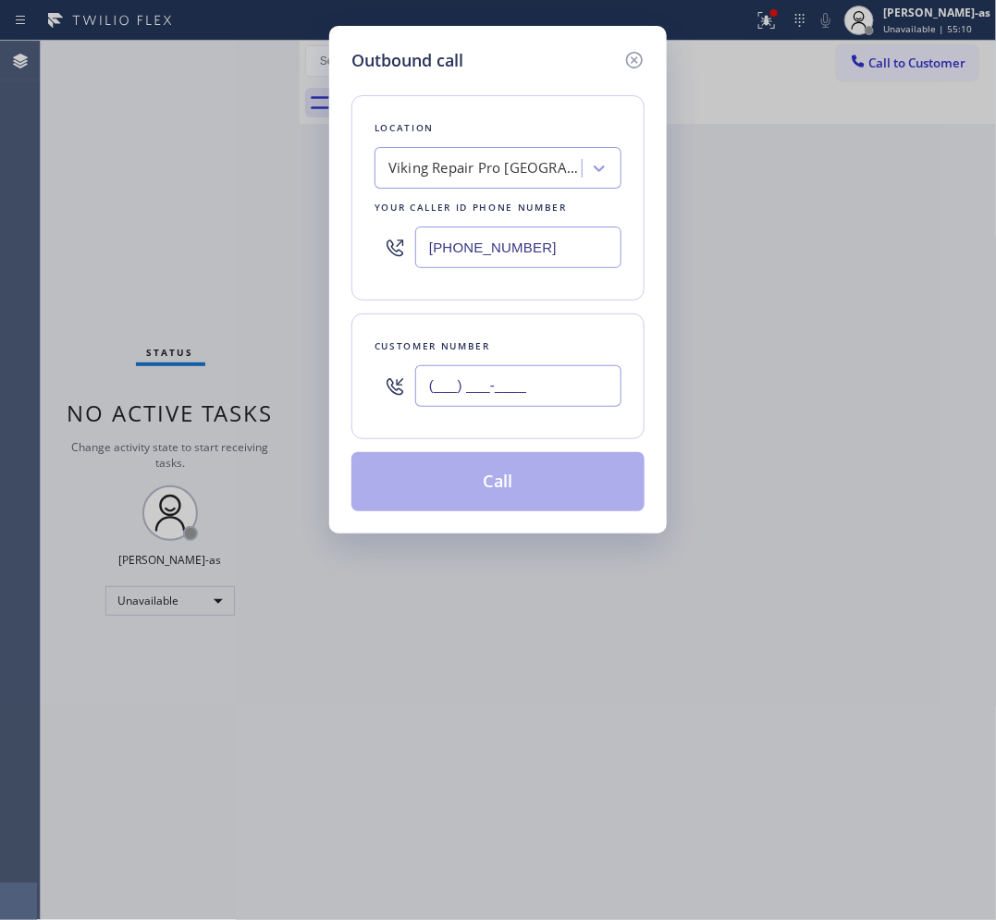
click at [555, 371] on input "(___) ___-____" at bounding box center [518, 386] width 206 height 42
paste input "718) 902-0027"
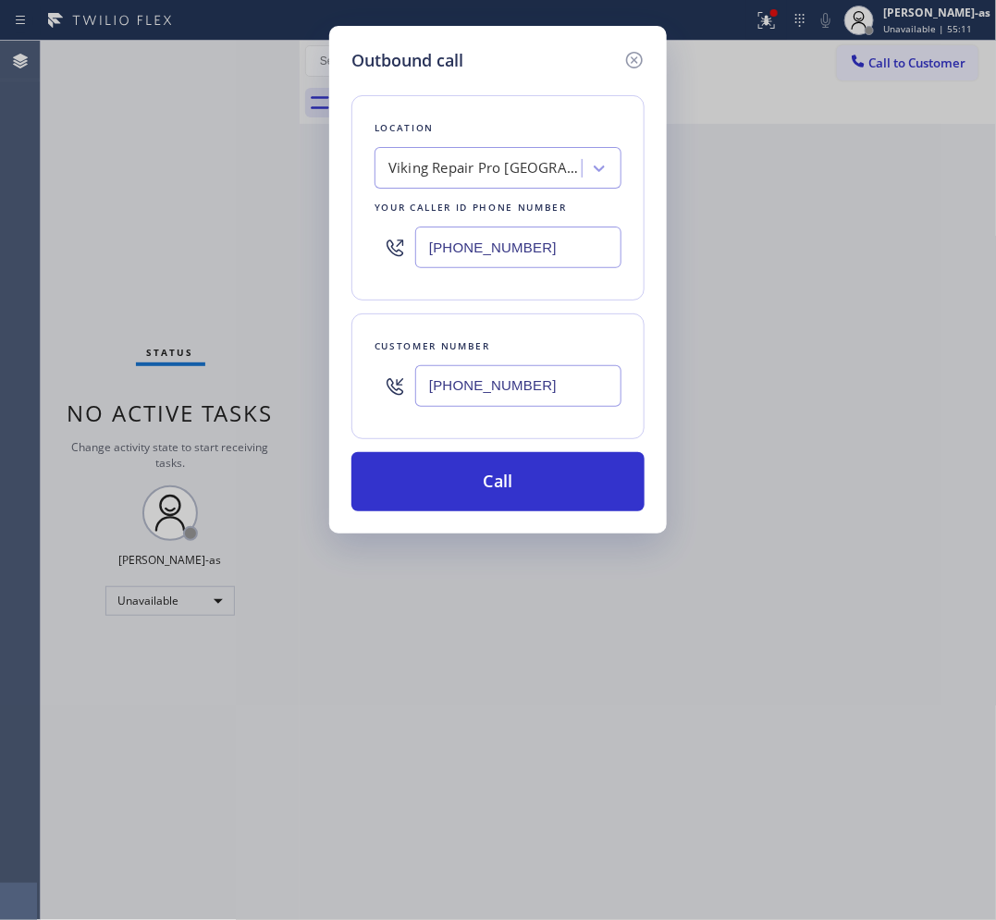
type input "[PHONE_NUMBER]"
click at [553, 243] on input "[PHONE_NUMBER]" at bounding box center [518, 248] width 206 height 42
click at [551, 245] on input "[PHONE_NUMBER]" at bounding box center [518, 248] width 206 height 42
paste input "718) 400-6950"
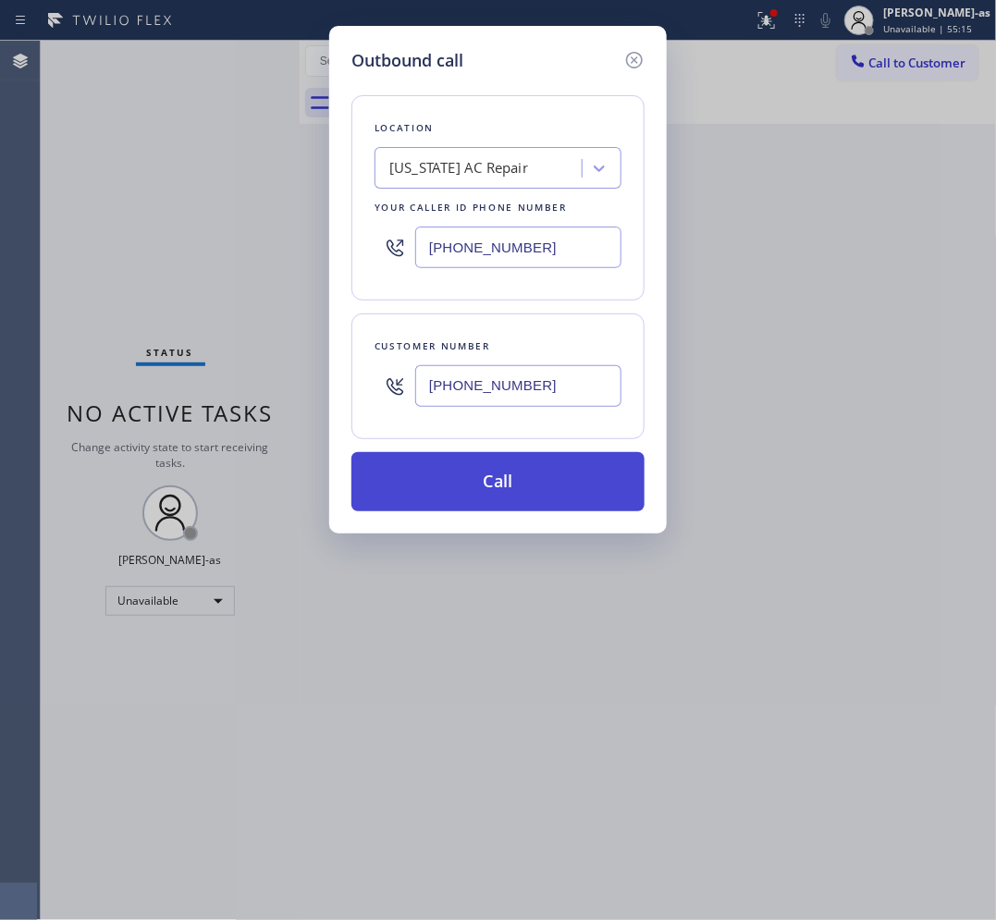
type input "[PHONE_NUMBER]"
click at [474, 473] on button "Call" at bounding box center [497, 481] width 293 height 59
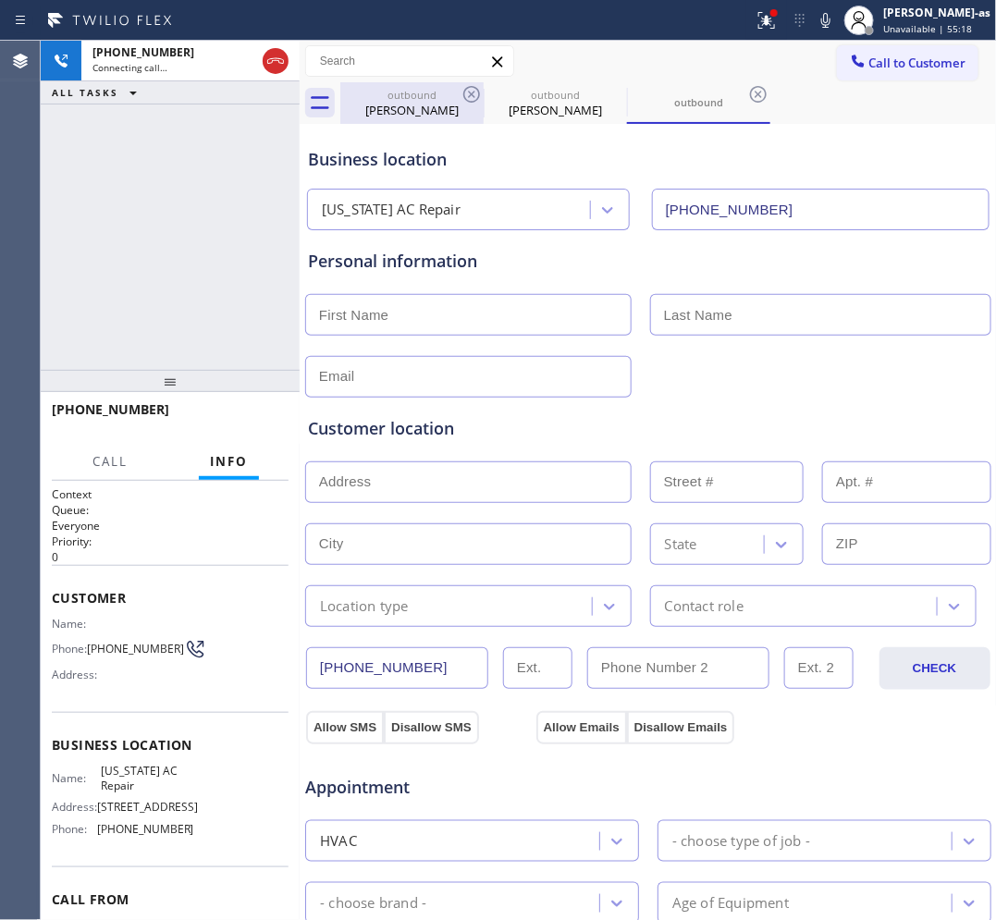
click at [413, 102] on div "[PERSON_NAME]" at bounding box center [412, 110] width 140 height 17
type input "[PHONE_NUMBER]"
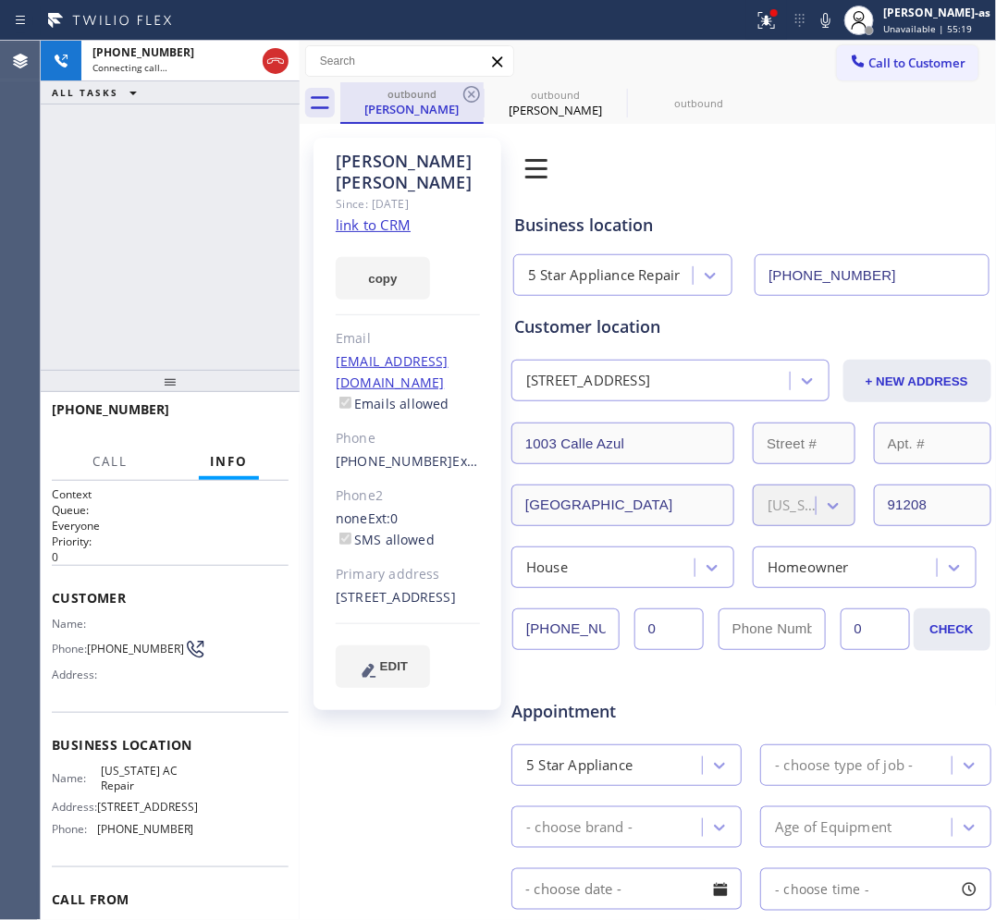
click at [459, 92] on div "outbound" at bounding box center [412, 94] width 140 height 14
click at [470, 92] on icon at bounding box center [471, 94] width 17 height 17
type input "[PHONE_NUMBER]"
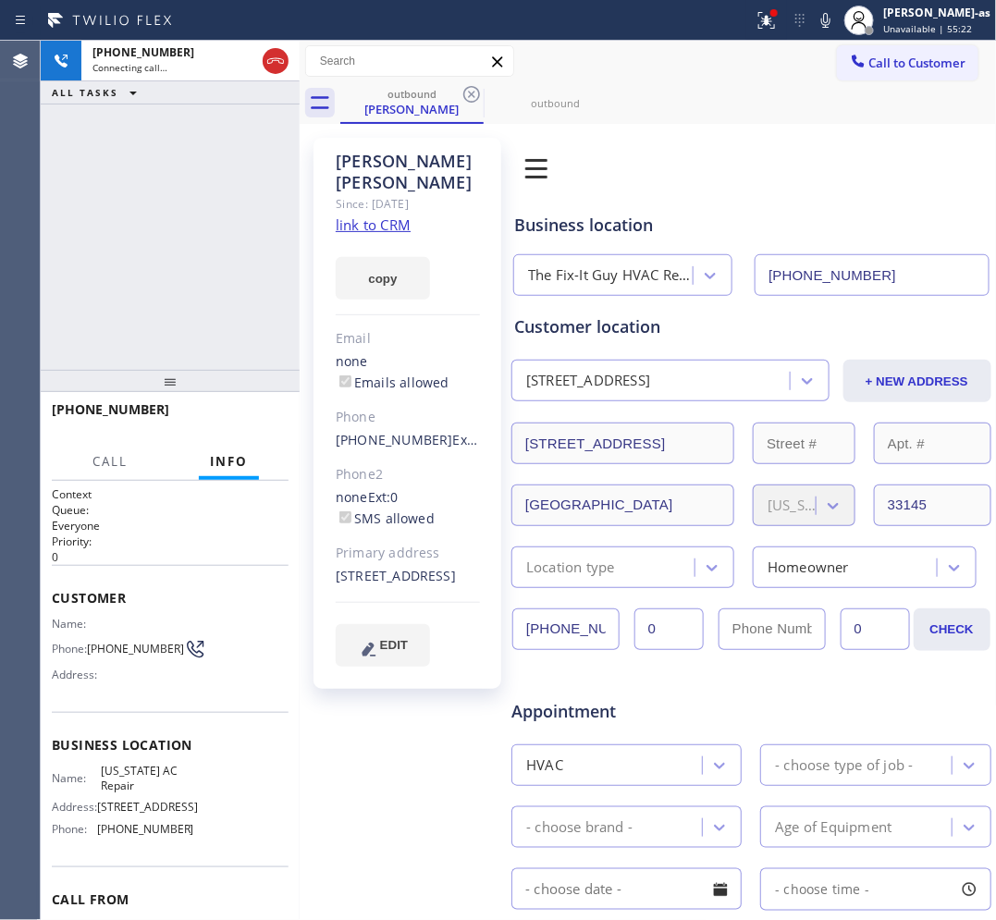
click at [470, 92] on icon at bounding box center [471, 94] width 17 height 17
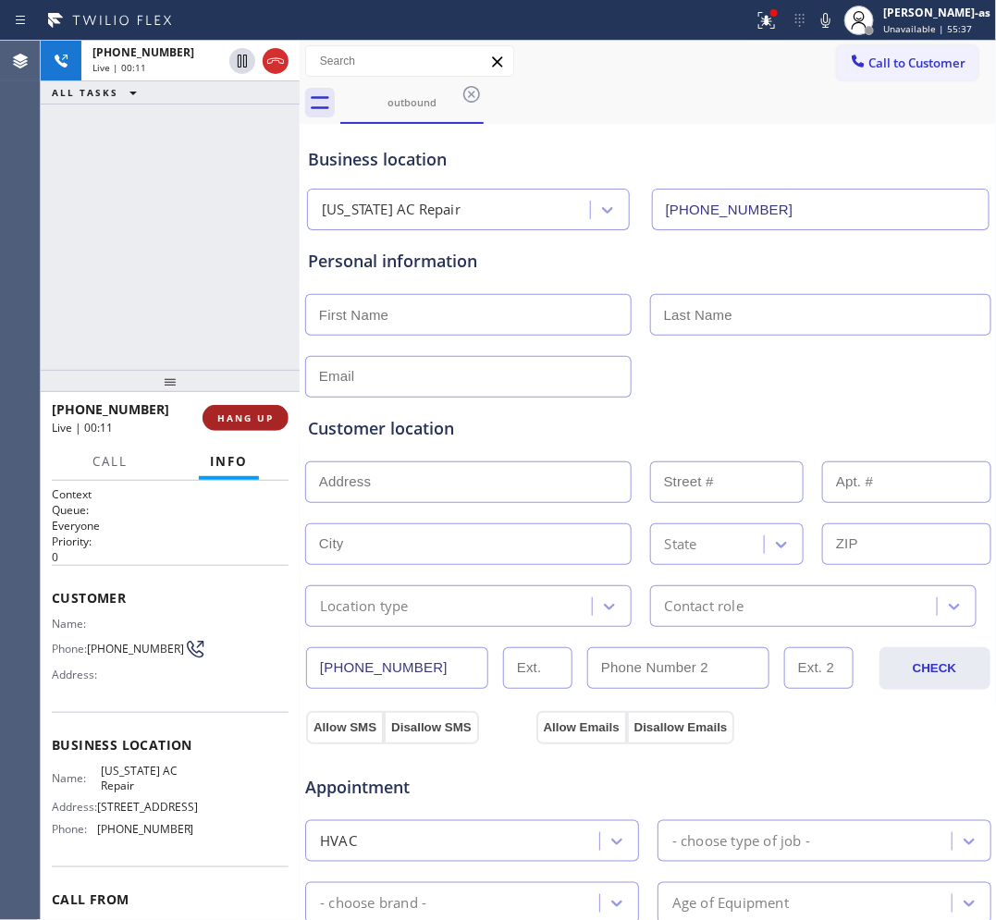
click at [229, 422] on span "HANG UP" at bounding box center [245, 417] width 56 height 13
click at [231, 414] on span "HANG UP" at bounding box center [245, 417] width 56 height 13
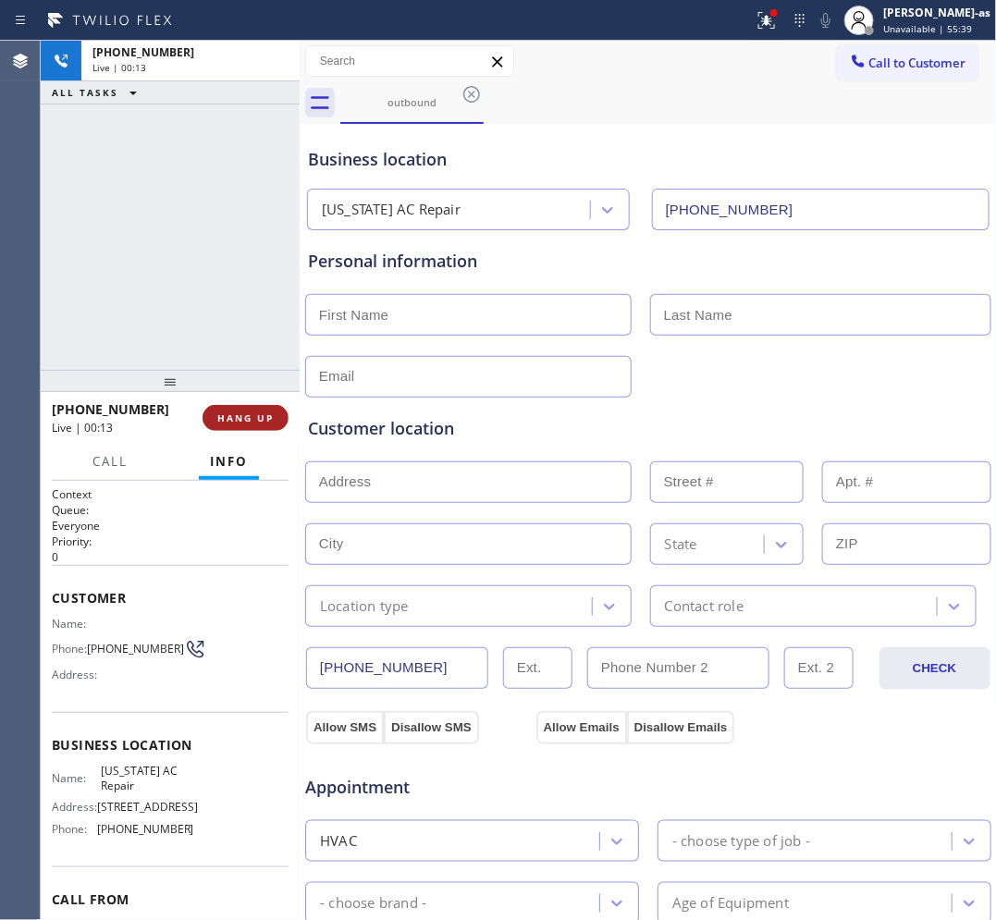
click at [232, 413] on span "HANG UP" at bounding box center [245, 417] width 56 height 13
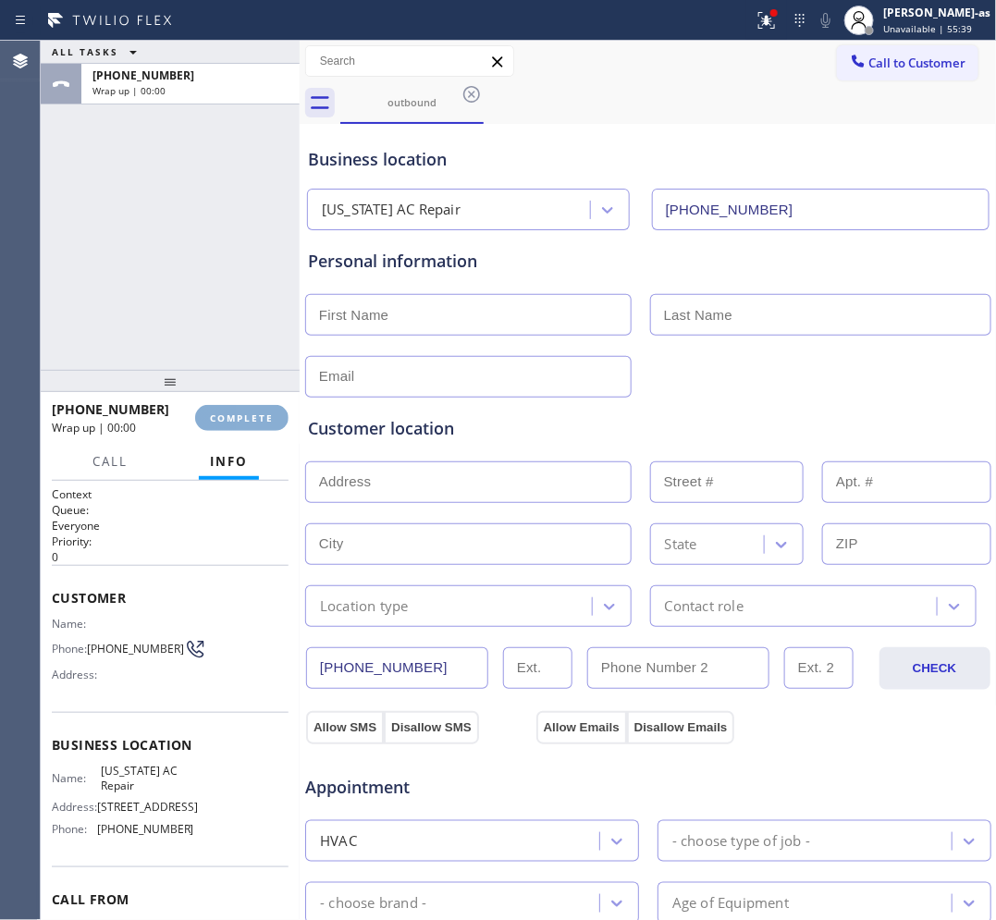
click at [232, 412] on span "COMPLETE" at bounding box center [242, 417] width 64 height 13
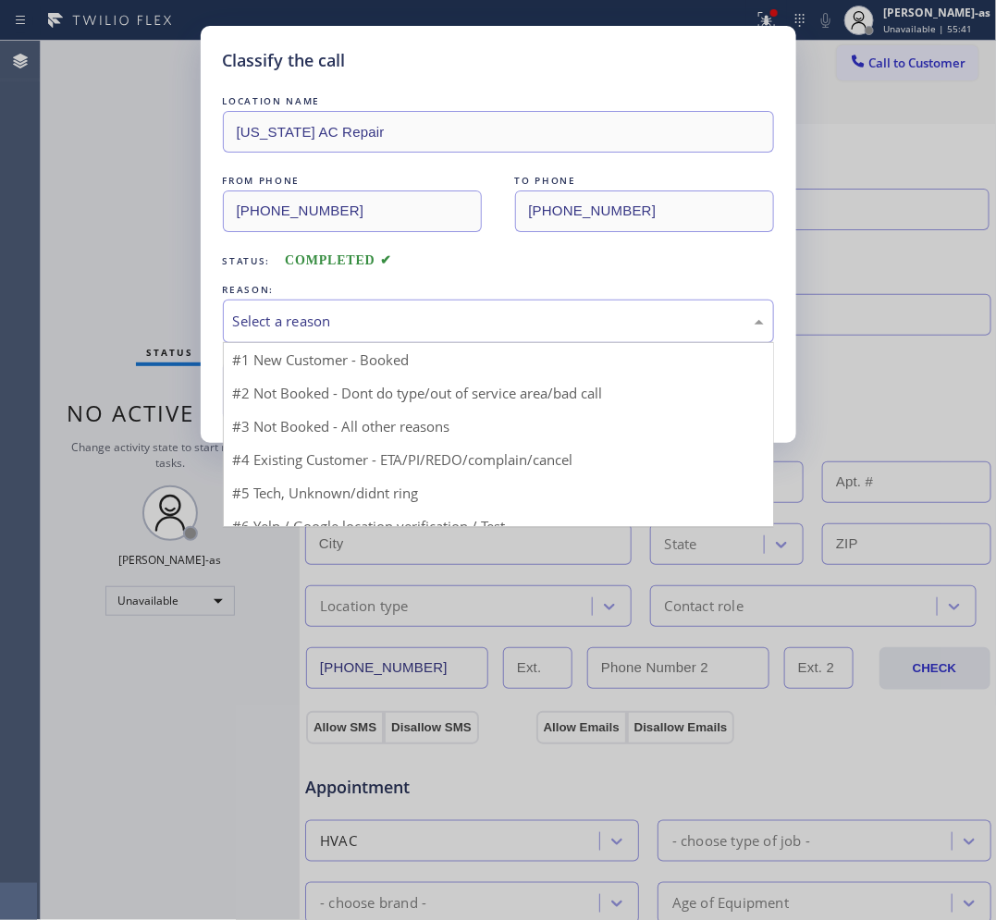
click at [377, 326] on div "Select a reason" at bounding box center [498, 321] width 531 height 21
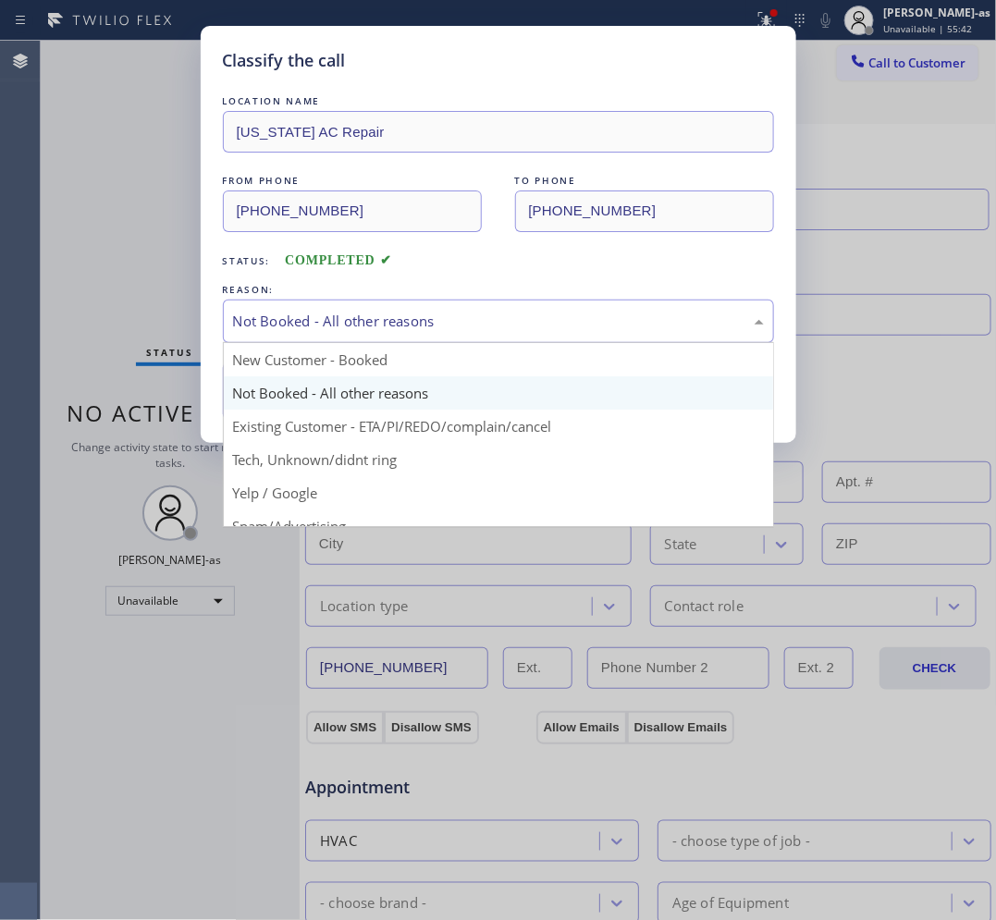
click at [351, 322] on div "Not Booked - All other reasons" at bounding box center [498, 321] width 531 height 21
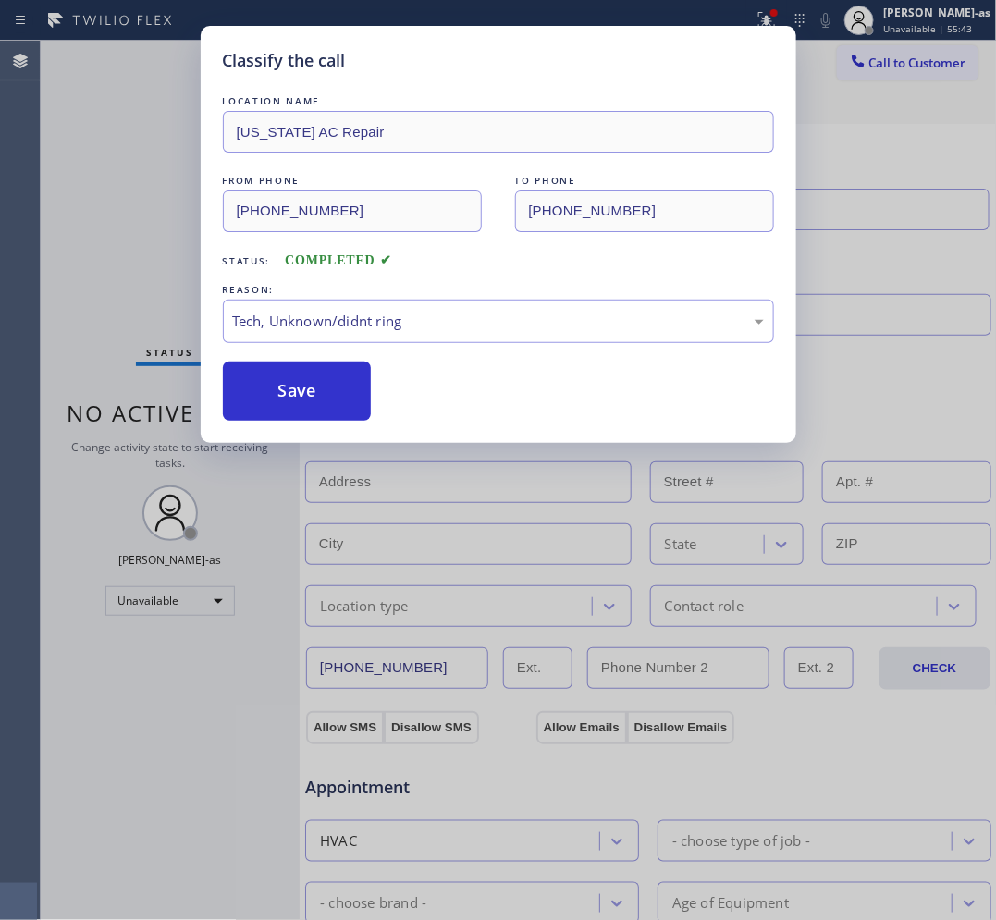
drag, startPoint x: 280, startPoint y: 399, endPoint x: 218, endPoint y: 436, distance: 72.2
click at [283, 399] on button "Save" at bounding box center [297, 391] width 149 height 59
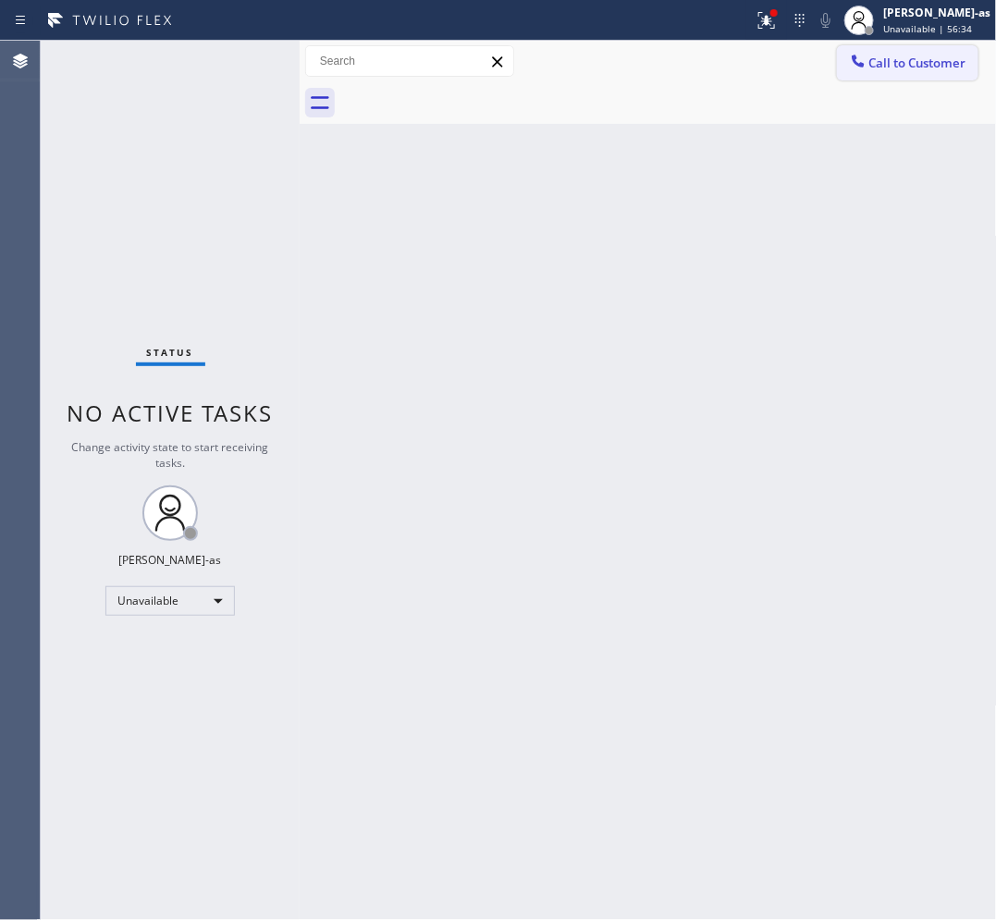
click at [911, 62] on span "Call to Customer" at bounding box center [917, 63] width 97 height 17
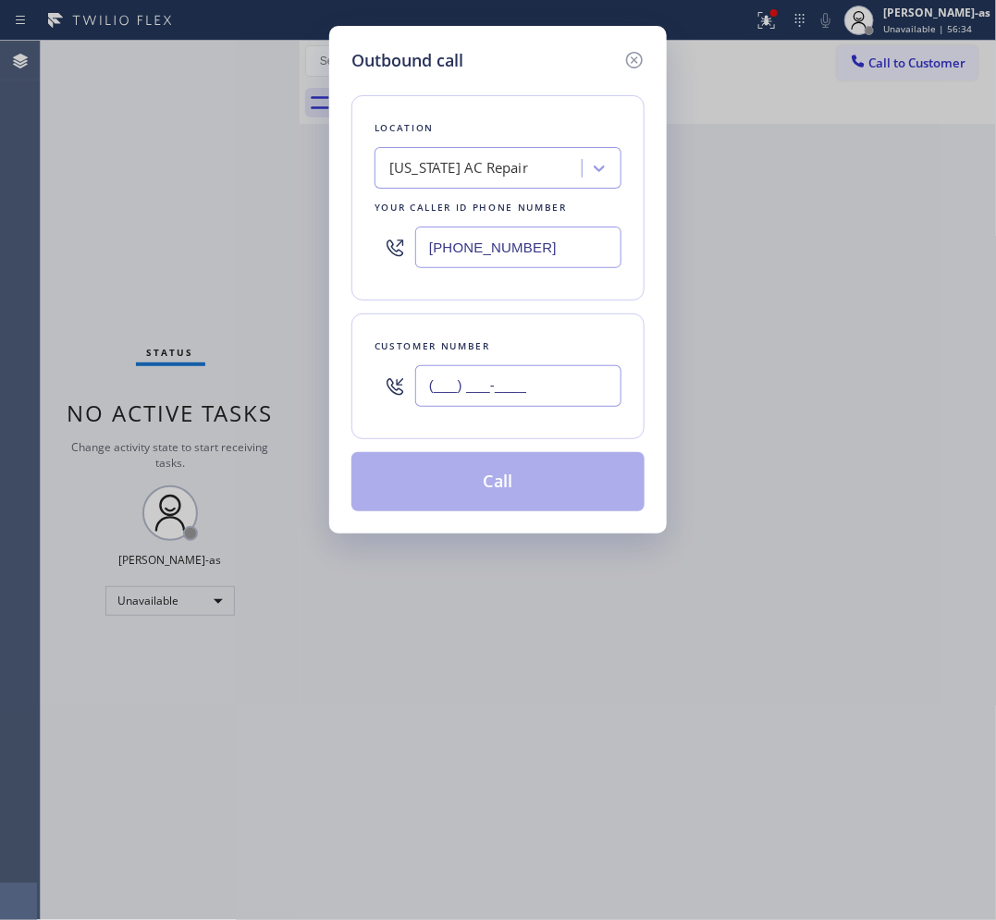
click at [467, 390] on input "(___) ___-____" at bounding box center [518, 386] width 206 height 42
paste input "818) 399-0424"
type input "[PHONE_NUMBER]"
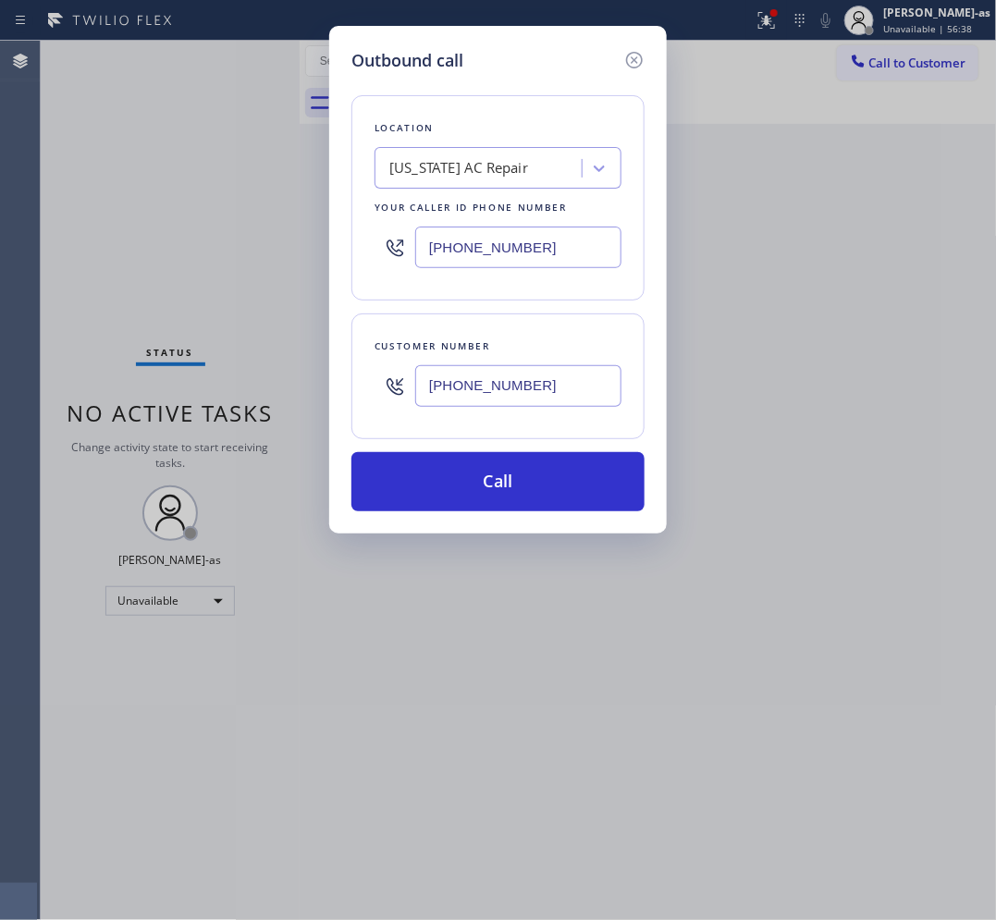
click at [574, 234] on input "[PHONE_NUMBER]" at bounding box center [518, 248] width 206 height 42
click at [578, 234] on input "[PHONE_NUMBER]" at bounding box center [518, 248] width 206 height 42
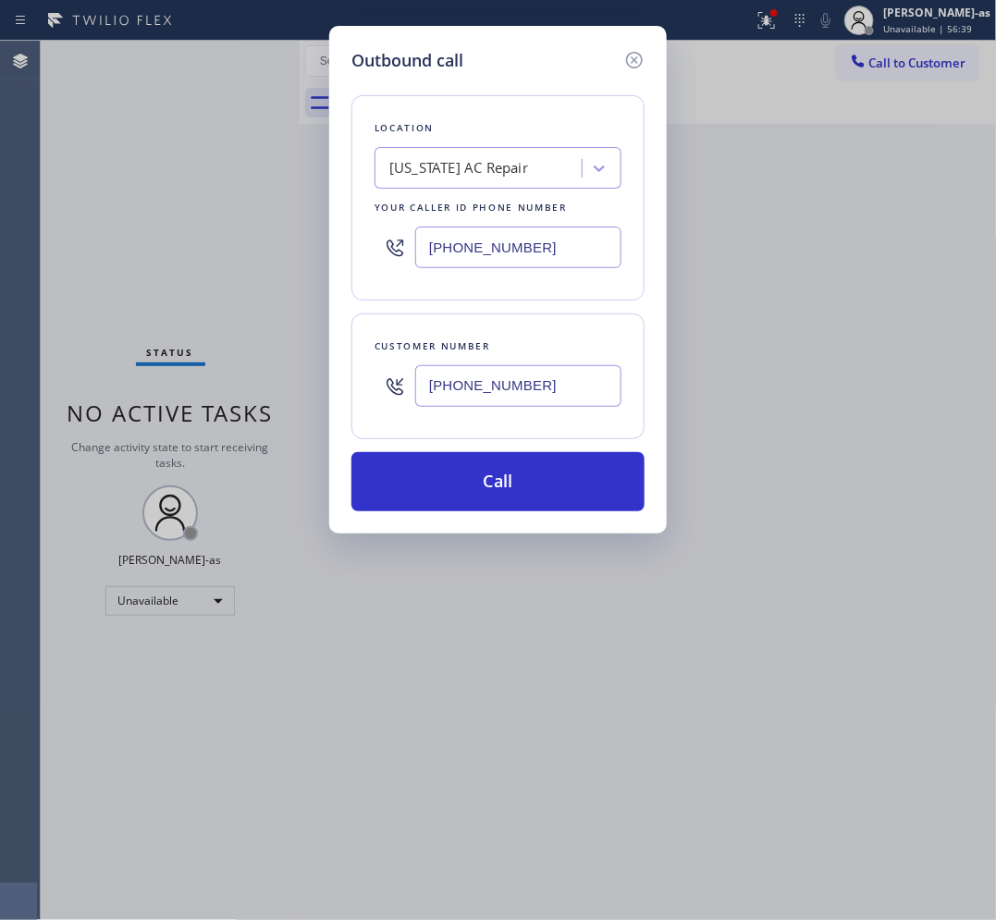
click at [578, 234] on input "[PHONE_NUMBER]" at bounding box center [518, 248] width 206 height 42
paste input "669) 342-0078"
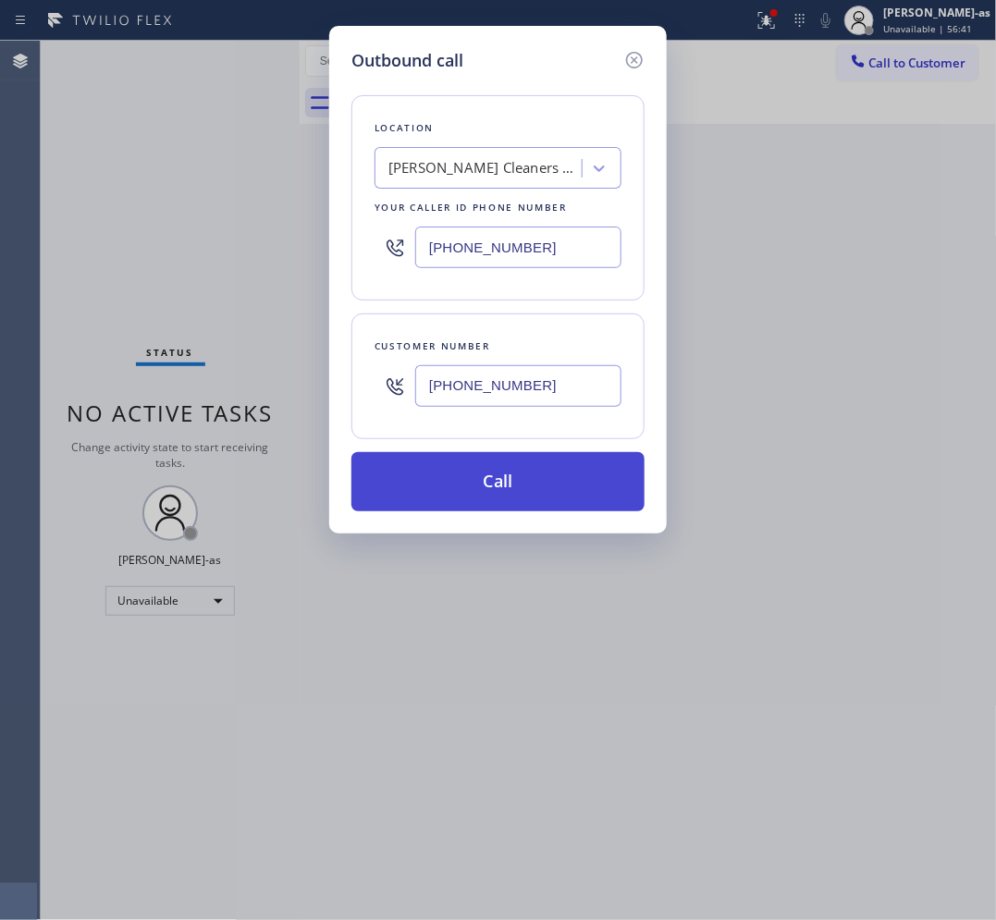
type input "[PHONE_NUMBER]"
click at [491, 476] on button "Call" at bounding box center [497, 481] width 293 height 59
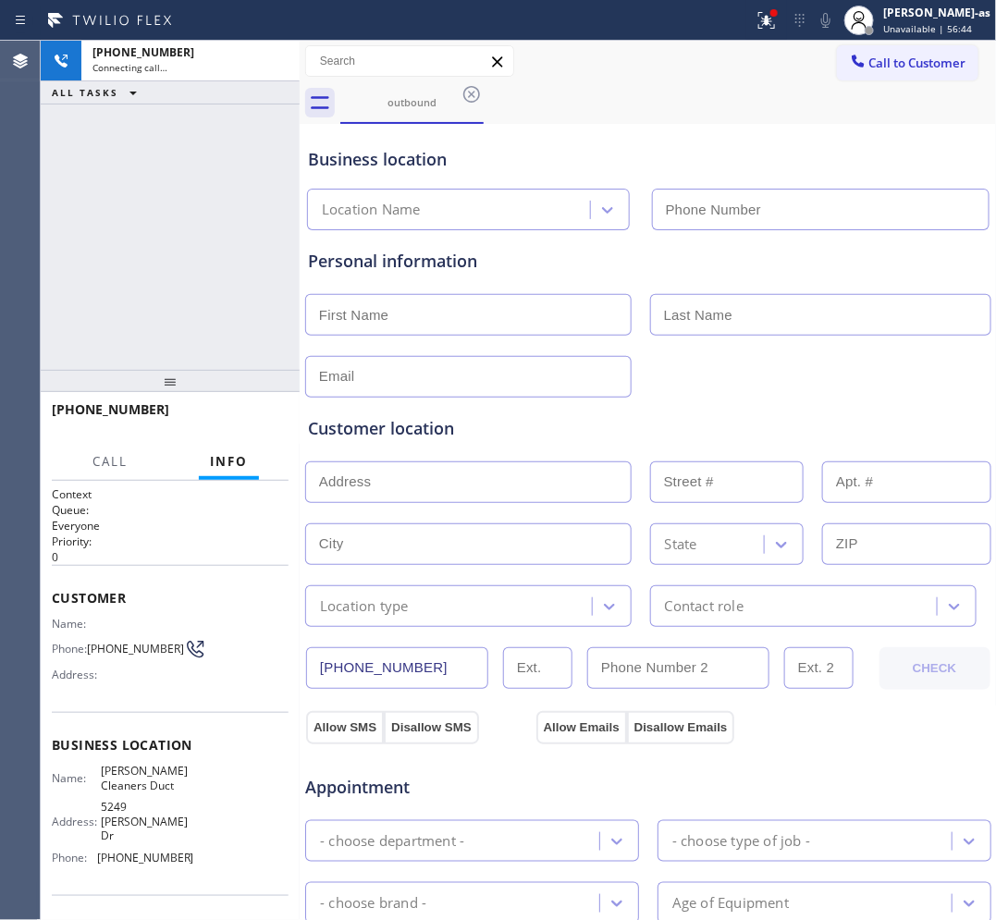
type input "[PHONE_NUMBER]"
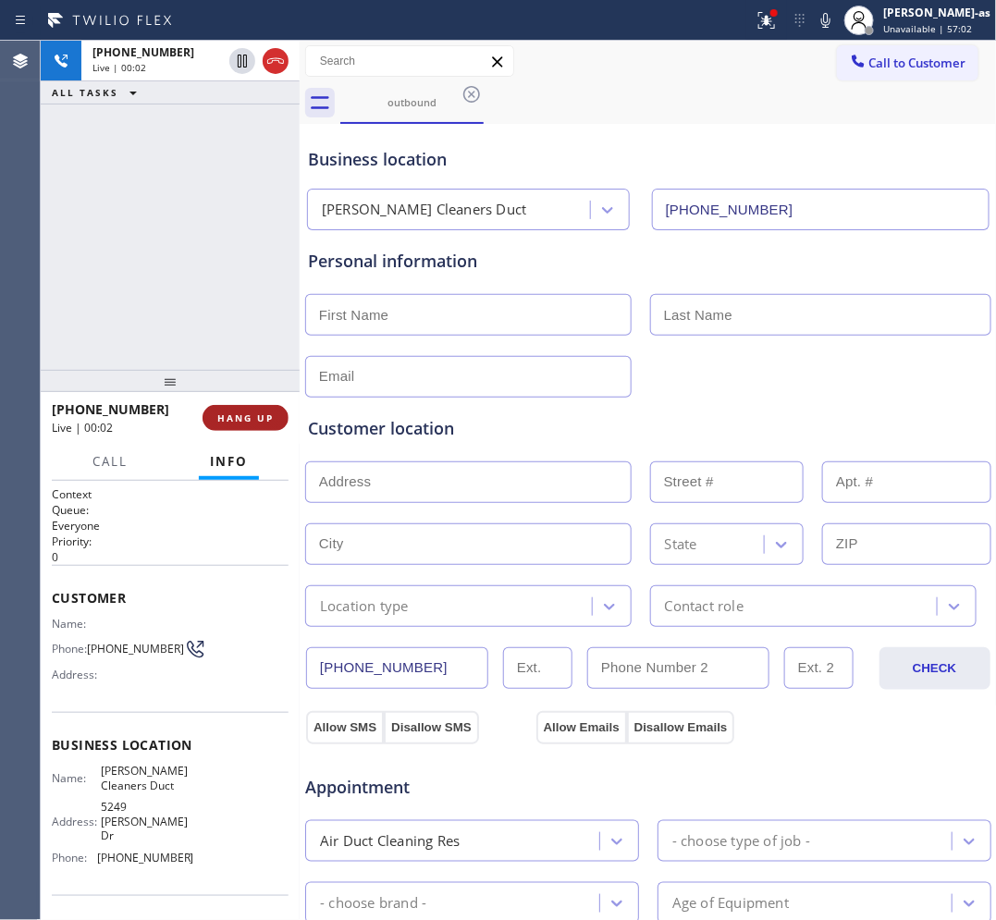
click at [247, 418] on span "HANG UP" at bounding box center [245, 417] width 56 height 13
click at [247, 416] on span "HANG UP" at bounding box center [245, 417] width 56 height 13
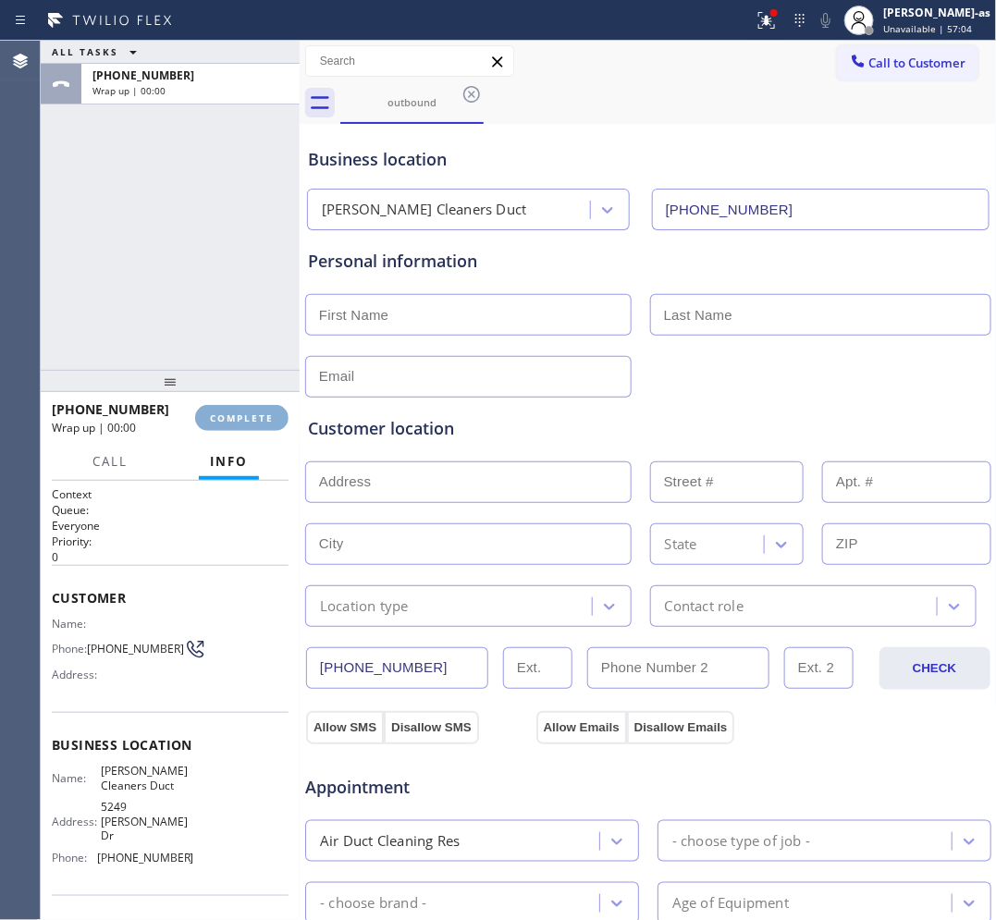
click at [247, 416] on span "COMPLETE" at bounding box center [242, 417] width 64 height 13
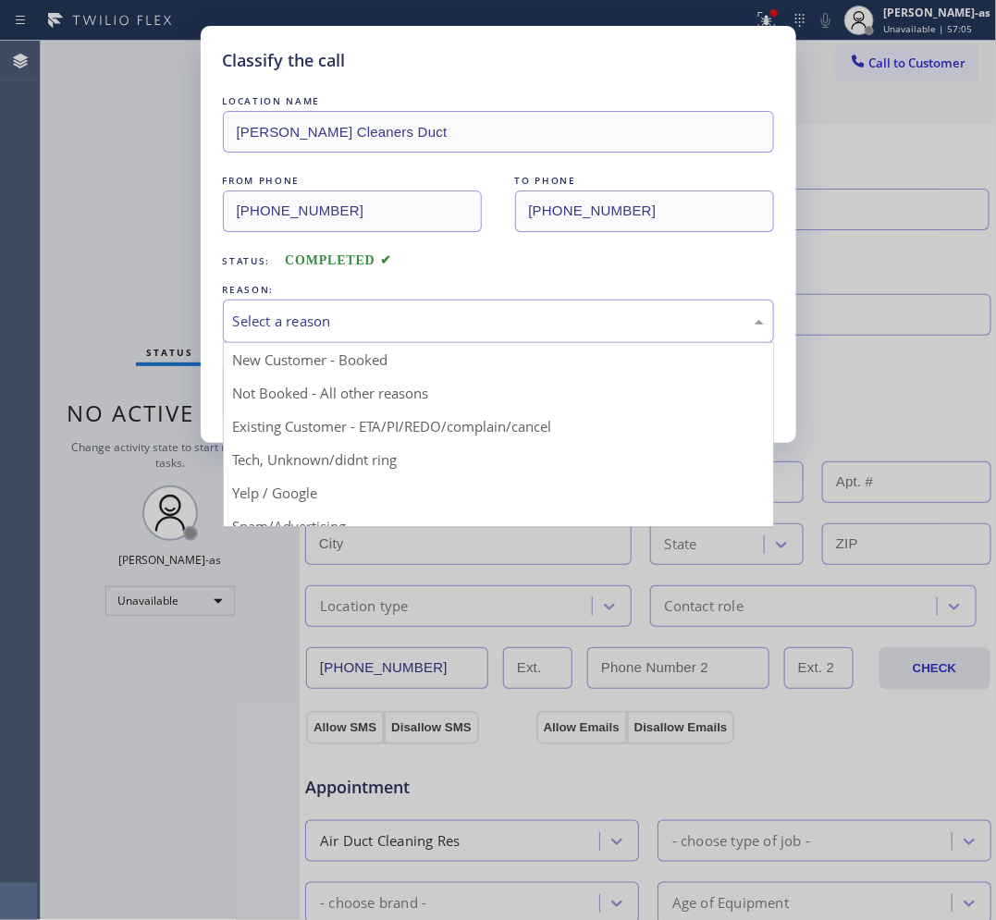
click at [358, 331] on div "Select a reason" at bounding box center [498, 321] width 531 height 21
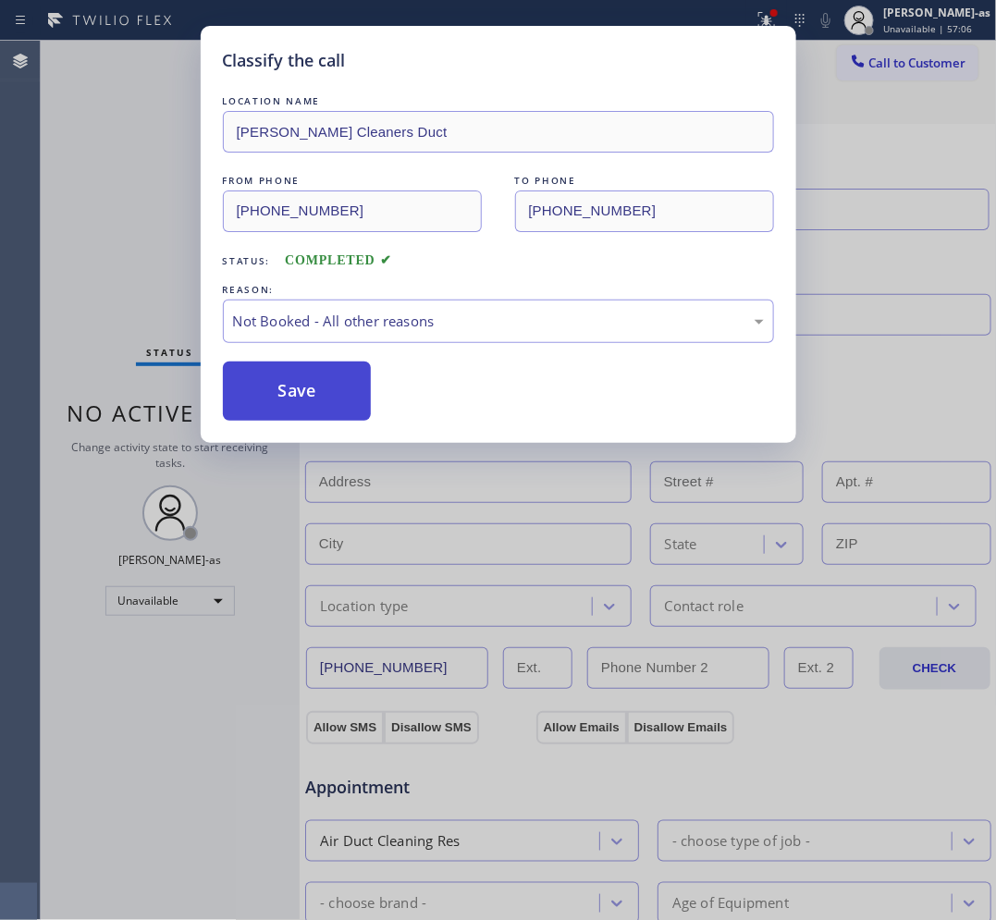
click at [333, 391] on button "Save" at bounding box center [297, 391] width 149 height 59
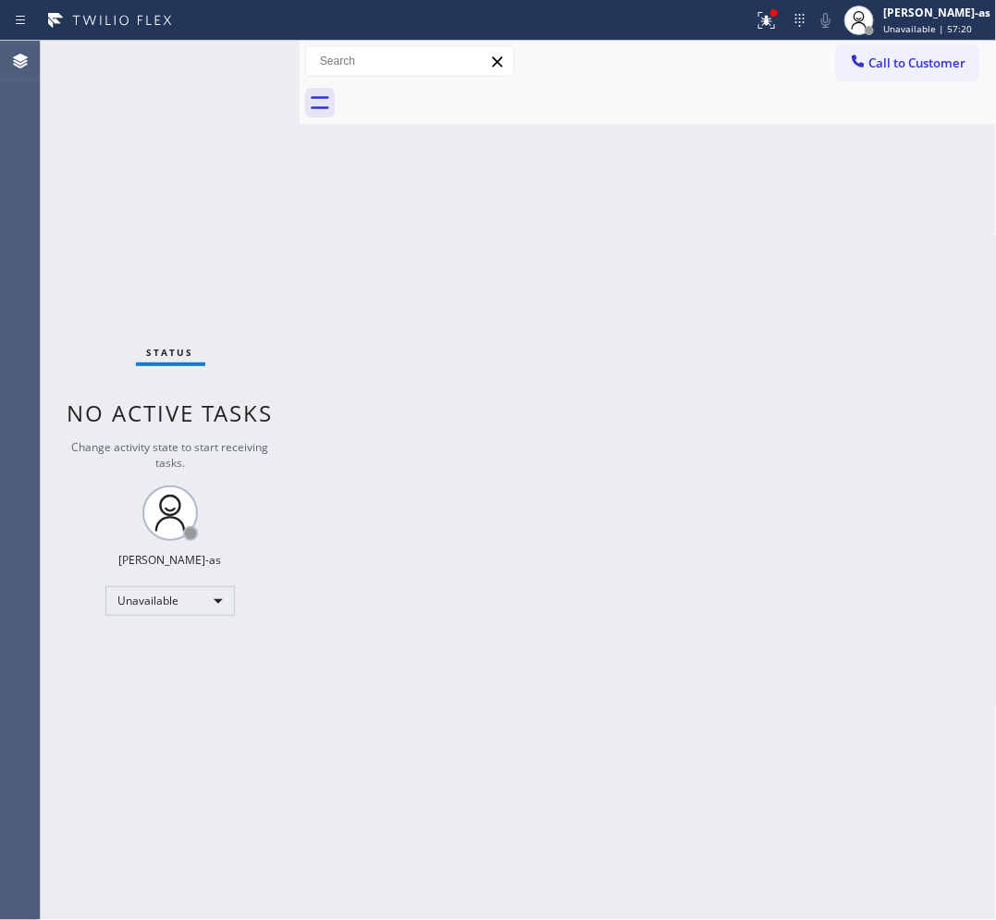
drag, startPoint x: 918, startPoint y: 72, endPoint x: 779, endPoint y: 265, distance: 237.9
click at [918, 75] on button "Call to Customer" at bounding box center [907, 62] width 141 height 35
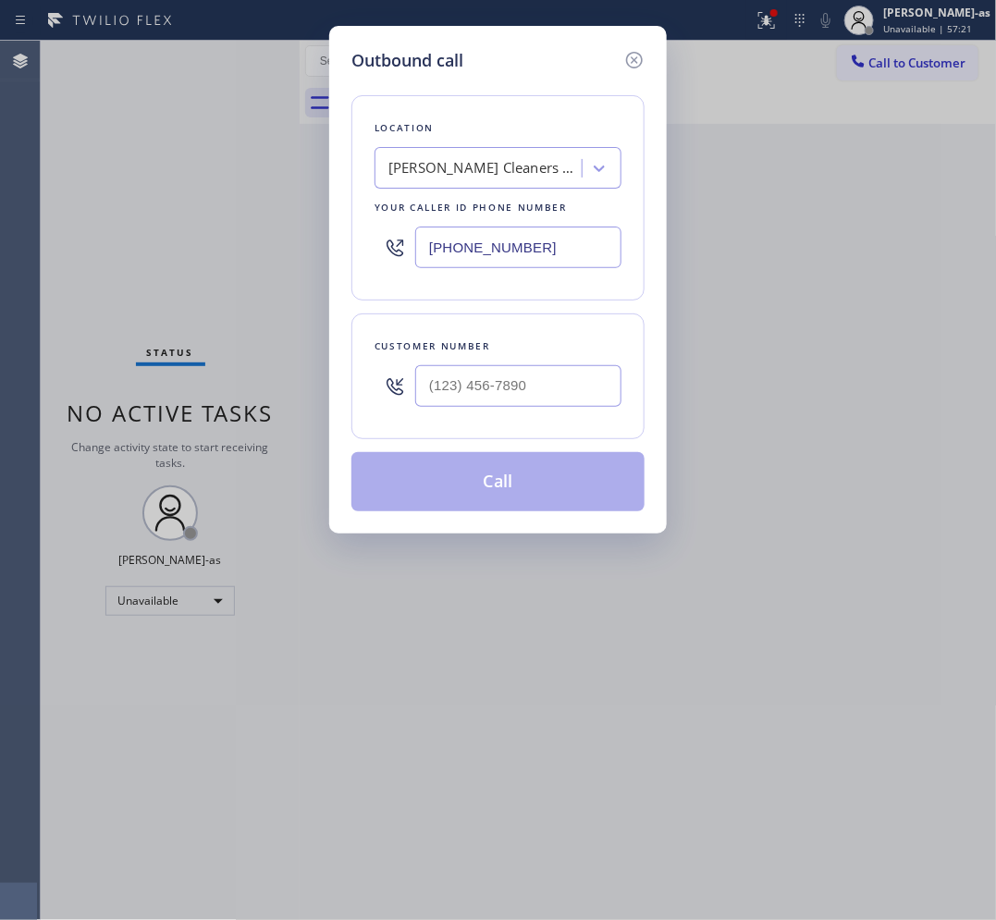
click at [518, 412] on div at bounding box center [518, 386] width 206 height 60
click at [519, 386] on input "(___) ___-____" at bounding box center [518, 386] width 206 height 42
paste input "310) 614-5352"
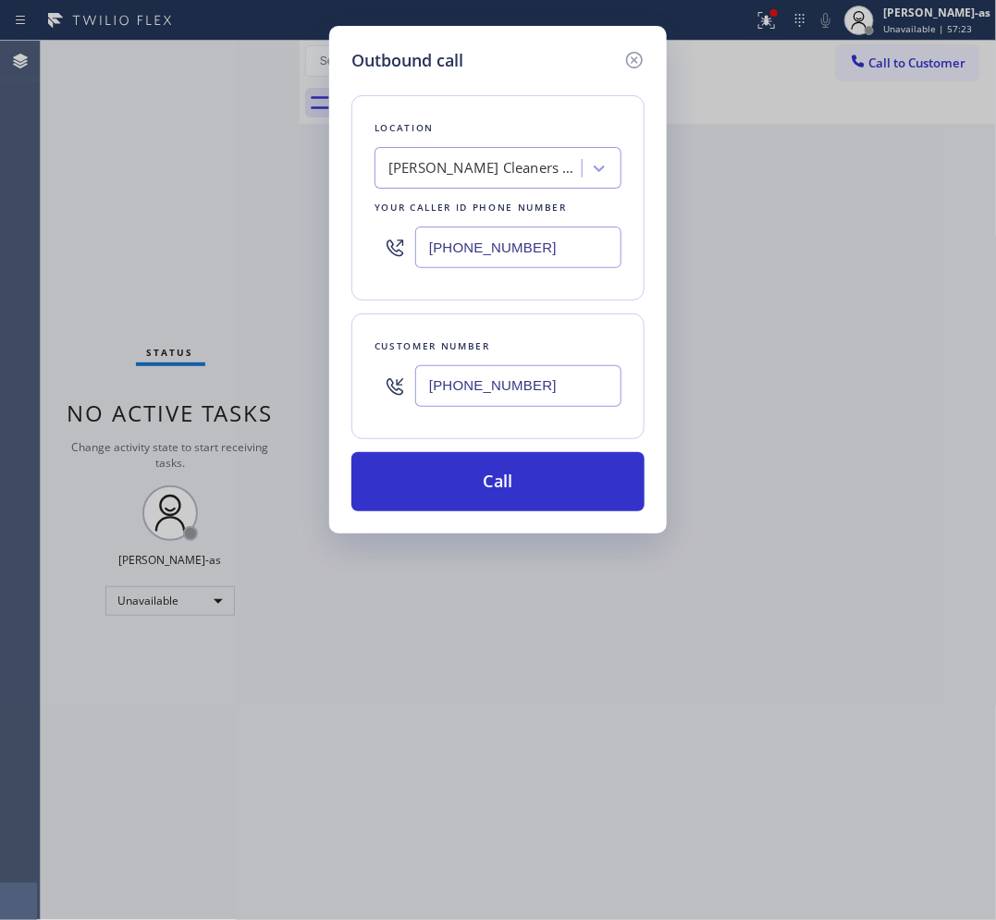
type input "[PHONE_NUMBER]"
click at [488, 164] on div "[PERSON_NAME] Cleaners Duct" at bounding box center [485, 168] width 194 height 21
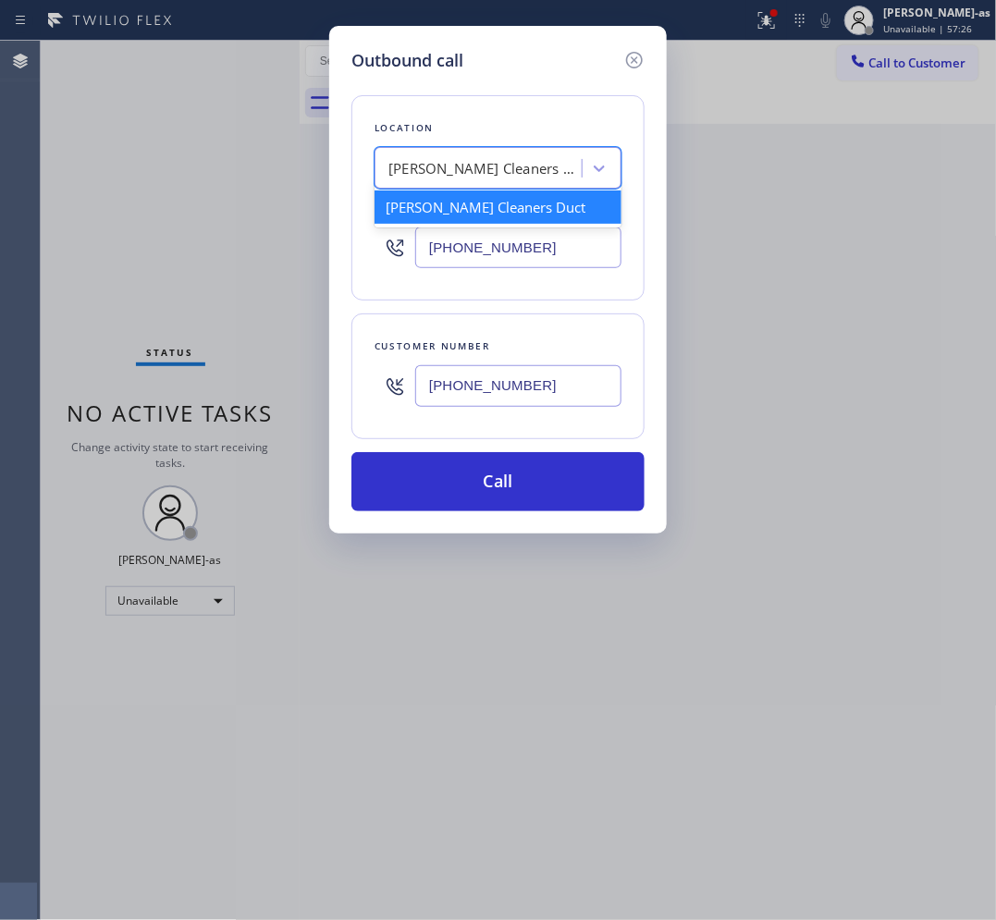
paste input "Blue Moon Electrical [GEOGRAPHIC_DATA]"
type input "Blue Moon Electrical [GEOGRAPHIC_DATA]"
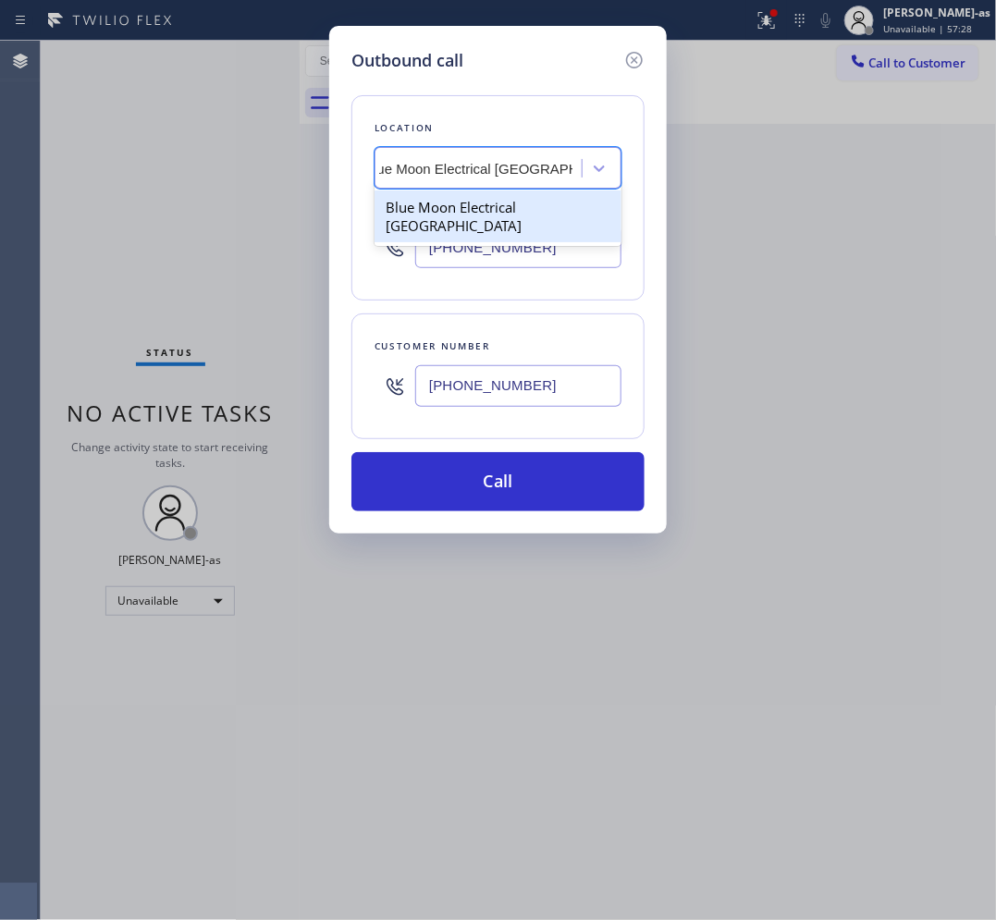
click at [488, 205] on div "Blue Moon Electrical [GEOGRAPHIC_DATA]" at bounding box center [497, 216] width 247 height 52
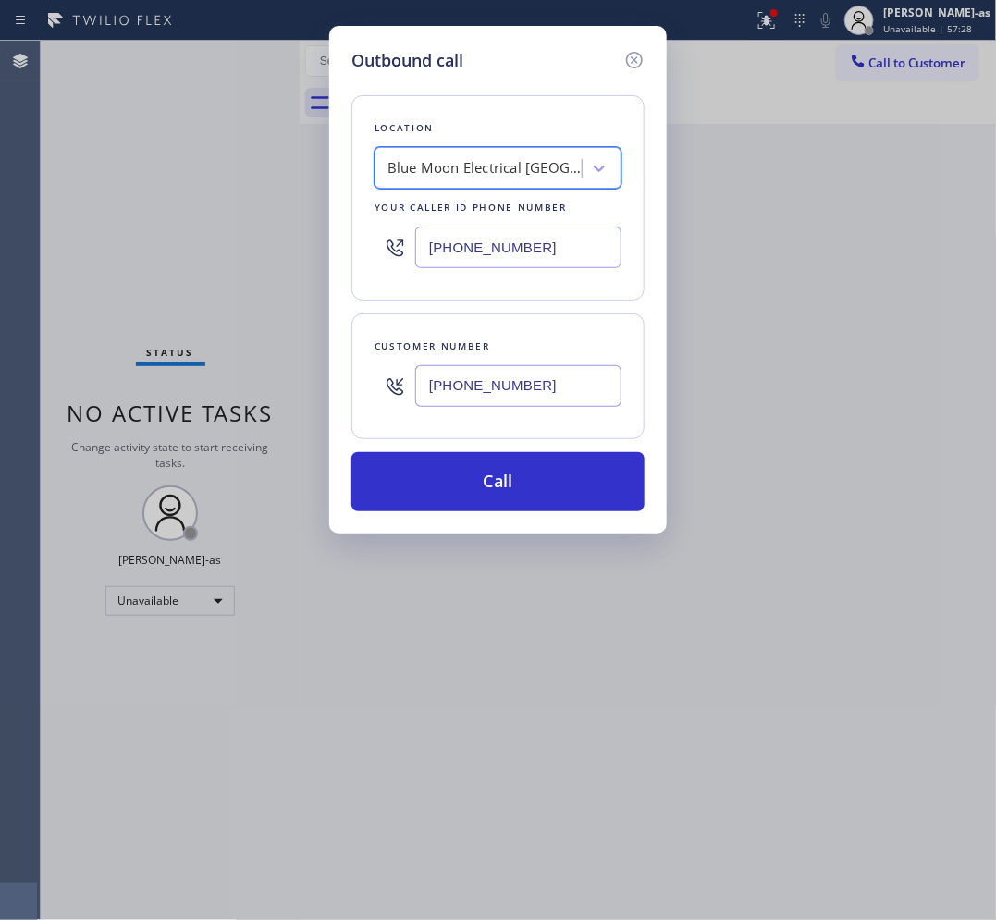
type input "[PHONE_NUMBER]"
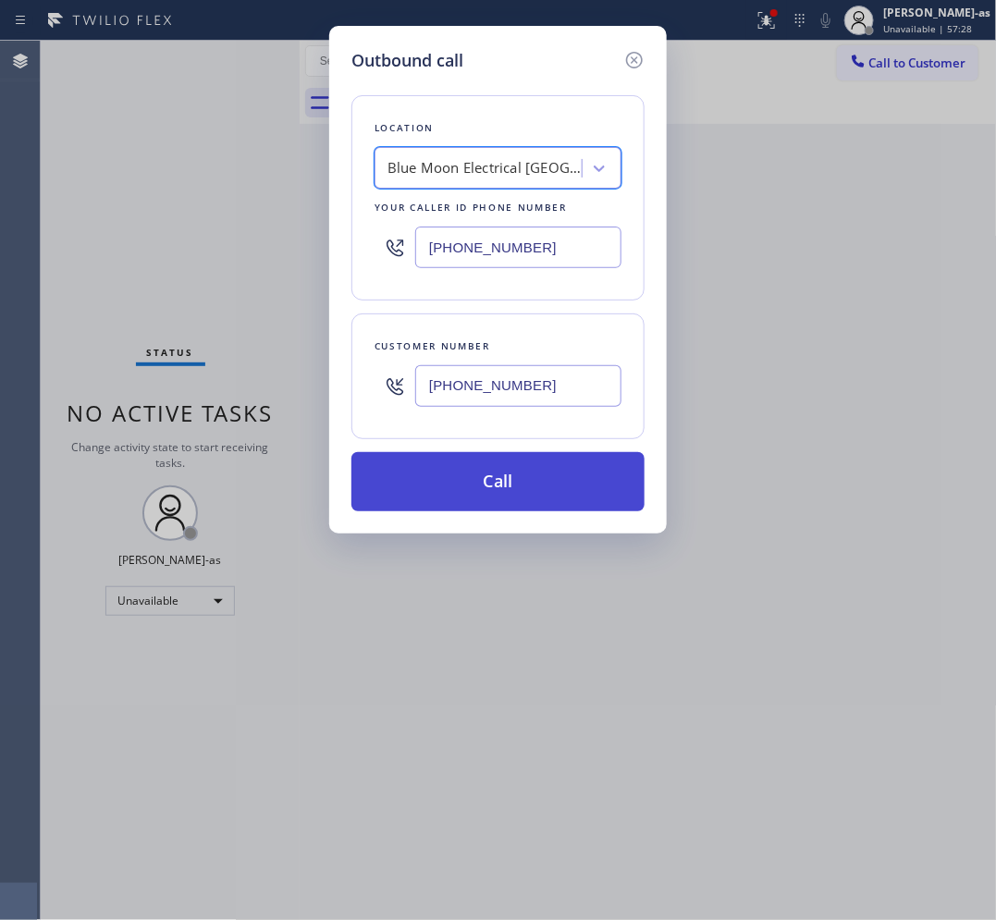
scroll to position [0, 1]
click at [547, 479] on button "Call" at bounding box center [497, 481] width 293 height 59
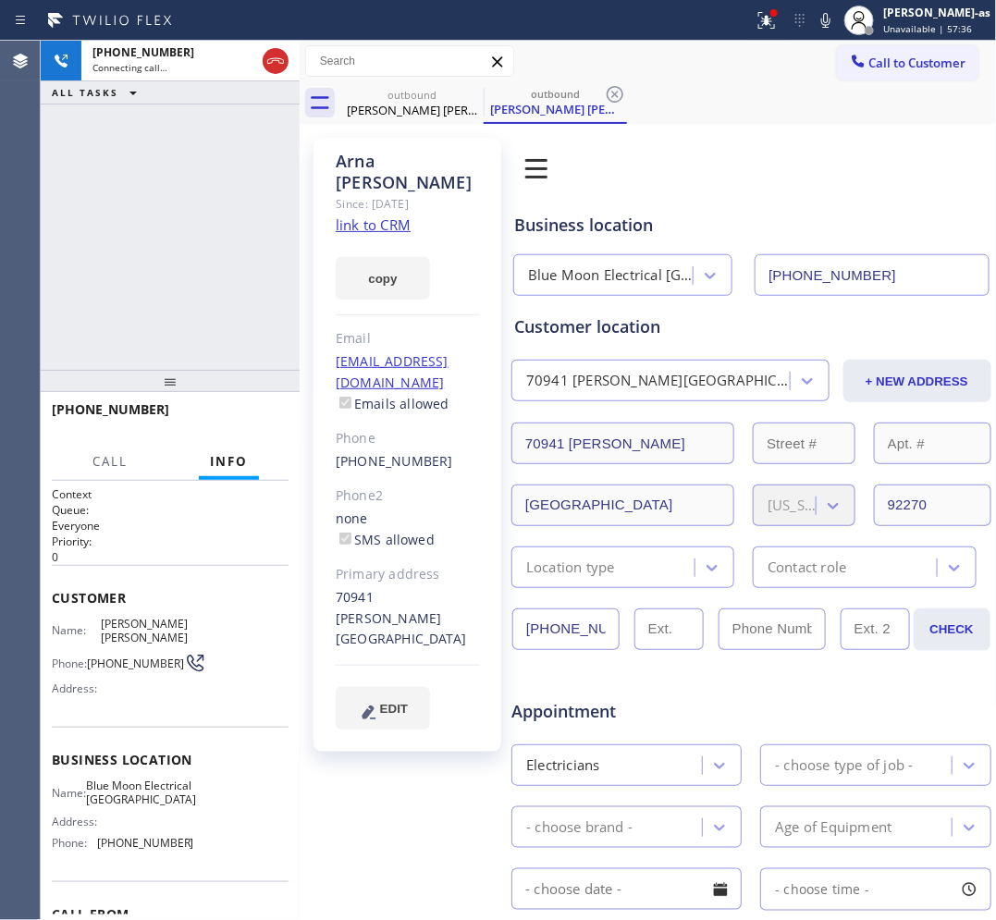
type input "[PHONE_NUMBER]"
click at [374, 215] on link "link to CRM" at bounding box center [373, 224] width 75 height 18
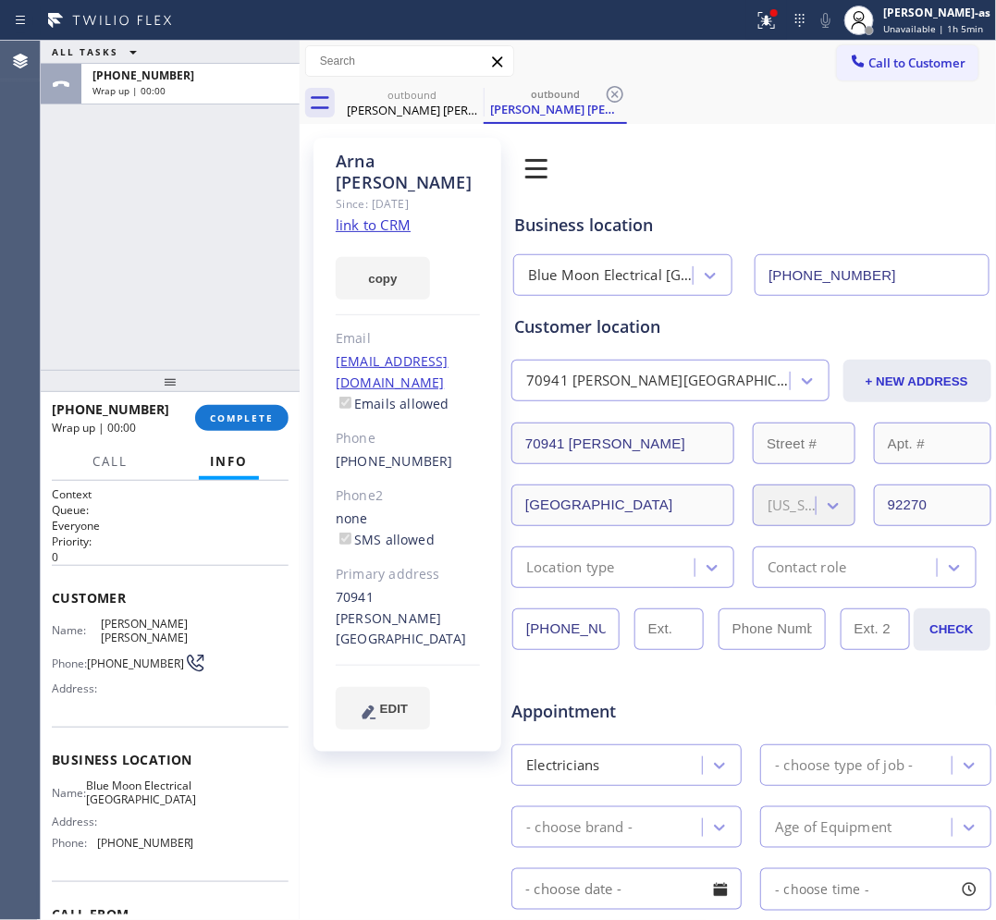
click at [171, 284] on div "ALL TASKS ALL TASKS ACTIVE TASKS TASKS IN WRAP UP [PHONE_NUMBER] Wrap up | 00:00" at bounding box center [170, 205] width 259 height 329
click at [254, 416] on span "COMPLETE" at bounding box center [242, 417] width 64 height 13
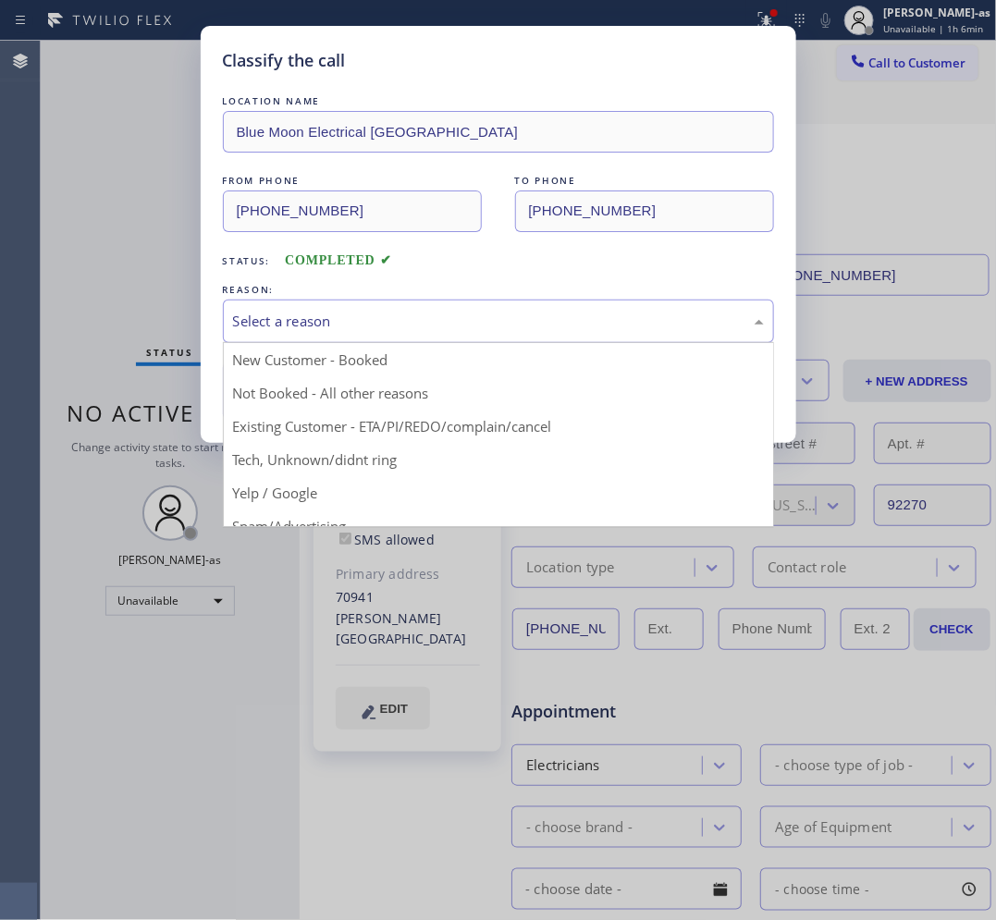
click at [312, 317] on div "Select a reason" at bounding box center [498, 321] width 531 height 21
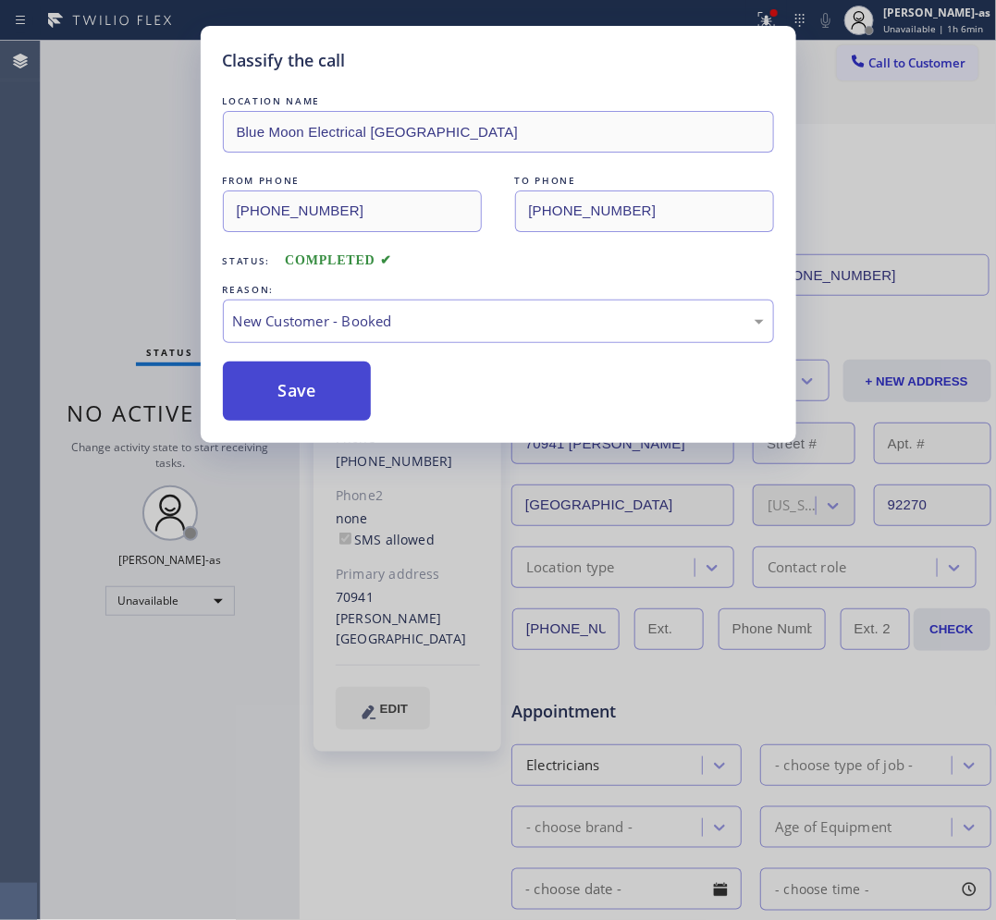
click at [319, 394] on button "Save" at bounding box center [297, 391] width 149 height 59
drag, startPoint x: 134, startPoint y: 159, endPoint x: 18, endPoint y: 191, distance: 120.0
click at [107, 154] on div "Classify the call LOCATION NAME Blue Moon Electrical [GEOGRAPHIC_DATA] FROM PHO…" at bounding box center [498, 460] width 996 height 920
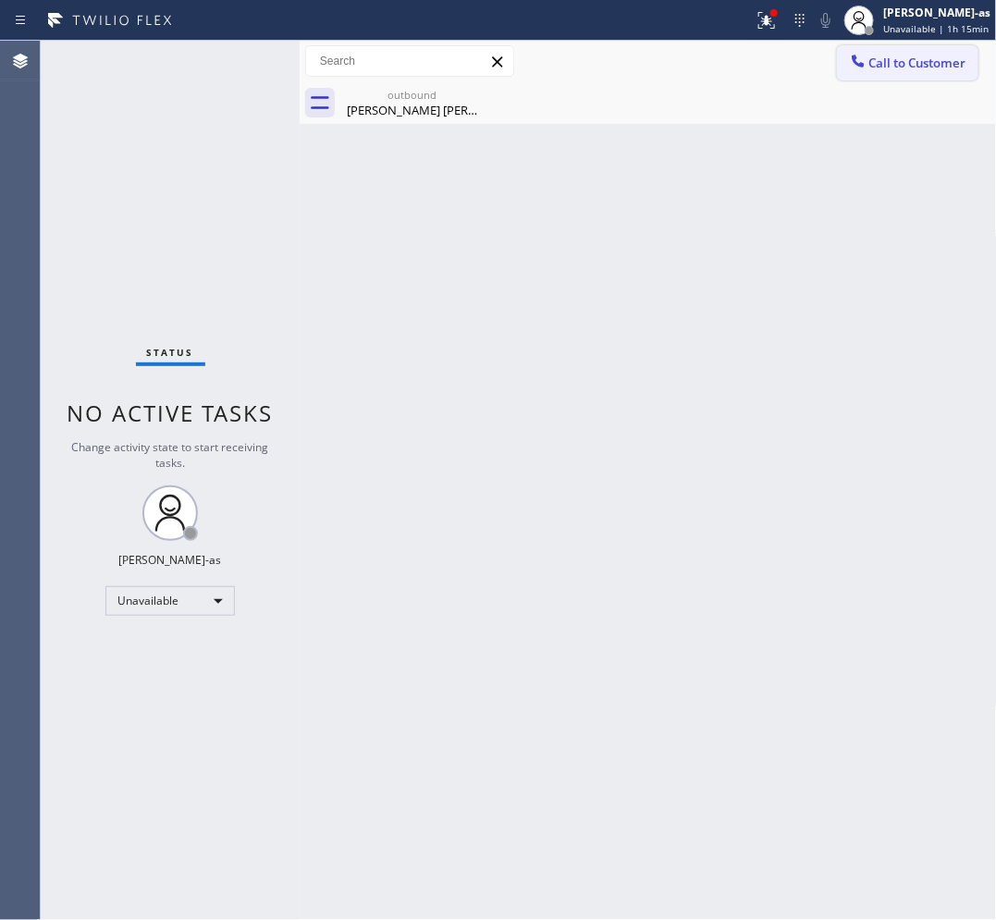
click at [902, 62] on span "Call to Customer" at bounding box center [917, 63] width 97 height 17
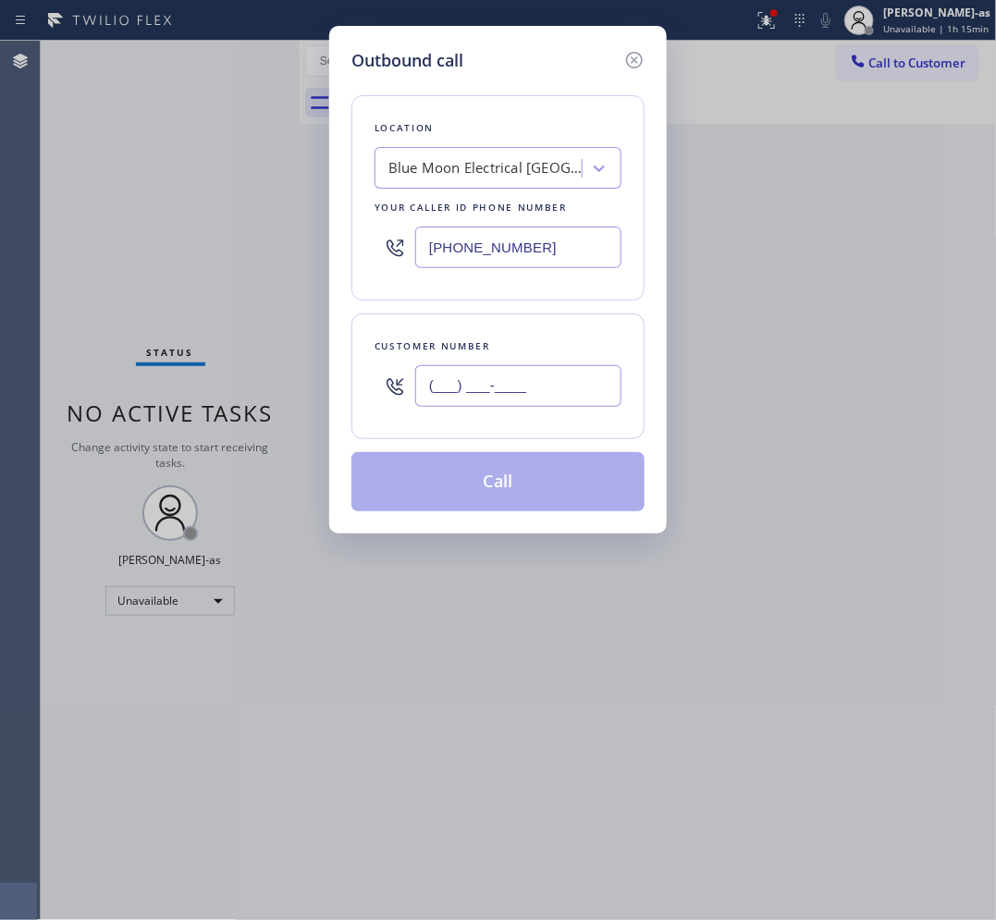
click at [506, 389] on input "(___) ___-____" at bounding box center [518, 386] width 206 height 42
paste input "619) 913-9442"
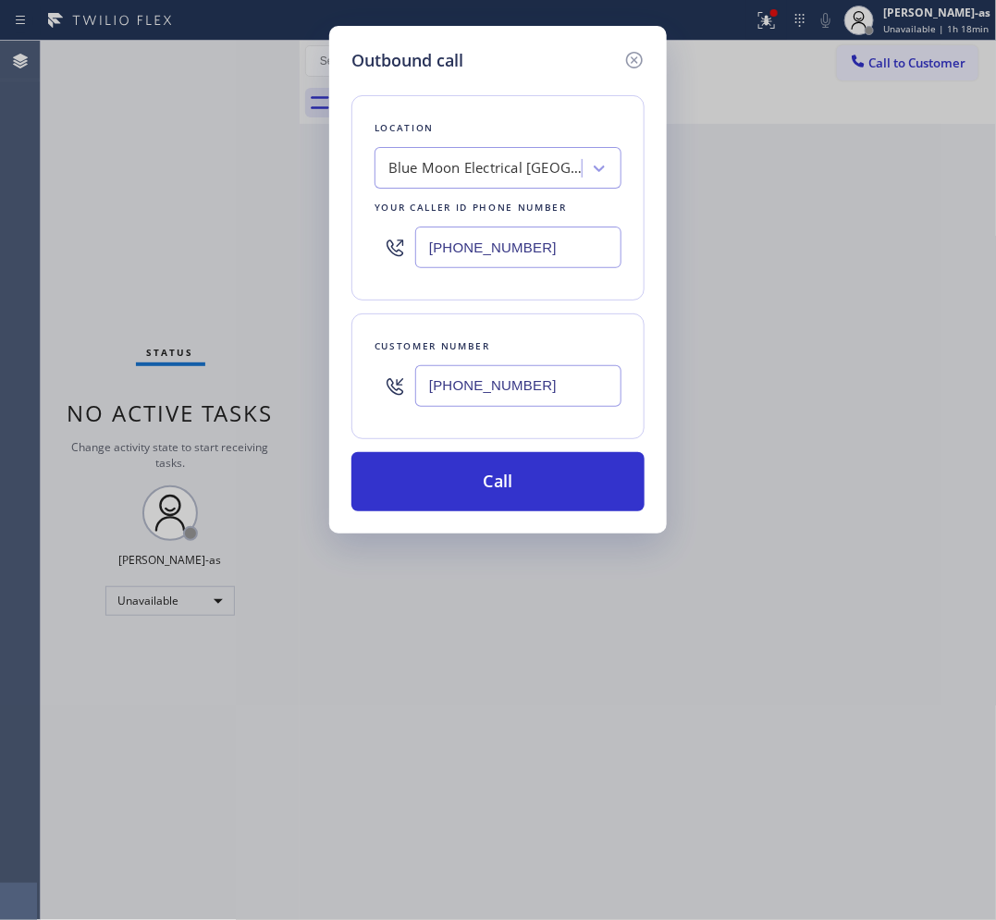
click at [197, 217] on div "Outbound call Location Blue Moon Electrical [GEOGRAPHIC_DATA] Your caller id ph…" at bounding box center [498, 460] width 996 height 920
click at [633, 56] on icon at bounding box center [634, 60] width 22 height 22
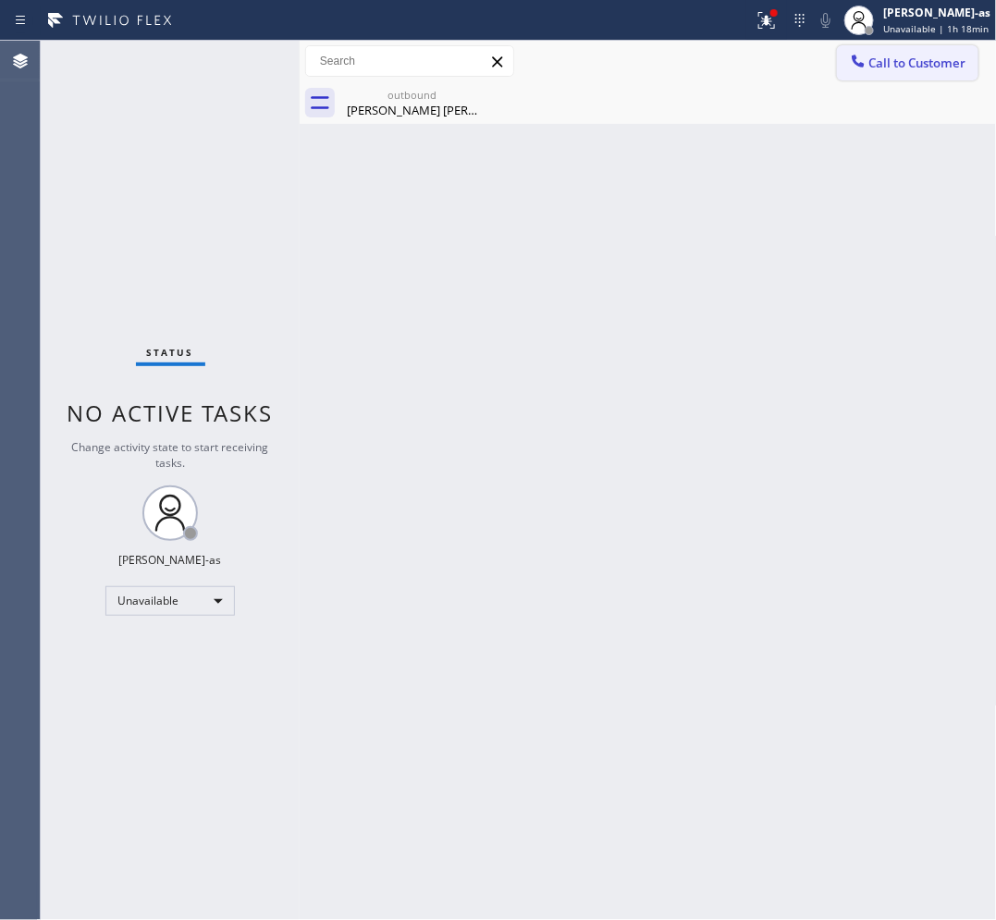
click at [878, 55] on span "Call to Customer" at bounding box center [917, 63] width 97 height 17
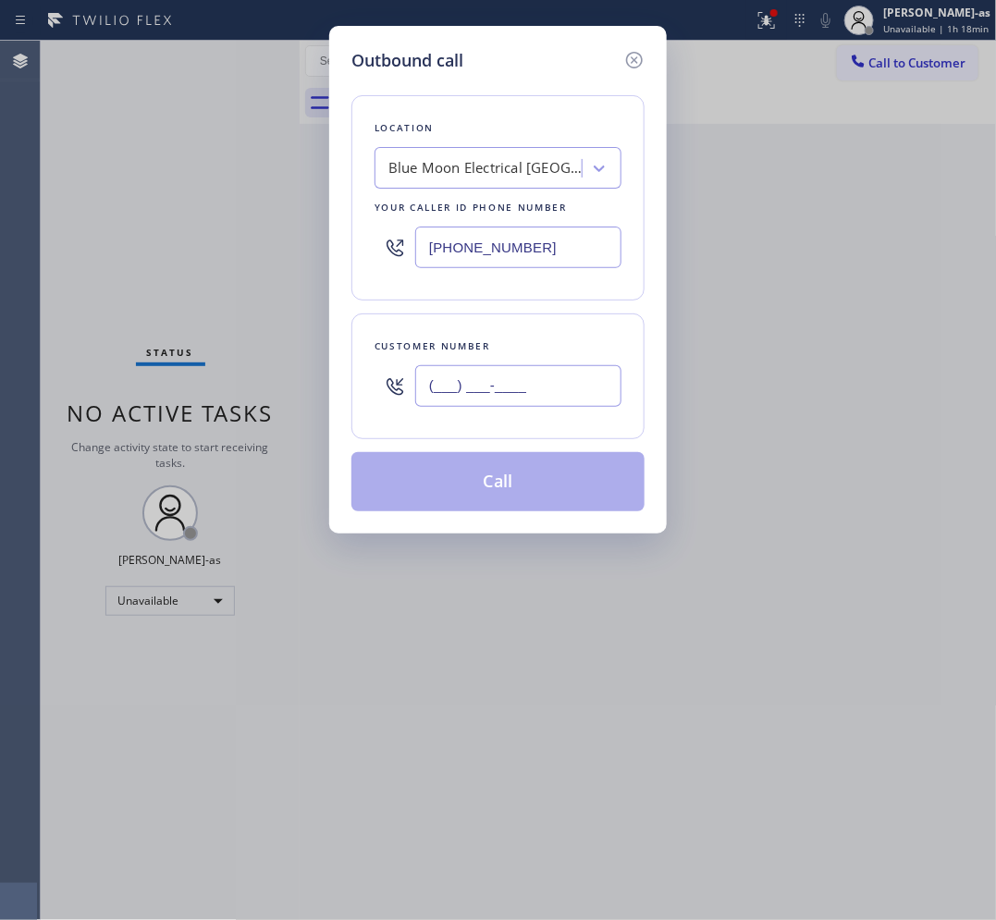
click at [573, 389] on input "(___) ___-____" at bounding box center [518, 386] width 206 height 42
paste input "619) 913-9442"
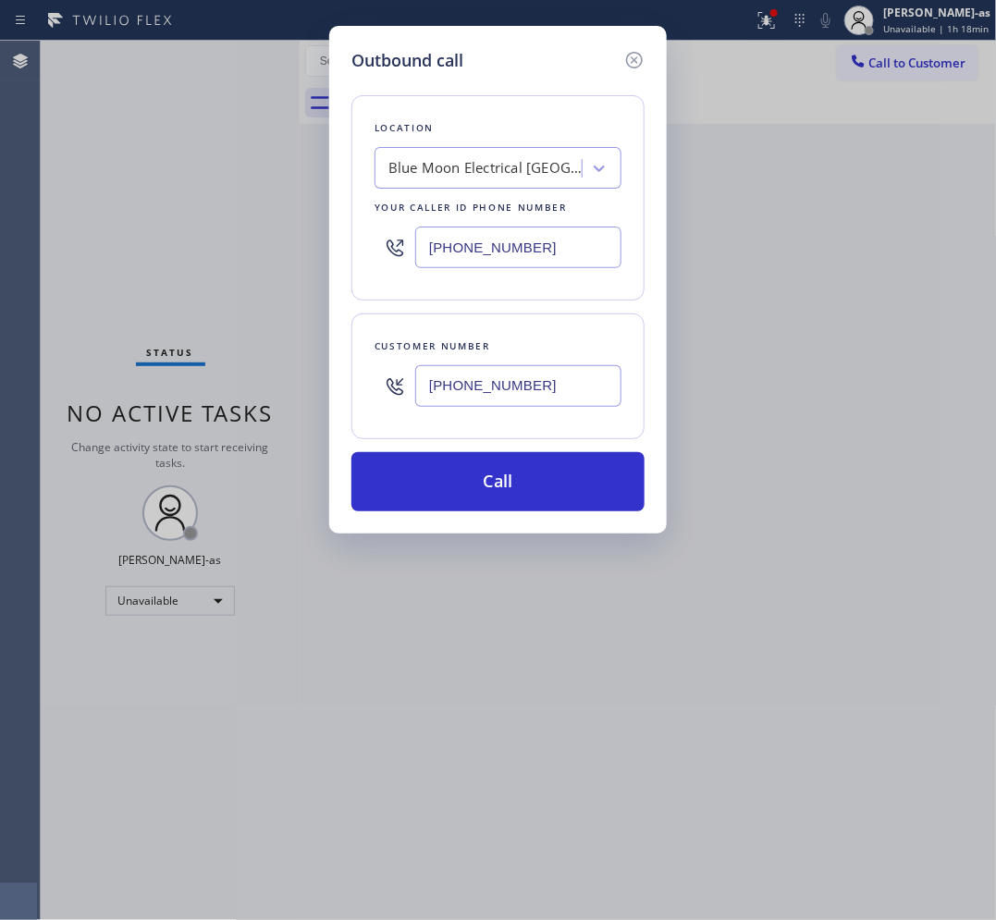
type input "[PHONE_NUMBER]"
click at [528, 262] on input "[PHONE_NUMBER]" at bounding box center [518, 248] width 206 height 42
paste input "855) 731-4952"
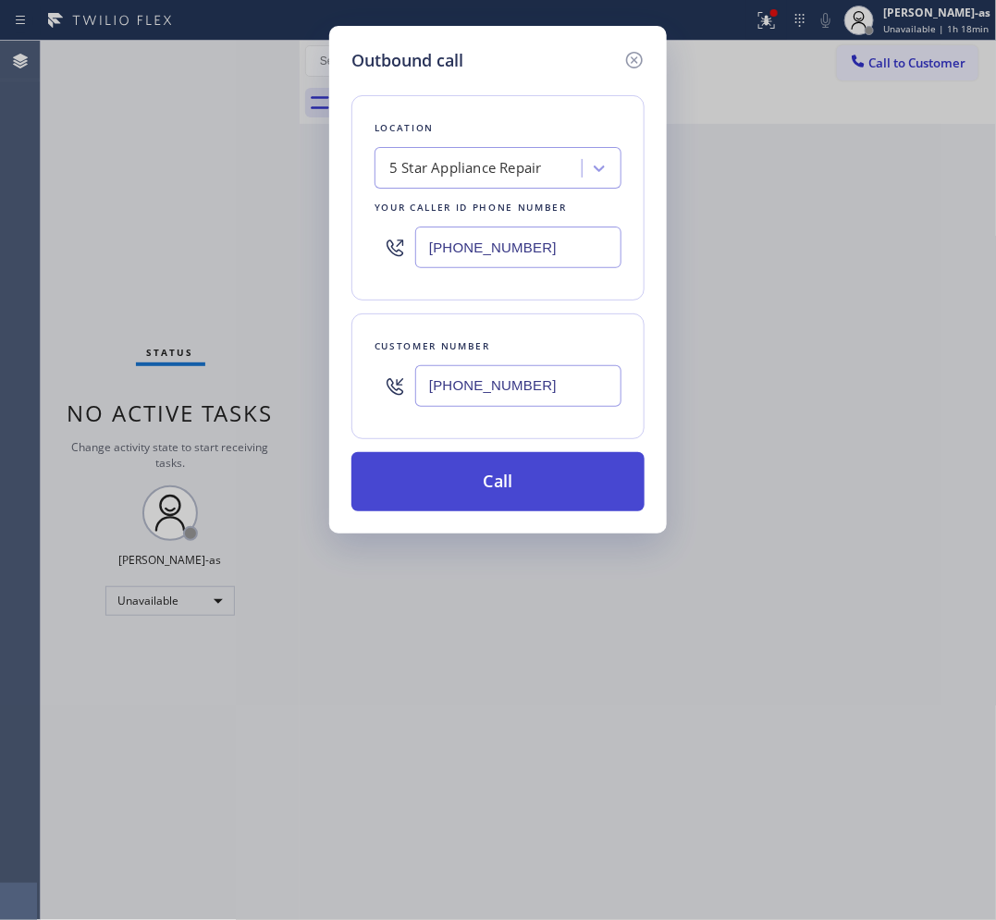
type input "[PHONE_NUMBER]"
click at [562, 476] on button "Call" at bounding box center [497, 481] width 293 height 59
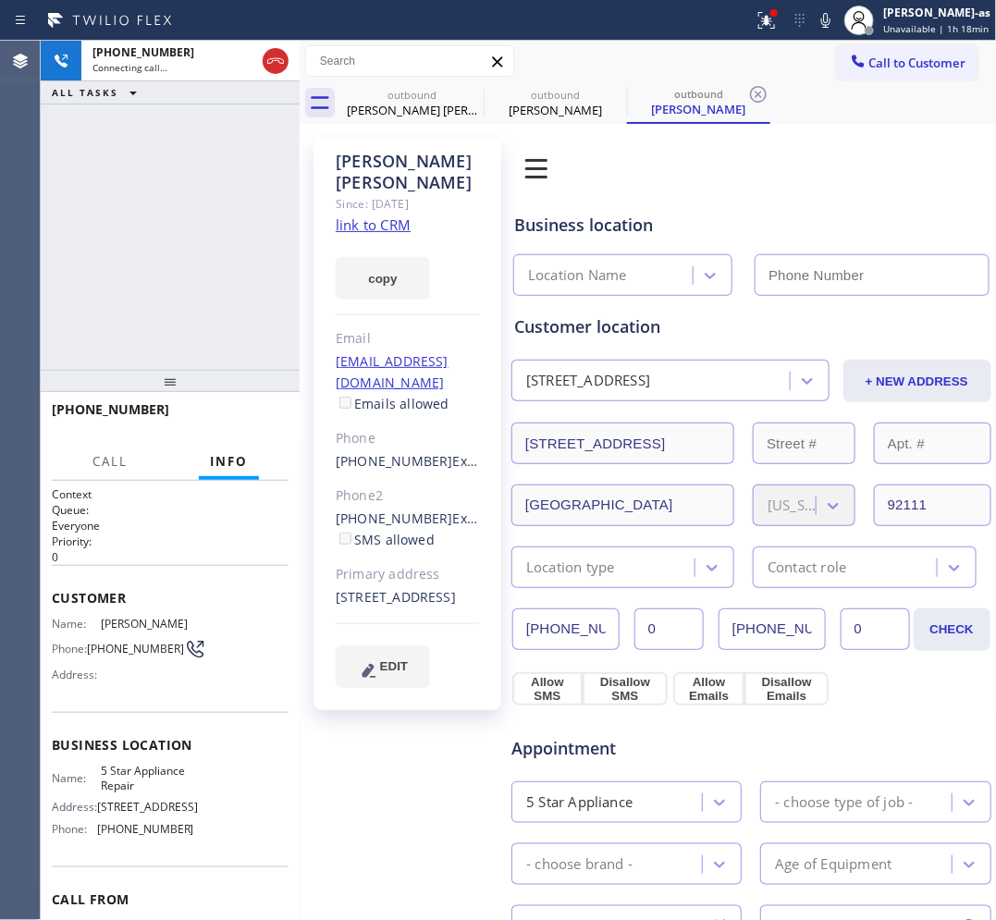
type input "[PHONE_NUMBER]"
click at [85, 213] on div "[PHONE_NUMBER] Live | 05:07 ALL TASKS ALL TASKS ACTIVE TASKS TASKS IN WRAP UP" at bounding box center [170, 205] width 259 height 329
click at [140, 178] on div "[PHONE_NUMBER] Live | 05:08 ALL TASKS ALL TASKS ACTIVE TASKS TASKS IN WRAP UP" at bounding box center [170, 205] width 259 height 329
click at [143, 171] on div "[PHONE_NUMBER] Live | 05:09 ALL TASKS ALL TASKS ACTIVE TASKS TASKS IN WRAP UP" at bounding box center [170, 205] width 259 height 329
click at [245, 426] on button "HANG UP" at bounding box center [245, 418] width 86 height 26
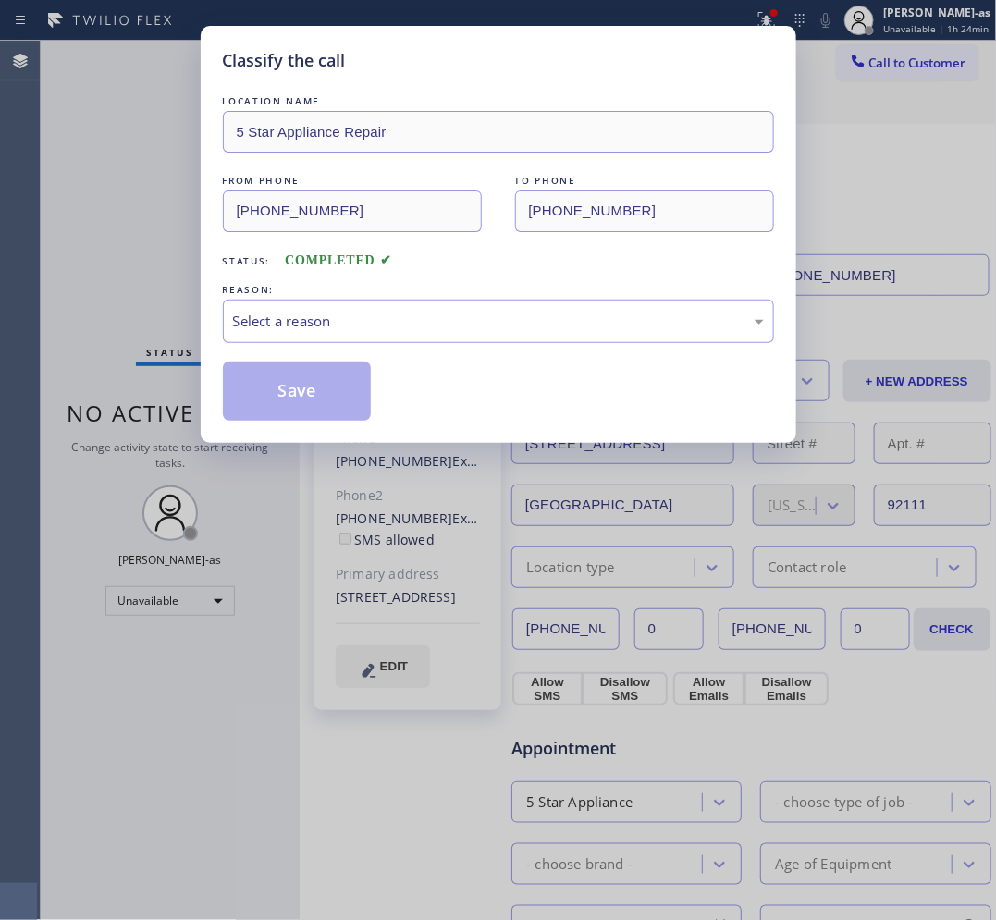
click at [324, 292] on div "REASON:" at bounding box center [498, 289] width 551 height 19
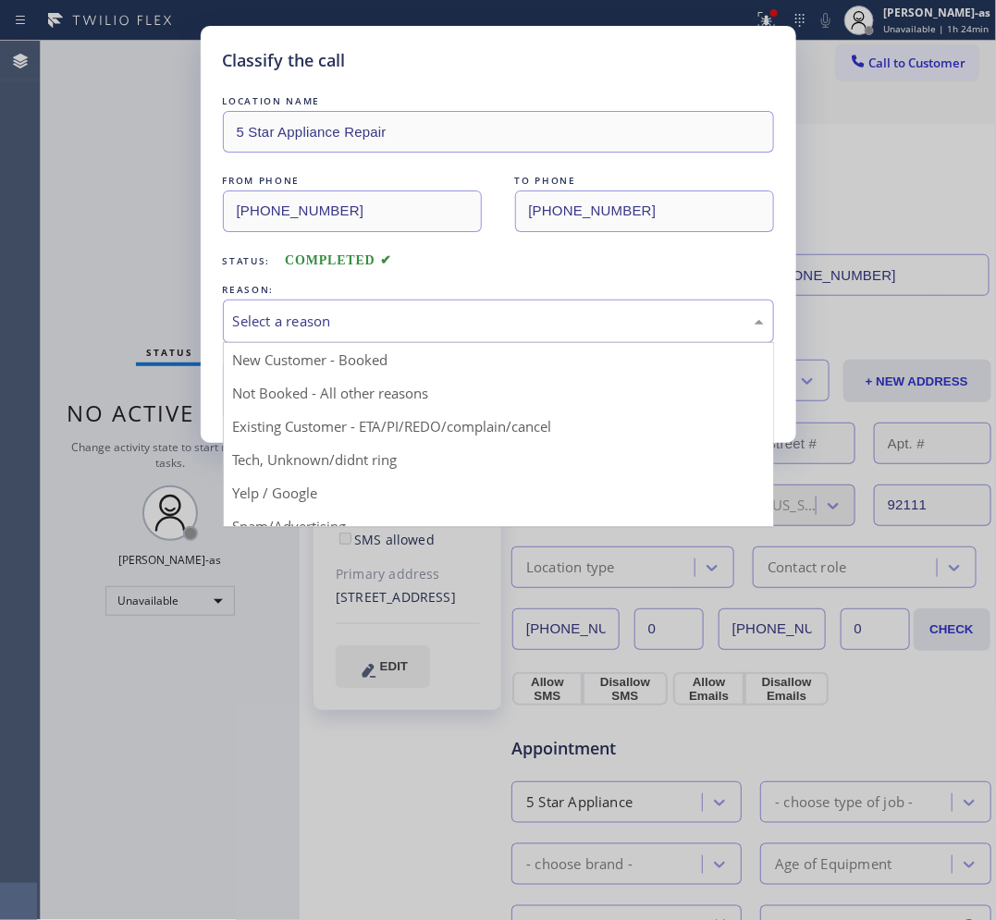
click at [336, 328] on div "Select a reason" at bounding box center [498, 321] width 531 height 21
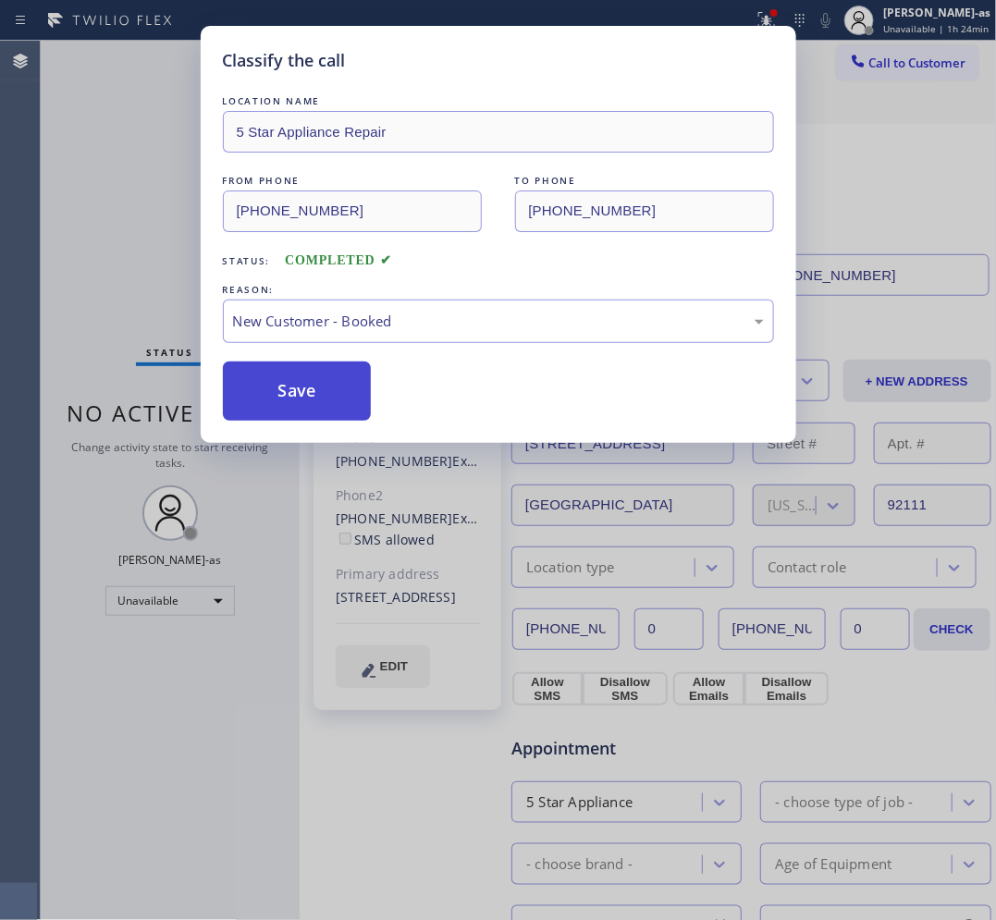
click at [301, 384] on button "Save" at bounding box center [297, 391] width 149 height 59
drag, startPoint x: 116, startPoint y: 173, endPoint x: 118, endPoint y: 113, distance: 60.2
click at [116, 172] on div "Classify the call LOCATION NAME 5 Star Appliance Repair FROM PHONE [PHONE_NUMBE…" at bounding box center [498, 460] width 996 height 920
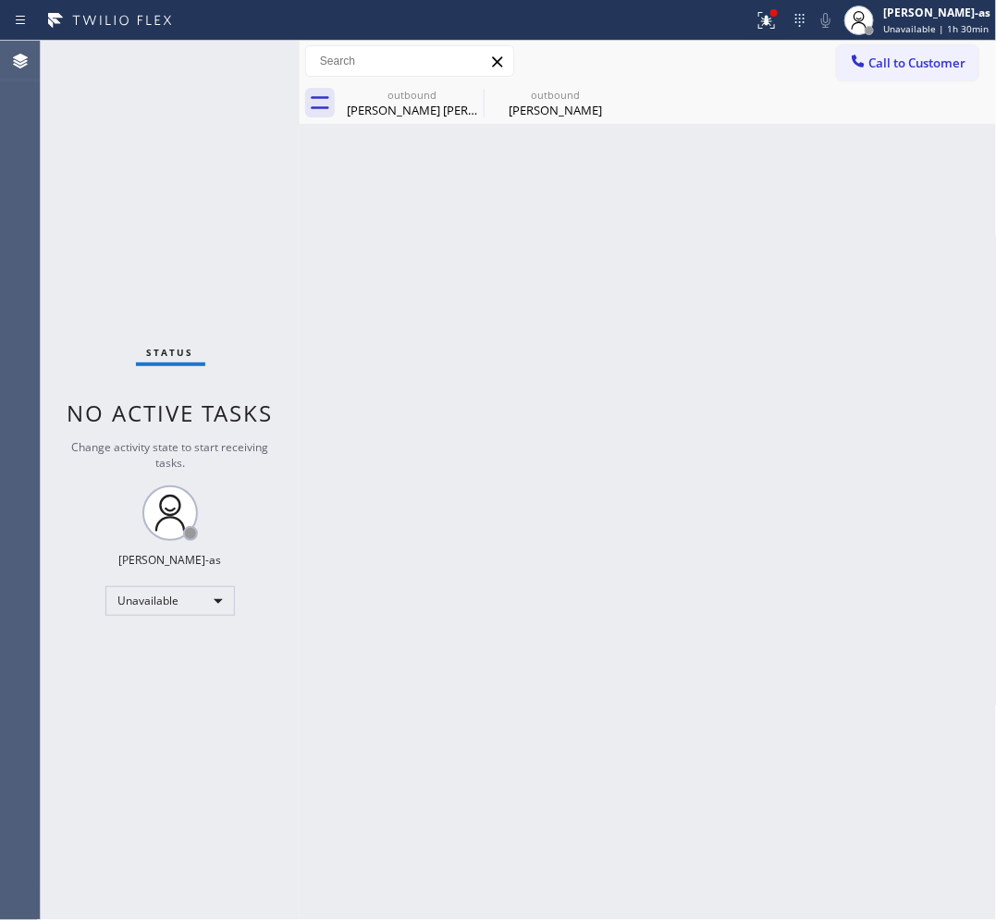
drag, startPoint x: 265, startPoint y: 348, endPoint x: 374, endPoint y: 178, distance: 201.3
click at [269, 342] on div "Status No active tasks Change activity state to start receiving tasks. [PERSON_…" at bounding box center [170, 480] width 259 height 879
drag, startPoint x: 412, startPoint y: 80, endPoint x: 456, endPoint y: 85, distance: 43.7
click at [414, 81] on div "Call to Customer Outbound call Location 5 Star Appliance Repair Your caller id …" at bounding box center [648, 82] width 697 height 83
click at [468, 85] on icon at bounding box center [471, 94] width 22 height 22
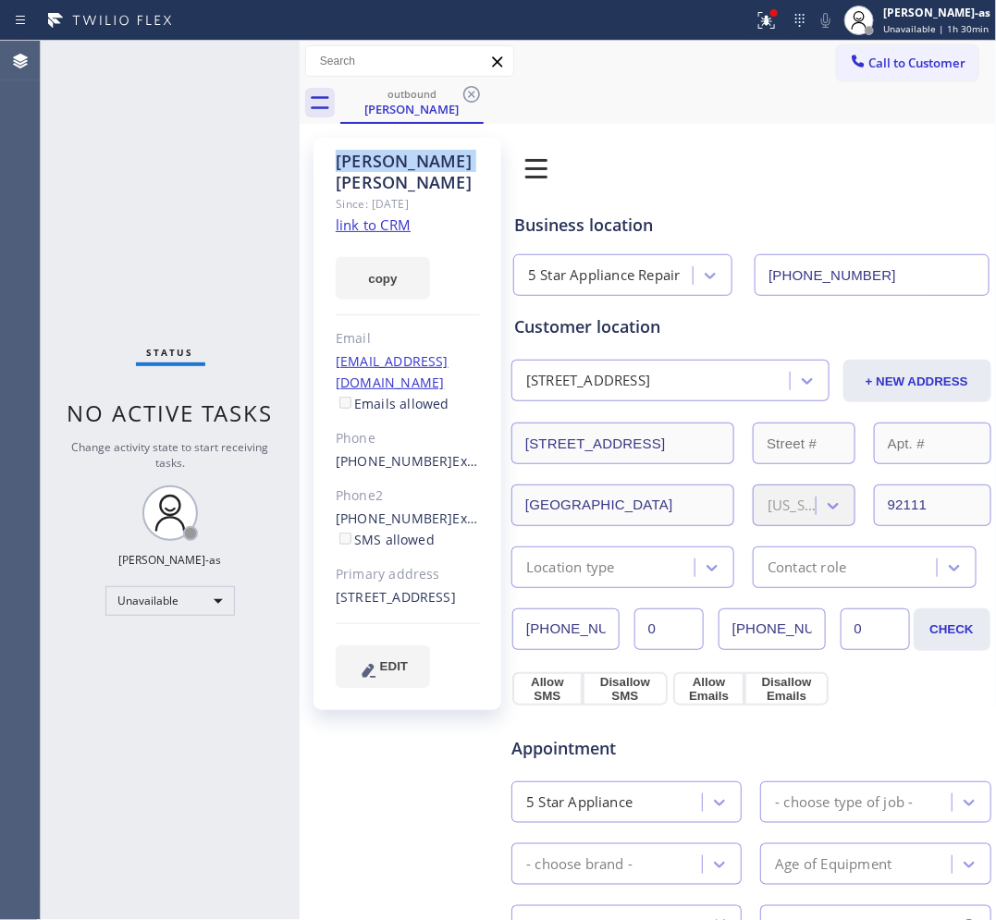
click at [468, 85] on icon at bounding box center [471, 94] width 22 height 22
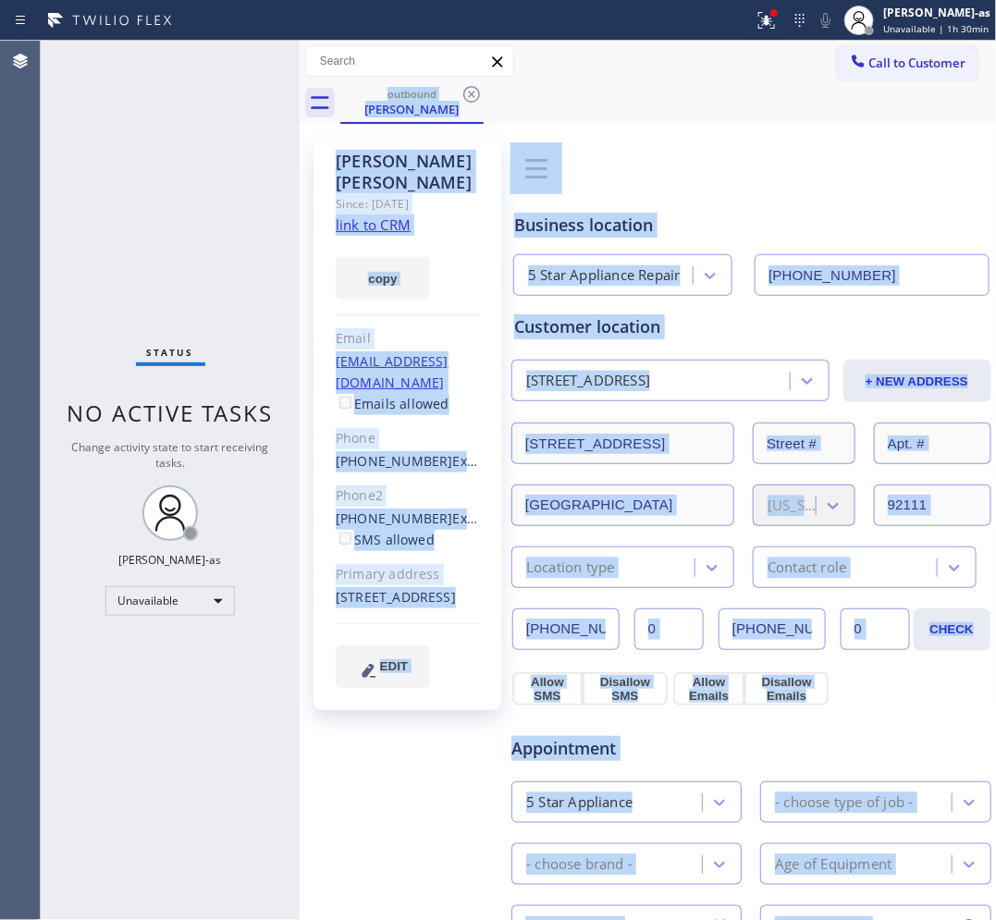
click at [468, 85] on div "outbound [PERSON_NAME]" at bounding box center [668, 103] width 656 height 42
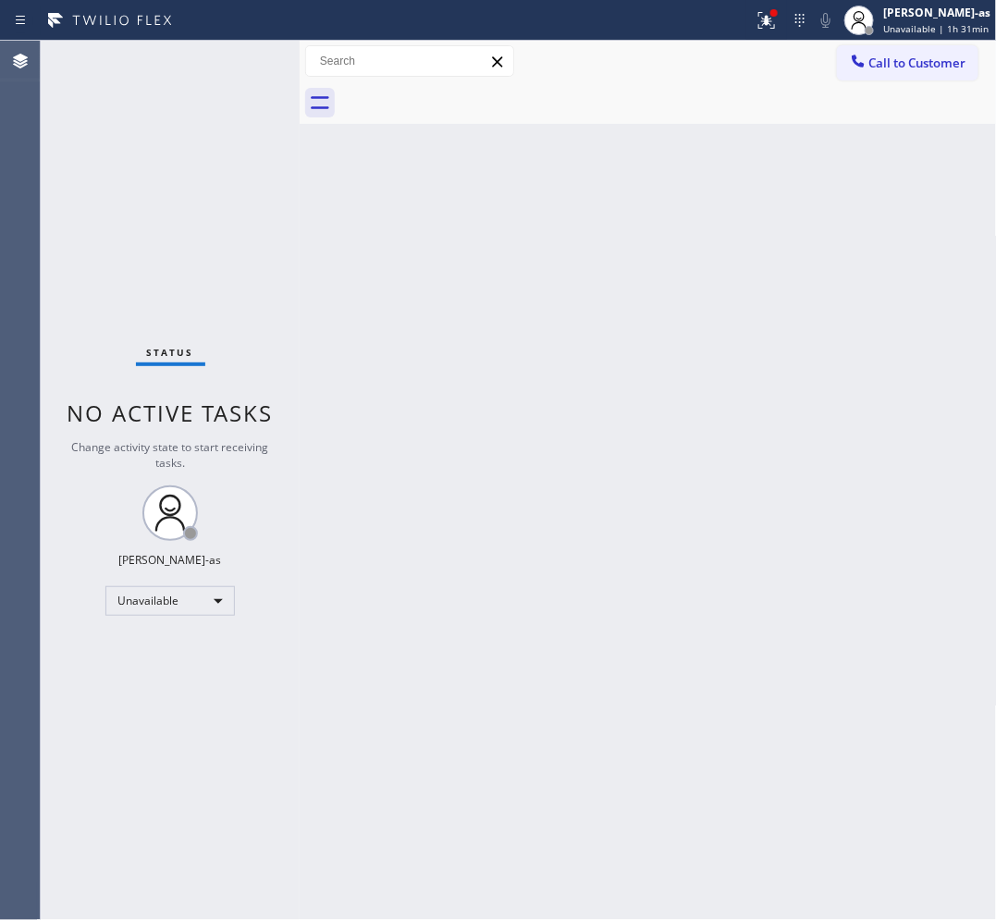
click at [300, 278] on div at bounding box center [300, 480] width 0 height 879
click at [210, 209] on div "Status No active tasks Change activity state to start receiving tasks. [PERSON_…" at bounding box center [170, 480] width 259 height 879
click at [186, 607] on div "Unavailable" at bounding box center [169, 601] width 129 height 30
click at [178, 684] on li "Break" at bounding box center [169, 695] width 126 height 22
click at [348, 681] on div "Back to Dashboard Change Sender ID Customers Technicians Select a contact Outbo…" at bounding box center [648, 480] width 697 height 879
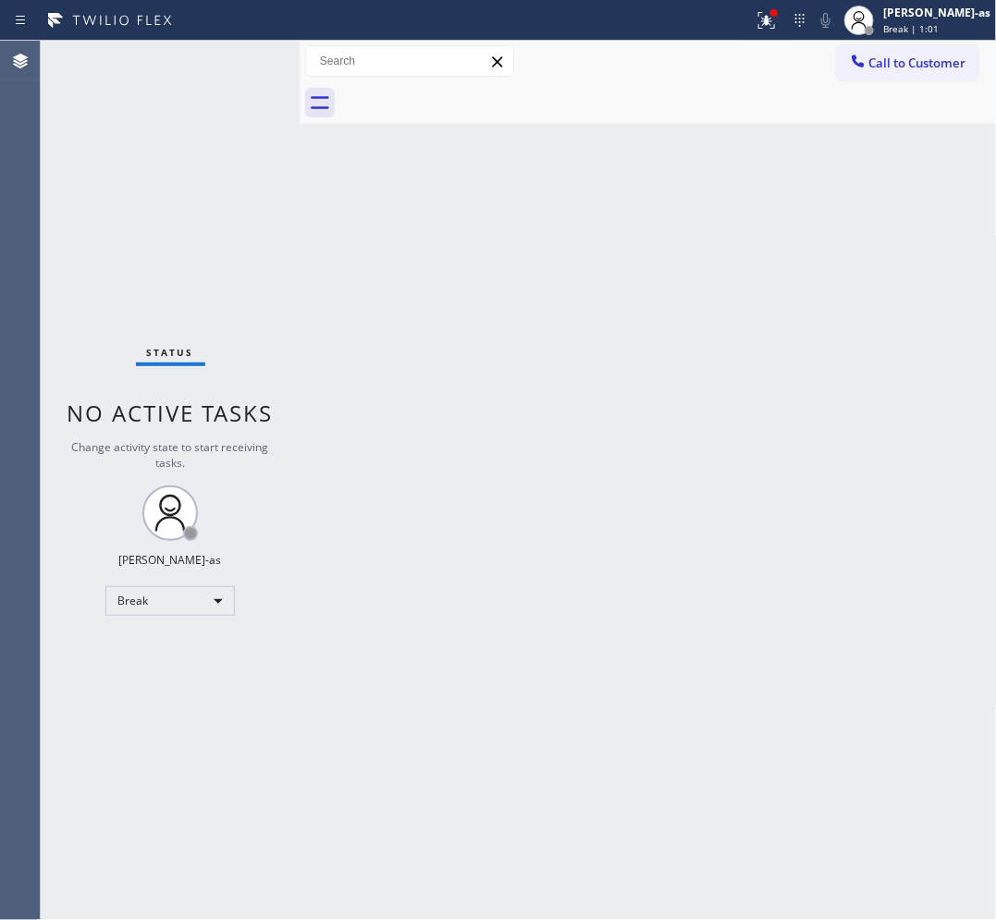
click at [464, 362] on div "Back to Dashboard Change Sender ID Customers Technicians Select a contact Outbo…" at bounding box center [648, 480] width 697 height 879
click at [180, 611] on div "Break" at bounding box center [169, 601] width 129 height 30
click at [153, 663] on li "Unavailable" at bounding box center [169, 672] width 126 height 22
click at [485, 223] on div "Back to Dashboard Change Sender ID Customers Technicians Select a contact Outbo…" at bounding box center [648, 480] width 697 height 879
click at [926, 62] on span "Call to Customer" at bounding box center [917, 63] width 97 height 17
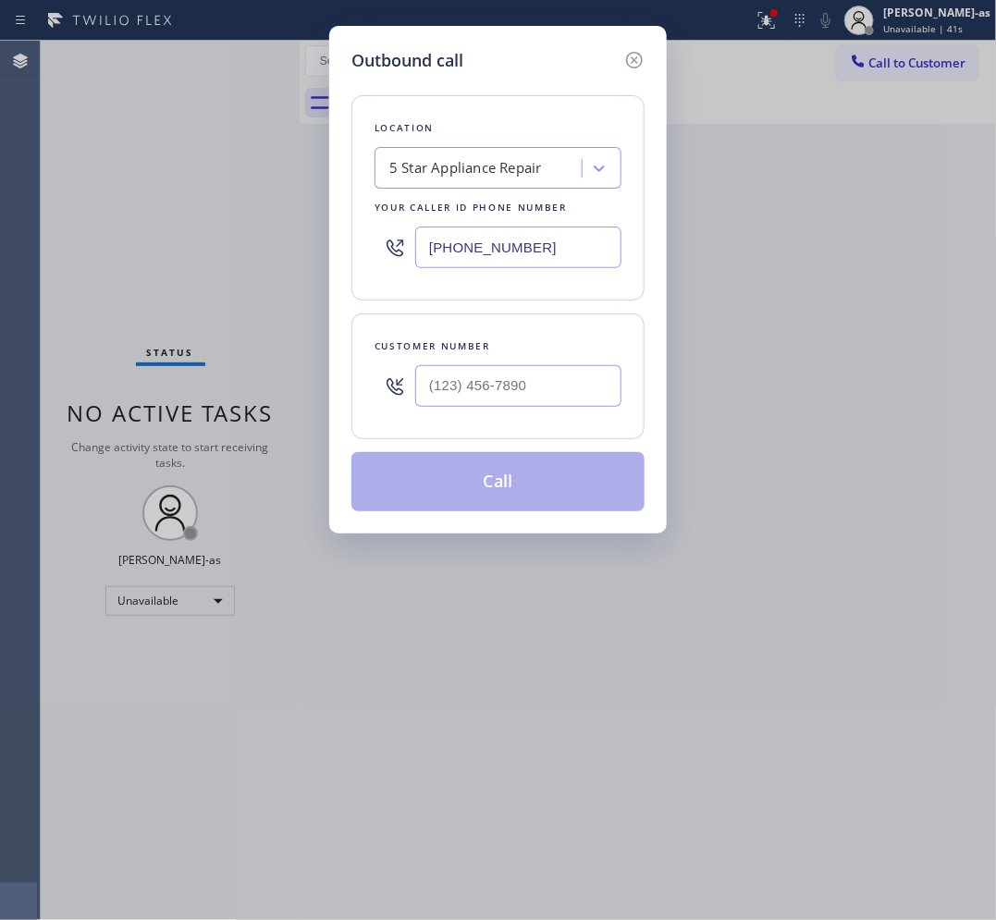
click at [537, 362] on div at bounding box center [518, 386] width 206 height 60
click at [551, 395] on input "(___) ___-____" at bounding box center [518, 386] width 206 height 42
paste input "213) 369-1440"
type input "[PHONE_NUMBER]"
click at [497, 163] on div "5 Star Appliance Repair" at bounding box center [465, 168] width 153 height 21
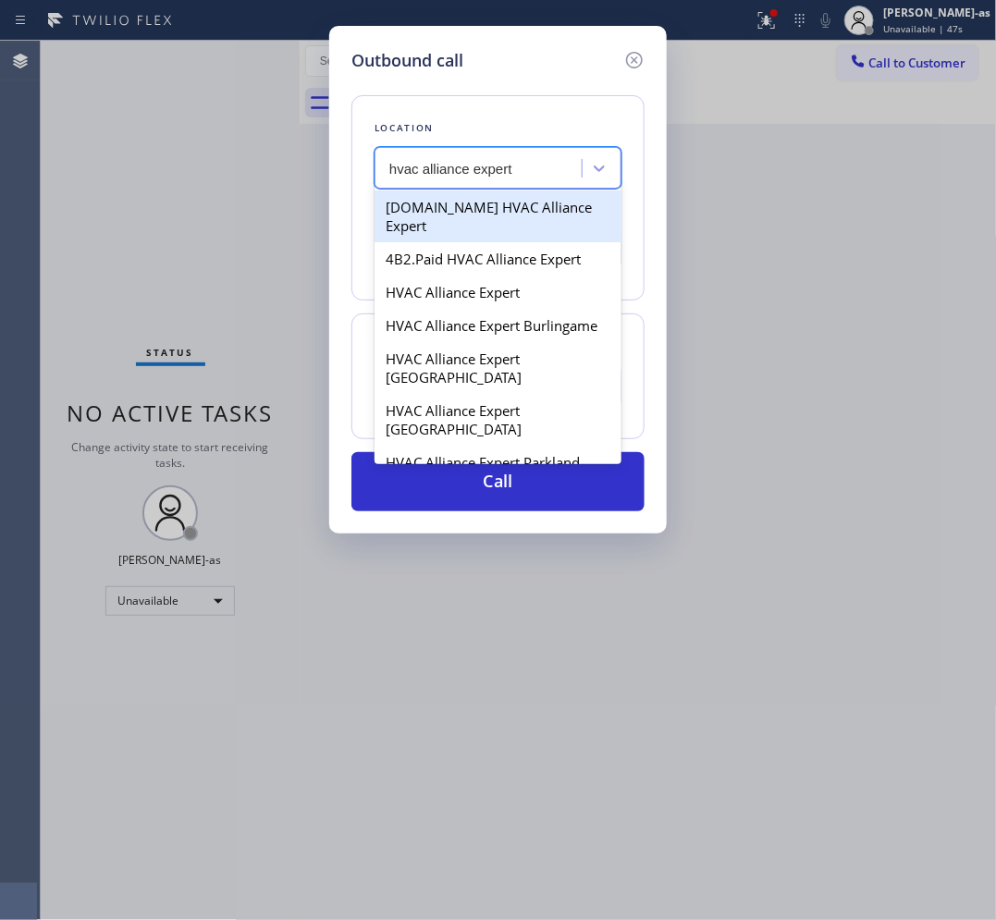
type input "hvac alliance expert"
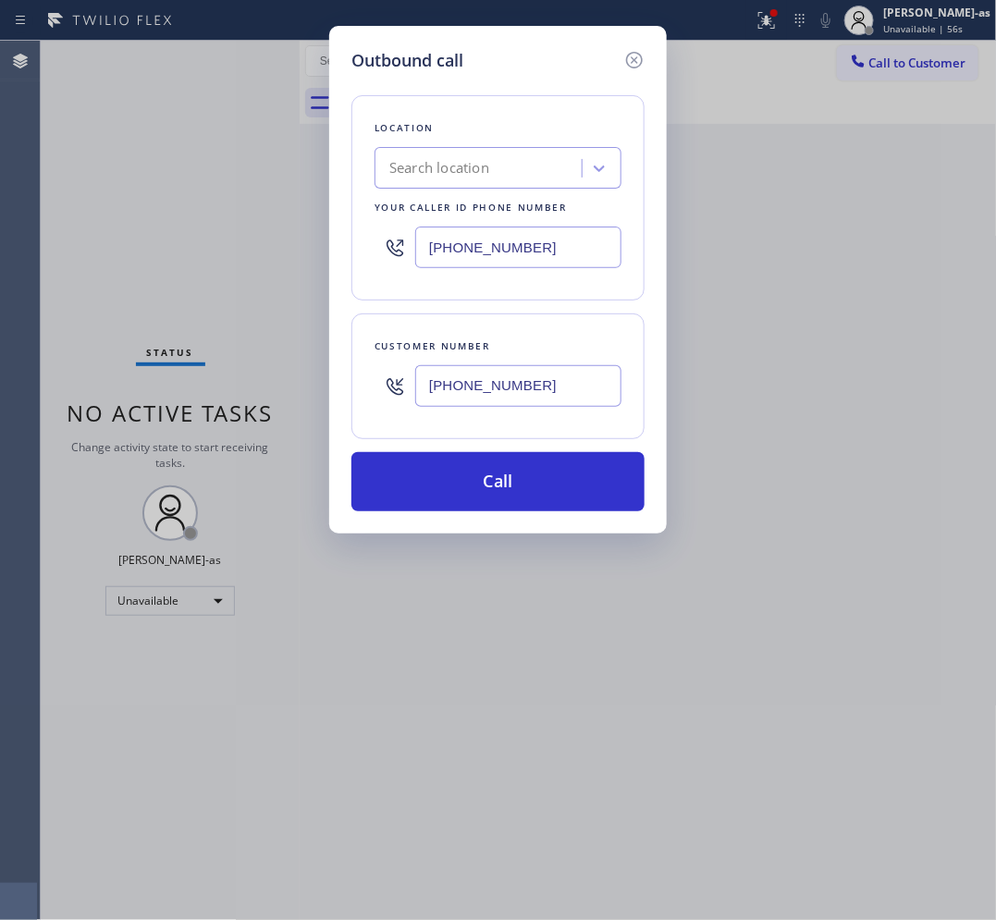
click at [489, 162] on div "Search location" at bounding box center [439, 168] width 100 height 21
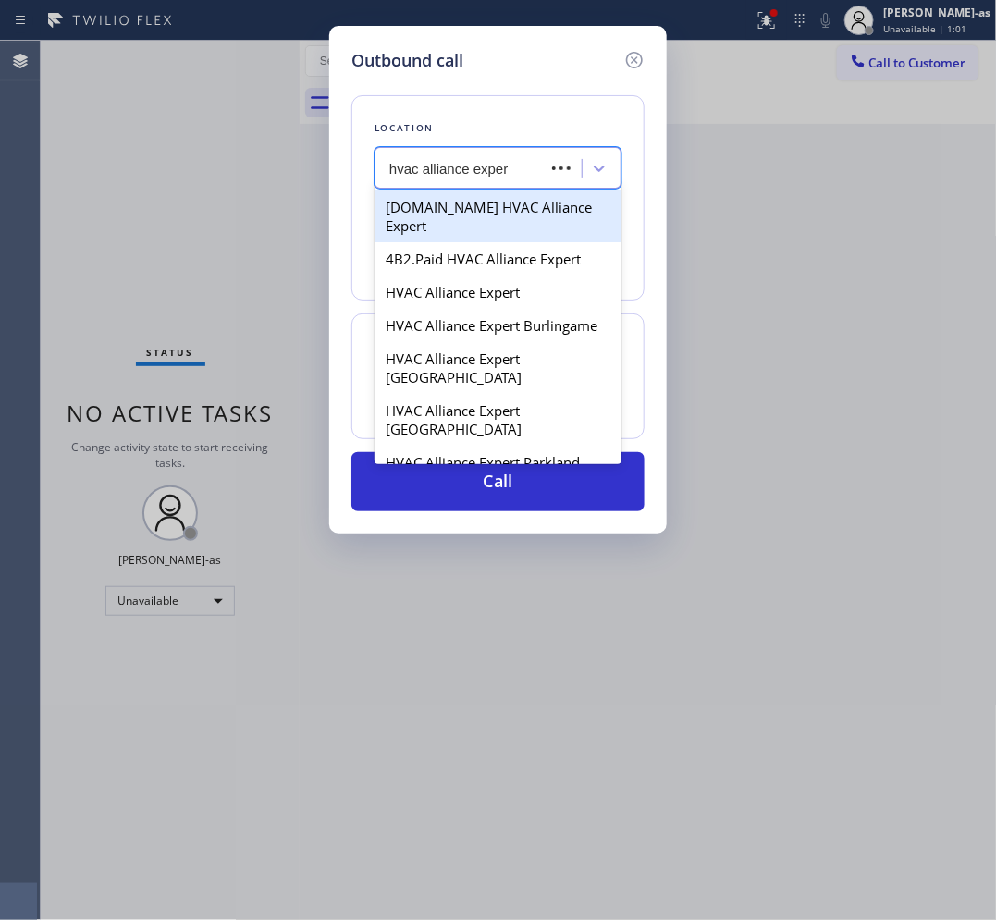
type input "hvac alliance expert"
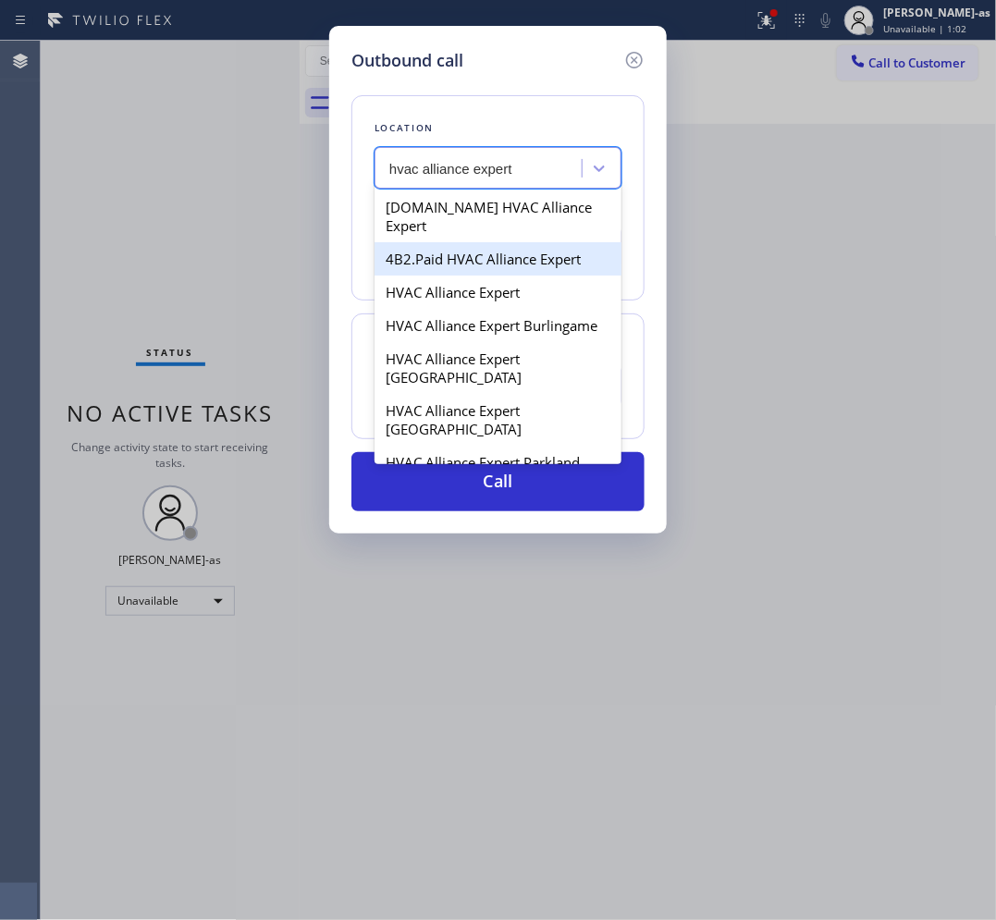
click at [451, 242] on div "4B2.Paid HVAC Alliance Expert" at bounding box center [497, 258] width 247 height 33
type input "[PHONE_NUMBER]"
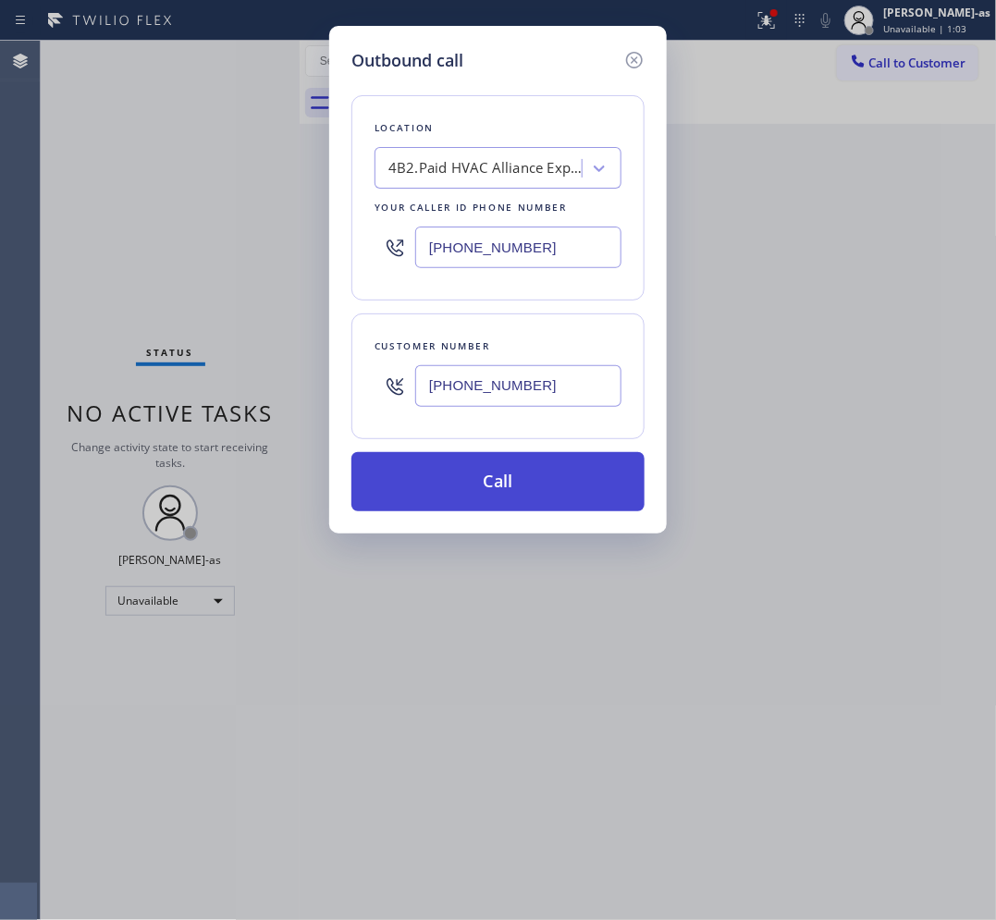
click at [546, 495] on button "Call" at bounding box center [497, 481] width 293 height 59
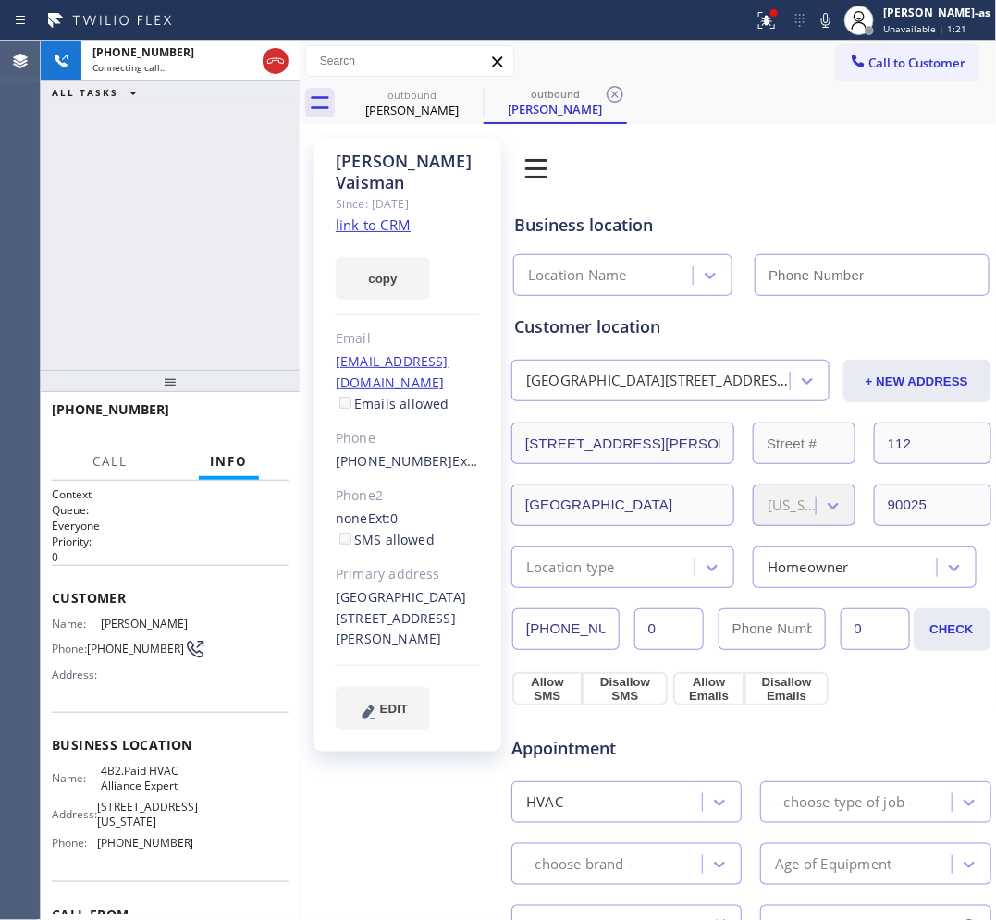
type input "[PHONE_NUMBER]"
click at [129, 271] on div "[PHONE_NUMBER] Live | 00:00 ALL TASKS ALL TASKS ACTIVE TASKS TASKS IN WRAP UP" at bounding box center [170, 205] width 259 height 329
drag, startPoint x: 282, startPoint y: 57, endPoint x: 255, endPoint y: 432, distance: 375.4
click at [282, 58] on icon at bounding box center [275, 61] width 22 height 22
click at [215, 414] on button "HANG UP" at bounding box center [245, 418] width 86 height 26
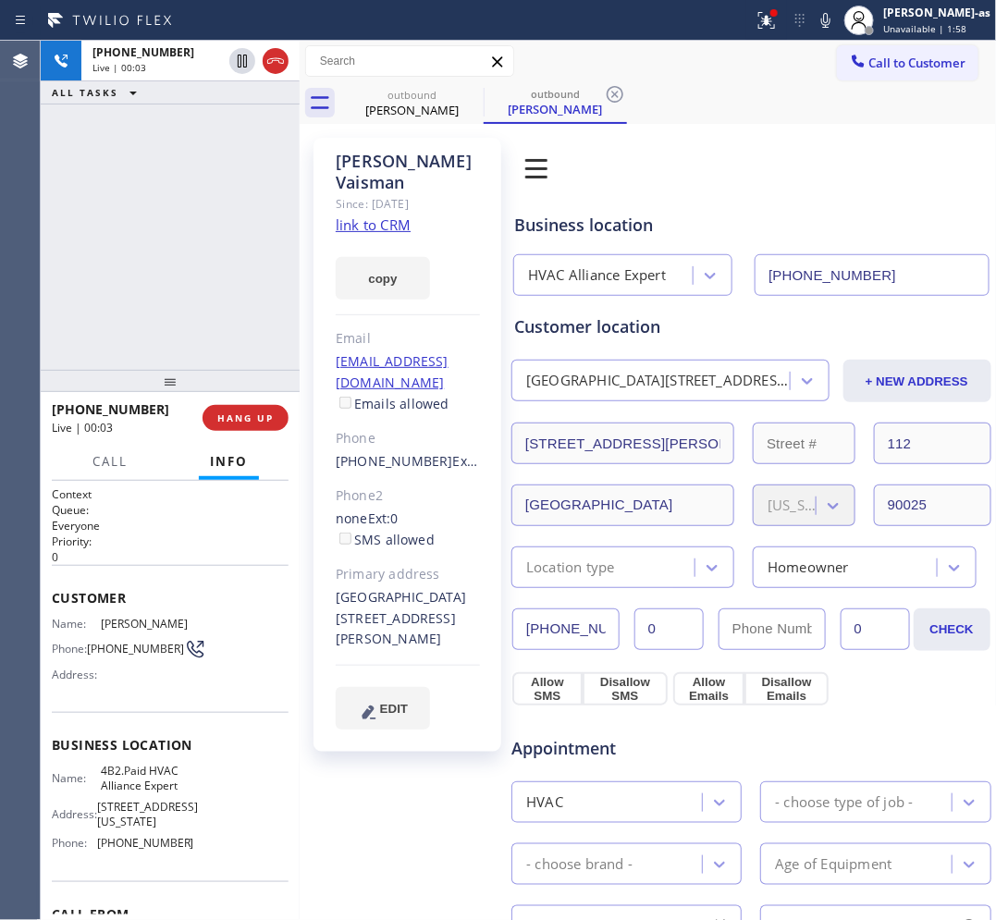
click at [255, 436] on div "[PHONE_NUMBER] Live | 00:03 HANG UP" at bounding box center [170, 418] width 237 height 48
click at [254, 431] on div "[PHONE_NUMBER] Live | 00:05 HANG UP" at bounding box center [170, 418] width 237 height 48
click at [254, 431] on div "[PHONE_NUMBER] Wrap up | 00:00 COMPLETE" at bounding box center [170, 418] width 237 height 48
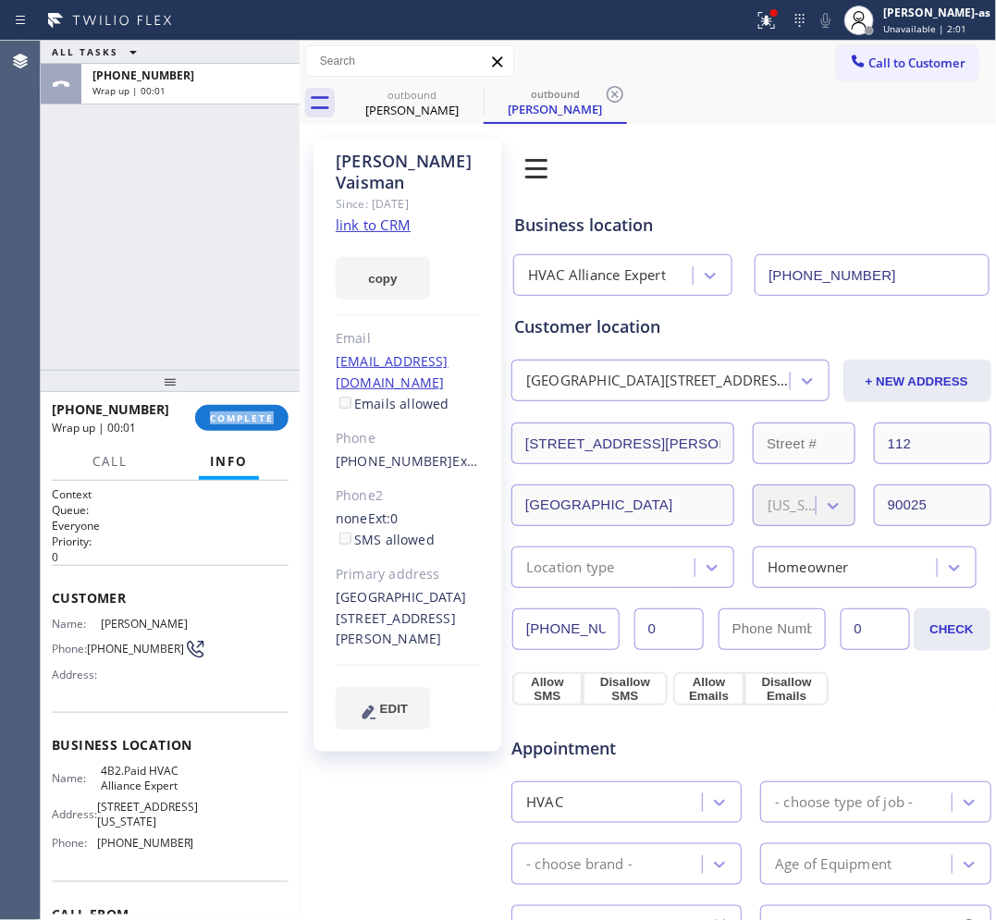
click at [254, 431] on div "[PHONE_NUMBER] Wrap up | 00:01 COMPLETE" at bounding box center [170, 418] width 237 height 48
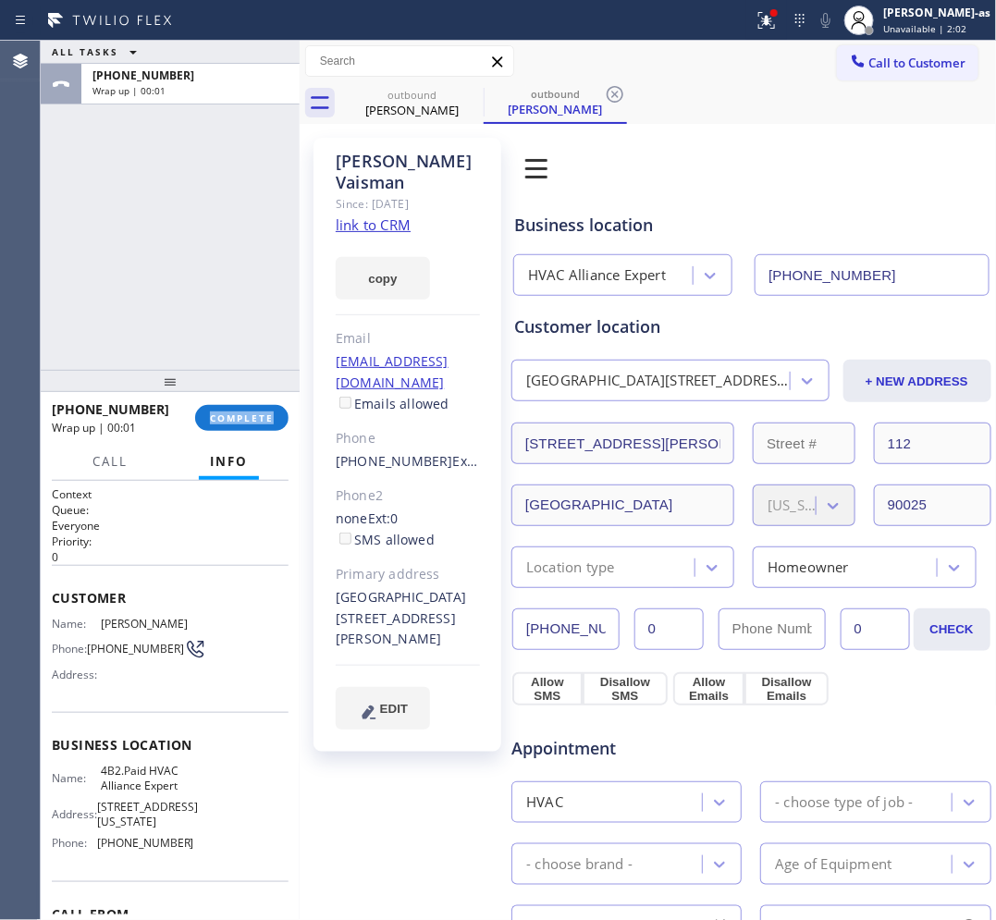
click at [254, 431] on div "[PHONE_NUMBER] Wrap up | 00:01 COMPLETE" at bounding box center [170, 418] width 237 height 48
click at [254, 431] on div "[PHONE_NUMBER] Wrap up | 00:02 COMPLETE" at bounding box center [170, 418] width 237 height 48
click at [254, 405] on button "COMPLETE" at bounding box center [241, 418] width 93 height 26
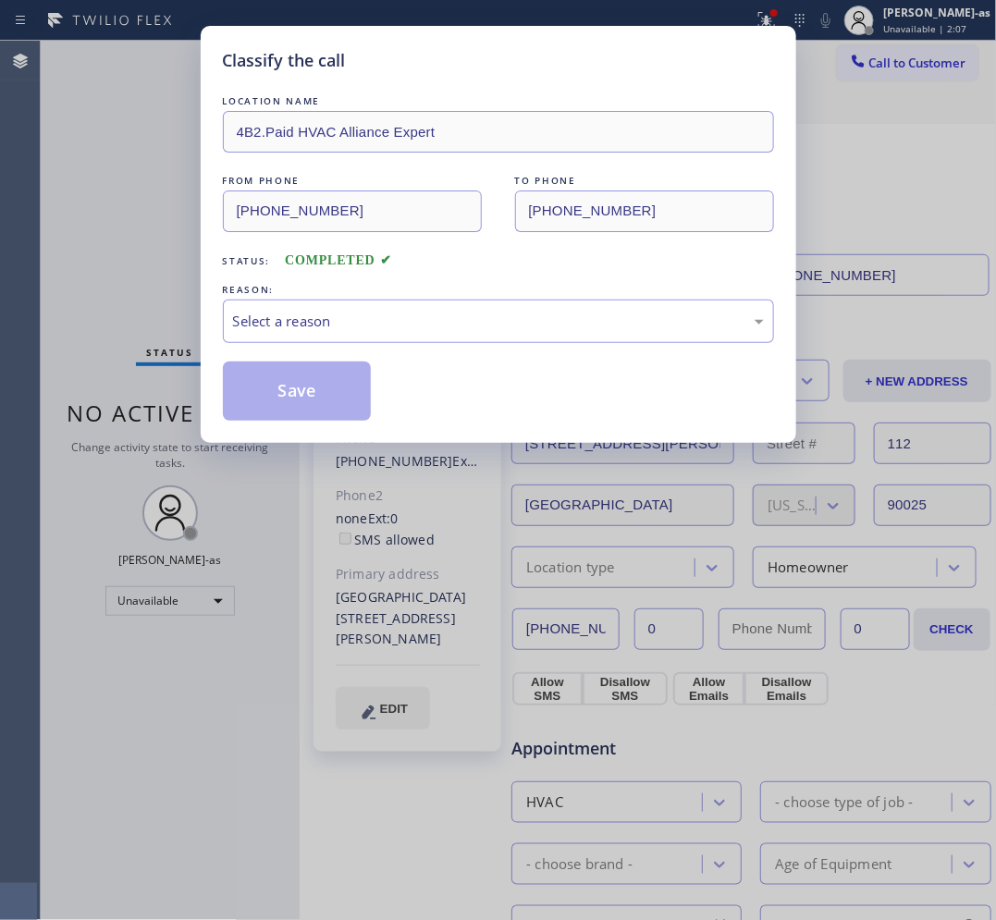
click at [431, 305] on div "Select a reason" at bounding box center [498, 321] width 551 height 43
click at [374, 337] on div "Select a reason" at bounding box center [498, 321] width 551 height 43
click at [338, 332] on div "Select a reason" at bounding box center [498, 321] width 531 height 21
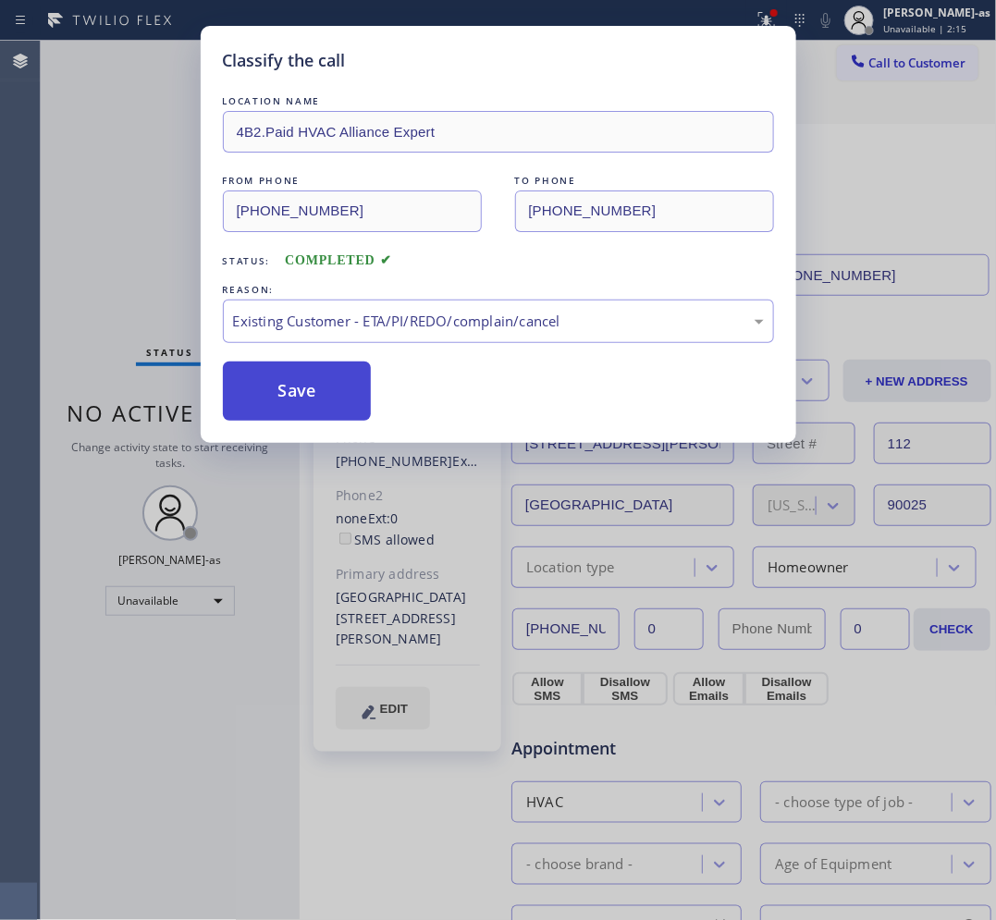
click at [307, 377] on button "Save" at bounding box center [297, 391] width 149 height 59
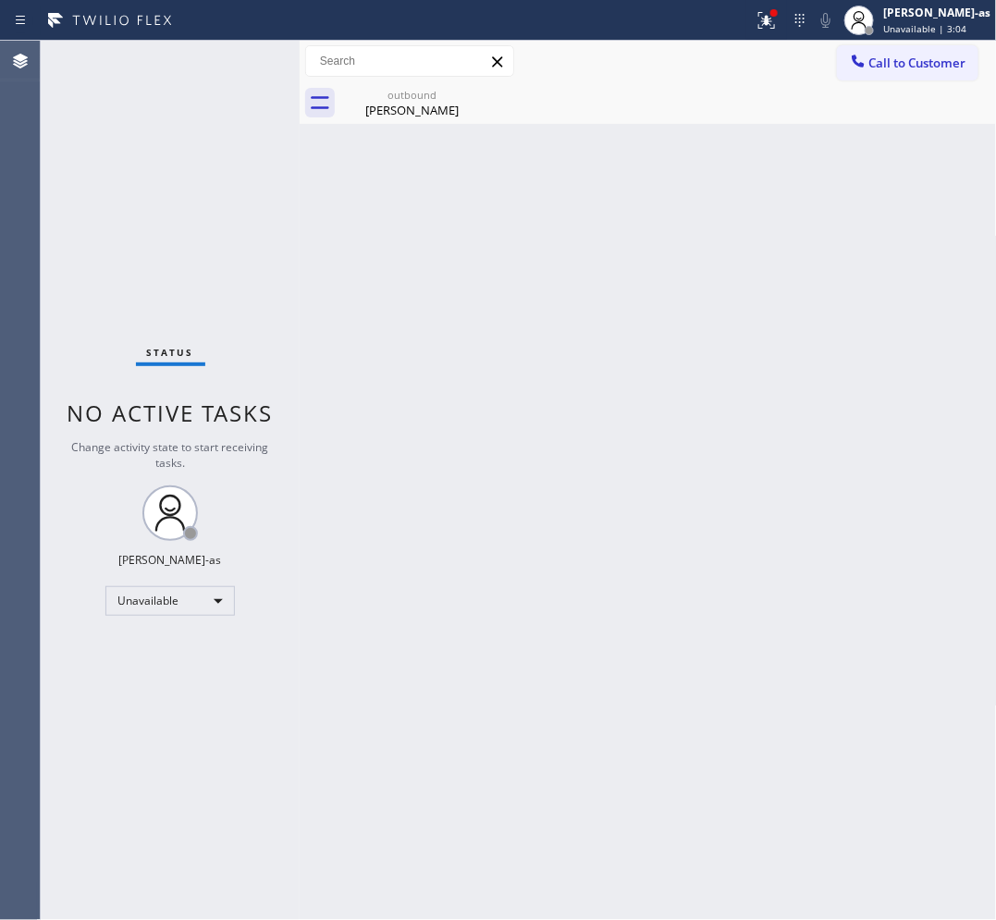
click at [432, 409] on div "Back to Dashboard Change Sender ID Customers Technicians Select a contact Outbo…" at bounding box center [648, 480] width 697 height 879
click at [444, 97] on div "outbound" at bounding box center [412, 95] width 140 height 14
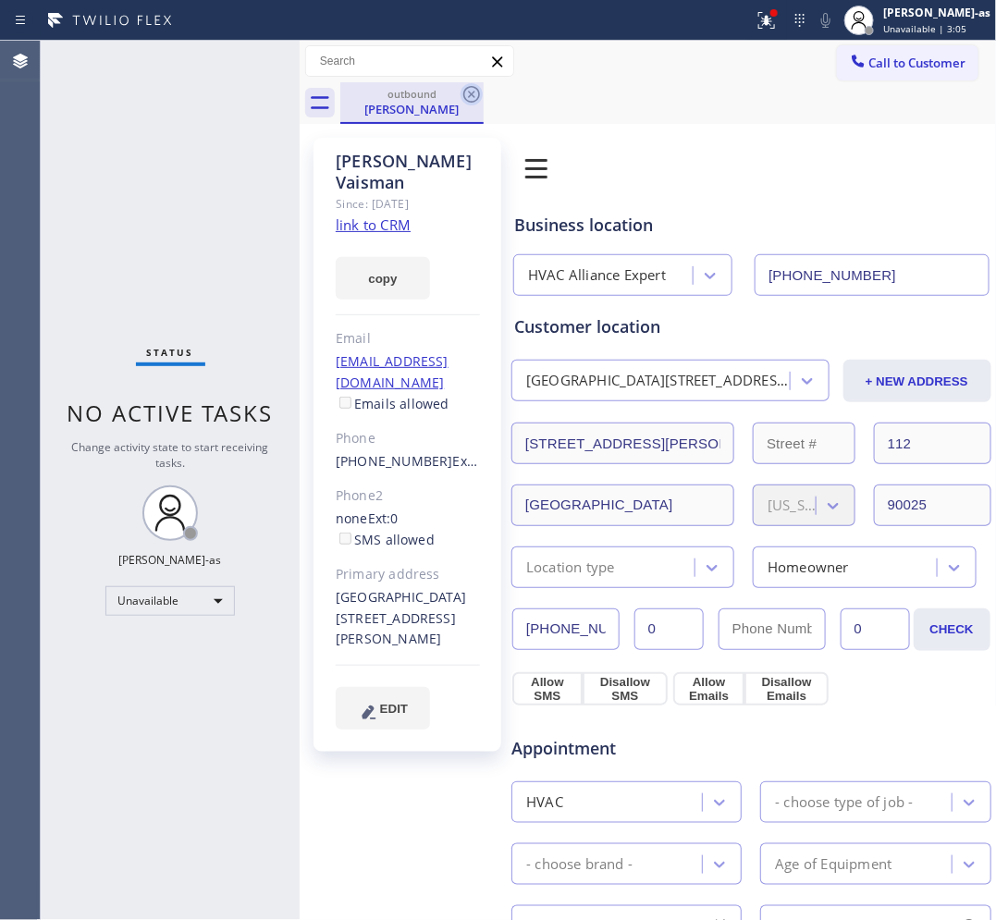
click at [473, 100] on icon at bounding box center [471, 94] width 22 height 22
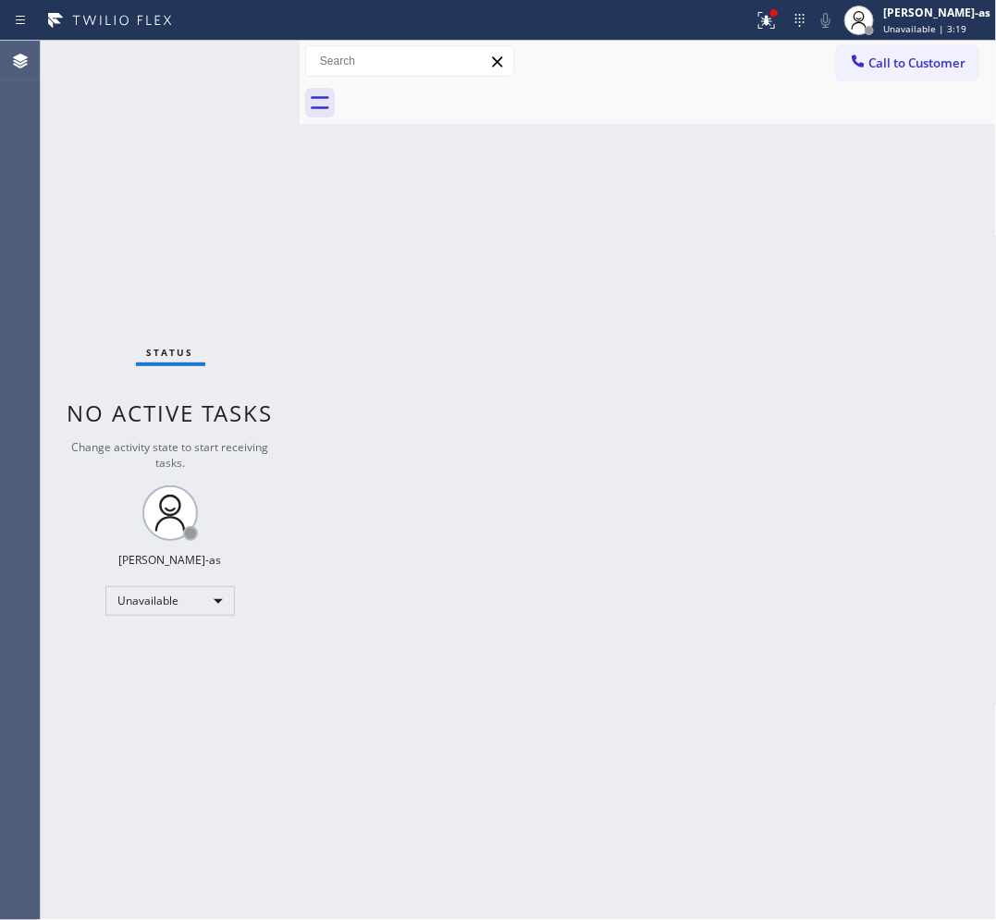
drag, startPoint x: 210, startPoint y: 231, endPoint x: 229, endPoint y: 245, distance: 23.9
click at [222, 252] on div "Status No active tasks Change activity state to start receiving tasks. [PERSON_…" at bounding box center [170, 480] width 259 height 879
click at [391, 352] on div "Back to Dashboard Change Sender ID Customers Technicians Select a contact Outbo…" at bounding box center [648, 480] width 697 height 879
click at [879, 65] on span "Call to Customer" at bounding box center [917, 63] width 97 height 17
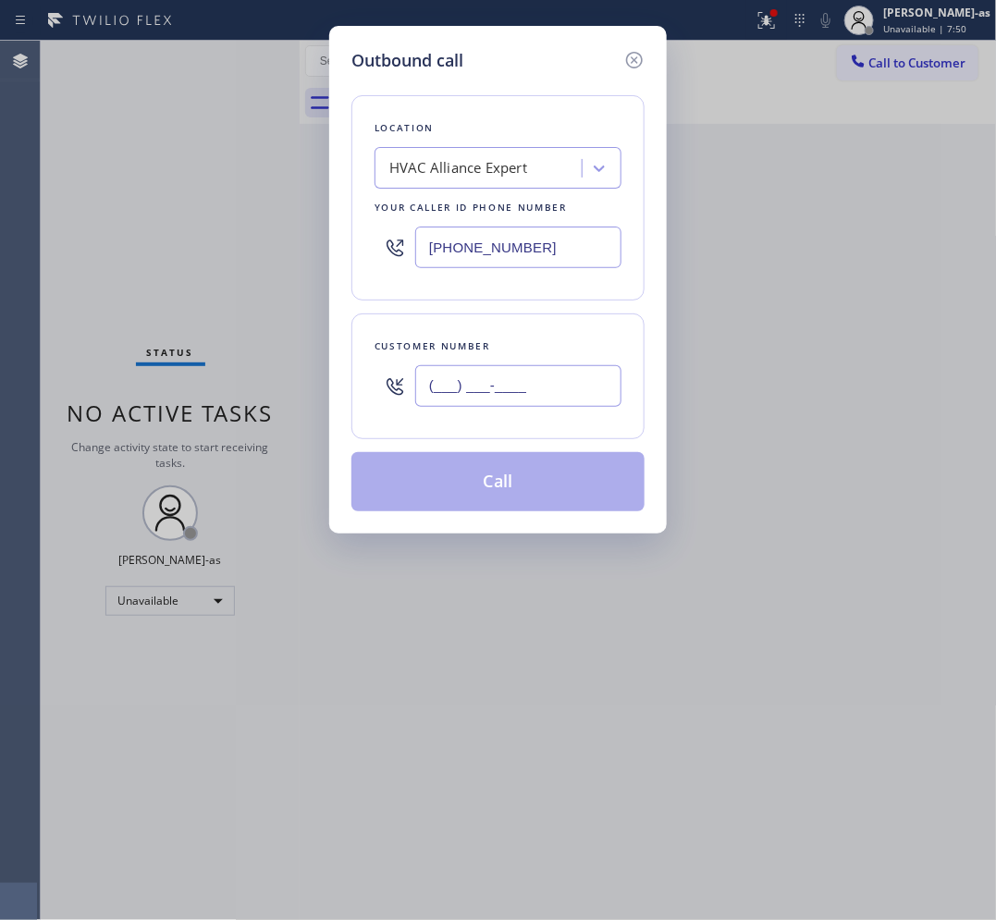
click at [486, 396] on input "(___) ___-____" at bounding box center [518, 386] width 206 height 42
paste input "396) 133-406"
click at [939, 60] on div "Outbound call Location HVAC Alliance Expert Your caller id phone number [PHONE_…" at bounding box center [498, 460] width 996 height 920
click at [523, 386] on input "(396) 133-406_" at bounding box center [518, 386] width 206 height 42
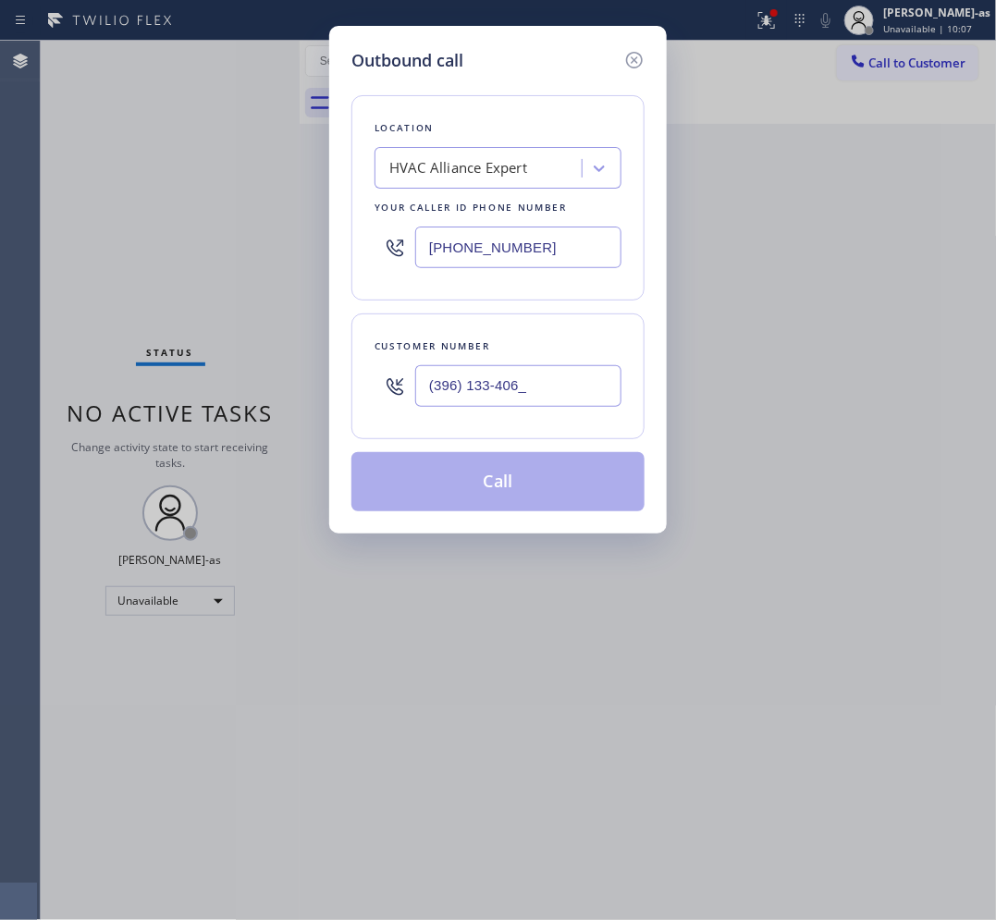
click at [523, 386] on input "(396) 133-406_" at bounding box center [518, 386] width 206 height 42
paste input "05) 903-5425"
type input "[PHONE_NUMBER]"
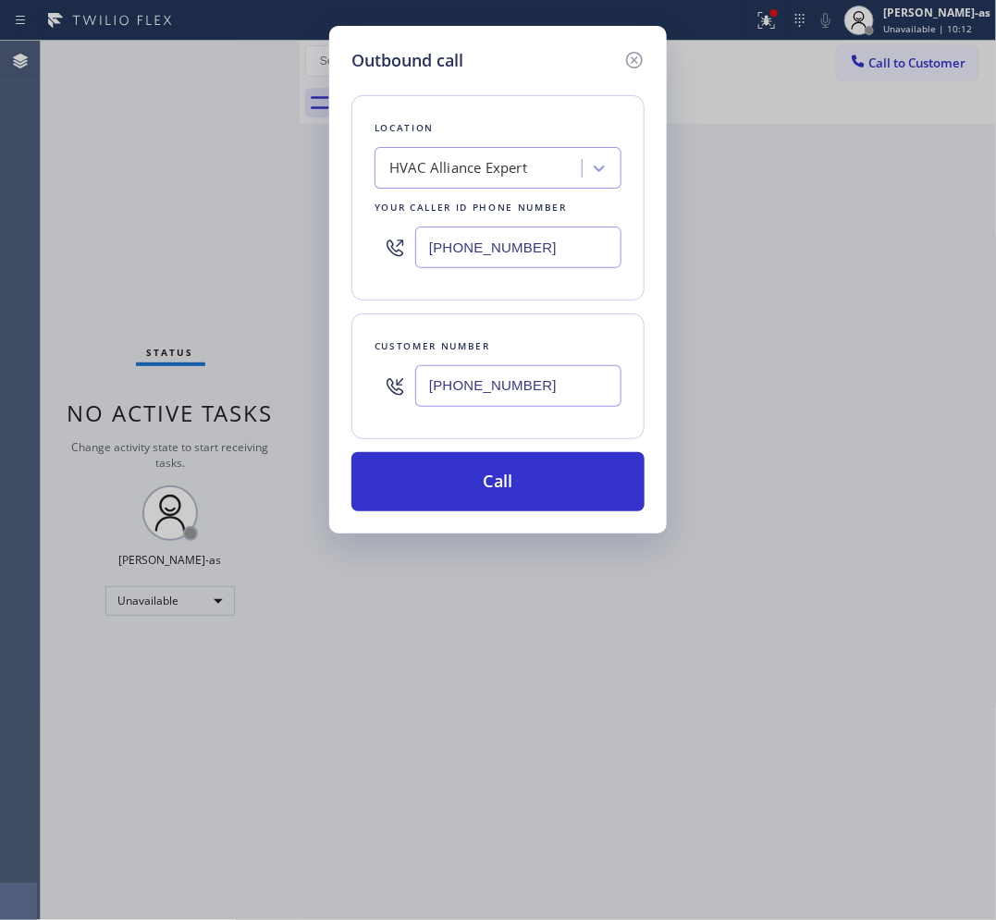
click at [525, 182] on div "HVAC Alliance Expert" at bounding box center [481, 169] width 202 height 32
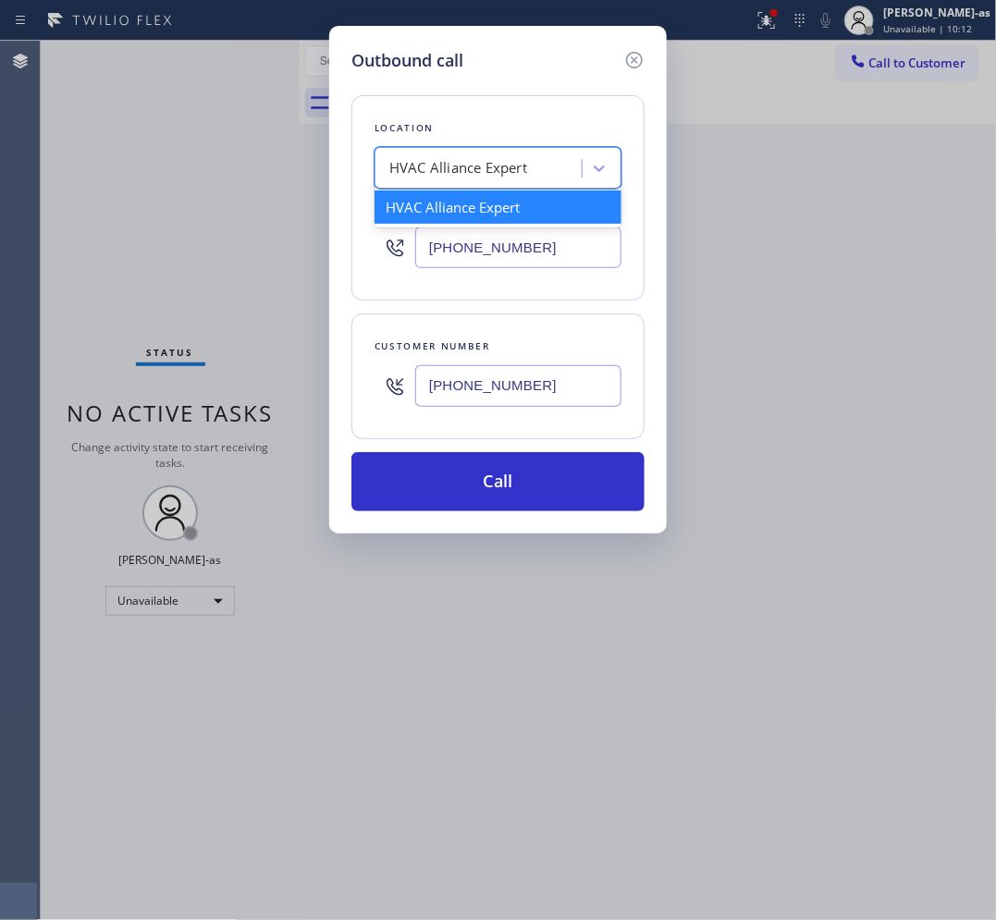
paste input "5 Star Appliance Repair"
type input "5 Star Appliance Repair"
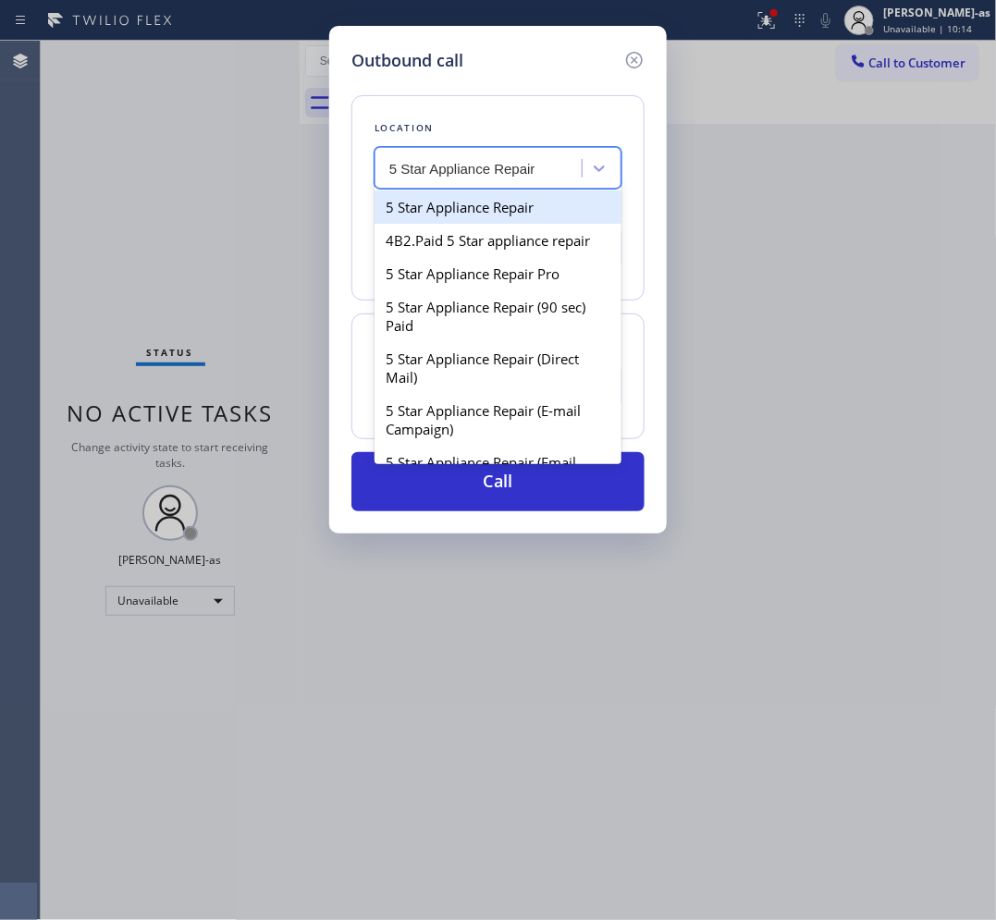
click at [460, 205] on div "5 Star Appliance Repair" at bounding box center [497, 206] width 247 height 33
type input "[PHONE_NUMBER]"
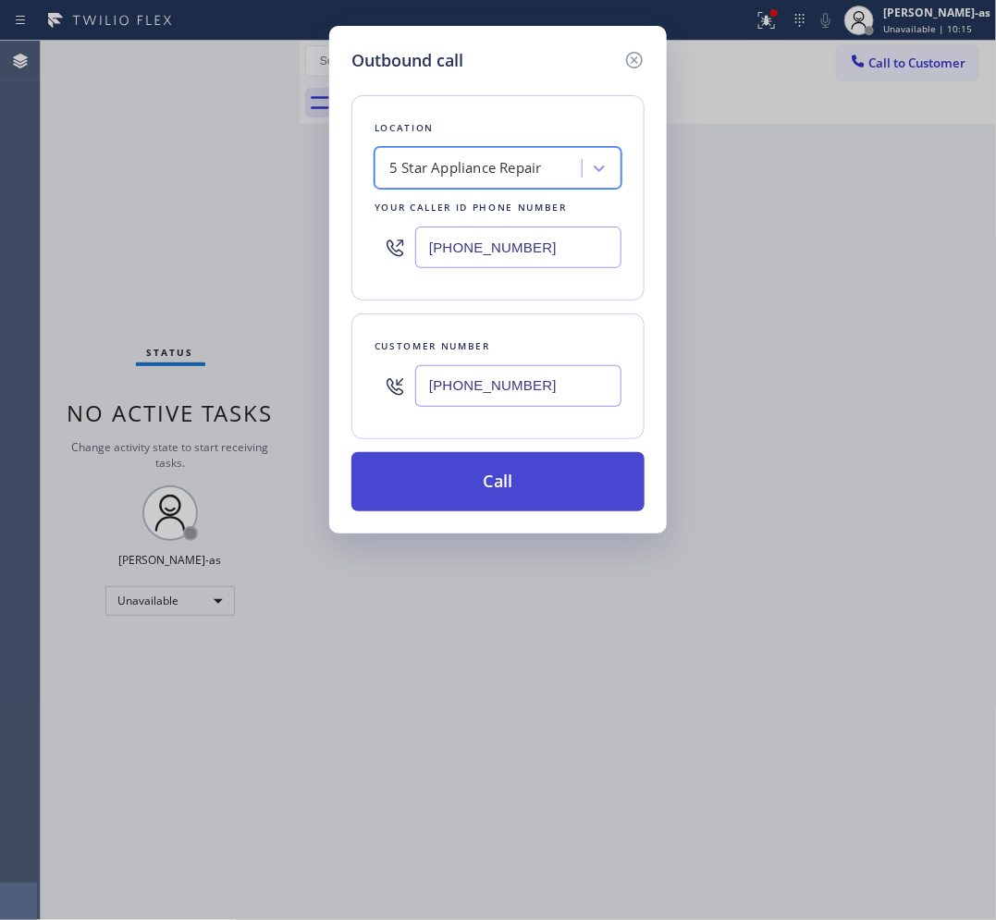
click at [520, 481] on button "Call" at bounding box center [497, 481] width 293 height 59
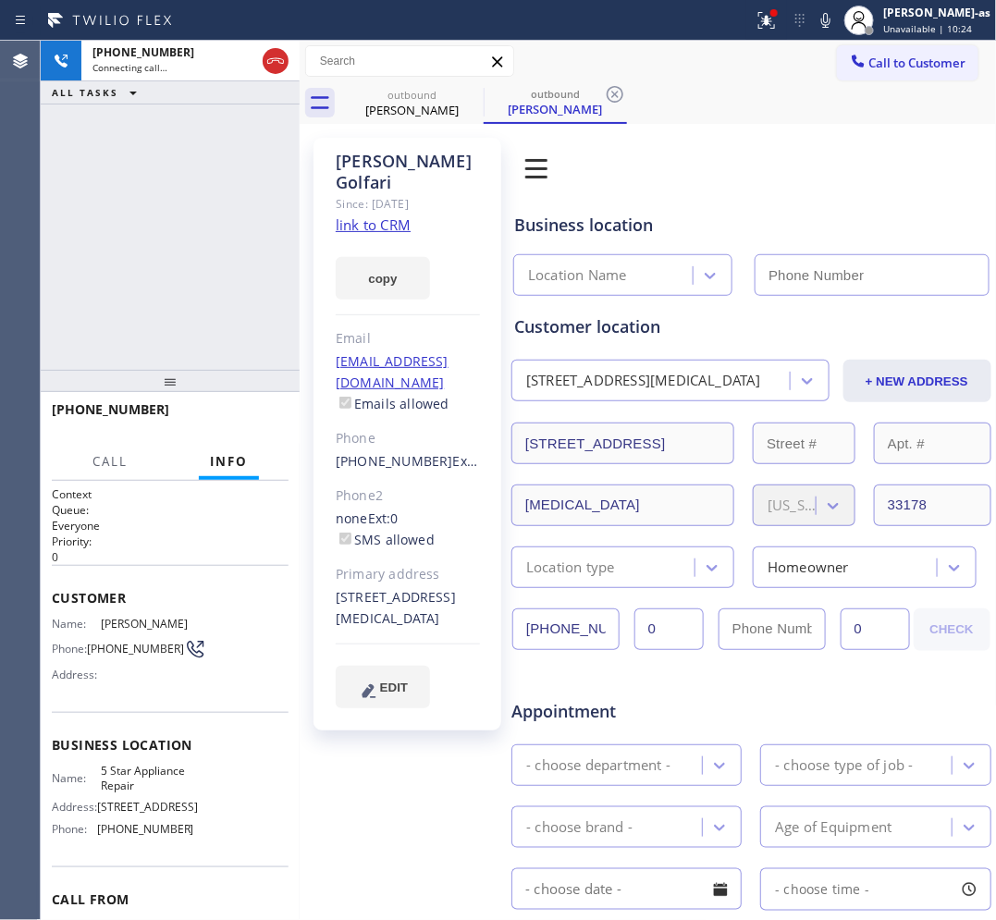
type input "[PHONE_NUMBER]"
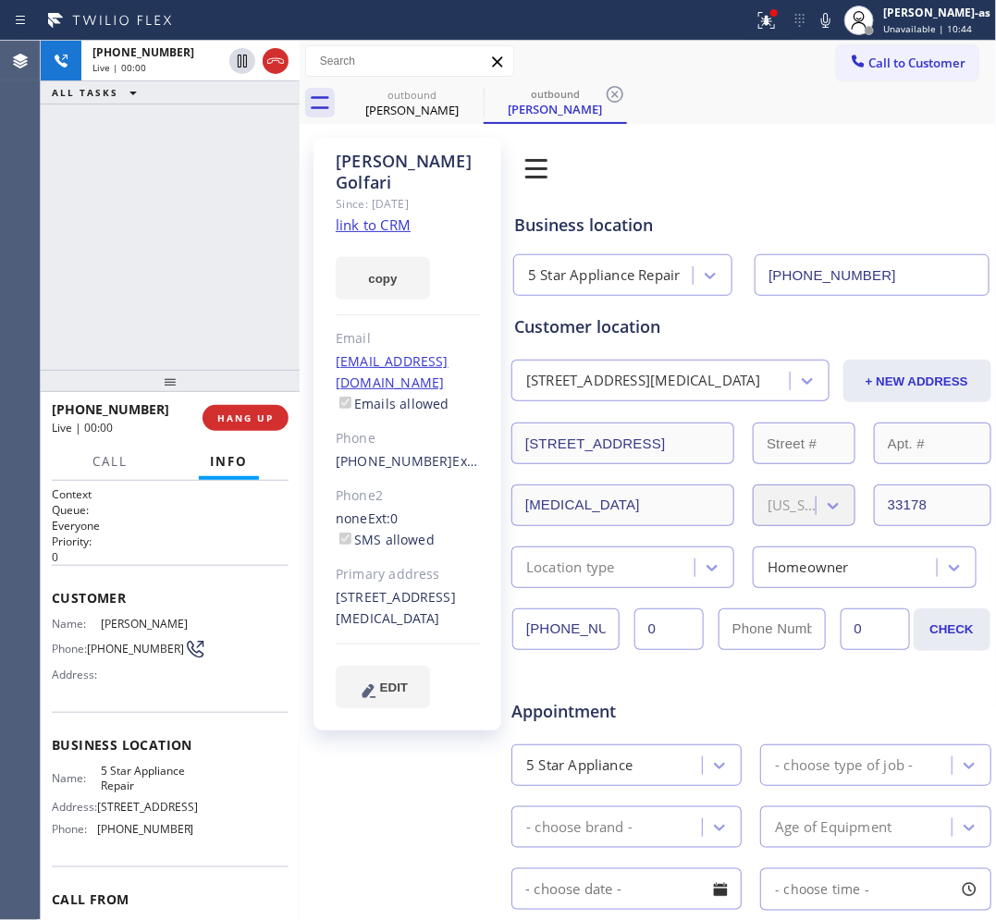
click at [219, 233] on div "[PHONE_NUMBER] Live | 00:00 ALL TASKS ALL TASKS ACTIVE TASKS TASKS IN WRAP UP" at bounding box center [170, 205] width 259 height 329
click at [215, 404] on div "[PHONE_NUMBER] Live | 00:00 HANG UP" at bounding box center [170, 418] width 237 height 48
click at [237, 412] on span "HANG UP" at bounding box center [245, 417] width 56 height 13
click at [282, 417] on button "HANG UP" at bounding box center [245, 418] width 86 height 26
click at [231, 422] on span "HANG UP" at bounding box center [245, 417] width 56 height 13
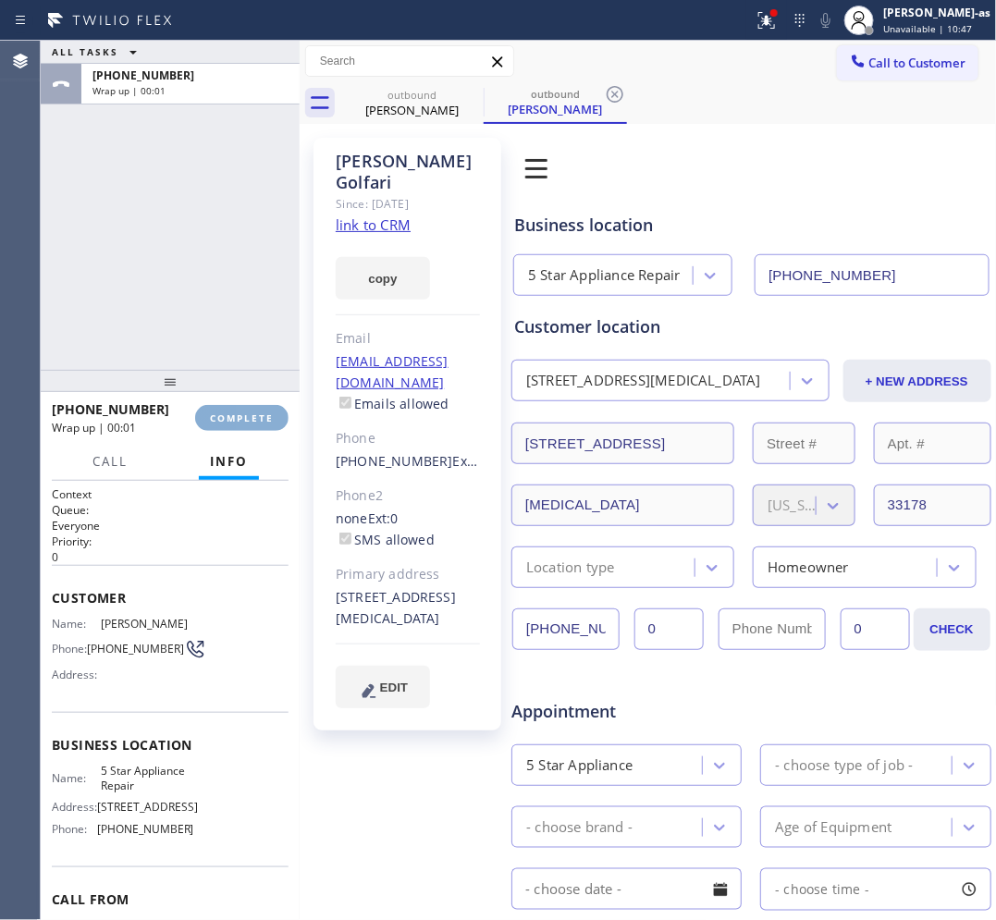
click at [234, 417] on span "COMPLETE" at bounding box center [242, 417] width 64 height 13
click at [231, 371] on div at bounding box center [170, 381] width 259 height 22
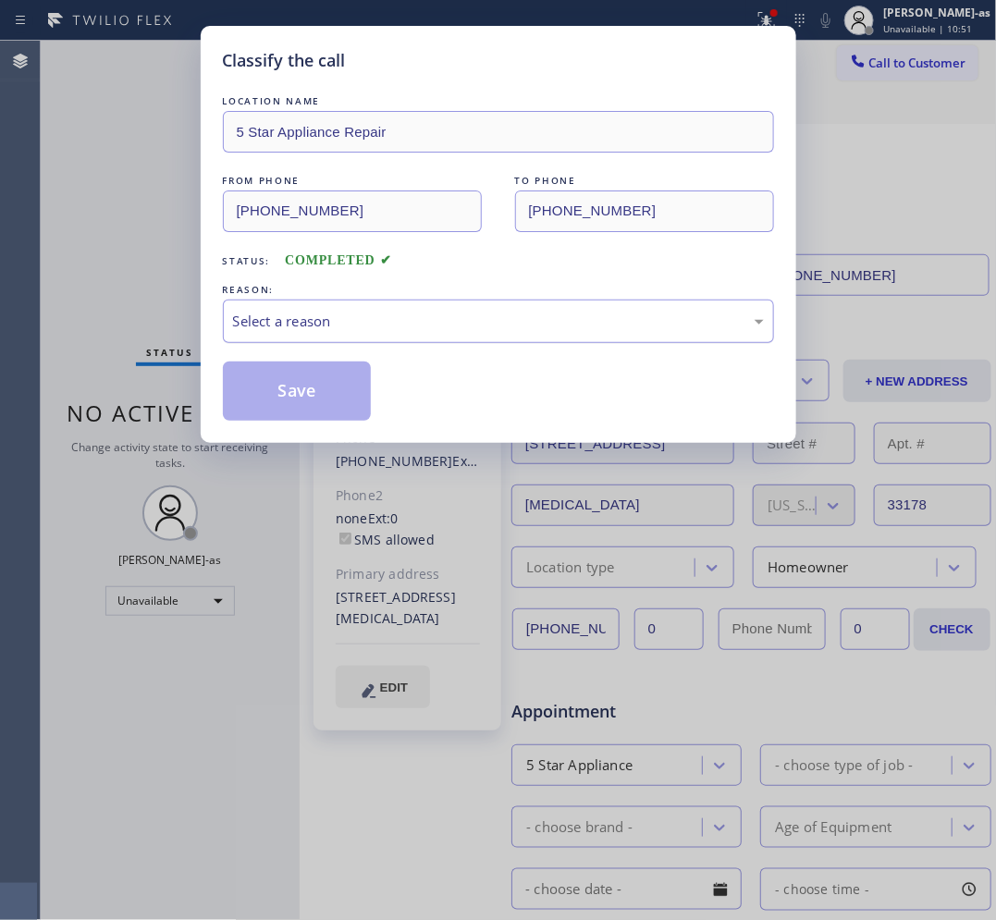
click at [441, 330] on div "Select a reason" at bounding box center [498, 321] width 531 height 21
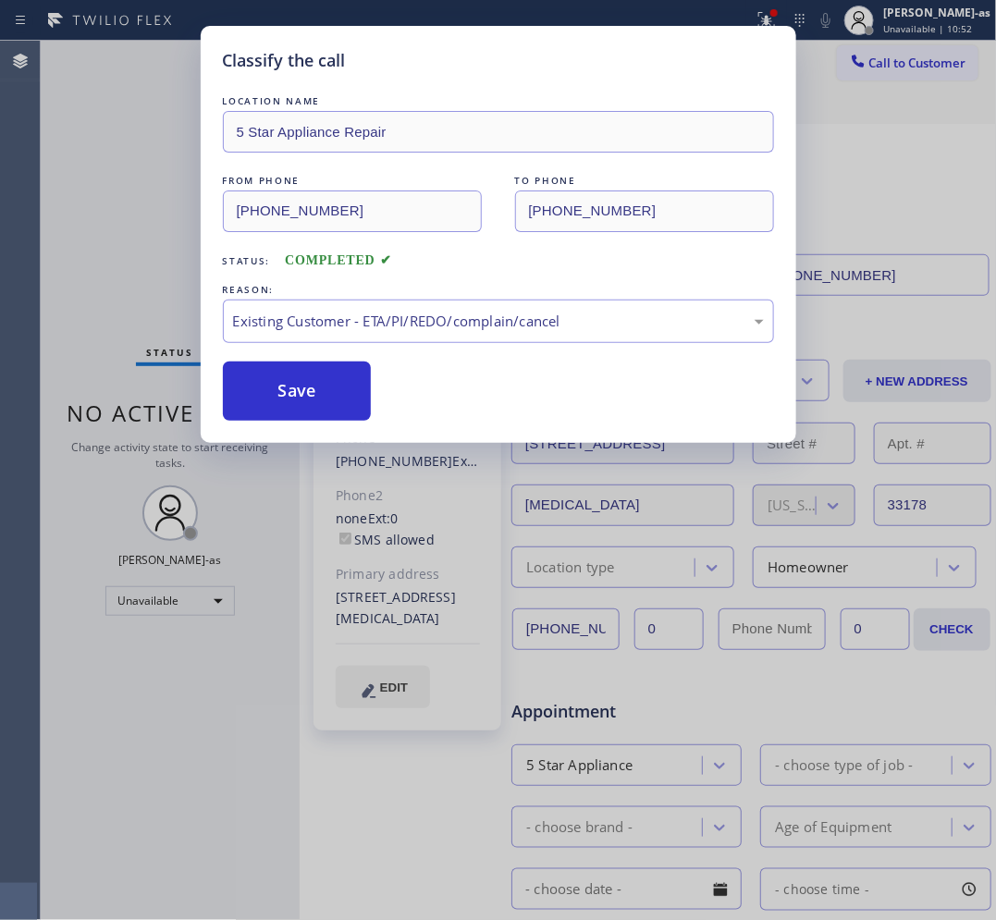
click at [312, 375] on button "Save" at bounding box center [297, 391] width 149 height 59
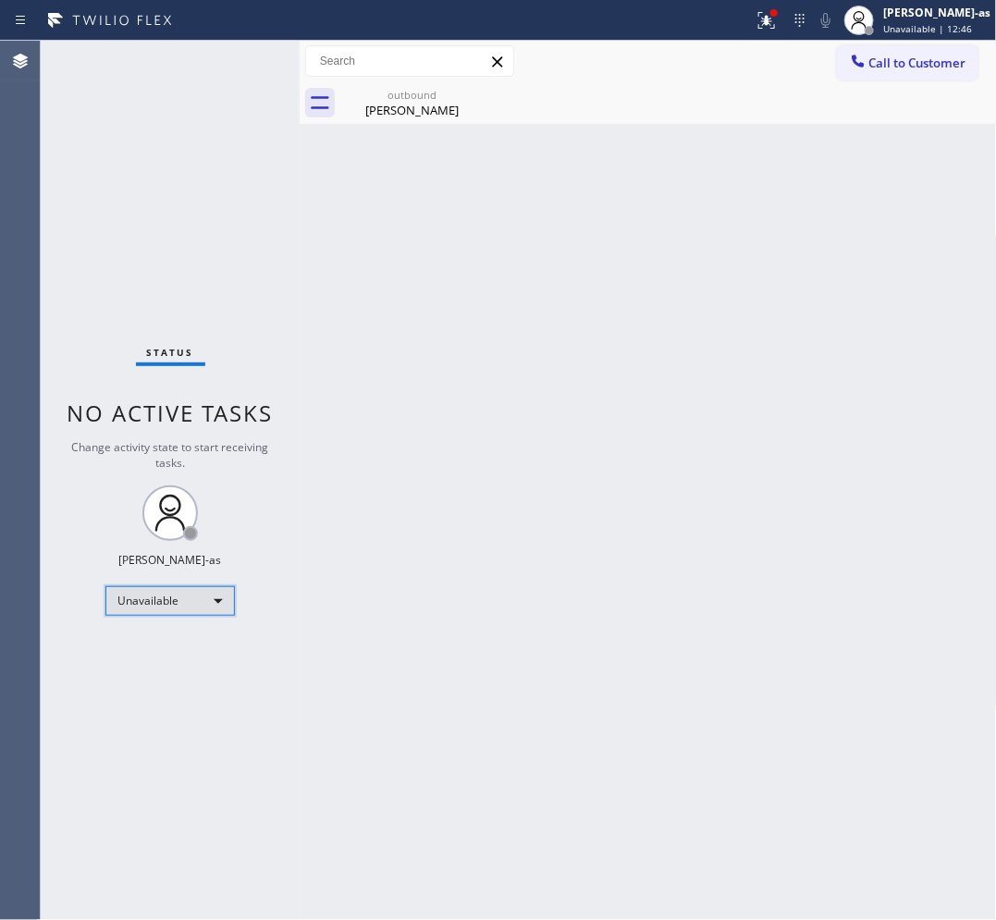
click at [190, 598] on div "Unavailable" at bounding box center [169, 601] width 129 height 30
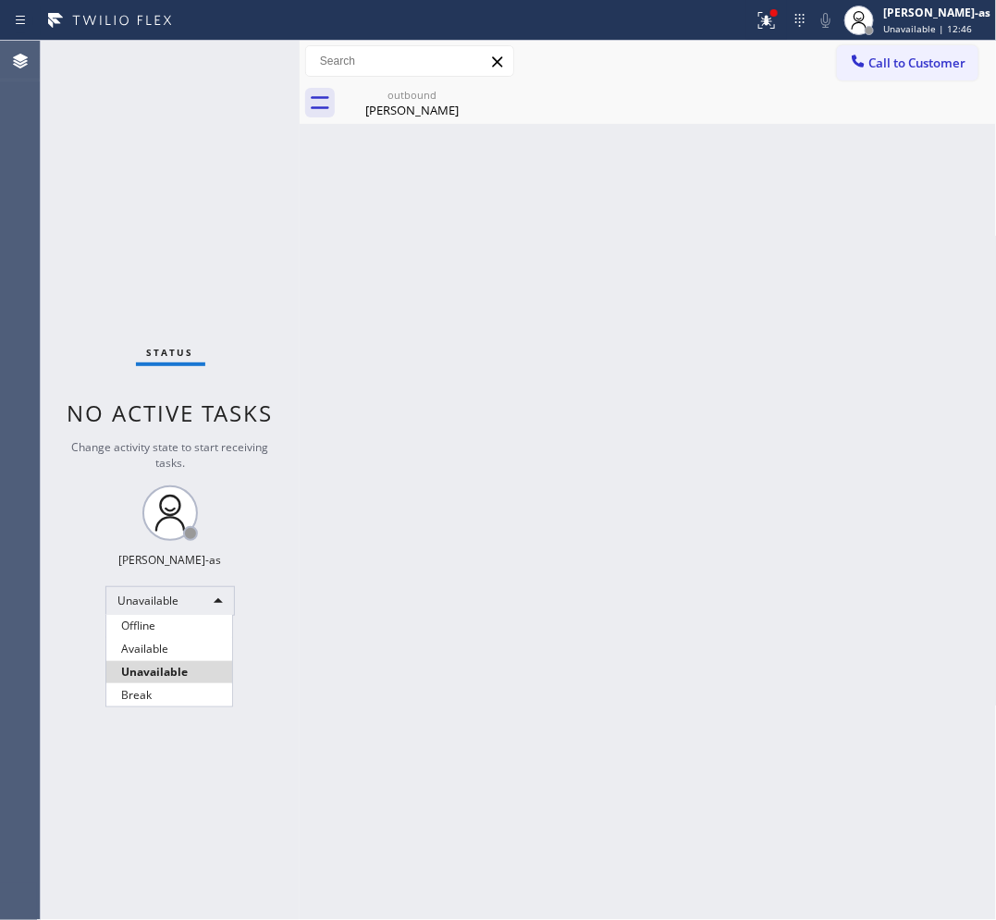
click at [195, 588] on div at bounding box center [498, 460] width 996 height 920
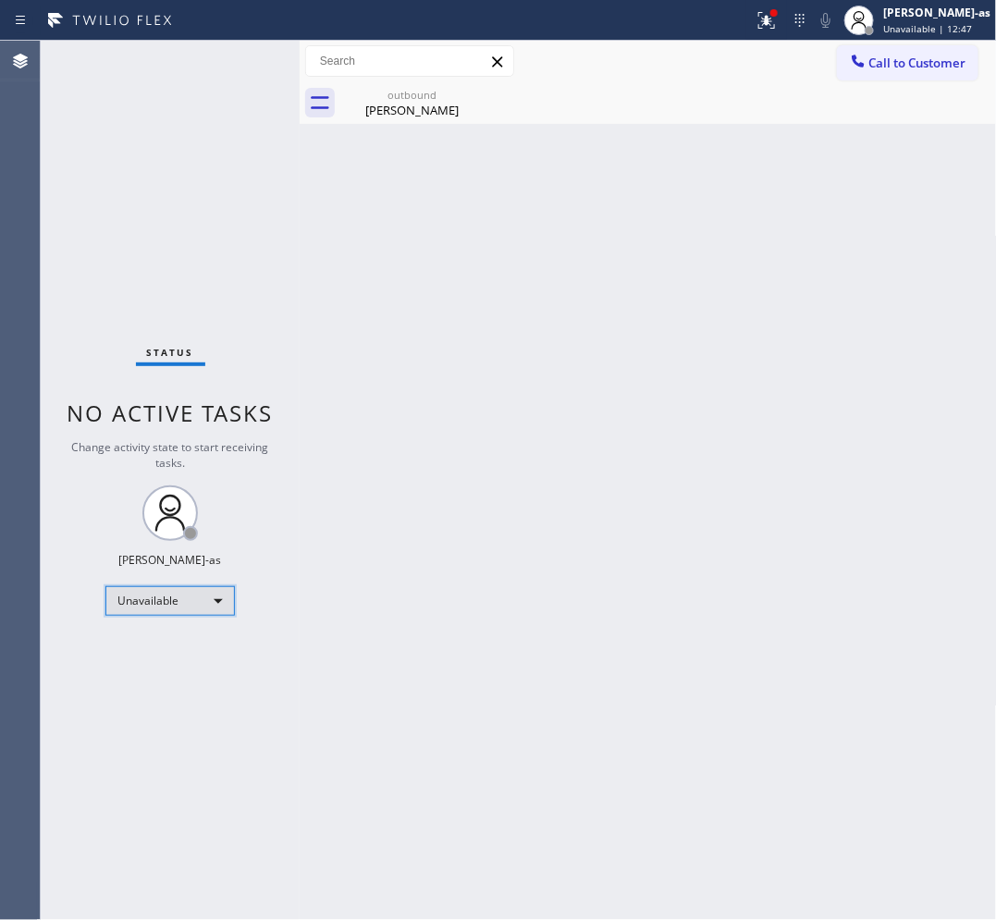
click at [192, 593] on div "Unavailable" at bounding box center [169, 601] width 129 height 30
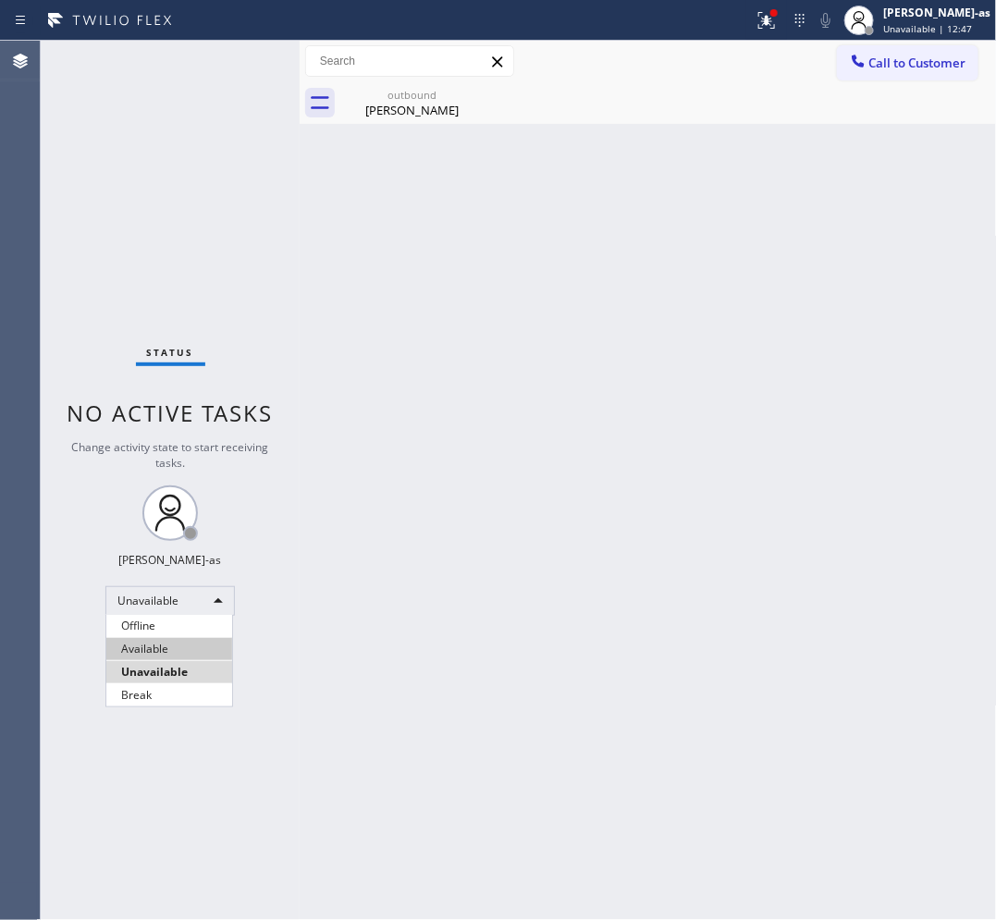
click at [181, 654] on li "Available" at bounding box center [169, 649] width 126 height 22
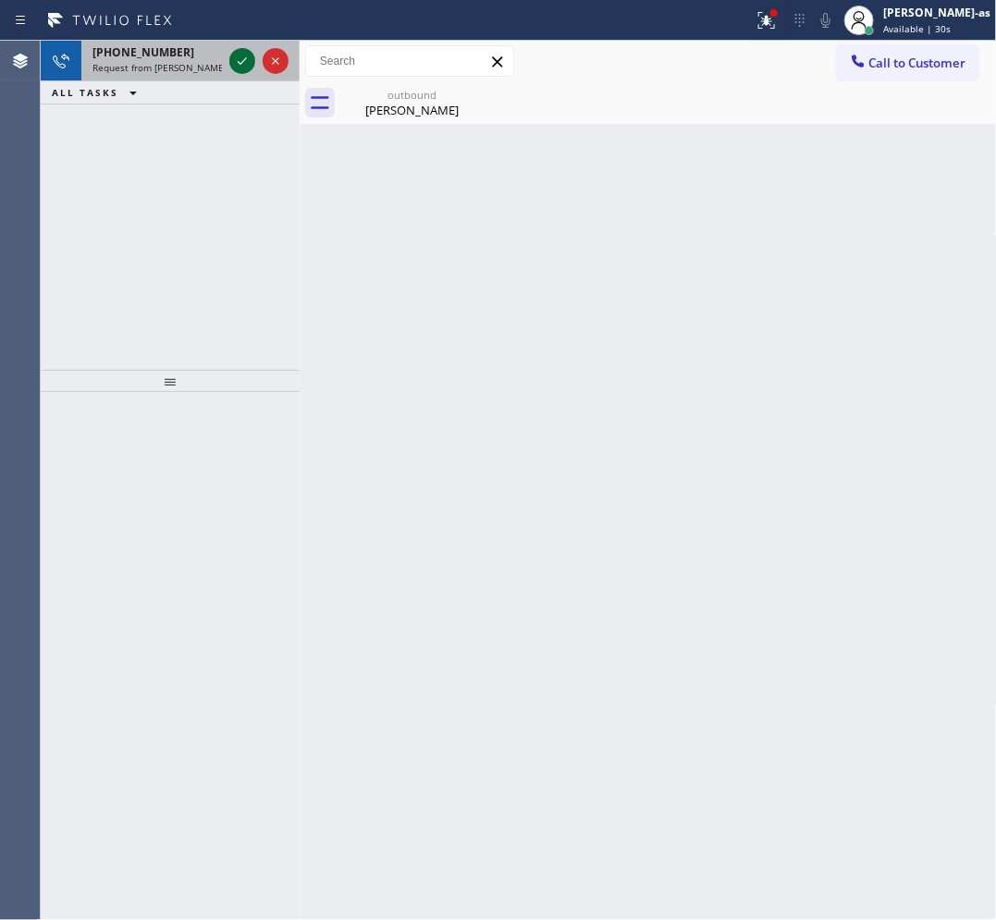
click at [240, 62] on icon at bounding box center [242, 61] width 22 height 22
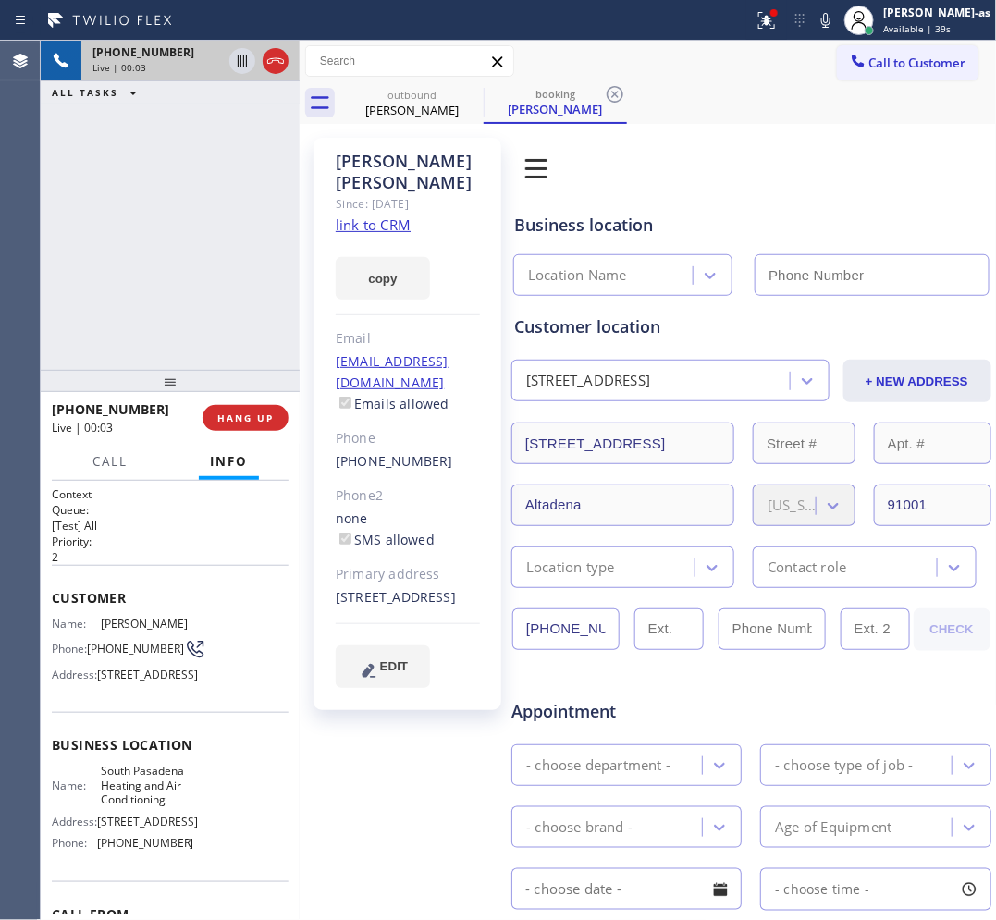
type input "[PHONE_NUMBER]"
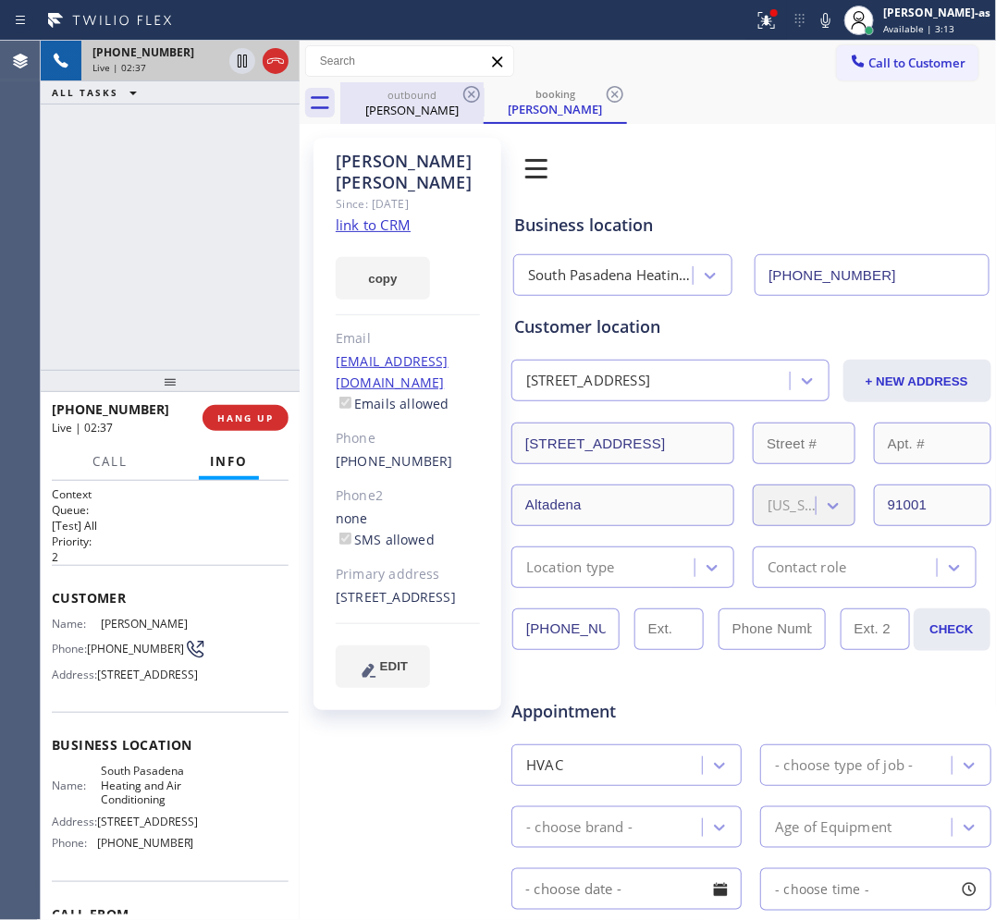
click at [416, 103] on div "[PERSON_NAME]" at bounding box center [412, 110] width 140 height 17
type input "[PHONE_NUMBER]"
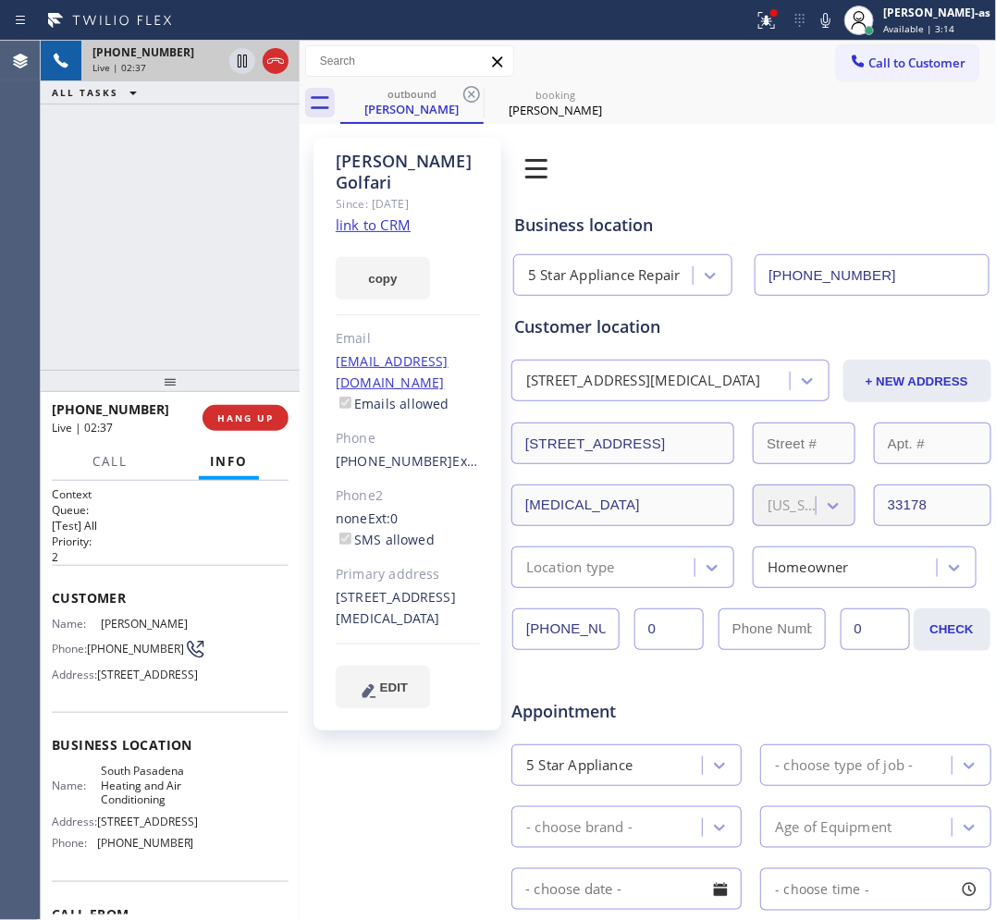
click at [469, 94] on icon at bounding box center [471, 94] width 22 height 22
type input "[PHONE_NUMBER]"
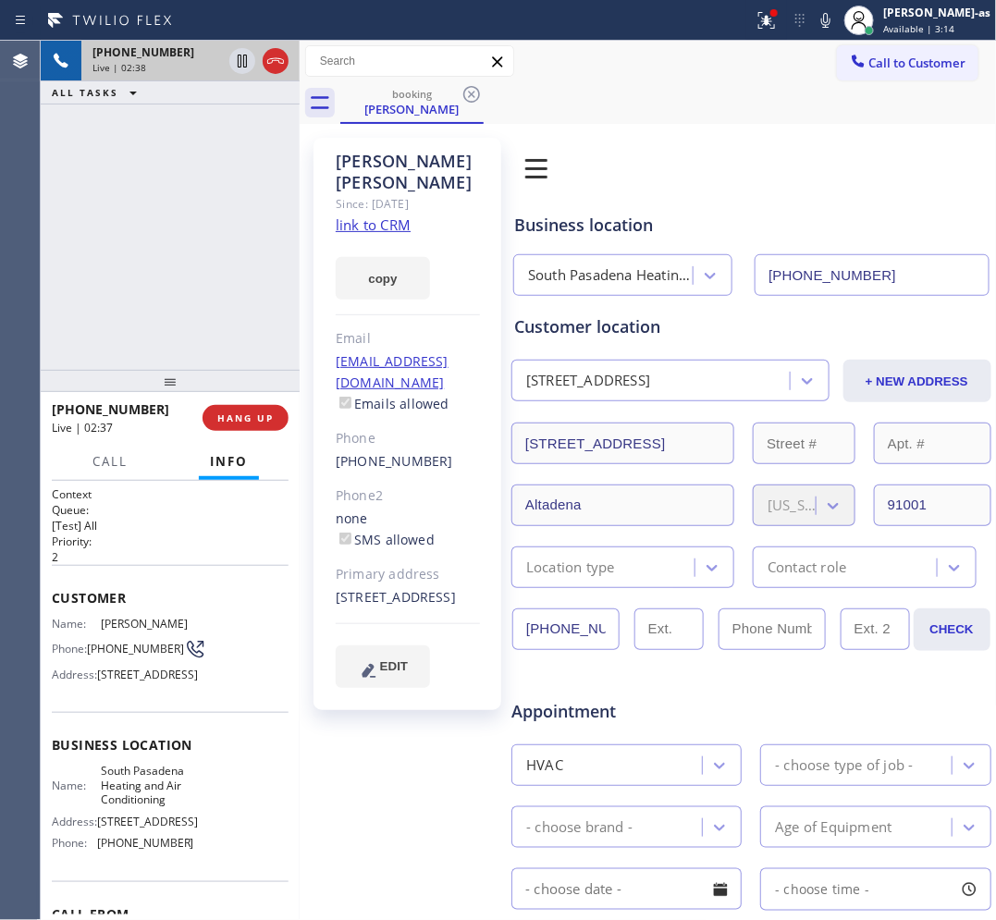
drag, startPoint x: 232, startPoint y: 163, endPoint x: 234, endPoint y: 129, distance: 33.3
click at [232, 160] on div "[PHONE_NUMBER] Live | 02:38 ALL TASKS ALL TASKS ACTIVE TASKS TASKS IN WRAP UP" at bounding box center [170, 205] width 259 height 329
click at [236, 67] on icon at bounding box center [242, 61] width 22 height 22
drag, startPoint x: 168, startPoint y: 214, endPoint x: 190, endPoint y: 190, distance: 32.0
click at [169, 214] on div "[PHONE_NUMBER] Live | 04:41 ALL TASKS ALL TASKS ACTIVE TASKS TASKS IN WRAP UP" at bounding box center [170, 205] width 259 height 329
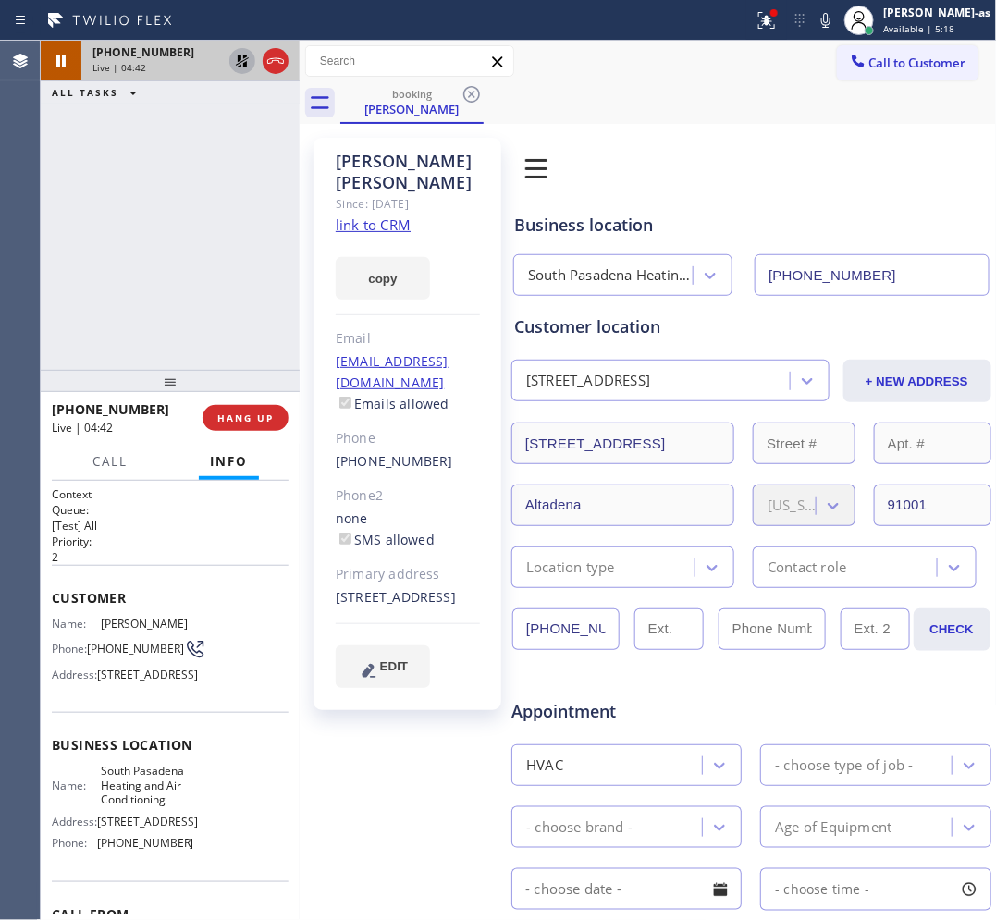
click at [239, 54] on icon at bounding box center [242, 61] width 22 height 22
click at [837, 25] on icon at bounding box center [826, 20] width 22 height 22
click at [245, 260] on div "[PHONE_NUMBER] Live | 15:40 ALL TASKS ALL TASKS ACTIVE TASKS TASKS IN WRAP UP" at bounding box center [170, 205] width 259 height 329
click at [165, 285] on div "[PHONE_NUMBER] Live | 15:43 ALL TASKS ALL TASKS ACTIVE TASKS TASKS IN WRAP UP" at bounding box center [170, 205] width 259 height 329
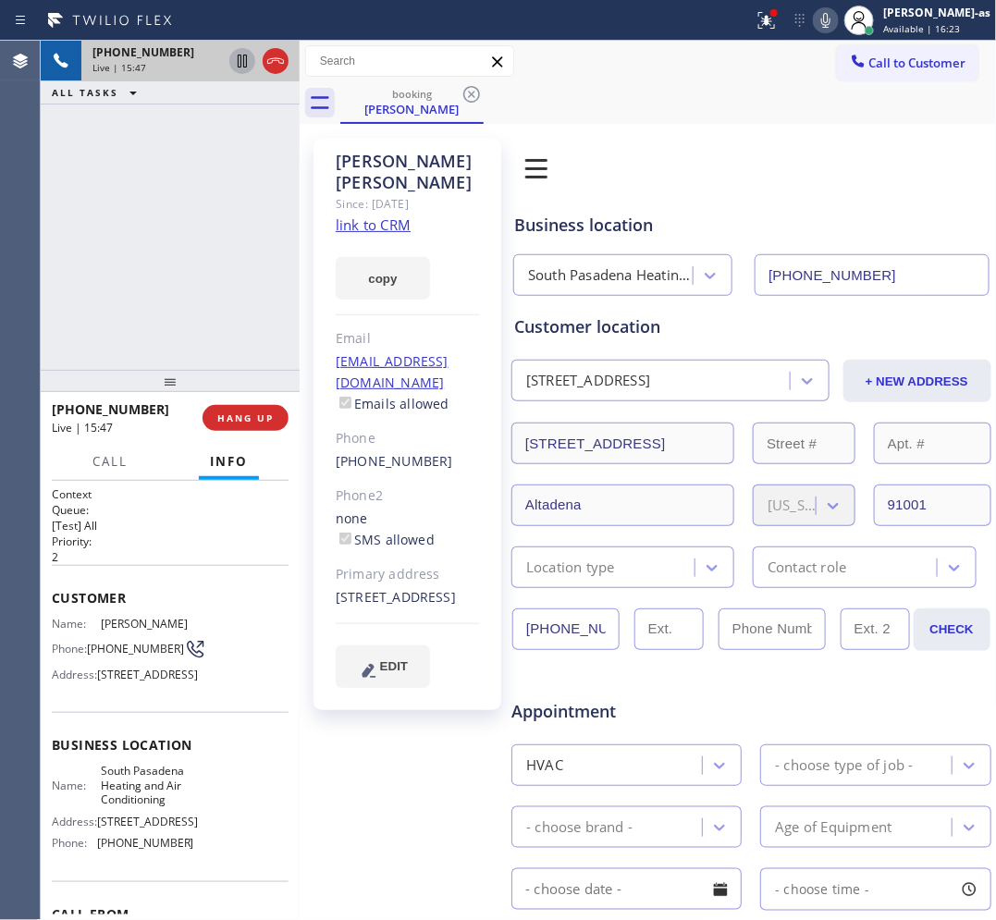
drag, startPoint x: 165, startPoint y: 285, endPoint x: 504, endPoint y: 67, distance: 402.9
click at [166, 284] on div "[PHONE_NUMBER] Live | 15:47 ALL TASKS ALL TASKS ACTIVE TASKS TASKS IN WRAP UP" at bounding box center [170, 205] width 259 height 329
drag, startPoint x: 108, startPoint y: 203, endPoint x: 114, endPoint y: 194, distance: 10.8
click at [111, 201] on div "[PHONE_NUMBER] Live | 15:57 ALL TASKS ALL TASKS ACTIVE TASKS TASKS IN WRAP UP" at bounding box center [170, 205] width 259 height 329
click at [114, 194] on div "[PHONE_NUMBER] Live | 15:58 ALL TASKS ALL TASKS ACTIVE TASKS TASKS IN WRAP UP" at bounding box center [170, 205] width 259 height 329
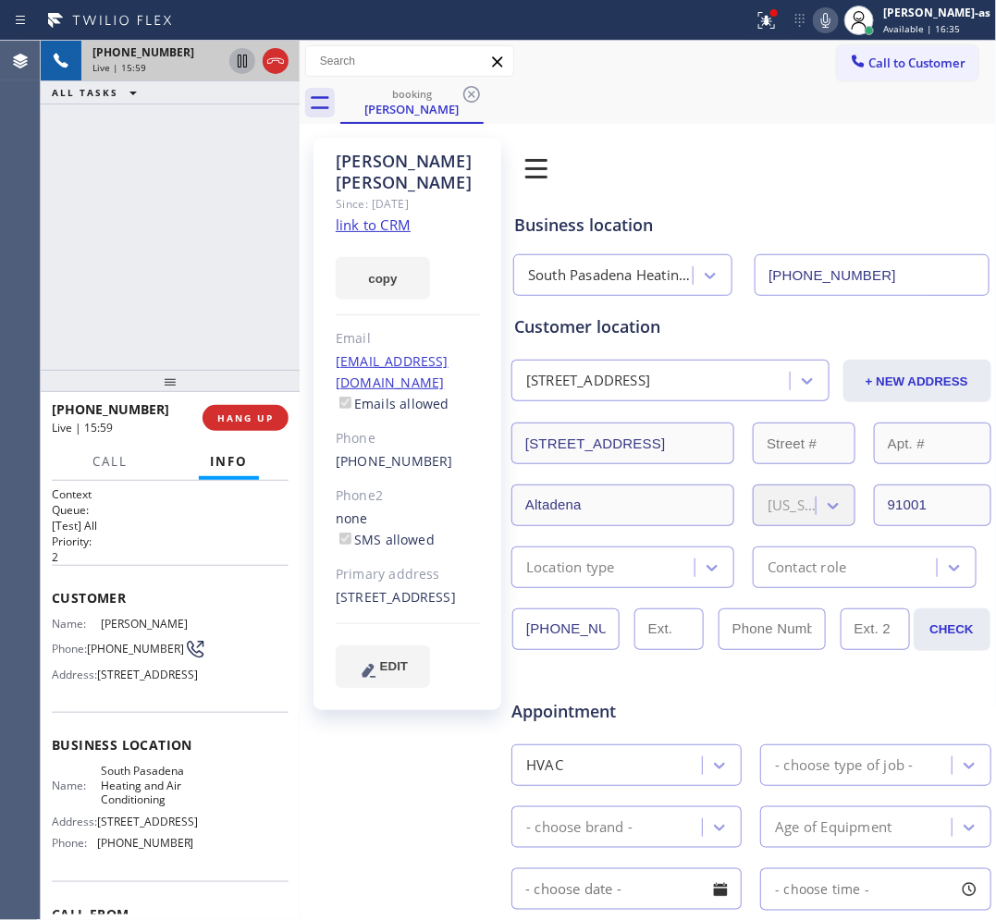
click at [114, 192] on div "[PHONE_NUMBER] Live | 15:59 ALL TASKS ALL TASKS ACTIVE TASKS TASKS IN WRAP UP" at bounding box center [170, 205] width 259 height 329
click at [114, 192] on div "[PHONE_NUMBER] Live | 16:00 ALL TASKS ALL TASKS ACTIVE TASKS TASKS IN WRAP UP" at bounding box center [170, 205] width 259 height 329
drag, startPoint x: 100, startPoint y: 191, endPoint x: 153, endPoint y: 172, distance: 57.0
click at [118, 185] on div "[PHONE_NUMBER] Live | 16:00 ALL TASKS ALL TASKS ACTIVE TASKS TASKS IN WRAP UP" at bounding box center [170, 205] width 259 height 329
click at [165, 206] on div "[PHONE_NUMBER] Live | 16:00 ALL TASKS ALL TASKS ACTIVE TASKS TASKS IN WRAP UP" at bounding box center [170, 205] width 259 height 329
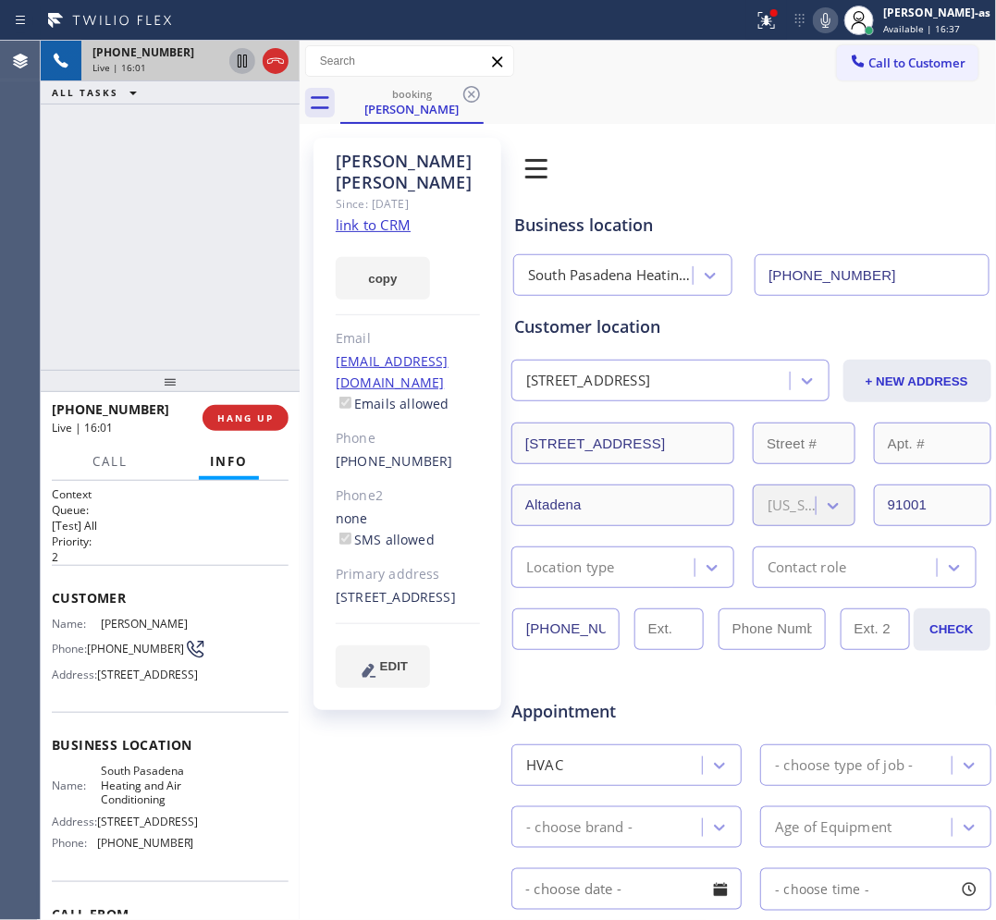
click at [177, 262] on div "[PHONE_NUMBER] Live | 16:01 ALL TASKS ALL TASKS ACTIVE TASKS TASKS IN WRAP UP" at bounding box center [170, 205] width 259 height 329
drag, startPoint x: 171, startPoint y: 324, endPoint x: 245, endPoint y: 423, distance: 123.5
click at [191, 338] on div "[PHONE_NUMBER] Live | 16:02 ALL TASKS ALL TASKS ACTIVE TASKS TASKS IN WRAP UP" at bounding box center [170, 205] width 259 height 329
click at [248, 414] on span "HANG UP" at bounding box center [245, 417] width 56 height 13
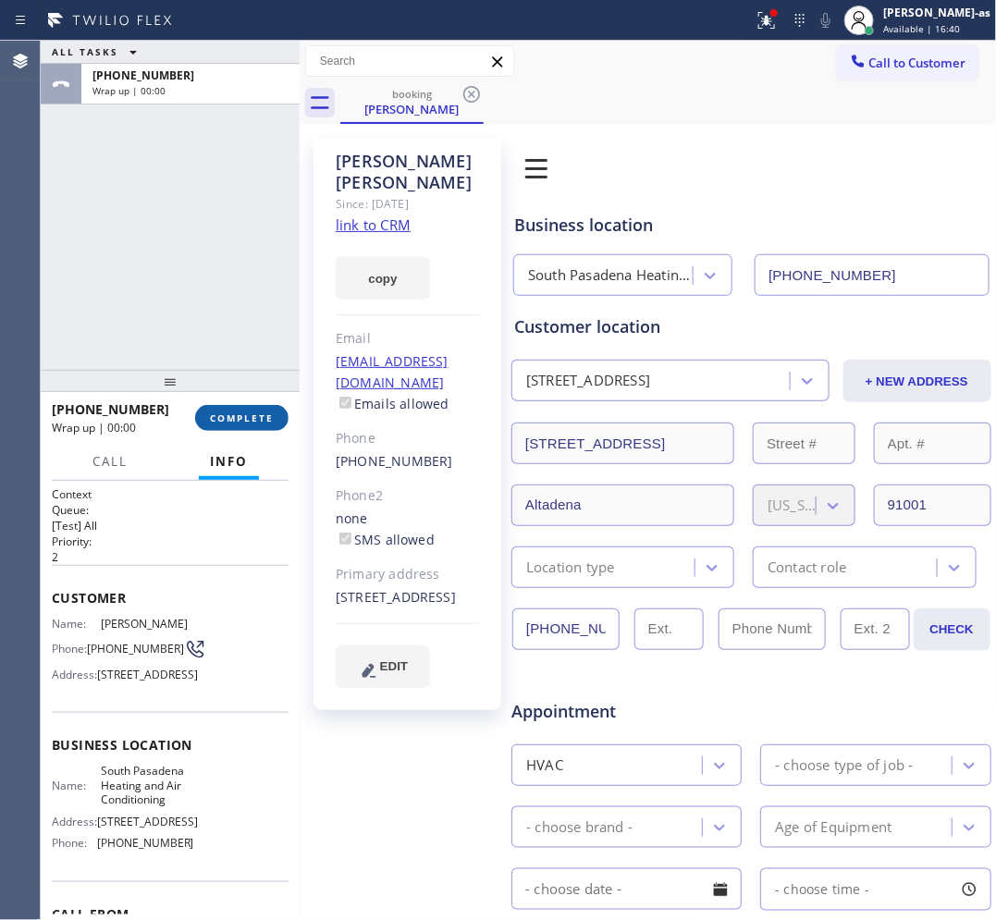
click at [260, 412] on span "COMPLETE" at bounding box center [242, 417] width 64 height 13
click at [205, 289] on div "ALL TASKS ALL TASKS ACTIVE TASKS TASKS IN WRAP UP [PHONE_NUMBER] Wrap up | 00:00" at bounding box center [170, 205] width 259 height 329
click at [209, 350] on div "ALL TASKS ALL TASKS ACTIVE TASKS TASKS IN WRAP UP [PHONE_NUMBER] Wrap up | 00:00" at bounding box center [170, 205] width 259 height 329
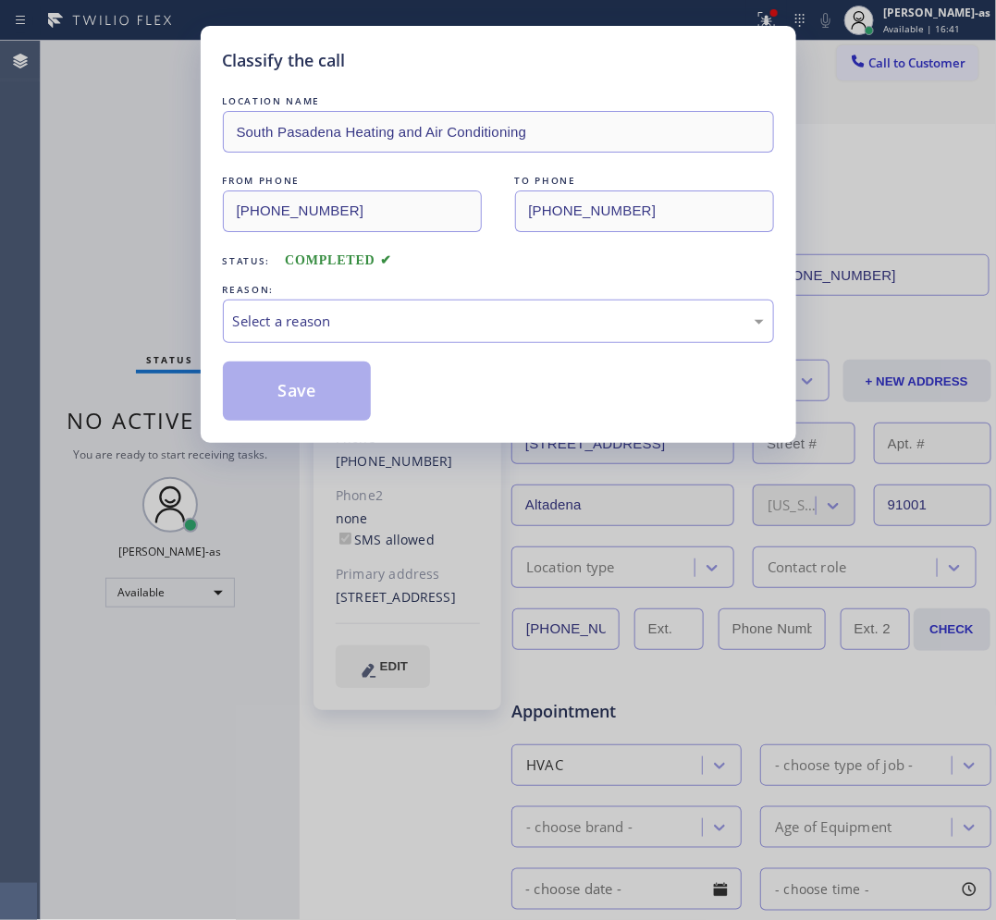
drag, startPoint x: 209, startPoint y: 349, endPoint x: 319, endPoint y: 349, distance: 110.0
click at [214, 345] on div "Classify the call LOCATION NAME [GEOGRAPHIC_DATA] Heating and Air Conditioning …" at bounding box center [498, 234] width 595 height 417
click at [336, 326] on div "Select a reason" at bounding box center [498, 321] width 531 height 21
drag, startPoint x: 334, startPoint y: 394, endPoint x: 292, endPoint y: 326, distance: 79.3
click at [334, 393] on button "Save" at bounding box center [297, 391] width 149 height 59
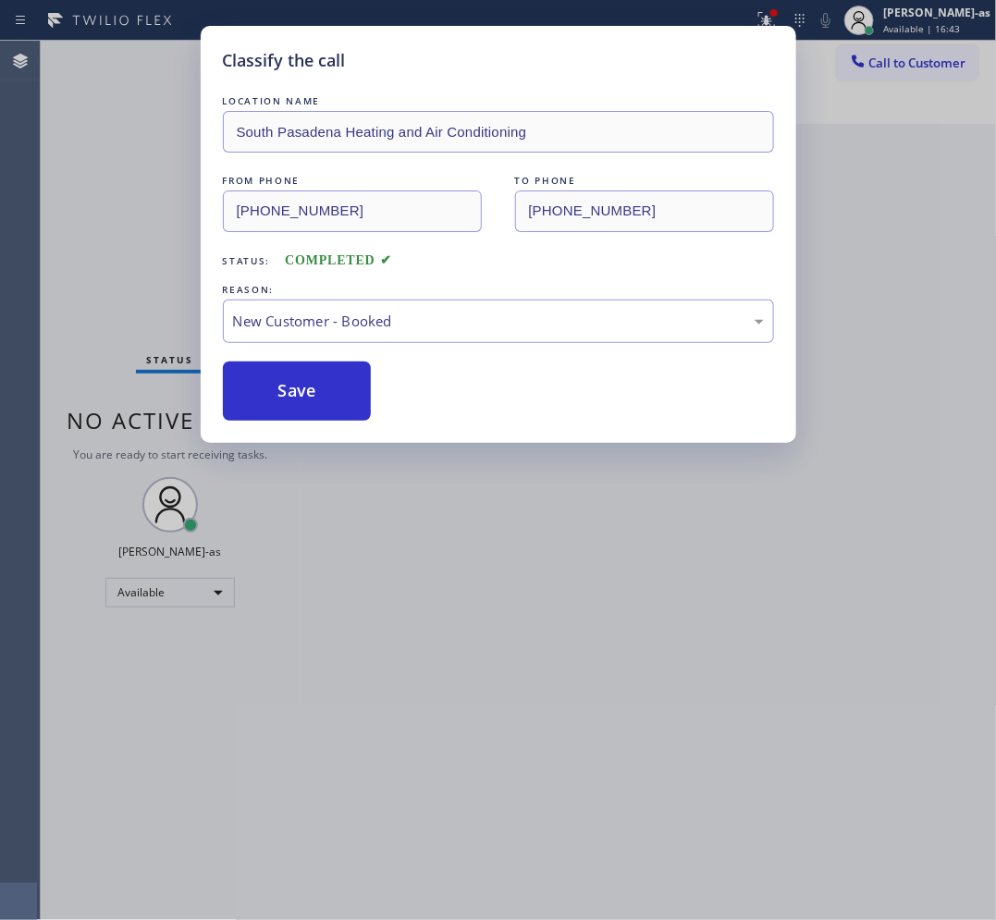
click at [127, 243] on div "Classify the call LOCATION NAME [GEOGRAPHIC_DATA] Heating and Air Conditioning …" at bounding box center [498, 460] width 996 height 920
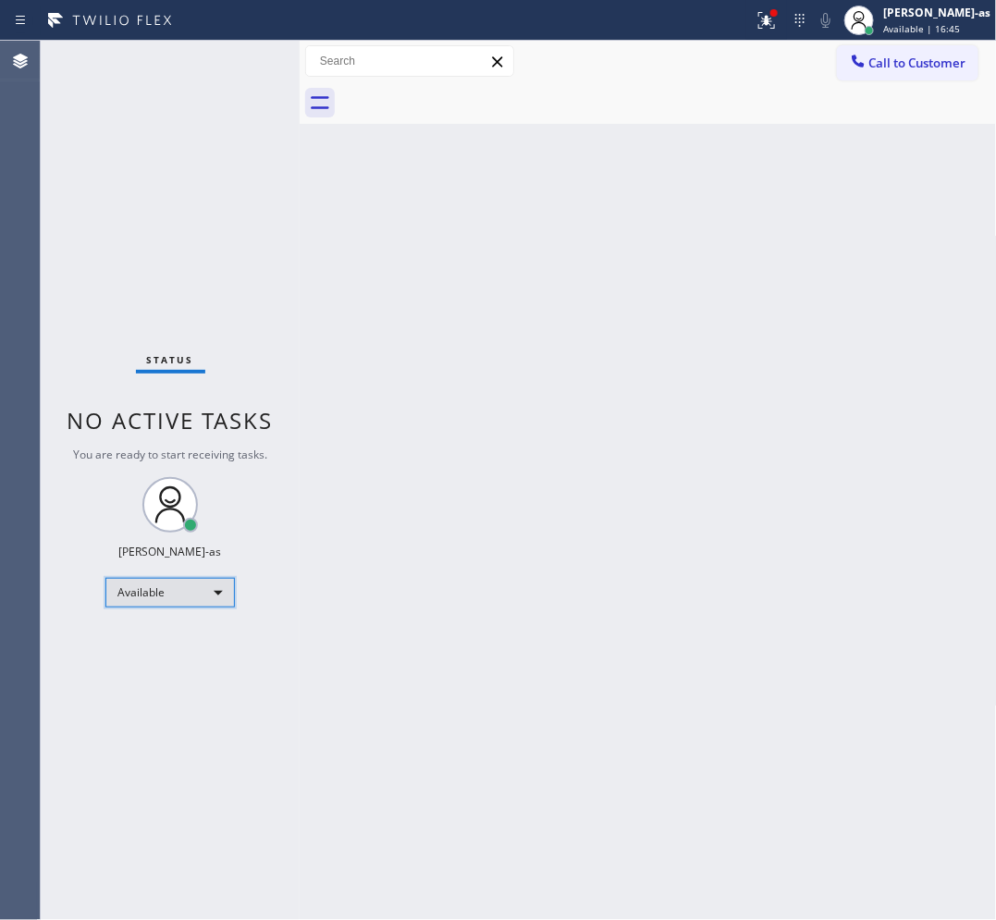
click at [187, 583] on div "Available" at bounding box center [169, 593] width 129 height 30
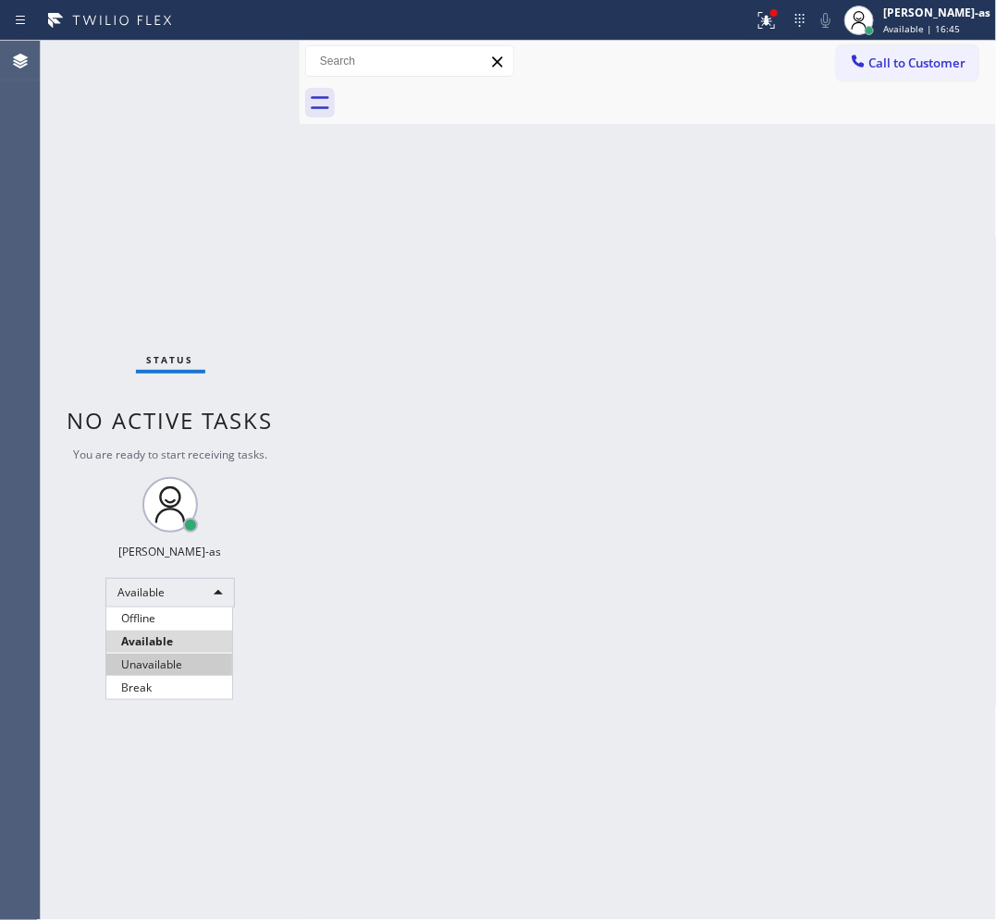
click at [190, 667] on li "Unavailable" at bounding box center [169, 665] width 126 height 22
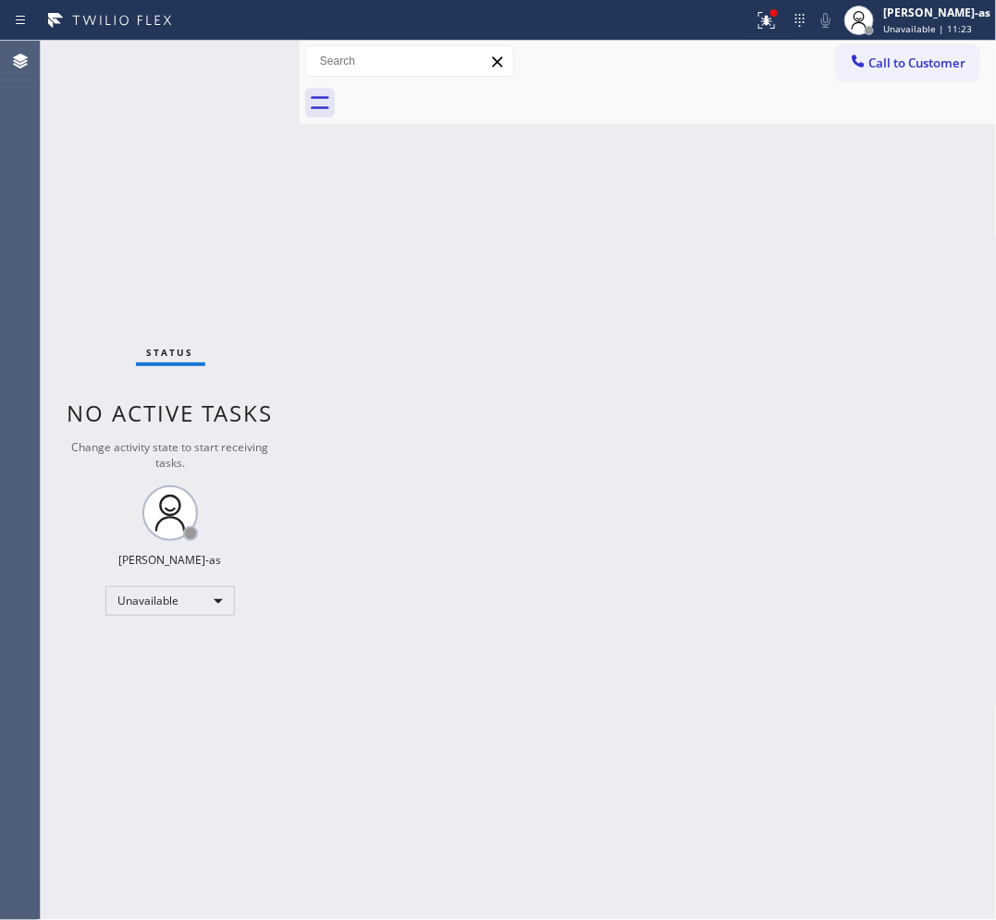
click at [205, 215] on div "Status No active tasks Change activity state to start receiving tasks. [PERSON_…" at bounding box center [170, 480] width 259 height 879
click at [178, 174] on div "Status No active tasks Change activity state to start receiving tasks. [PERSON_…" at bounding box center [170, 480] width 259 height 879
drag, startPoint x: 519, startPoint y: 611, endPoint x: 519, endPoint y: 601, distance: 10.2
click at [519, 604] on div "Back to Dashboard Change Sender ID Customers Technicians Select a contact Outbo…" at bounding box center [648, 480] width 697 height 879
click at [167, 239] on div "Status No active tasks Change activity state to start receiving tasks. [PERSON_…" at bounding box center [170, 480] width 259 height 879
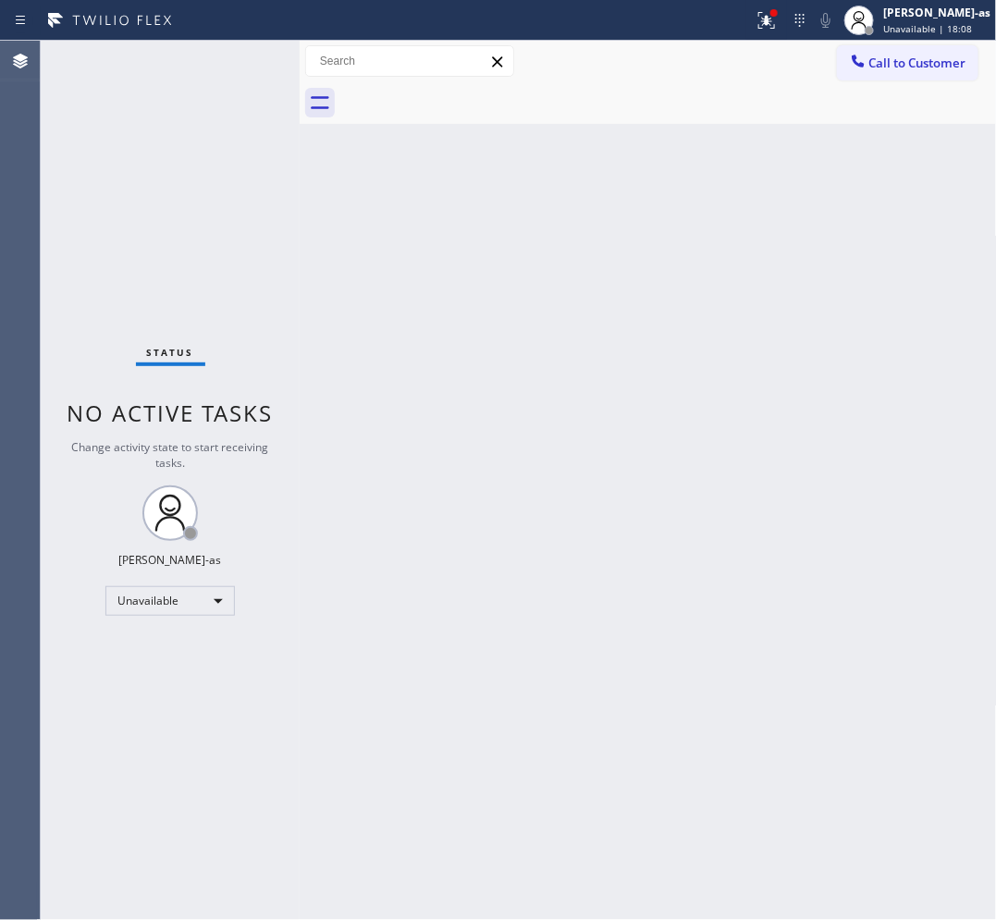
click at [182, 291] on div "Status No active tasks Change activity state to start receiving tasks. [PERSON_…" at bounding box center [170, 480] width 259 height 879
drag, startPoint x: 704, startPoint y: 422, endPoint x: 709, endPoint y: 158, distance: 263.6
click at [704, 421] on div "Back to Dashboard Change Sender ID Customers Technicians Select a contact Outbo…" at bounding box center [648, 480] width 697 height 879
click at [722, 544] on div "Back to Dashboard Change Sender ID Customers Technicians Select a contact Outbo…" at bounding box center [648, 480] width 697 height 879
click at [251, 594] on div "Status No active tasks Change activity state to start receiving tasks. [PERSON_…" at bounding box center [170, 480] width 259 height 879
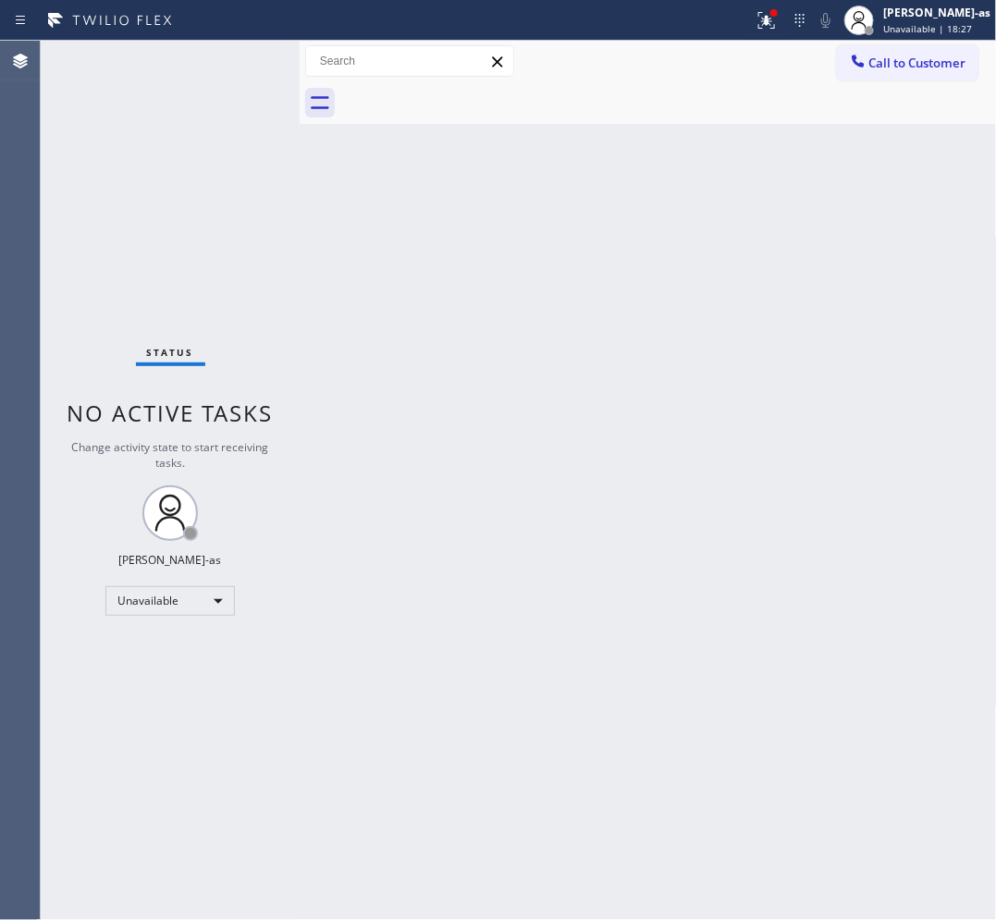
click at [172, 199] on div "Status No active tasks Change activity state to start receiving tasks. [PERSON_…" at bounding box center [170, 480] width 259 height 879
click at [229, 331] on div "Status No active tasks Change activity state to start receiving tasks. [PERSON_…" at bounding box center [170, 480] width 259 height 879
click at [123, 70] on div "Status No active tasks Change activity state to start receiving tasks. [PERSON_…" at bounding box center [170, 480] width 259 height 879
click at [256, 241] on div "Status No active tasks Change activity state to start receiving tasks. [PERSON_…" at bounding box center [170, 480] width 259 height 879
click at [641, 349] on div "Back to Dashboard Change Sender ID Customers Technicians Select a contact Outbo…" at bounding box center [648, 480] width 697 height 879
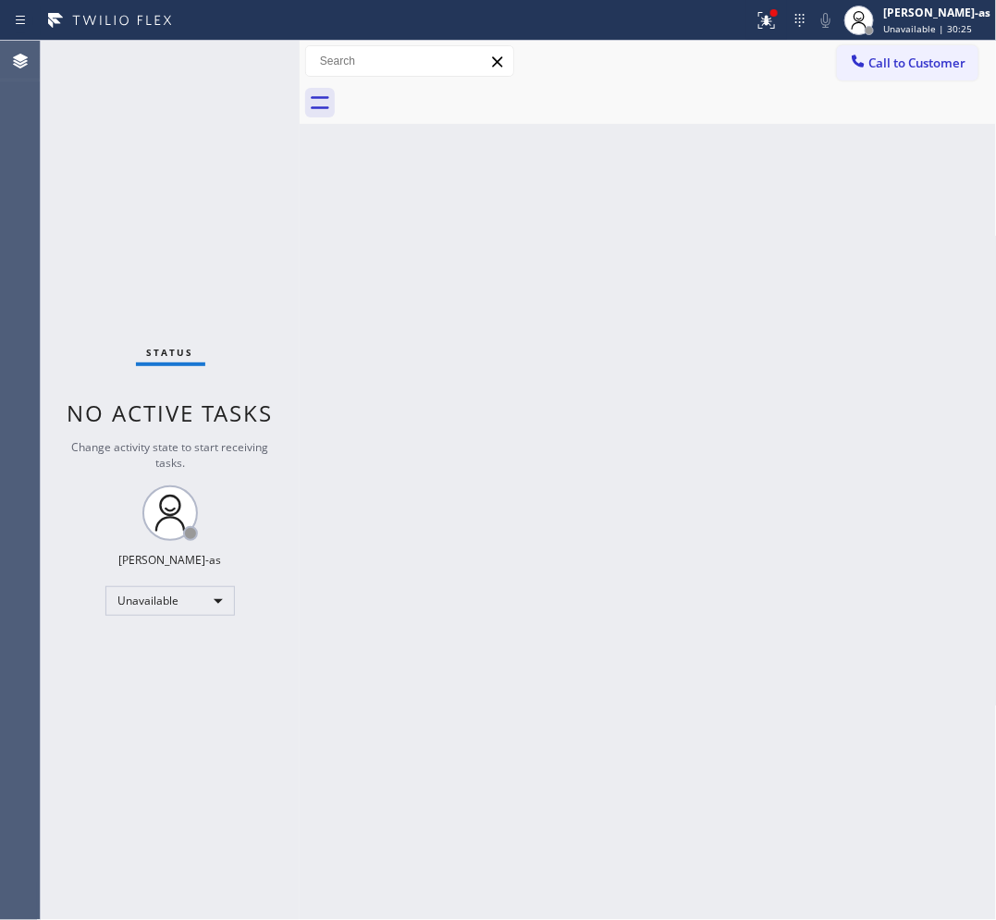
drag, startPoint x: 325, startPoint y: 408, endPoint x: 958, endPoint y: 399, distance: 633.4
click at [334, 411] on div "Back to Dashboard Change Sender ID Customers Technicians Select a contact Outbo…" at bounding box center [648, 480] width 697 height 879
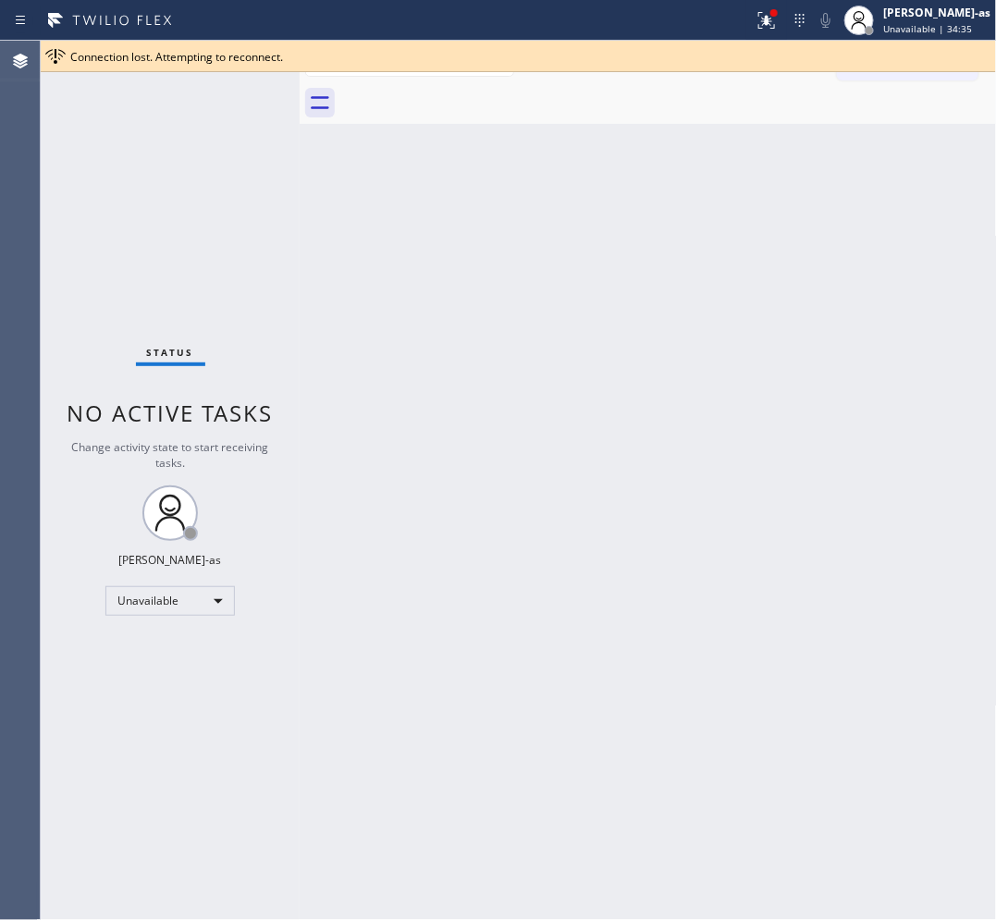
drag, startPoint x: 474, startPoint y: 310, endPoint x: 532, endPoint y: 265, distance: 72.5
click at [476, 310] on div "Back to Dashboard Change Sender ID Customers Technicians Select a contact Outbo…" at bounding box center [648, 480] width 697 height 879
click at [893, 57] on div "Connection lost. Attempting to reconnect." at bounding box center [529, 57] width 918 height 16
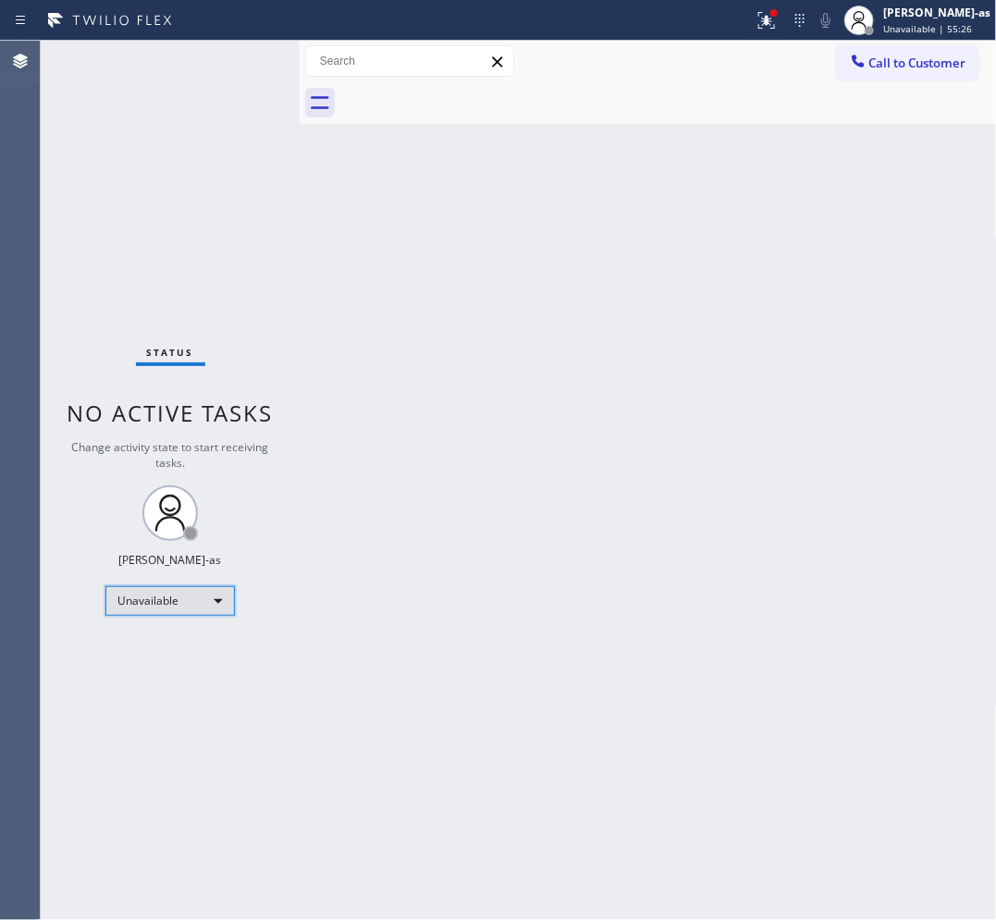
click at [166, 607] on div "Unavailable" at bounding box center [169, 601] width 129 height 30
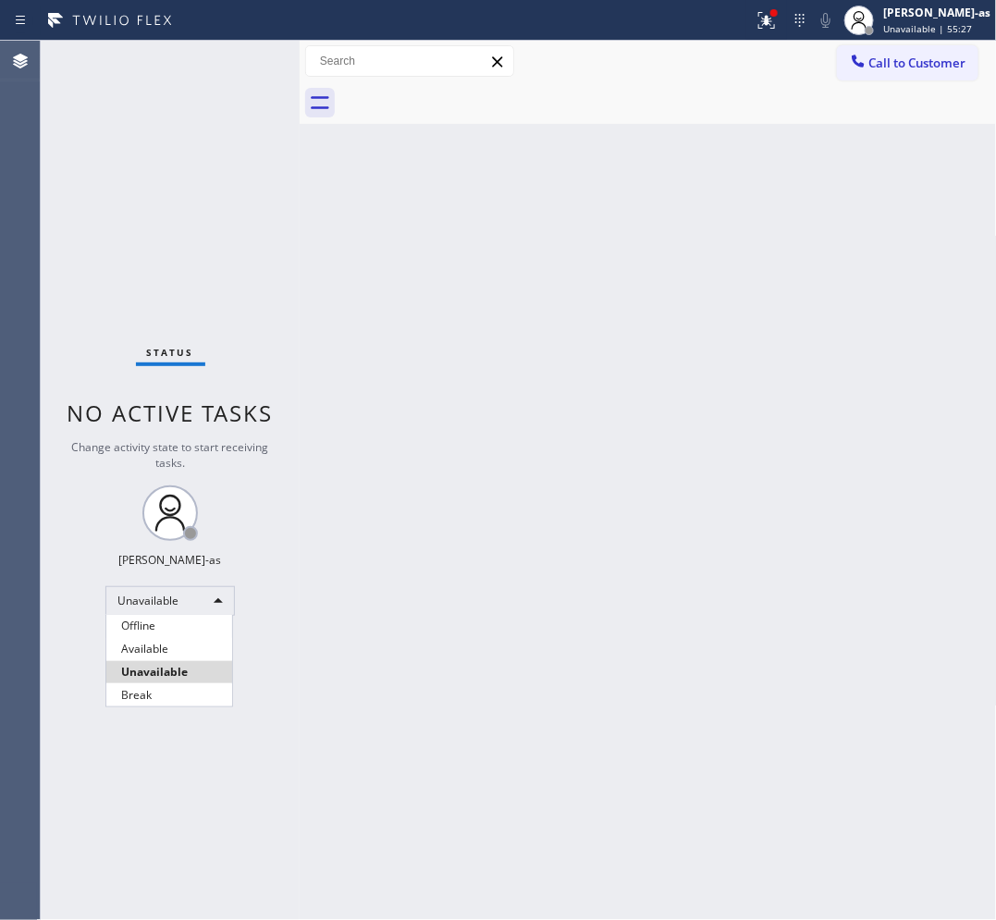
drag, startPoint x: 162, startPoint y: 627, endPoint x: 764, endPoint y: 284, distance: 692.8
click at [164, 626] on li "Offline" at bounding box center [169, 626] width 126 height 22
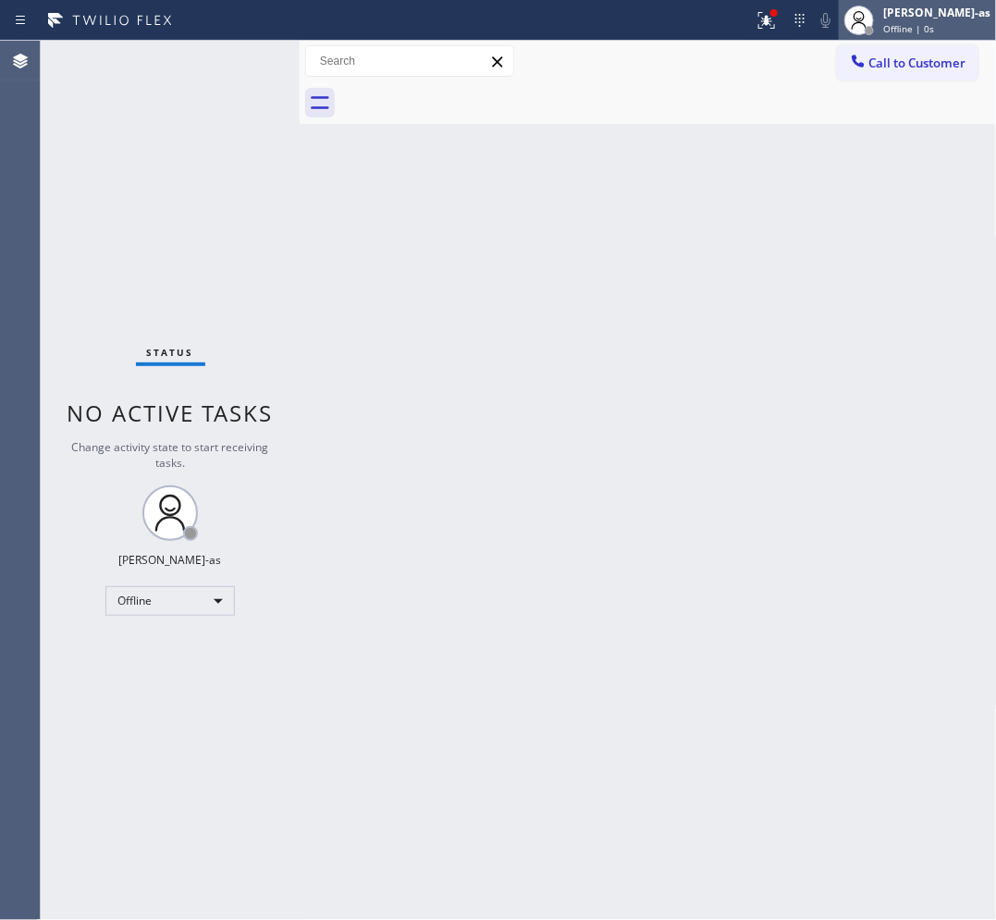
click at [934, 32] on span "Offline | 0s" at bounding box center [908, 28] width 51 height 13
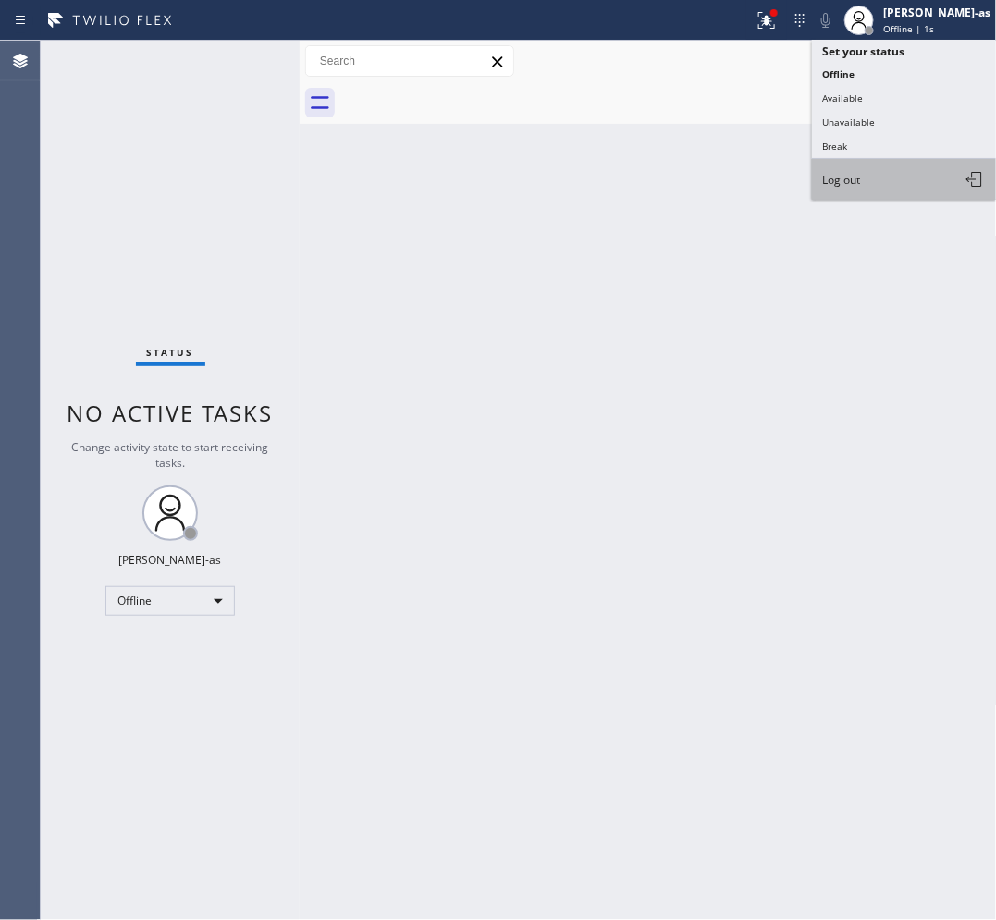
click at [846, 183] on span "Log out" at bounding box center [842, 180] width 38 height 16
